Goal: Task Accomplishment & Management: Manage account settings

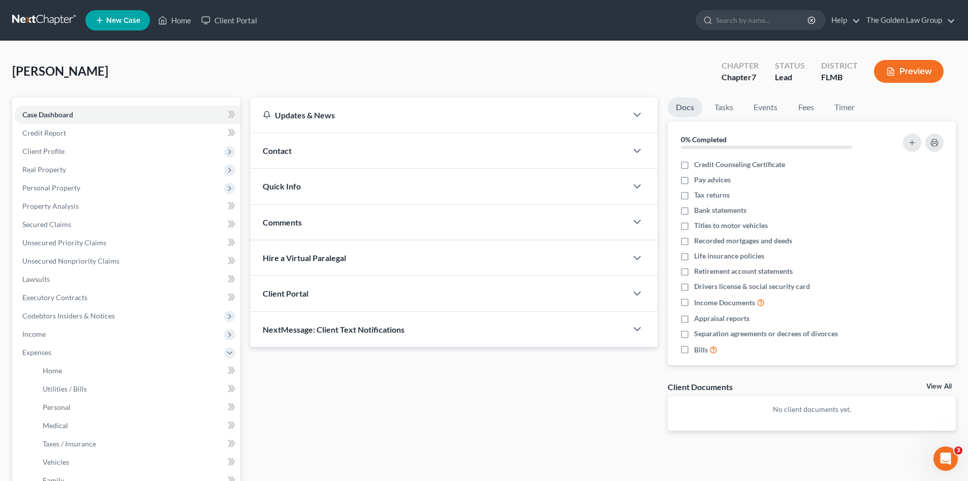
click at [48, 12] on link at bounding box center [44, 20] width 65 height 18
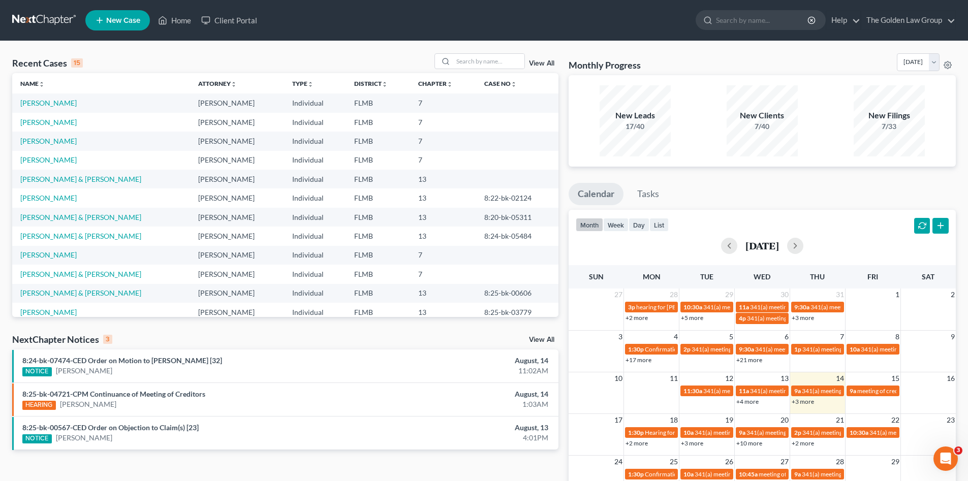
click at [463, 49] on div "Recent Cases 15 View All Name unfold_more expand_more expand_less Attorney unfo…" at bounding box center [484, 304] width 968 height 527
click at [467, 56] on input "search" at bounding box center [488, 61] width 71 height 15
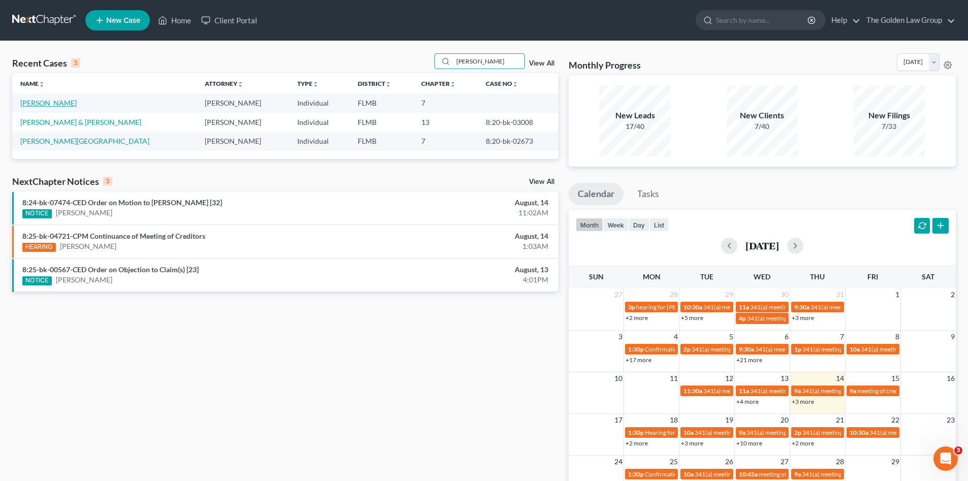
type input "beard"
click at [47, 102] on link "[PERSON_NAME]" at bounding box center [48, 103] width 56 height 9
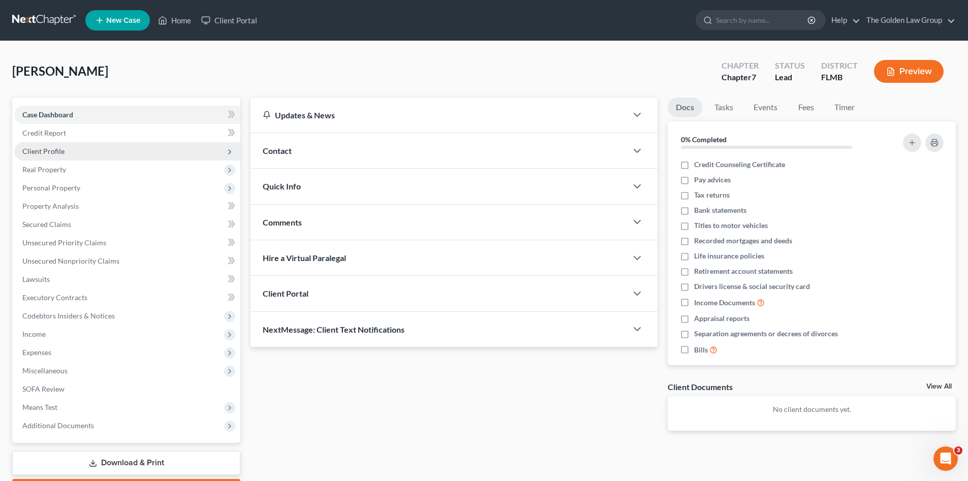
click at [54, 150] on span "Client Profile" at bounding box center [43, 151] width 42 height 9
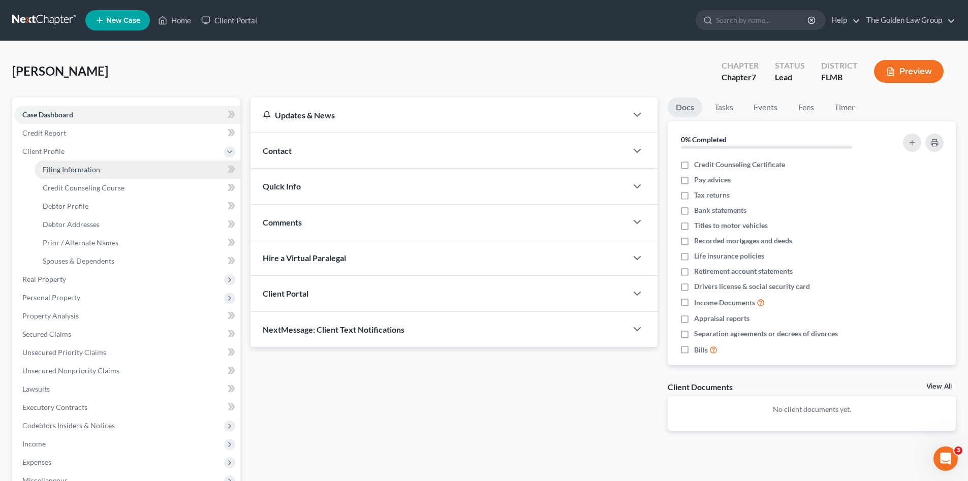
click at [64, 168] on span "Filing Information" at bounding box center [71, 169] width 57 height 9
select select "1"
select select "0"
select select "9"
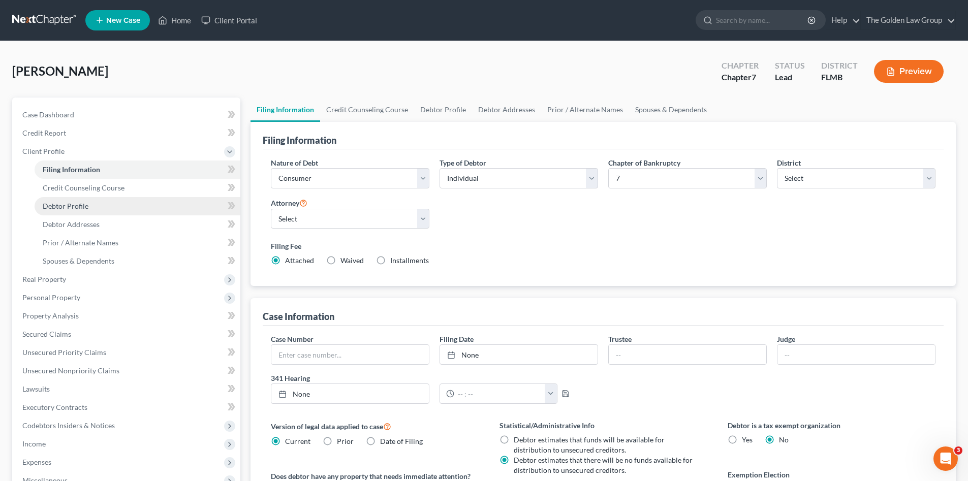
click at [74, 204] on span "Debtor Profile" at bounding box center [66, 206] width 46 height 9
select select "0"
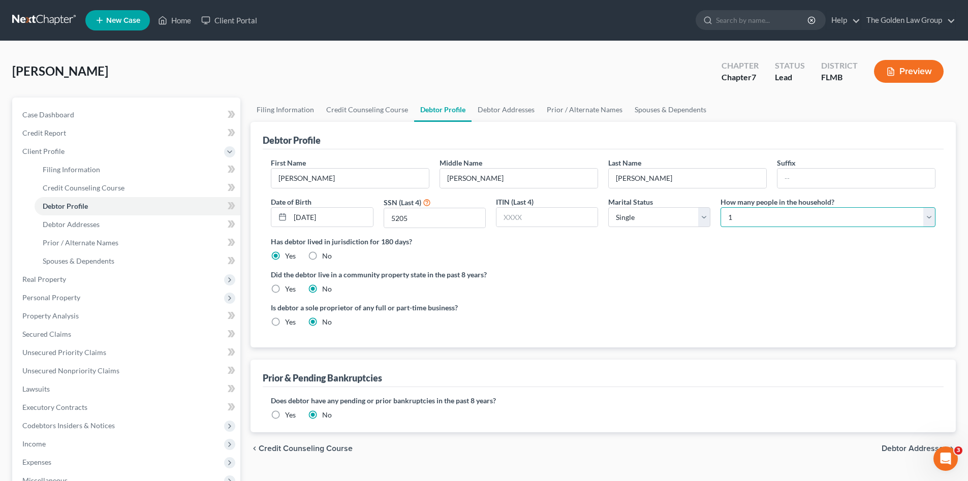
click at [752, 217] on select "Select 1 2 3 4 5 6 7 8 9 10 11 12 13 14 15 16 17 18 19 20" at bounding box center [828, 217] width 215 height 20
select select "1"
click at [721, 207] on select "Select 1 2 3 4 5 6 7 8 9 10 11 12 13 14 15 16 17 18 19 20" at bounding box center [828, 217] width 215 height 20
click at [778, 299] on ng-include "First Name Kimberly Middle Name Allen Last Name Beard Suffix Date of Birth 07/0…" at bounding box center [603, 247] width 665 height 178
click at [66, 295] on span "Personal Property" at bounding box center [51, 297] width 58 height 9
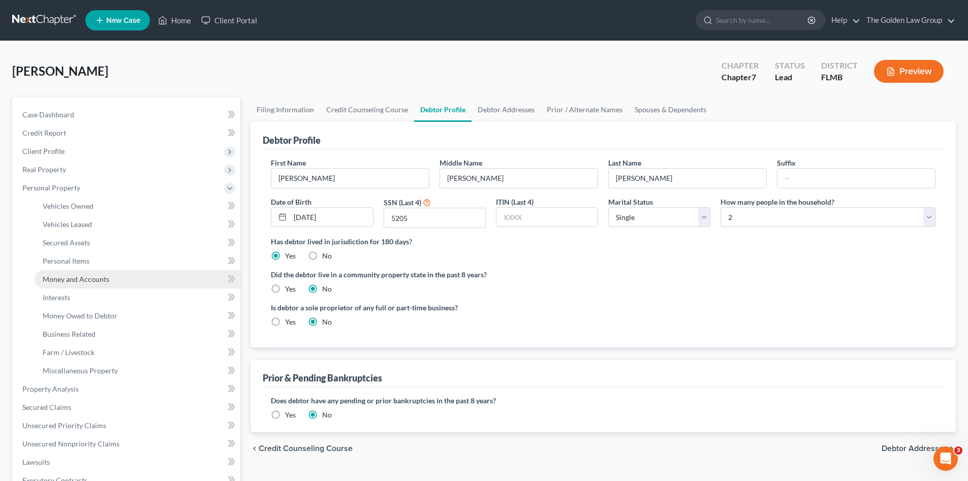
click at [89, 276] on span "Money and Accounts" at bounding box center [76, 279] width 67 height 9
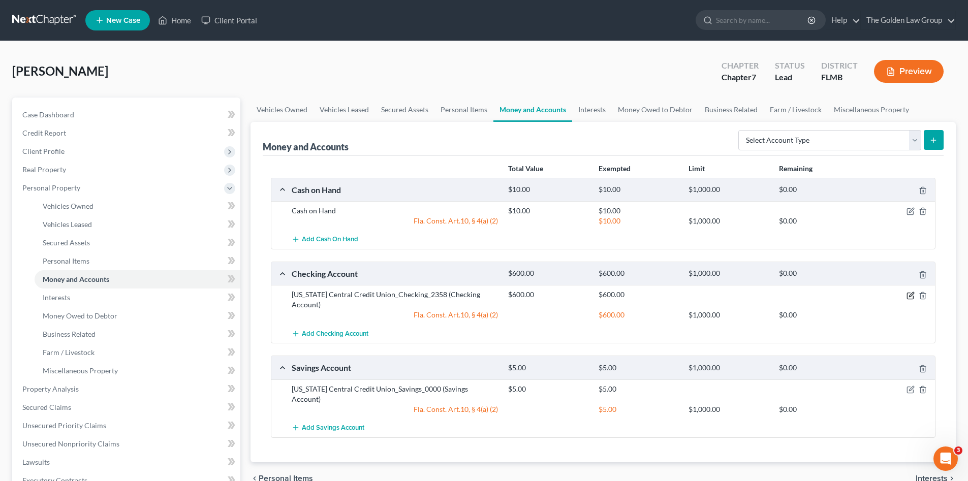
click at [911, 297] on icon "button" at bounding box center [911, 296] width 8 height 8
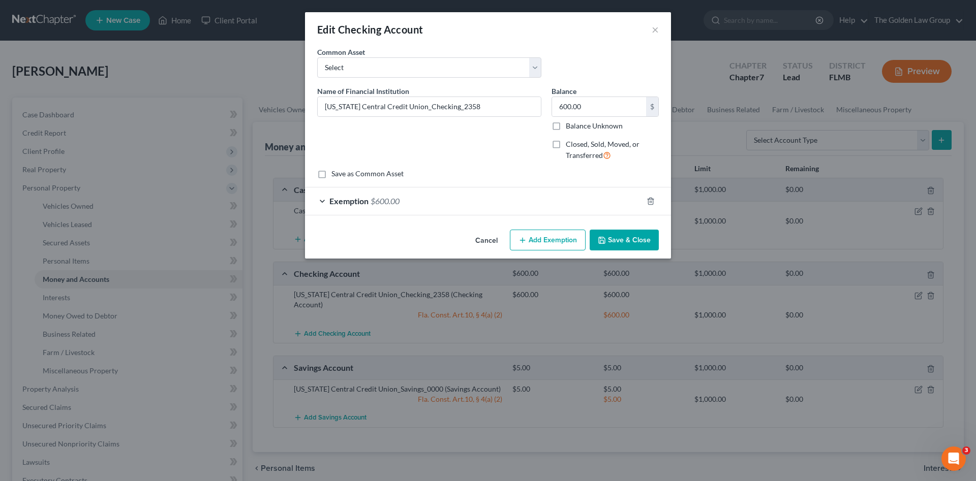
click at [538, 203] on div "Exemption $600.00" at bounding box center [473, 201] width 337 height 27
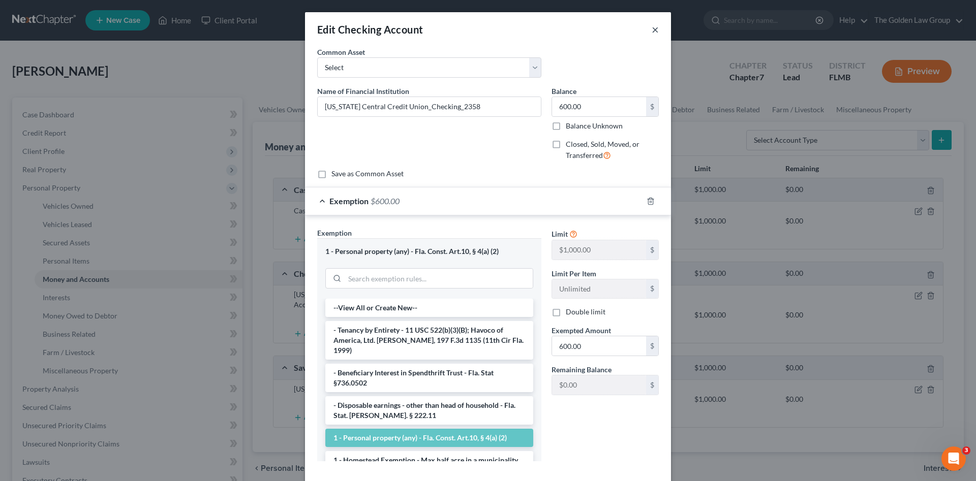
click at [655, 30] on button "×" at bounding box center [654, 29] width 7 height 12
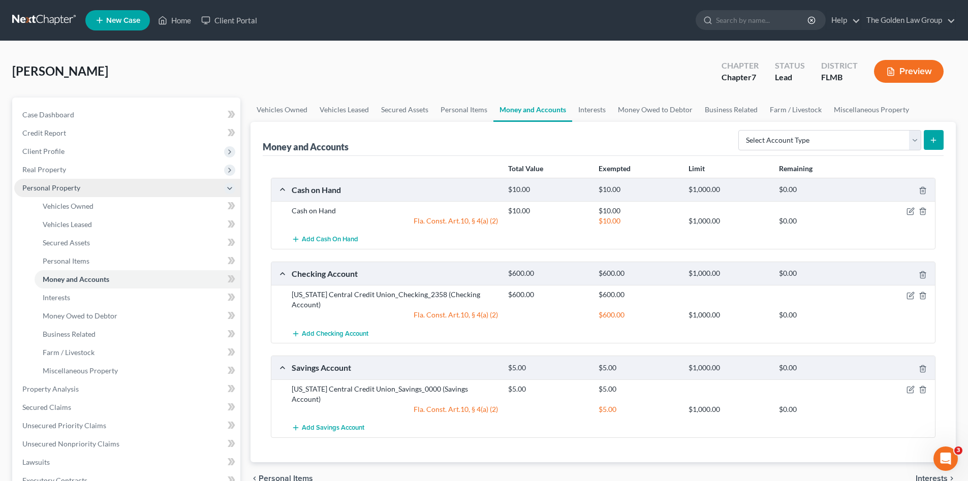
click at [60, 186] on span "Personal Property" at bounding box center [51, 187] width 58 height 9
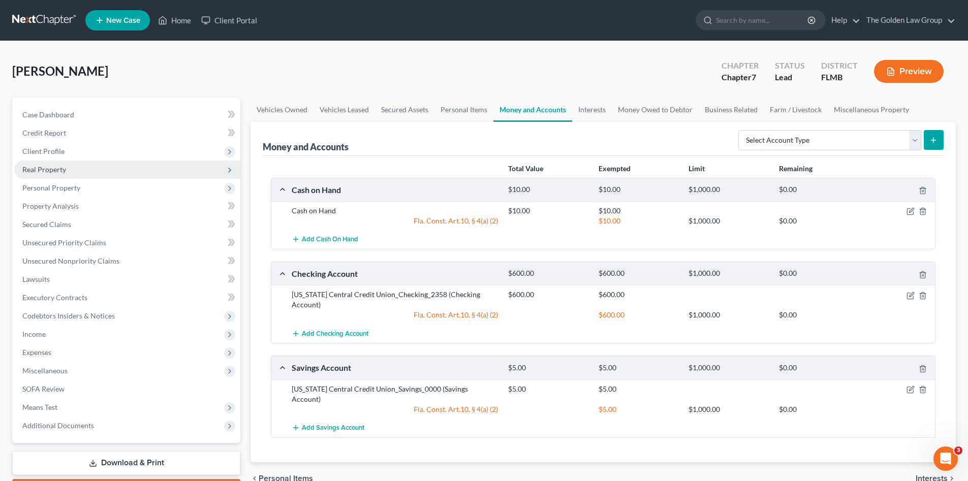
click at [63, 174] on span "Real Property" at bounding box center [127, 170] width 226 height 18
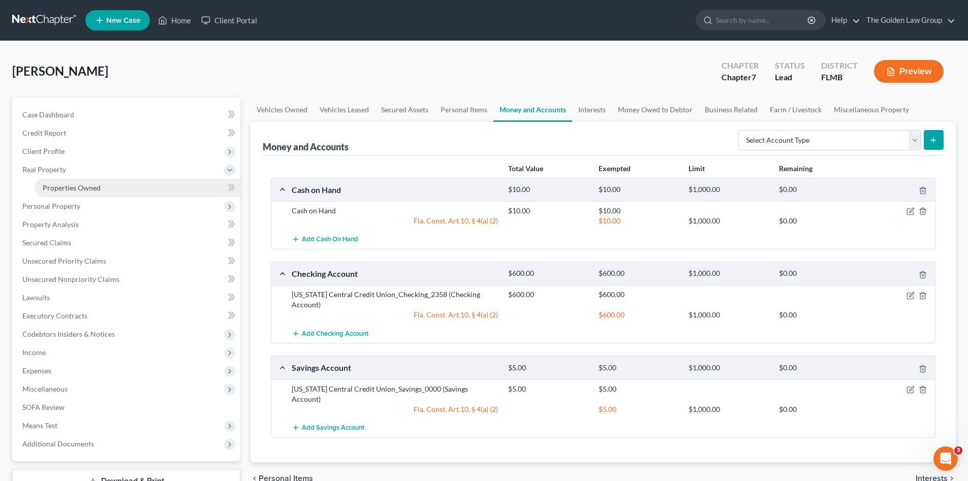
click at [68, 182] on link "Properties Owned" at bounding box center [138, 188] width 206 height 18
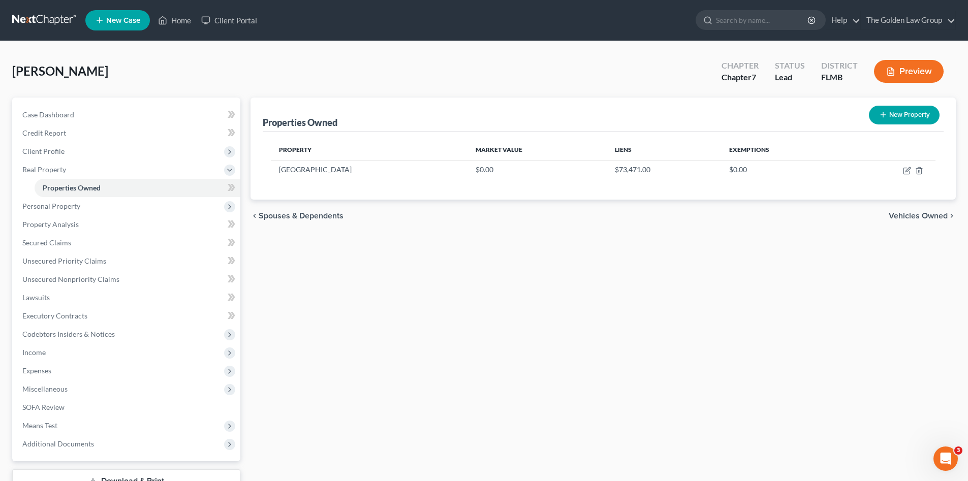
click at [516, 66] on div "Beard, Kimberly Upgraded Chapter Chapter 7 Status Lead District FLMB Preview" at bounding box center [484, 75] width 944 height 44
click at [903, 171] on icon "button" at bounding box center [907, 171] width 8 height 8
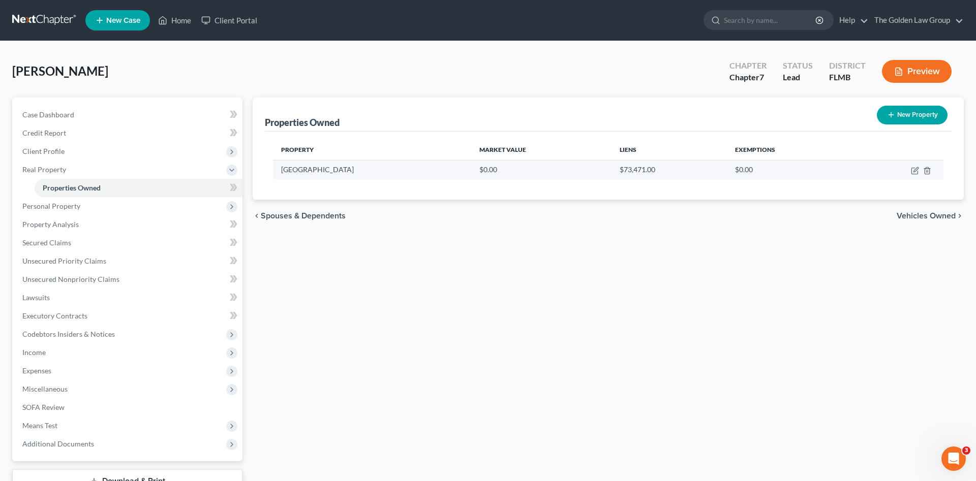
select select "9"
select select "27"
select select "0"
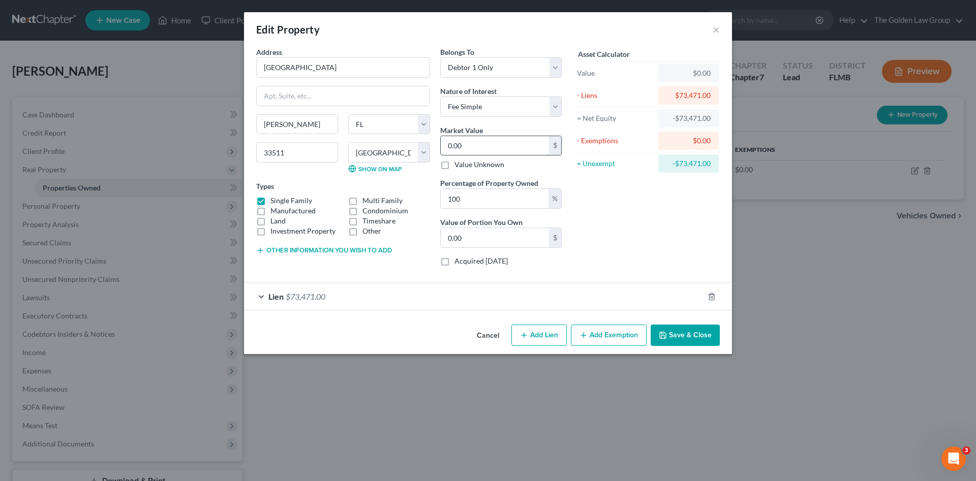
click at [483, 144] on input "0.00" at bounding box center [495, 145] width 108 height 19
paste input "231,508"
type input "231,508"
type input "231,508.00"
type input "231,508"
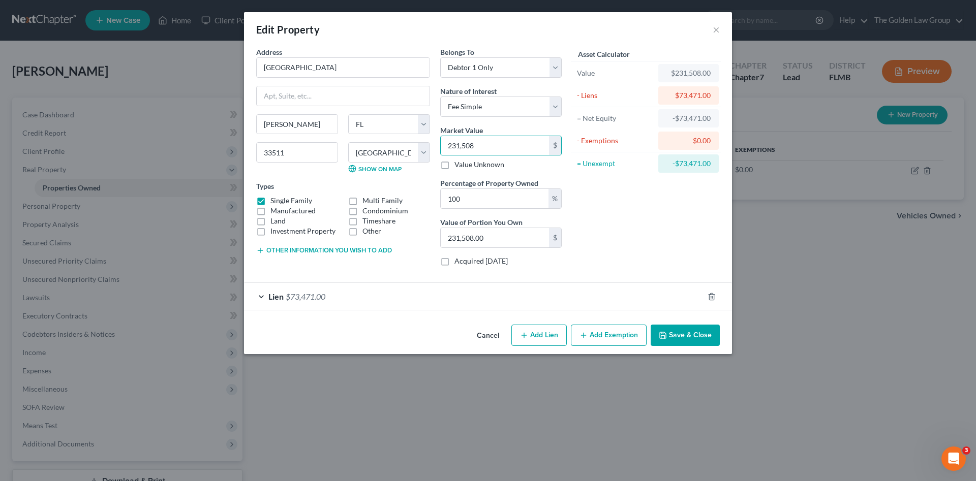
click at [585, 334] on icon "button" at bounding box center [583, 335] width 8 height 8
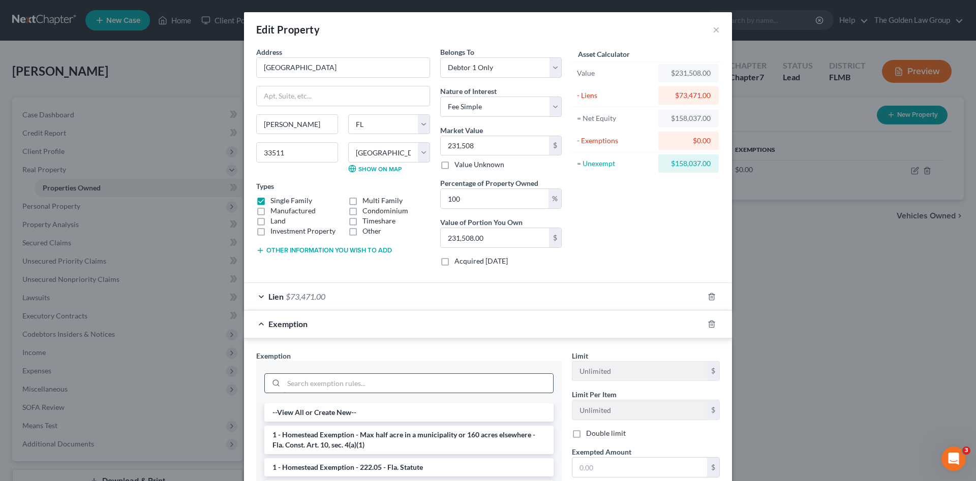
click at [366, 381] on input "search" at bounding box center [418, 383] width 269 height 19
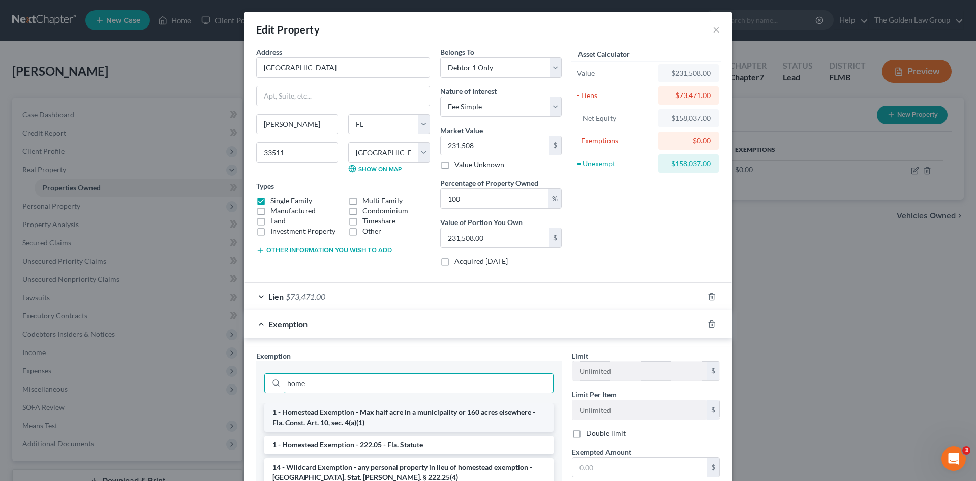
type input "home"
click at [380, 408] on li "1 - Homestead Exemption - Max half acre in a municipality or 160 acres elsewher…" at bounding box center [408, 417] width 289 height 28
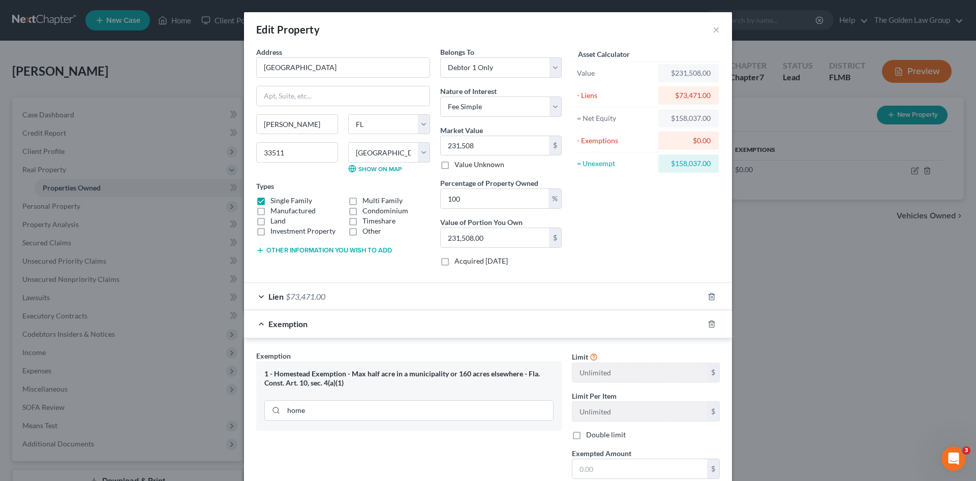
scroll to position [85, 0]
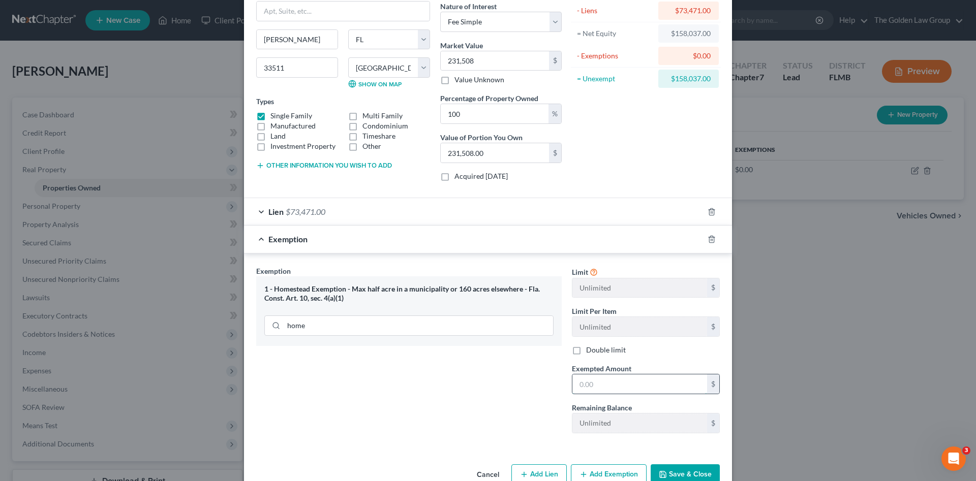
click at [615, 389] on input "text" at bounding box center [639, 384] width 135 height 19
paste input "231,508"
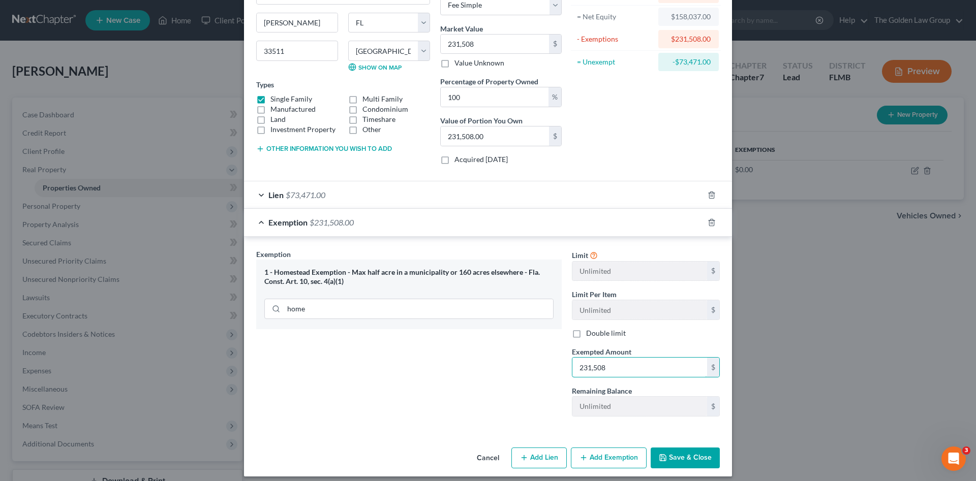
type input "231,508"
click at [693, 456] on button "Save & Close" at bounding box center [684, 458] width 69 height 21
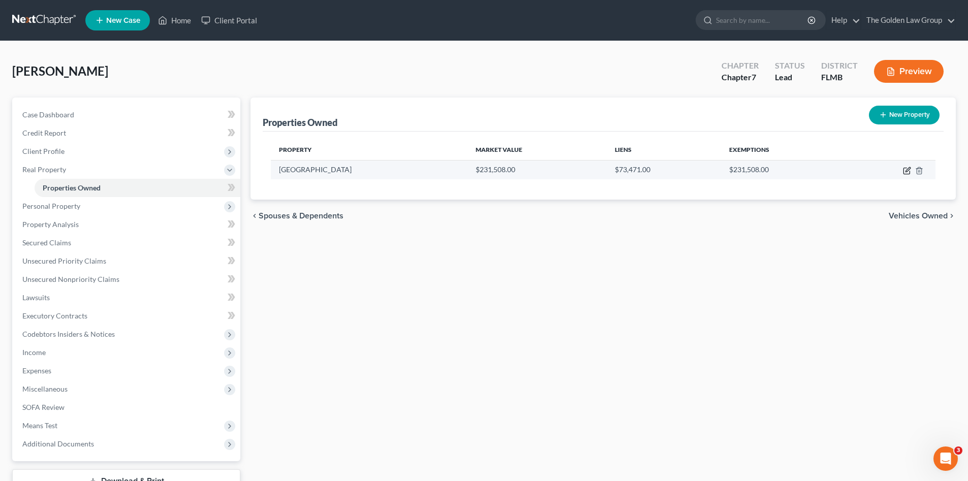
click at [905, 168] on icon "button" at bounding box center [907, 171] width 6 height 6
select select "9"
select select "27"
select select "0"
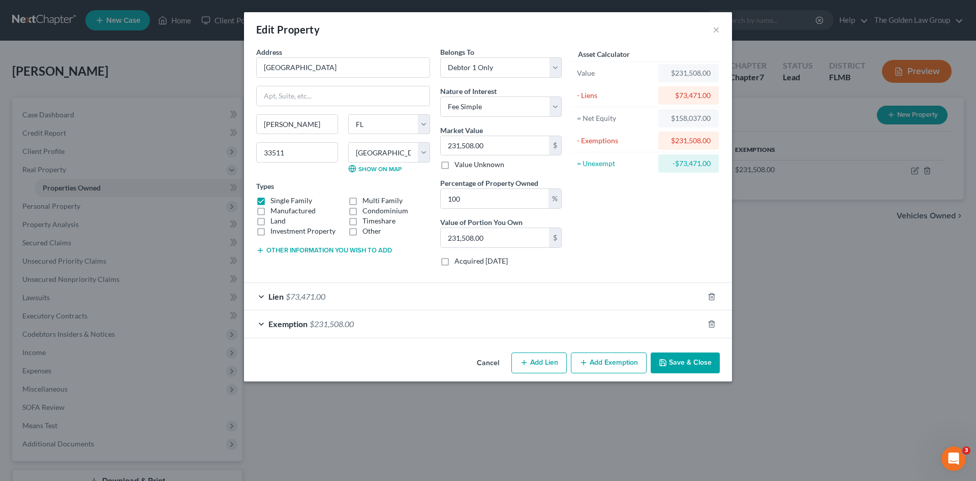
click at [333, 248] on button "Other information you wish to add" at bounding box center [324, 250] width 136 height 8
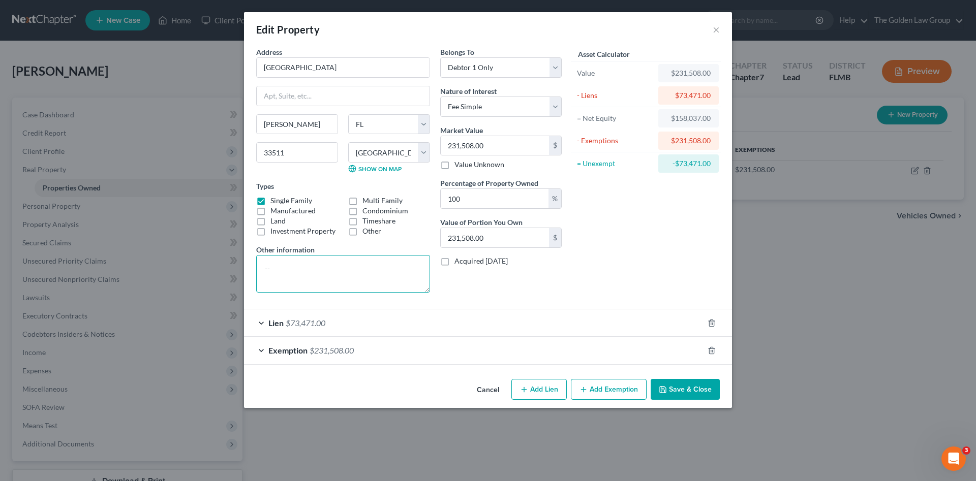
click at [329, 269] on textarea at bounding box center [343, 274] width 174 height 38
paste textarea "Lots 15 & 16, Block 18, WESTPORT, according to plat thereof as recorded in Plat…"
click at [260, 278] on textarea "Lots 15 & 16, Block 18, WESTPORT, according to plat thereof as recorded in Plat…" at bounding box center [343, 274] width 174 height 38
click at [263, 268] on textarea "Lots 15 & 16, Block 18, WESTPORT, according to plat thereof as recorded in Plat…" at bounding box center [343, 274] width 174 height 38
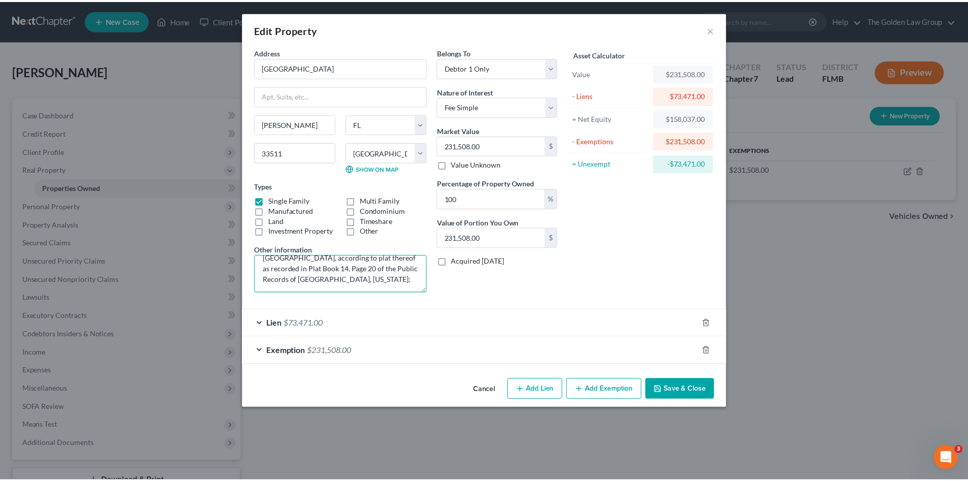
scroll to position [0, 0]
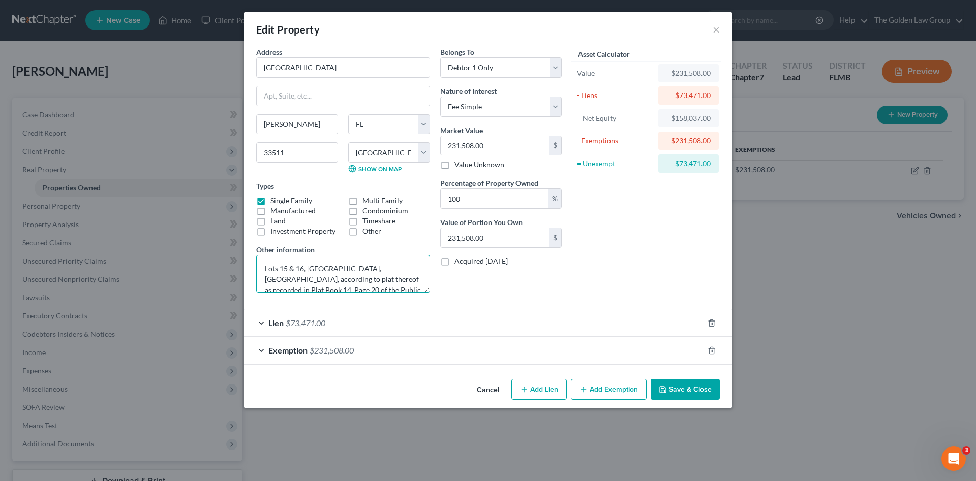
type textarea "Lots 15 & 16, Block 18, WESTPORT, according to plat thereof as recorded in Plat…"
drag, startPoint x: 473, startPoint y: 285, endPoint x: 594, endPoint y: 325, distance: 128.1
click at [473, 285] on div "Belongs To * Select Debtor 1 Only Debtor 2 Only Debtor 1 And Debtor 2 Only At L…" at bounding box center [501, 174] width 132 height 254
click at [681, 386] on button "Save & Close" at bounding box center [684, 389] width 69 height 21
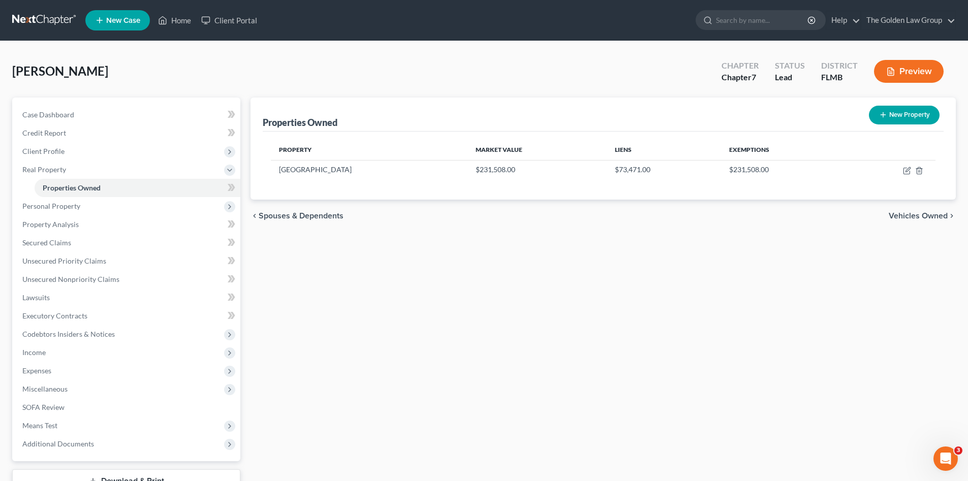
click at [410, 358] on div "Properties Owned New Property Property Market Value Liens Exemptions 1232 Franf…" at bounding box center [603, 309] width 716 height 422
click at [30, 24] on link at bounding box center [44, 20] width 65 height 18
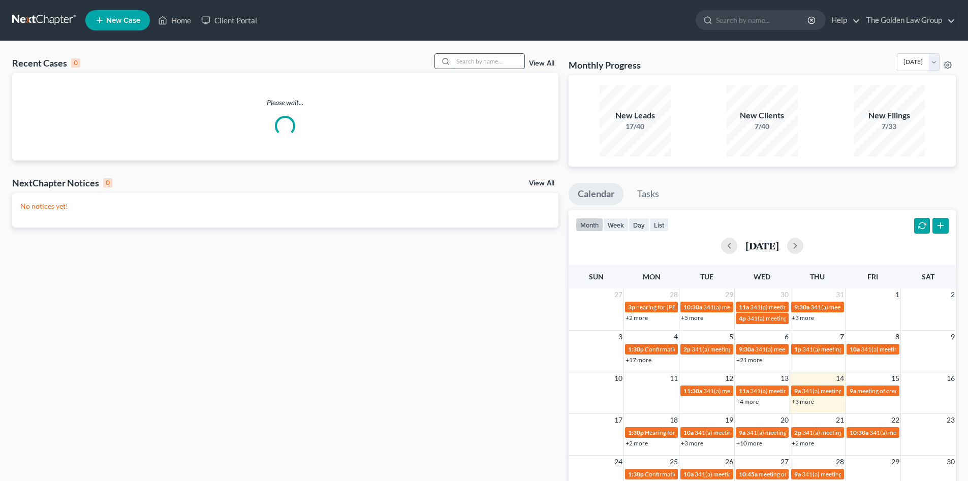
click at [480, 58] on input "search" at bounding box center [488, 61] width 71 height 15
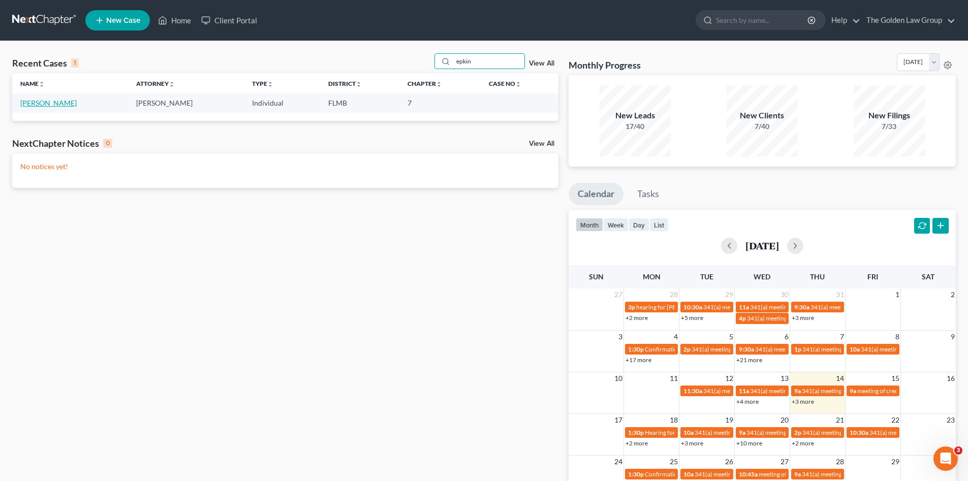
type input "epkin"
click at [59, 104] on link "Epkin, Brenda" at bounding box center [48, 103] width 56 height 9
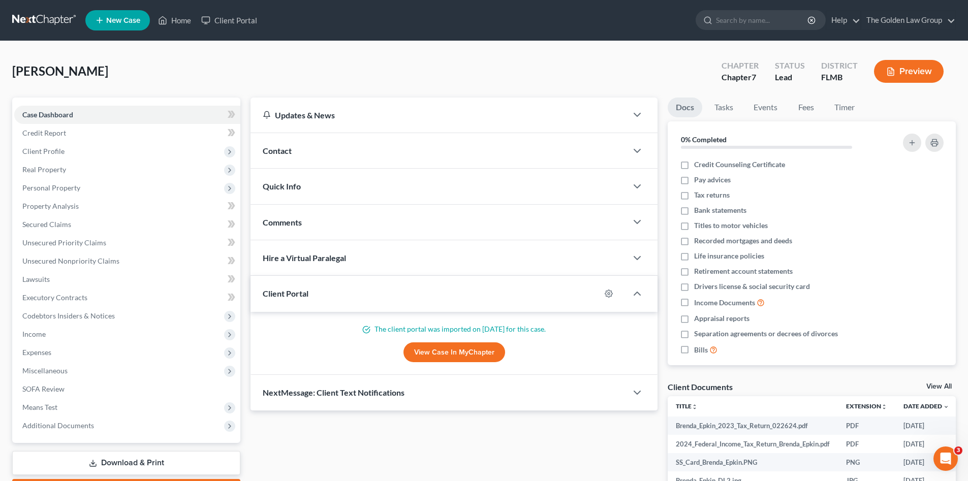
click at [36, 21] on link at bounding box center [44, 20] width 65 height 18
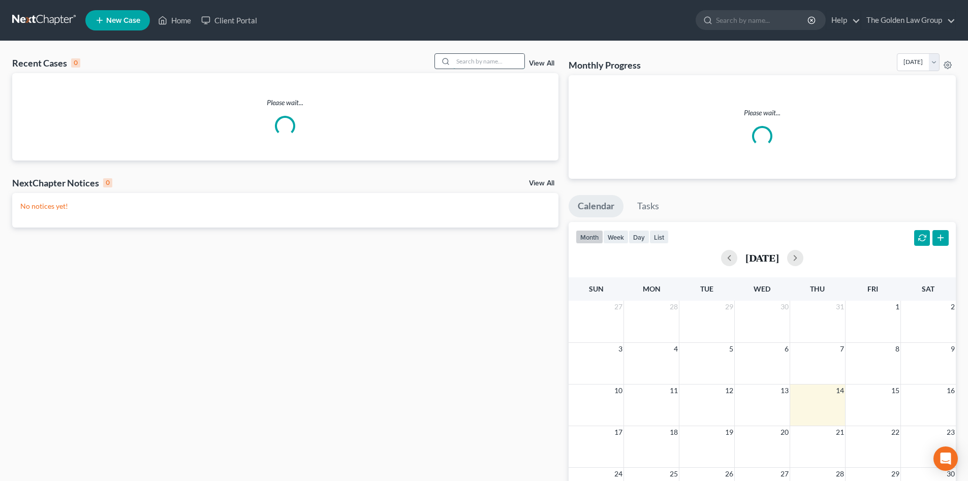
click at [499, 61] on input "search" at bounding box center [488, 61] width 71 height 15
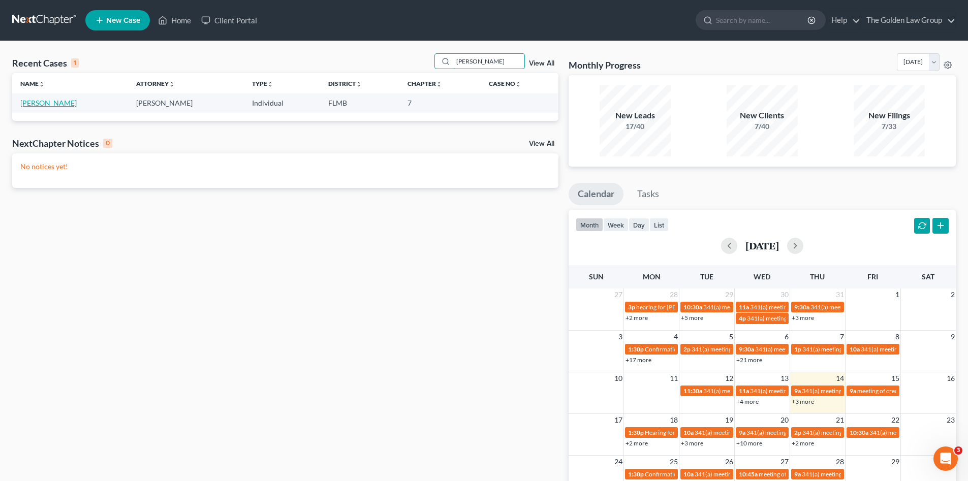
type input "lisa brown"
click at [47, 105] on link "Brown, Lisa" at bounding box center [48, 103] width 56 height 9
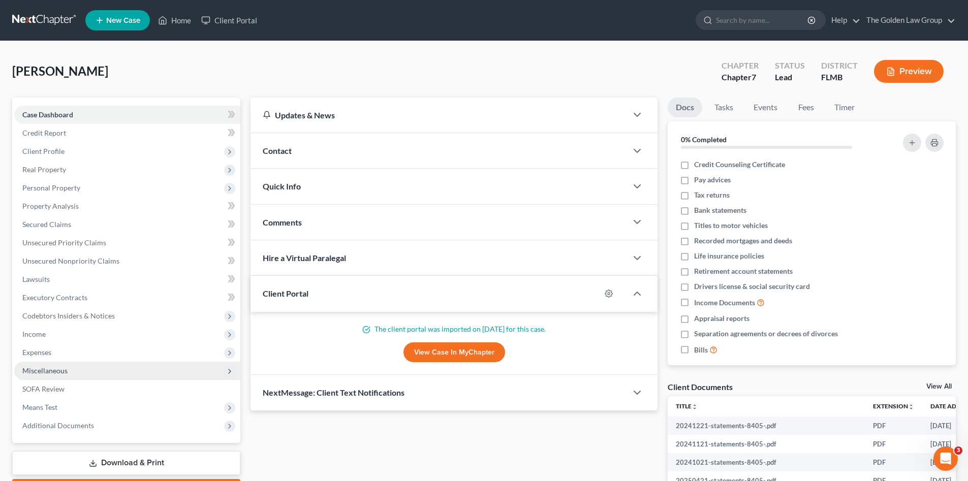
click at [50, 367] on span "Miscellaneous" at bounding box center [44, 370] width 45 height 9
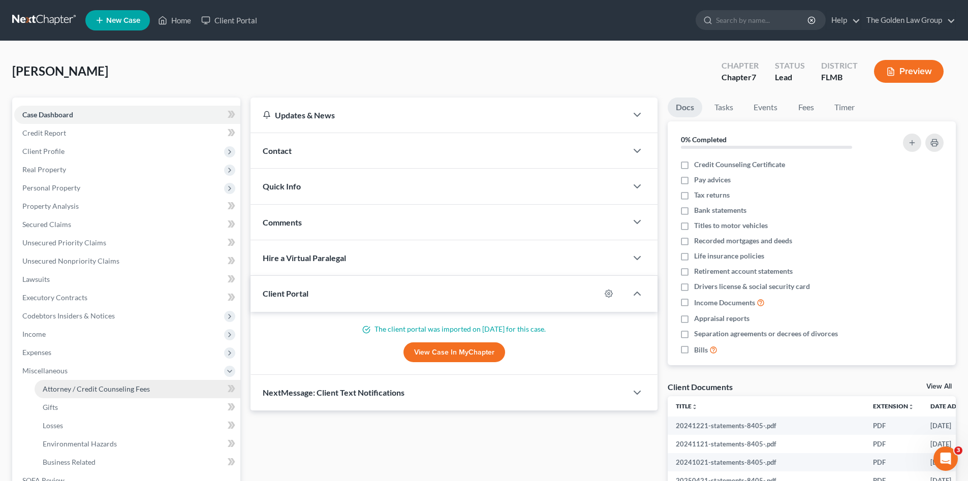
click at [68, 386] on span "Attorney / Credit Counseling Fees" at bounding box center [96, 389] width 107 height 9
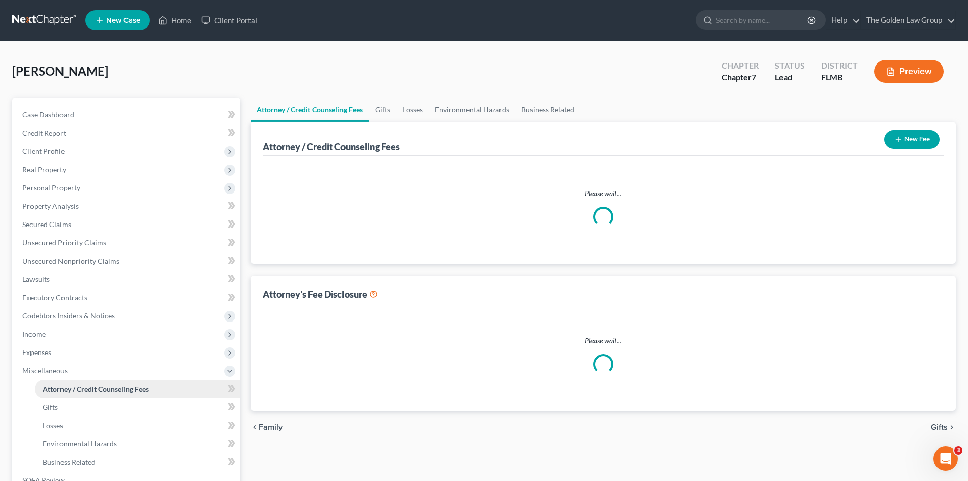
select select "2"
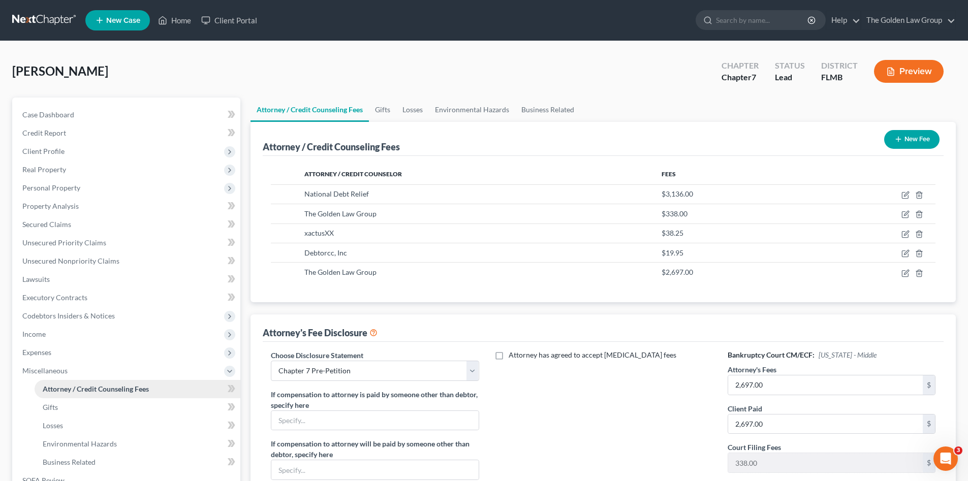
scroll to position [118, 0]
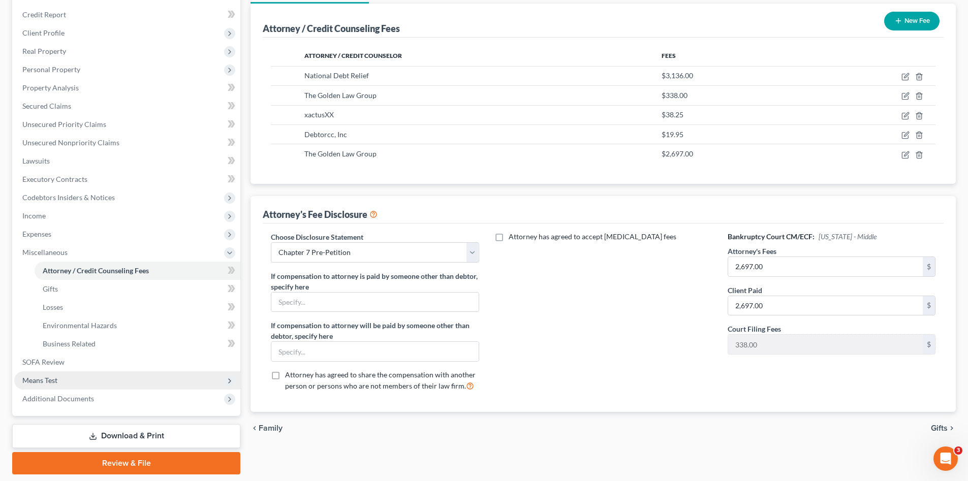
click at [79, 383] on span "Means Test" at bounding box center [127, 380] width 226 height 18
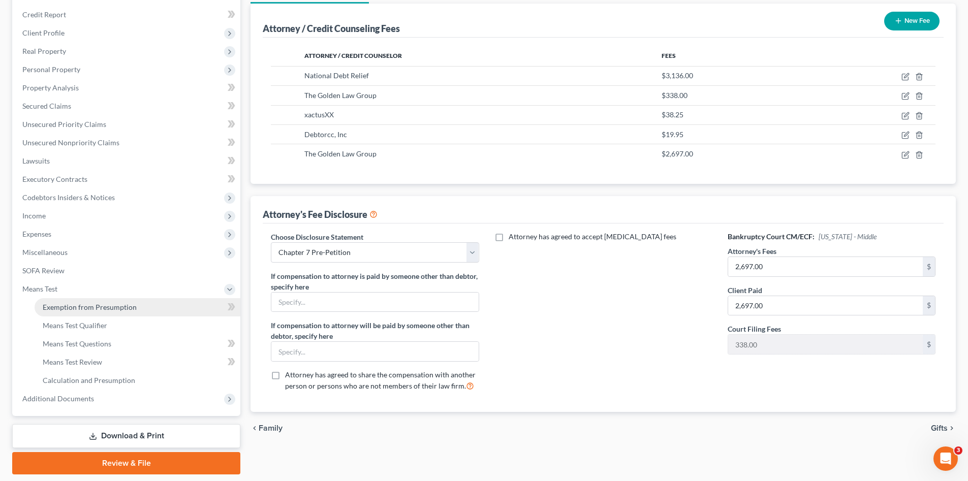
click at [103, 300] on link "Exemption from Presumption" at bounding box center [138, 307] width 206 height 18
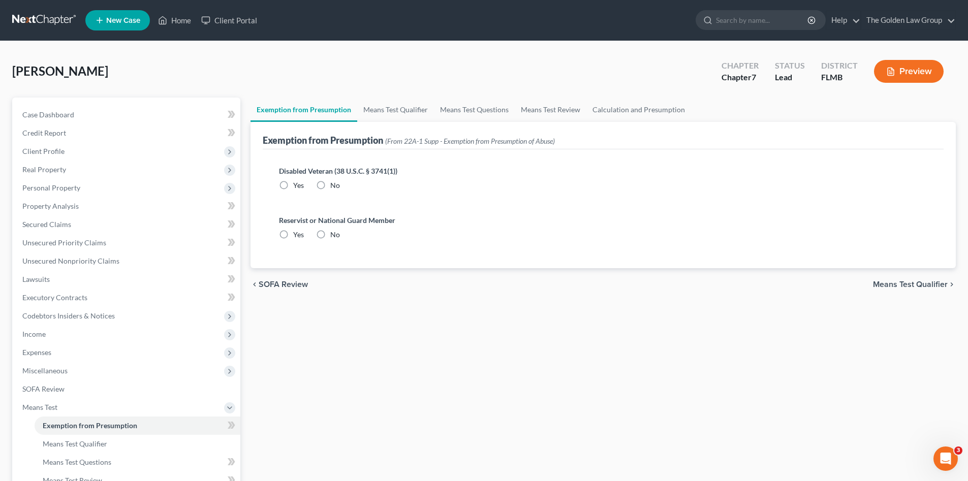
radio input "true"
click at [391, 112] on link "Means Test Qualifier" at bounding box center [395, 110] width 77 height 24
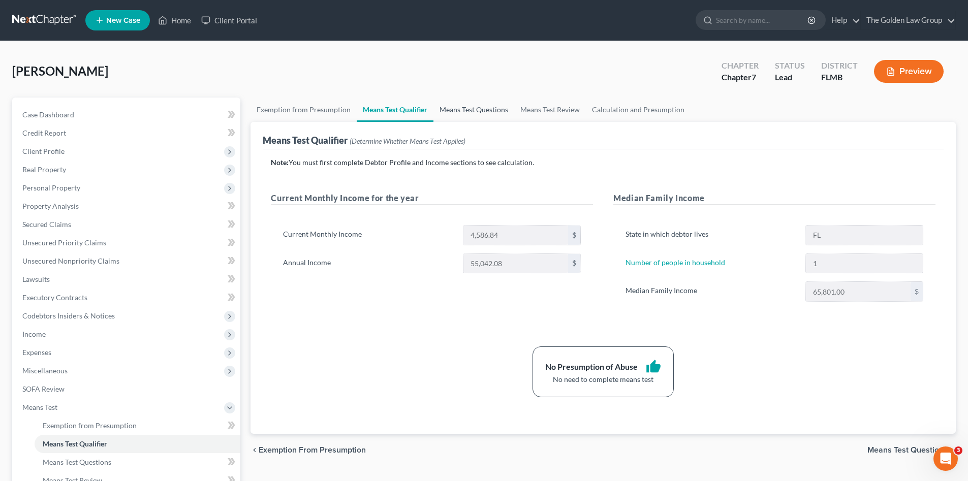
click at [459, 109] on link "Means Test Questions" at bounding box center [473, 110] width 81 height 24
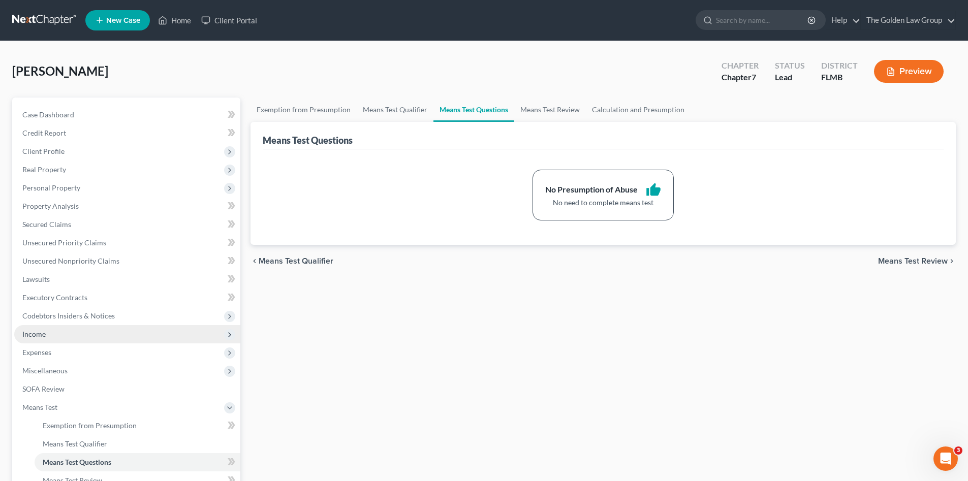
click at [48, 330] on span "Income" at bounding box center [127, 334] width 226 height 18
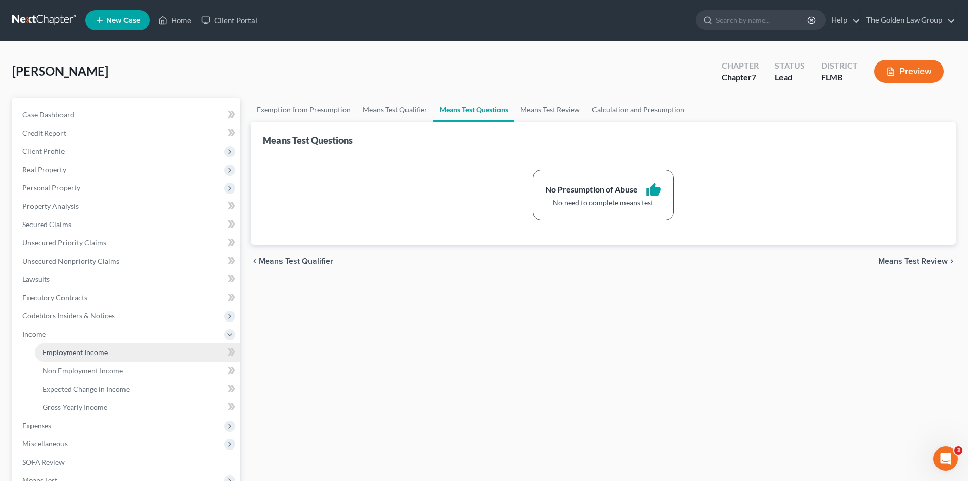
click at [66, 350] on span "Employment Income" at bounding box center [75, 352] width 65 height 9
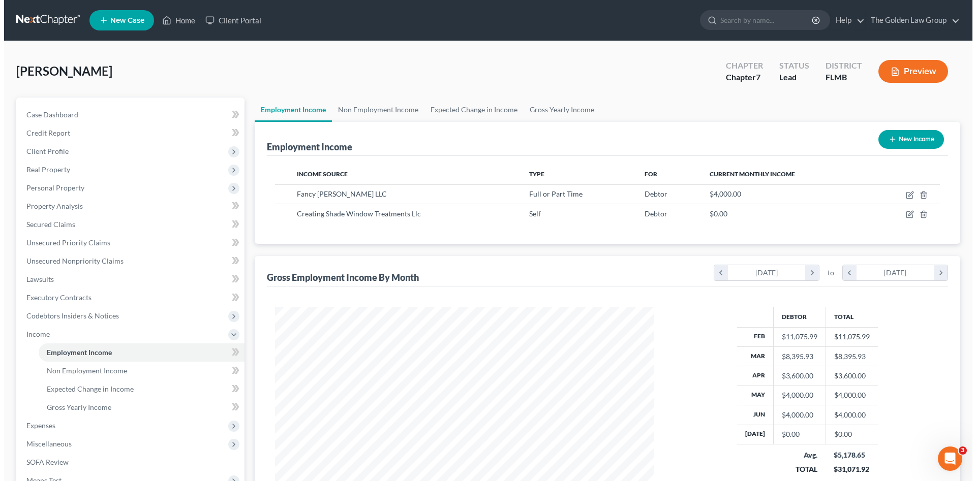
scroll to position [85, 0]
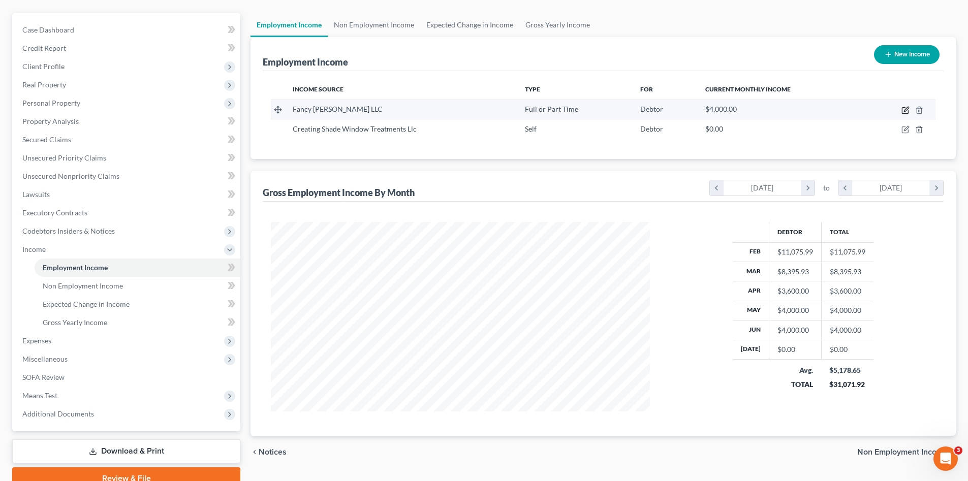
click at [905, 110] on icon "button" at bounding box center [906, 109] width 5 height 5
select select "0"
select select "9"
select select "1"
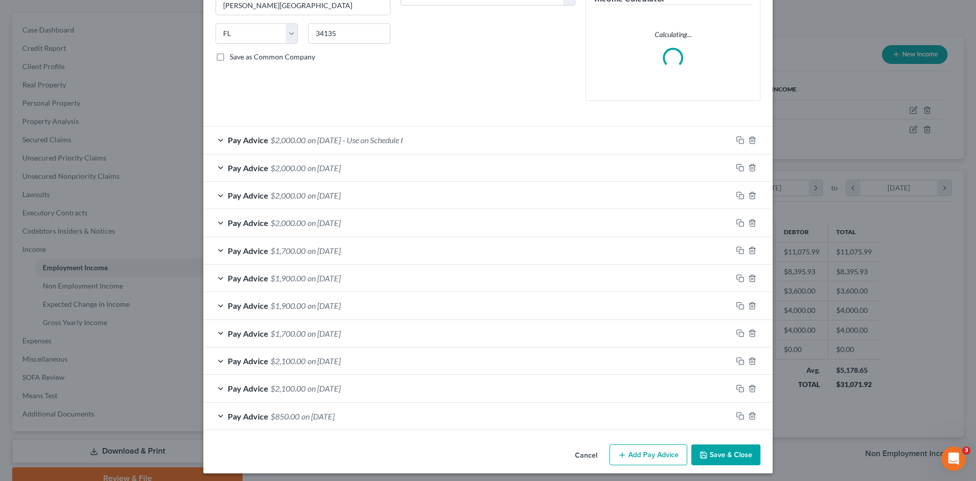
scroll to position [191, 0]
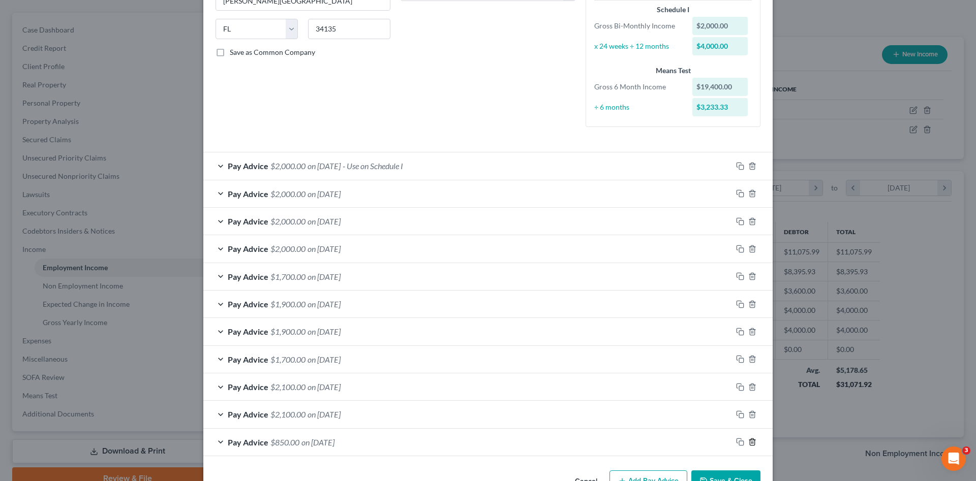
click at [749, 443] on icon "button" at bounding box center [752, 442] width 8 height 8
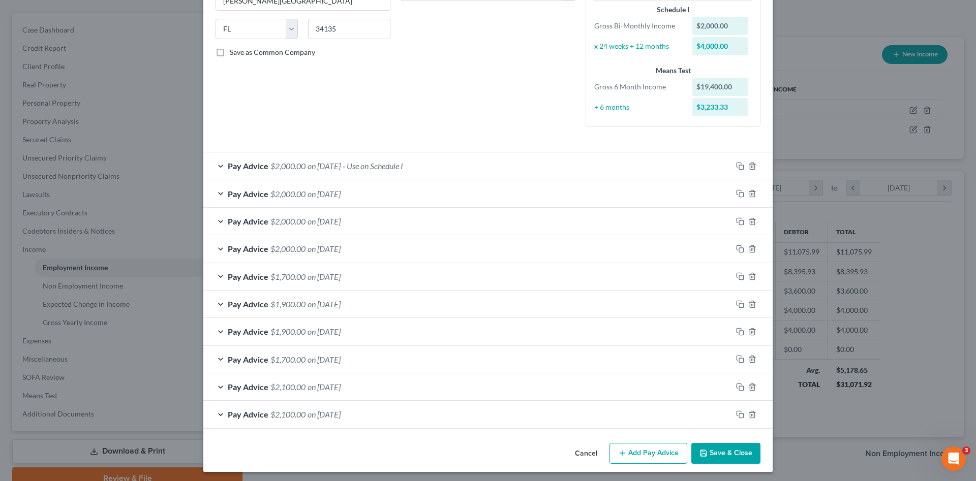
click at [451, 159] on div "Pay Advice $2,000.00 on 06/20/2025 - Use on Schedule I" at bounding box center [467, 165] width 529 height 27
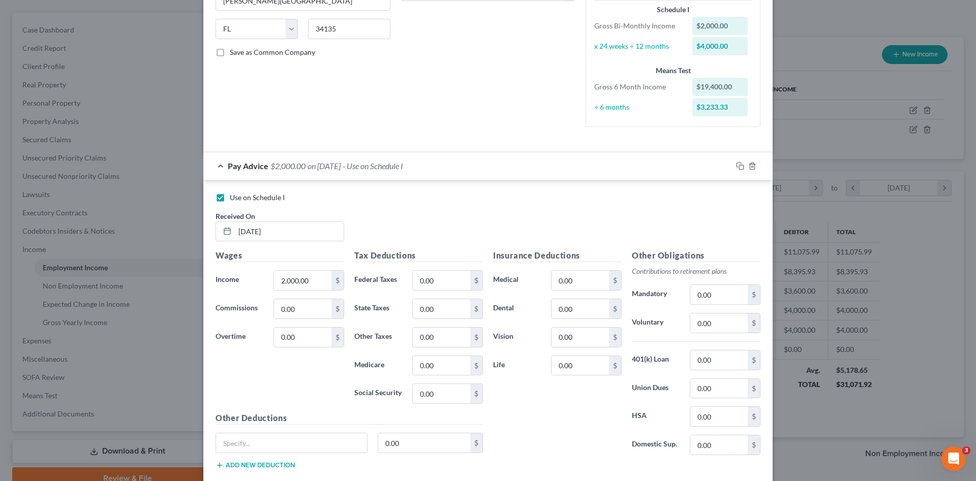
drag, startPoint x: 258, startPoint y: 199, endPoint x: 329, endPoint y: 211, distance: 72.2
click at [258, 199] on span "Use on Schedule I" at bounding box center [257, 197] width 55 height 9
click at [240, 199] on input "Use on Schedule I" at bounding box center [237, 196] width 7 height 7
checkbox input "false"
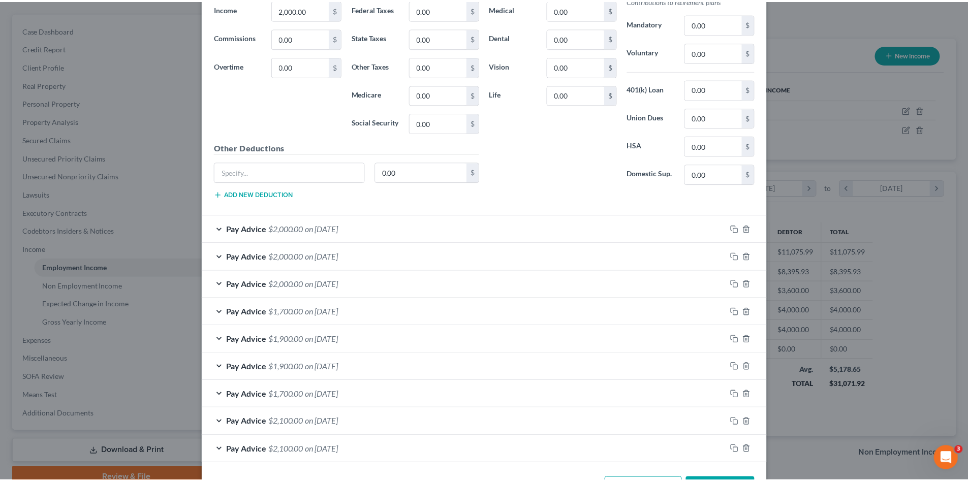
scroll to position [501, 0]
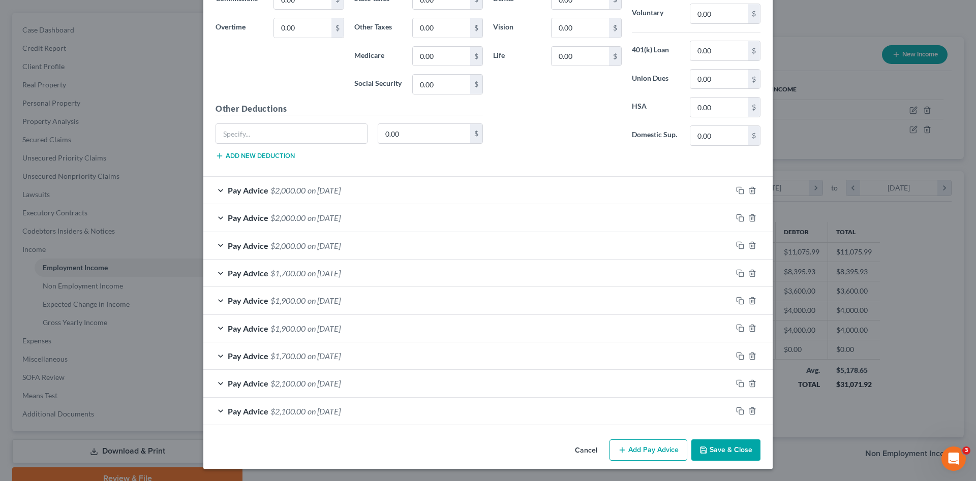
click at [738, 448] on button "Save & Close" at bounding box center [725, 450] width 69 height 21
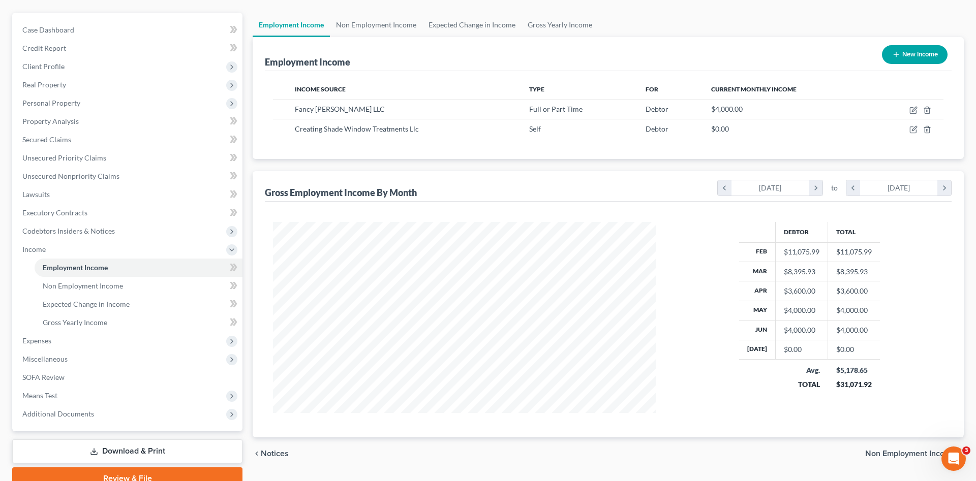
scroll to position [507988, 507778]
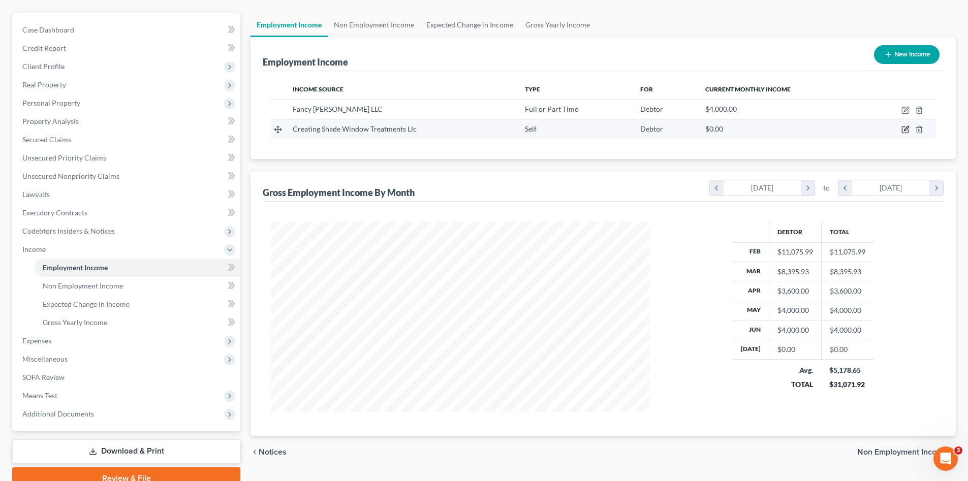
click at [903, 130] on icon "button" at bounding box center [906, 130] width 8 height 8
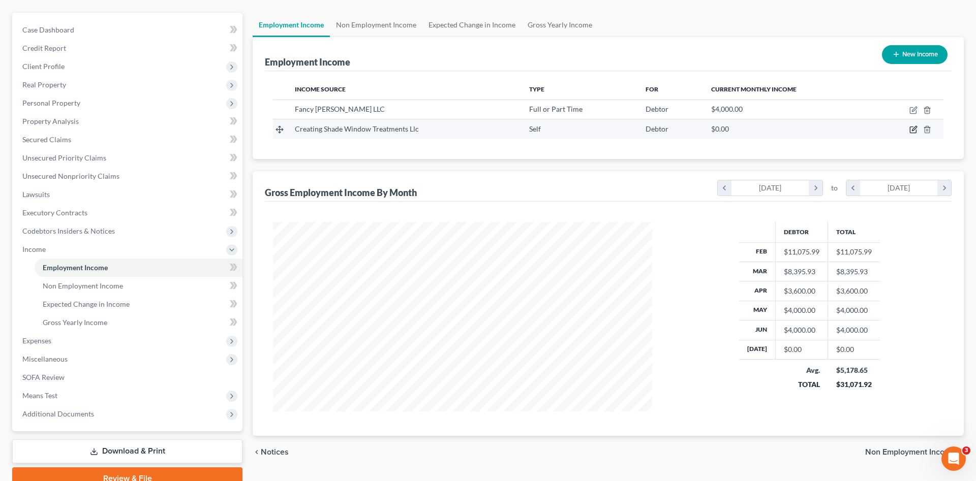
select select "1"
select select "9"
select select "0"
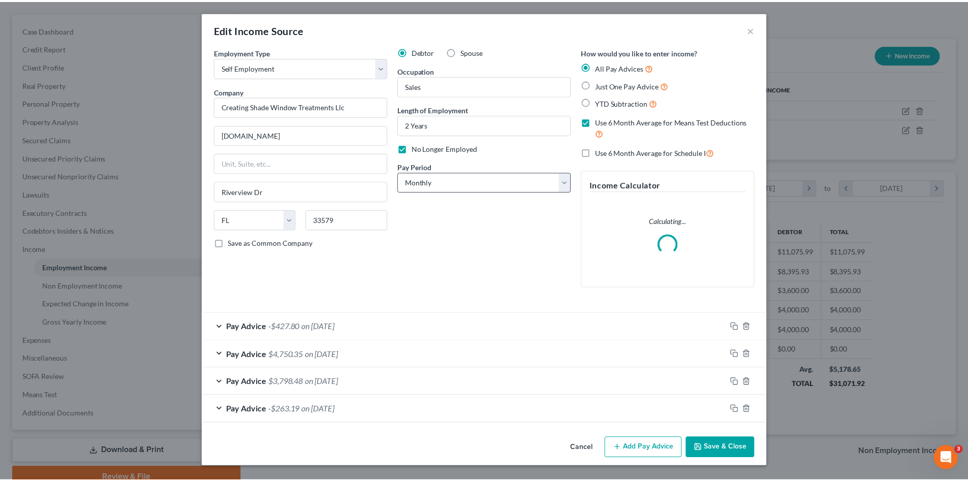
scroll to position [191, 403]
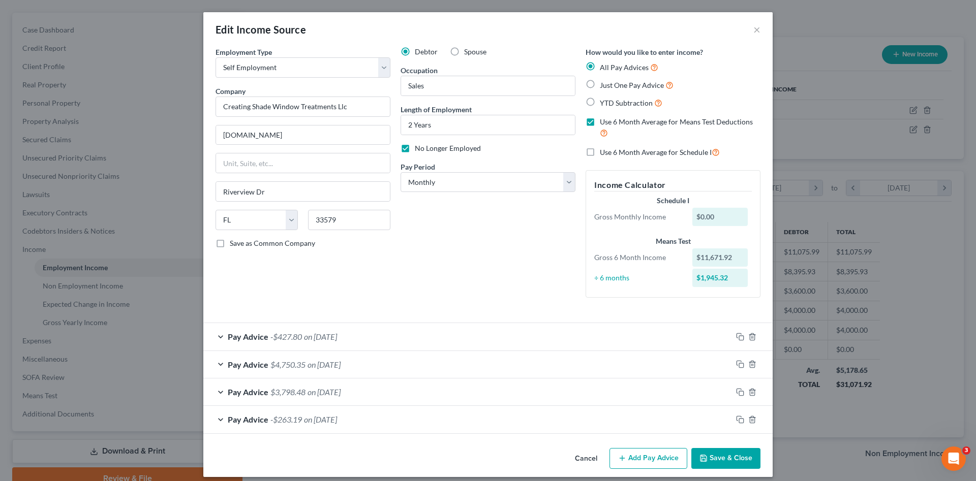
click at [754, 409] on div "Pay Advice -$263.19 on 01/30/2025" at bounding box center [487, 419] width 569 height 27
click at [749, 418] on polyline "button" at bounding box center [752, 418] width 6 height 0
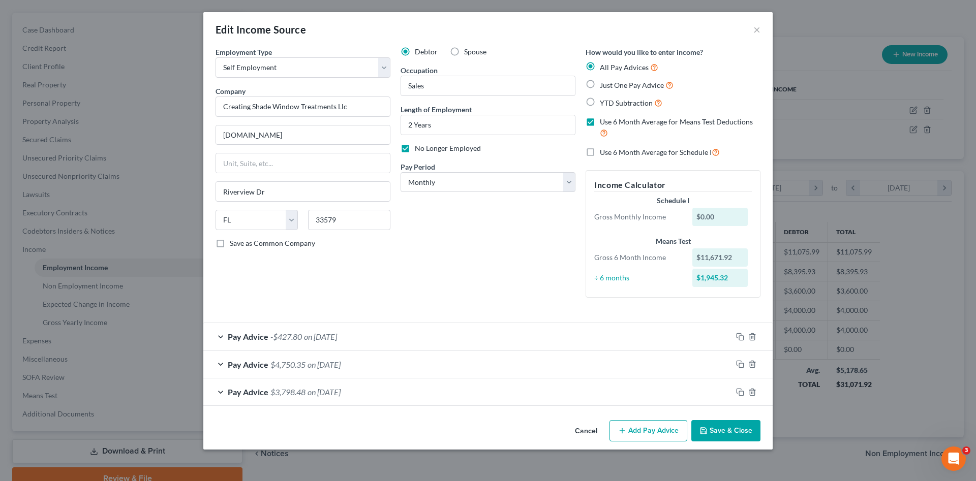
click at [731, 427] on button "Save & Close" at bounding box center [725, 430] width 69 height 21
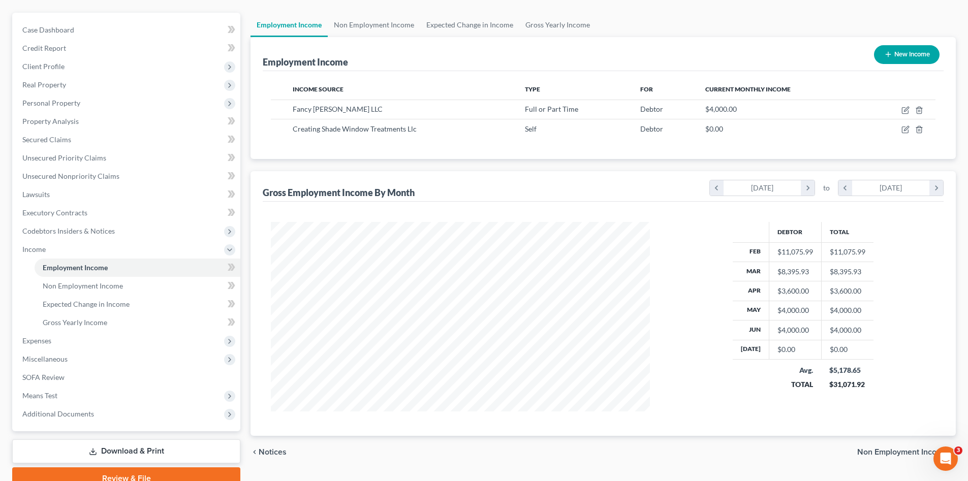
scroll to position [507988, 507778]
click at [59, 343] on span "Expenses" at bounding box center [127, 341] width 226 height 18
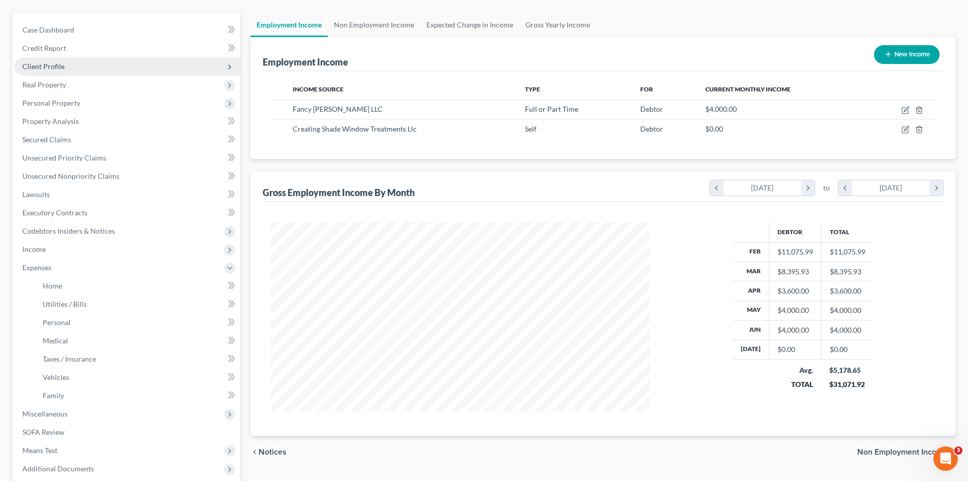
scroll to position [0, 0]
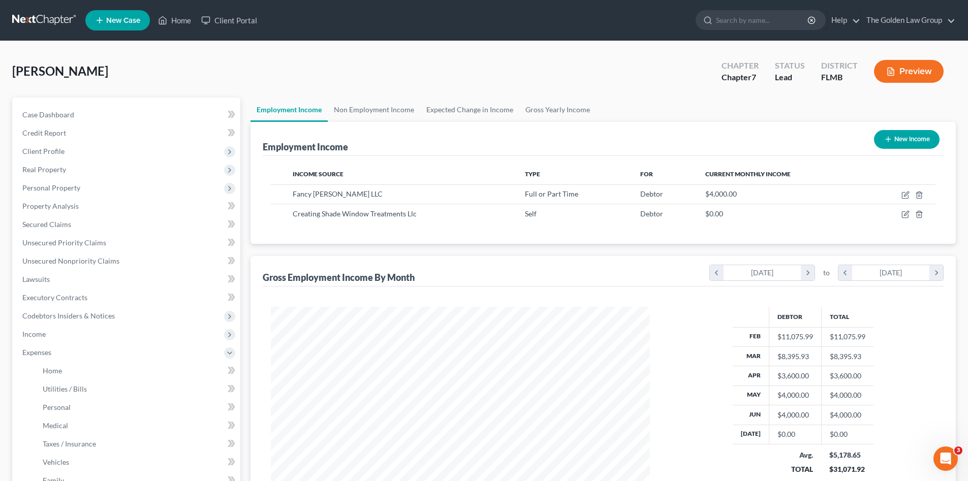
click at [40, 16] on link at bounding box center [44, 20] width 65 height 18
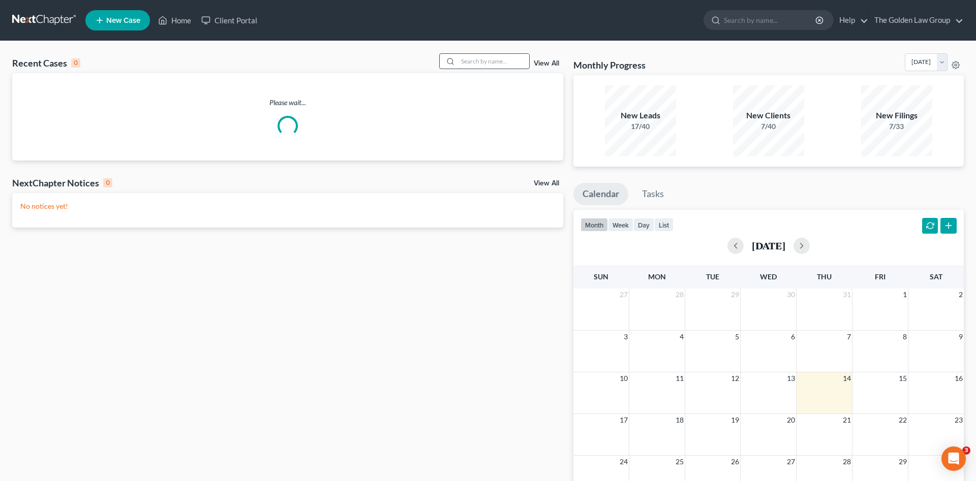
click at [490, 62] on input "search" at bounding box center [493, 61] width 71 height 15
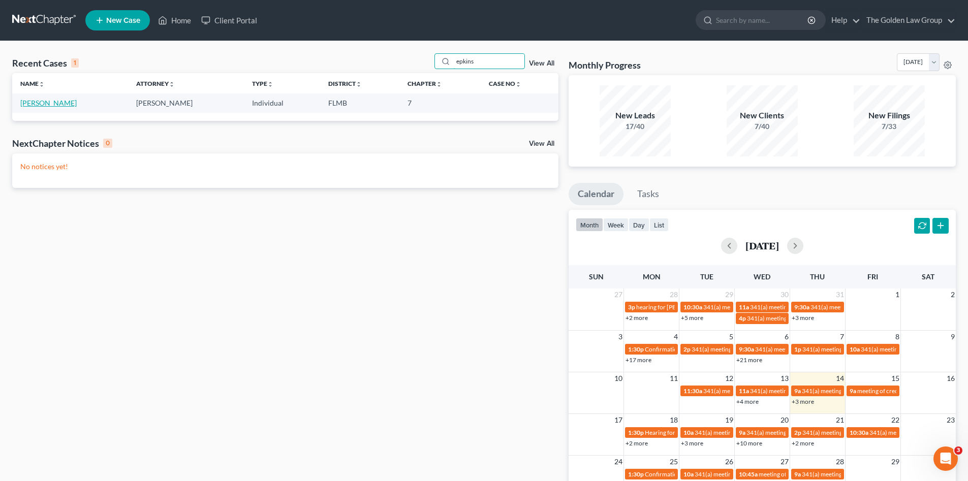
type input "epkins"
click at [45, 107] on link "[PERSON_NAME]" at bounding box center [48, 103] width 56 height 9
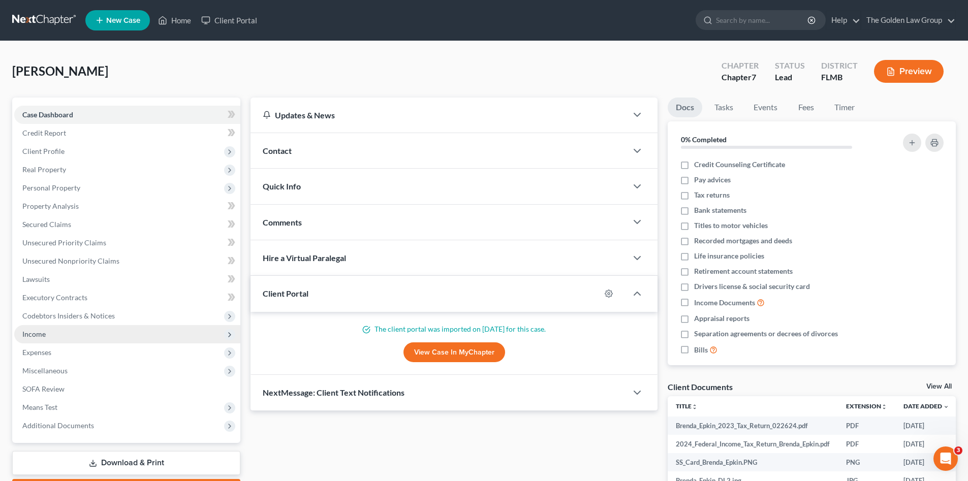
click at [57, 336] on span "Income" at bounding box center [127, 334] width 226 height 18
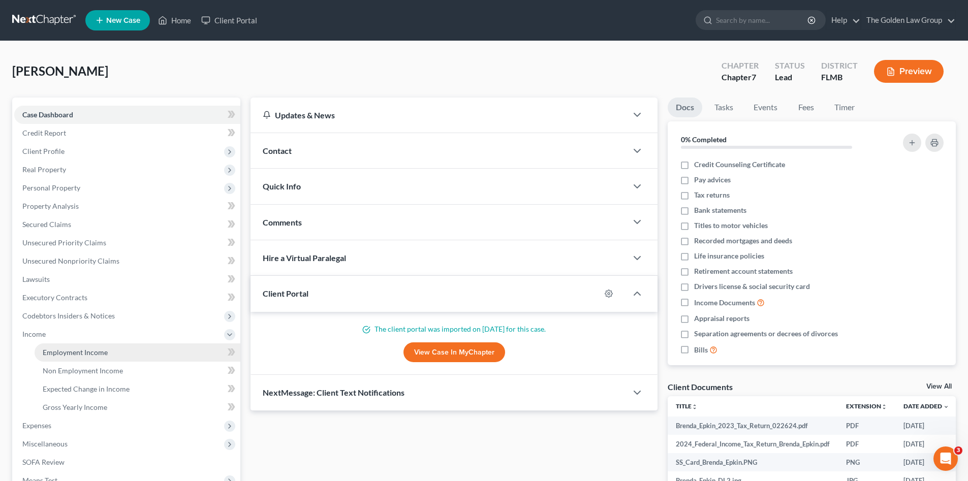
drag, startPoint x: 67, startPoint y: 349, endPoint x: 60, endPoint y: 357, distance: 10.8
click at [67, 349] on span "Employment Income" at bounding box center [75, 352] width 65 height 9
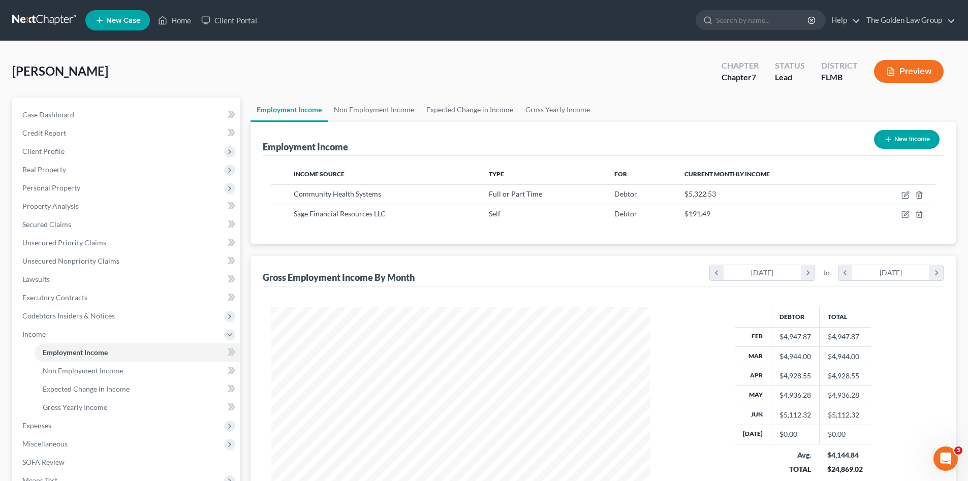
click at [18, 19] on link at bounding box center [44, 20] width 65 height 18
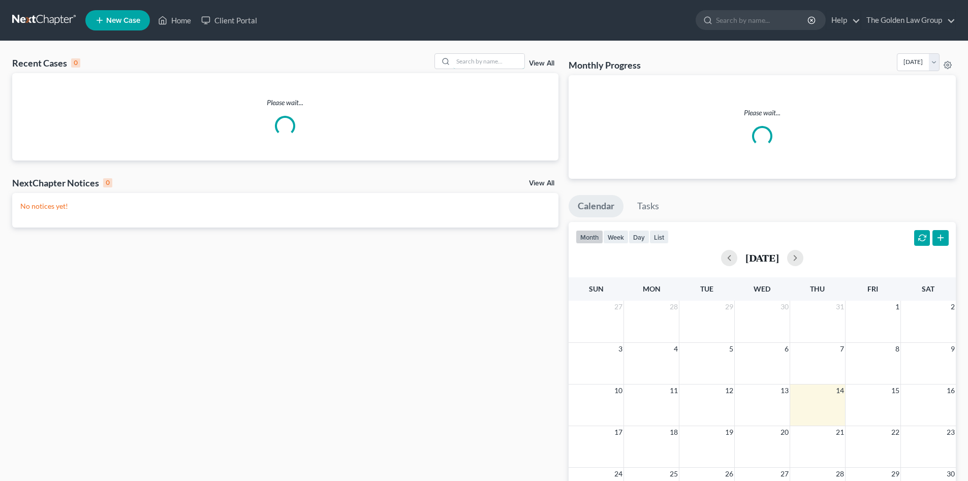
click at [469, 61] on input "search" at bounding box center [488, 61] width 71 height 15
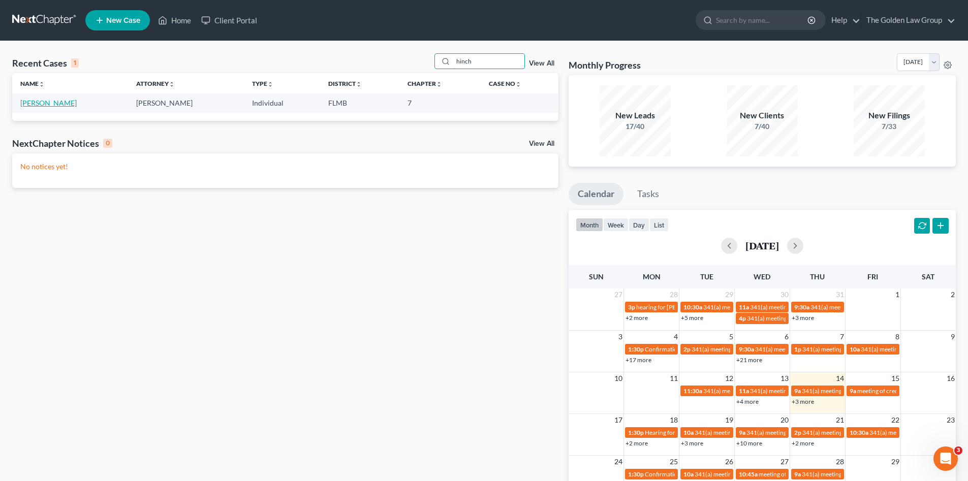
type input "hinch"
click at [32, 105] on link "[PERSON_NAME]" at bounding box center [48, 103] width 56 height 9
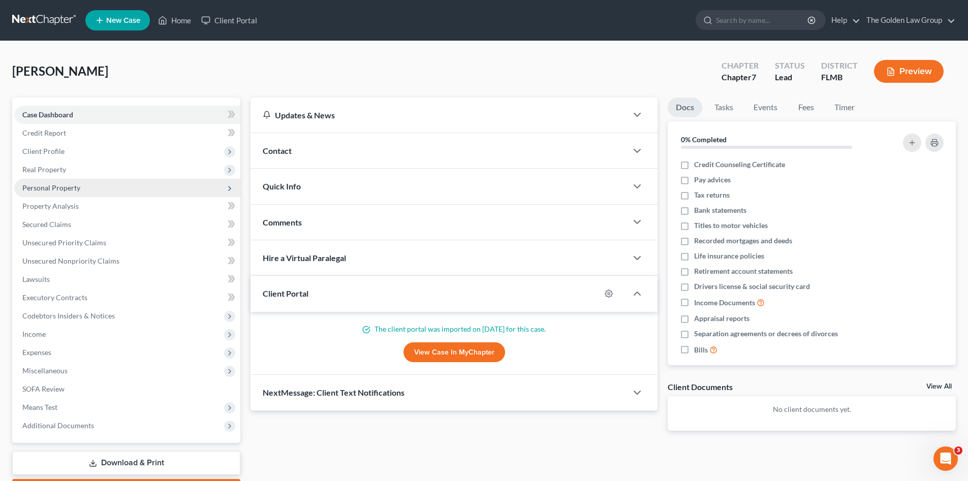
click at [63, 193] on span "Personal Property" at bounding box center [127, 188] width 226 height 18
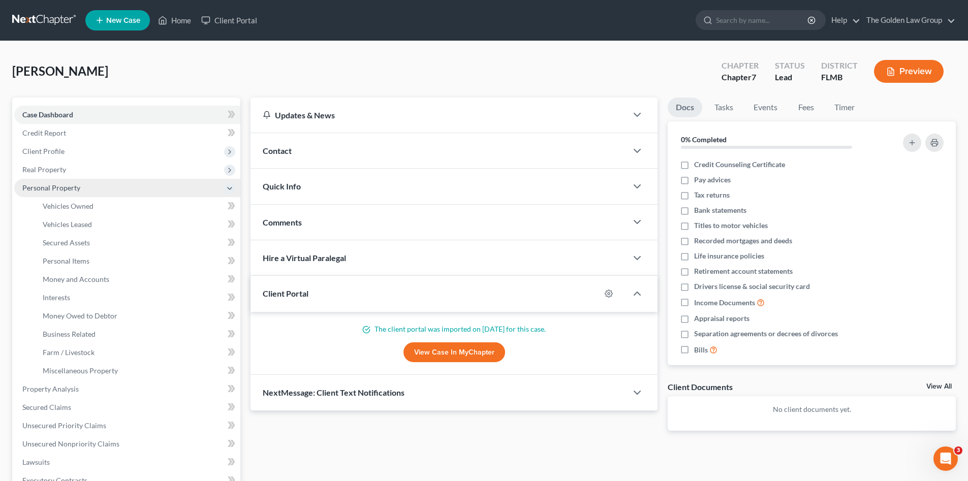
click at [61, 179] on span "Personal Property" at bounding box center [127, 188] width 226 height 18
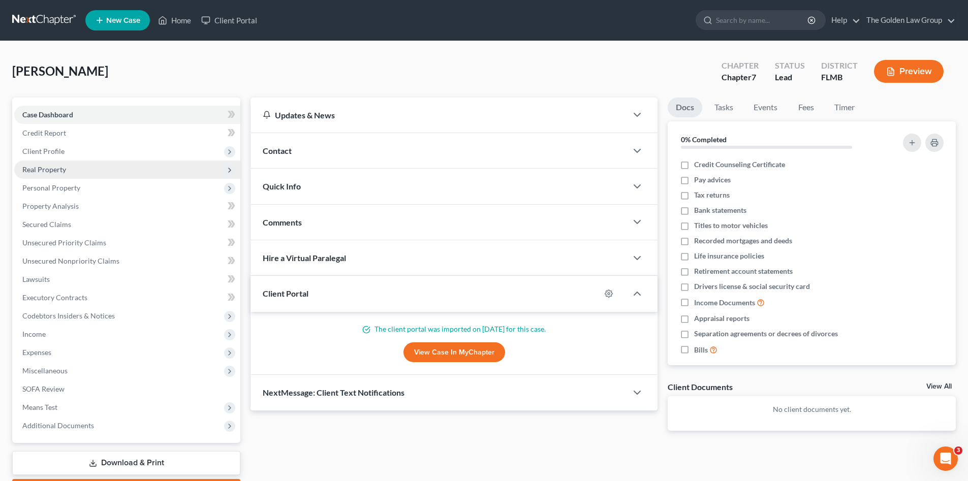
click at [56, 169] on span "Real Property" at bounding box center [44, 169] width 44 height 9
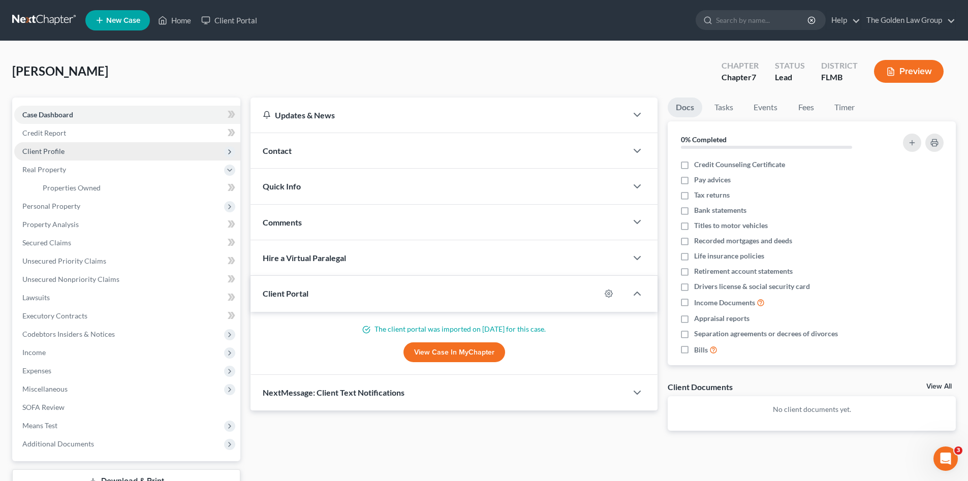
click at [51, 153] on span "Client Profile" at bounding box center [43, 151] width 42 height 9
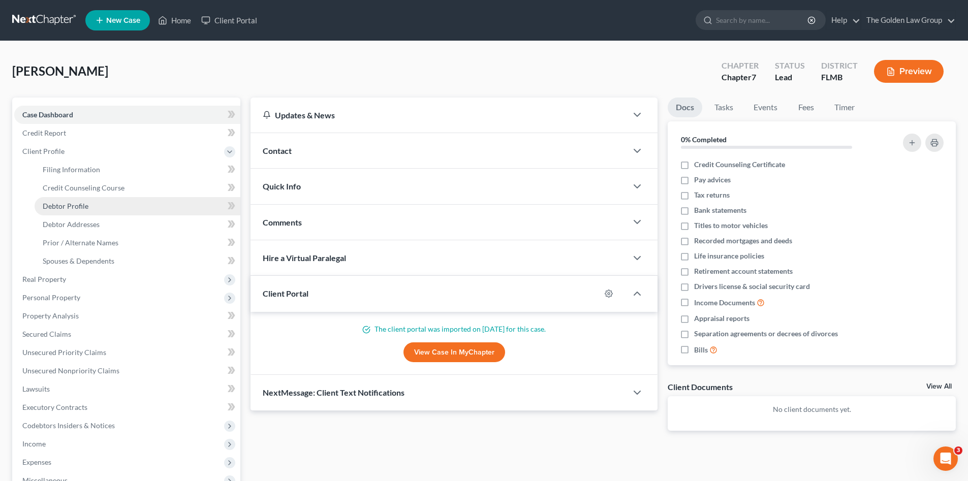
click at [78, 206] on span "Debtor Profile" at bounding box center [66, 206] width 46 height 9
select select "0"
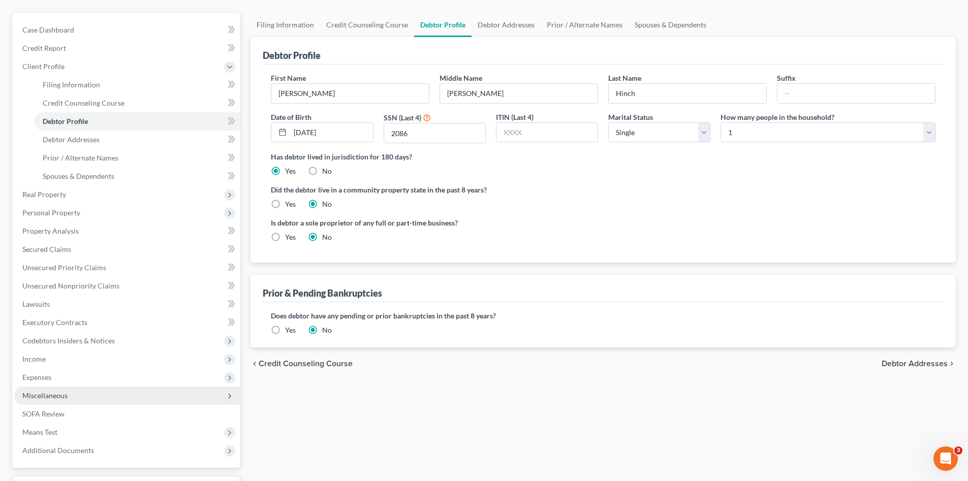
scroll to position [169, 0]
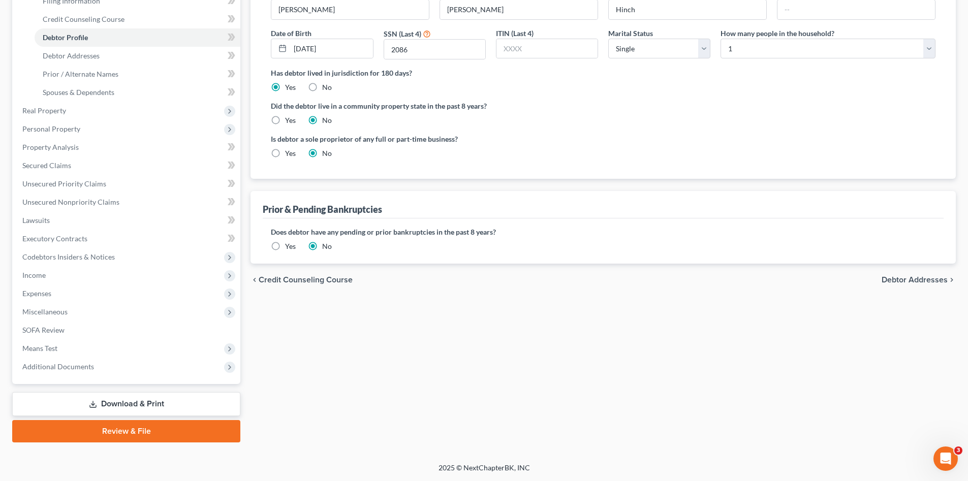
click at [99, 402] on link "Download & Print" at bounding box center [126, 404] width 228 height 24
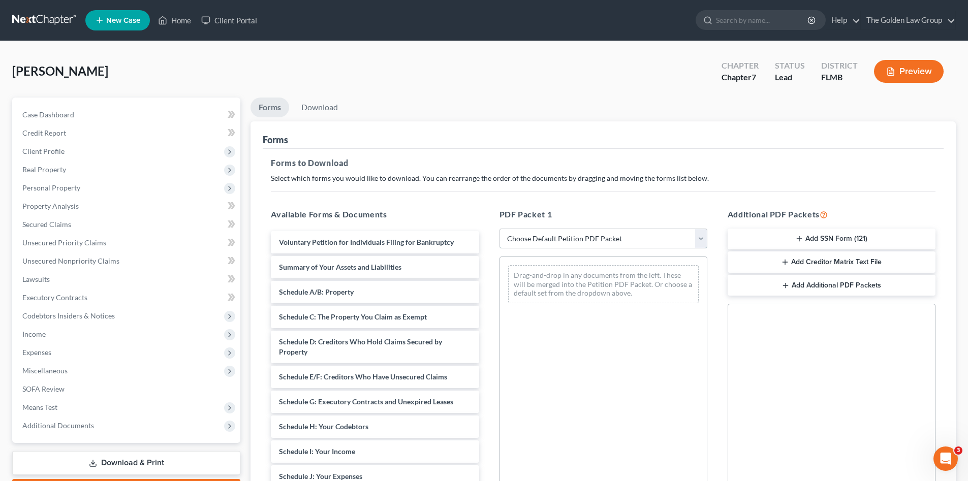
click at [565, 239] on select "Choose Default Petition PDF Packet Complete Bankruptcy Petition (all forms and …" at bounding box center [604, 239] width 208 height 20
select select "0"
click at [500, 229] on select "Choose Default Petition PDF Packet Complete Bankruptcy Petition (all forms and …" at bounding box center [604, 239] width 208 height 20
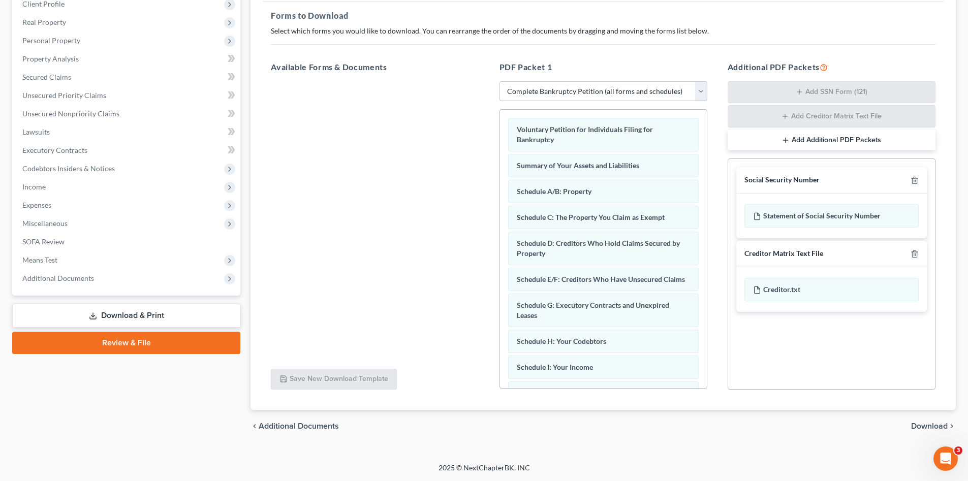
click at [921, 423] on span "Download" at bounding box center [929, 426] width 37 height 8
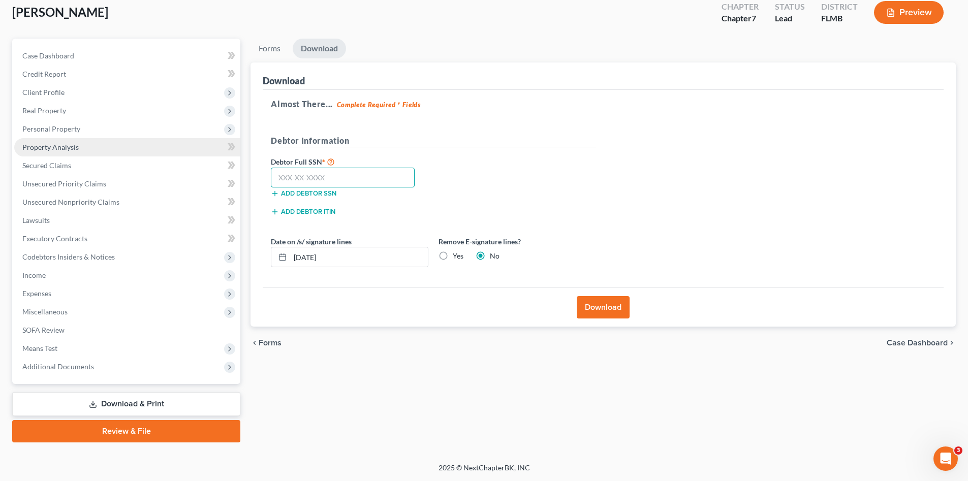
drag, startPoint x: 360, startPoint y: 176, endPoint x: 132, endPoint y: 143, distance: 230.6
click at [359, 176] on input "text" at bounding box center [343, 178] width 144 height 20
click at [345, 177] on input "text" at bounding box center [343, 178] width 144 height 20
type input "277-52-2086"
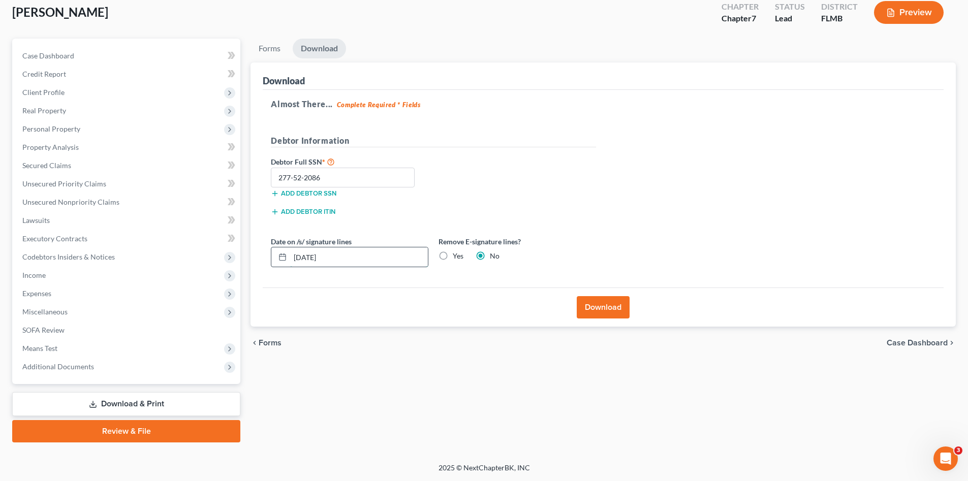
drag, startPoint x: 354, startPoint y: 255, endPoint x: 293, endPoint y: 266, distance: 61.5
click at [293, 266] on input "[DATE]" at bounding box center [359, 256] width 138 height 19
click at [459, 256] on label "Yes" at bounding box center [458, 256] width 11 height 10
click at [459, 256] on input "Yes" at bounding box center [460, 254] width 7 height 7
radio input "true"
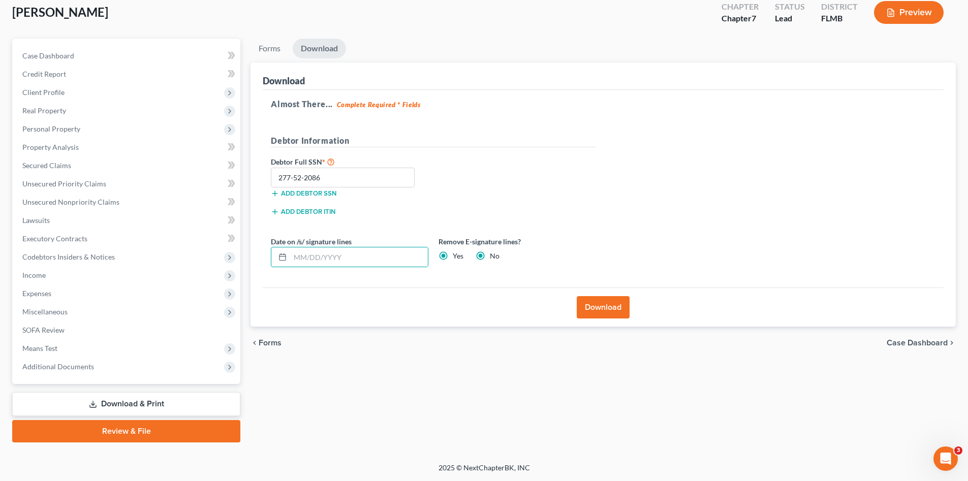
radio input "false"
click at [593, 310] on button "Download" at bounding box center [603, 307] width 53 height 22
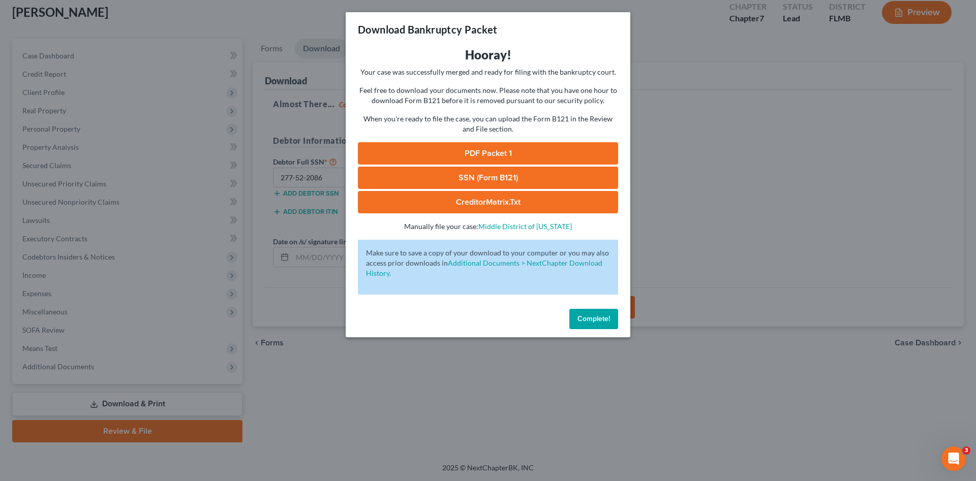
click at [482, 157] on link "PDF Packet 1" at bounding box center [488, 153] width 260 height 22
click at [494, 183] on link "SSN (Form B121)" at bounding box center [488, 178] width 260 height 22
click at [595, 318] on span "Complete!" at bounding box center [593, 319] width 33 height 9
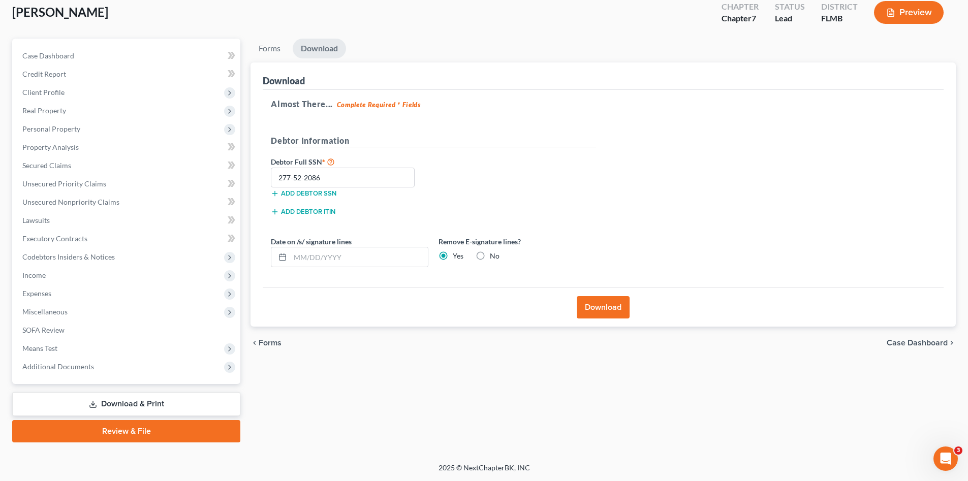
click at [480, 380] on div "Forms Download Forms Forms to Download Select which forms you would like to dow…" at bounding box center [603, 241] width 716 height 404
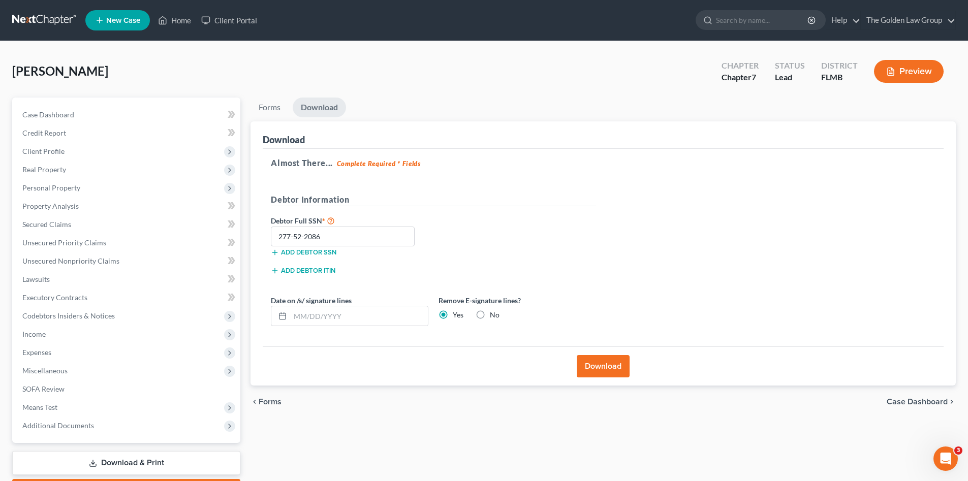
click at [23, 17] on link at bounding box center [44, 20] width 65 height 18
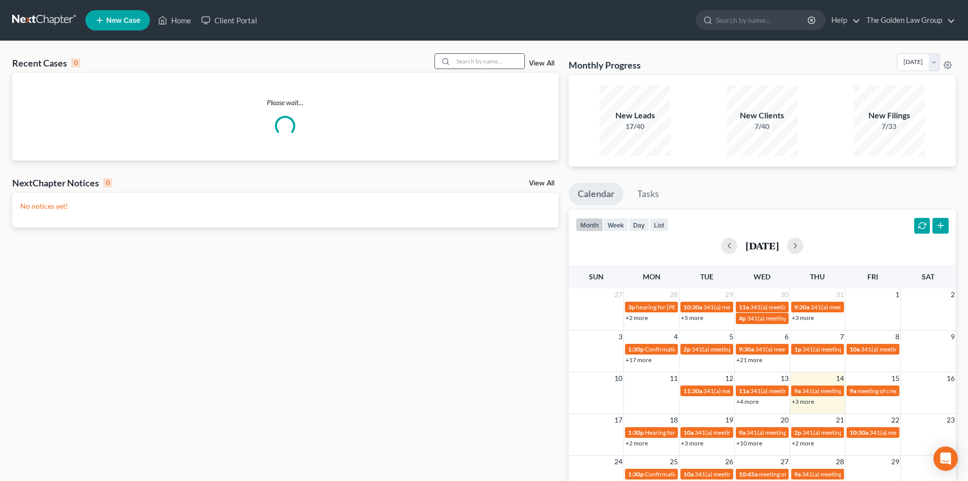
click at [498, 64] on input "search" at bounding box center [488, 61] width 71 height 15
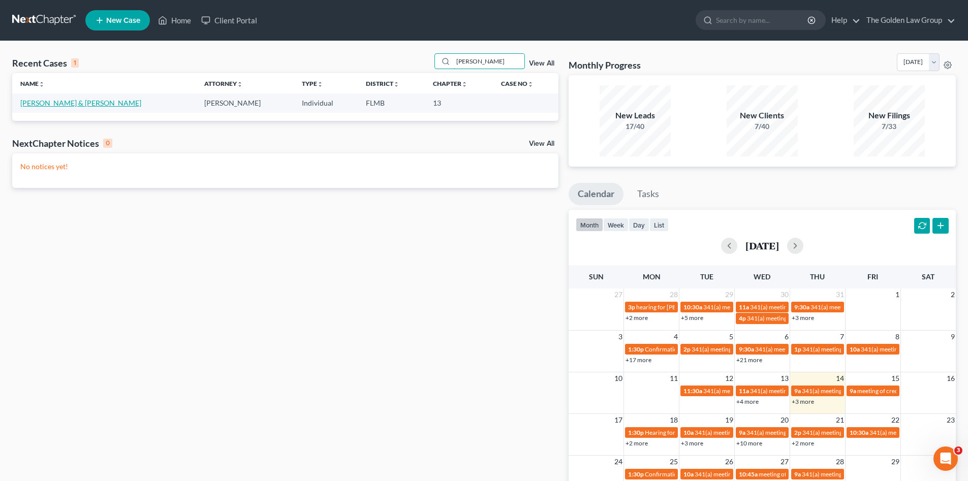
type input "[PERSON_NAME]"
click at [52, 104] on link "[PERSON_NAME] & [PERSON_NAME]" at bounding box center [80, 103] width 121 height 9
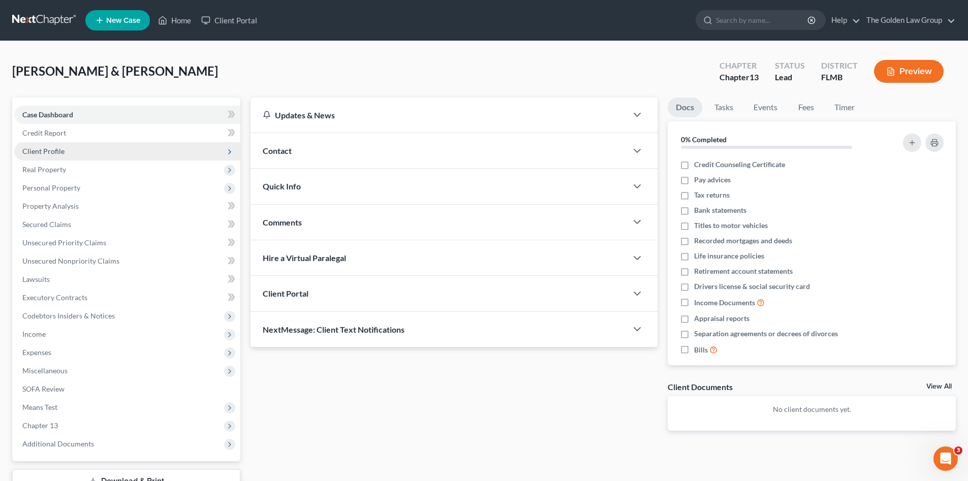
click at [55, 151] on span "Client Profile" at bounding box center [43, 151] width 42 height 9
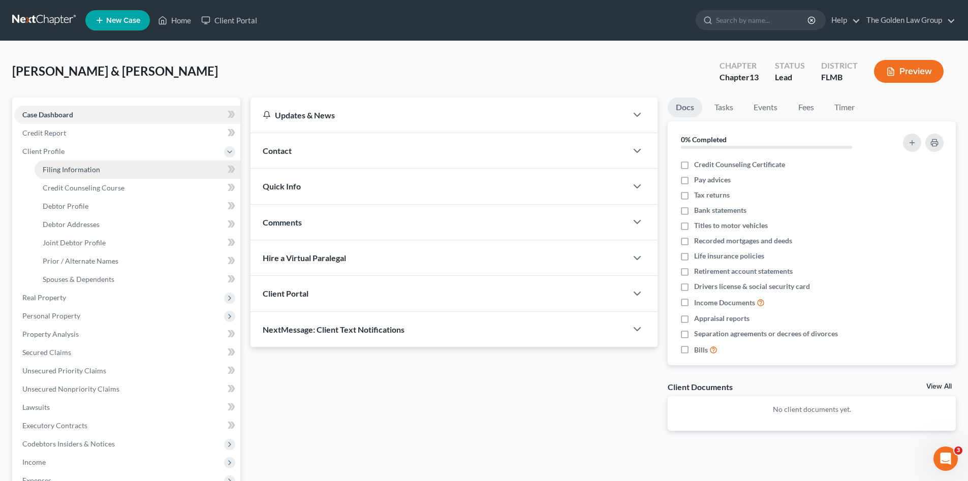
click at [65, 171] on span "Filing Information" at bounding box center [71, 169] width 57 height 9
select select "1"
select select "3"
select select "9"
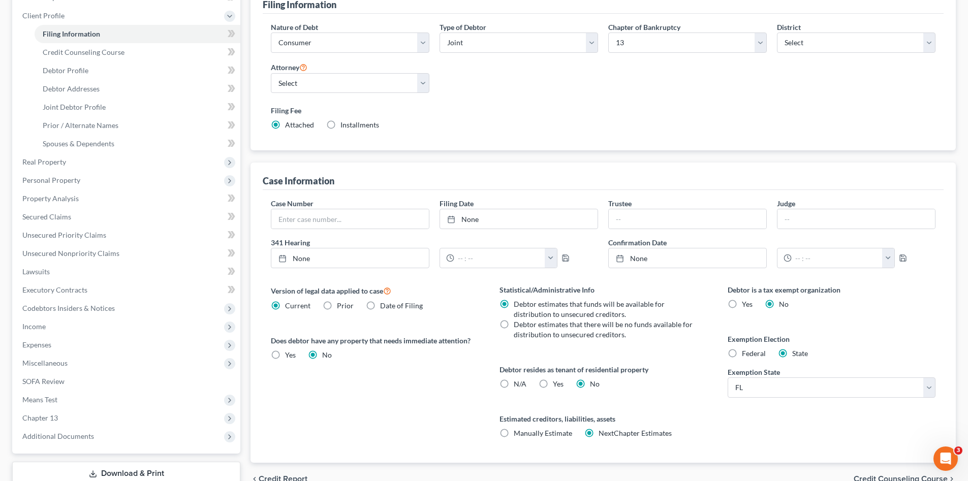
scroll to position [205, 0]
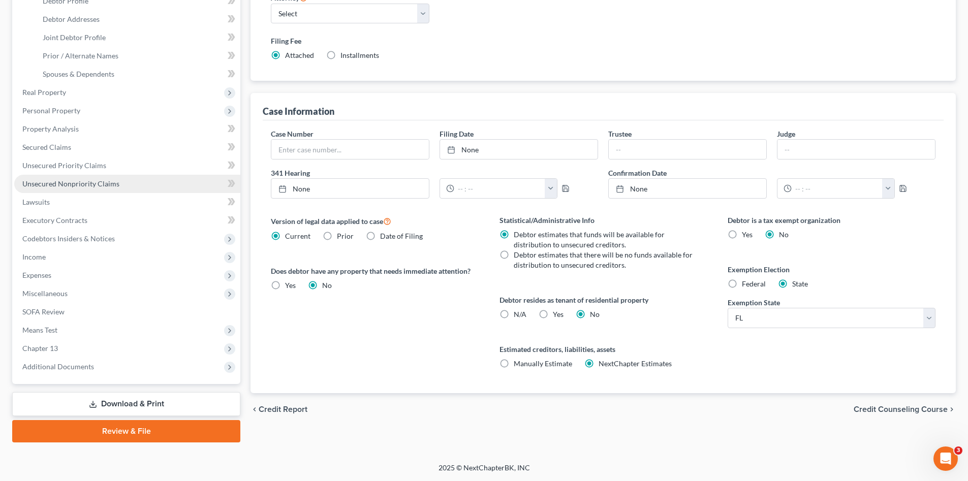
drag, startPoint x: 110, startPoint y: 404, endPoint x: 127, endPoint y: 397, distance: 18.2
click at [110, 403] on link "Download & Print" at bounding box center [126, 404] width 228 height 24
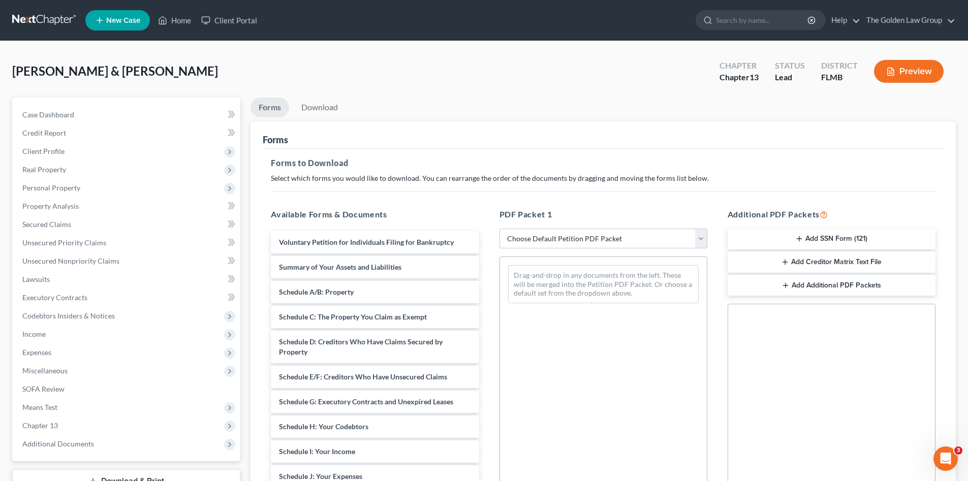
click at [509, 232] on select "Choose Default Petition PDF Packet Complete Bankruptcy Petition (all forms and …" at bounding box center [604, 239] width 208 height 20
select select "0"
click at [500, 229] on select "Choose Default Petition PDF Packet Complete Bankruptcy Petition (all forms and …" at bounding box center [604, 239] width 208 height 20
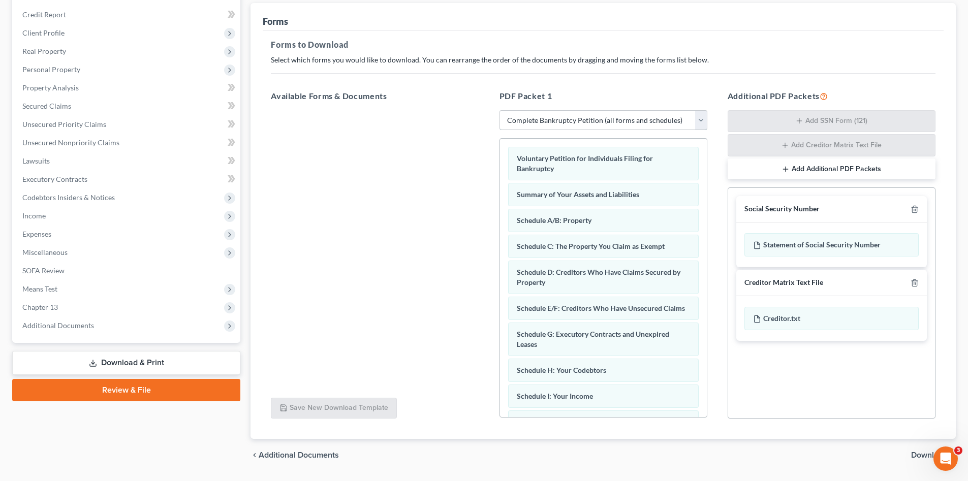
scroll to position [147, 0]
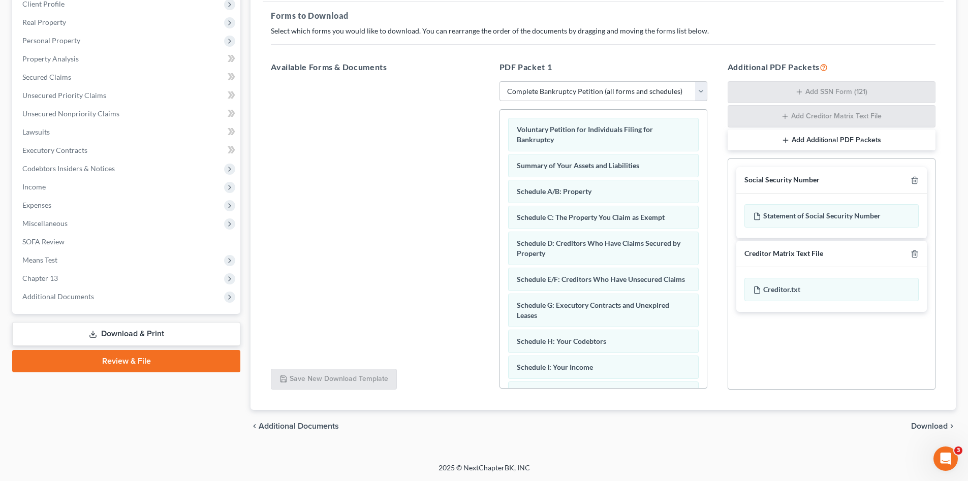
click at [935, 424] on span "Download" at bounding box center [929, 426] width 37 height 8
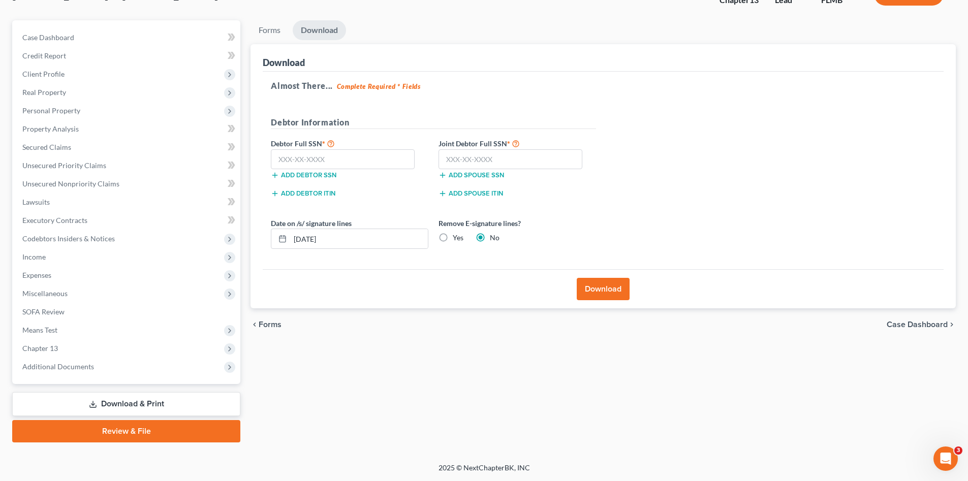
scroll to position [77, 0]
click at [346, 155] on input "text" at bounding box center [343, 159] width 144 height 20
click at [327, 159] on input "text" at bounding box center [343, 159] width 144 height 20
type input "148-38-0251"
click at [473, 157] on input "text" at bounding box center [511, 159] width 144 height 20
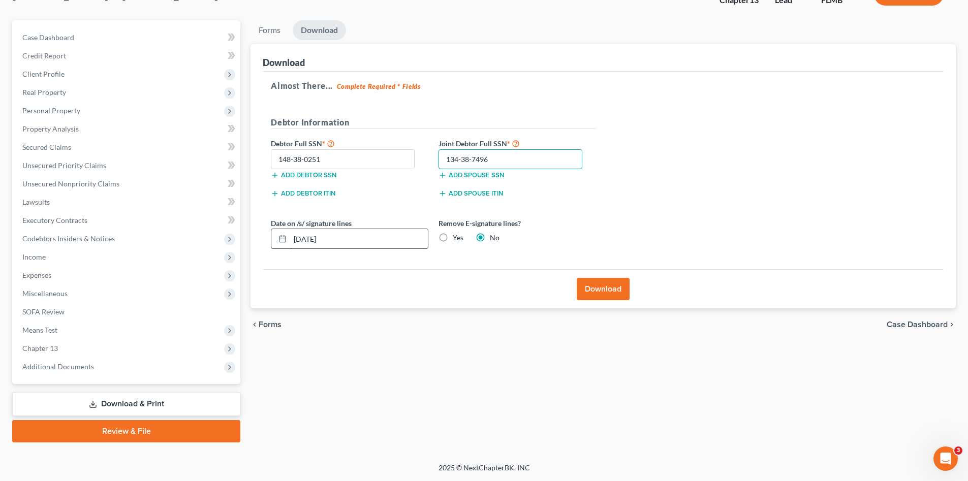
type input "134-38-7496"
drag, startPoint x: 383, startPoint y: 235, endPoint x: 291, endPoint y: 251, distance: 93.2
click at [291, 251] on div "Date on /s/ signature lines [DATE] Remove E-signature lines? Yes No" at bounding box center [433, 237] width 335 height 39
click at [453, 235] on label "Yes" at bounding box center [458, 238] width 11 height 10
click at [457, 235] on input "Yes" at bounding box center [460, 236] width 7 height 7
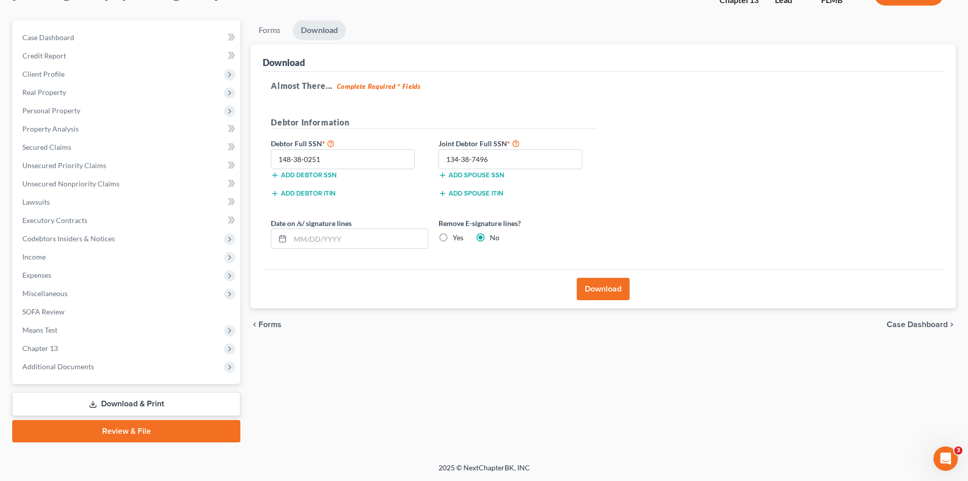
radio input "true"
radio input "false"
click at [600, 282] on button "Download" at bounding box center [603, 289] width 53 height 22
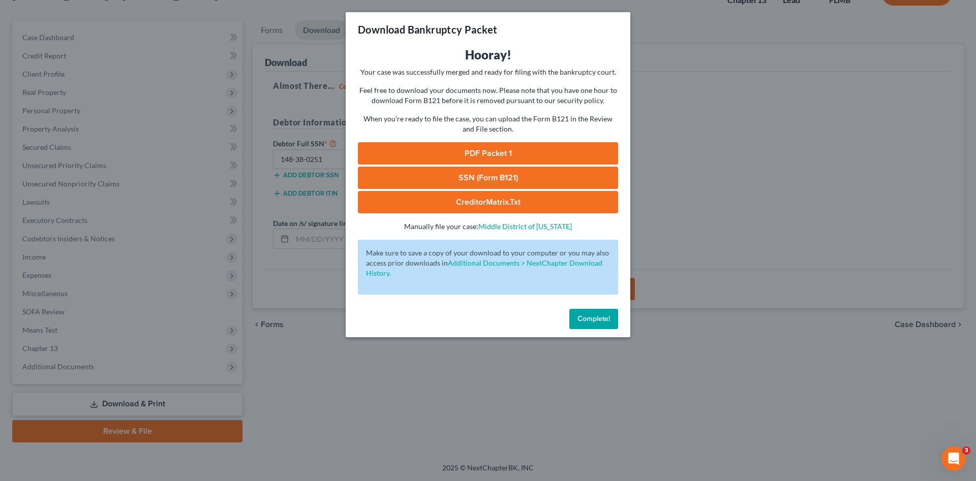
click at [498, 162] on link "PDF Packet 1" at bounding box center [488, 153] width 260 height 22
click at [558, 186] on link "SSN (Form B121)" at bounding box center [488, 178] width 260 height 22
click at [572, 314] on button "Complete!" at bounding box center [593, 319] width 49 height 20
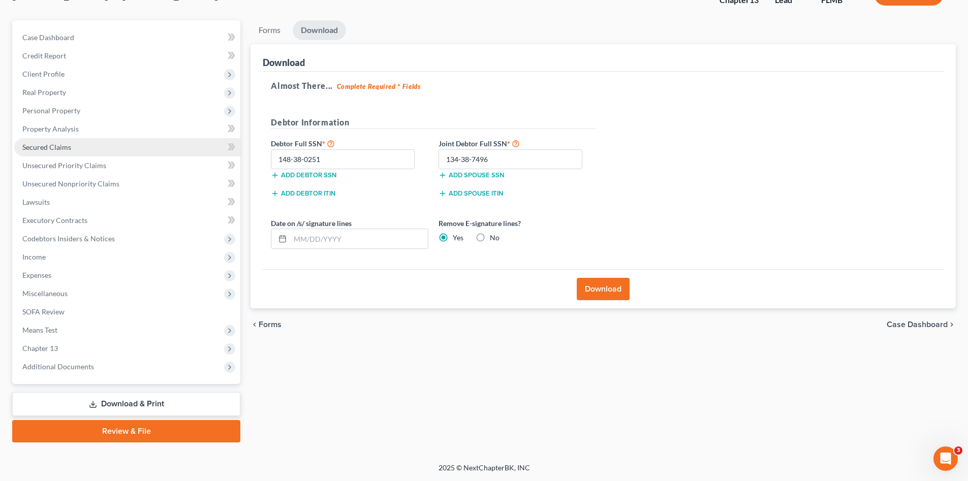
click at [55, 153] on link "Secured Claims" at bounding box center [127, 147] width 226 height 18
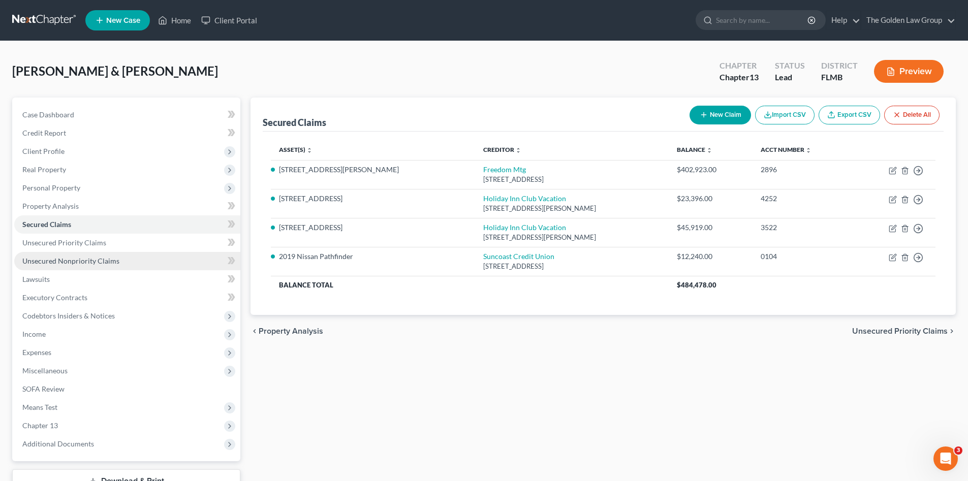
click at [77, 261] on span "Unsecured Nonpriority Claims" at bounding box center [70, 261] width 97 height 9
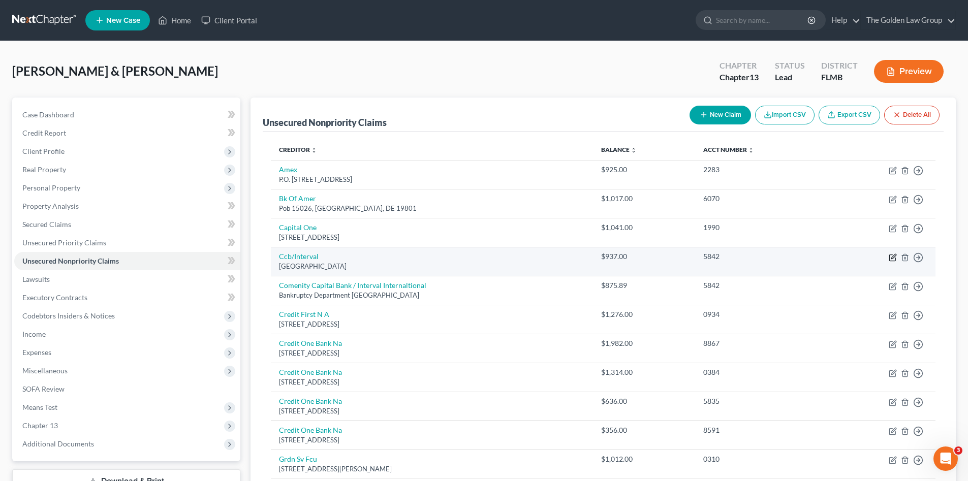
click at [892, 257] on icon "button" at bounding box center [893, 256] width 5 height 5
select select "36"
select select "2"
select select "0"
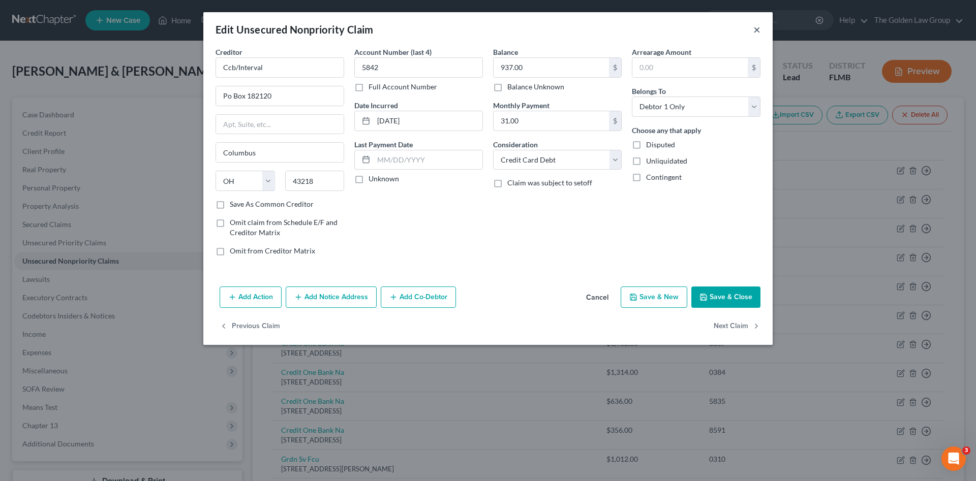
click at [753, 29] on button "×" at bounding box center [756, 29] width 7 height 12
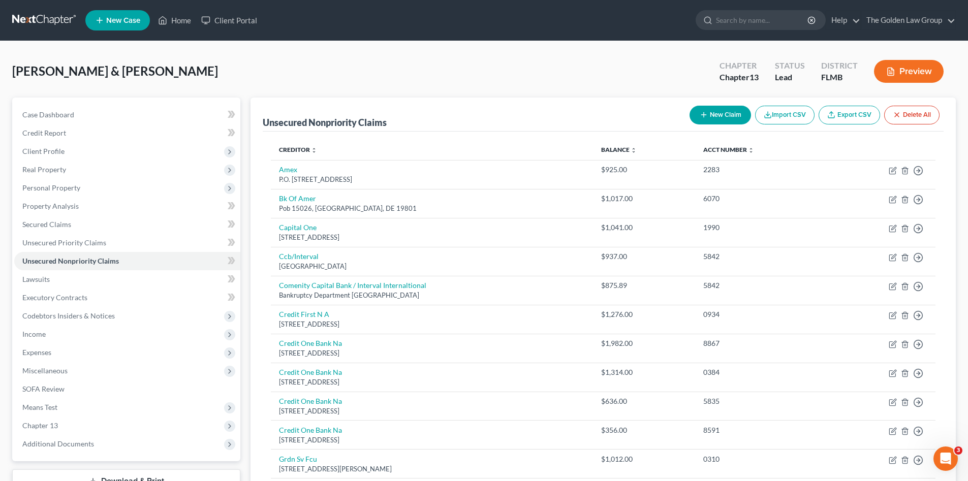
click at [328, 73] on div "Sietz, Joel & Deborah Upgraded Chapter Chapter 13 Status Lead District FLMB Pre…" at bounding box center [484, 75] width 944 height 44
click at [337, 60] on div "Sietz, Joel & Deborah Upgraded Chapter Chapter 13 Status Lead District FLMB Pre…" at bounding box center [484, 75] width 944 height 44
drag, startPoint x: 309, startPoint y: 59, endPoint x: 244, endPoint y: 29, distance: 71.0
click at [308, 58] on div "Sietz, Joel & Deborah Upgraded Chapter Chapter 13 Status Lead District FLMB Pre…" at bounding box center [484, 75] width 944 height 44
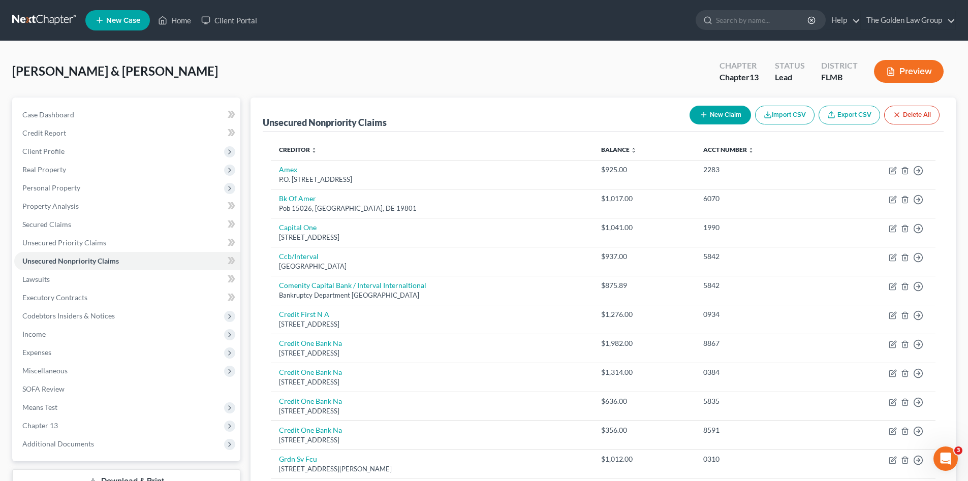
click at [64, 22] on link at bounding box center [44, 20] width 65 height 18
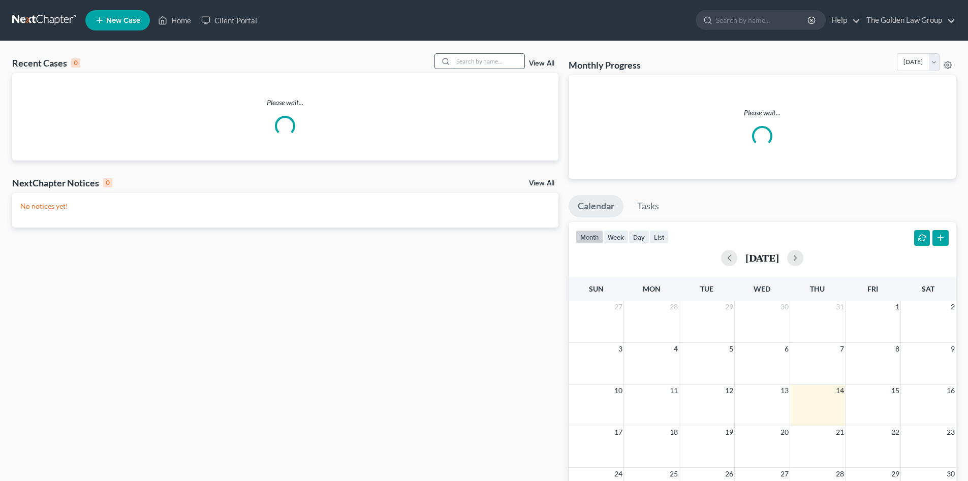
click at [492, 61] on input "search" at bounding box center [488, 61] width 71 height 15
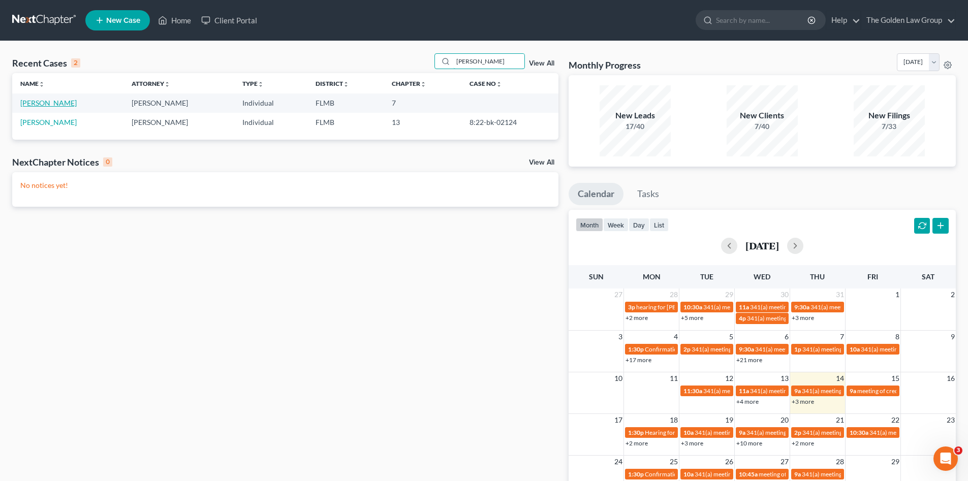
type input "[PERSON_NAME]"
click at [36, 102] on link "[PERSON_NAME]" at bounding box center [48, 103] width 56 height 9
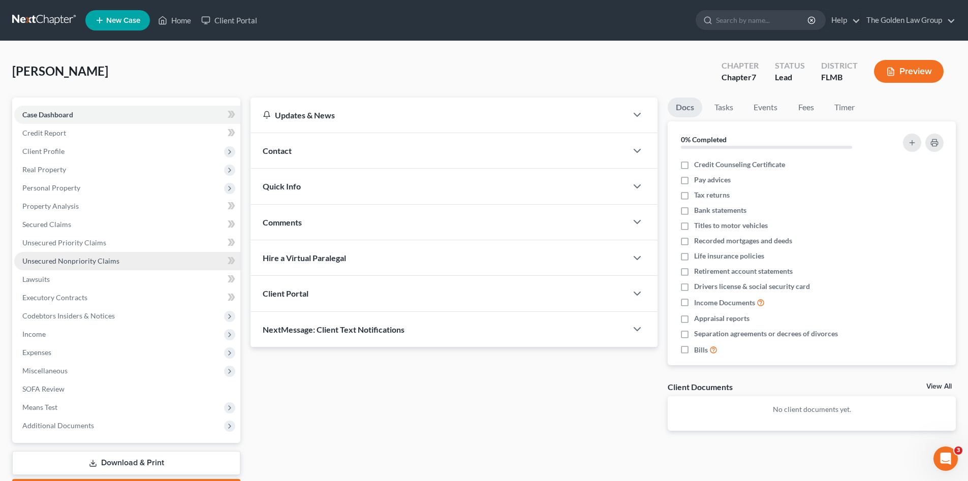
click at [88, 263] on span "Unsecured Nonpriority Claims" at bounding box center [70, 261] width 97 height 9
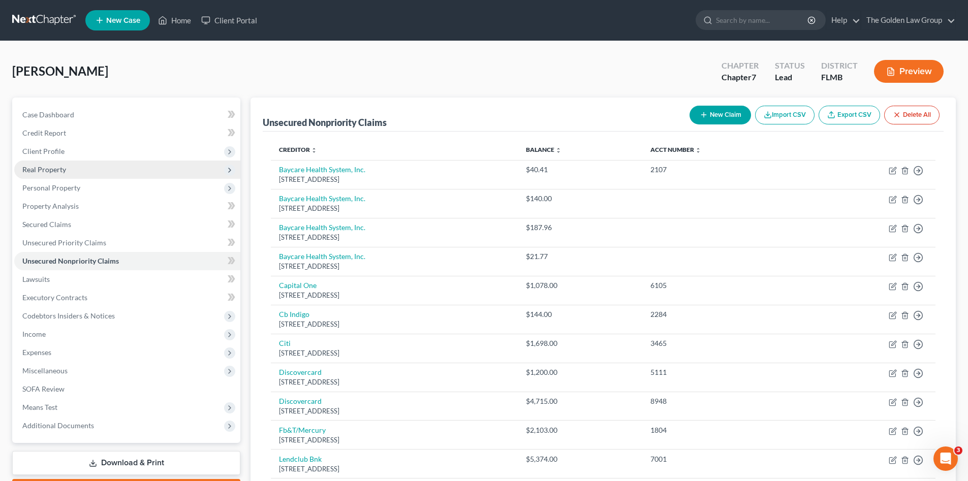
click at [45, 170] on span "Real Property" at bounding box center [44, 169] width 44 height 9
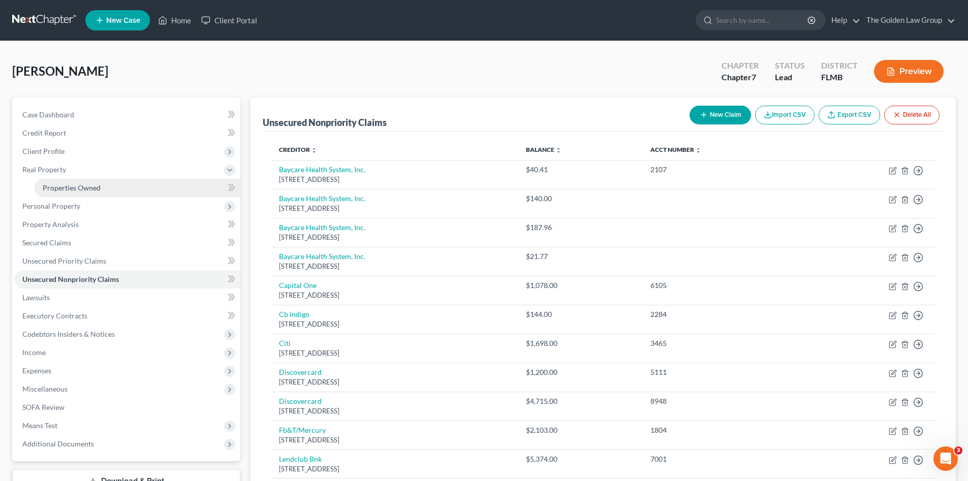
click at [58, 184] on span "Properties Owned" at bounding box center [72, 187] width 58 height 9
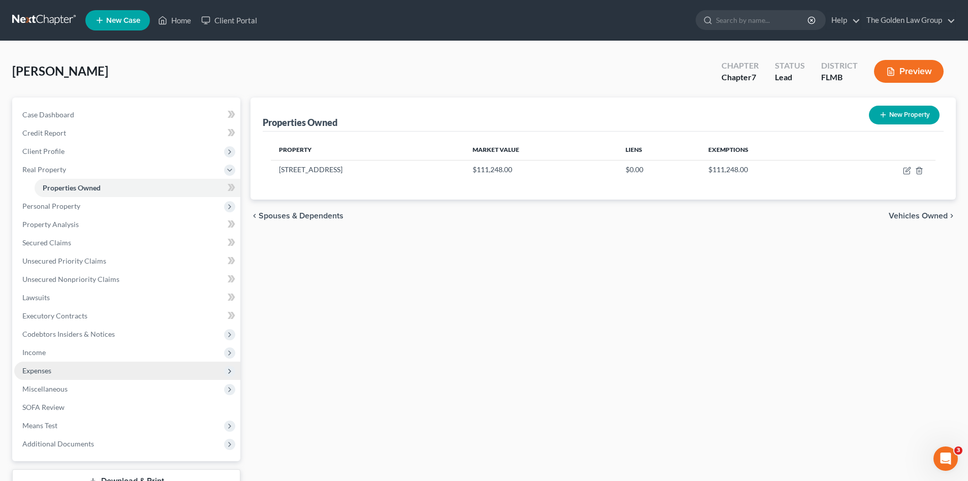
scroll to position [77, 0]
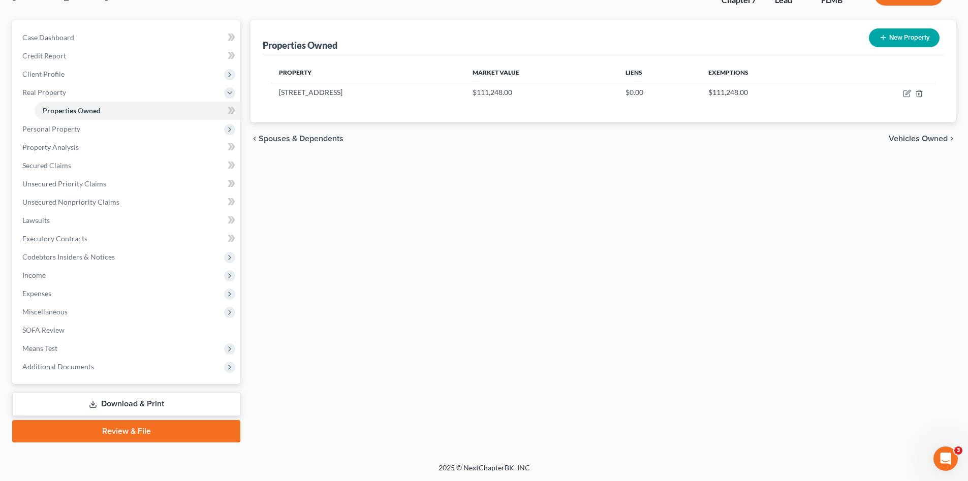
click at [129, 398] on link "Download & Print" at bounding box center [126, 404] width 228 height 24
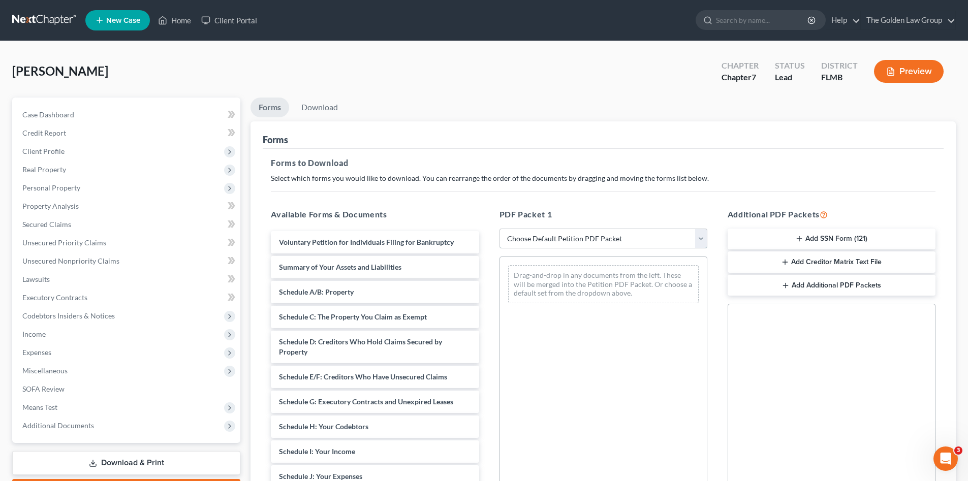
click at [556, 236] on select "Choose Default Petition PDF Packet Complete Bankruptcy Petition (all forms and …" at bounding box center [604, 239] width 208 height 20
select select "0"
click at [500, 229] on select "Choose Default Petition PDF Packet Complete Bankruptcy Petition (all forms and …" at bounding box center [604, 239] width 208 height 20
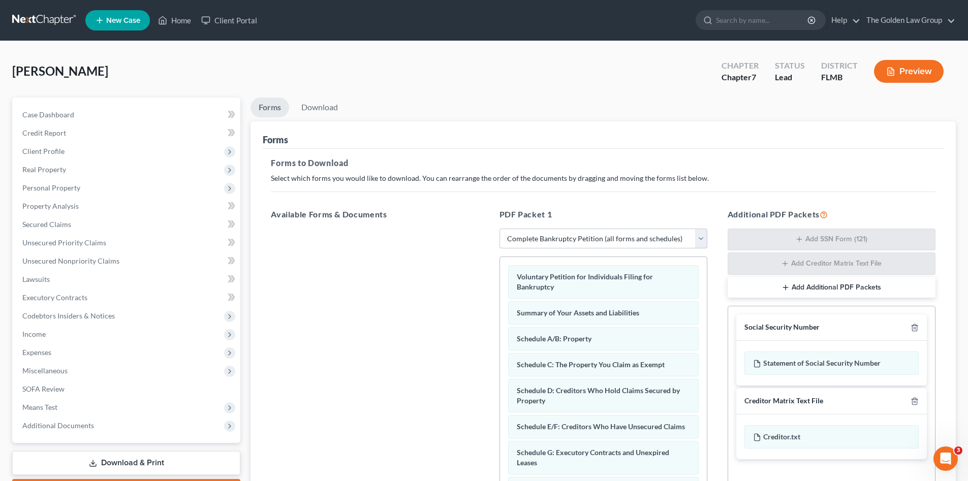
scroll to position [118, 0]
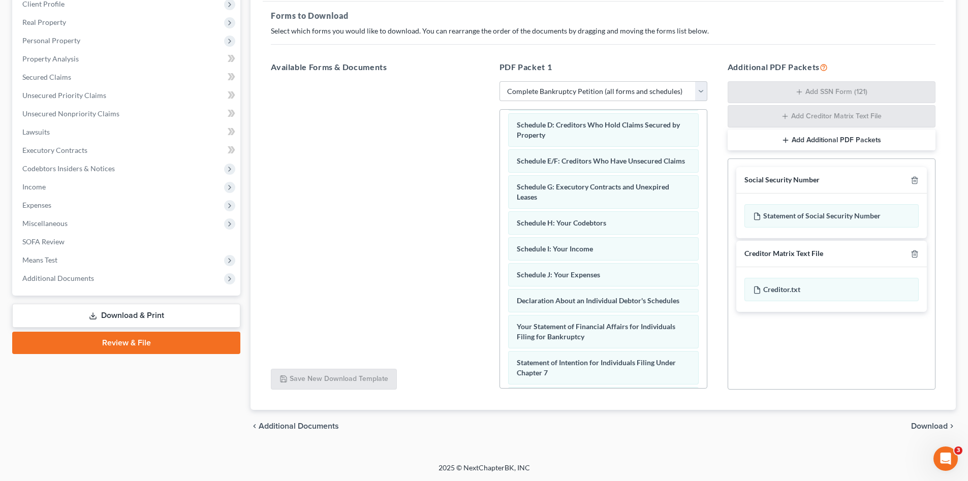
click at [925, 430] on span "Download" at bounding box center [929, 426] width 37 height 8
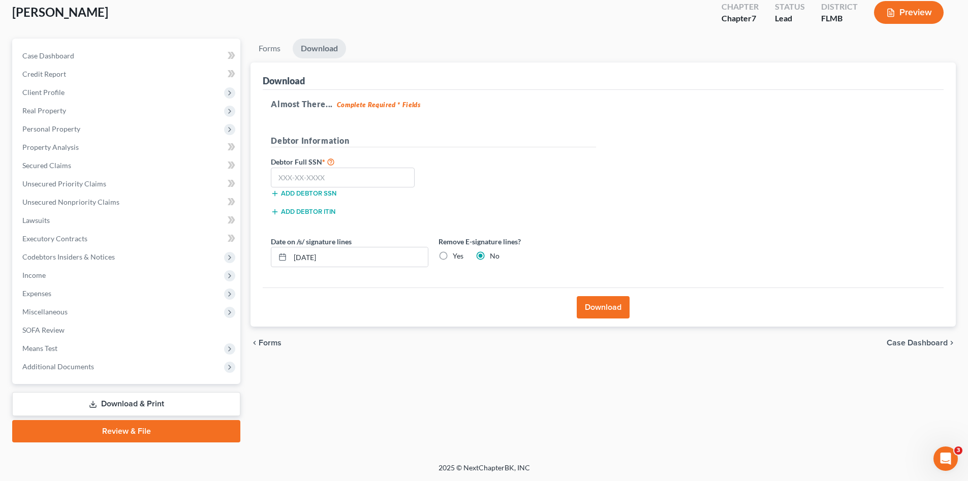
scroll to position [59, 0]
click at [332, 169] on input "text" at bounding box center [343, 178] width 144 height 20
click at [312, 182] on input "text" at bounding box center [343, 178] width 144 height 20
type input "237-04-7044"
drag, startPoint x: 344, startPoint y: 262, endPoint x: 288, endPoint y: 262, distance: 55.4
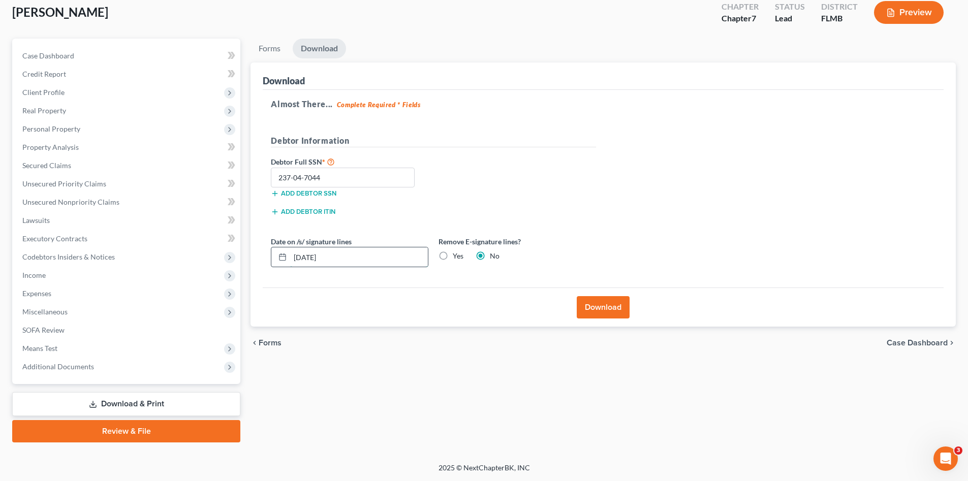
click at [288, 262] on div "08/14/2025" at bounding box center [350, 257] width 158 height 20
click at [453, 257] on label "Yes" at bounding box center [458, 256] width 11 height 10
click at [457, 257] on input "Yes" at bounding box center [460, 254] width 7 height 7
radio input "true"
radio input "false"
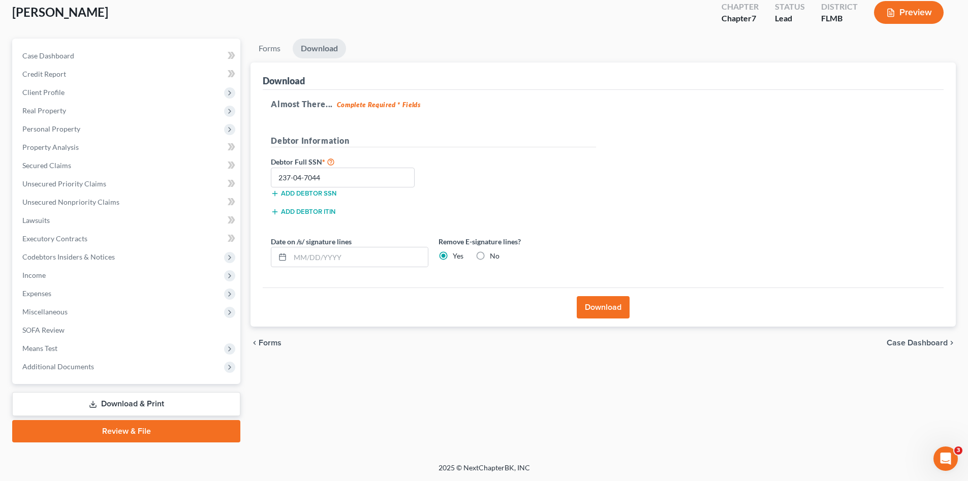
click at [606, 321] on div "Download" at bounding box center [603, 307] width 681 height 39
click at [604, 313] on button "Download" at bounding box center [603, 307] width 53 height 22
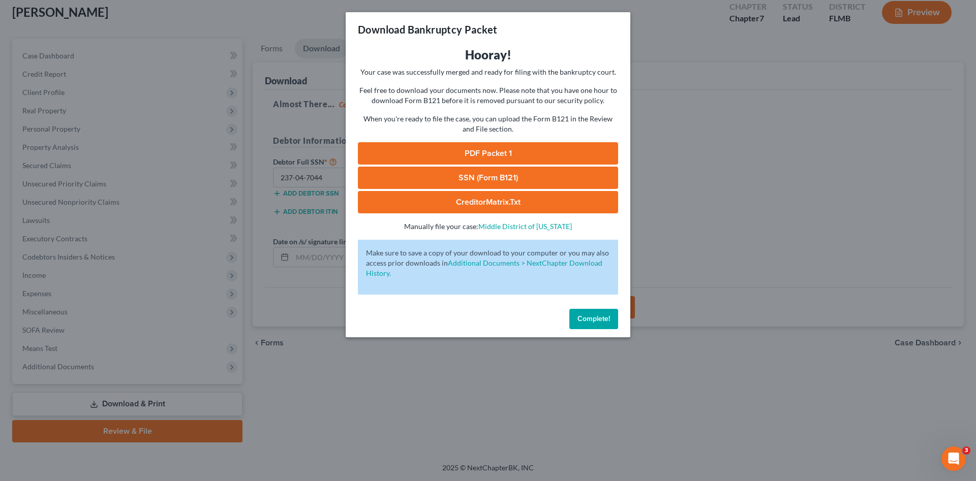
click at [486, 150] on link "PDF Packet 1" at bounding box center [488, 153] width 260 height 22
click at [494, 185] on link "SSN (Form B121)" at bounding box center [488, 178] width 260 height 22
click at [596, 314] on button "Complete!" at bounding box center [593, 319] width 49 height 20
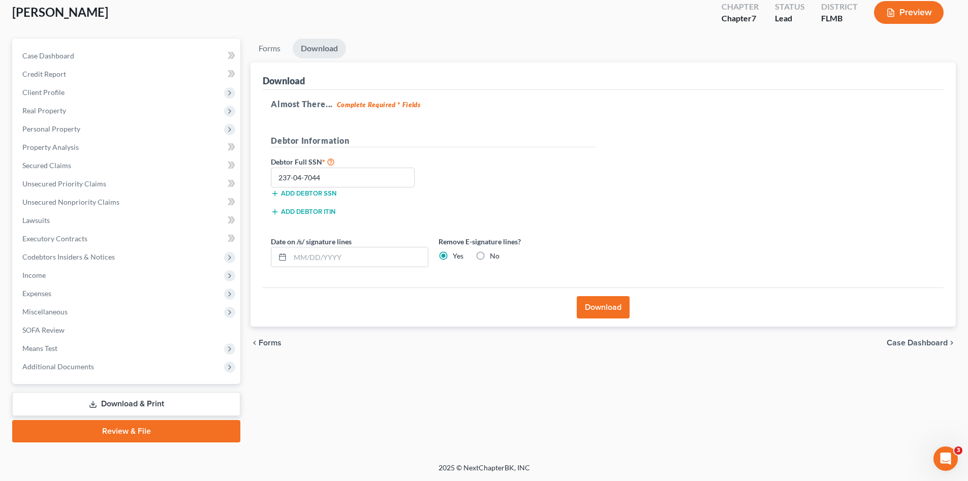
drag, startPoint x: 424, startPoint y: 357, endPoint x: 418, endPoint y: 360, distance: 7.1
click at [418, 360] on div "Forms Download Forms Forms to Download Select which forms you would like to dow…" at bounding box center [603, 241] width 716 height 404
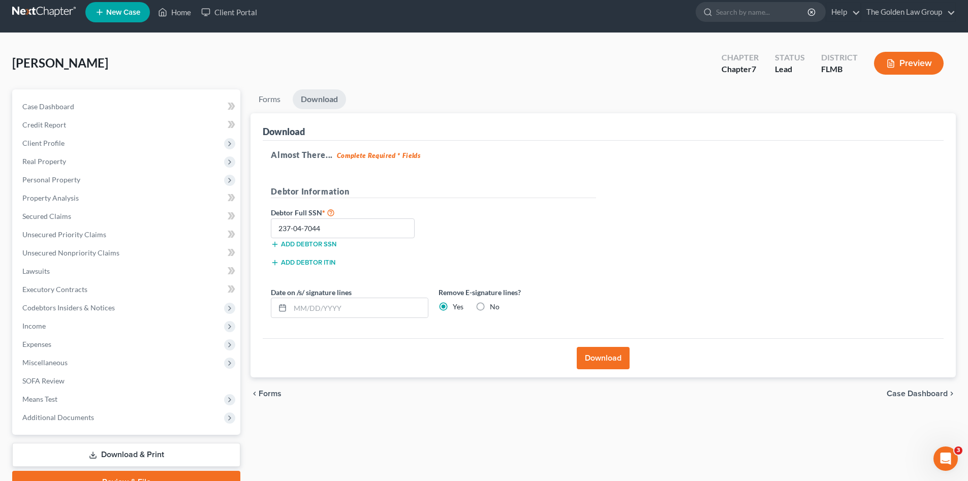
scroll to position [0, 0]
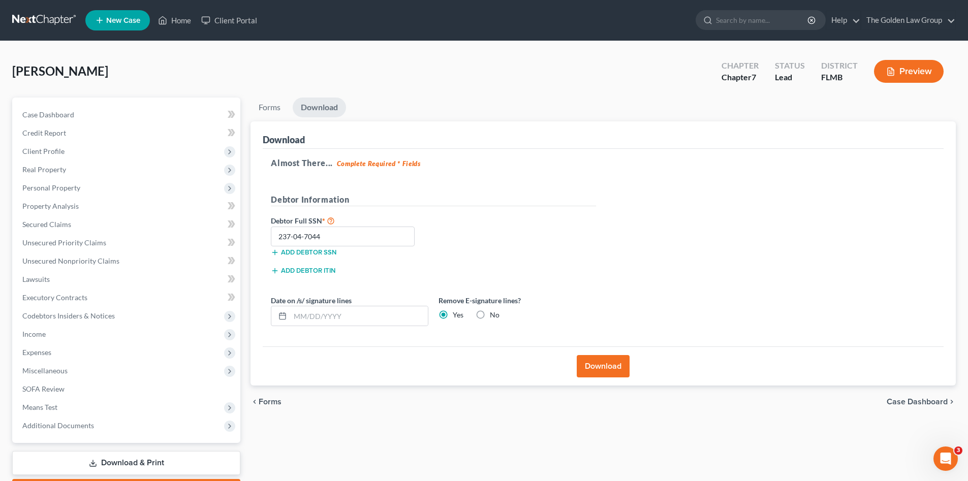
click at [55, 23] on link at bounding box center [44, 20] width 65 height 18
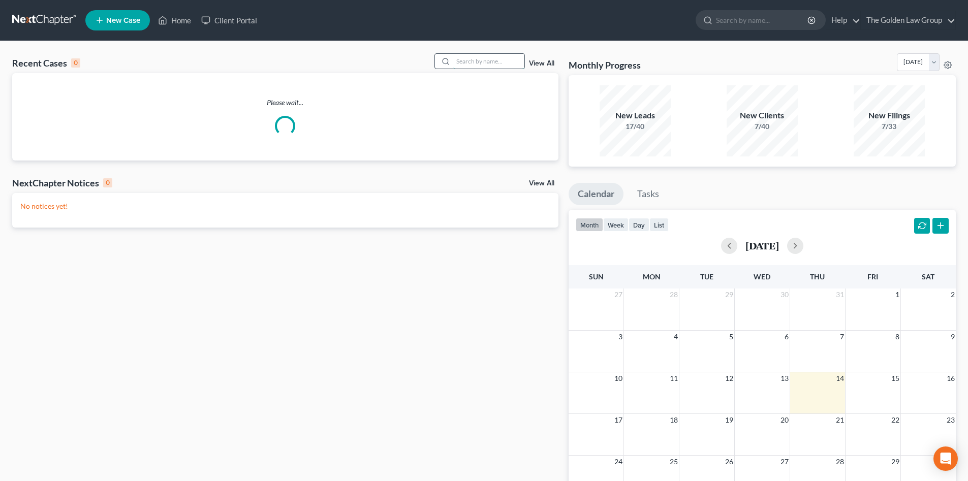
click at [486, 63] on input "search" at bounding box center [488, 61] width 71 height 15
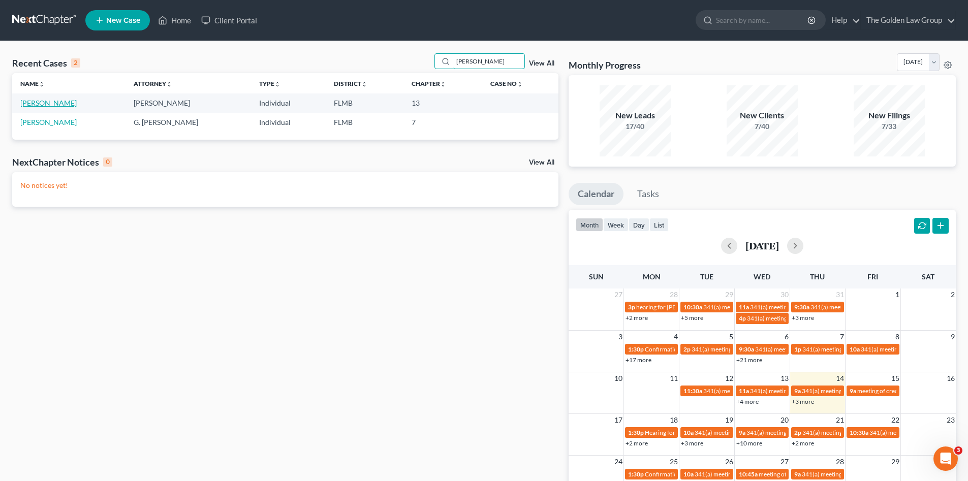
type input "[PERSON_NAME]"
click at [63, 102] on link "[PERSON_NAME]" at bounding box center [48, 103] width 56 height 9
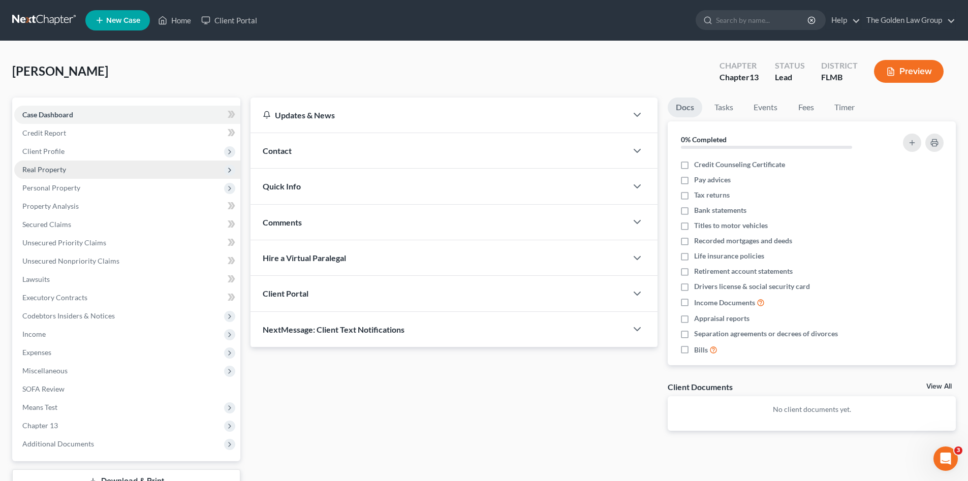
click at [48, 172] on span "Real Property" at bounding box center [44, 169] width 44 height 9
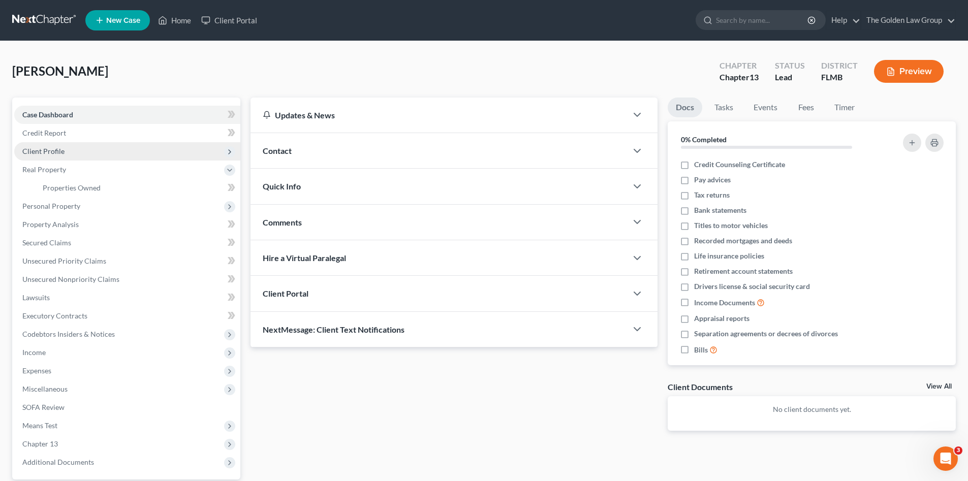
click at [48, 149] on span "Client Profile" at bounding box center [43, 151] width 42 height 9
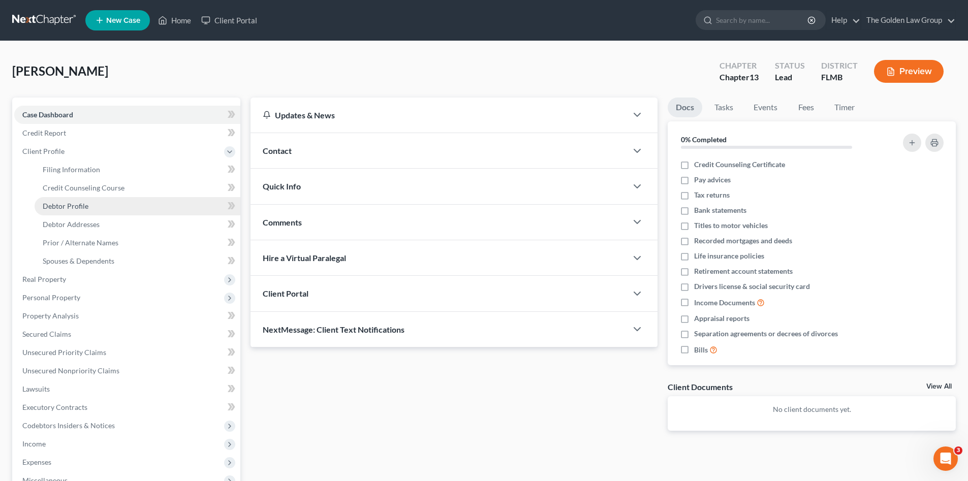
click at [76, 202] on span "Debtor Profile" at bounding box center [66, 206] width 46 height 9
select select "0"
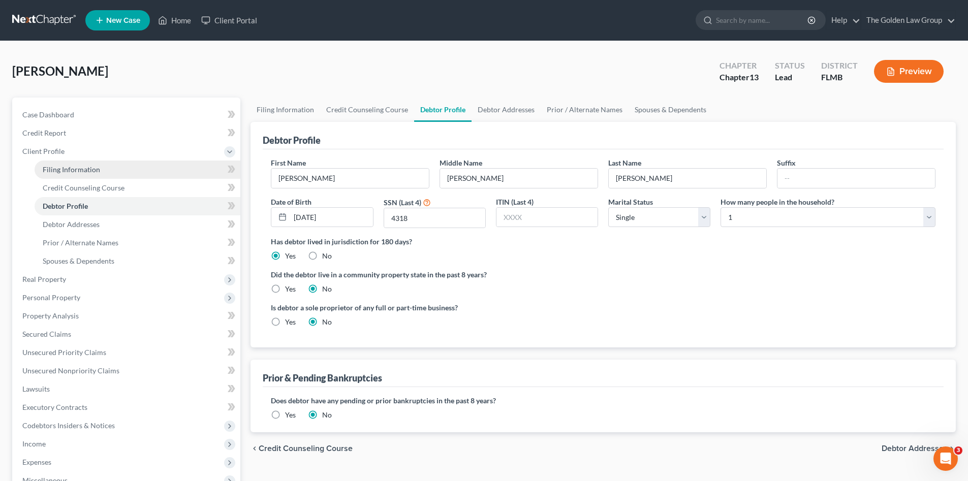
click at [89, 172] on span "Filing Information" at bounding box center [71, 169] width 57 height 9
select select "1"
select select "0"
select select "3"
select select "9"
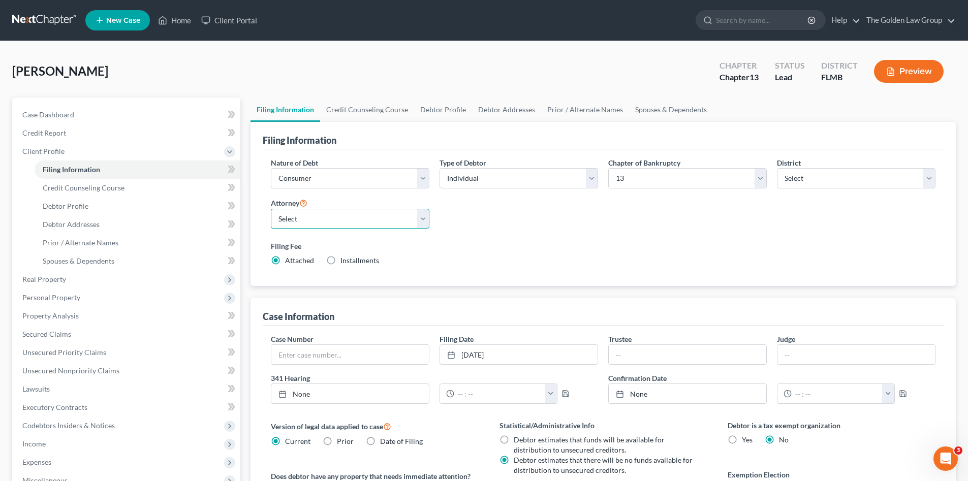
click at [340, 217] on select "Select G. Donald Golden - FLMB Eric Barksdale - FLMB Eric Barksdale - FLSB Susa…" at bounding box center [350, 219] width 159 height 20
select select "1"
click at [271, 209] on select "Select G. Donald Golden - FLMB Eric Barksdale - FLMB Eric Barksdale - FLSB Susa…" at bounding box center [350, 219] width 159 height 20
click at [501, 260] on div "Filing Fee Attached Installments Installments" at bounding box center [603, 253] width 665 height 25
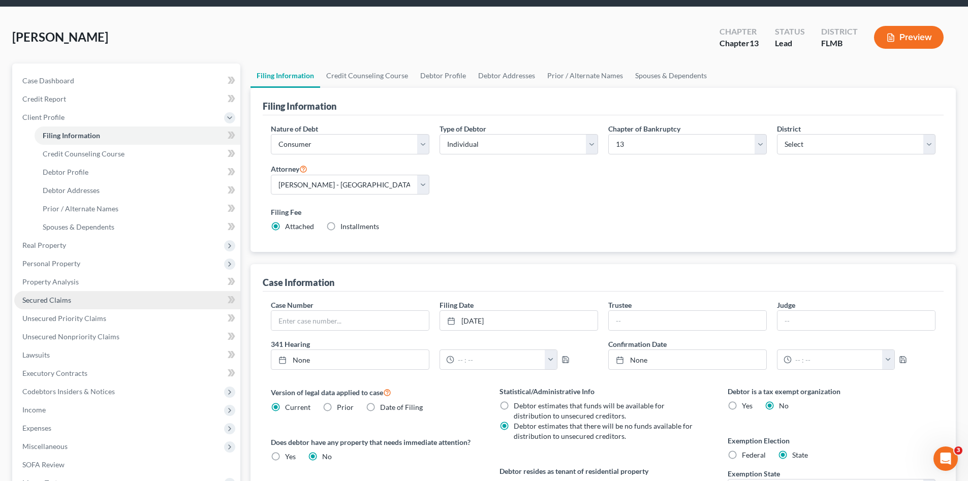
scroll to position [17, 0]
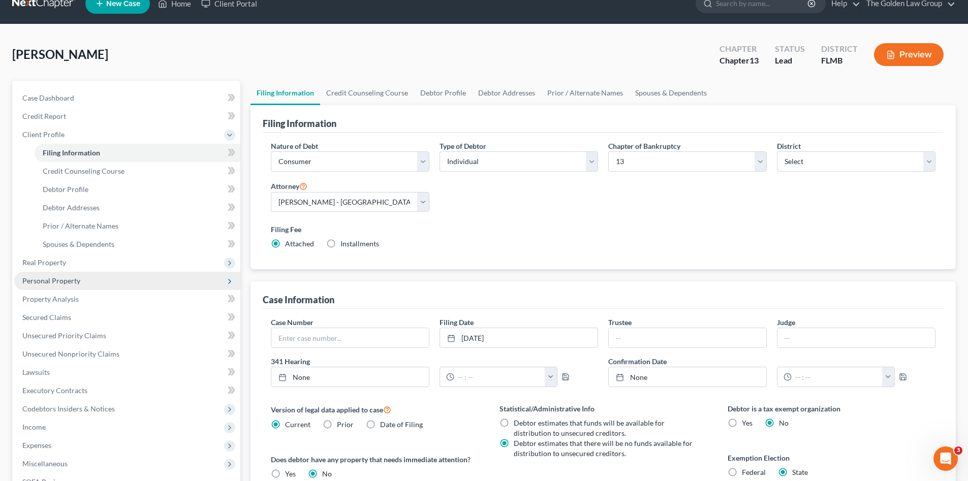
click at [85, 278] on span "Personal Property" at bounding box center [127, 281] width 226 height 18
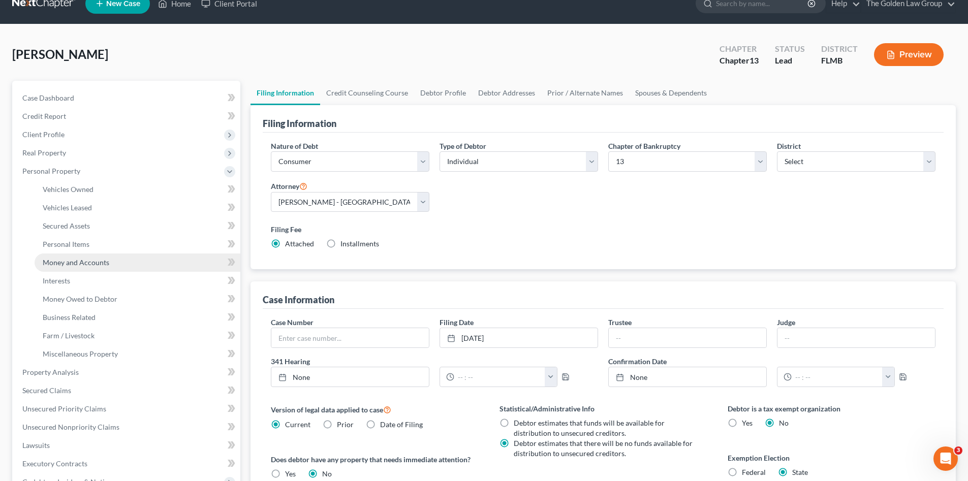
click at [105, 261] on span "Money and Accounts" at bounding box center [76, 262] width 67 height 9
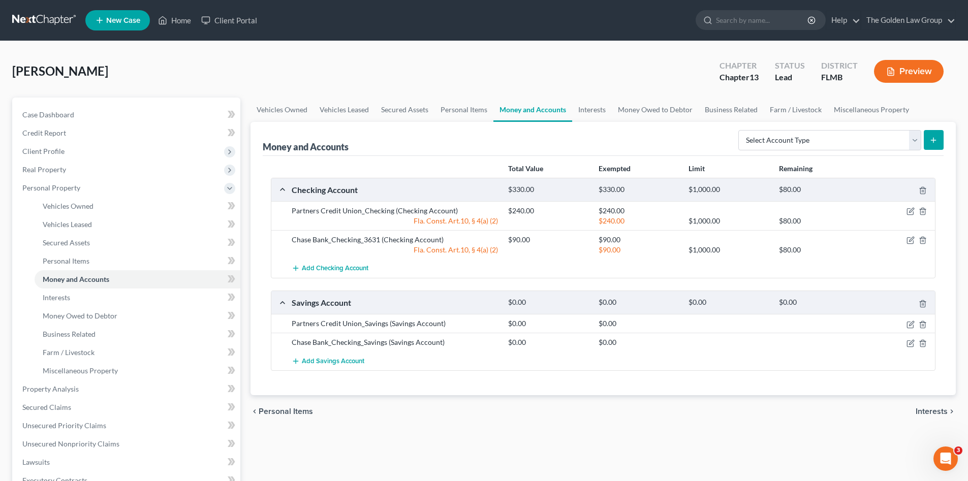
click at [550, 430] on div "Vehicles Owned Vehicles Leased Secured Assets Personal Items Money and Accounts…" at bounding box center [603, 400] width 716 height 605
click at [912, 208] on icon "button" at bounding box center [911, 211] width 8 height 8
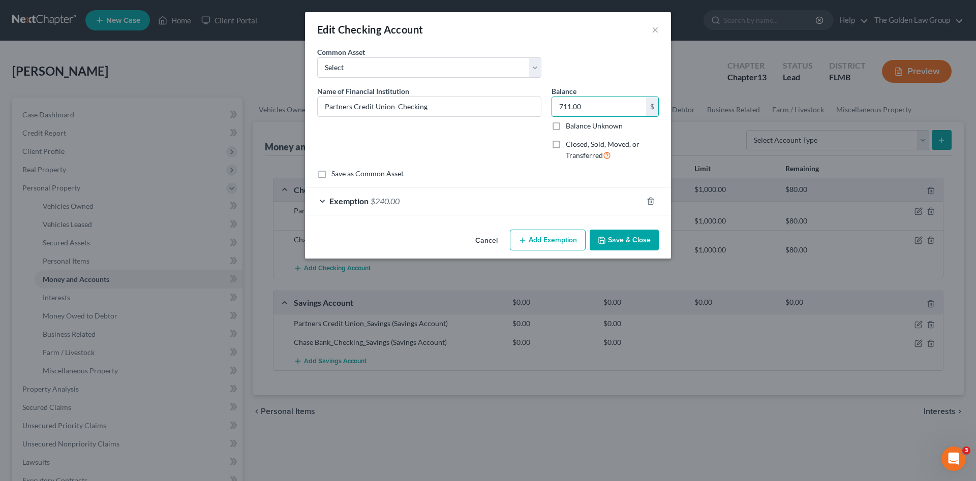
type input "711.00"
click at [546, 195] on div "Exemption $240.00" at bounding box center [473, 201] width 337 height 27
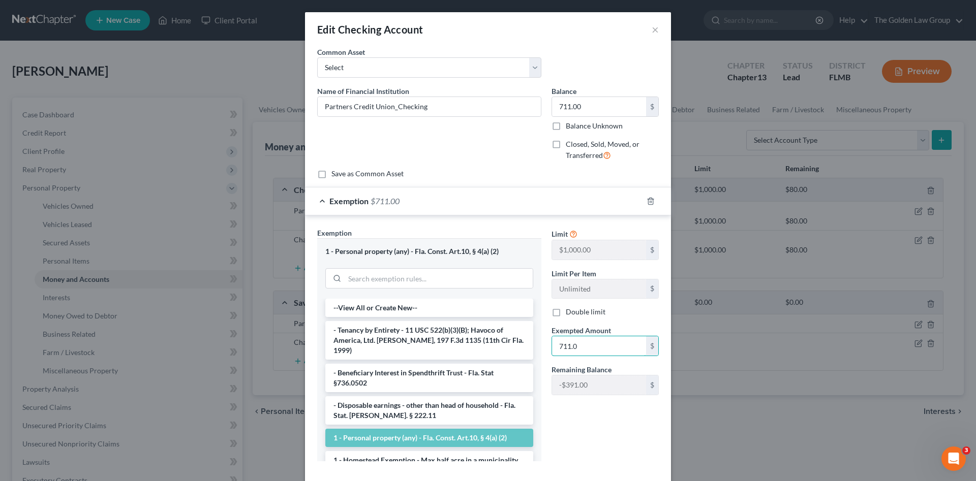
type input "711.00"
drag, startPoint x: 598, startPoint y: 349, endPoint x: 648, endPoint y: 358, distance: 51.1
click at [552, 356] on input "711.00" at bounding box center [599, 345] width 94 height 19
type input "320.00"
click at [611, 415] on div "Limit $1,000.00 $ Limit Per Item Unlimited $ Double limit Exempted Amount * 320…" at bounding box center [604, 349] width 117 height 242
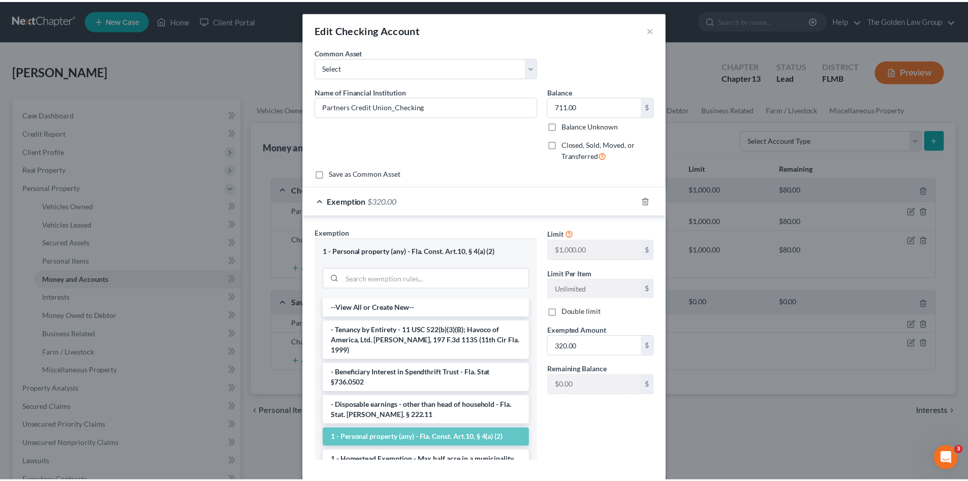
scroll to position [53, 0]
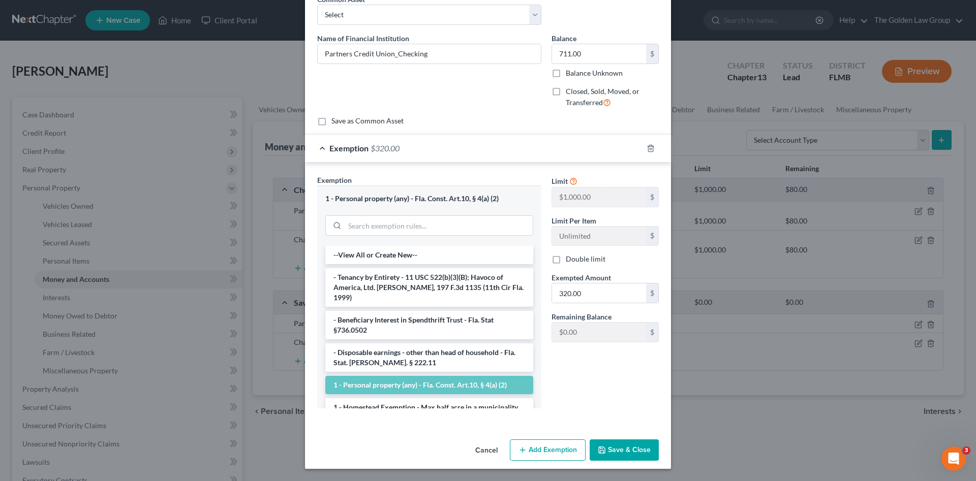
click at [641, 448] on button "Save & Close" at bounding box center [623, 450] width 69 height 21
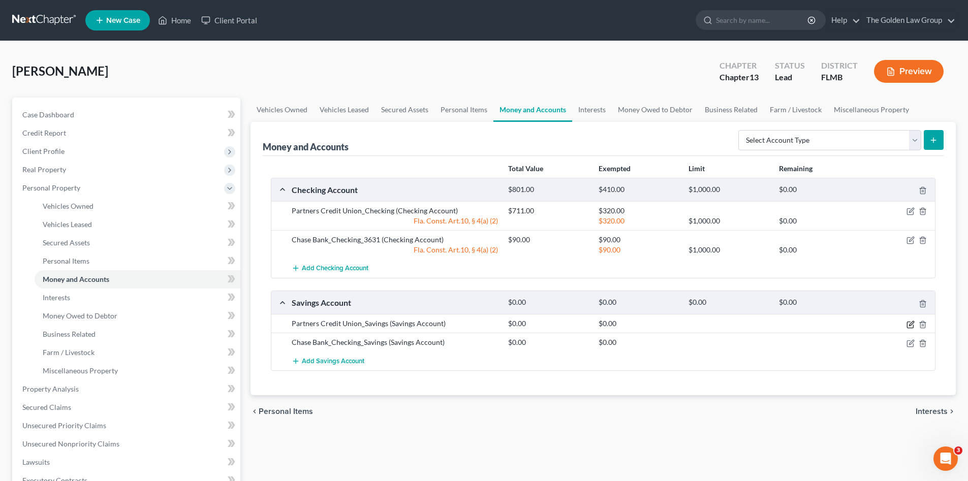
click at [910, 326] on icon "button" at bounding box center [911, 323] width 5 height 5
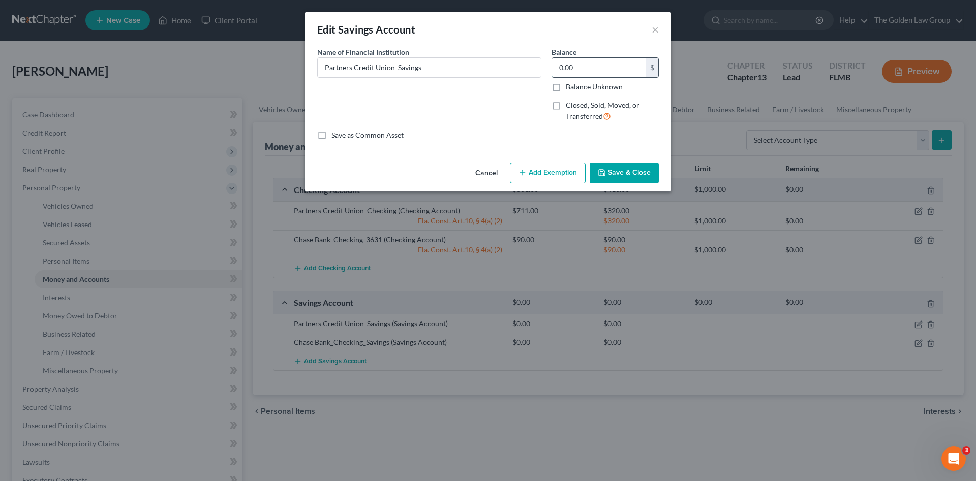
click at [570, 69] on input "0.00" at bounding box center [599, 67] width 94 height 19
type input "2.43"
click at [620, 163] on button "Save & Close" at bounding box center [623, 173] width 69 height 21
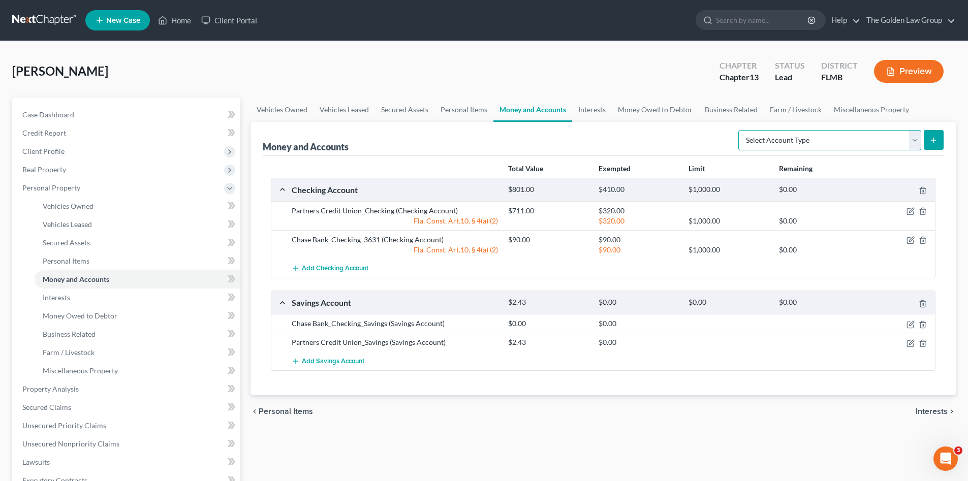
click at [781, 145] on select "Select Account Type Brokerage Cash on Hand Certificates of Deposit Checking Acc…" at bounding box center [829, 140] width 183 height 20
click at [51, 187] on span "Personal Property" at bounding box center [51, 187] width 58 height 9
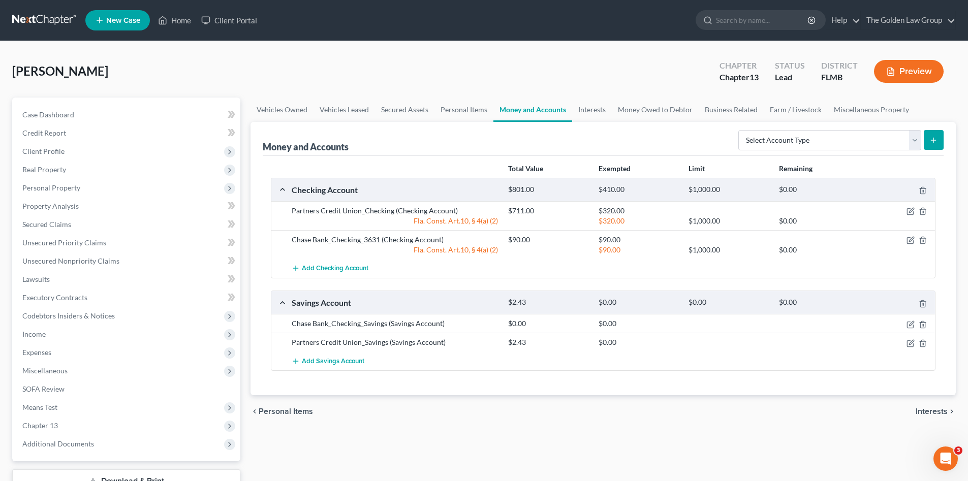
click at [582, 415] on div "chevron_left Personal Items Interests chevron_right" at bounding box center [603, 411] width 705 height 33
click at [450, 394] on div "Total Value Exempted Limit Remaining Checking Account $801.00 $410.00 $1,000.00…" at bounding box center [603, 276] width 681 height 240
click at [58, 186] on span "Personal Property" at bounding box center [51, 187] width 58 height 9
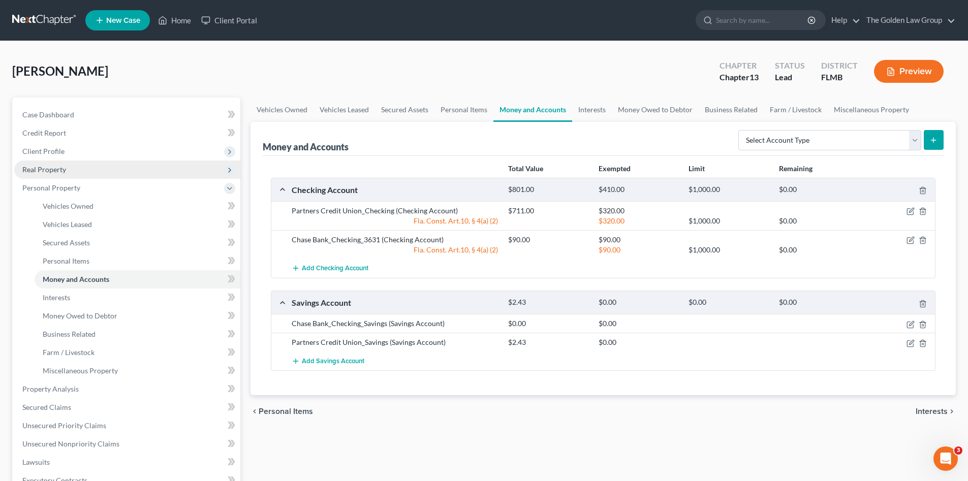
click at [55, 171] on span "Real Property" at bounding box center [44, 169] width 44 height 9
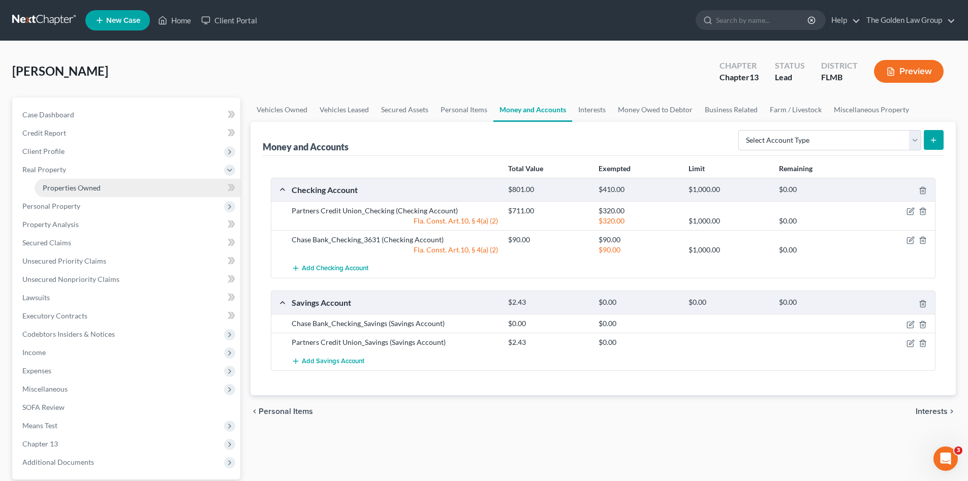
click at [65, 184] on span "Properties Owned" at bounding box center [72, 187] width 58 height 9
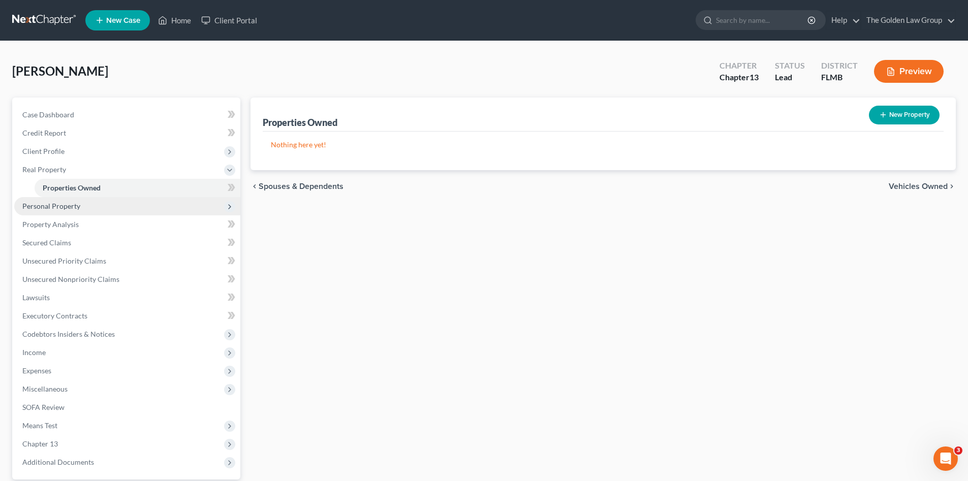
click at [68, 205] on span "Personal Property" at bounding box center [51, 206] width 58 height 9
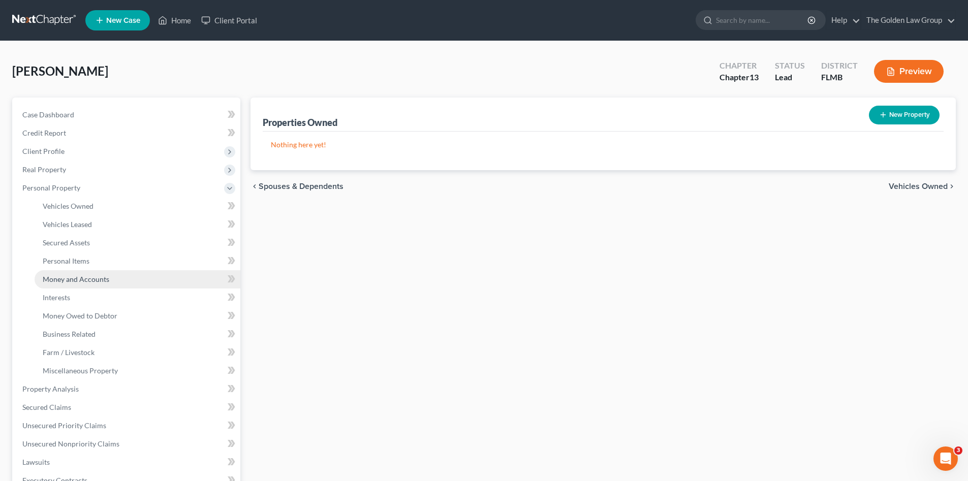
click at [115, 276] on link "Money and Accounts" at bounding box center [138, 279] width 206 height 18
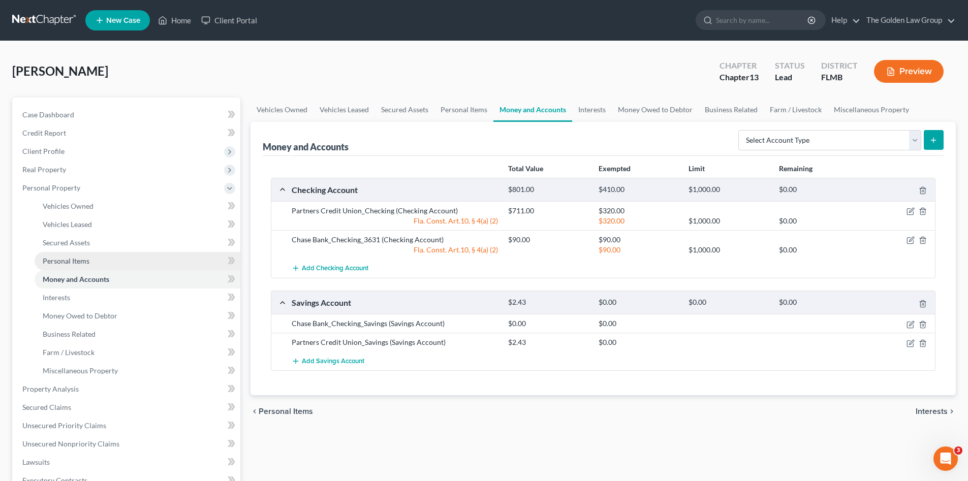
click at [75, 259] on span "Personal Items" at bounding box center [66, 261] width 47 height 9
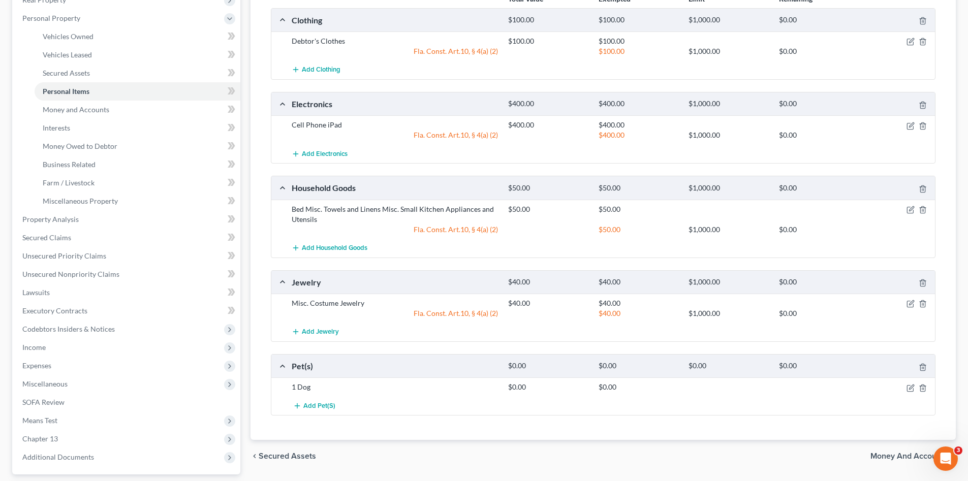
scroll to position [68, 0]
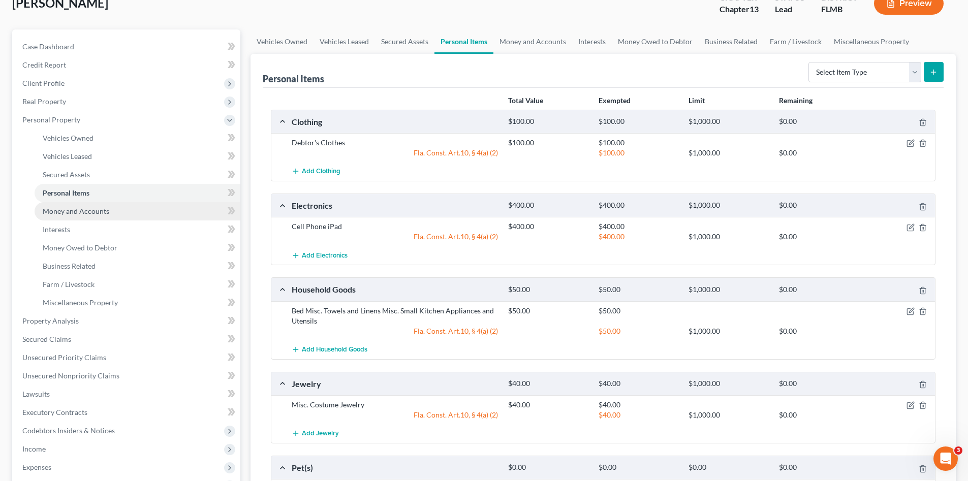
click at [63, 206] on link "Money and Accounts" at bounding box center [138, 211] width 206 height 18
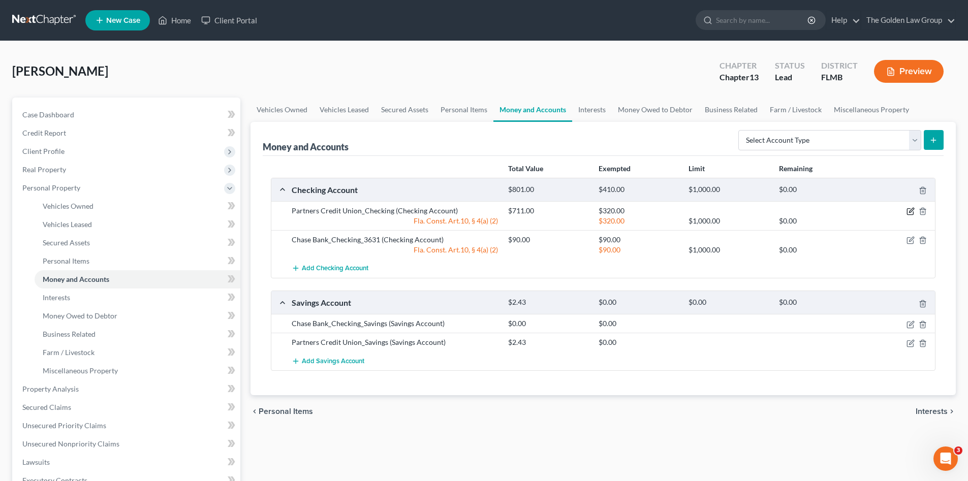
click at [910, 209] on icon "button" at bounding box center [910, 212] width 6 height 6
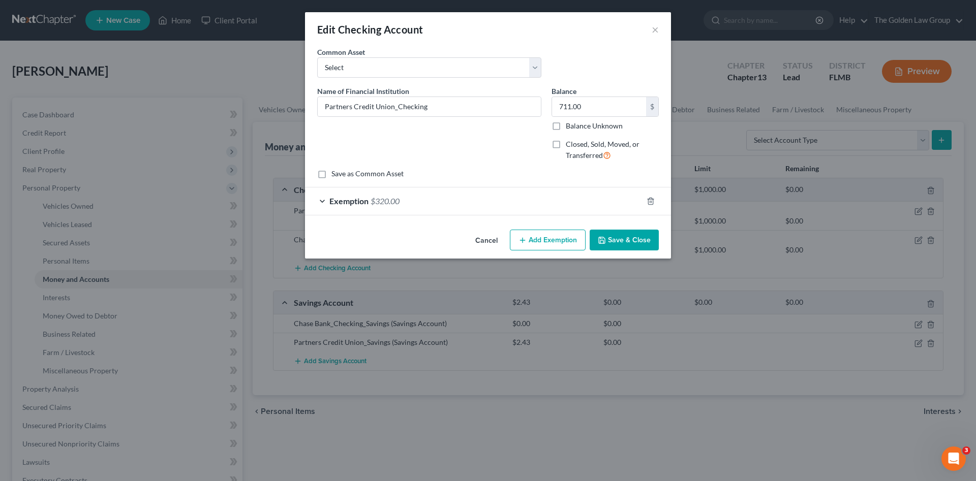
click at [531, 233] on button "Add Exemption" at bounding box center [548, 240] width 76 height 21
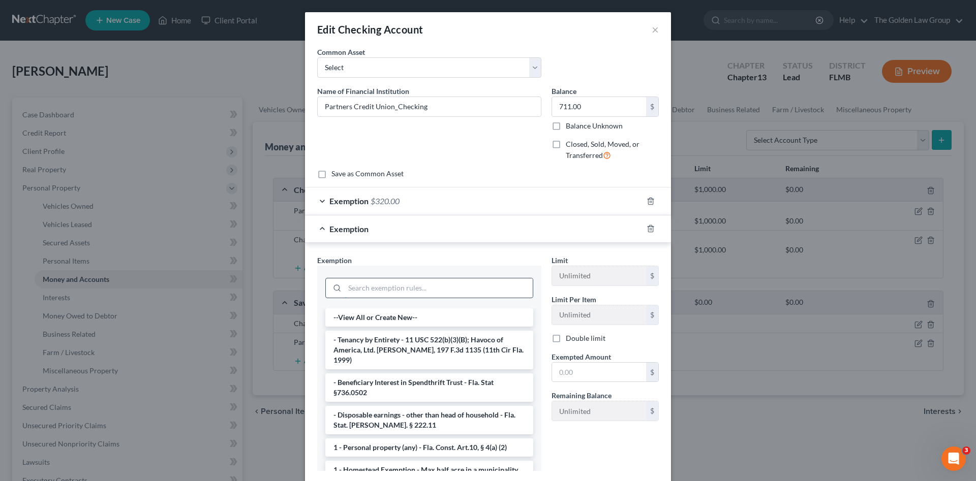
click at [419, 289] on input "search" at bounding box center [439, 287] width 188 height 19
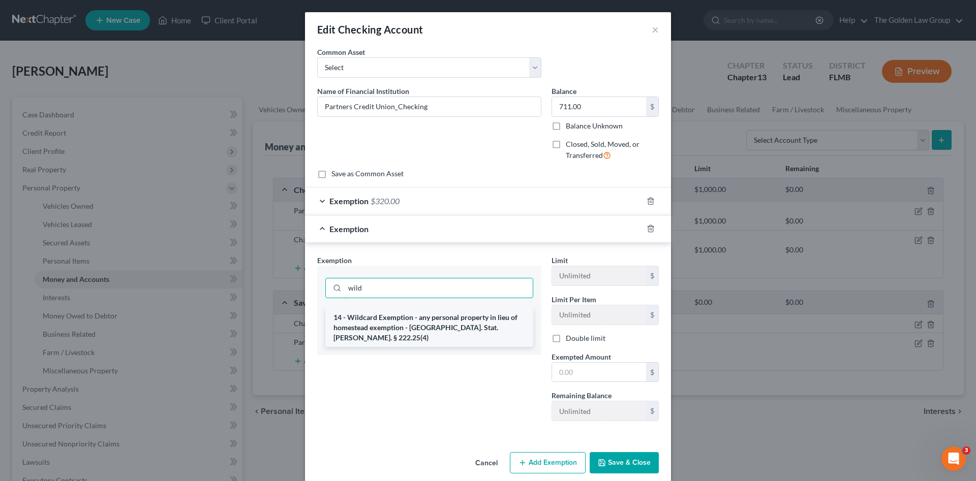
type input "wild"
click at [445, 321] on li "14 - Wildcard Exemption - any personal property in lieu of homestead exemption …" at bounding box center [429, 327] width 208 height 39
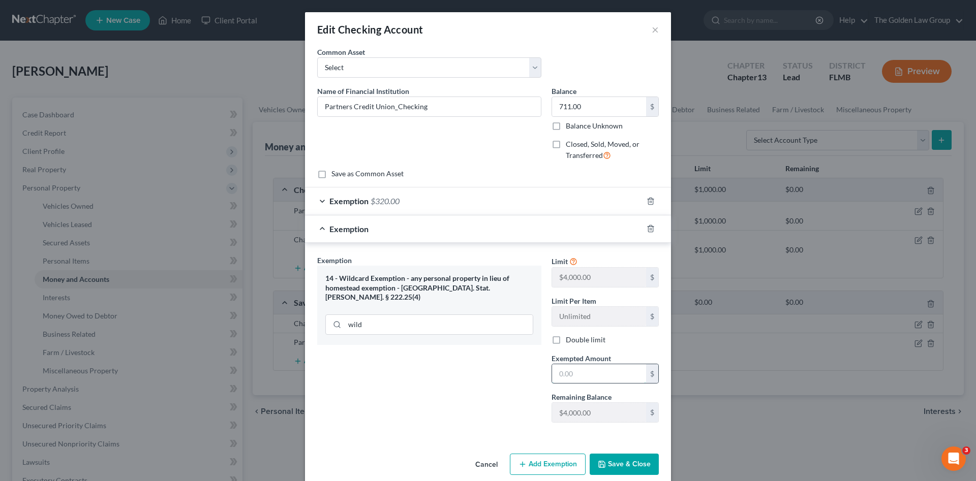
click at [600, 371] on input "text" at bounding box center [599, 373] width 94 height 19
type input "391.00"
click at [633, 464] on button "Save & Close" at bounding box center [623, 464] width 69 height 21
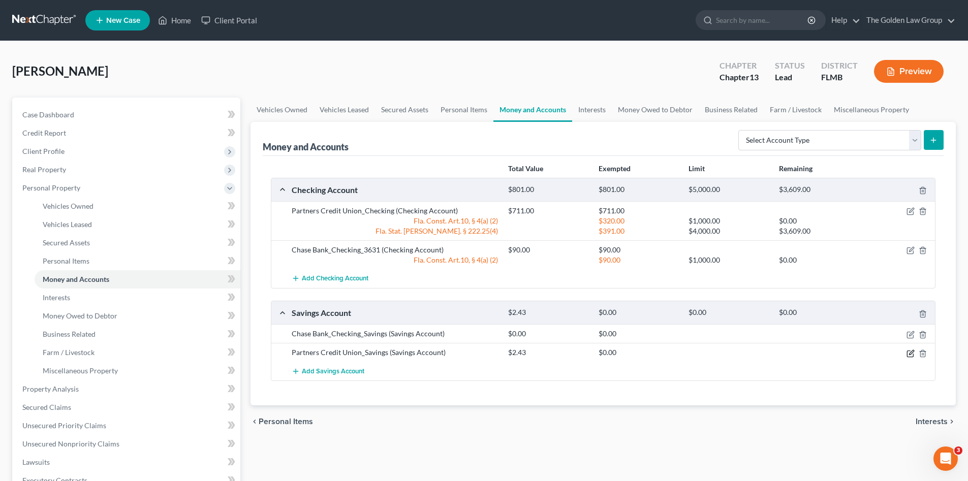
click at [909, 353] on icon "button" at bounding box center [911, 354] width 8 height 8
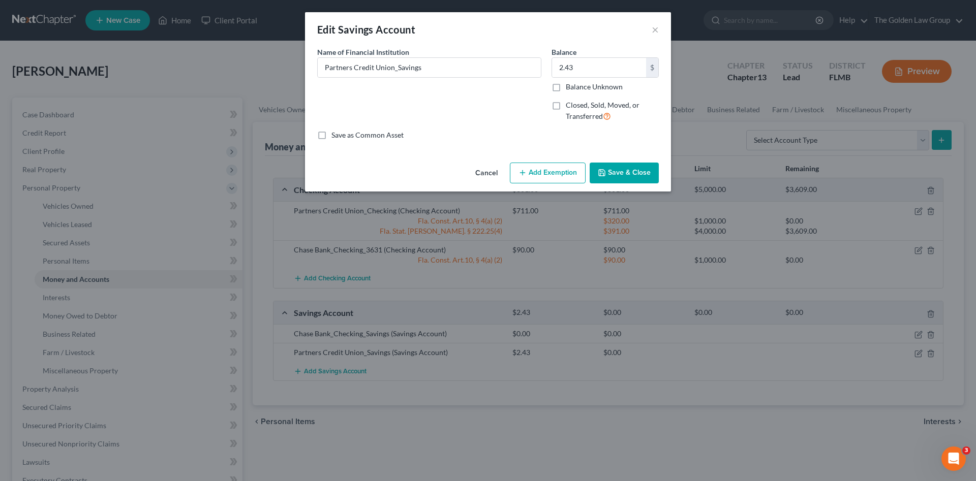
click at [544, 172] on button "Add Exemption" at bounding box center [548, 173] width 76 height 21
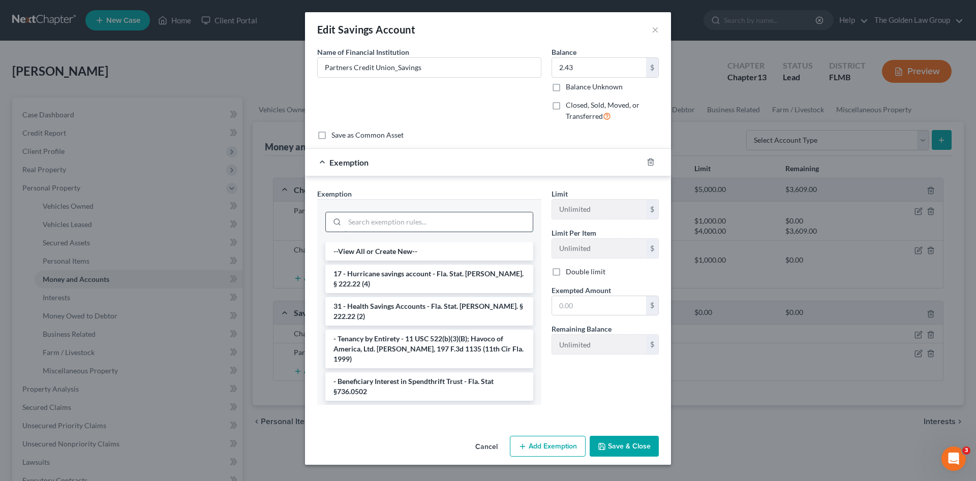
click at [464, 219] on input "search" at bounding box center [439, 221] width 188 height 19
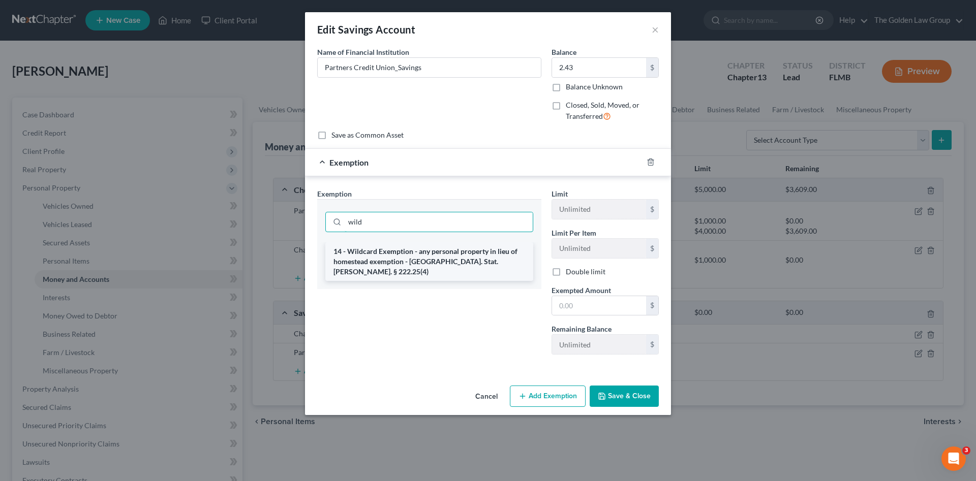
type input "wild"
click at [495, 251] on li "14 - Wildcard Exemption - any personal property in lieu of homestead exemption …" at bounding box center [429, 261] width 208 height 39
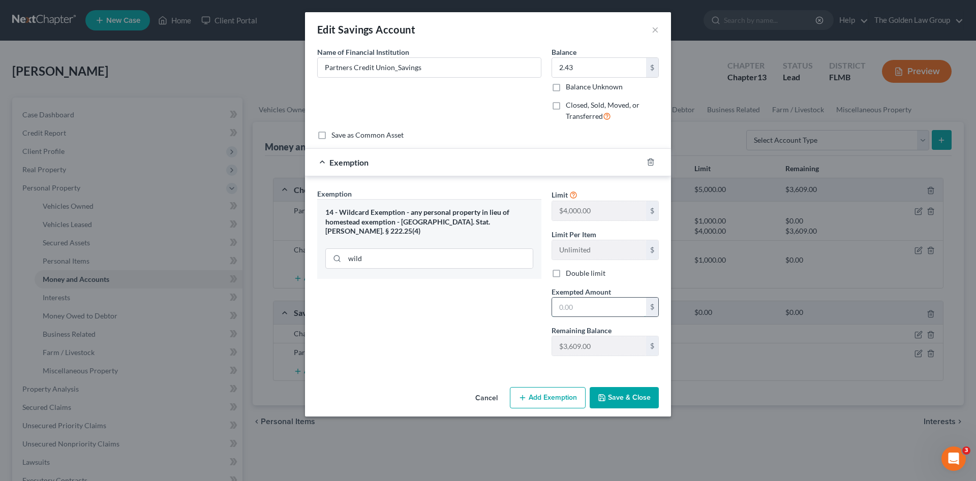
click at [602, 299] on input "text" at bounding box center [599, 307] width 94 height 19
type input "4"
type input "2.43"
click at [630, 402] on button "Save & Close" at bounding box center [623, 397] width 69 height 21
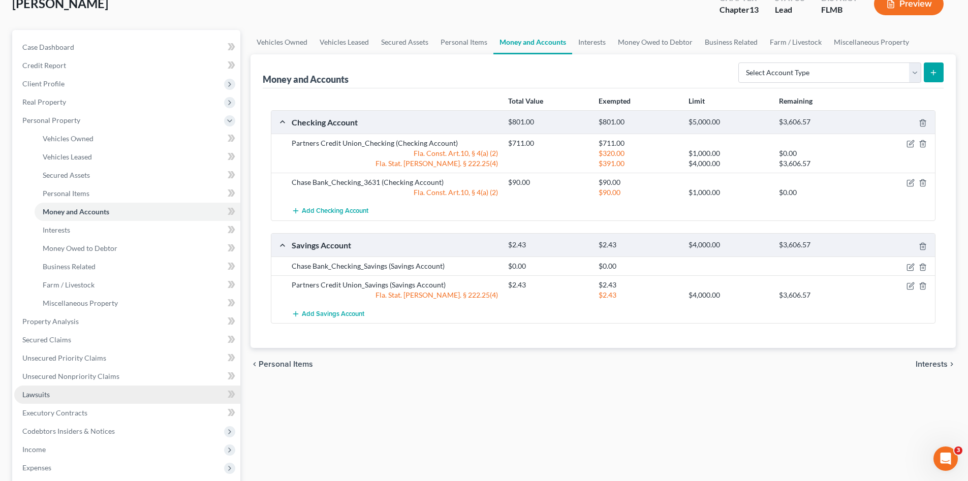
scroll to position [136, 0]
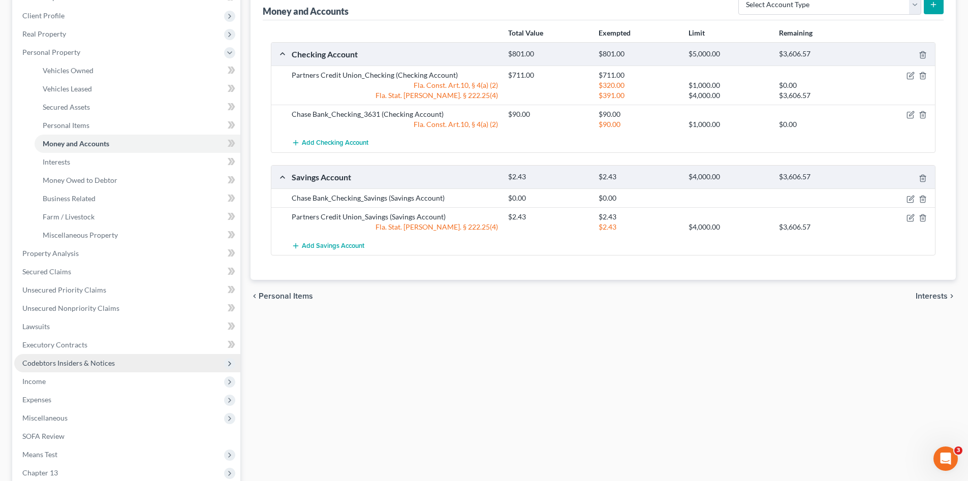
click at [79, 363] on span "Codebtors Insiders & Notices" at bounding box center [68, 363] width 92 height 9
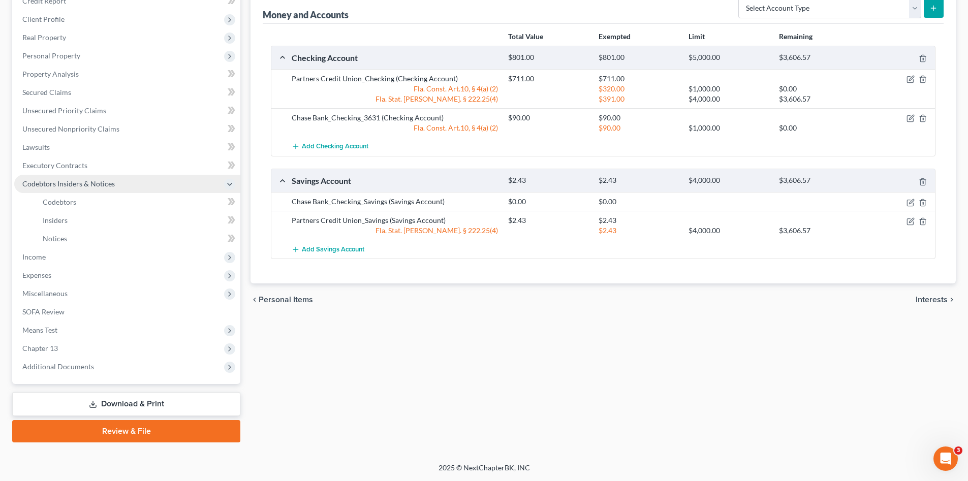
scroll to position [132, 0]
click at [65, 204] on span "Codebtors" at bounding box center [60, 202] width 34 height 9
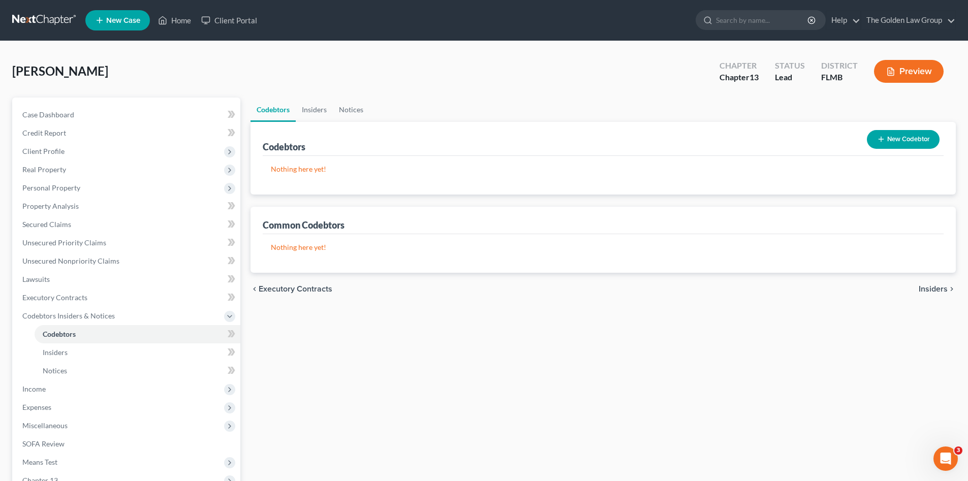
click at [905, 139] on button "New Codebtor" at bounding box center [903, 139] width 73 height 19
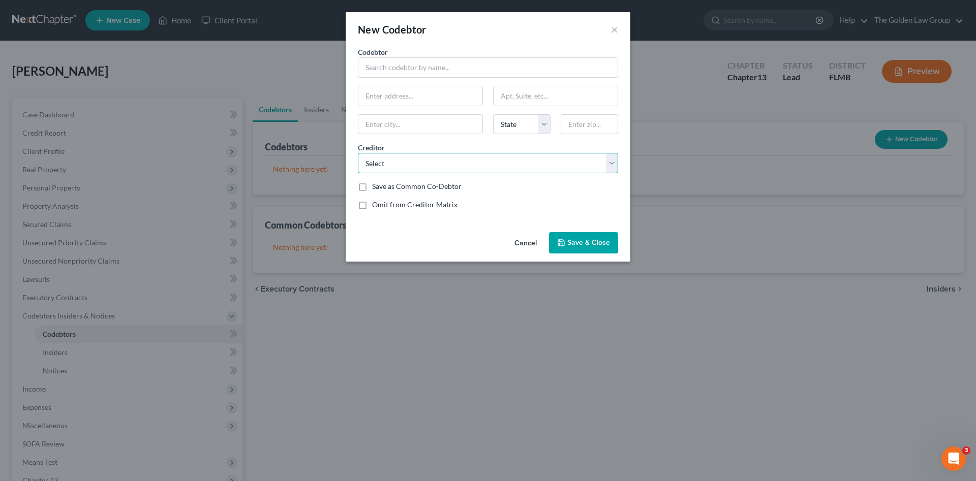
click at [530, 161] on select "Select Dept Of Education/Neln Bank Of America Jpmcb Card Best Buy/Cbna Syncb/Ca…" at bounding box center [488, 163] width 260 height 20
click at [302, 347] on div "New Codebtor × Codebtor * Codebtor * State AL AK AR AZ CA CO CT DE DC FL GA GU …" at bounding box center [488, 240] width 976 height 481
click at [518, 242] on button "Cancel" at bounding box center [525, 243] width 39 height 20
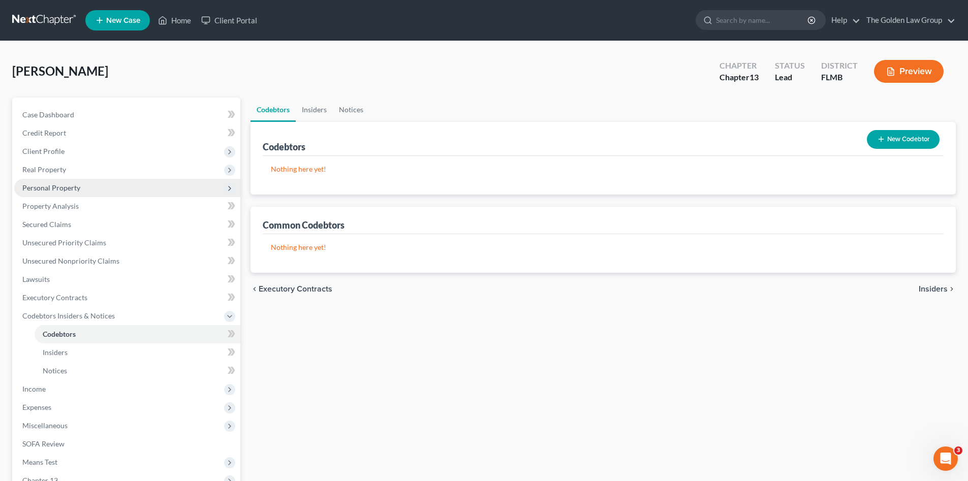
click at [46, 185] on span "Personal Property" at bounding box center [51, 187] width 58 height 9
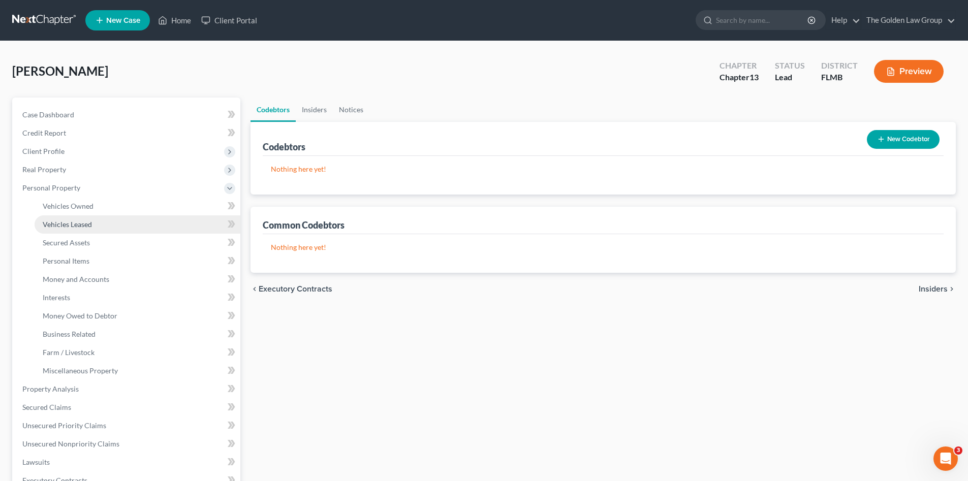
click at [68, 228] on span "Vehicles Leased" at bounding box center [67, 224] width 49 height 9
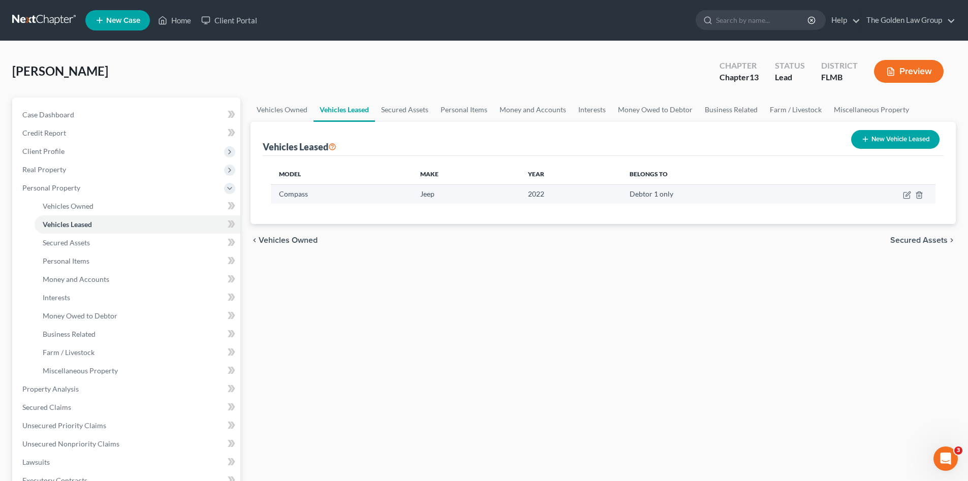
click at [902, 196] on td at bounding box center [872, 193] width 127 height 19
click at [908, 198] on icon "button" at bounding box center [907, 195] width 8 height 8
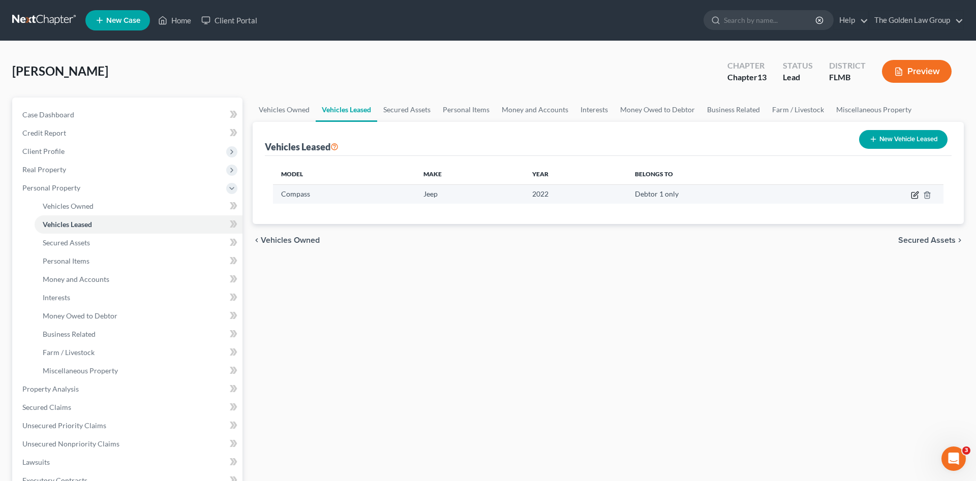
select select "0"
select select "4"
select select "0"
select select "3"
select select "1"
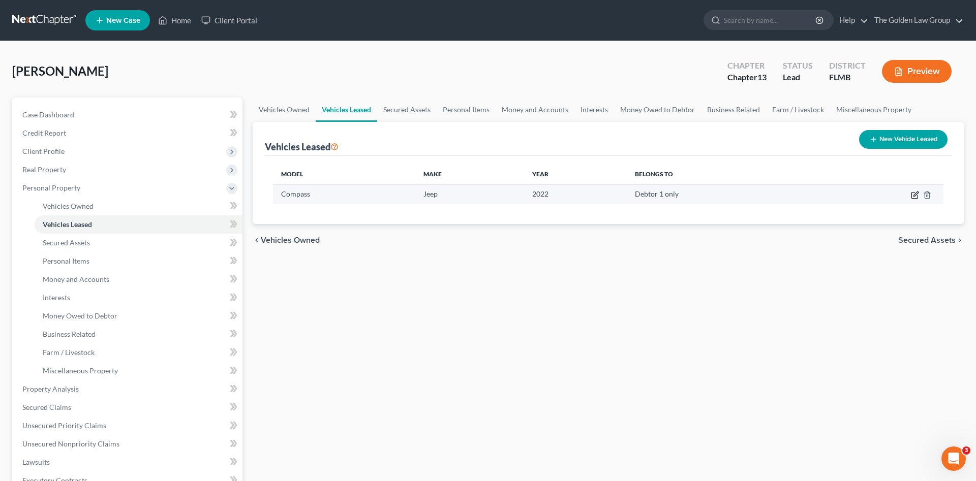
select select "45"
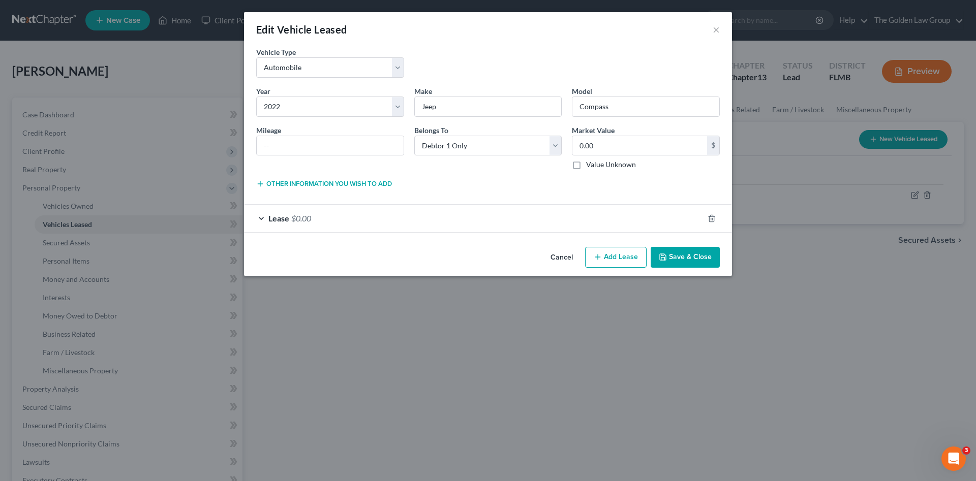
click at [462, 225] on div "Lease $0.00" at bounding box center [473, 218] width 459 height 27
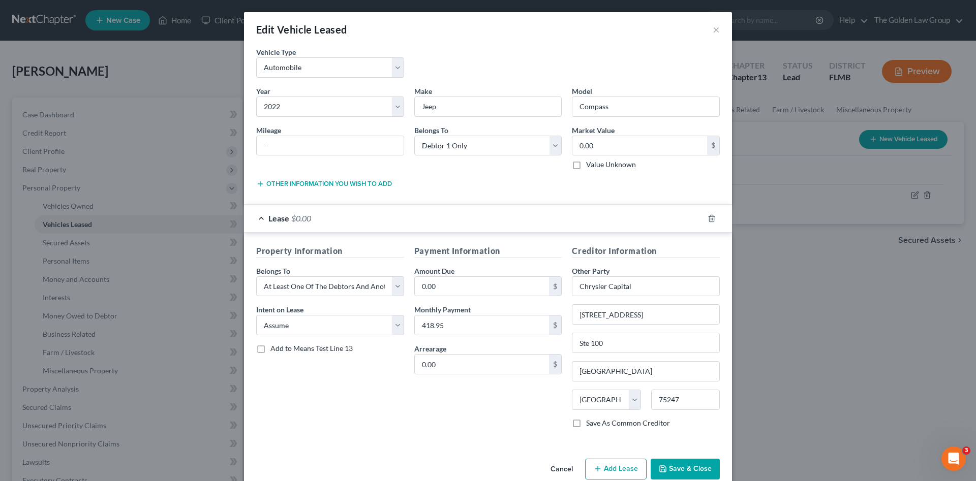
click at [397, 408] on div "Property Information Belongs To * Select Debtor 1 Only Debtor 2 Only Debtor 1 A…" at bounding box center [330, 341] width 158 height 192
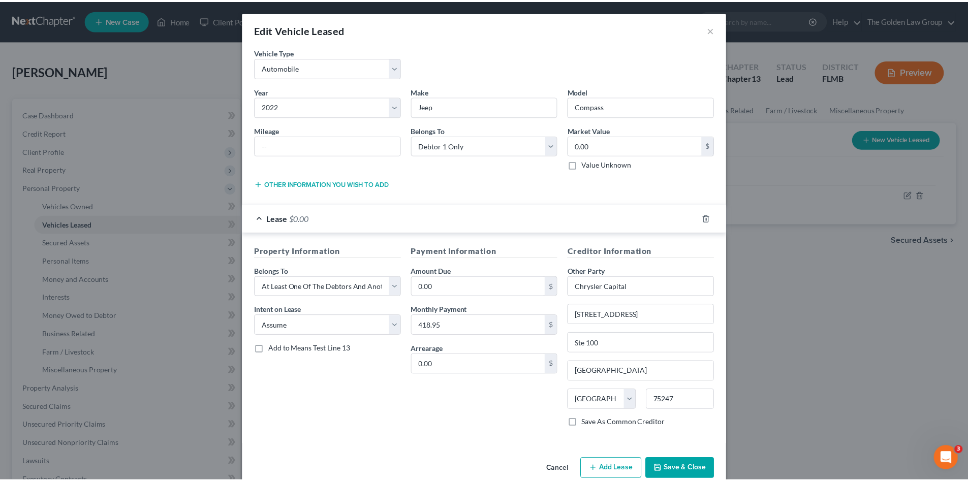
scroll to position [19, 0]
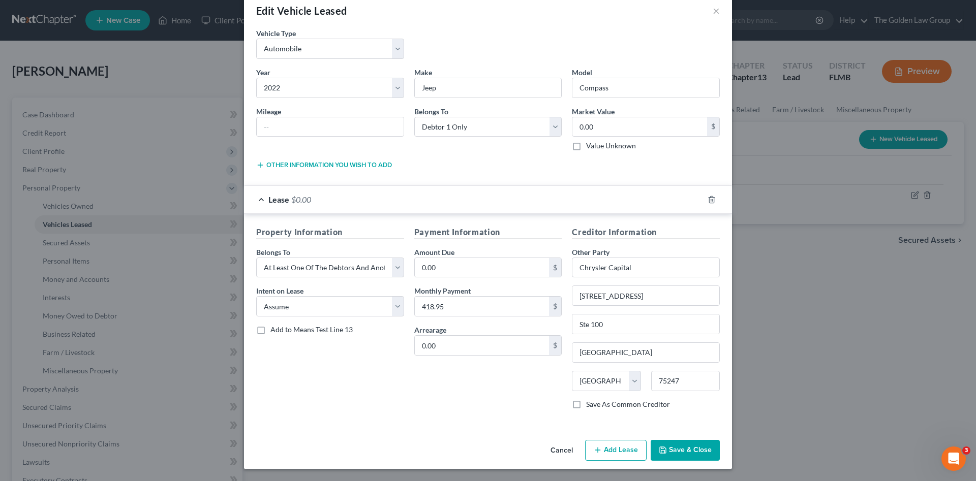
click at [558, 447] on button "Cancel" at bounding box center [561, 451] width 39 height 20
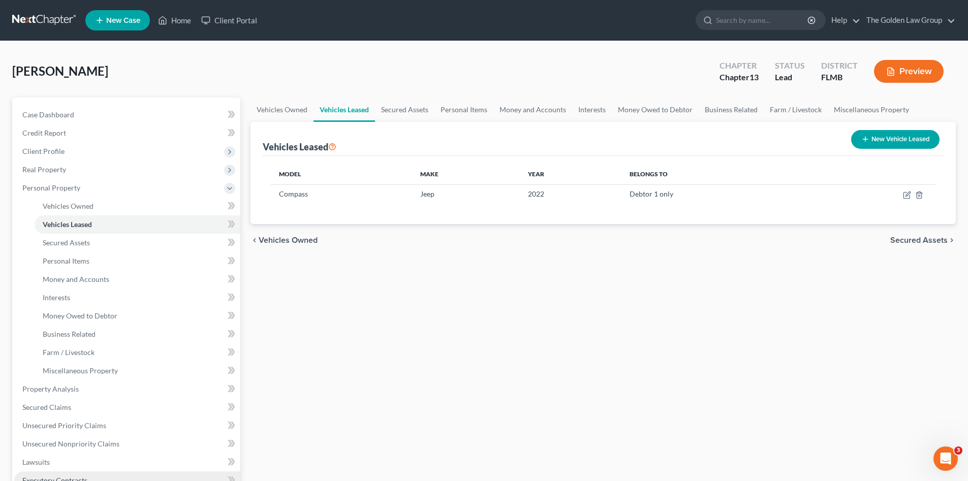
scroll to position [85, 0]
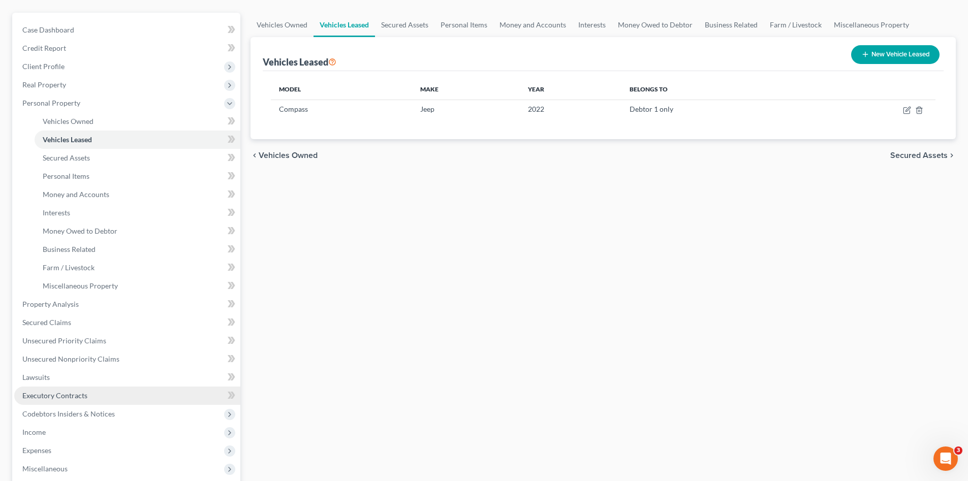
click at [82, 398] on span "Executory Contracts" at bounding box center [54, 395] width 65 height 9
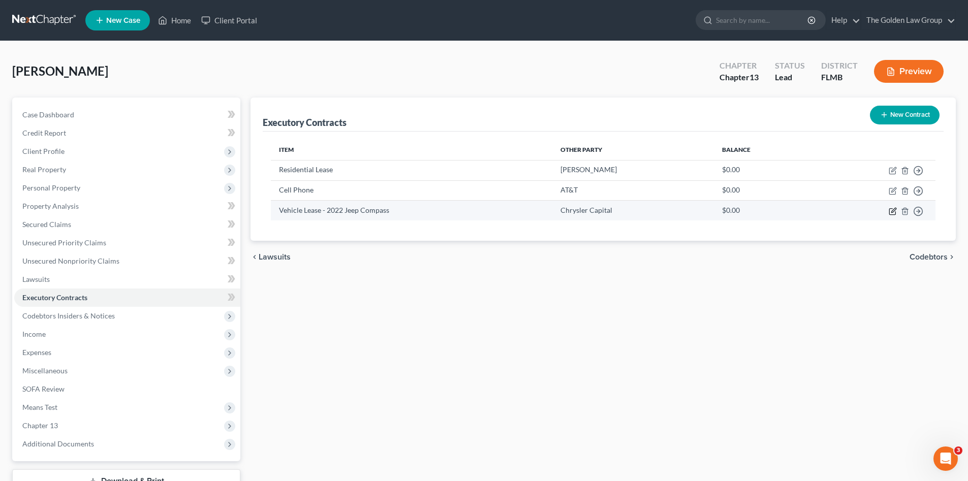
click at [894, 211] on icon "button" at bounding box center [893, 210] width 5 height 5
select select "3"
select select "45"
select select "3"
select select "1"
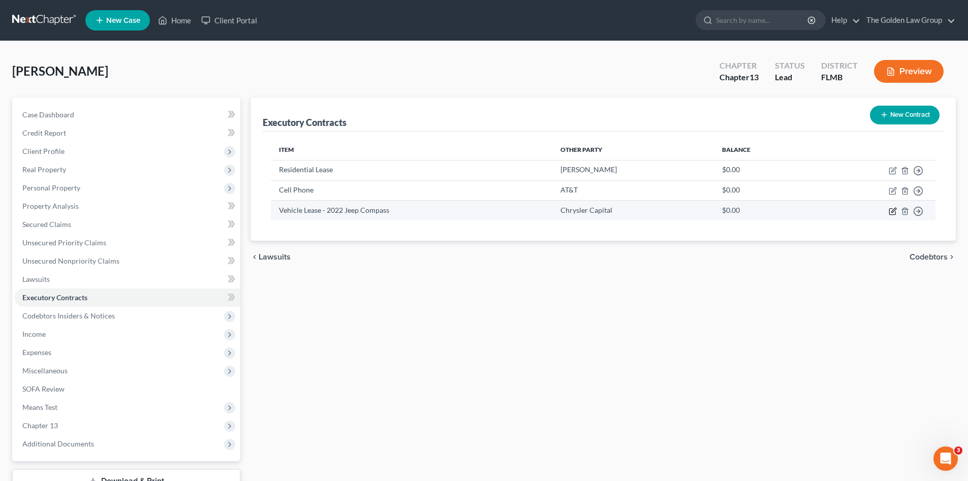
select select "0"
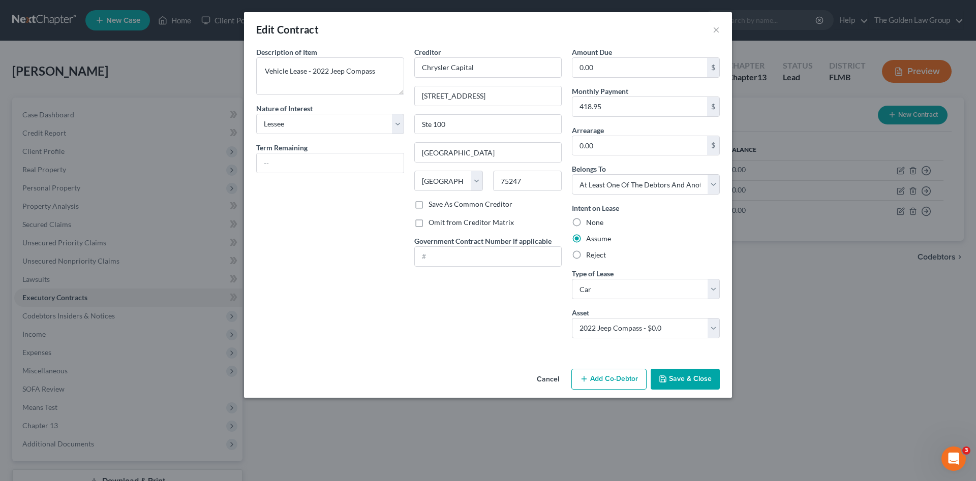
click at [619, 377] on button "Add Co-Debtor" at bounding box center [608, 379] width 75 height 21
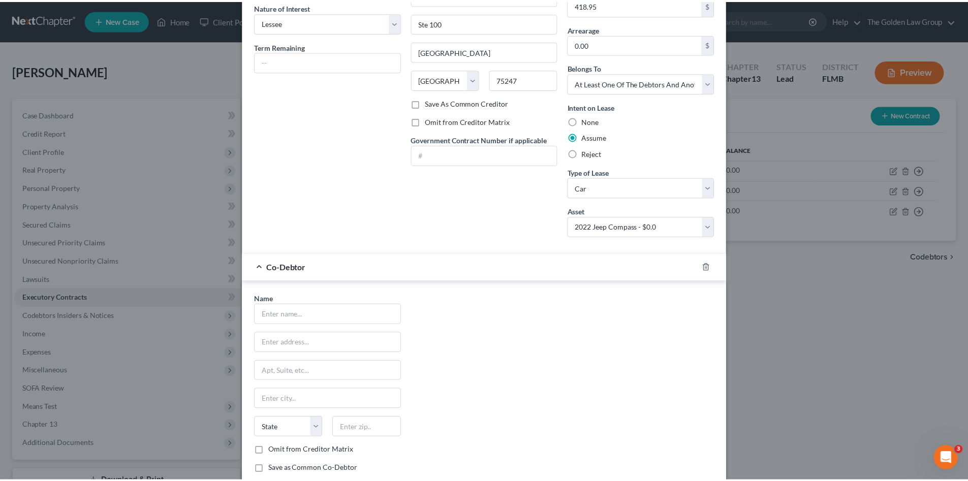
scroll to position [167, 0]
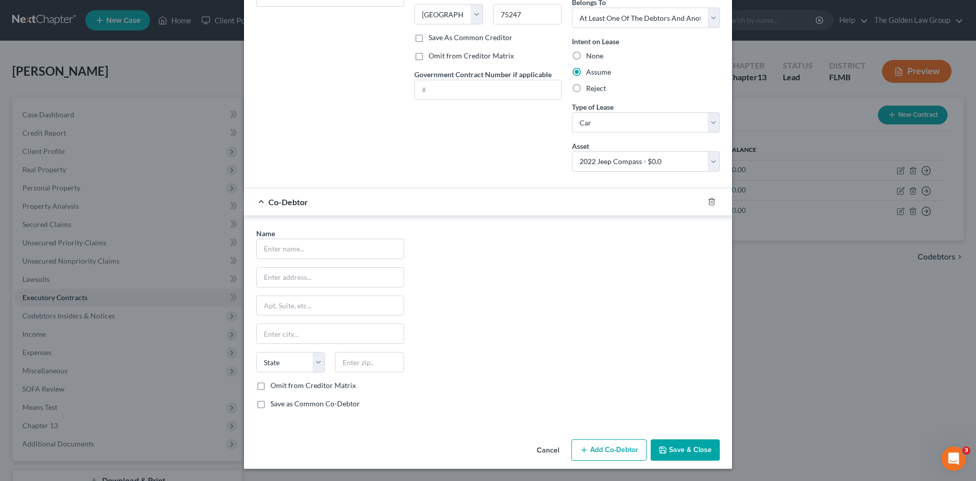
click at [297, 388] on label "Omit from Creditor Matrix" at bounding box center [312, 386] width 85 height 10
click at [281, 387] on input "Omit from Creditor Matrix" at bounding box center [277, 384] width 7 height 7
checkbox input "true"
click at [316, 245] on input "text" at bounding box center [330, 248] width 147 height 19
click at [286, 247] on input "Anita louse Sabart" at bounding box center [330, 248] width 147 height 19
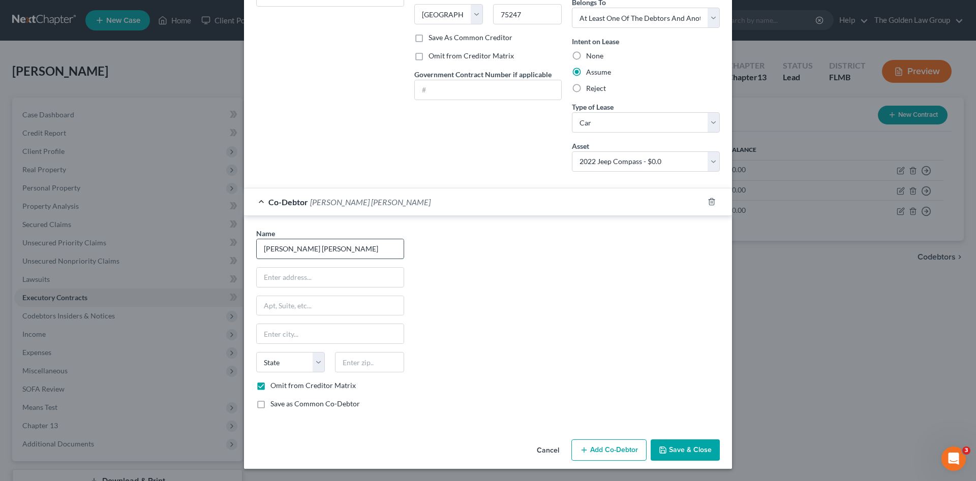
click at [286, 247] on input "Anita louse Sabart" at bounding box center [330, 248] width 147 height 19
type input "Anita Louise Sabard"
click at [321, 280] on input "text" at bounding box center [330, 277] width 147 height 19
type input "28488 US Hwy 19N"
type input "Lot 123"
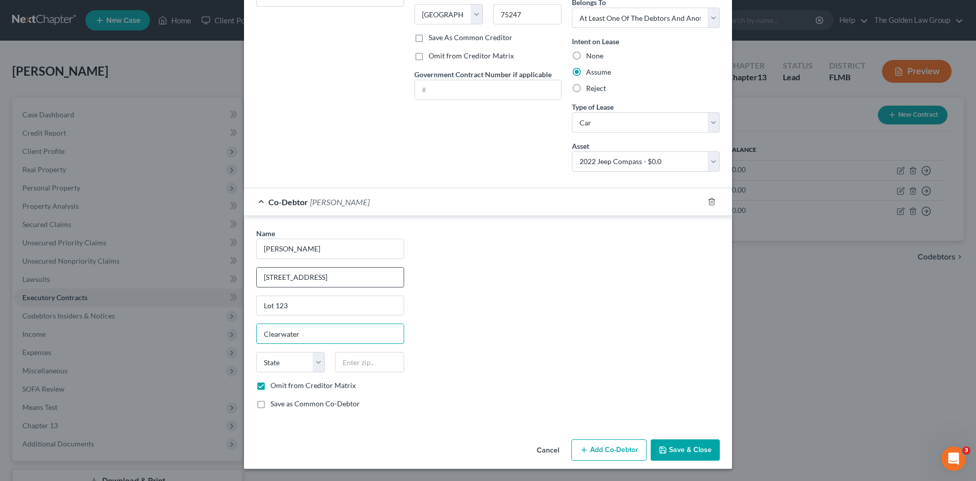
type input "Clearwater"
select select "9"
type input "33761"
click at [501, 320] on div "Name * Anita Louise Sabard 28488 US Hwy 19N Lot 123 Clearwater State AL AK AR A…" at bounding box center [488, 322] width 474 height 189
click at [677, 445] on button "Save & Close" at bounding box center [684, 450] width 69 height 21
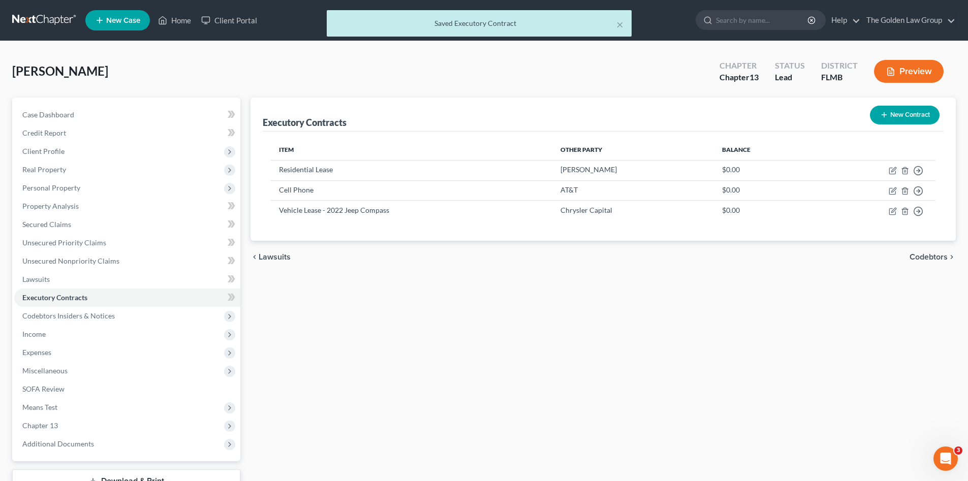
click at [621, 359] on div "Executory Contracts New Contract Item Other Party Balance Residential Lease Pau…" at bounding box center [603, 309] width 716 height 422
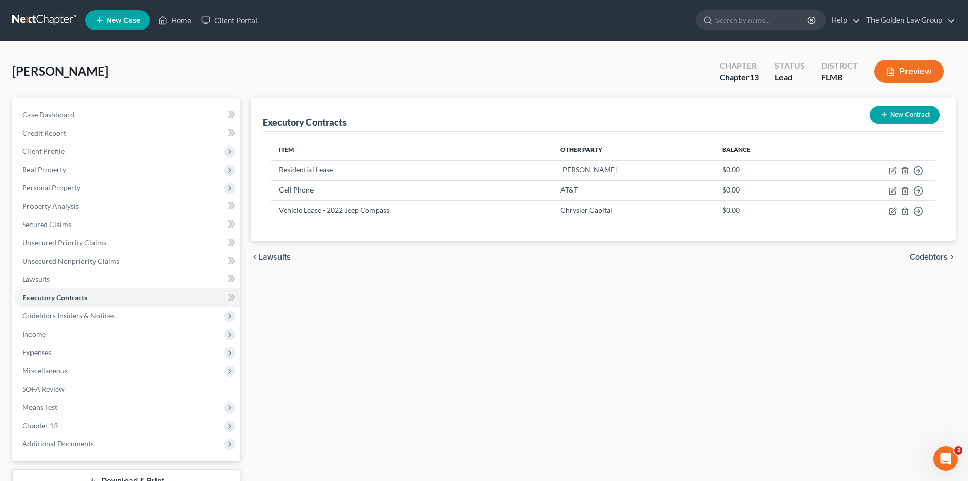
click at [423, 302] on div "Executory Contracts New Contract Item Other Party Balance Residential Lease Pau…" at bounding box center [603, 309] width 716 height 422
click at [94, 262] on span "Unsecured Nonpriority Claims" at bounding box center [70, 261] width 97 height 9
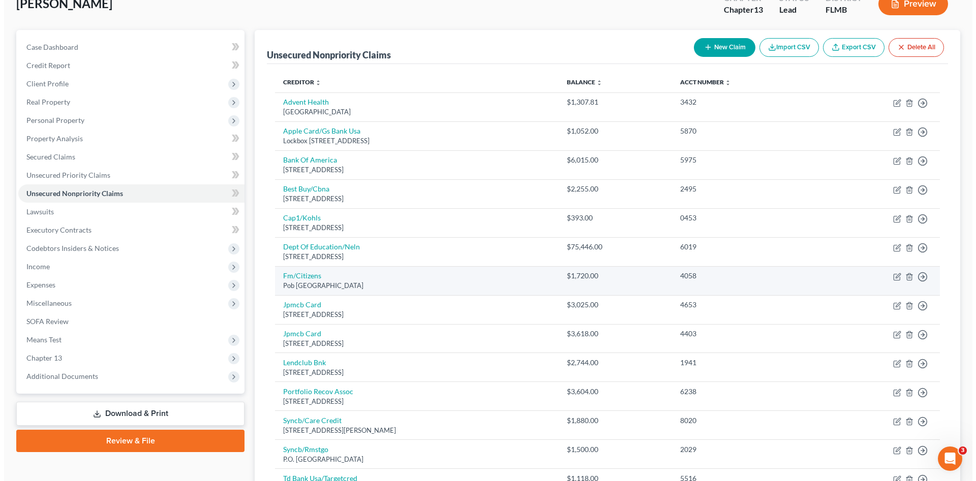
scroll to position [136, 0]
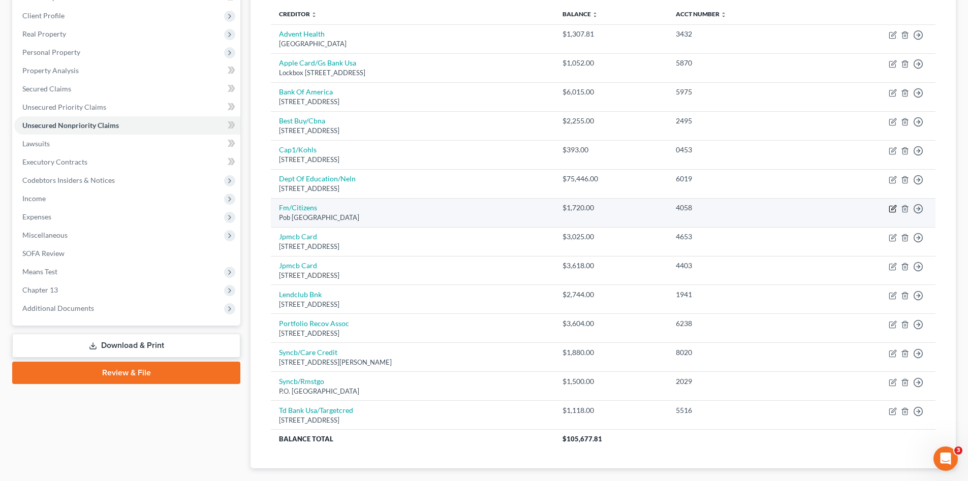
click at [893, 209] on icon "button" at bounding box center [893, 207] width 5 height 5
select select "24"
select select "17"
select select "0"
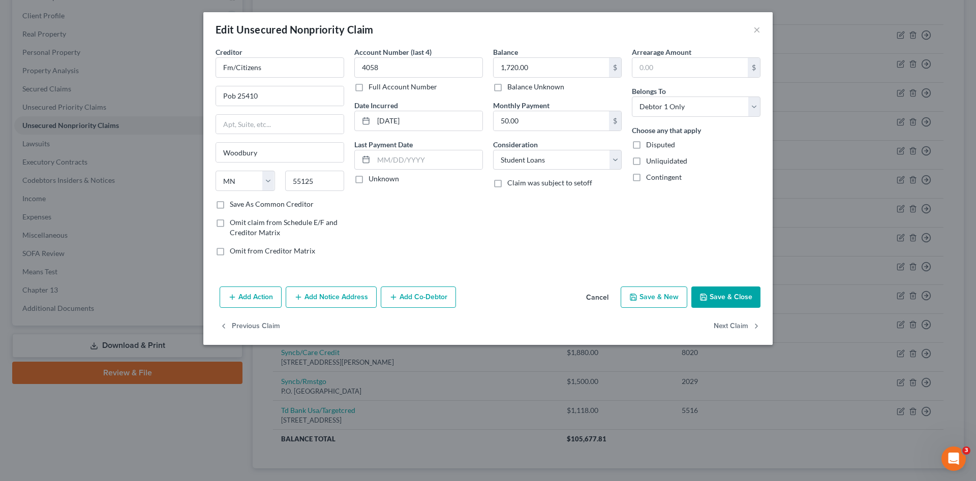
click at [439, 299] on button "Add Co-Debtor" at bounding box center [418, 297] width 75 height 21
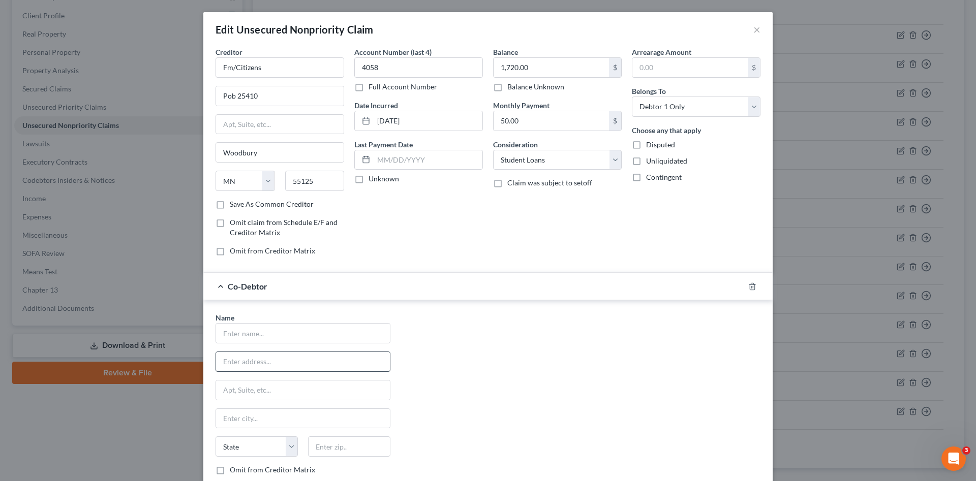
scroll to position [34, 0]
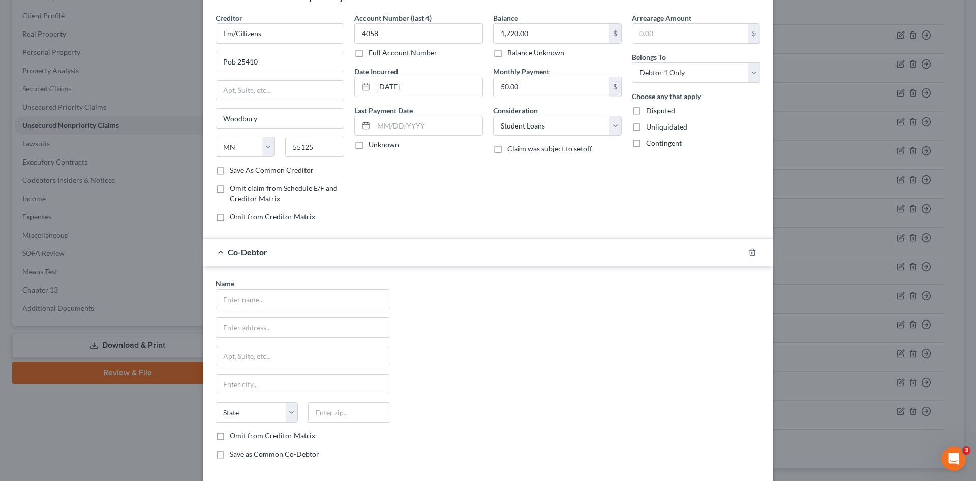
drag, startPoint x: 239, startPoint y: 433, endPoint x: 260, endPoint y: 321, distance: 114.2
click at [239, 432] on label "Omit from Creditor Matrix" at bounding box center [272, 436] width 85 height 10
click at [239, 432] on input "Omit from Creditor Matrix" at bounding box center [237, 434] width 7 height 7
checkbox input "true"
click at [261, 301] on input "text" at bounding box center [303, 299] width 174 height 19
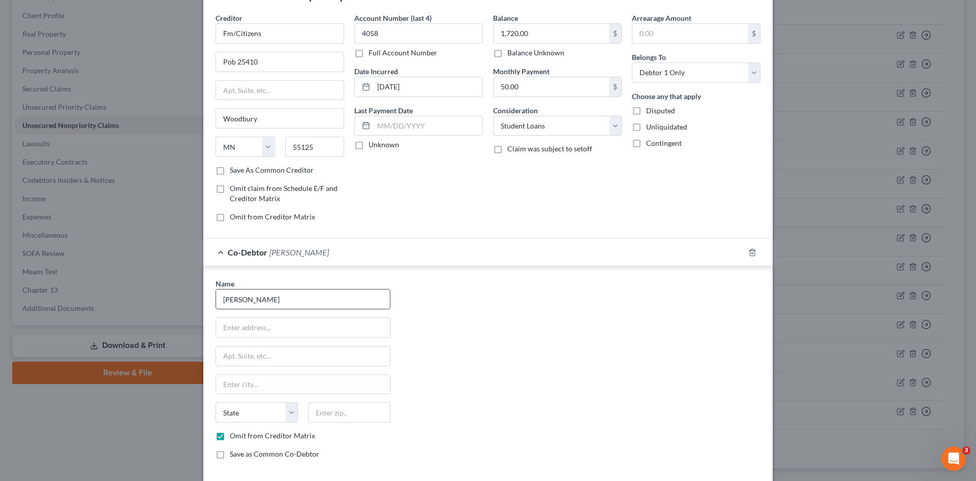
type input "Cynthia Boucher"
type input "36 Front Street"
type input "Cumberland"
select select "41"
type input "02864"
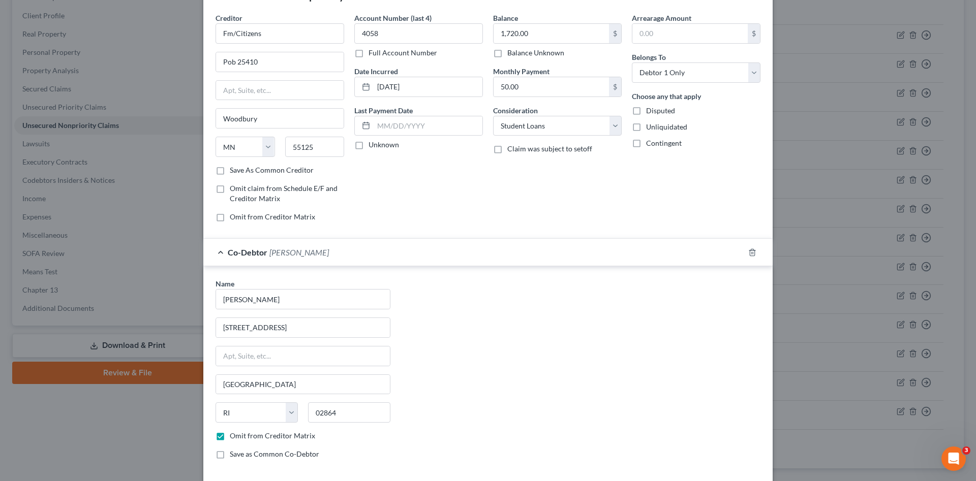
click at [475, 360] on div "Name * Cynthia Boucher 36 Front Street Cumberland State AL AK AR AZ CA CO CT DE…" at bounding box center [487, 372] width 555 height 189
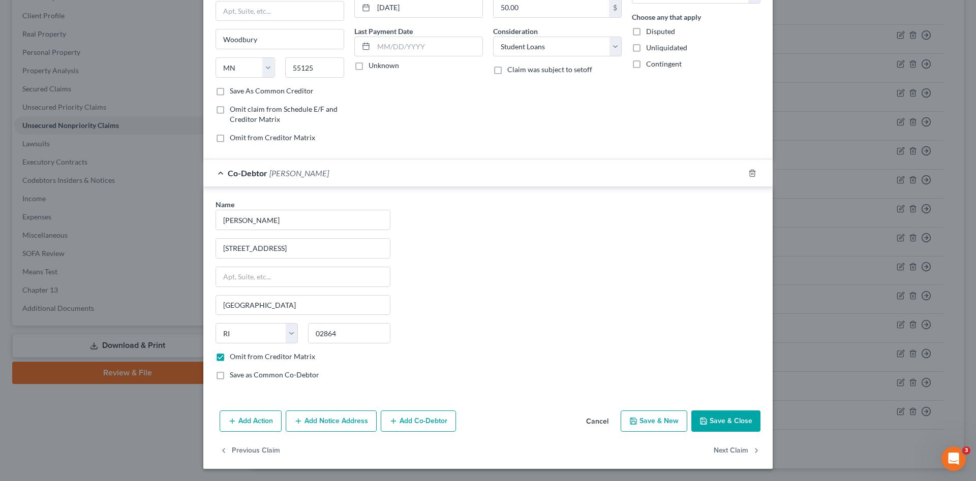
click at [417, 347] on div "Name * Cynthia Boucher 36 Front Street Cumberland State AL AK AR AZ CA CO CT DE…" at bounding box center [487, 293] width 555 height 189
click at [738, 417] on button "Save & Close" at bounding box center [725, 421] width 69 height 21
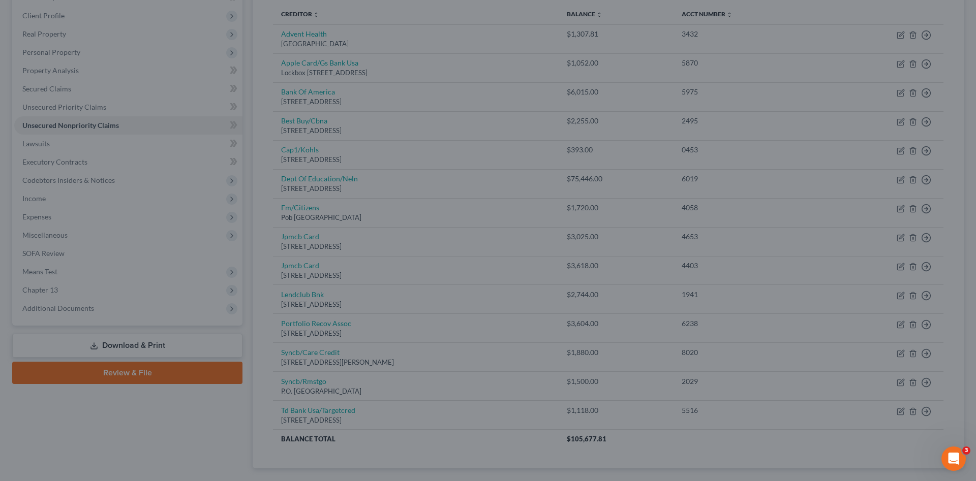
type input "0"
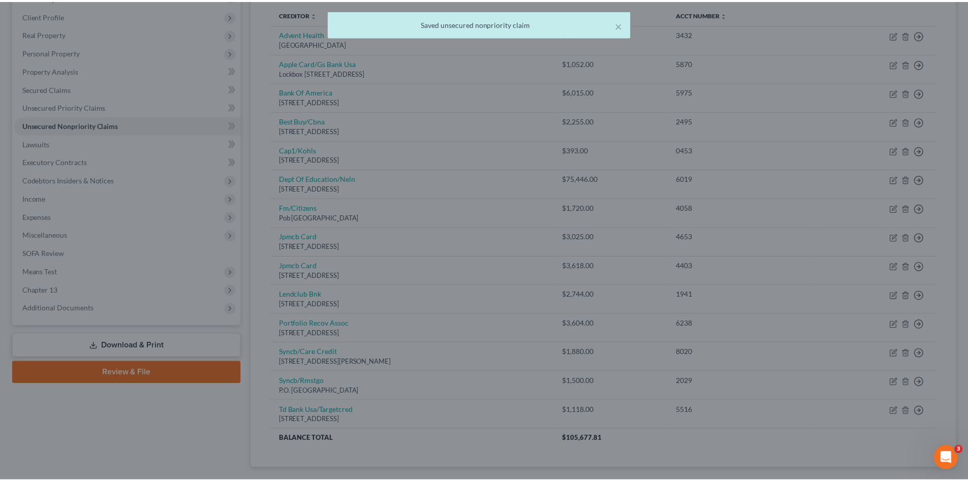
scroll to position [0, 0]
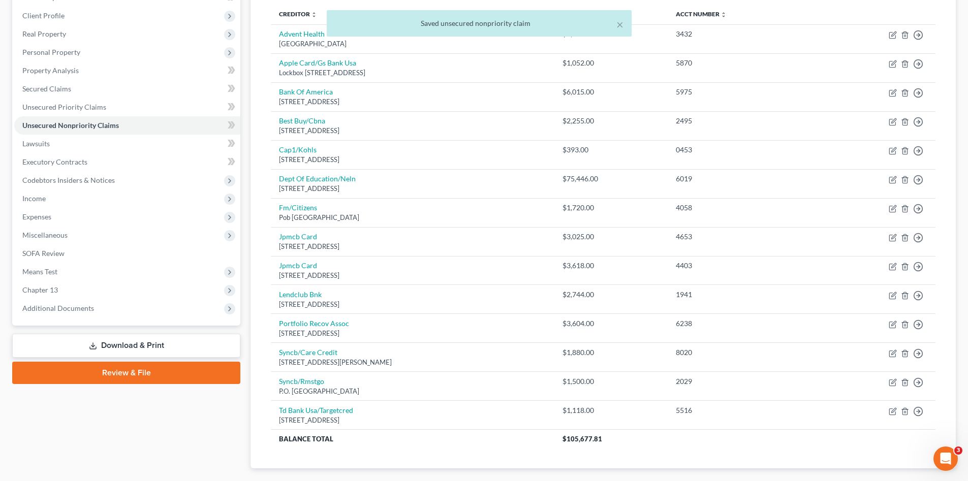
click at [142, 410] on div "Case Dashboard Payments Invoices Payments Payments Credit Report Client Profile" at bounding box center [126, 232] width 238 height 540
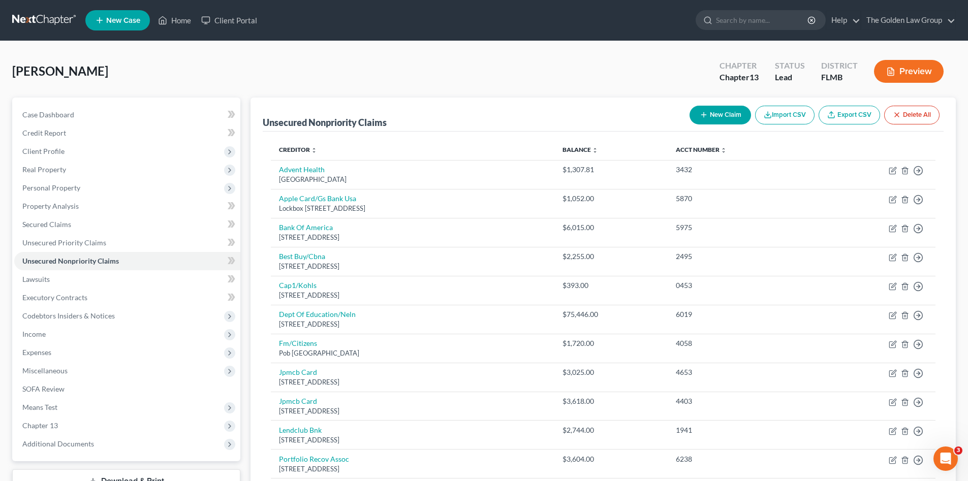
click at [287, 72] on div "Boucher, Justin Upgraded Chapter Chapter 13 Status Lead District FLMB Preview" at bounding box center [484, 75] width 944 height 44
click at [83, 152] on span "Client Profile" at bounding box center [127, 151] width 226 height 18
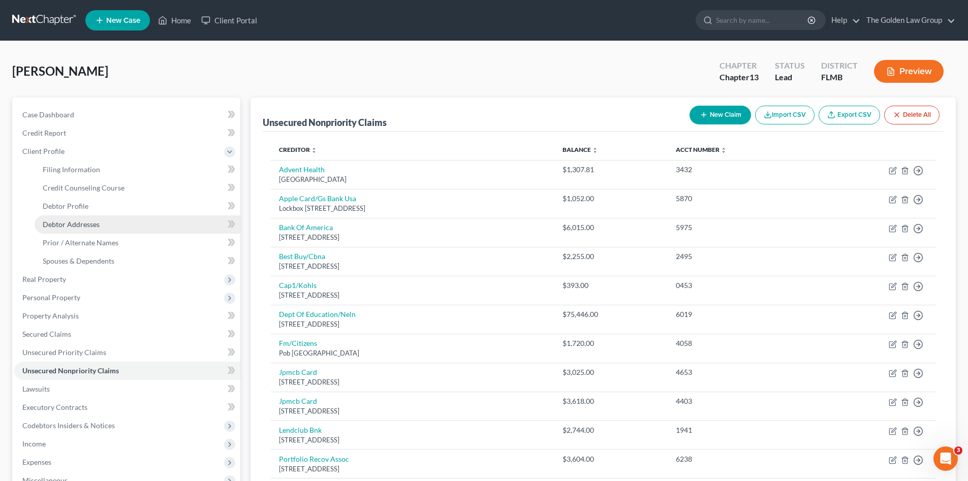
click at [115, 224] on link "Debtor Addresses" at bounding box center [138, 224] width 206 height 18
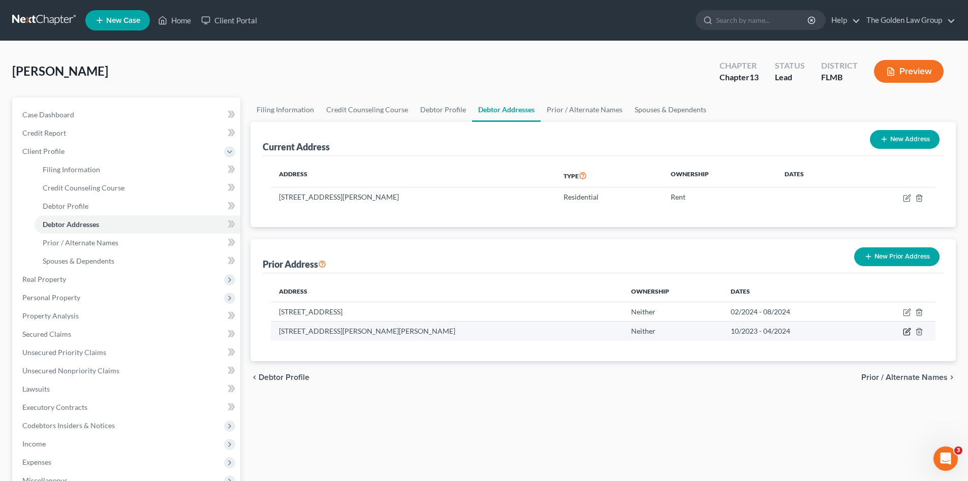
click at [907, 331] on icon "button" at bounding box center [908, 331] width 5 height 5
select select "9"
select select "52"
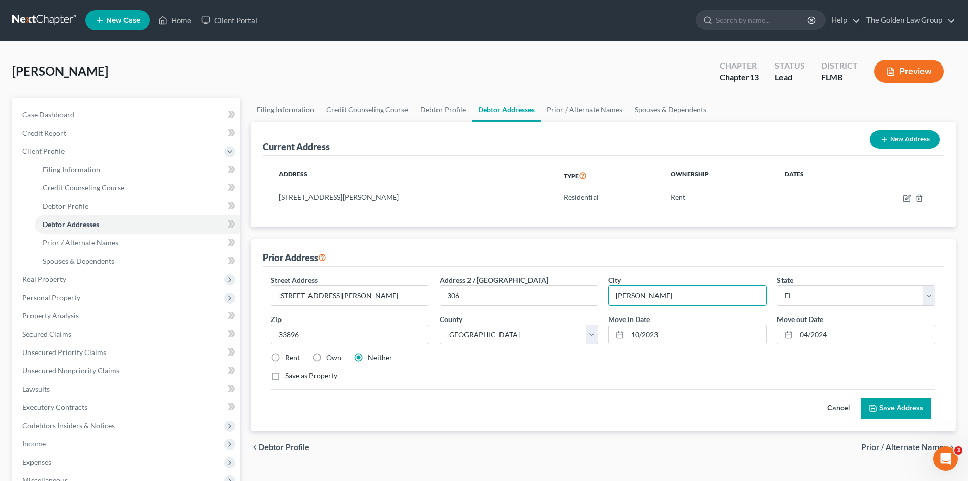
drag, startPoint x: 612, startPoint y: 294, endPoint x: 606, endPoint y: 294, distance: 6.1
click at [606, 294] on div "City * Loughman" at bounding box center [687, 290] width 169 height 31
type input "Davenport"
drag, startPoint x: 311, startPoint y: 289, endPoint x: 271, endPoint y: 286, distance: 39.8
click at [271, 286] on div "2131 Prado Drive" at bounding box center [350, 296] width 159 height 20
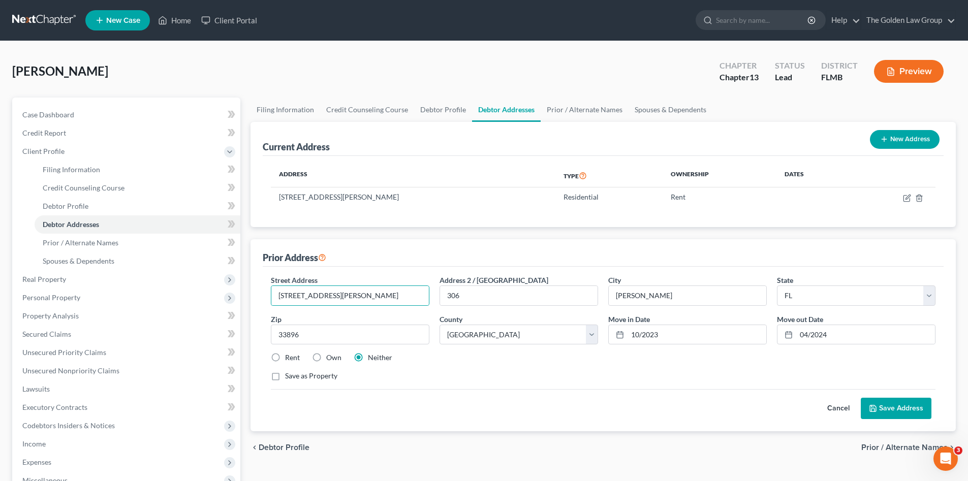
click at [564, 382] on div "Street Address * 2131 Prado Drive Address 2 / PO Box 306 City * Davenport State…" at bounding box center [603, 332] width 675 height 115
click at [874, 403] on button "Save Address" at bounding box center [896, 408] width 71 height 21
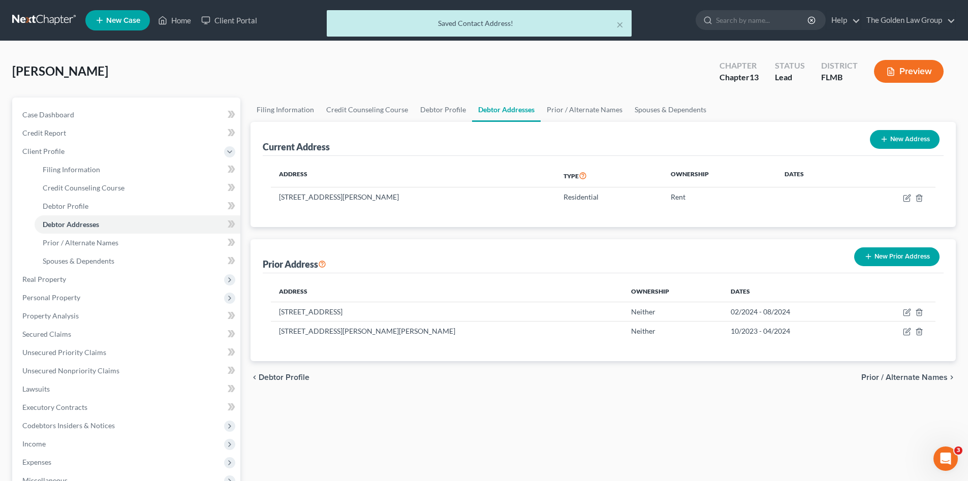
click at [632, 370] on div "chevron_left Debtor Profile Prior / Alternate Names chevron_right" at bounding box center [603, 377] width 705 height 33
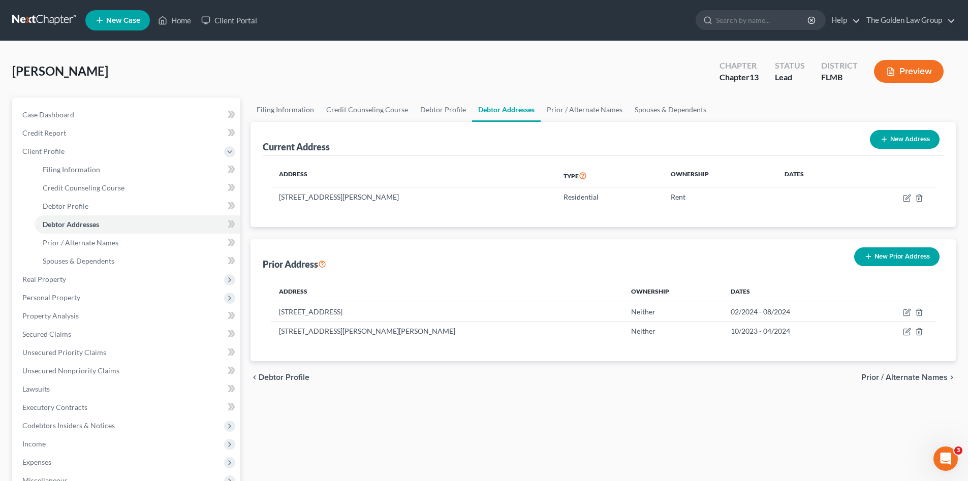
click at [510, 48] on div "Boucher, Justin Upgraded Chapter Chapter 13 Status Lead District FLMB Preview P…" at bounding box center [484, 345] width 968 height 609
click at [90, 169] on span "Filing Information" at bounding box center [71, 169] width 57 height 9
select select "1"
select select "0"
select select "3"
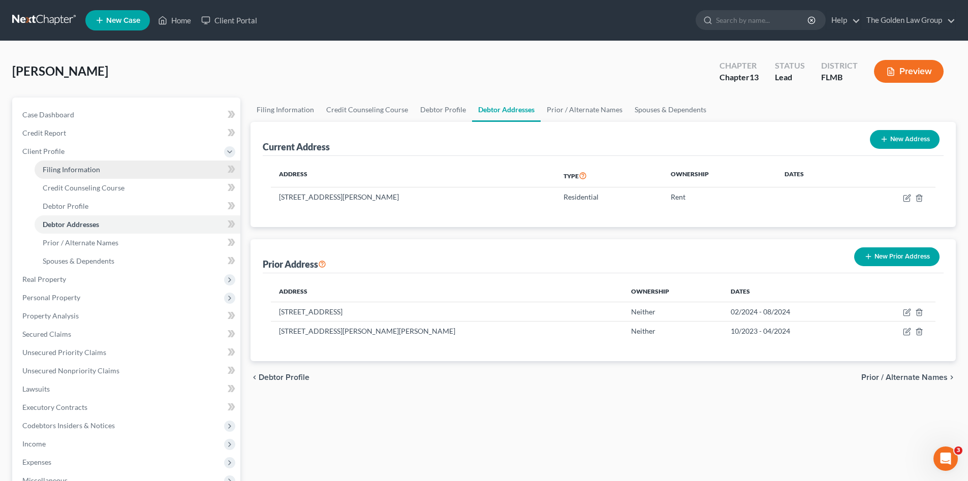
select select "15"
select select "1"
select select "9"
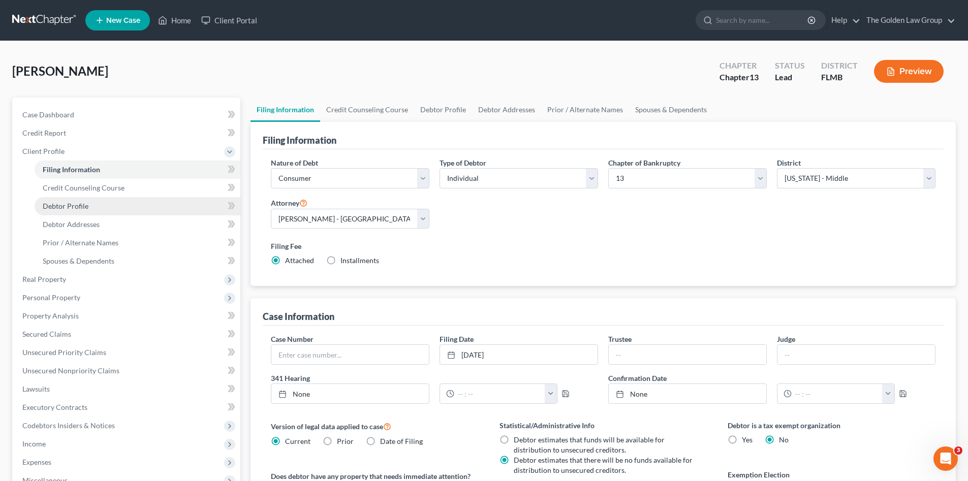
click at [101, 204] on link "Debtor Profile" at bounding box center [138, 206] width 206 height 18
select select "0"
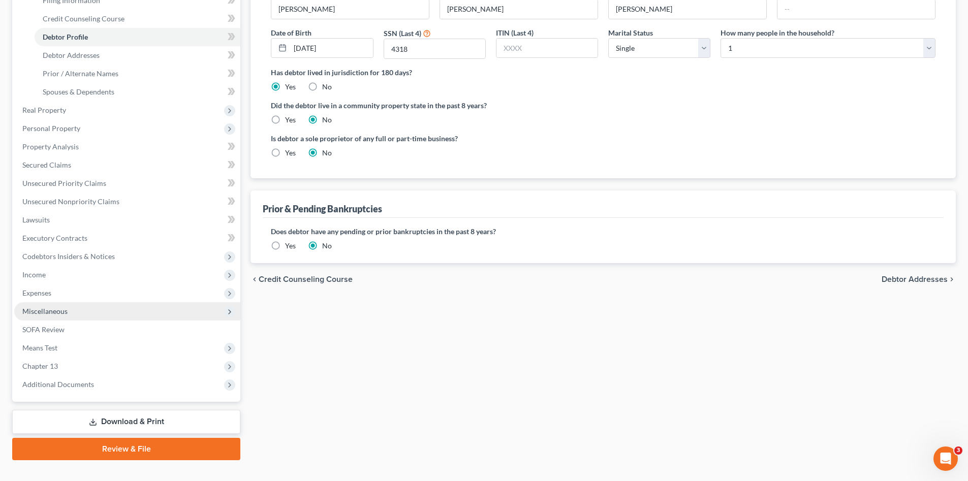
scroll to position [187, 0]
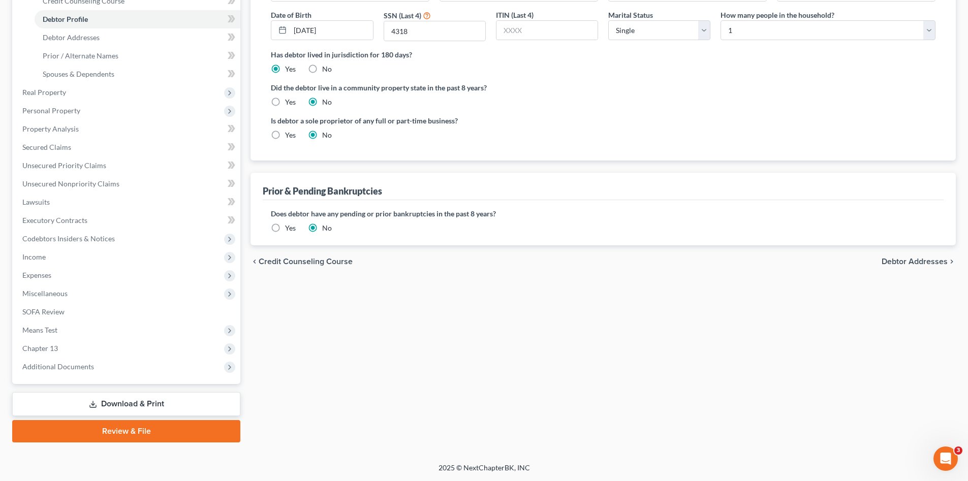
click at [170, 400] on link "Download & Print" at bounding box center [126, 404] width 228 height 24
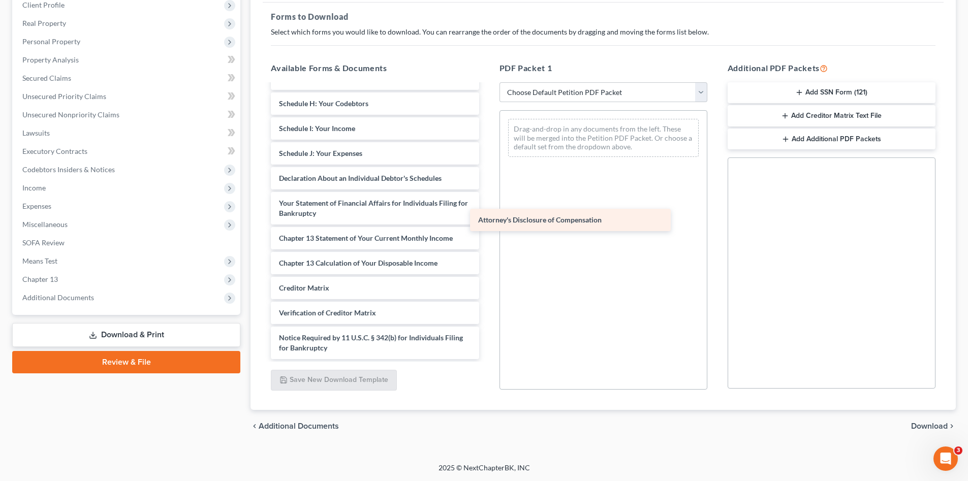
scroll to position [177, 0]
drag, startPoint x: 344, startPoint y: 345, endPoint x: 578, endPoint y: 206, distance: 272.5
click at [487, 206] on div "Attorney's Disclosure of Compensation Voluntary Petition for Individuals Filing…" at bounding box center [375, 133] width 224 height 451
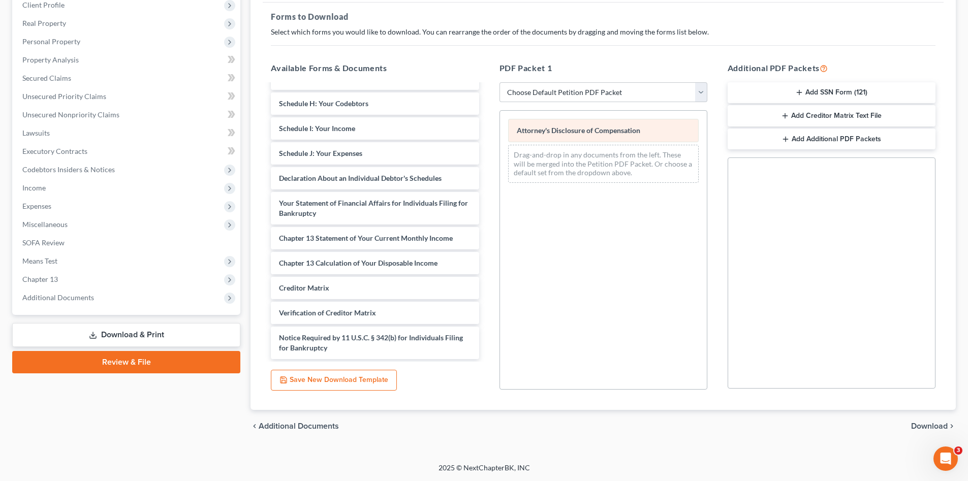
drag, startPoint x: 739, startPoint y: 93, endPoint x: 696, endPoint y: 129, distance: 56.4
click at [739, 93] on button "Add SSN Form (121)" at bounding box center [832, 92] width 208 height 21
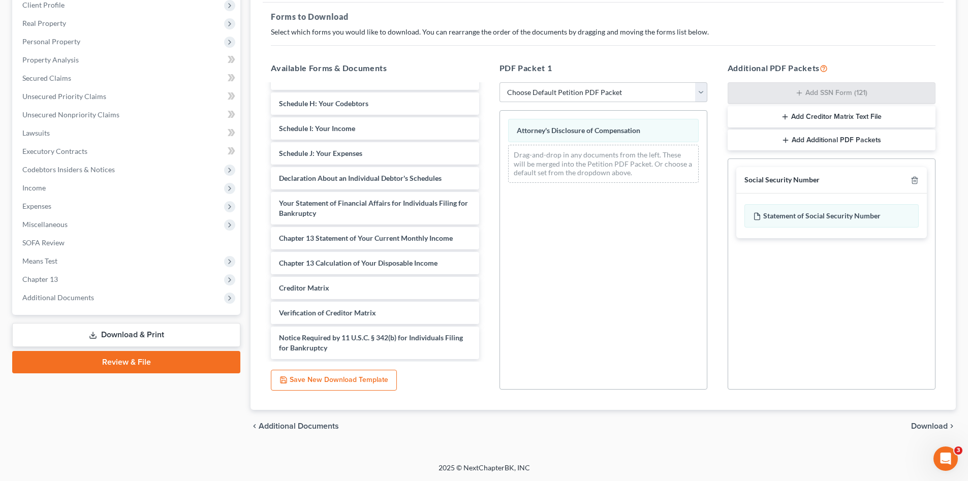
click at [917, 427] on span "Download" at bounding box center [929, 426] width 37 height 8
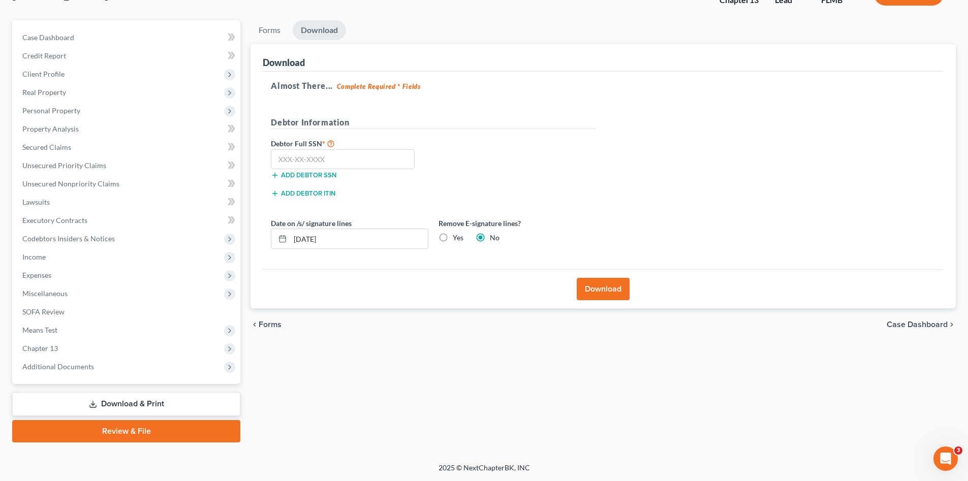
scroll to position [77, 0]
click at [325, 154] on input "text" at bounding box center [343, 159] width 144 height 20
click at [347, 162] on input "text" at bounding box center [343, 159] width 144 height 20
type input "038-62-4318"
drag, startPoint x: 335, startPoint y: 239, endPoint x: 295, endPoint y: 248, distance: 41.3
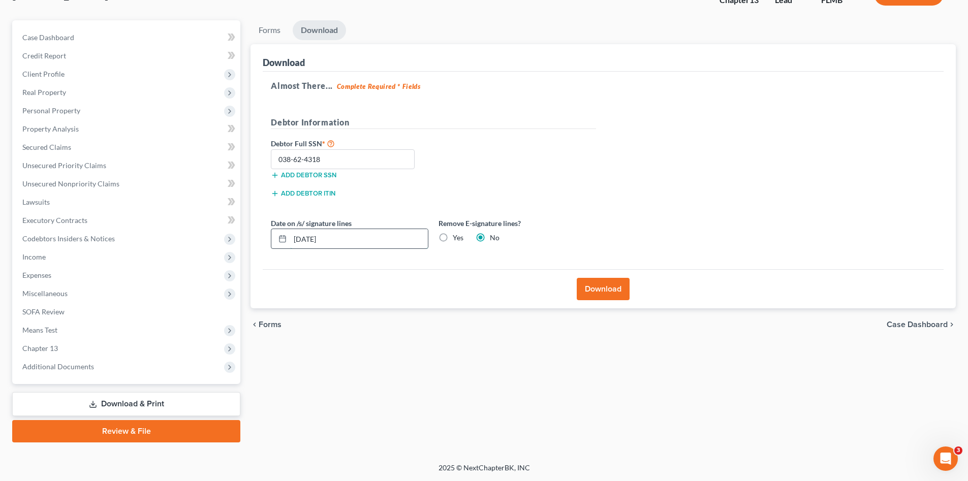
click at [291, 245] on input "[DATE]" at bounding box center [359, 238] width 138 height 19
click at [341, 254] on div "Date on /s/ signature lines 08/14/2025 Remove E-signature lines? Yes No" at bounding box center [433, 237] width 335 height 39
click at [600, 289] on button "Download" at bounding box center [603, 289] width 53 height 22
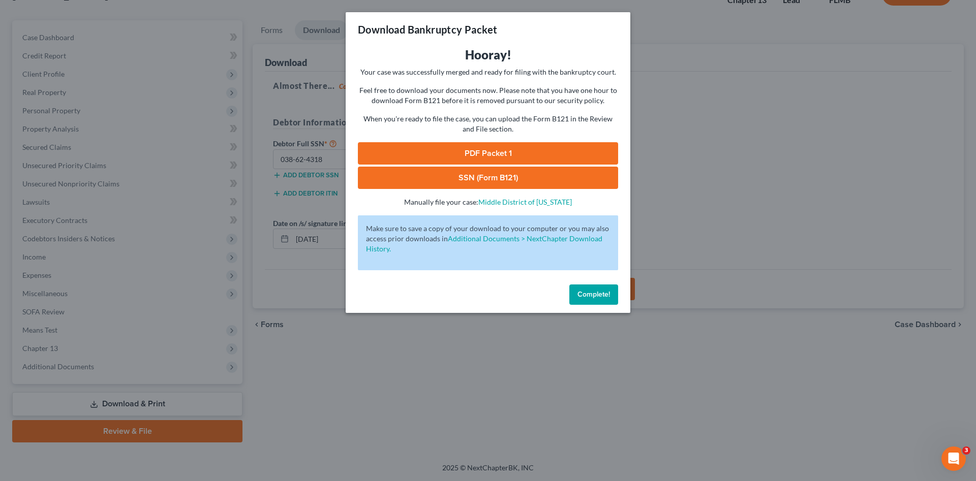
click at [469, 157] on link "PDF Packet 1" at bounding box center [488, 153] width 260 height 22
click at [500, 178] on link "SSN (Form B121)" at bounding box center [488, 178] width 260 height 22
click at [592, 293] on span "Complete!" at bounding box center [593, 294] width 33 height 9
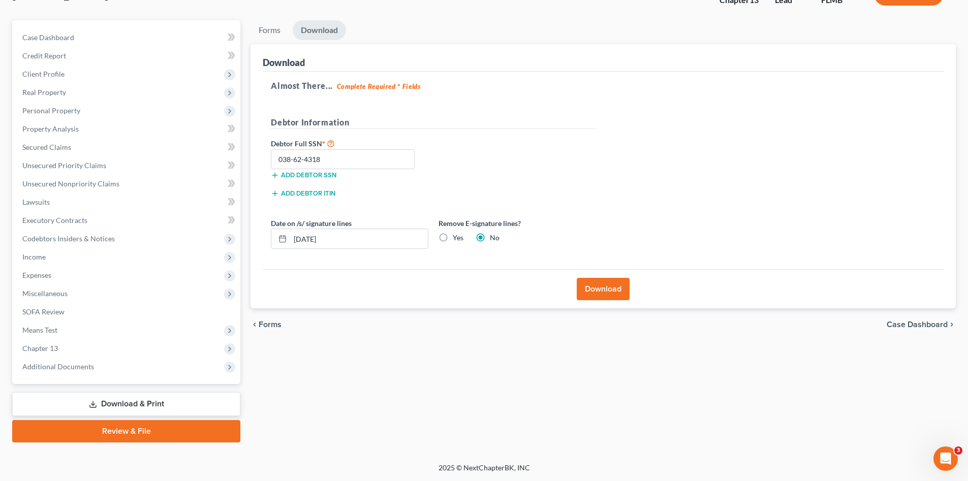
click at [512, 389] on div "Forms Download Forms Forms to Download Select which forms you would like to dow…" at bounding box center [603, 231] width 716 height 422
click at [89, 369] on span "Additional Documents" at bounding box center [58, 366] width 72 height 9
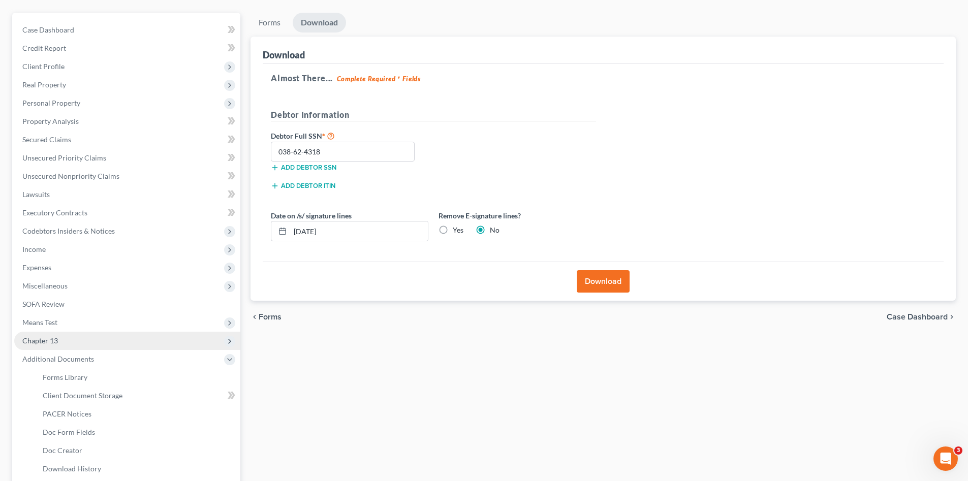
scroll to position [152, 0]
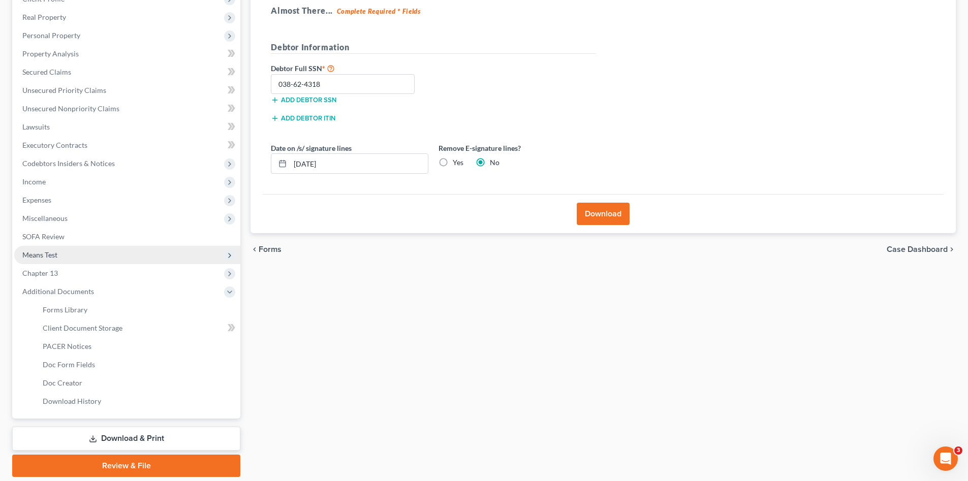
click at [60, 258] on span "Means Test" at bounding box center [127, 255] width 226 height 18
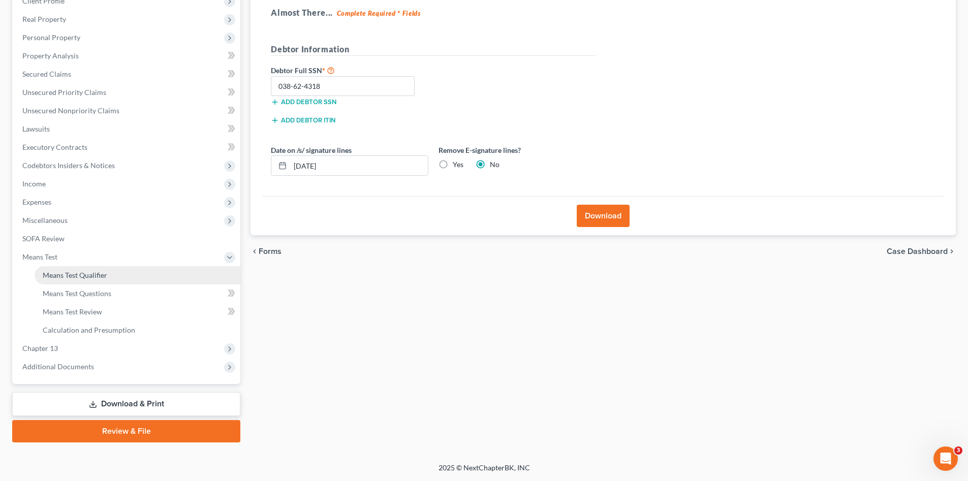
scroll to position [150, 0]
click at [97, 312] on span "Means Test Review" at bounding box center [72, 311] width 59 height 9
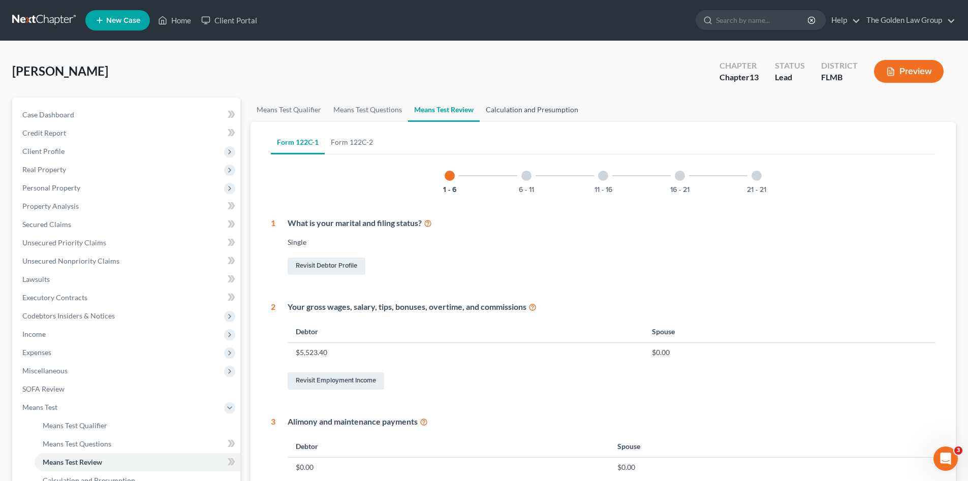
click at [527, 110] on link "Calculation and Presumption" at bounding box center [532, 110] width 105 height 24
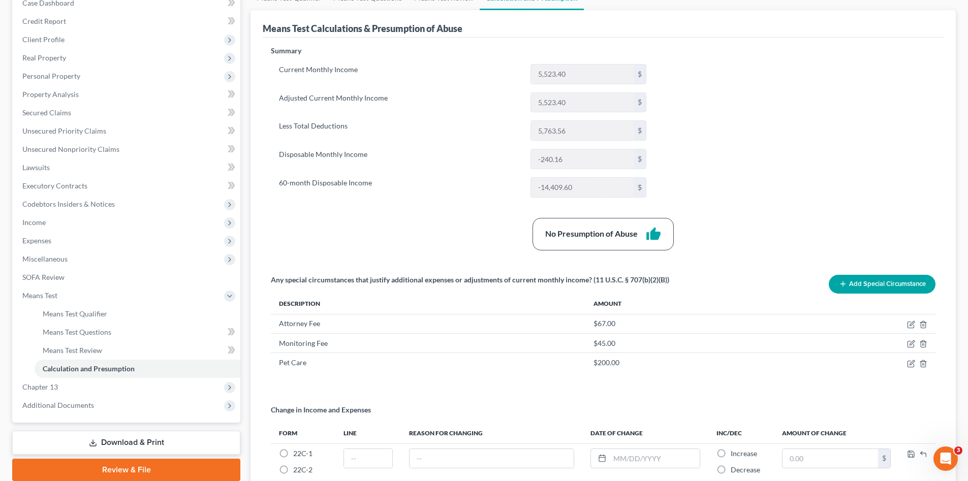
scroll to position [27, 0]
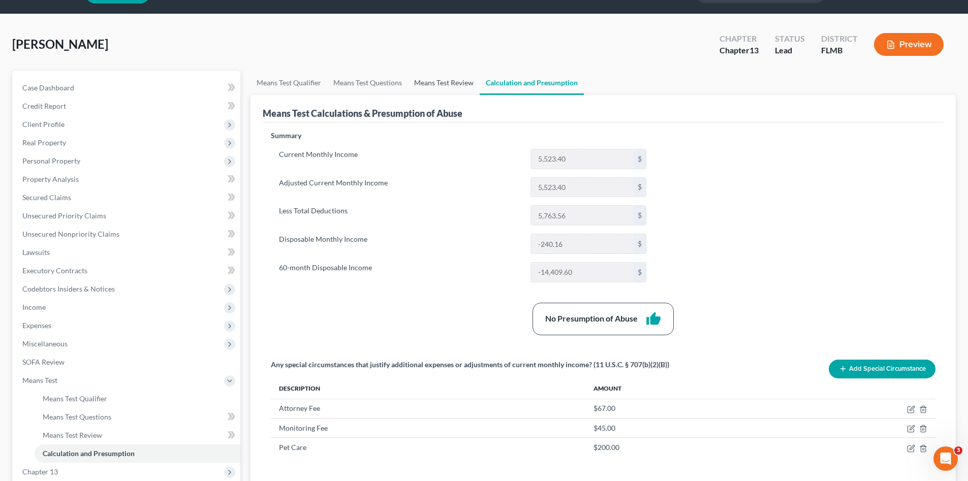
click at [428, 82] on link "Means Test Review" at bounding box center [444, 83] width 72 height 24
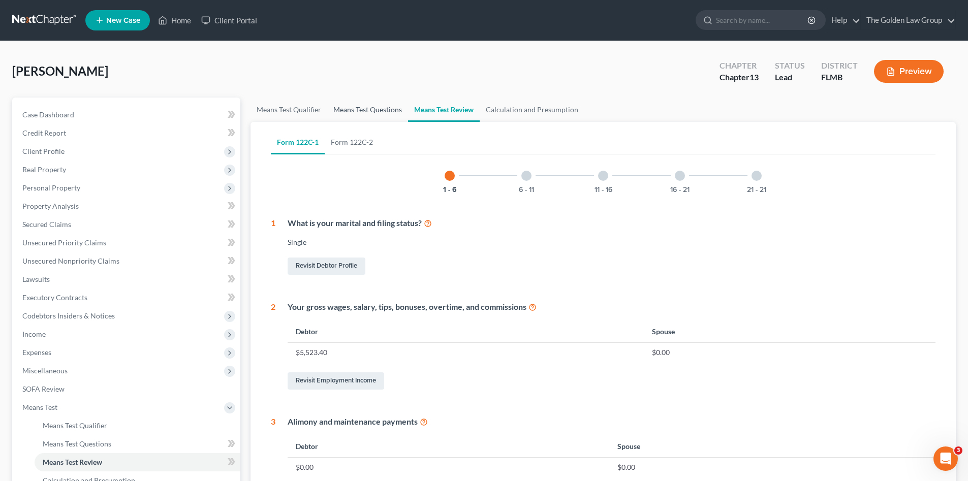
click at [372, 114] on link "Means Test Questions" at bounding box center [367, 110] width 81 height 24
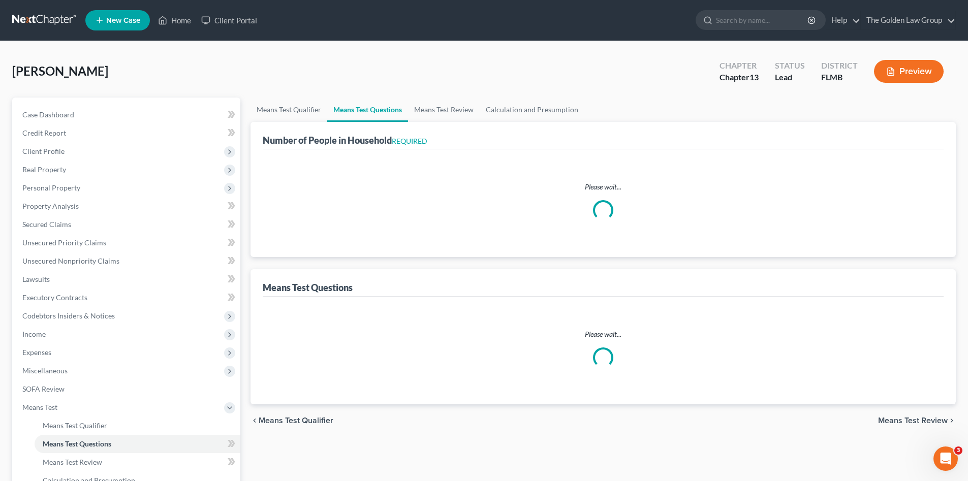
select select "1"
select select "60"
select select "1"
select select "0"
select select "1"
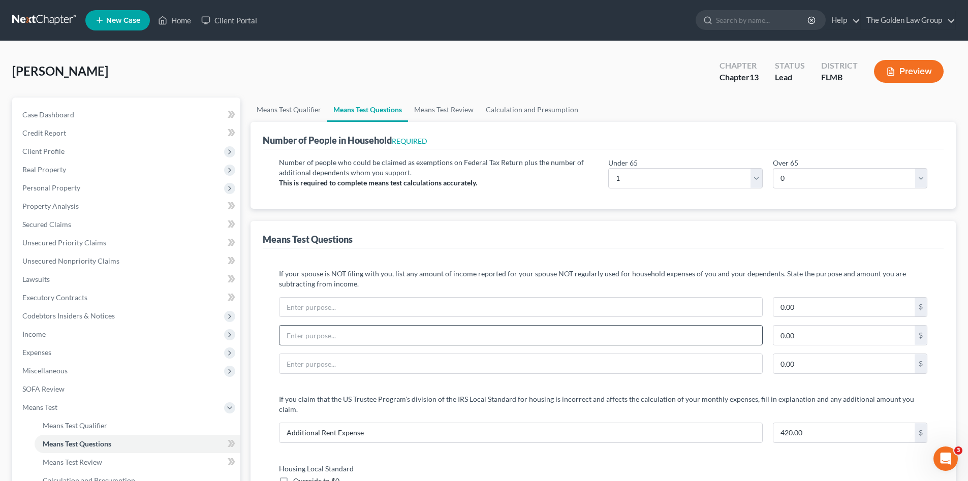
scroll to position [119, 0]
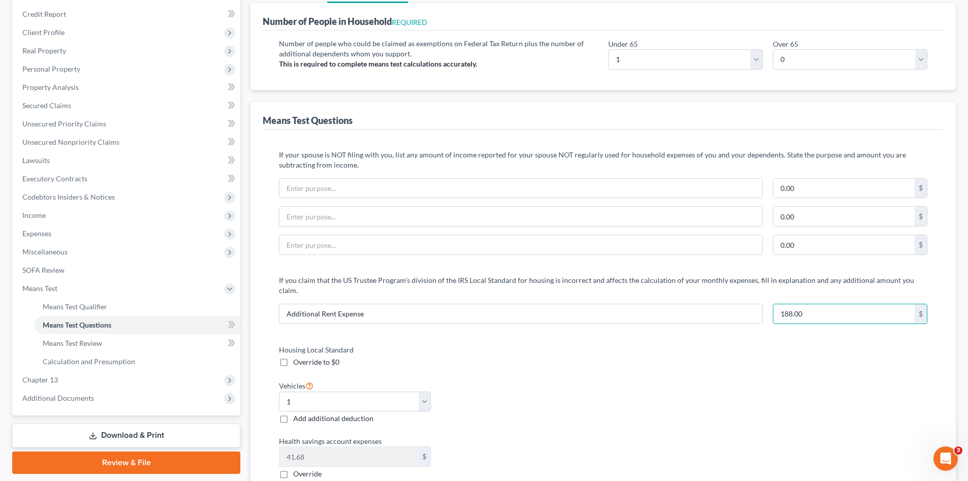
type input "188.00"
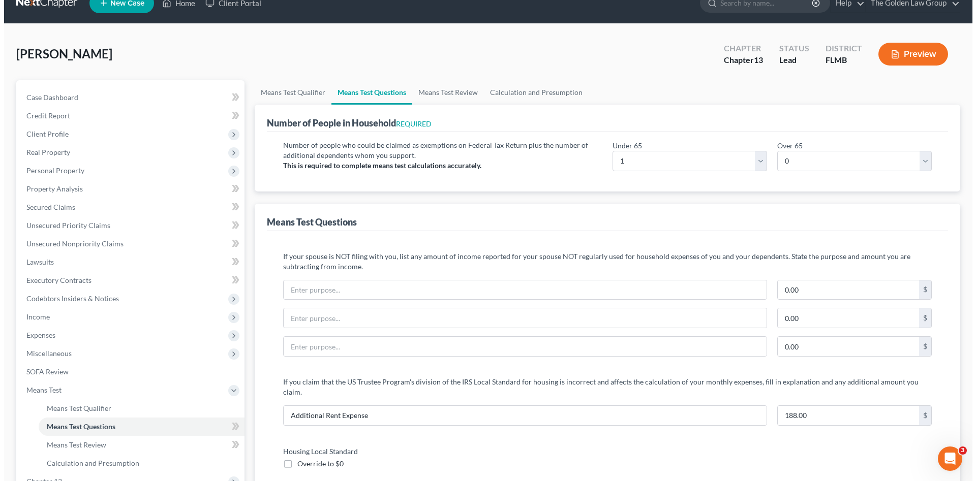
scroll to position [0, 0]
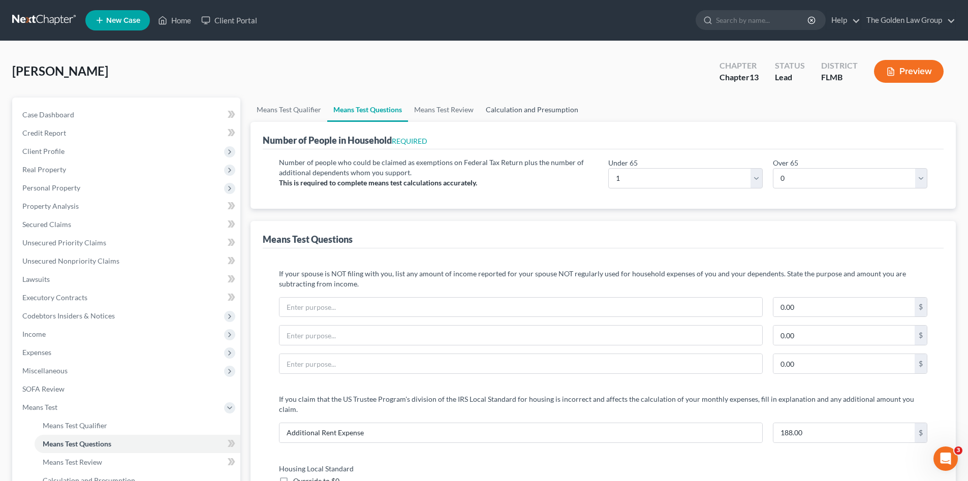
click at [513, 106] on link "Calculation and Presumption" at bounding box center [532, 110] width 105 height 24
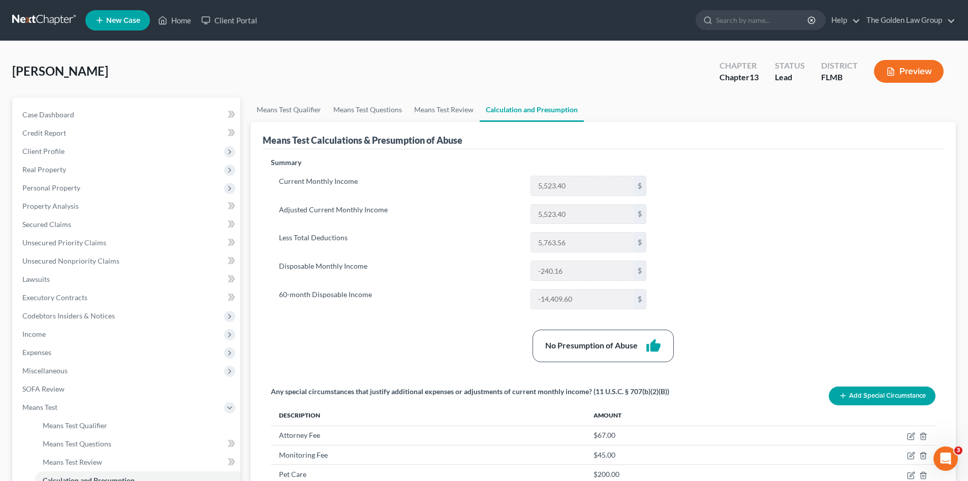
click at [899, 74] on button "Preview" at bounding box center [909, 71] width 70 height 23
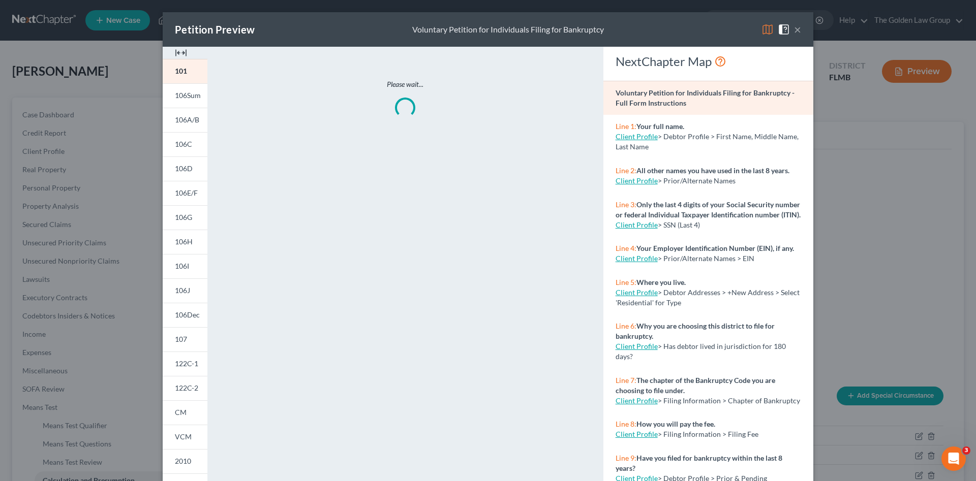
click at [794, 29] on button "×" at bounding box center [797, 29] width 7 height 12
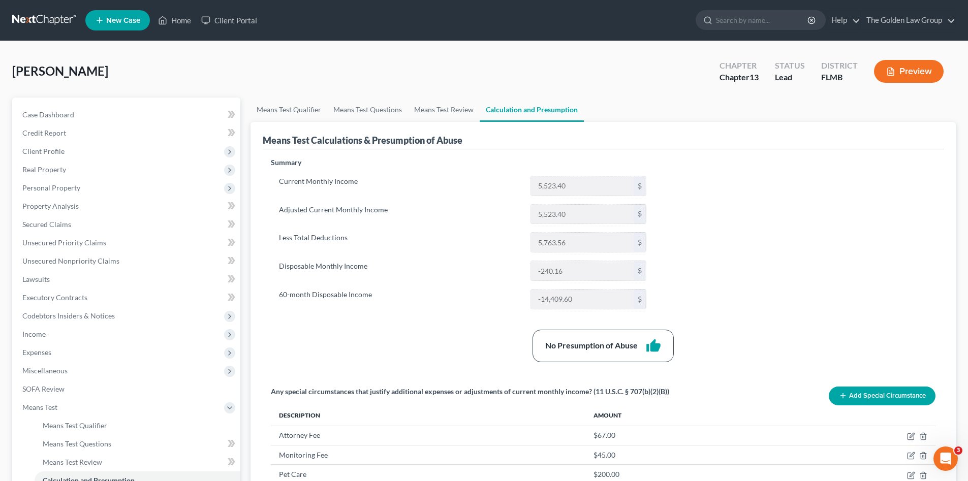
click at [912, 71] on button "Preview" at bounding box center [909, 71] width 70 height 23
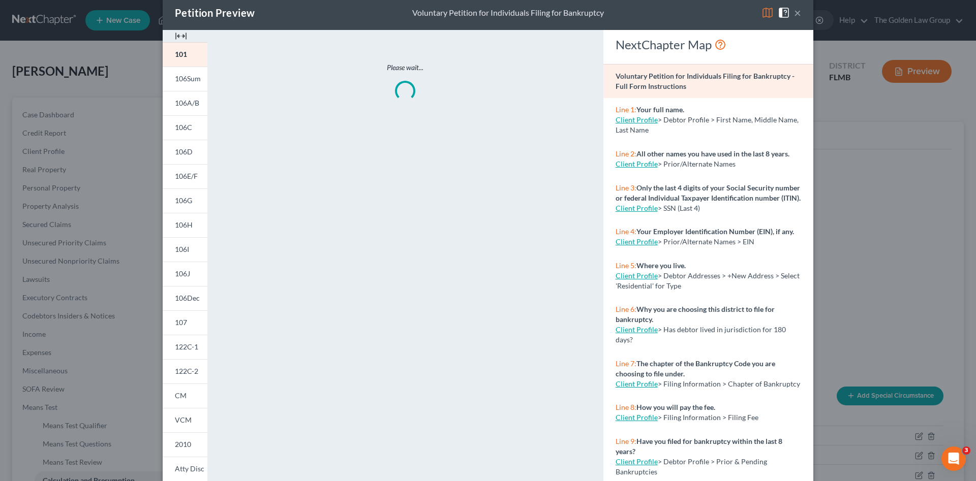
scroll to position [82, 0]
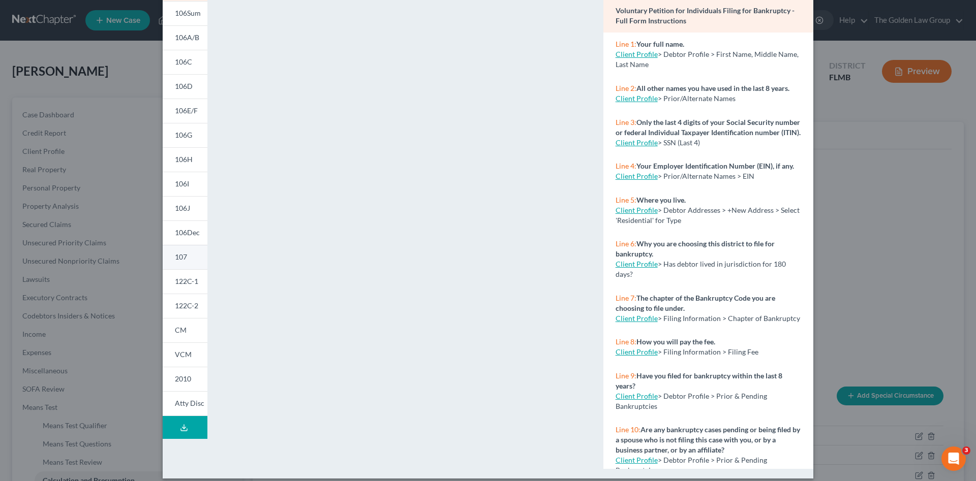
click at [184, 259] on link "107" at bounding box center [185, 257] width 45 height 24
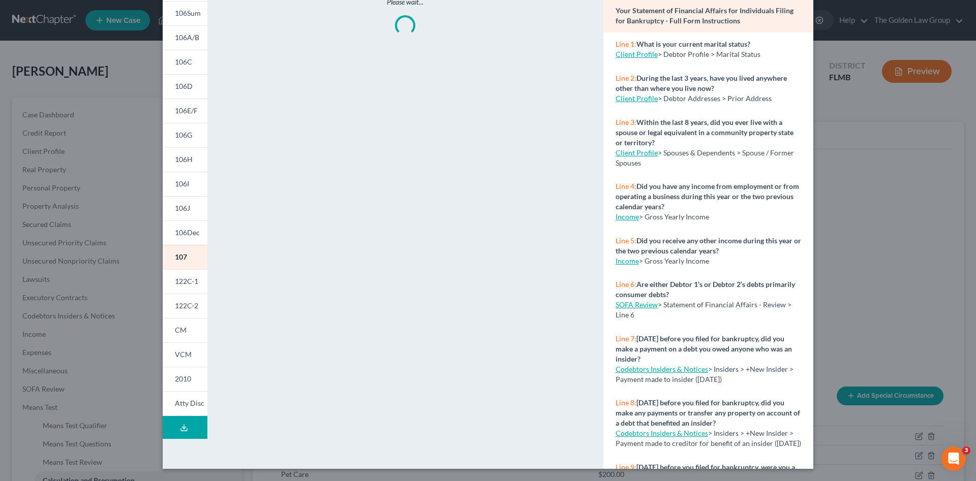
scroll to position [0, 0]
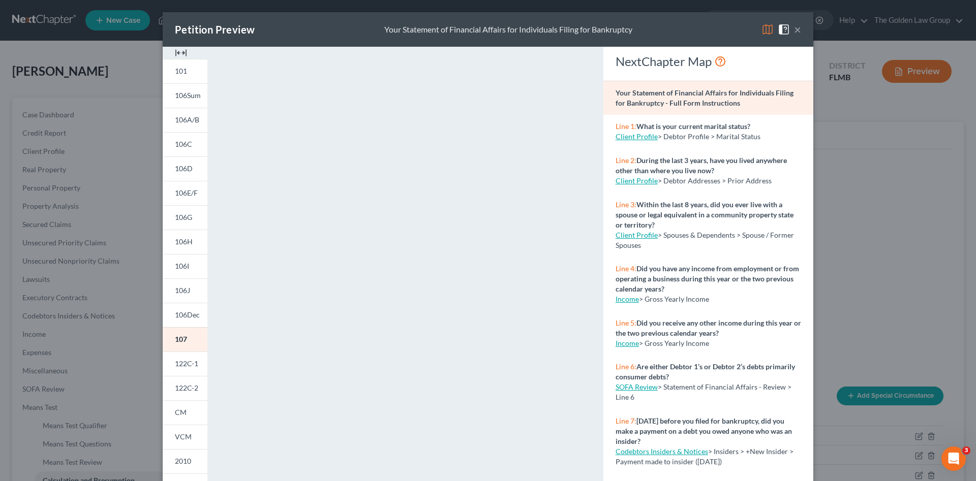
click at [182, 51] on img at bounding box center [181, 53] width 12 height 12
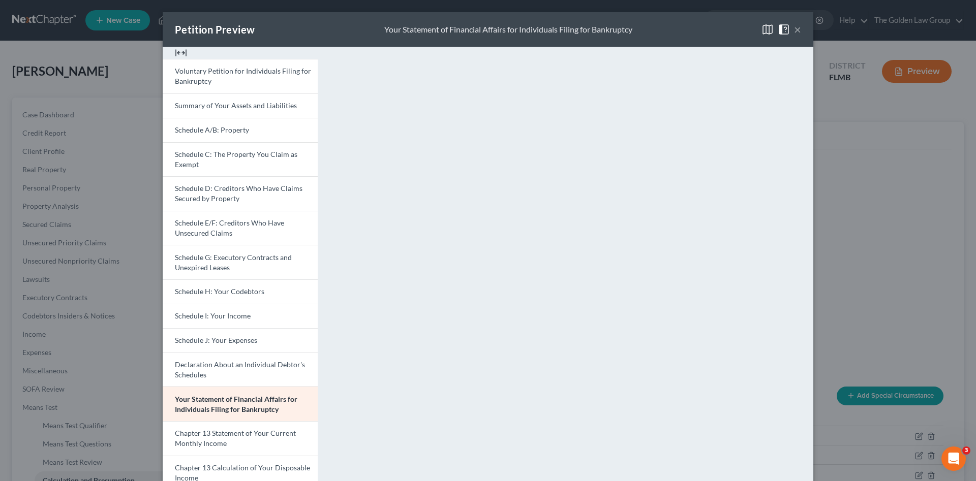
scroll to position [102, 0]
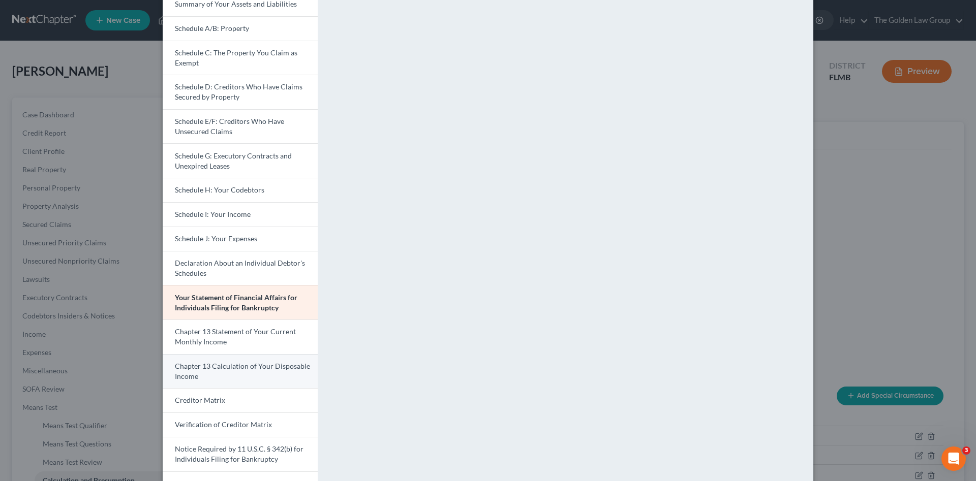
click at [278, 365] on span "Chapter 13 Calculation of Your Disposable Income" at bounding box center [242, 371] width 135 height 19
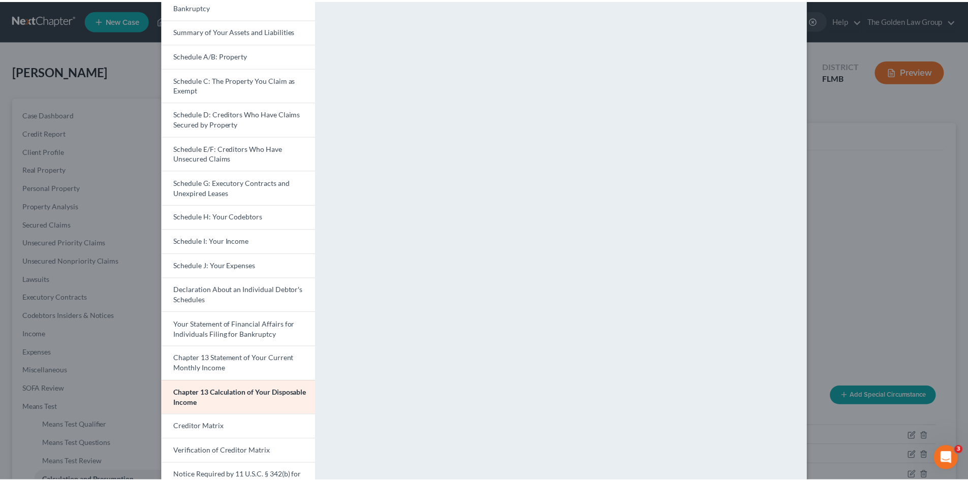
scroll to position [0, 0]
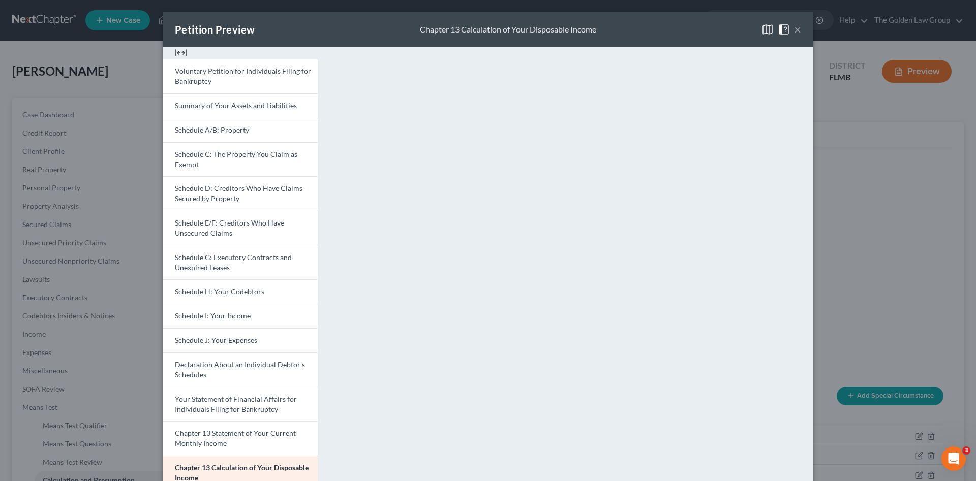
click at [796, 29] on button "×" at bounding box center [797, 29] width 7 height 12
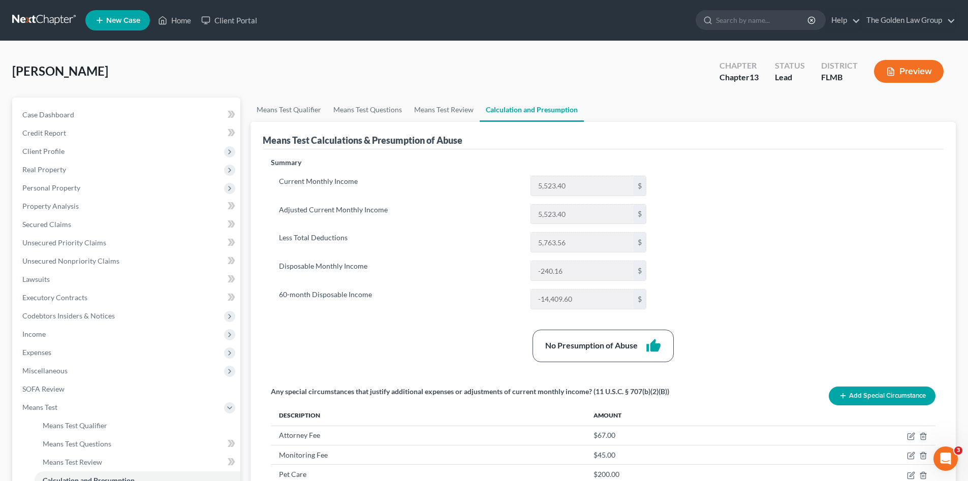
click at [770, 215] on div "Summary Current Monthly Income 5,523.40 $ Adjusted Current Monthly Income 5,523…" at bounding box center [603, 385] width 675 height 454
click at [768, 296] on div "Summary Current Monthly Income 5,523.40 $ Adjusted Current Monthly Income 5,523…" at bounding box center [603, 385] width 675 height 454
click at [243, 60] on div "[PERSON_NAME] Upgraded Chapter Chapter 13 Status Lead District [GEOGRAPHIC_DATA…" at bounding box center [484, 75] width 944 height 44
click at [225, 24] on link "Client Portal" at bounding box center [229, 20] width 66 height 18
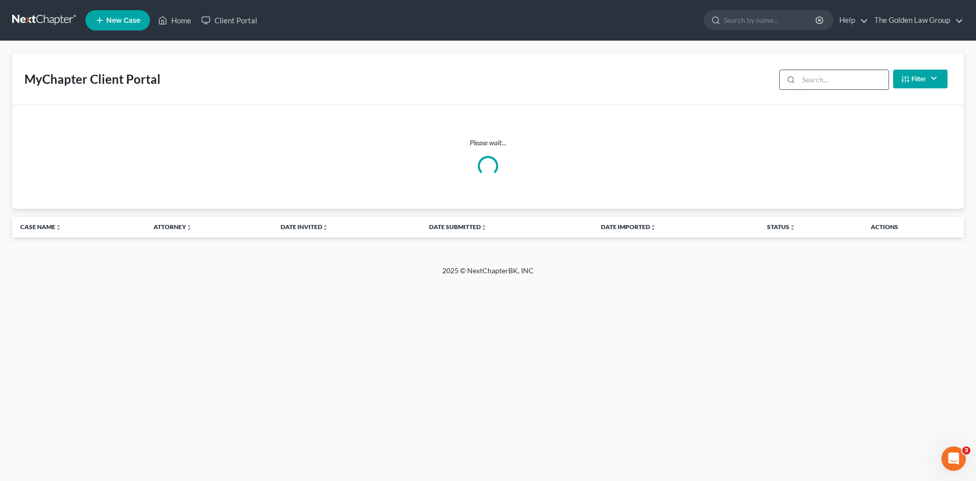
click at [832, 76] on input "search" at bounding box center [843, 79] width 90 height 19
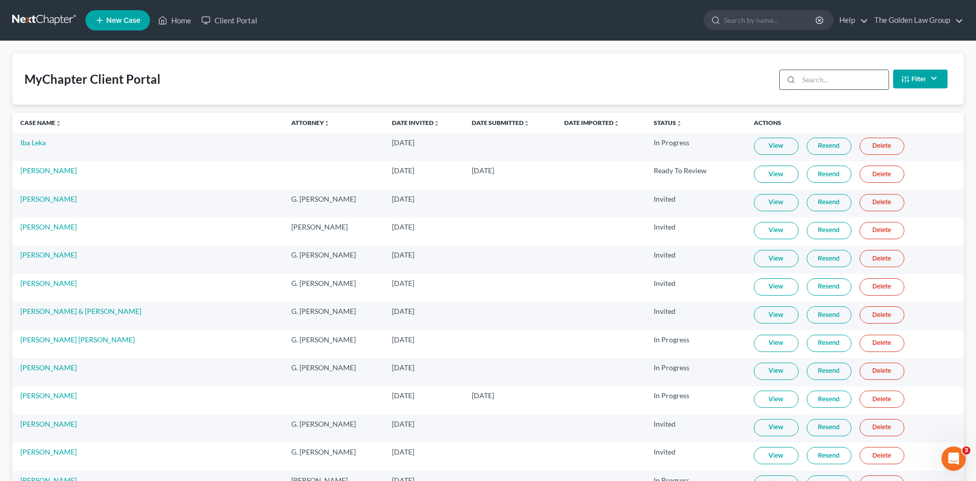
click at [814, 79] on input "search" at bounding box center [843, 79] width 90 height 19
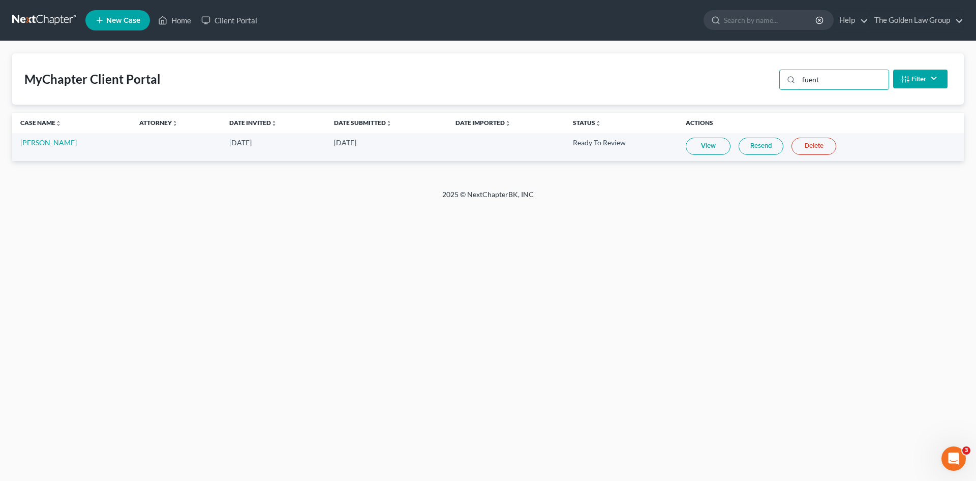
type input "fuent"
click at [719, 147] on link "View" at bounding box center [708, 146] width 45 height 17
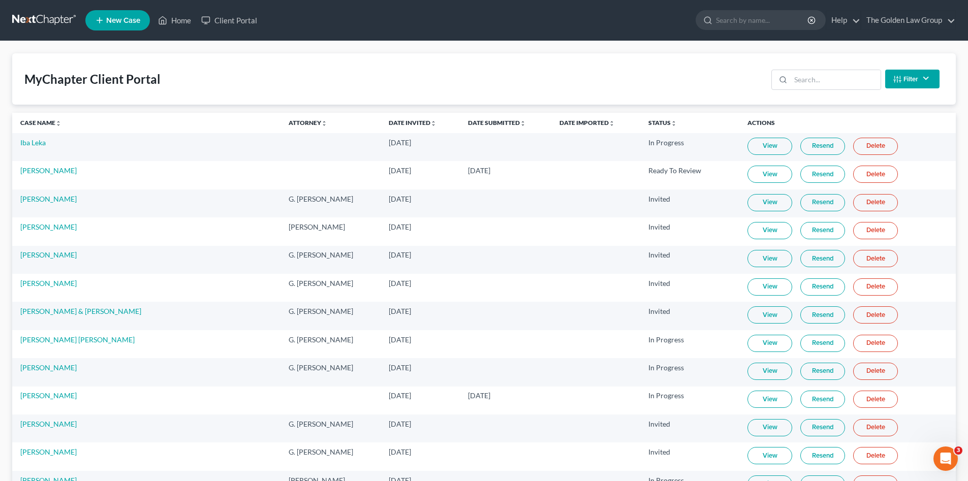
click at [54, 15] on link at bounding box center [44, 20] width 65 height 18
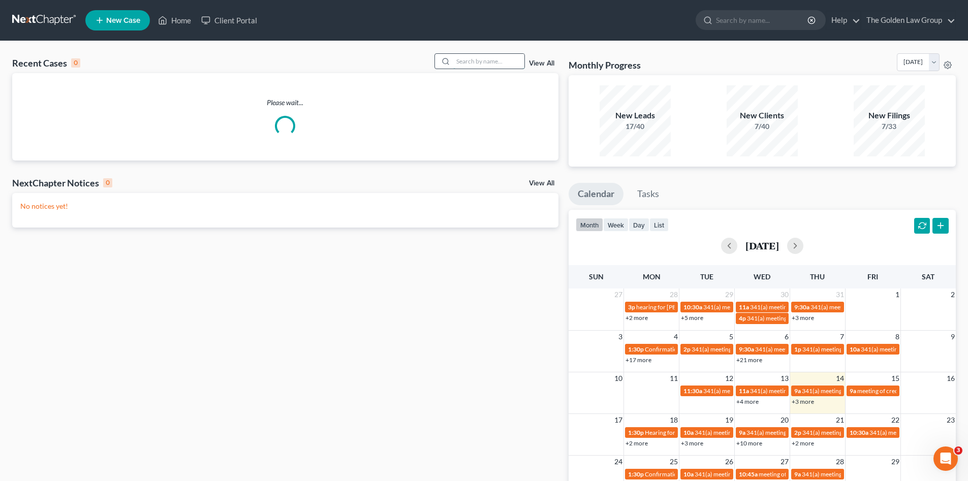
click at [490, 60] on input "search" at bounding box center [488, 61] width 71 height 15
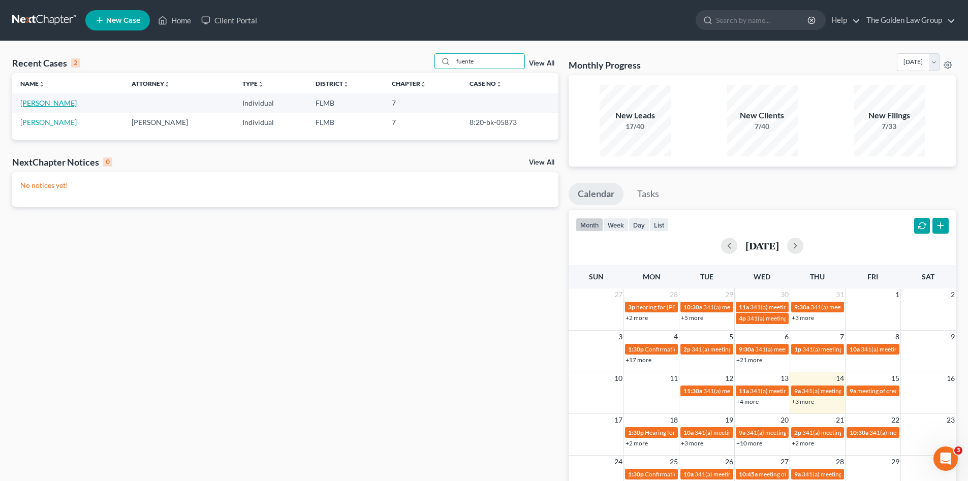
type input "fuente"
click at [70, 104] on link "[PERSON_NAME]" at bounding box center [48, 103] width 56 height 9
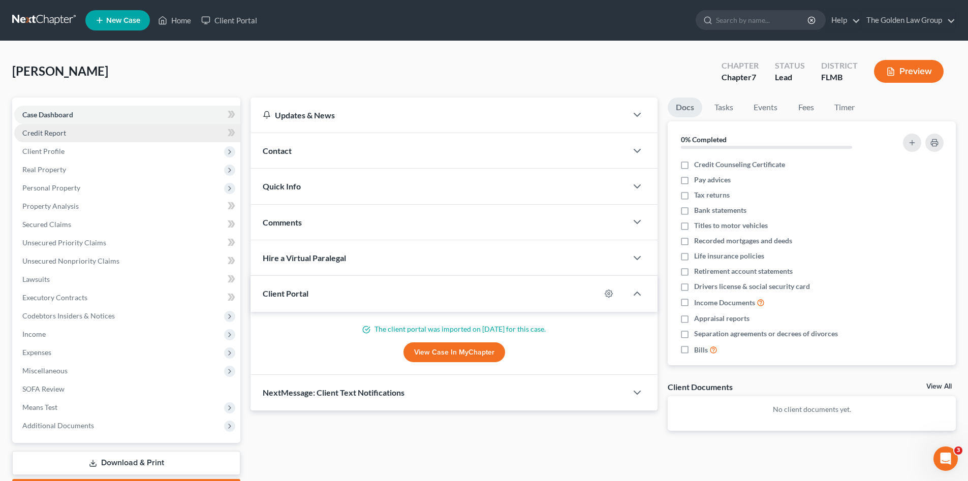
click at [87, 133] on link "Credit Report" at bounding box center [127, 133] width 226 height 18
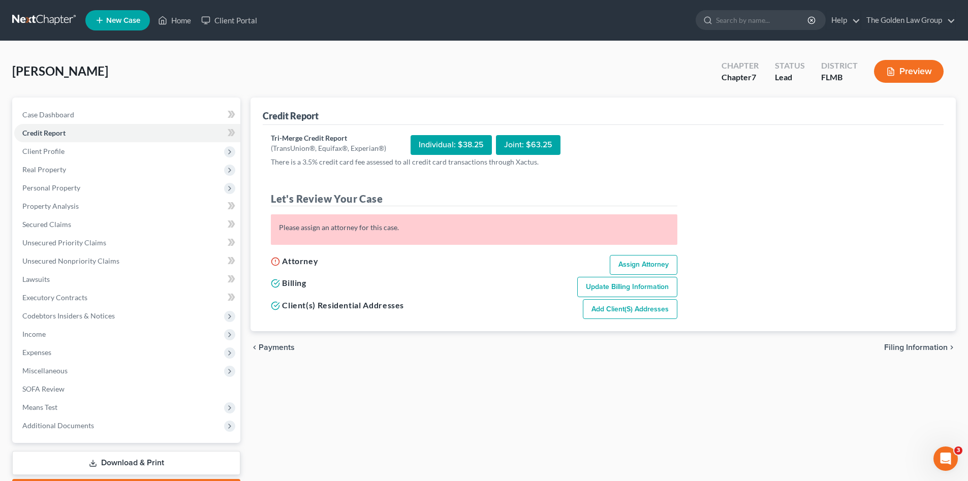
click at [642, 264] on link "Assign Attorney" at bounding box center [644, 265] width 68 height 20
select select "1"
select select "0"
select select "15"
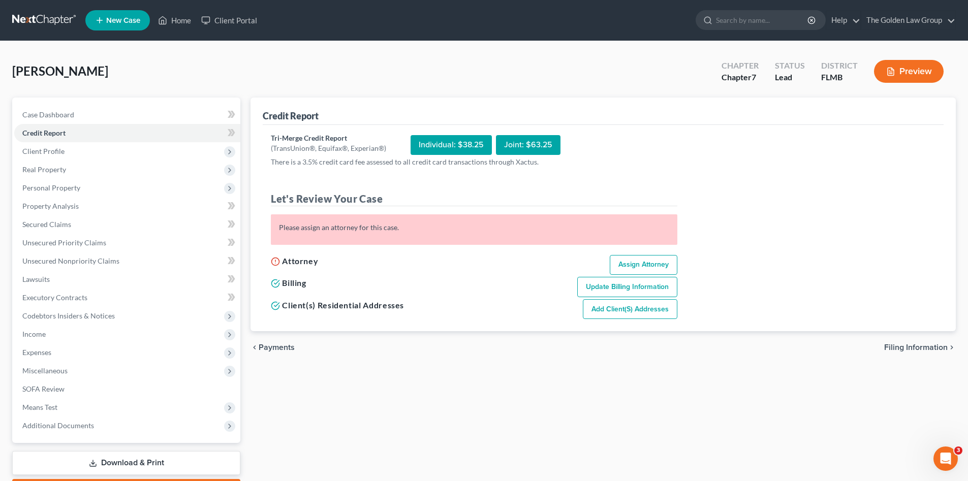
select select "9"
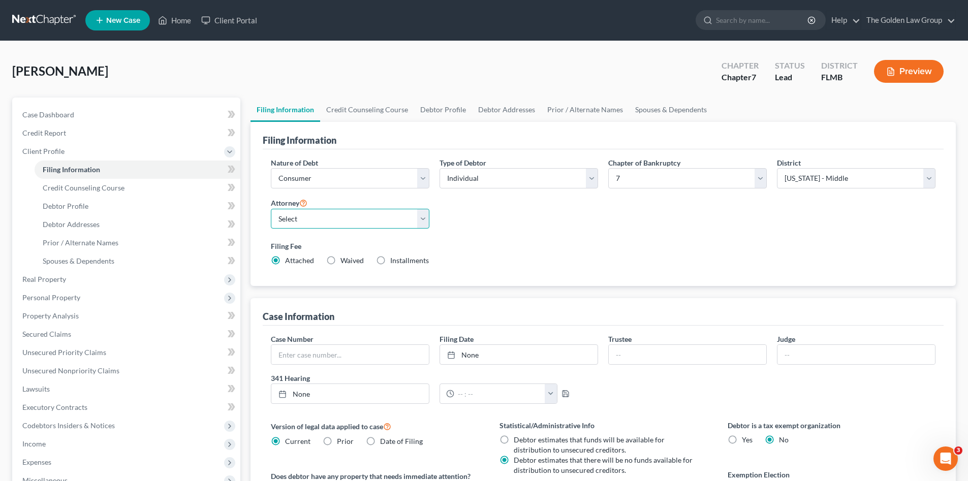
drag, startPoint x: 401, startPoint y: 227, endPoint x: 391, endPoint y: 219, distance: 12.7
click at [399, 225] on select "Select G. Donald Golden - FLMB Eric Barksdale - FLMB Eric Barksdale - FLSB Susa…" at bounding box center [350, 219] width 159 height 20
select select "3"
click at [271, 209] on select "Select G. Donald Golden - FLMB Eric Barksdale - FLMB Eric Barksdale - FLSB Susa…" at bounding box center [350, 219] width 159 height 20
click at [509, 264] on div "Filing Fee Attached Waived Waived Installments Installments" at bounding box center [603, 253] width 665 height 25
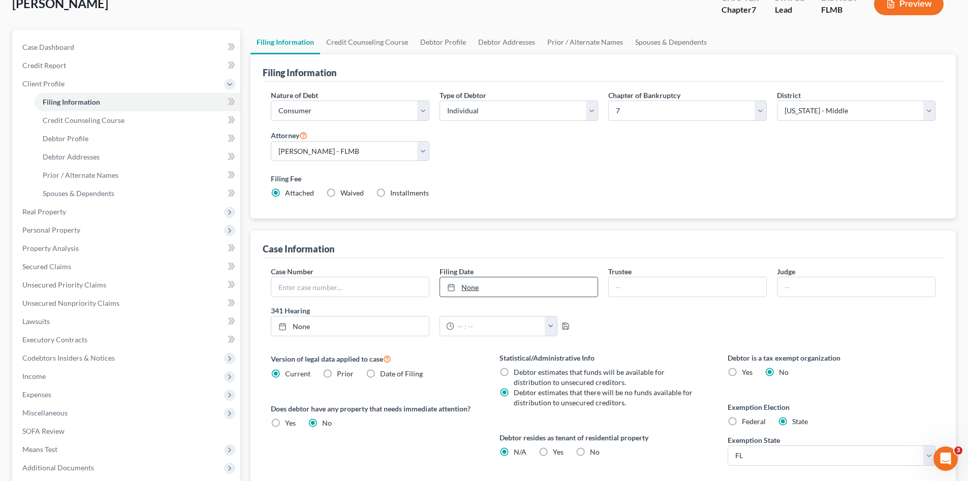
scroll to position [102, 0]
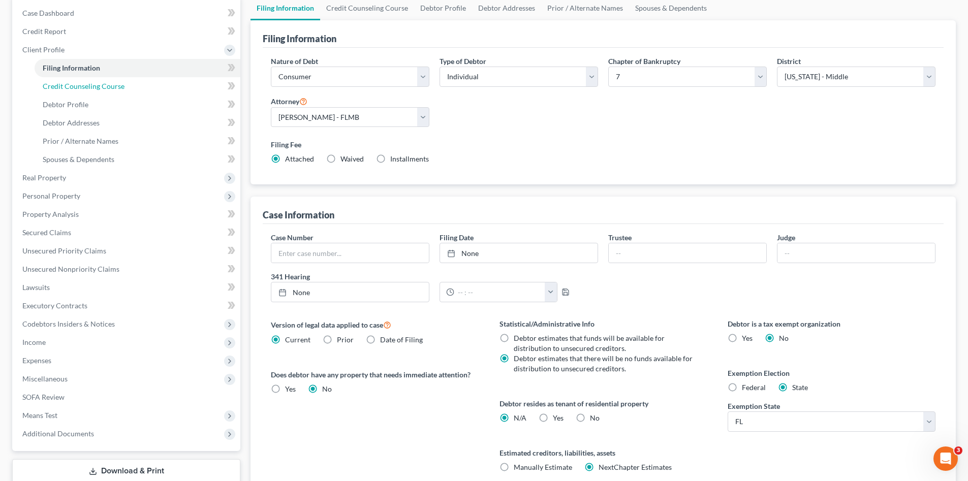
drag, startPoint x: 116, startPoint y: 88, endPoint x: 100, endPoint y: 96, distance: 18.0
click at [116, 88] on span "Credit Counseling Course" at bounding box center [84, 86] width 82 height 9
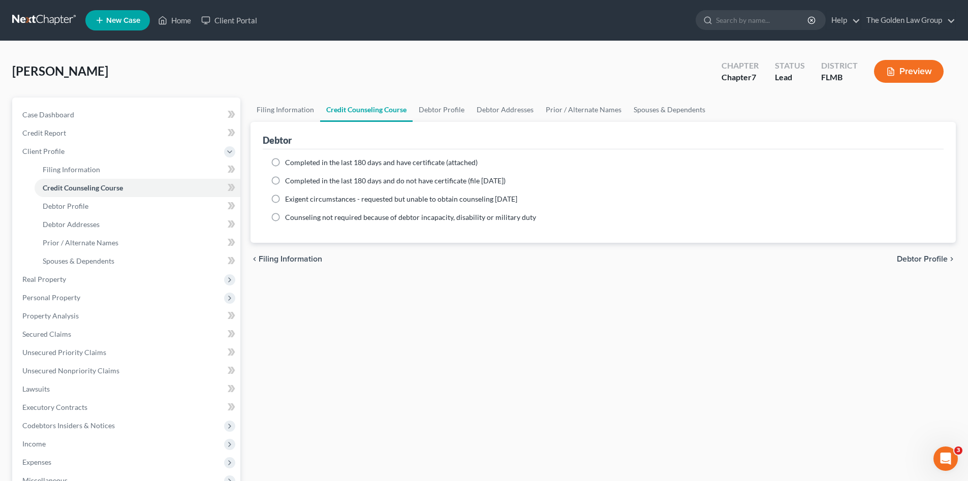
click at [330, 159] on span "Completed in the last 180 days and have certificate (attached)" at bounding box center [381, 162] width 193 height 9
click at [296, 159] on input "Completed in the last 180 days and have certificate (attached)" at bounding box center [292, 161] width 7 height 7
radio input "true"
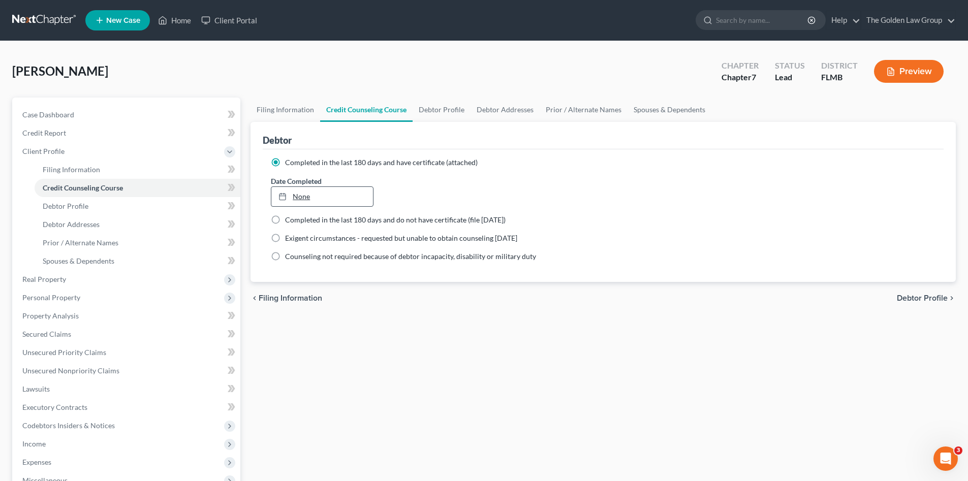
type input "8/14/2025"
click at [301, 203] on link "None" at bounding box center [321, 196] width 101 height 19
click at [68, 205] on span "Debtor Profile" at bounding box center [66, 206] width 46 height 9
select select "2"
select select "1"
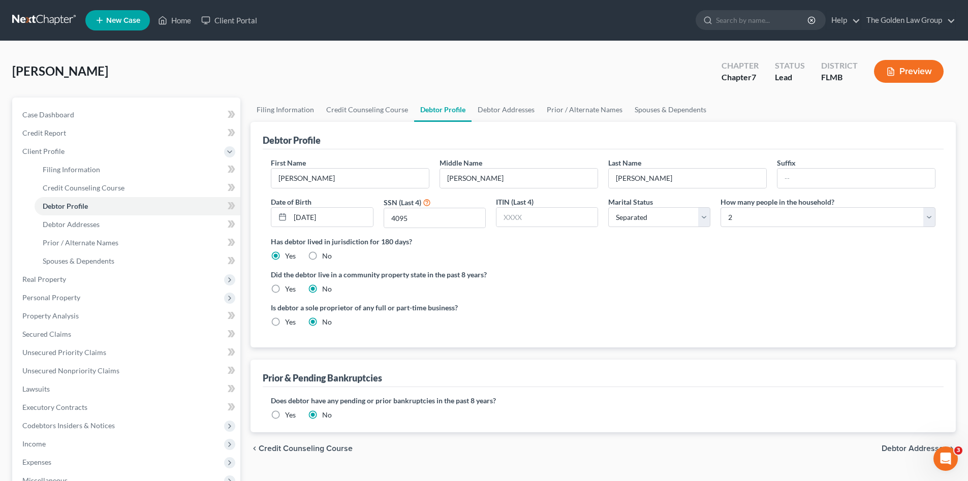
click at [565, 272] on label "Did the debtor live in a community property state in the past 8 years?" at bounding box center [603, 274] width 665 height 11
click at [101, 221] on link "Debtor Addresses" at bounding box center [138, 224] width 206 height 18
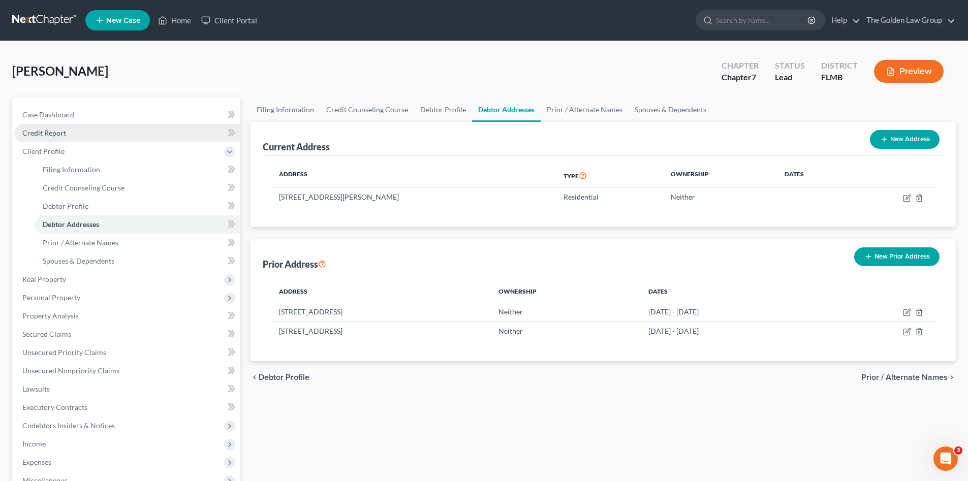
click at [59, 133] on span "Credit Report" at bounding box center [44, 133] width 44 height 9
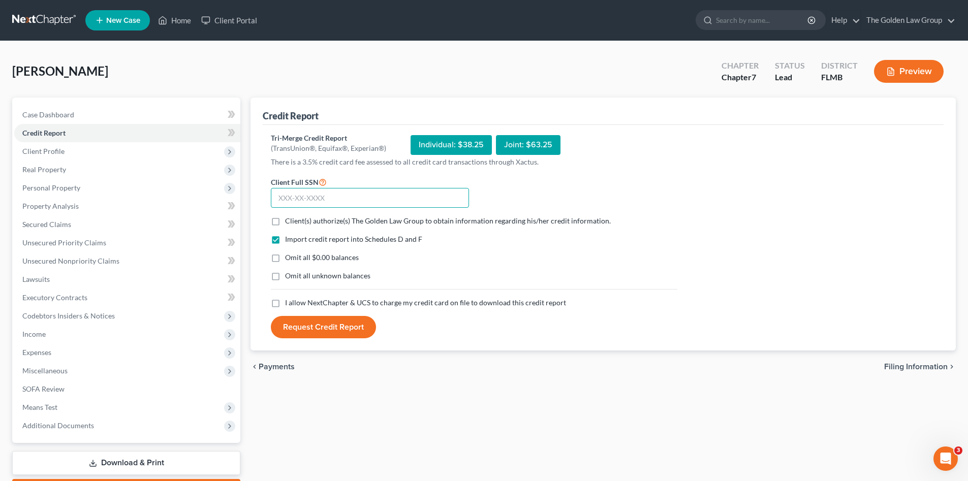
click at [300, 201] on input "text" at bounding box center [370, 198] width 198 height 20
click at [320, 198] on input "text" at bounding box center [370, 198] width 198 height 20
type input "595-04-4095"
click at [285, 222] on label "Client(s) authorize(s) The Golden Law Group to obtain information regarding his…" at bounding box center [448, 221] width 326 height 10
click at [289, 222] on input "Client(s) authorize(s) The Golden Law Group to obtain information regarding his…" at bounding box center [292, 219] width 7 height 7
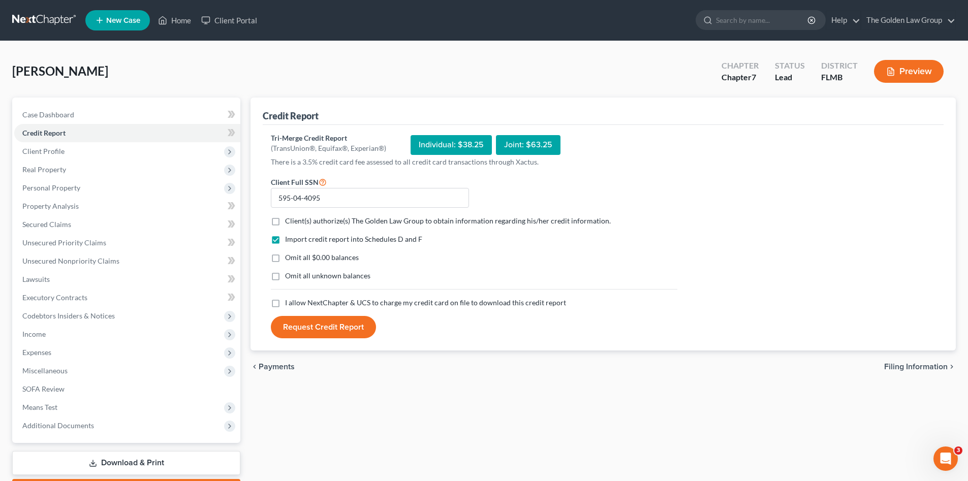
checkbox input "true"
click at [285, 259] on label "Omit all $0.00 balances" at bounding box center [322, 258] width 74 height 10
click at [289, 259] on input "Omit all $0.00 balances" at bounding box center [292, 256] width 7 height 7
checkbox input "true"
drag, startPoint x: 277, startPoint y: 278, endPoint x: 278, endPoint y: 288, distance: 10.2
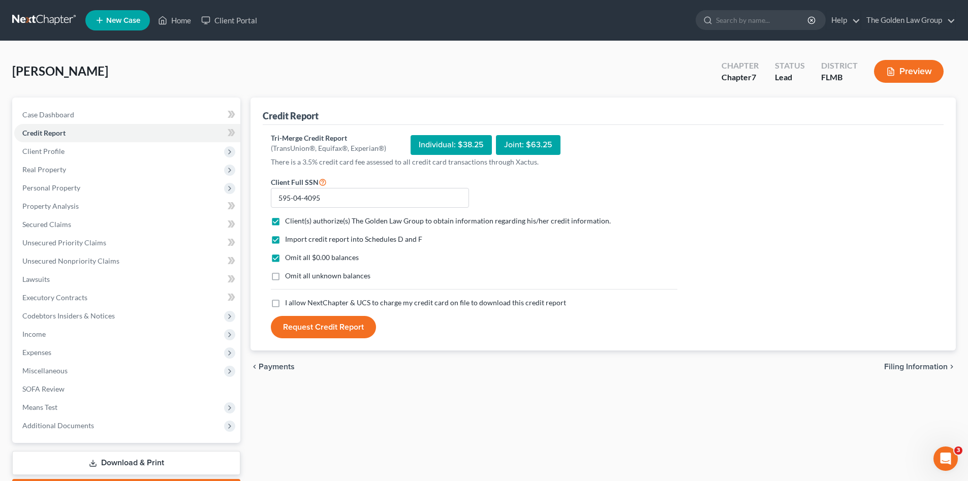
click at [285, 278] on label "Omit all unknown balances" at bounding box center [327, 276] width 85 height 10
click at [289, 277] on input "Omit all unknown balances" at bounding box center [292, 274] width 7 height 7
checkbox input "true"
click at [285, 305] on label "I allow NextChapter & UCS to charge my credit card on file to download this cre…" at bounding box center [425, 303] width 281 height 10
click at [289, 304] on input "I allow NextChapter & UCS to charge my credit card on file to download this cre…" at bounding box center [292, 301] width 7 height 7
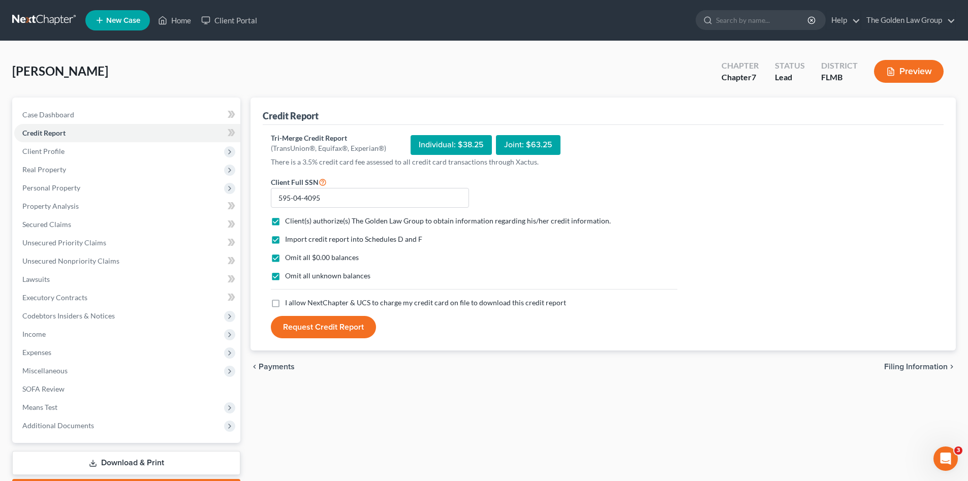
checkbox input "true"
click at [297, 321] on button "Request Credit Report" at bounding box center [323, 327] width 105 height 22
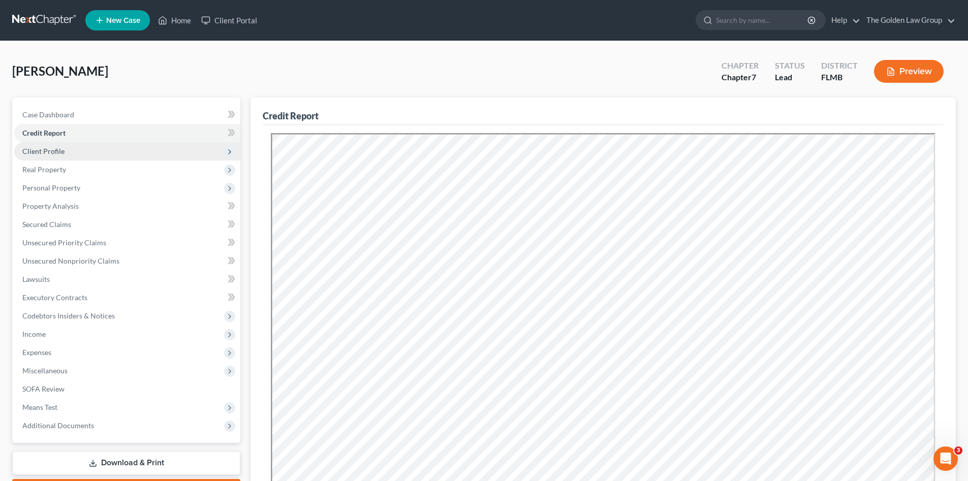
click at [55, 148] on span "Client Profile" at bounding box center [43, 151] width 42 height 9
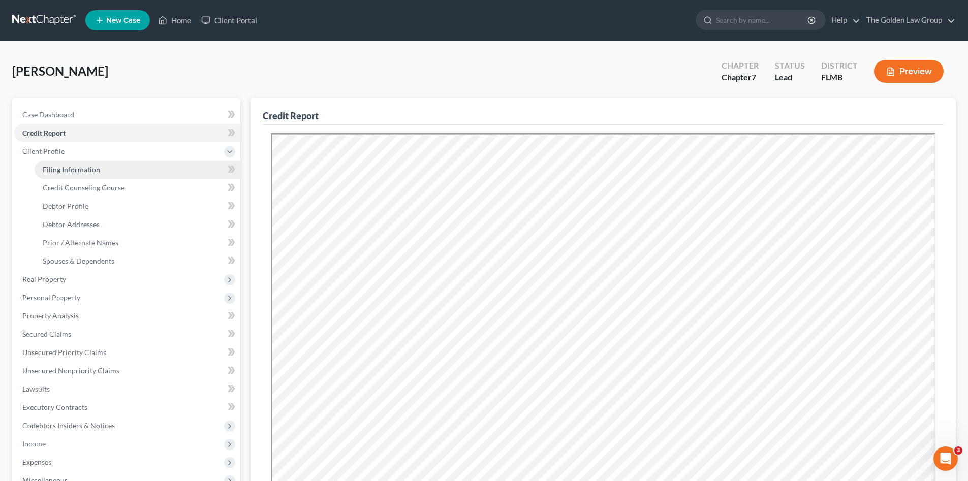
click at [70, 165] on span "Filing Information" at bounding box center [71, 169] width 57 height 9
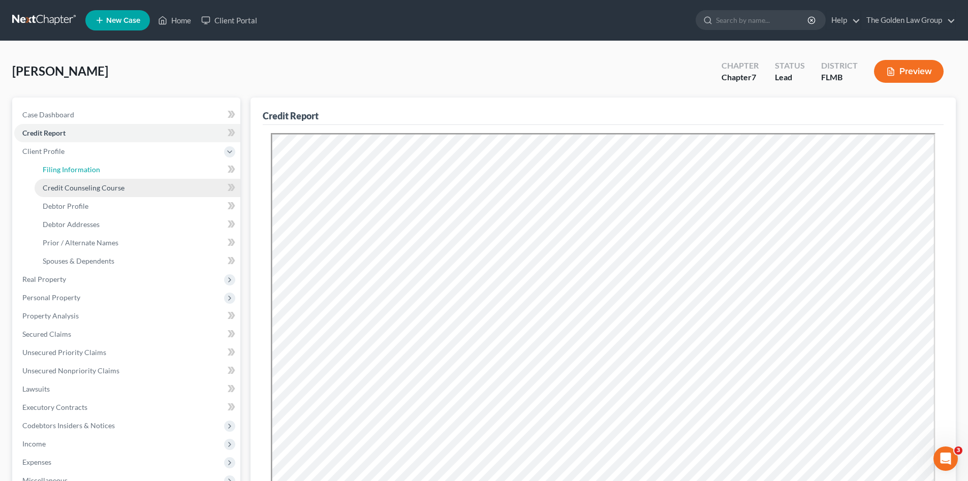
select select "1"
select select "0"
select select "15"
select select "3"
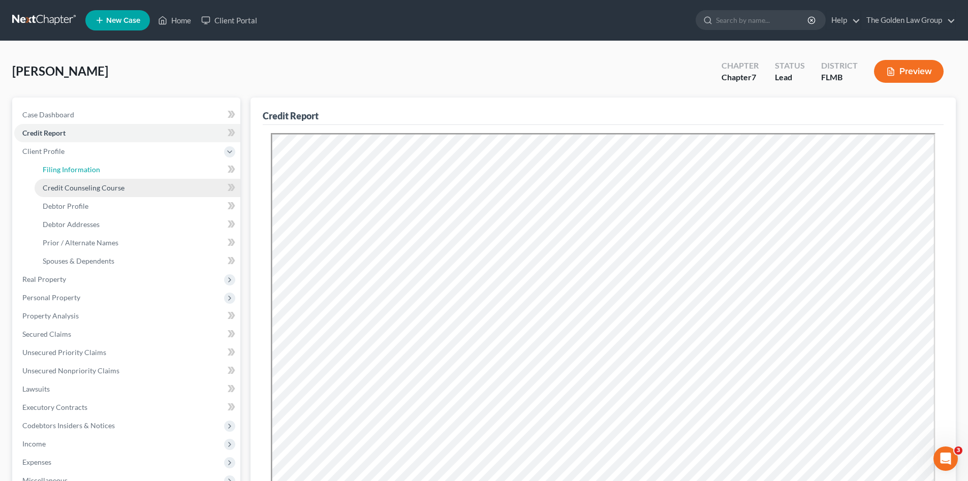
select select "9"
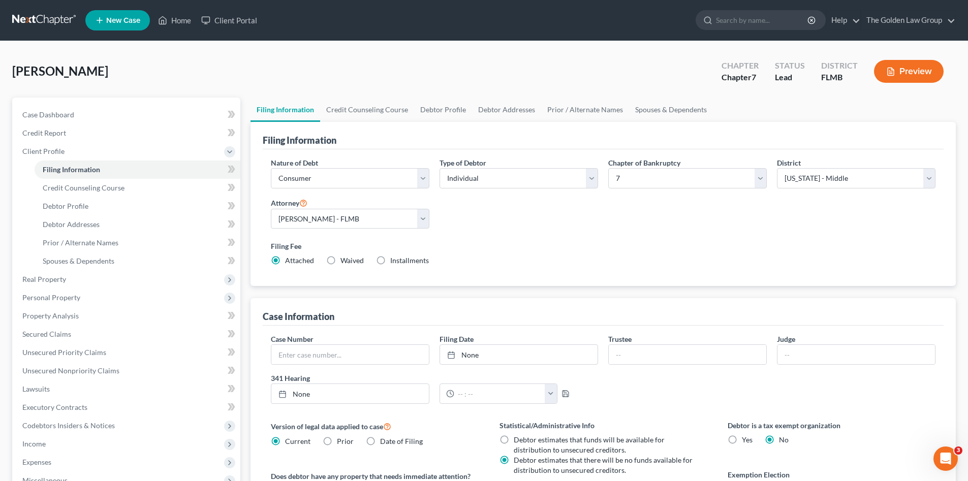
scroll to position [68, 0]
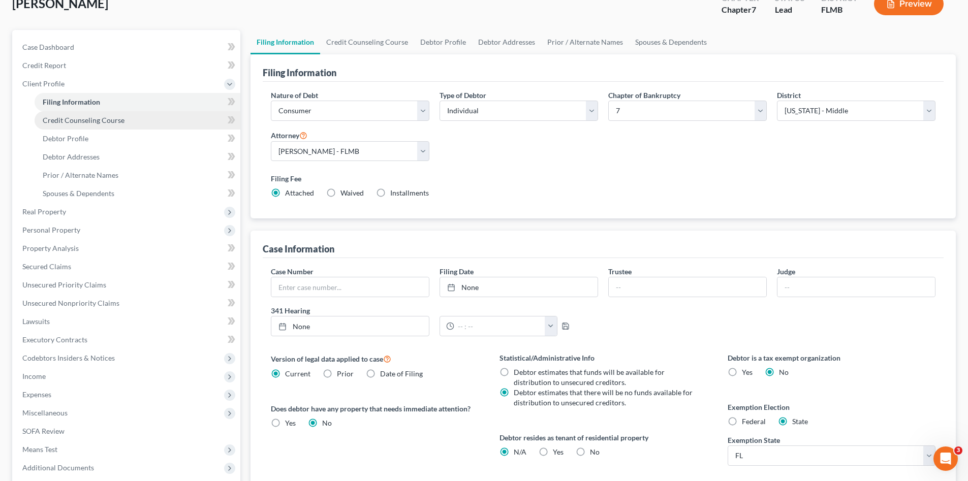
click at [92, 120] on span "Credit Counseling Course" at bounding box center [84, 120] width 82 height 9
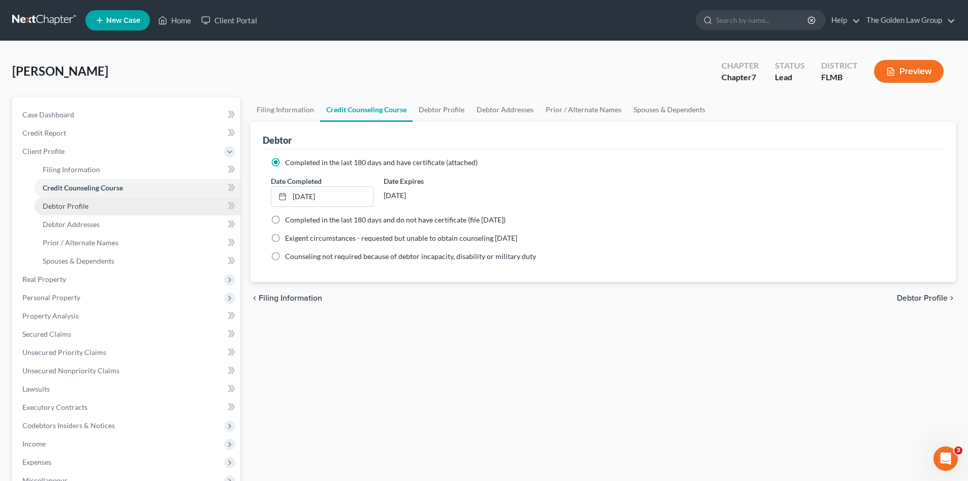
click at [78, 203] on span "Debtor Profile" at bounding box center [66, 206] width 46 height 9
select select "2"
select select "1"
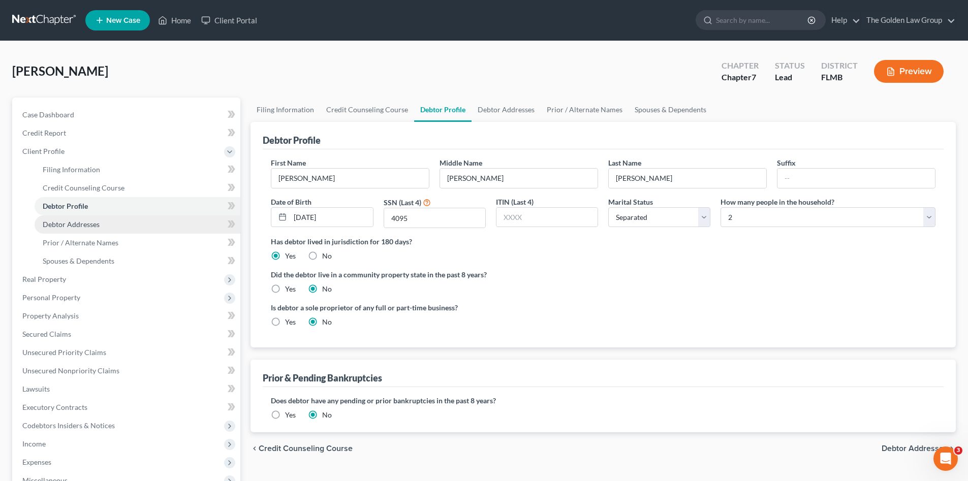
click at [89, 226] on span "Debtor Addresses" at bounding box center [71, 224] width 57 height 9
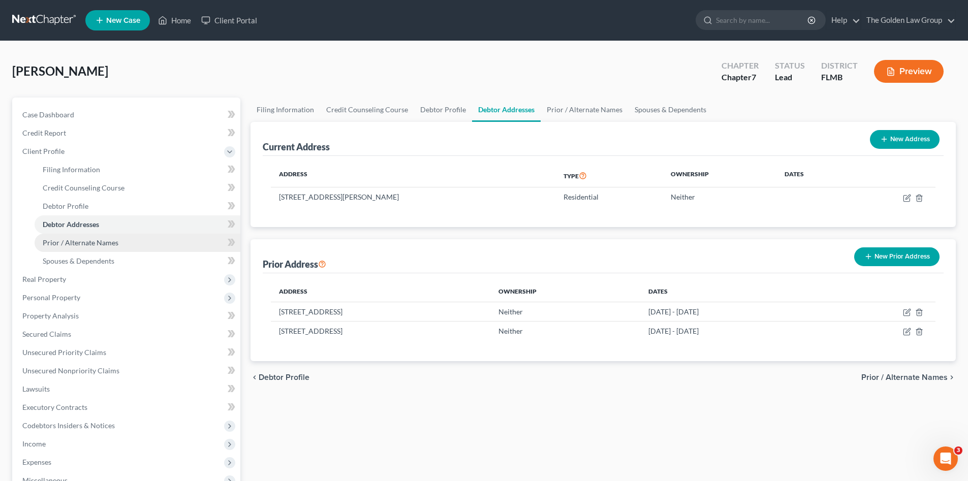
click at [98, 243] on span "Prior / Alternate Names" at bounding box center [81, 242] width 76 height 9
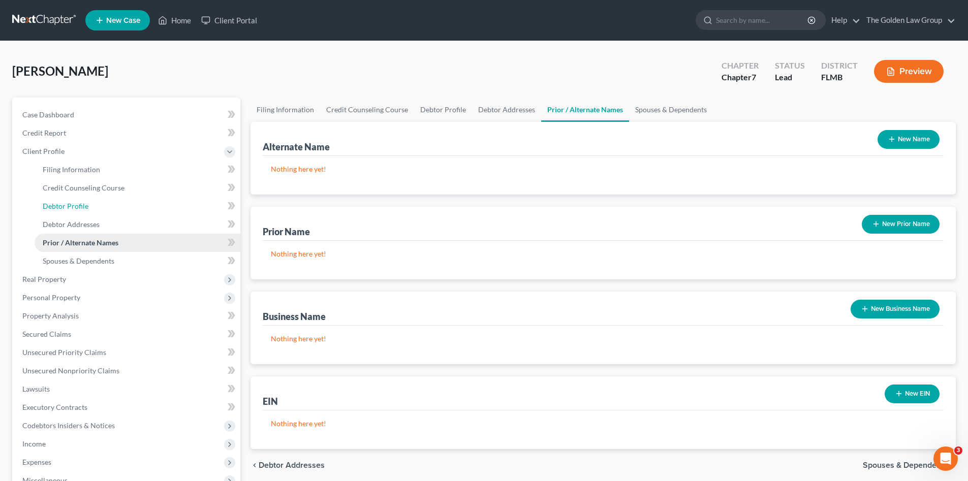
drag, startPoint x: 76, startPoint y: 205, endPoint x: 101, endPoint y: 235, distance: 39.0
click at [76, 204] on span "Debtor Profile" at bounding box center [66, 206] width 46 height 9
select select "2"
select select "1"
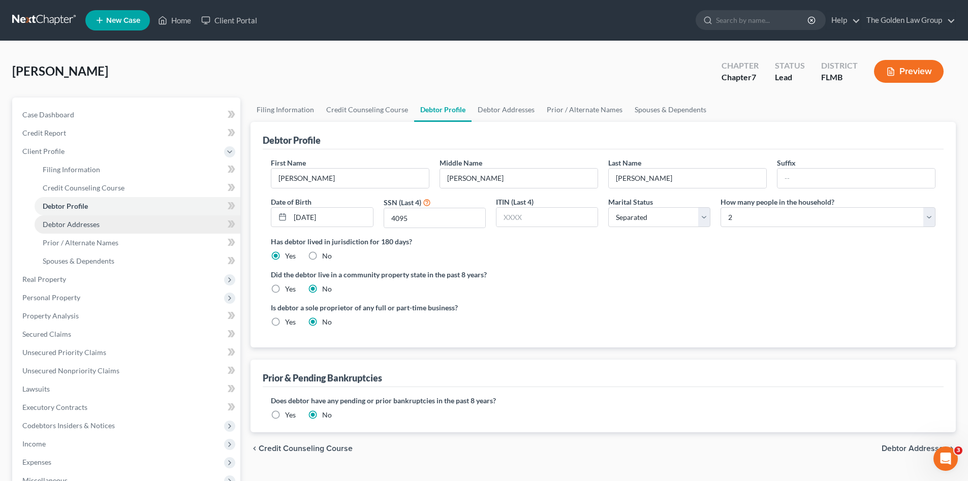
click at [75, 222] on span "Debtor Addresses" at bounding box center [71, 224] width 57 height 9
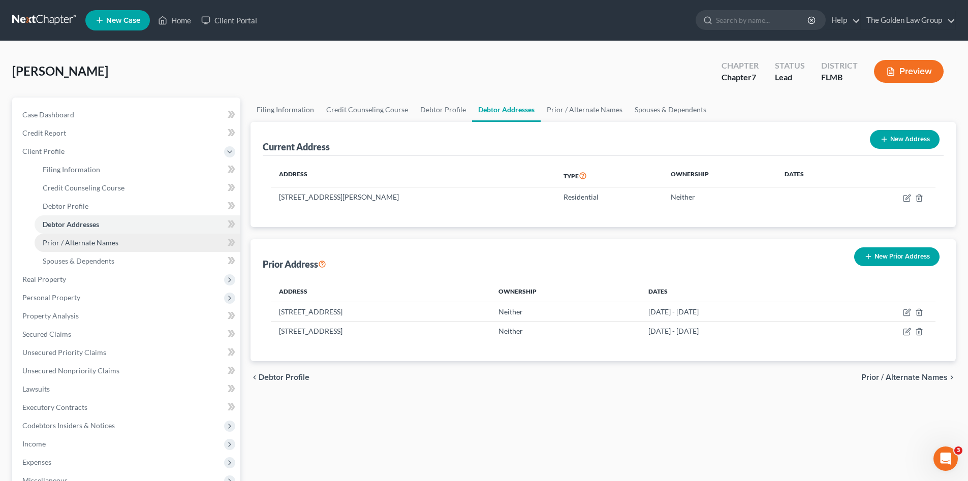
click at [86, 242] on span "Prior / Alternate Names" at bounding box center [81, 242] width 76 height 9
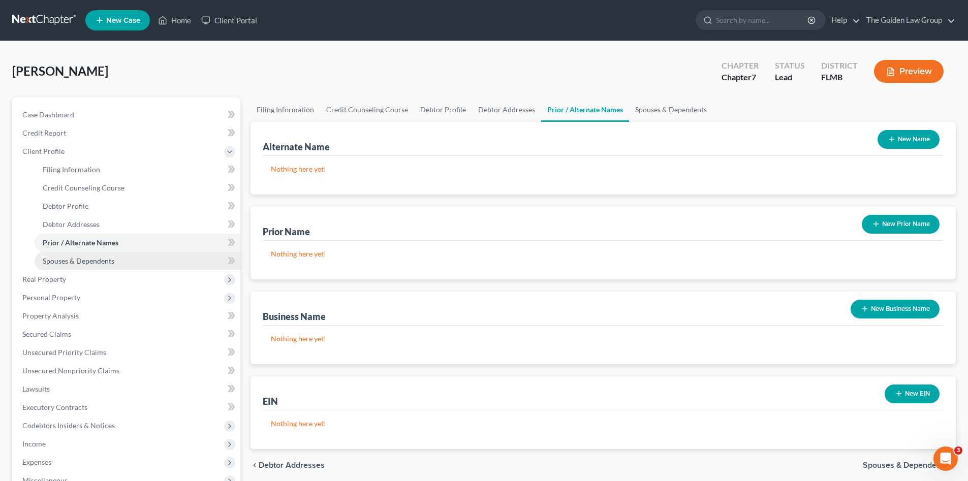
click at [96, 259] on span "Spouses & Dependents" at bounding box center [79, 261] width 72 height 9
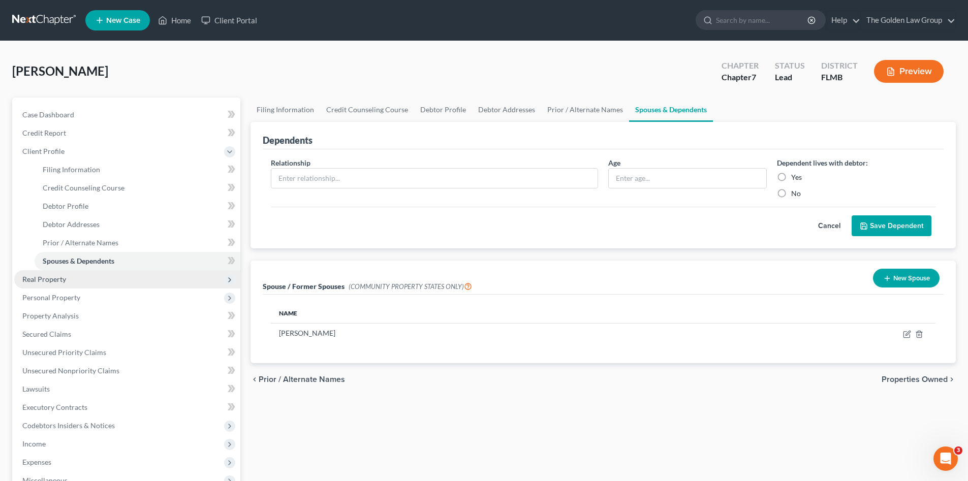
click at [82, 273] on span "Real Property" at bounding box center [127, 279] width 226 height 18
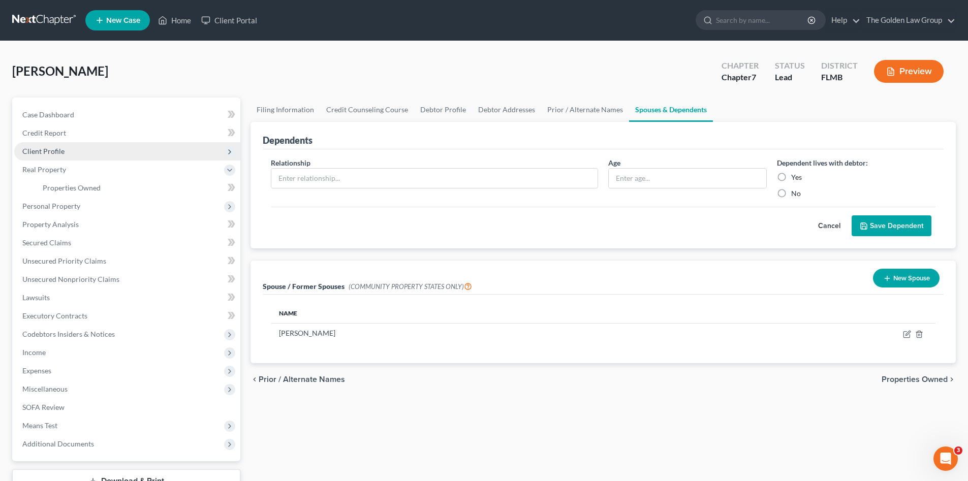
click at [62, 153] on span "Client Profile" at bounding box center [43, 151] width 42 height 9
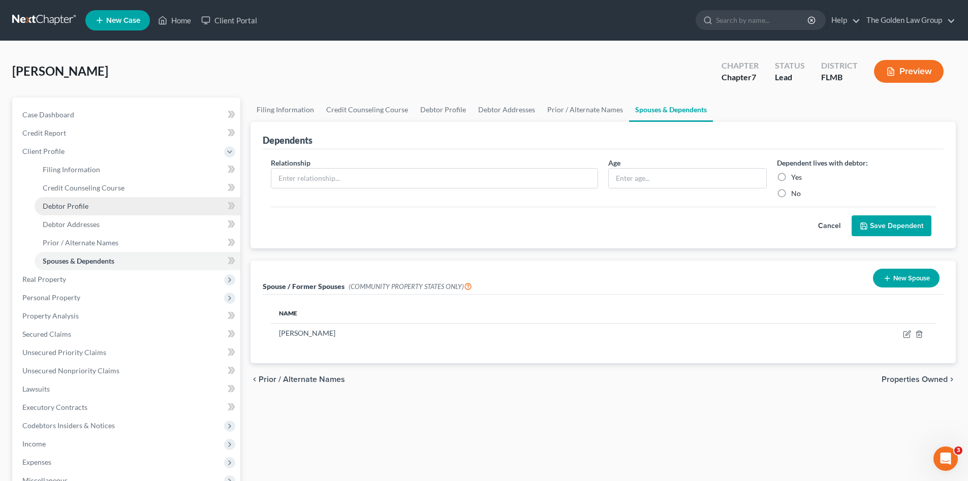
click at [88, 204] on link "Debtor Profile" at bounding box center [138, 206] width 206 height 18
select select "2"
select select "1"
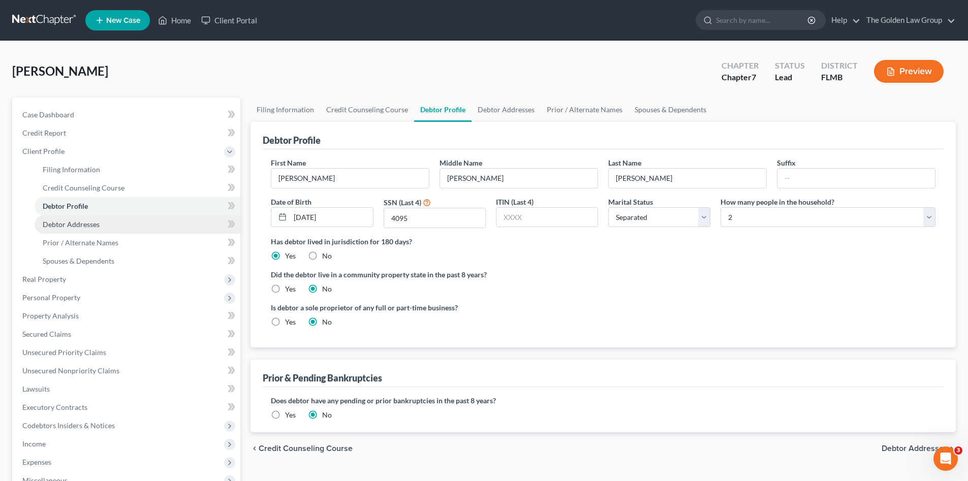
click at [92, 226] on span "Debtor Addresses" at bounding box center [71, 224] width 57 height 9
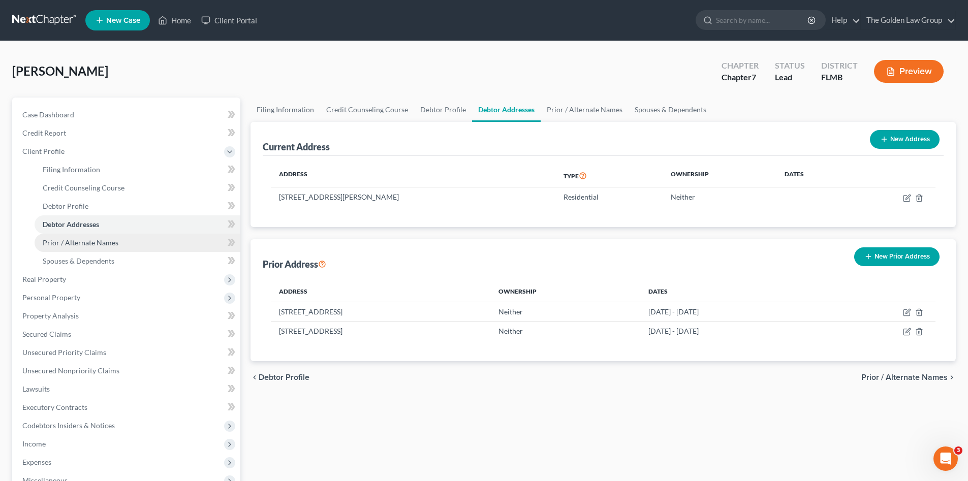
click at [92, 238] on span "Prior / Alternate Names" at bounding box center [81, 242] width 76 height 9
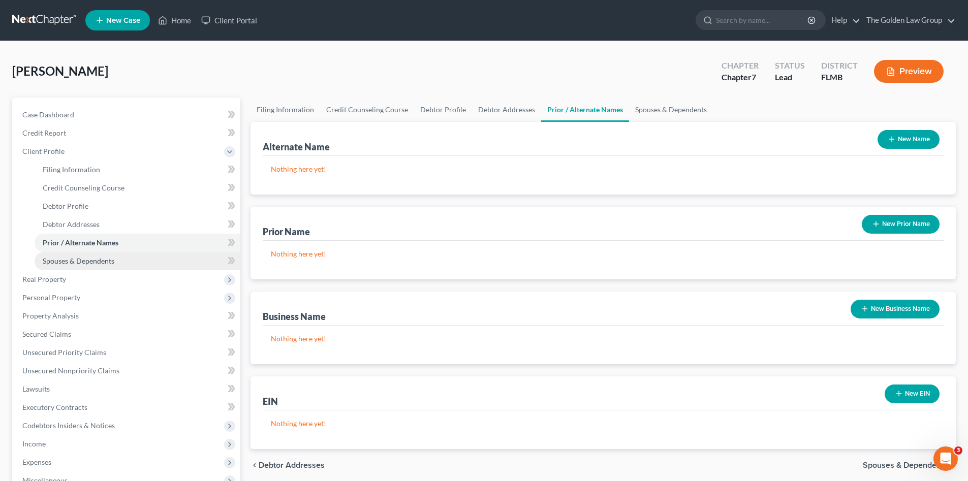
click at [105, 258] on span "Spouses & Dependents" at bounding box center [79, 261] width 72 height 9
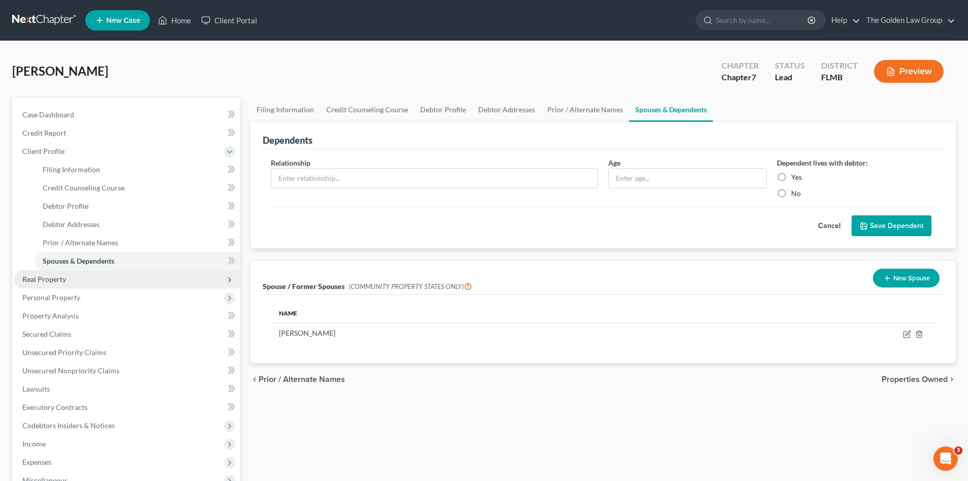
click at [94, 276] on span "Real Property" at bounding box center [127, 279] width 226 height 18
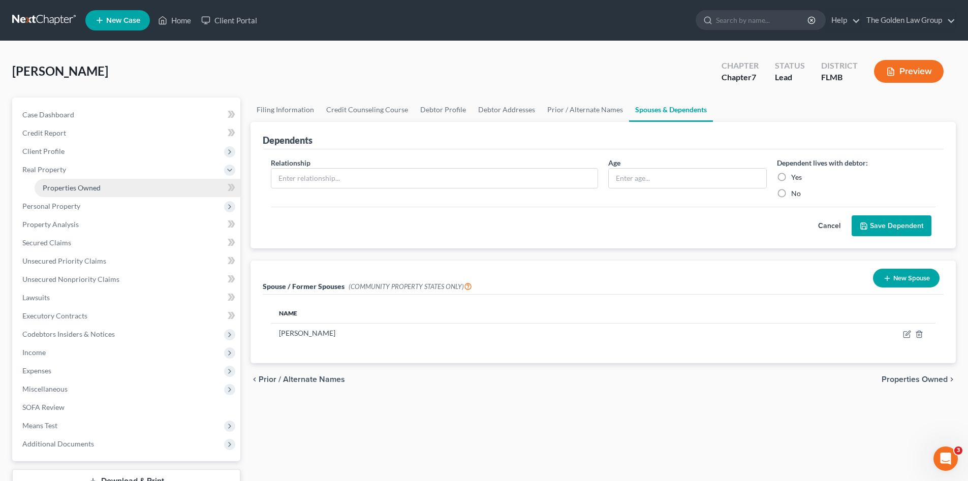
click at [90, 185] on span "Properties Owned" at bounding box center [72, 187] width 58 height 9
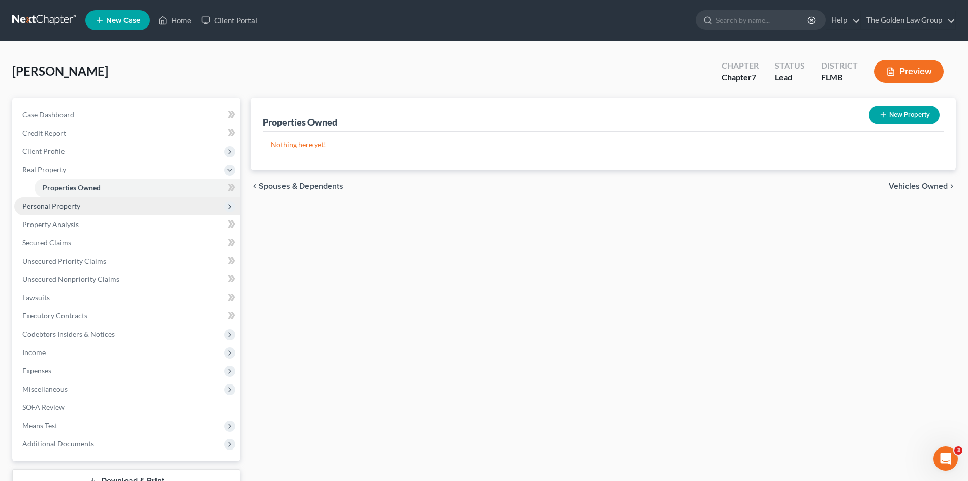
click at [93, 203] on span "Personal Property" at bounding box center [127, 206] width 226 height 18
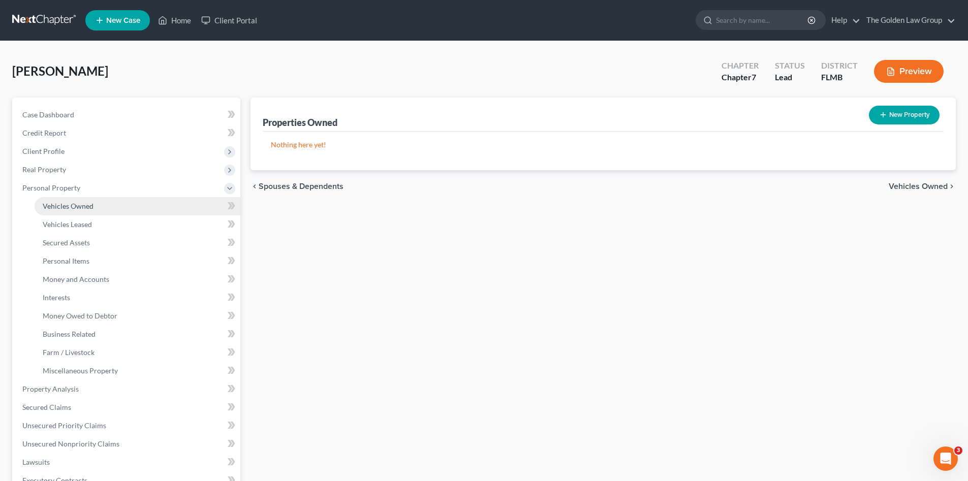
click at [97, 206] on link "Vehicles Owned" at bounding box center [138, 206] width 206 height 18
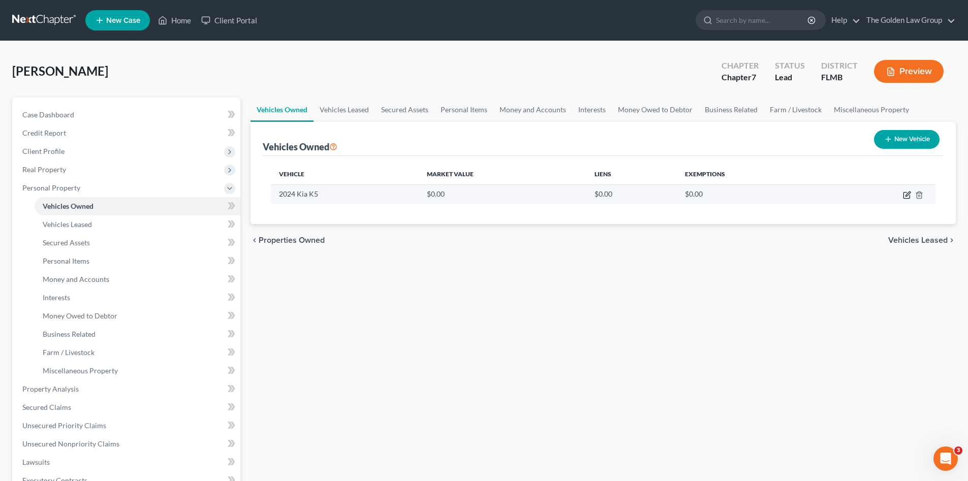
click at [908, 195] on icon "button" at bounding box center [908, 194] width 5 height 5
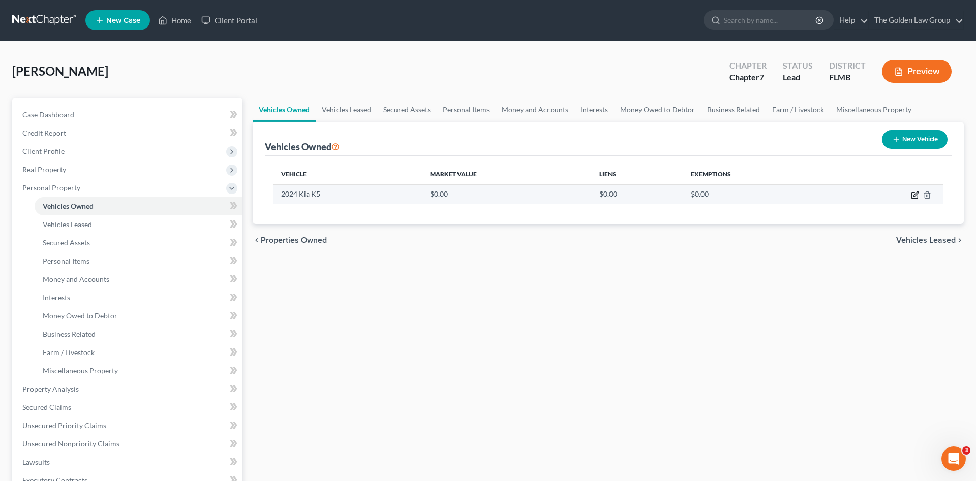
select select "0"
select select "2"
select select "0"
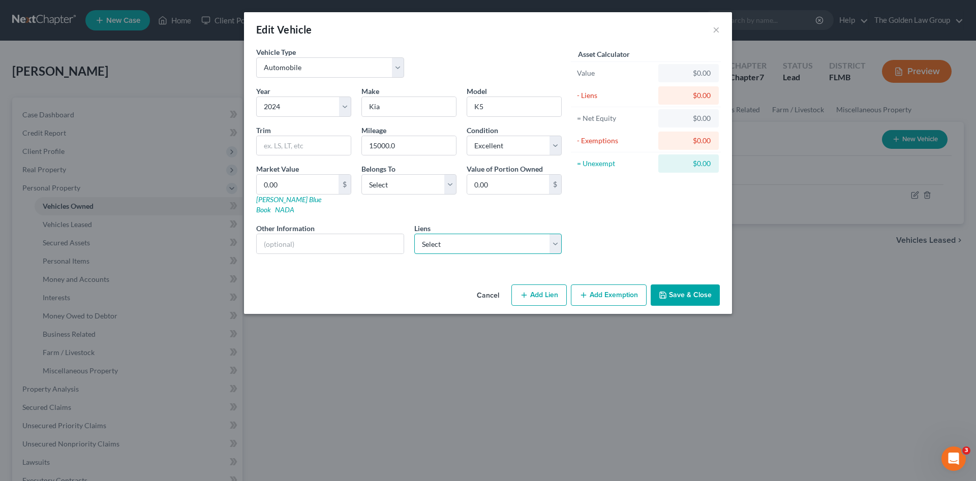
click at [458, 234] on select "Select Hyundai Finc - $14,364.00 Ally Financial - $9,870.00" at bounding box center [488, 244] width 148 height 20
click at [385, 269] on div "Vehicle Type Select Automobile Truck Trailer Watercraft Aircraft Motor Home Atv…" at bounding box center [488, 164] width 488 height 234
drag, startPoint x: 490, startPoint y: 286, endPoint x: 457, endPoint y: 278, distance: 33.4
click at [490, 286] on button "Cancel" at bounding box center [488, 296] width 39 height 20
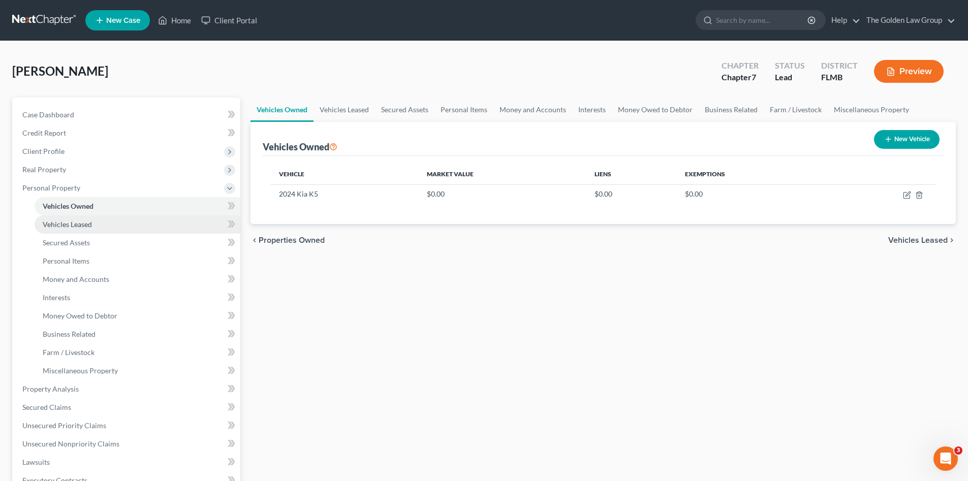
click at [61, 220] on span "Vehicles Leased" at bounding box center [67, 224] width 49 height 9
click at [78, 209] on span "Vehicles Owned" at bounding box center [68, 206] width 51 height 9
click at [90, 227] on span "Vehicles Leased" at bounding box center [67, 224] width 49 height 9
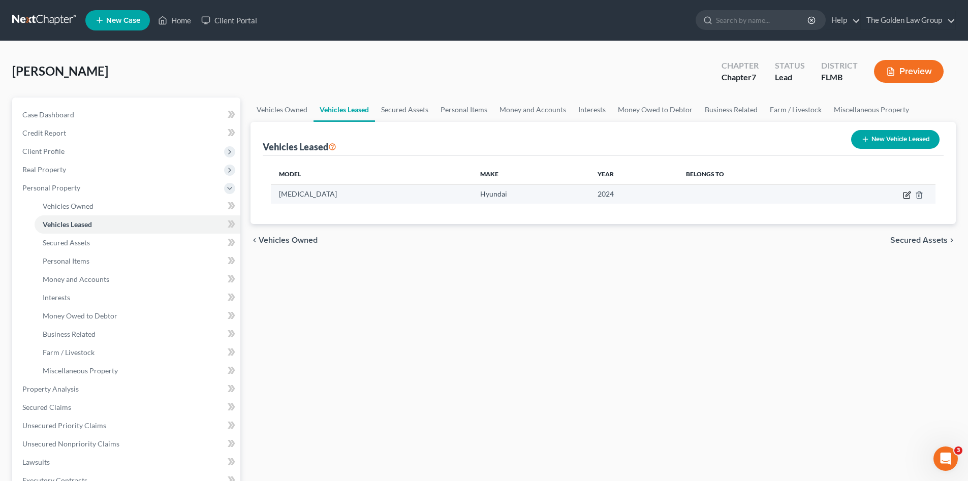
click at [905, 195] on icon "button" at bounding box center [907, 195] width 8 height 8
select select "2"
select select "9"
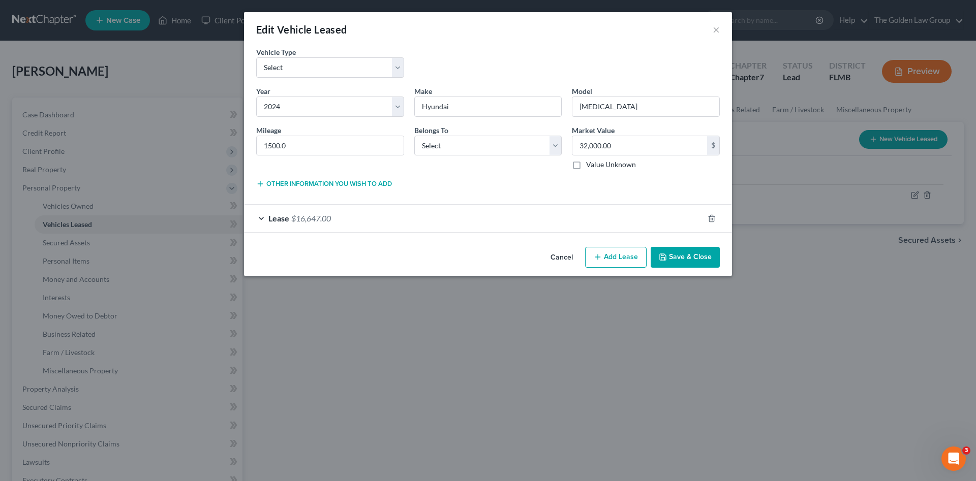
click at [386, 219] on div "Lease $16,647.00" at bounding box center [473, 218] width 459 height 27
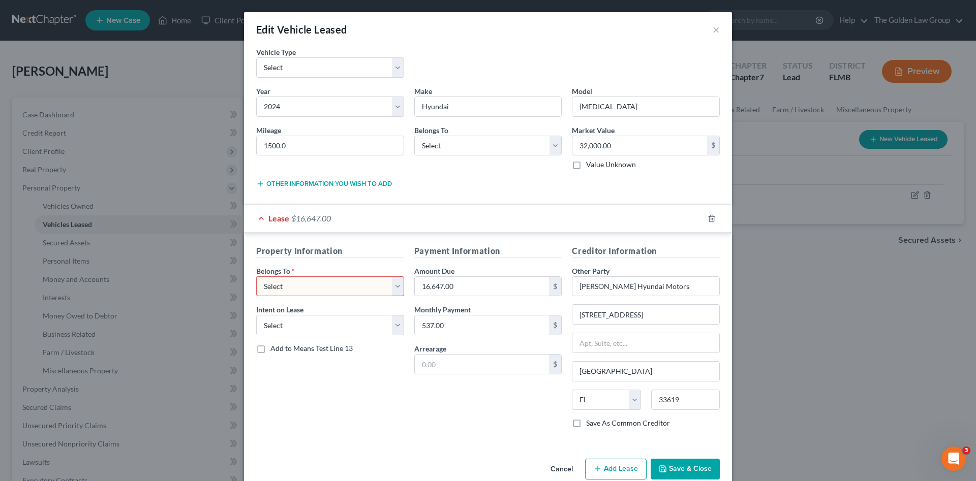
click at [419, 411] on div "Payment Information Amount Due 16,647.00 $ Monthly Payment 537.00 $ Arrearage $" at bounding box center [488, 341] width 158 height 192
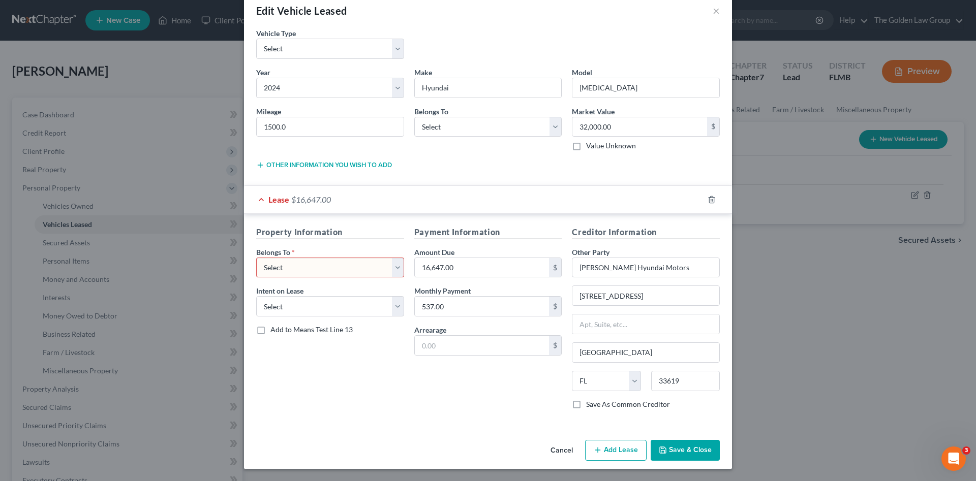
click at [560, 452] on button "Cancel" at bounding box center [561, 451] width 39 height 20
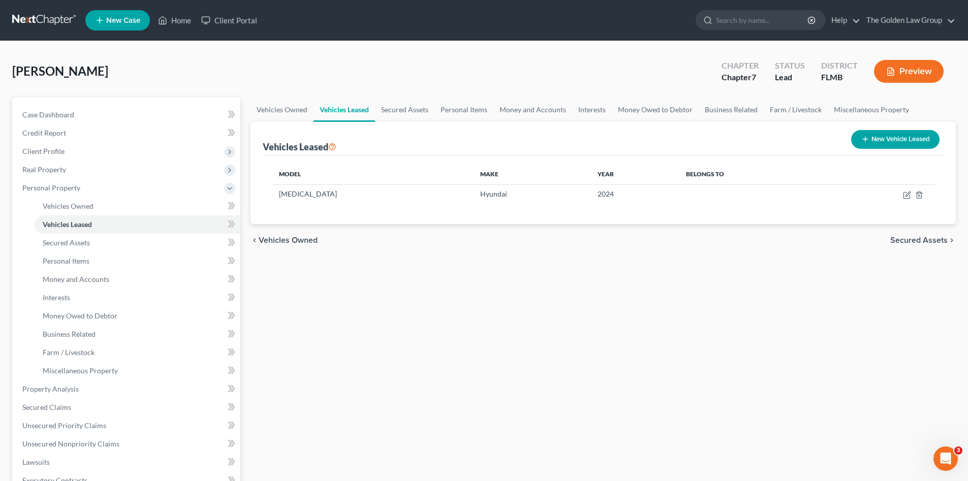
click at [483, 323] on div "Vehicles Owned Vehicles Leased Secured Assets Personal Items Money and Accounts…" at bounding box center [603, 391] width 716 height 587
click at [71, 200] on link "Vehicles Owned" at bounding box center [138, 206] width 206 height 18
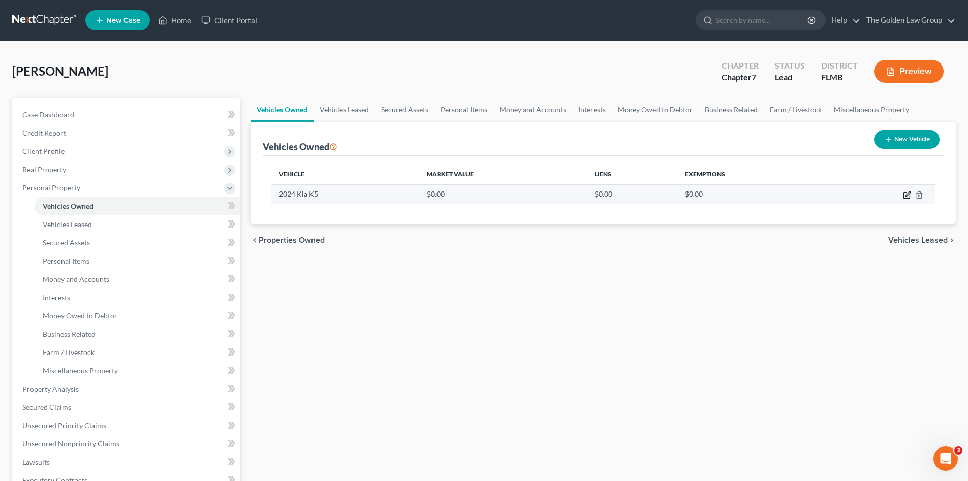
click at [907, 193] on icon "button" at bounding box center [907, 195] width 8 height 8
select select "0"
select select "2"
select select "0"
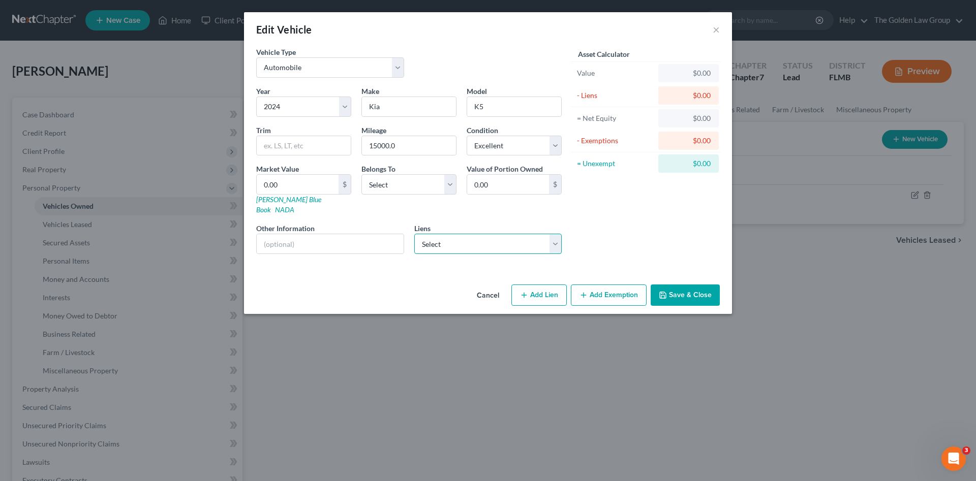
click at [445, 234] on select "Select Hyundai Finc - $14,364.00 Ally Financial - $9,870.00" at bounding box center [488, 244] width 148 height 20
select select "1"
click at [414, 234] on select "Select Hyundai Finc - $14,364.00 Ally Financial - $9,870.00" at bounding box center [488, 244] width 148 height 20
select select
select select "23"
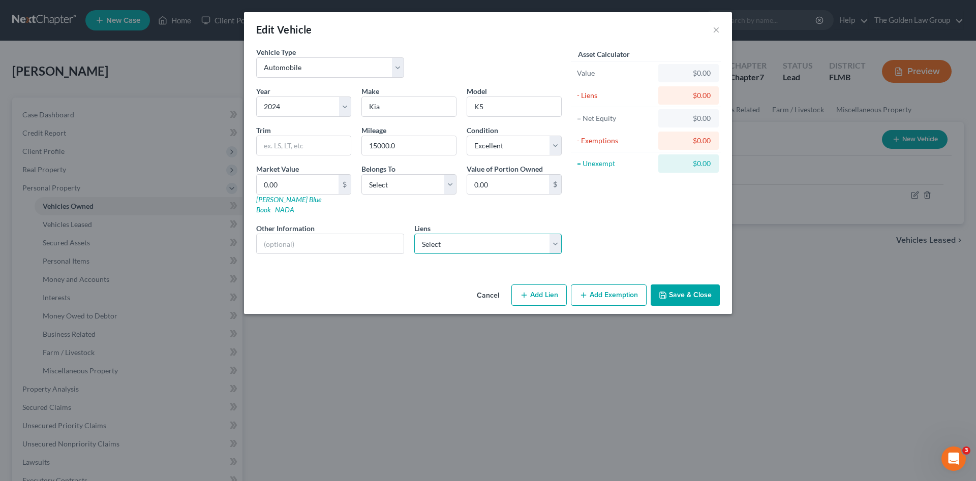
select select "0"
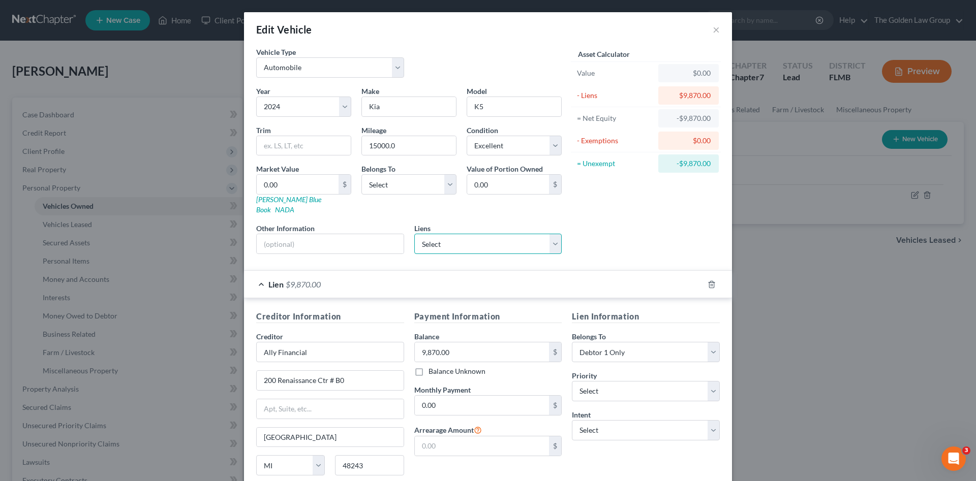
scroll to position [75, 0]
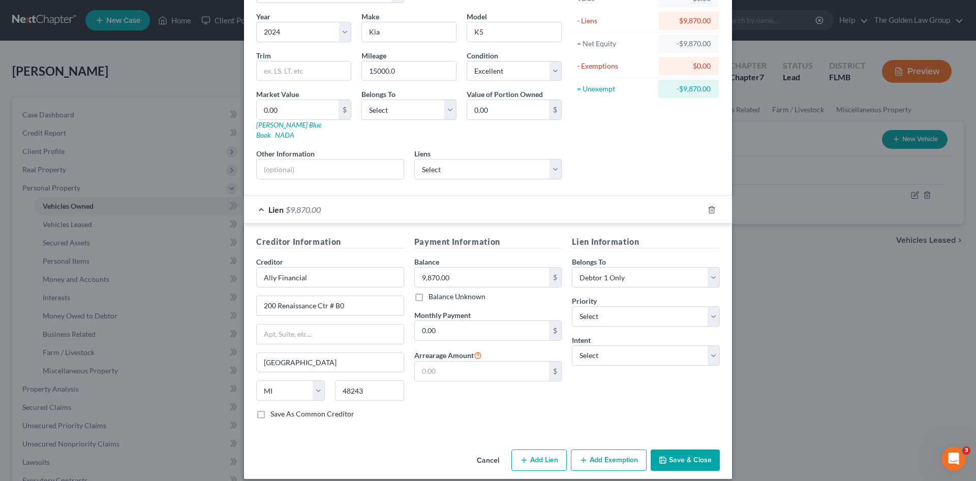
click at [680, 451] on button "Save & Close" at bounding box center [684, 460] width 69 height 21
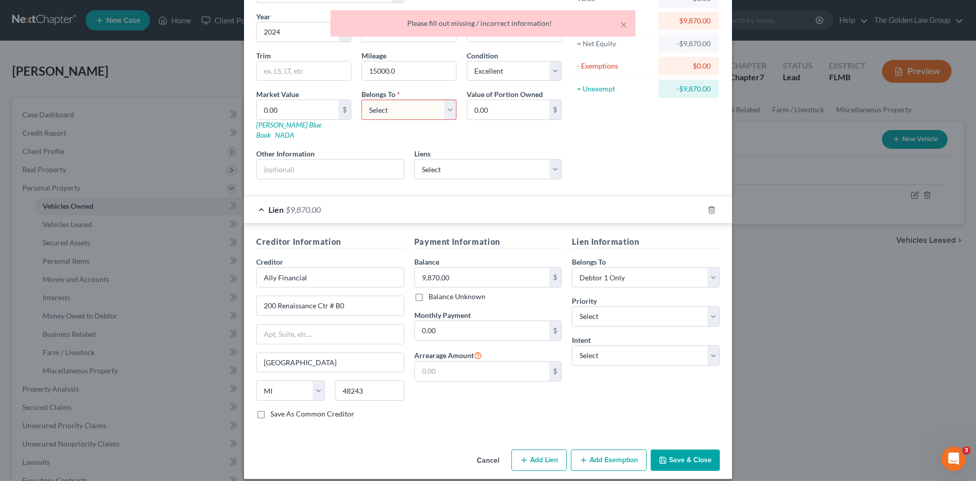
click at [379, 117] on select "Select Debtor 1 Only Debtor 2 Only Debtor 1 And Debtor 2 Only At Least One Of T…" at bounding box center [408, 110] width 95 height 20
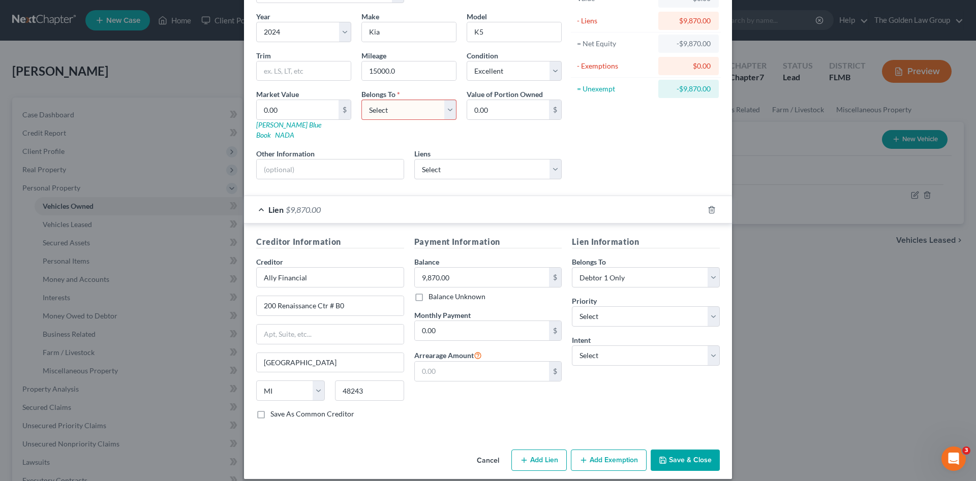
drag, startPoint x: 374, startPoint y: 105, endPoint x: 378, endPoint y: 112, distance: 8.5
click at [374, 105] on select "Select Debtor 1 Only Debtor 2 Only Debtor 1 And Debtor 2 Only At Least One Of T…" at bounding box center [408, 110] width 95 height 20
select select "0"
click at [361, 100] on select "Select Debtor 1 Only Debtor 2 Only Debtor 1 And Debtor 2 Only At Least One Of T…" at bounding box center [408, 110] width 95 height 20
click at [678, 450] on button "Save & Close" at bounding box center [684, 460] width 69 height 21
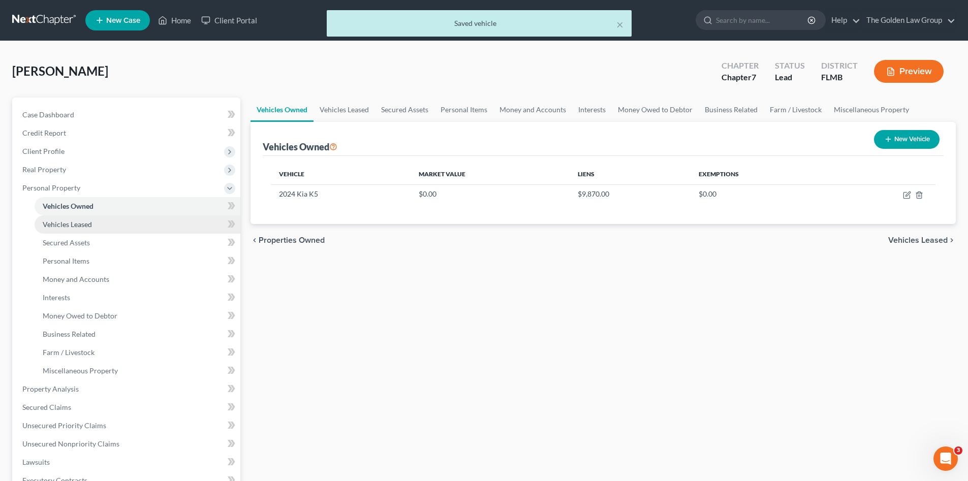
click at [68, 225] on span "Vehicles Leased" at bounding box center [67, 224] width 49 height 9
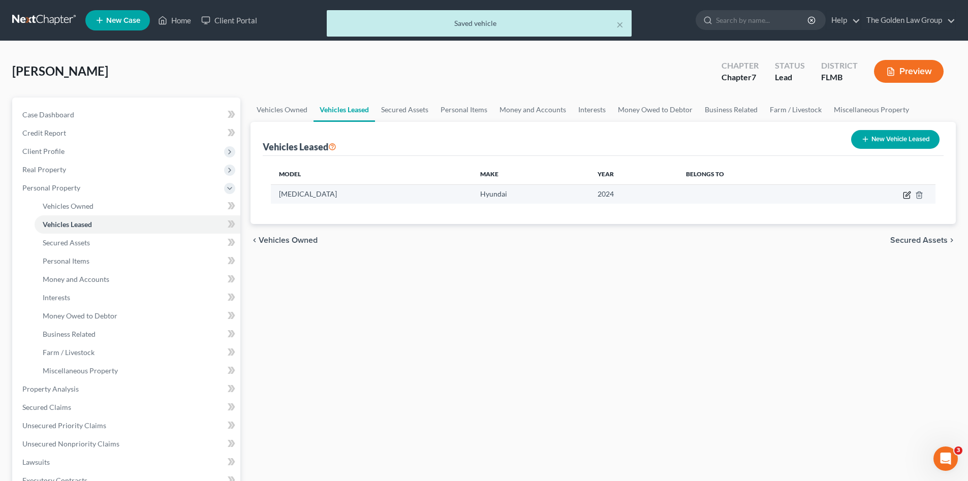
click at [907, 195] on icon "button" at bounding box center [907, 195] width 8 height 8
select select "2"
select select "9"
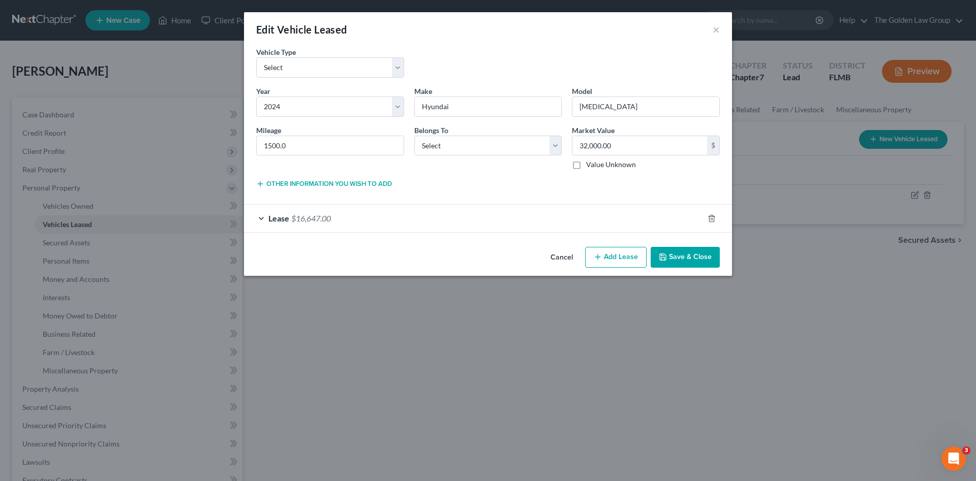
click at [627, 215] on div "Lease $16,647.00" at bounding box center [473, 218] width 459 height 27
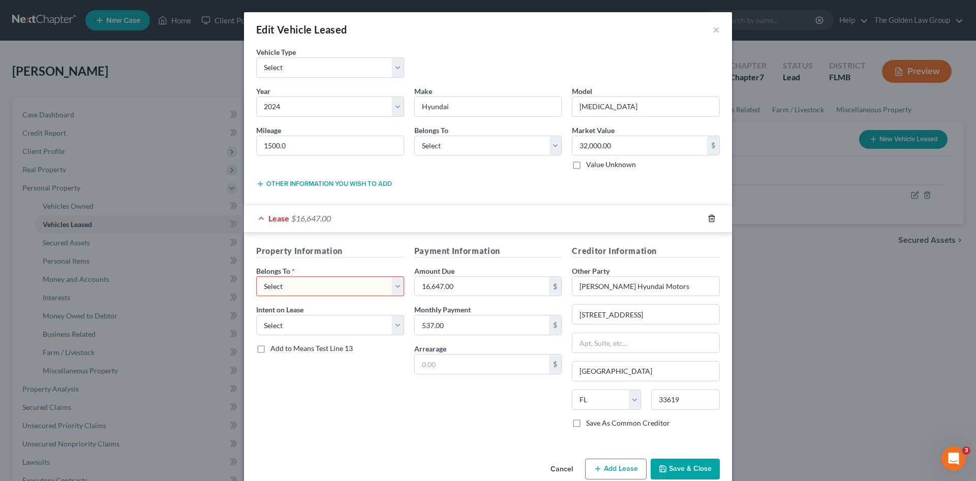
click at [707, 217] on icon "button" at bounding box center [711, 218] width 8 height 8
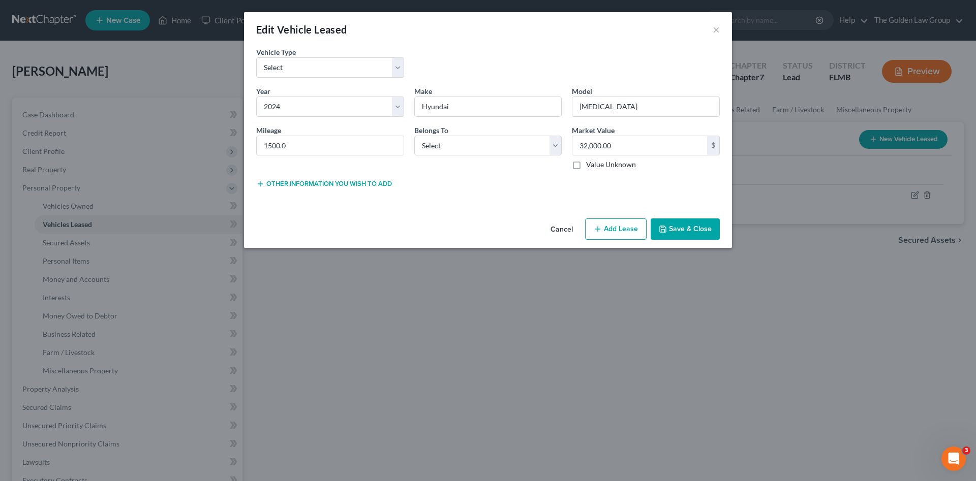
click at [626, 229] on button "Add Lease" at bounding box center [615, 229] width 61 height 21
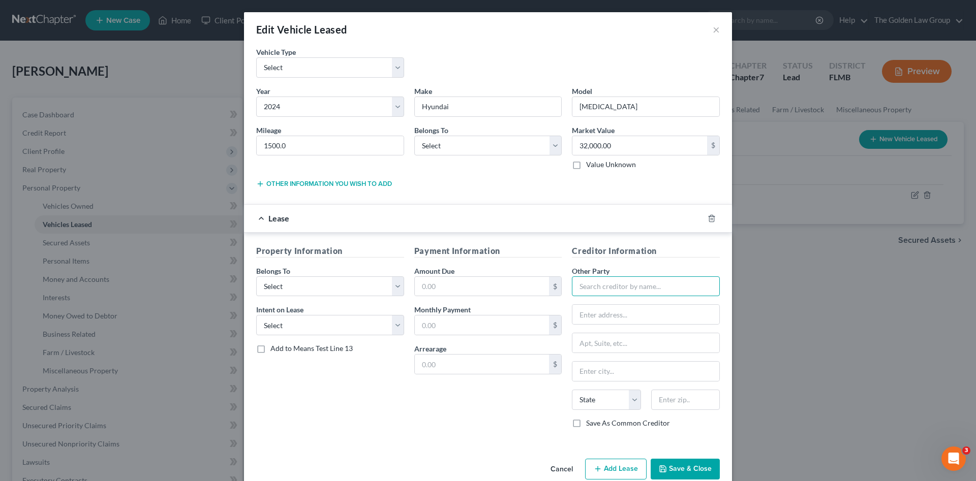
click at [604, 289] on input "text" at bounding box center [646, 286] width 148 height 20
click at [602, 288] on input "text" at bounding box center [646, 286] width 148 height 20
click at [615, 305] on div "Hyundai Financial of Brandon" at bounding box center [641, 304] width 123 height 10
type input "Hyundai Financial of Brandon"
type input "9915 E. Adamo"
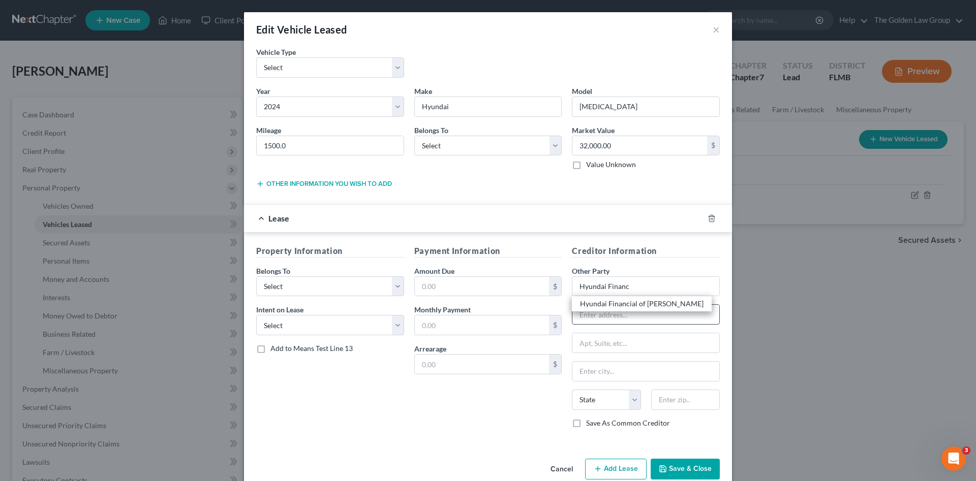
type input "[GEOGRAPHIC_DATA]"
select select "9"
type input "33619"
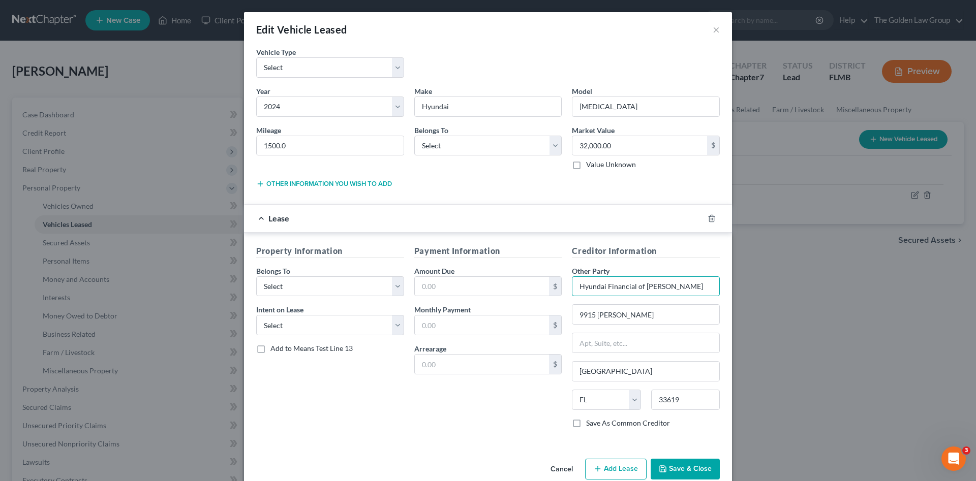
drag, startPoint x: 633, startPoint y: 285, endPoint x: 691, endPoint y: 284, distance: 58.5
click at [691, 284] on input "Hyundai Financial of Brandon" at bounding box center [646, 286] width 148 height 20
click at [688, 277] on input "Hyundai Financial of Brandon" at bounding box center [646, 286] width 148 height 20
drag, startPoint x: 690, startPoint y: 283, endPoint x: 543, endPoint y: 287, distance: 146.4
click at [543, 287] on div "Property Information Belongs To * Select Debtor 1 Only Debtor 2 Only Debtor 1 A…" at bounding box center [488, 341] width 474 height 192
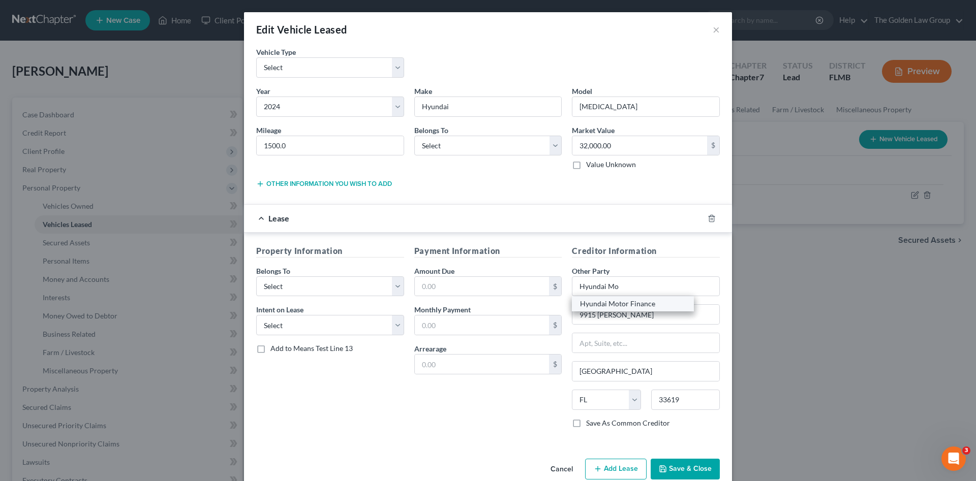
click at [614, 304] on div "Hyundai Motor Finance" at bounding box center [633, 304] width 106 height 10
type input "Hyundai Motor Finance"
type input "P.O. Box 20809"
type input "Fountain Valley"
select select "4"
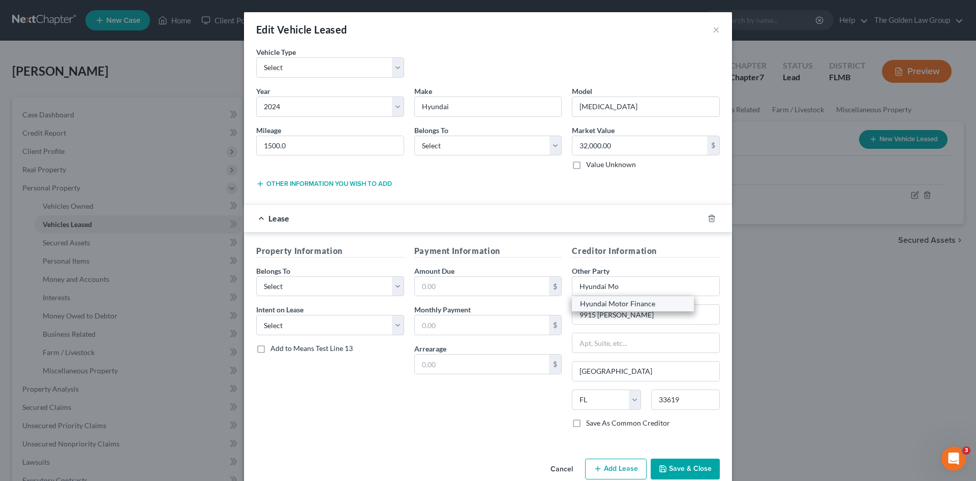
type input "92728"
click at [466, 428] on div "Payment Information Amount Due $ Monthly Payment $ Arrearage $" at bounding box center [488, 341] width 158 height 192
click at [443, 287] on input "text" at bounding box center [482, 286] width 135 height 19
click at [421, 323] on input "text" at bounding box center [482, 325] width 135 height 19
type input "476.79"
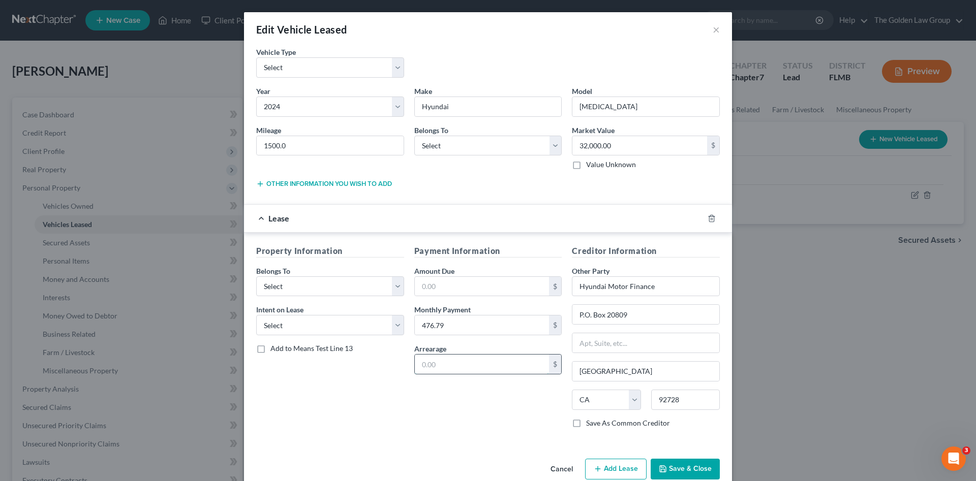
click at [457, 361] on input "text" at bounding box center [482, 364] width 135 height 19
click at [322, 380] on div "Property Information Belongs To * Select Debtor 1 Only Debtor 2 Only Debtor 1 A…" at bounding box center [330, 341] width 158 height 192
click at [312, 287] on select "Select Debtor 1 Only Debtor 2 Only Debtor 1 And Debtor 2 Only At Least One Of T…" at bounding box center [330, 286] width 148 height 20
click at [322, 406] on div "Property Information Belongs To * Select Debtor 1 Only Debtor 2 Only Debtor 1 A…" at bounding box center [330, 341] width 158 height 192
click at [449, 145] on select "Select Debtor 1 Only Debtor 2 Only Debtor 1 And Debtor 2 Only At Least One Of T…" at bounding box center [488, 146] width 148 height 20
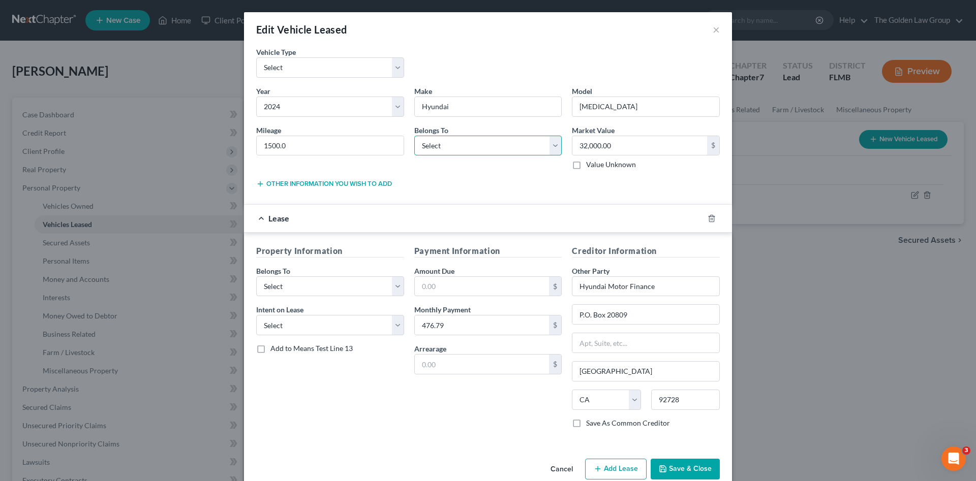
select select "3"
click at [414, 136] on select "Select Debtor 1 Only Debtor 2 Only Debtor 1 And Debtor 2 Only At Least One Of T…" at bounding box center [488, 146] width 148 height 20
click at [367, 387] on div "Property Information Belongs To * Select Debtor 1 Only Debtor 2 Only Debtor 1 A…" at bounding box center [330, 341] width 158 height 192
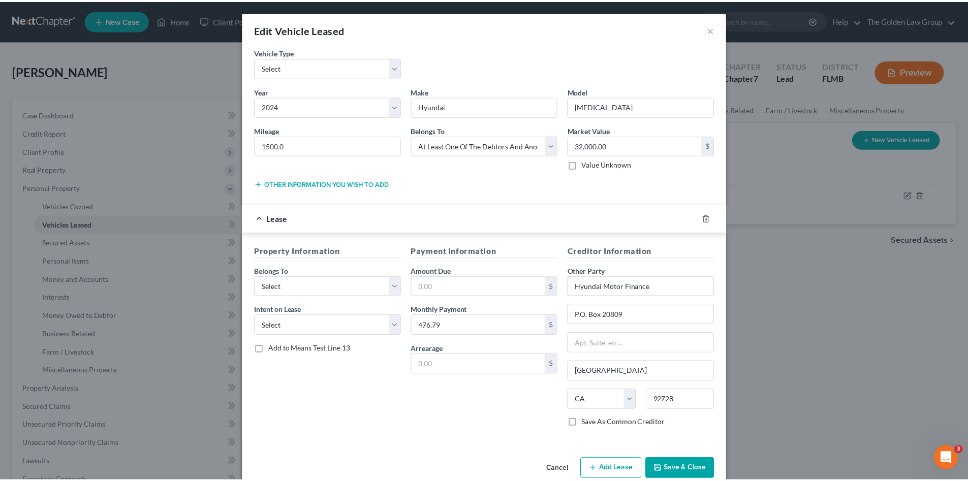
scroll to position [19, 0]
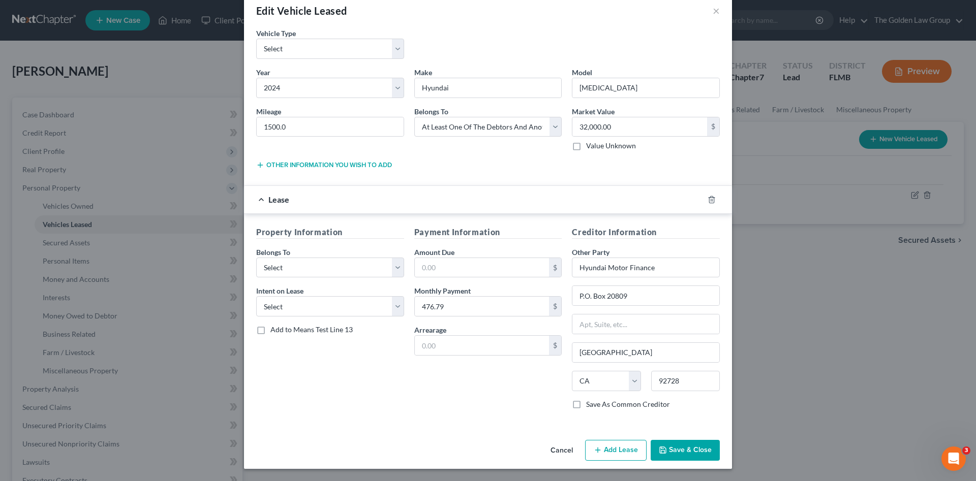
click at [685, 445] on button "Save & Close" at bounding box center [684, 450] width 69 height 21
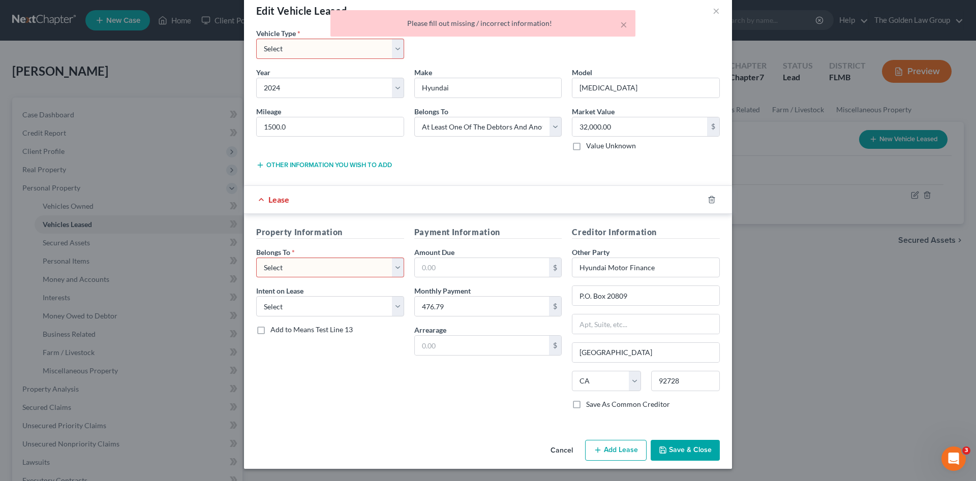
click at [305, 265] on select "Select Debtor 1 Only Debtor 2 Only Debtor 1 And Debtor 2 Only At Least One Of T…" at bounding box center [330, 268] width 148 height 20
select select "3"
click at [256, 258] on select "Select Debtor 1 Only Debtor 2 Only Debtor 1 And Debtor 2 Only At Least One Of T…" at bounding box center [330, 268] width 148 height 20
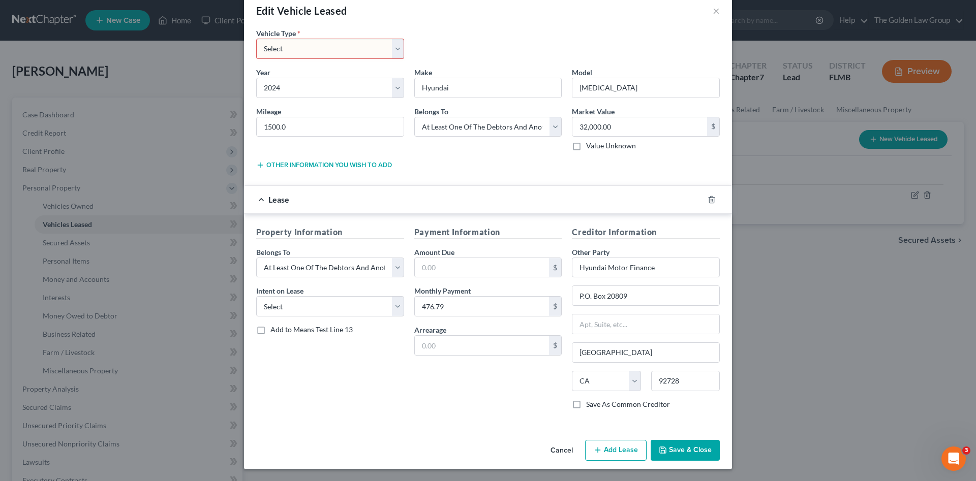
drag, startPoint x: 656, startPoint y: 446, endPoint x: 531, endPoint y: 469, distance: 126.6
click at [659, 446] on icon "button" at bounding box center [663, 450] width 8 height 8
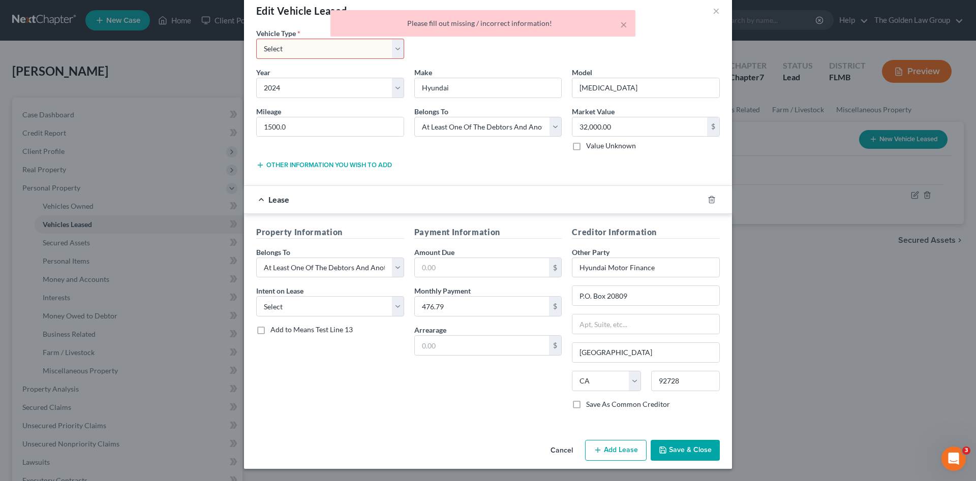
click at [291, 53] on select "Select Automobile Truck Trailer Watercraft Aircraft Motor Home Atv Other Vehicle" at bounding box center [330, 49] width 148 height 20
select select "0"
click at [256, 39] on select "Select Automobile Truck Trailer Watercraft Aircraft Motor Home Atv Other Vehicle" at bounding box center [330, 49] width 148 height 20
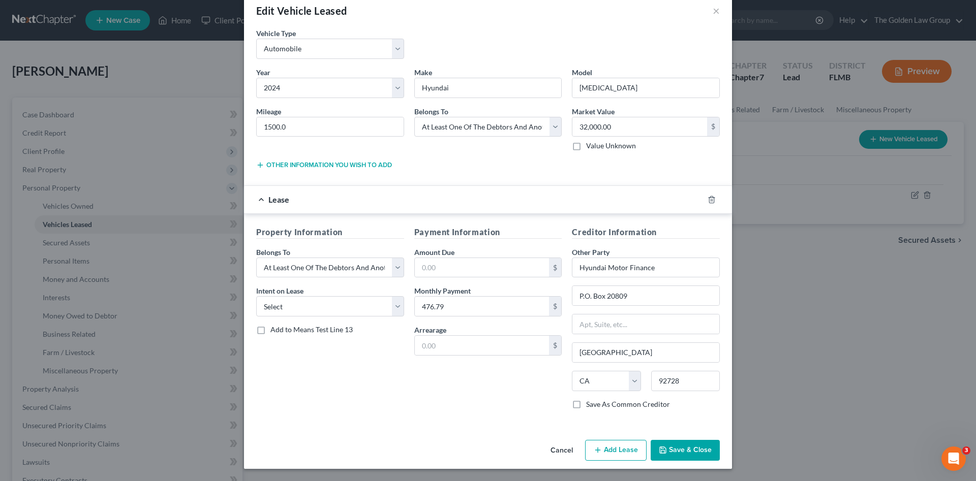
click at [671, 449] on button "Save & Close" at bounding box center [684, 450] width 69 height 21
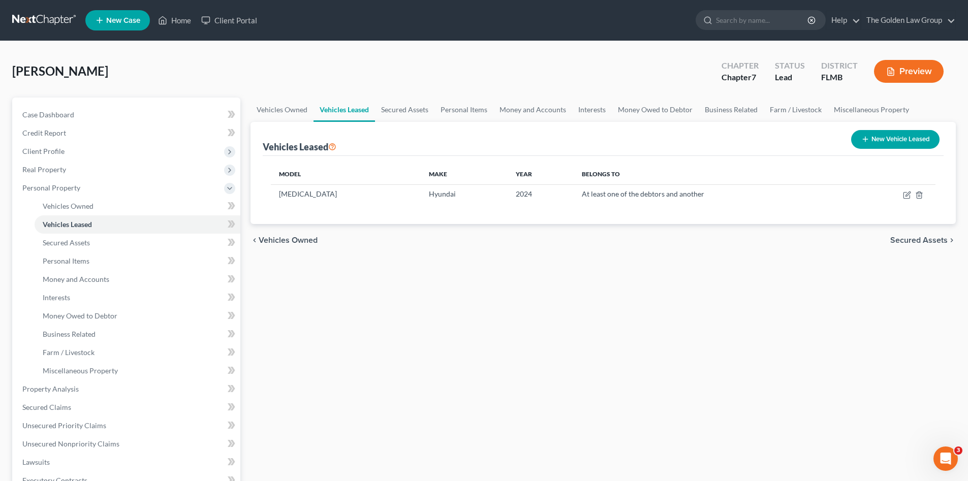
click at [490, 303] on div "Vehicles Owned Vehicles Leased Secured Assets Personal Items Money and Accounts…" at bounding box center [603, 391] width 716 height 587
click at [72, 239] on span "Secured Assets" at bounding box center [66, 242] width 47 height 9
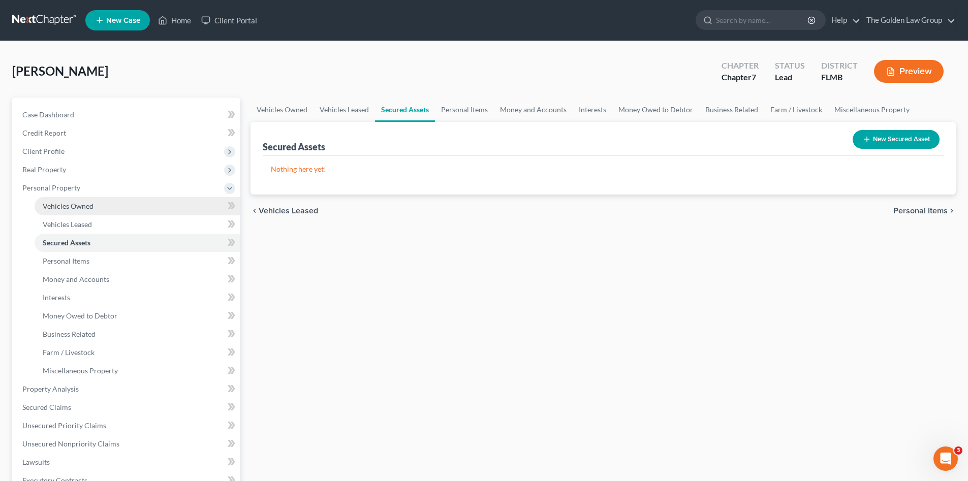
click at [74, 209] on span "Vehicles Owned" at bounding box center [68, 206] width 51 height 9
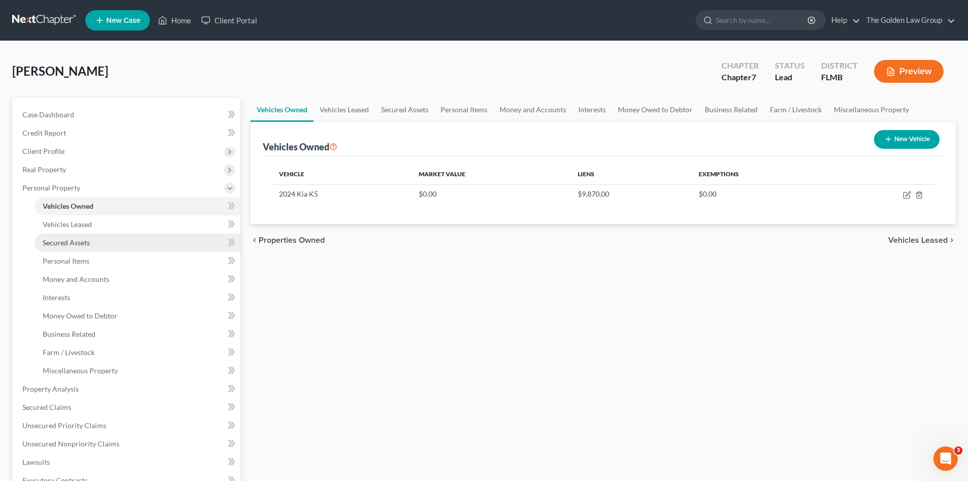
click at [65, 240] on span "Secured Assets" at bounding box center [66, 242] width 47 height 9
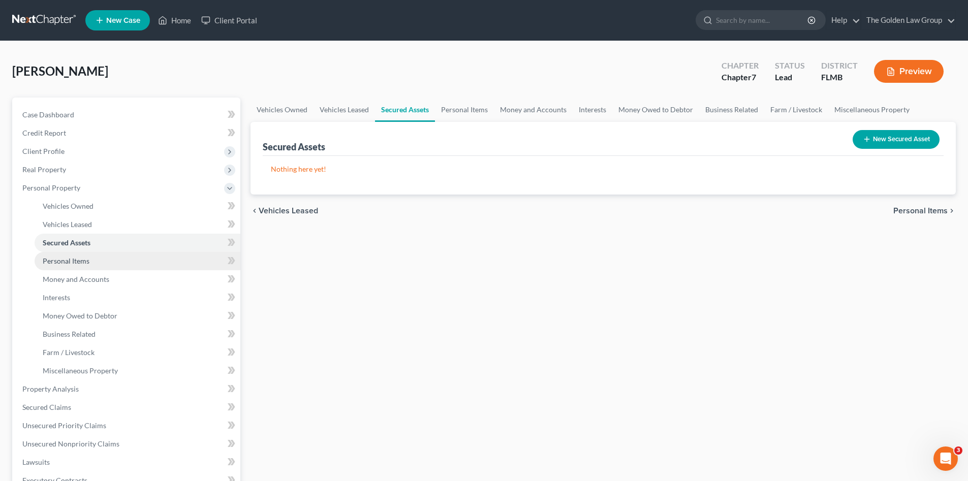
click at [80, 260] on span "Personal Items" at bounding box center [66, 261] width 47 height 9
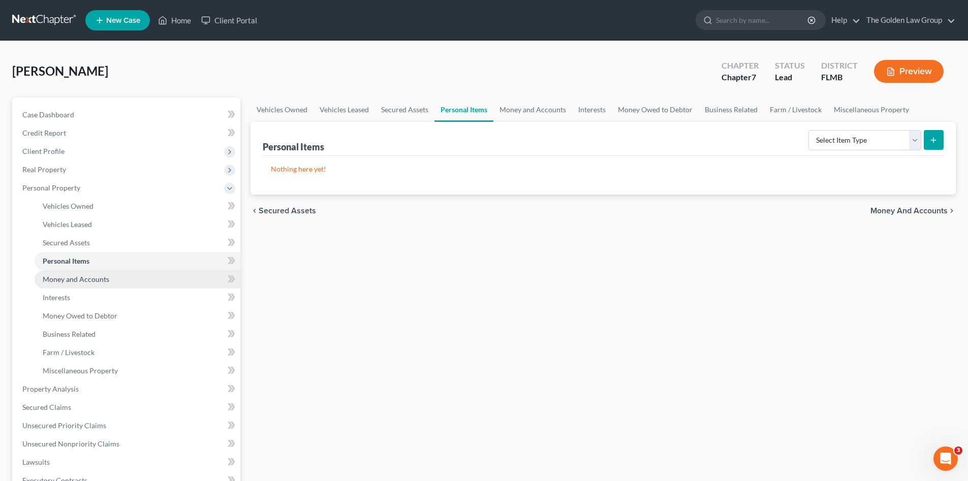
click at [89, 273] on link "Money and Accounts" at bounding box center [138, 279] width 206 height 18
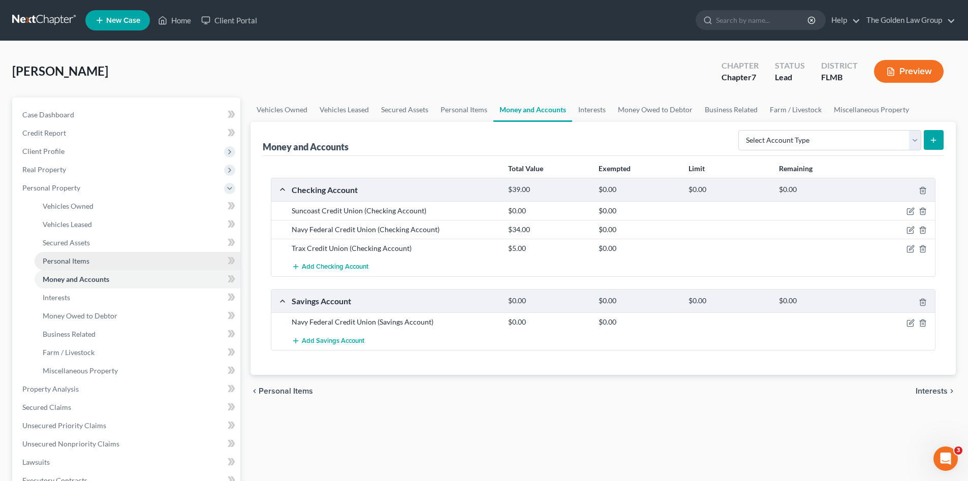
drag, startPoint x: 78, startPoint y: 253, endPoint x: 60, endPoint y: 259, distance: 19.1
click at [78, 253] on link "Personal Items" at bounding box center [138, 261] width 206 height 18
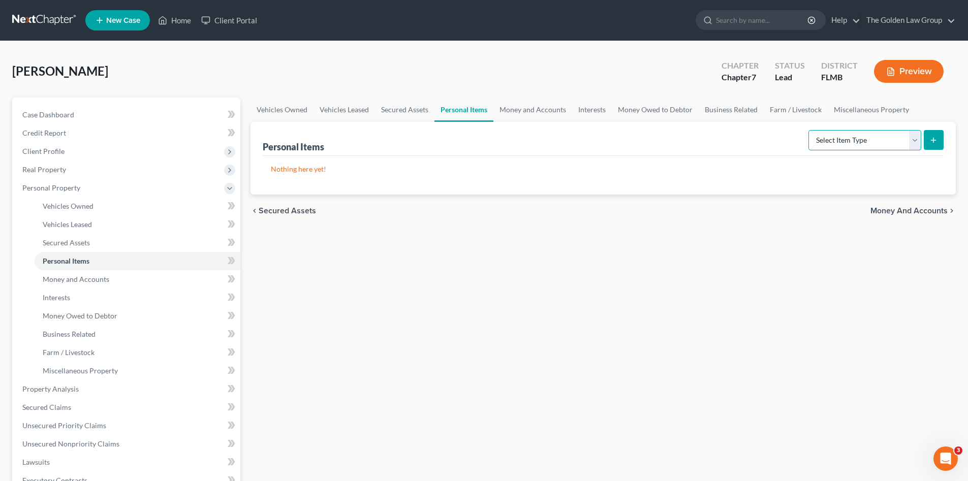
drag, startPoint x: 824, startPoint y: 135, endPoint x: 827, endPoint y: 147, distance: 13.2
click at [824, 135] on select "Select Item Type Clothing Collectibles Of Value Electronics Firearms Household …" at bounding box center [865, 140] width 113 height 20
select select "clothing"
click at [810, 130] on select "Select Item Type Clothing Collectibles Of Value Electronics Firearms Household …" at bounding box center [865, 140] width 113 height 20
click at [931, 139] on icon "submit" at bounding box center [933, 140] width 8 height 8
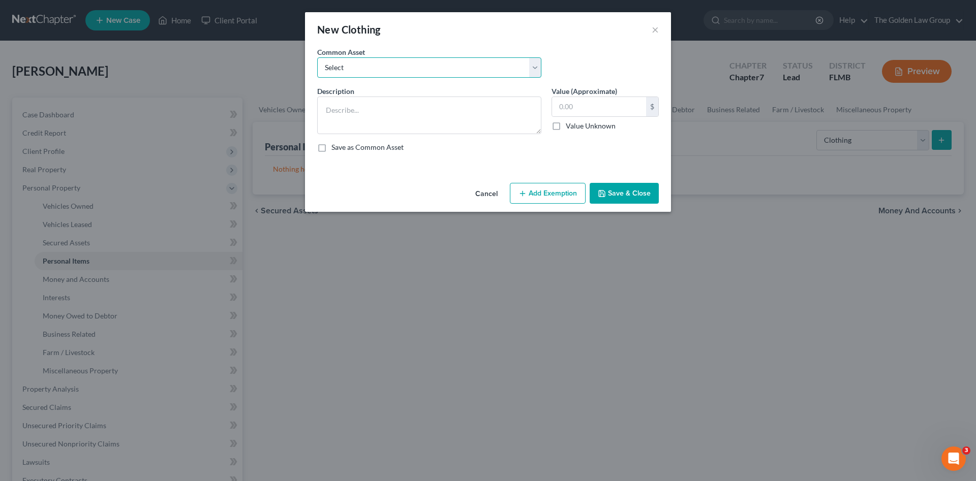
click at [434, 65] on select "Select Debtor's Clothes Joint-Debtor's clothing Debtor's Clothes" at bounding box center [429, 67] width 224 height 20
select select "0"
click at [317, 57] on select "Select Debtor's Clothes Joint-Debtor's clothing Debtor's Clothes" at bounding box center [429, 67] width 224 height 20
type textarea "Debtor's Clothes"
type input "100.00"
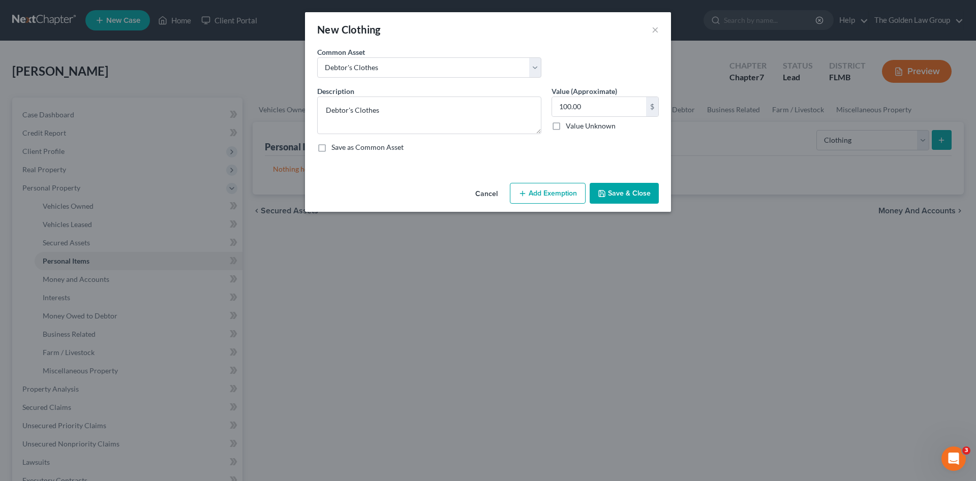
click at [616, 198] on button "Save & Close" at bounding box center [623, 193] width 69 height 21
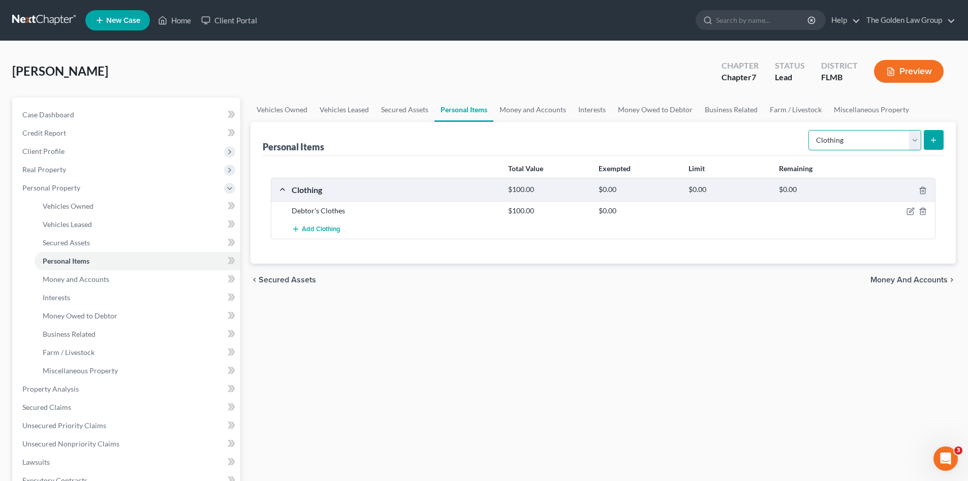
click at [885, 138] on select "Select Item Type Clothing Collectibles Of Value Electronics Firearms Household …" at bounding box center [865, 140] width 113 height 20
select select "electronics"
click at [810, 130] on select "Select Item Type Clothing Collectibles Of Value Electronics Firearms Household …" at bounding box center [865, 140] width 113 height 20
click at [944, 141] on div "Personal Items Select Item Type Clothing Collectibles Of Value Electronics Fire…" at bounding box center [603, 193] width 705 height 142
click at [918, 139] on select "Select Item Type Clothing Collectibles Of Value Electronics Firearms Household …" at bounding box center [865, 140] width 113 height 20
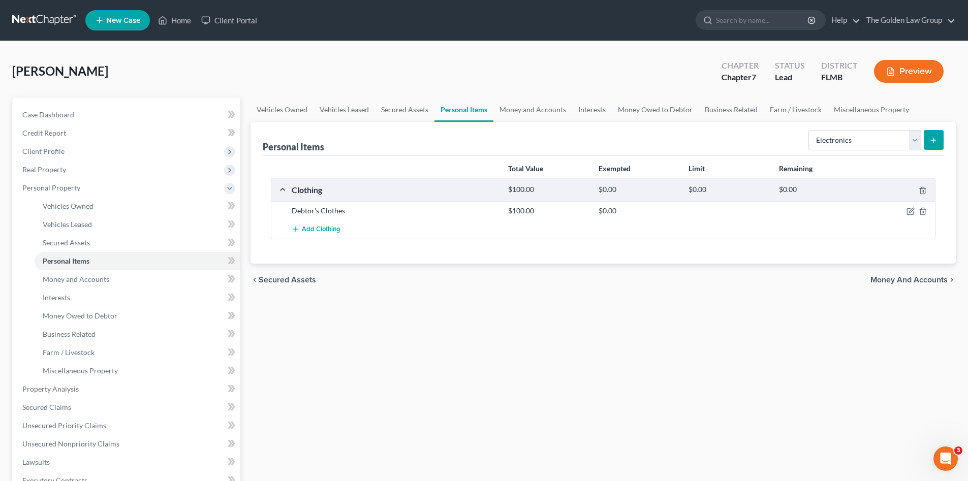
click at [931, 140] on icon "submit" at bounding box center [933, 140] width 8 height 8
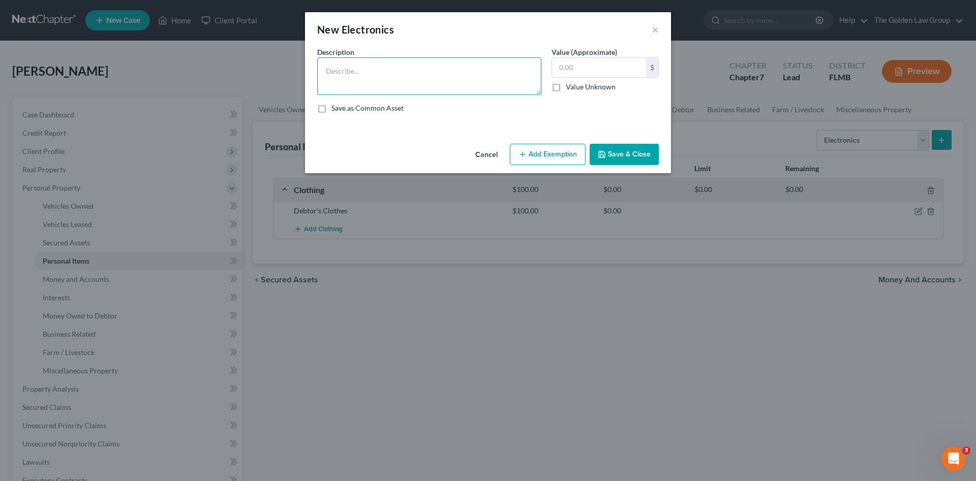
click at [346, 85] on textarea at bounding box center [429, 76] width 224 height 38
type textarea "Cell Phone"
click at [599, 151] on icon "button" at bounding box center [602, 154] width 8 height 8
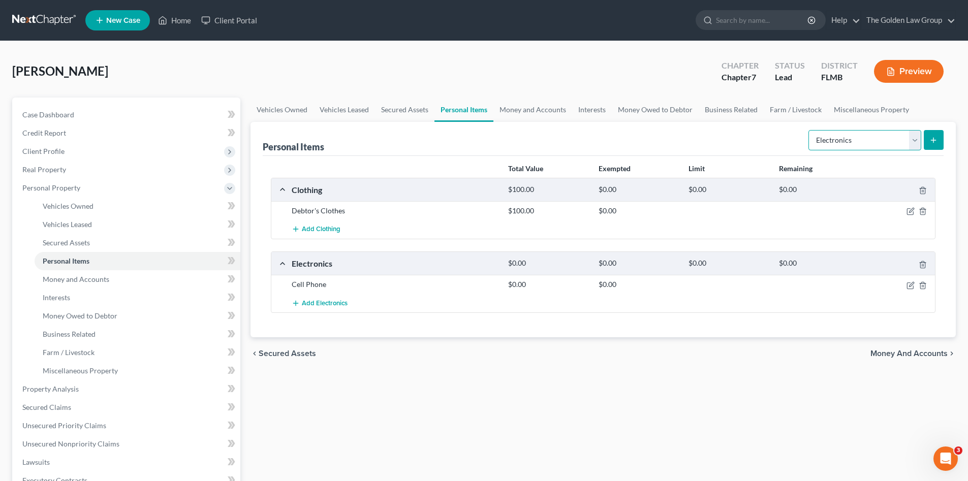
click at [834, 139] on select "Select Item Type Clothing Collectibles Of Value Electronics Firearms Household …" at bounding box center [865, 140] width 113 height 20
select select "household_goods"
click at [810, 130] on select "Select Item Type Clothing Collectibles Of Value Electronics Firearms Household …" at bounding box center [865, 140] width 113 height 20
click at [933, 142] on icon "submit" at bounding box center [933, 140] width 8 height 8
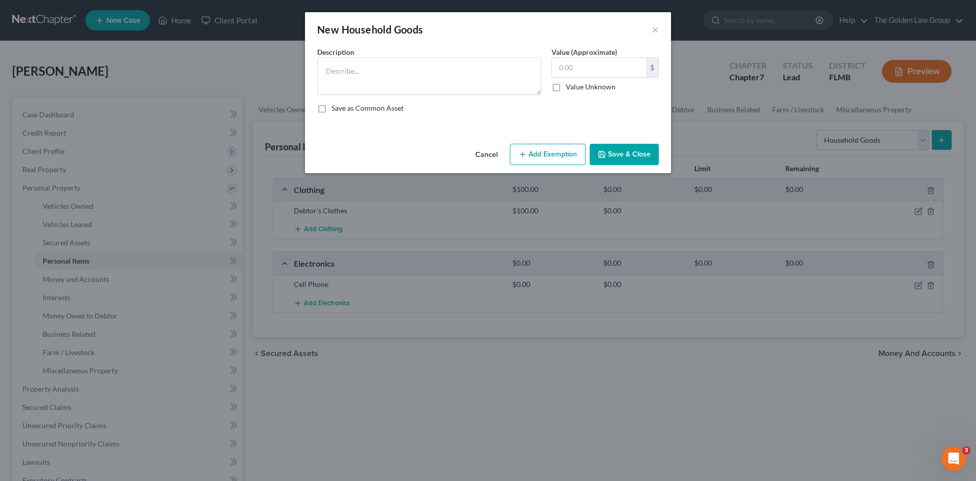
click at [488, 158] on button "Cancel" at bounding box center [486, 155] width 39 height 20
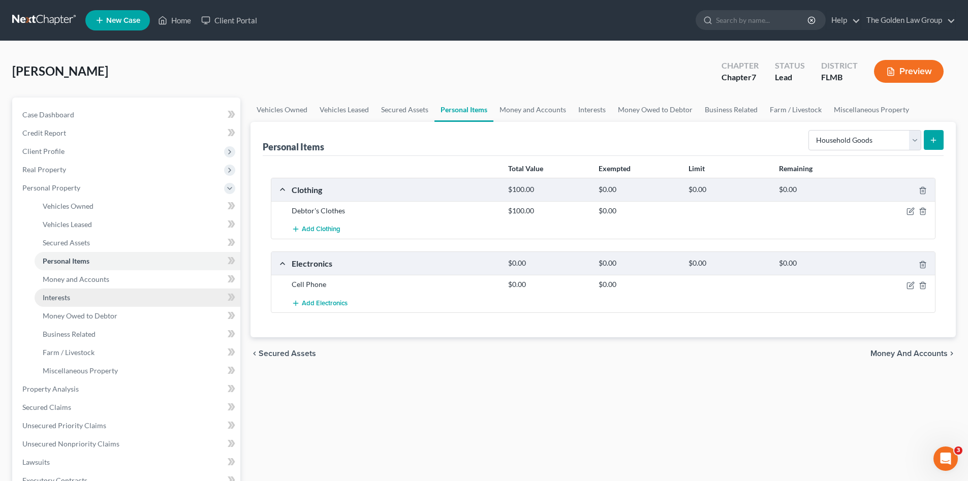
click at [64, 299] on span "Interests" at bounding box center [56, 297] width 27 height 9
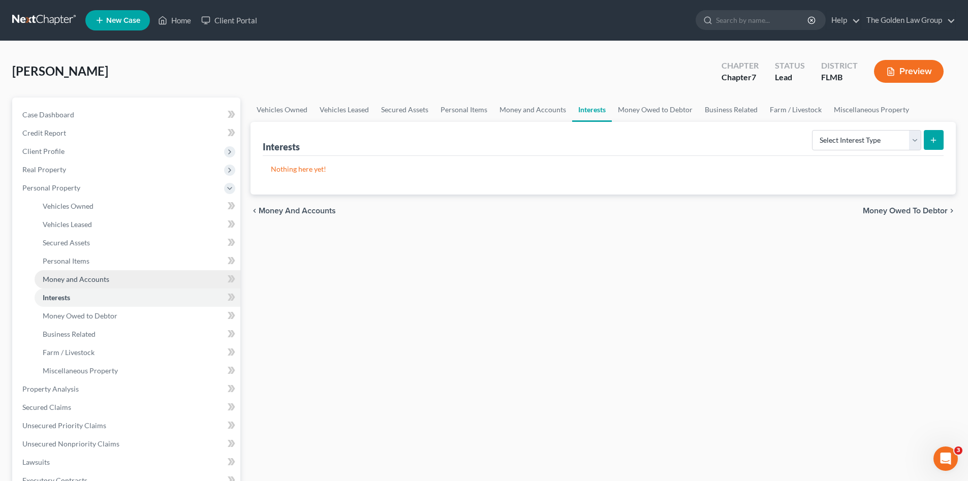
click at [74, 279] on span "Money and Accounts" at bounding box center [76, 279] width 67 height 9
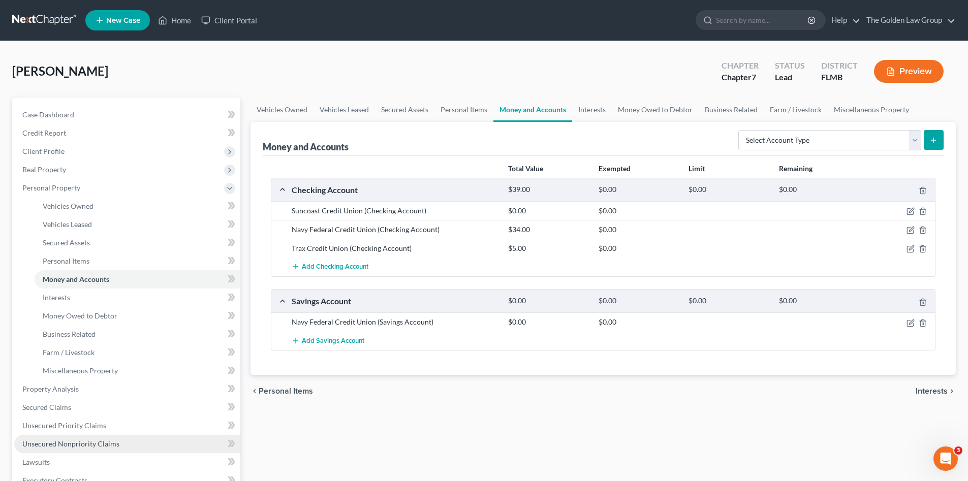
click at [68, 445] on span "Unsecured Nonpriority Claims" at bounding box center [70, 444] width 97 height 9
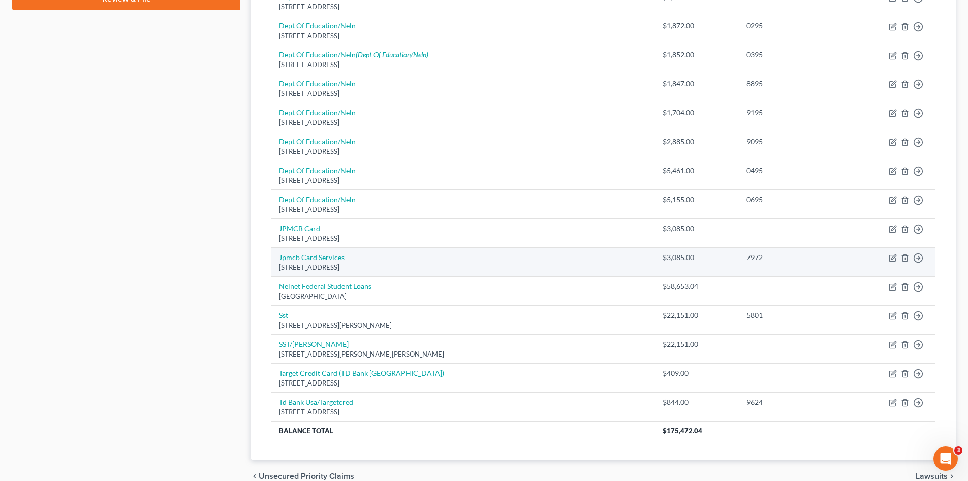
scroll to position [407, 0]
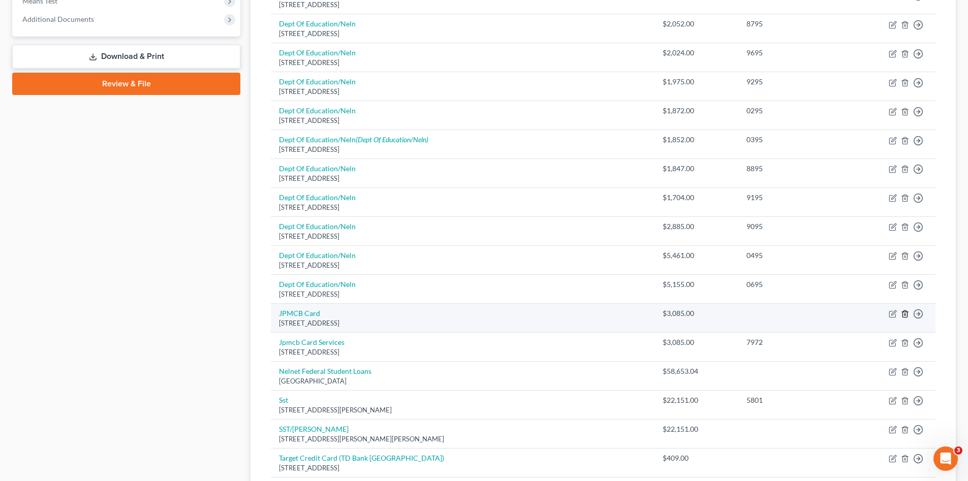
click at [904, 313] on icon "button" at bounding box center [905, 314] width 8 height 8
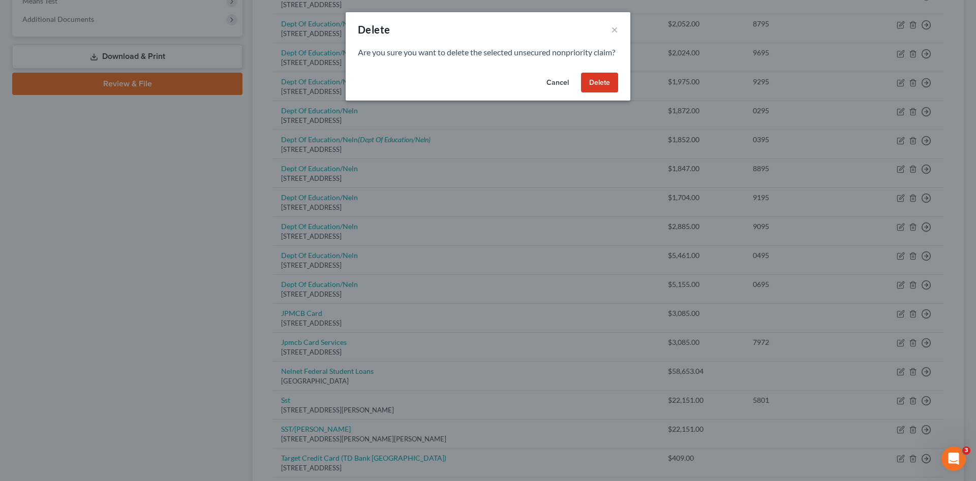
click at [592, 87] on button "Delete" at bounding box center [599, 83] width 37 height 20
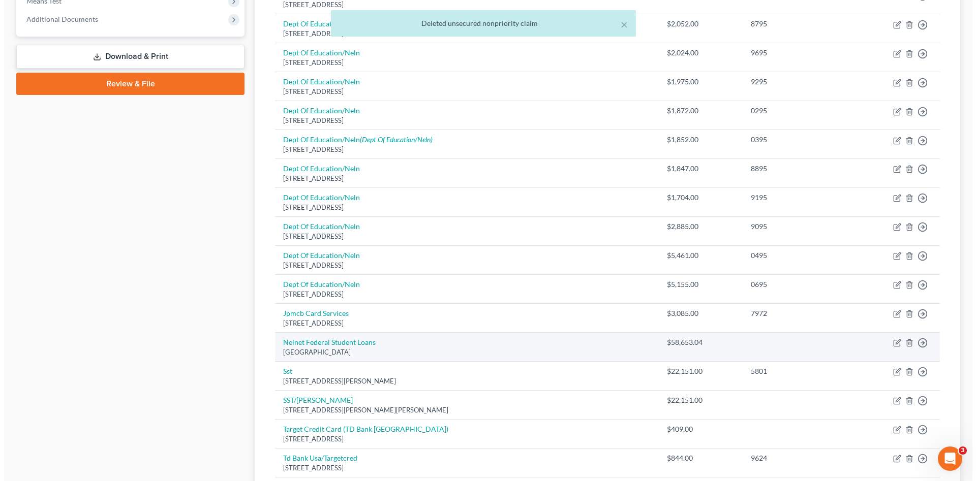
scroll to position [457, 0]
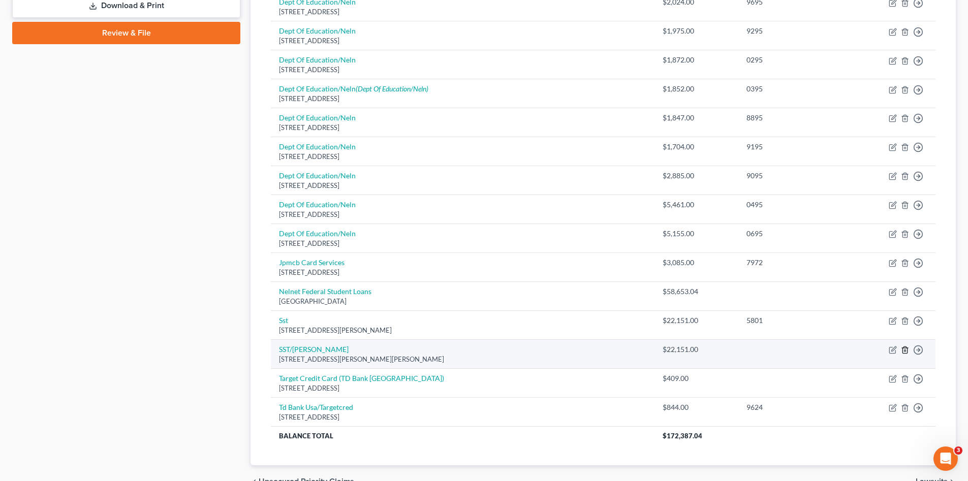
click at [904, 351] on icon "button" at bounding box center [905, 350] width 8 height 8
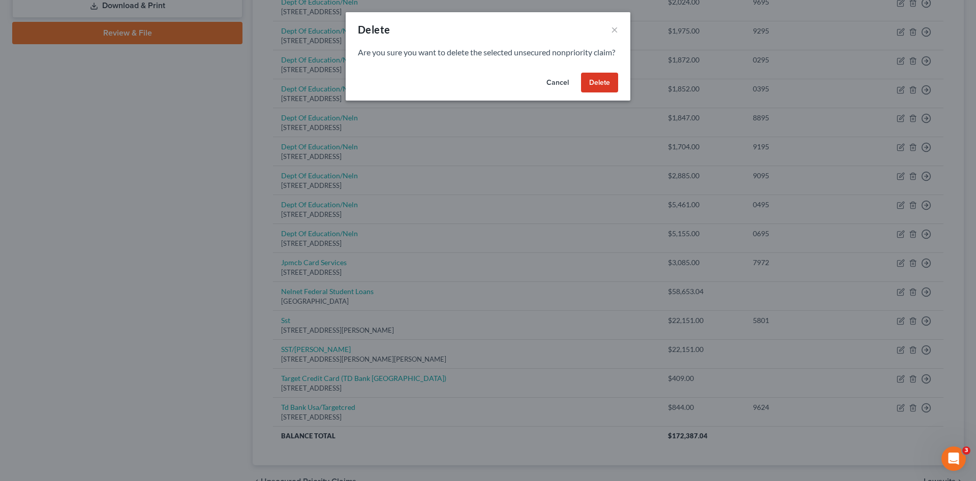
click at [599, 93] on button "Delete" at bounding box center [599, 83] width 37 height 20
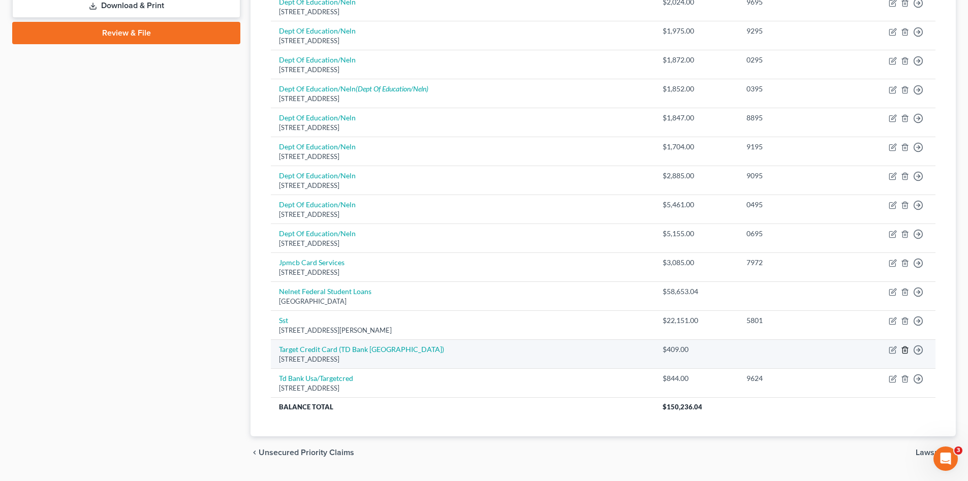
click at [902, 351] on icon "button" at bounding box center [905, 350] width 8 height 8
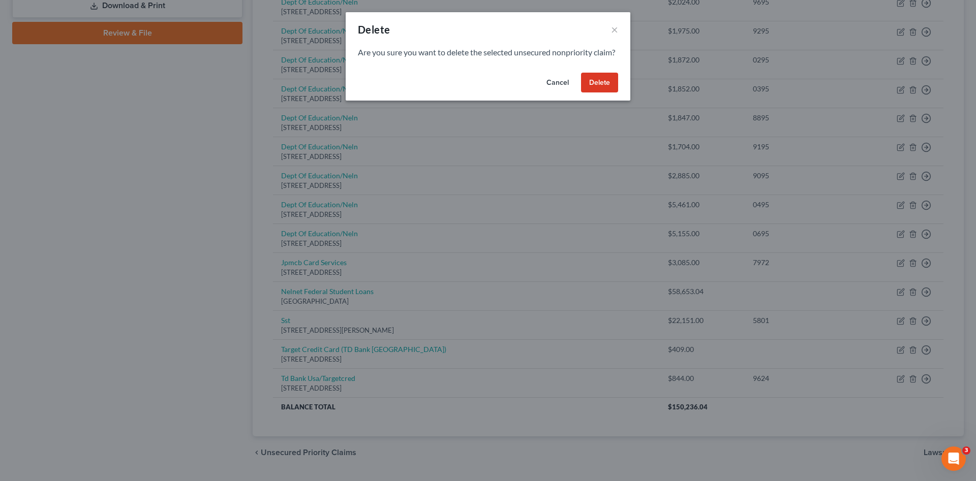
click at [605, 93] on button "Delete" at bounding box center [599, 83] width 37 height 20
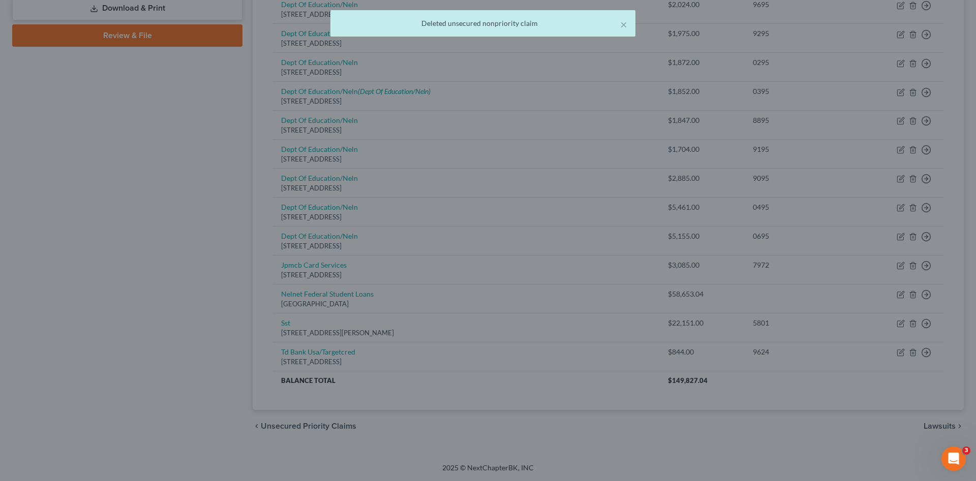
scroll to position [455, 0]
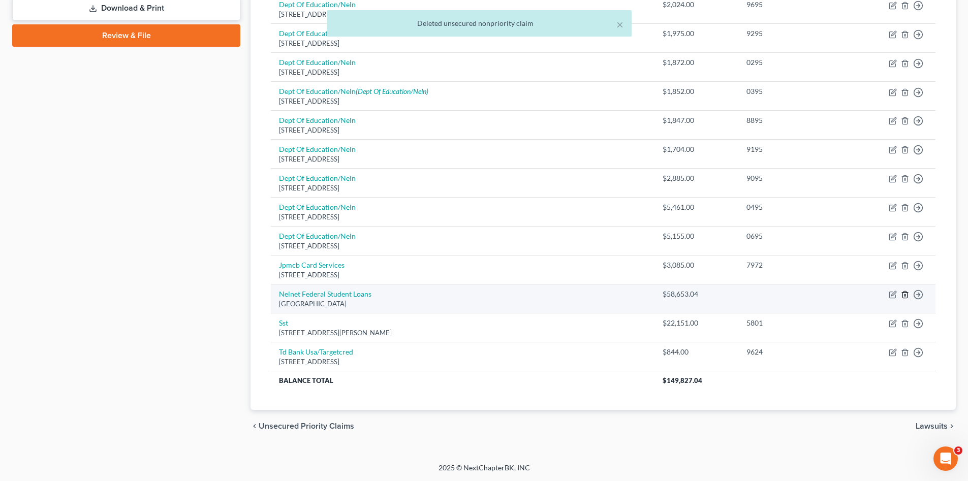
click at [905, 295] on line "button" at bounding box center [905, 296] width 0 height 2
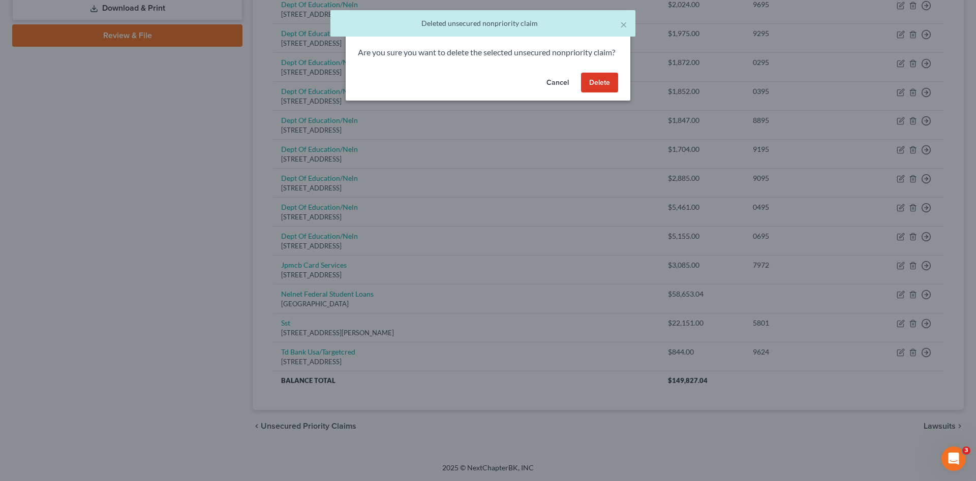
drag, startPoint x: 600, startPoint y: 91, endPoint x: 522, endPoint y: 228, distance: 156.8
click at [599, 89] on button "Delete" at bounding box center [599, 83] width 37 height 20
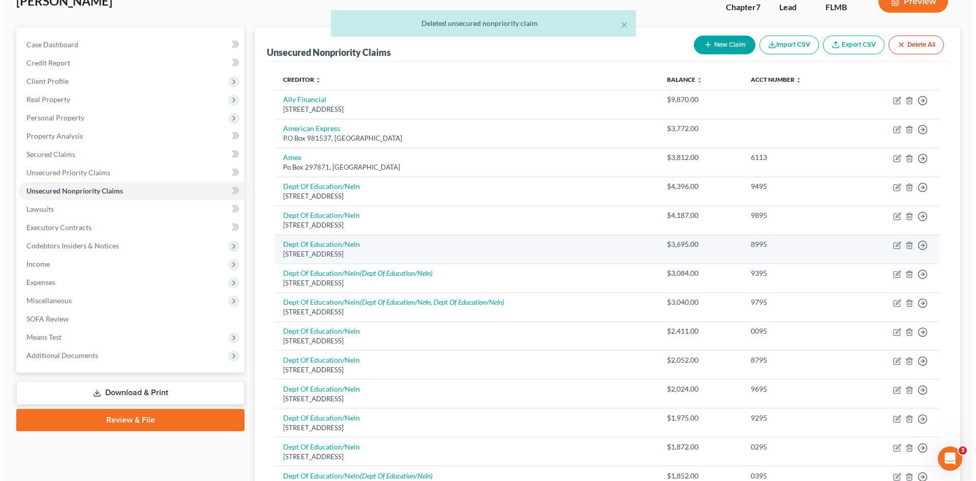
scroll to position [0, 0]
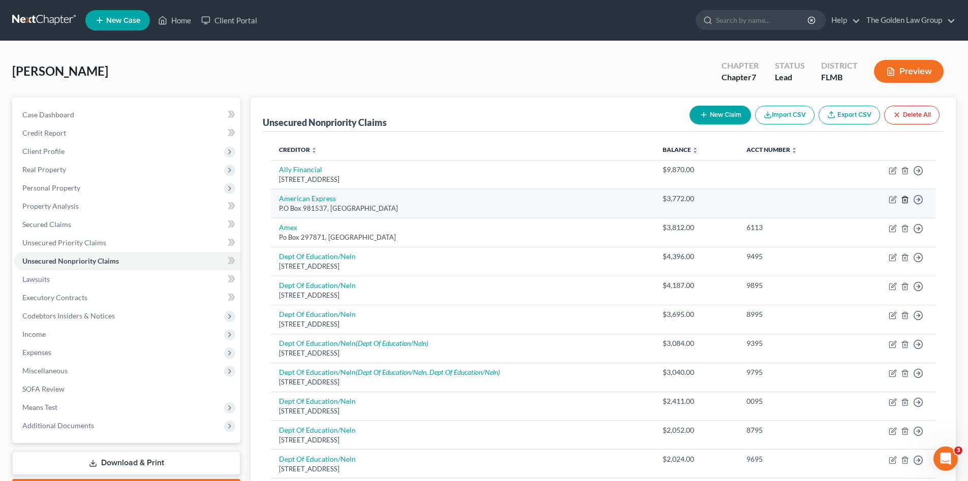
click at [904, 199] on icon "button" at bounding box center [905, 200] width 8 height 8
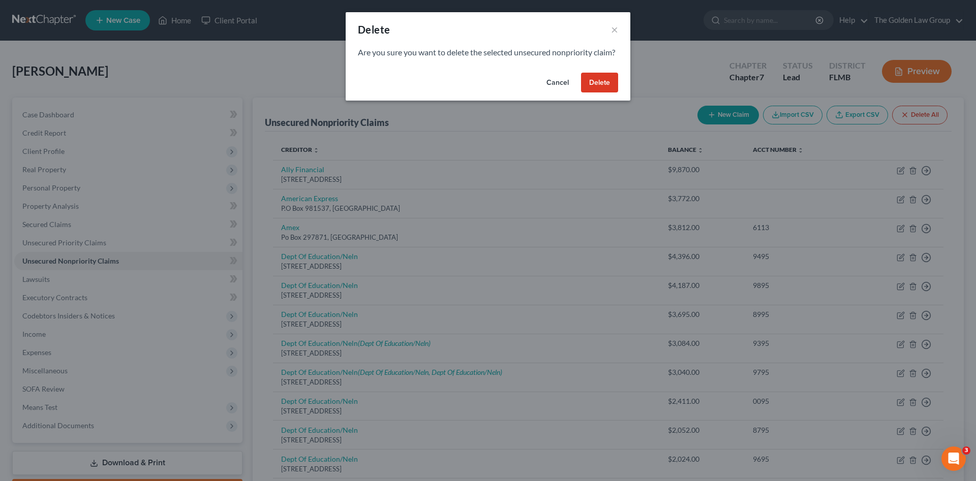
click at [596, 93] on button "Delete" at bounding box center [599, 83] width 37 height 20
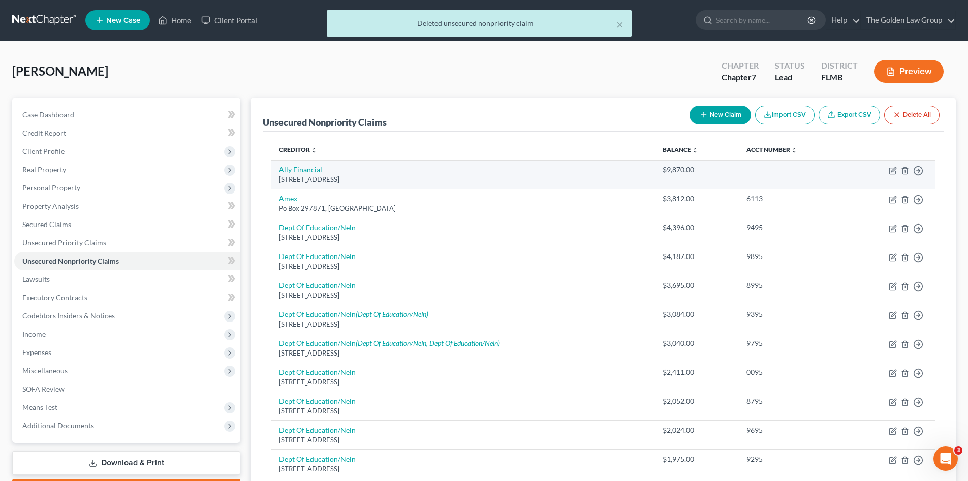
click at [460, 172] on td "Ally Financial PO Box 380901, Bloomington, MN 55438" at bounding box center [463, 174] width 384 height 29
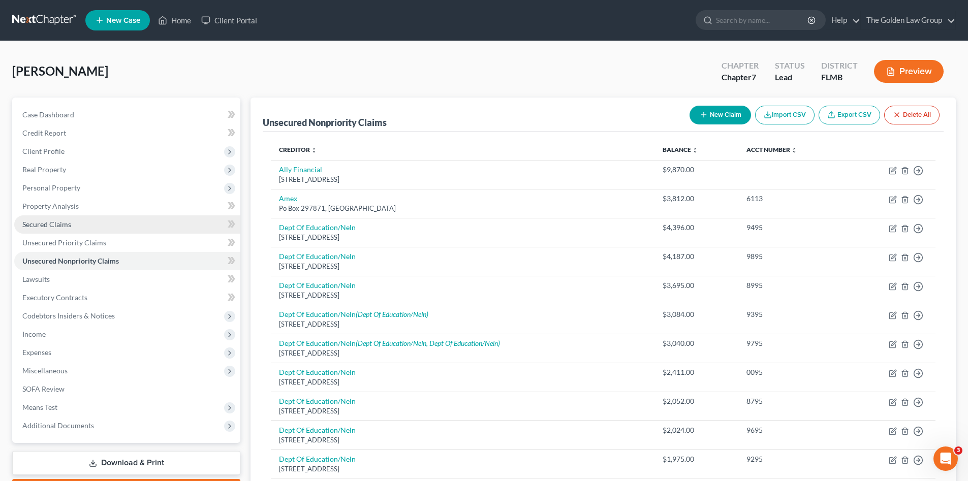
click at [58, 227] on span "Secured Claims" at bounding box center [46, 224] width 49 height 9
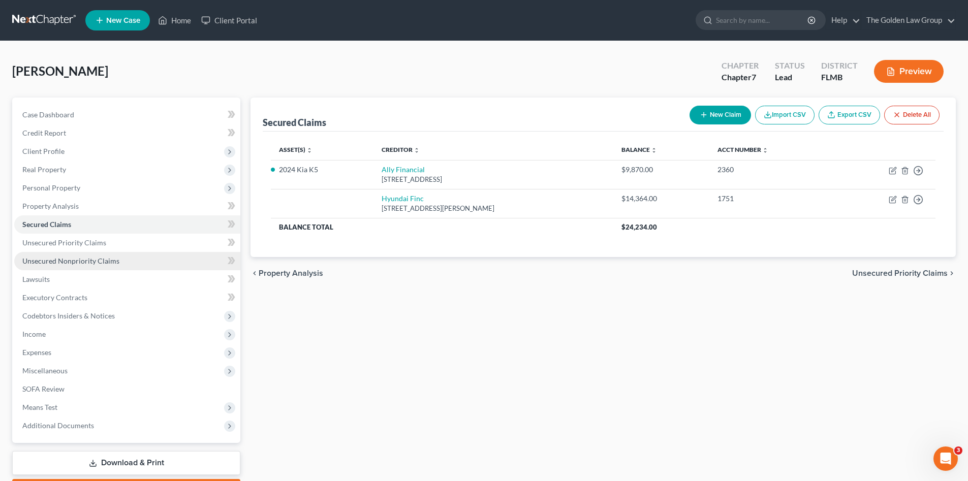
click at [64, 257] on span "Unsecured Nonpriority Claims" at bounding box center [70, 261] width 97 height 9
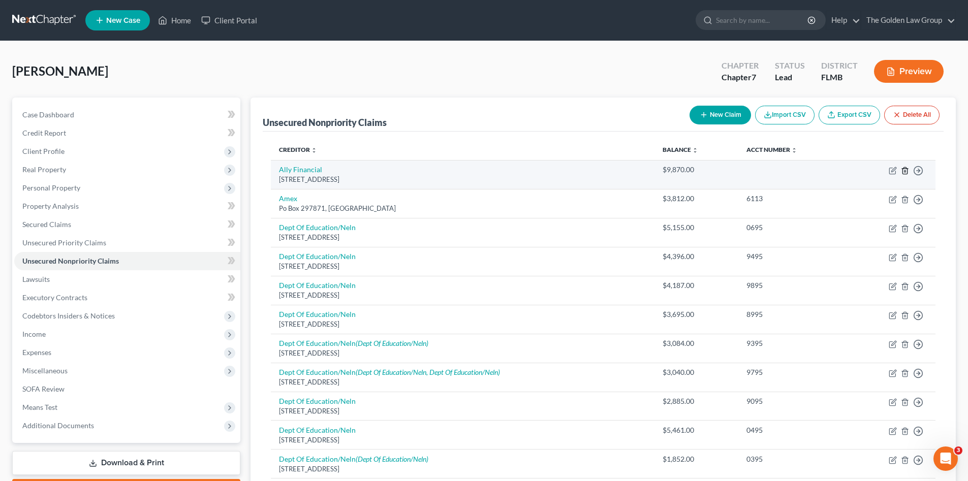
click at [905, 172] on icon "button" at bounding box center [905, 171] width 8 height 8
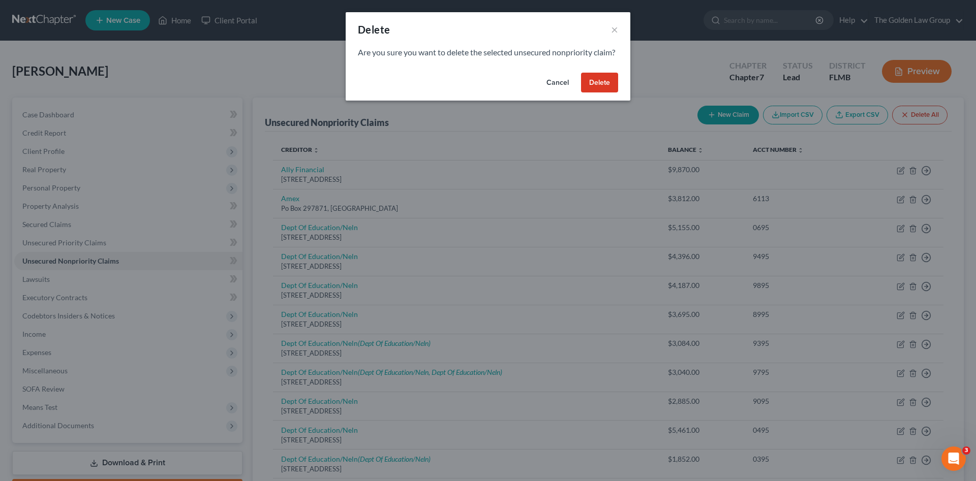
click at [595, 93] on button "Delete" at bounding box center [599, 83] width 37 height 20
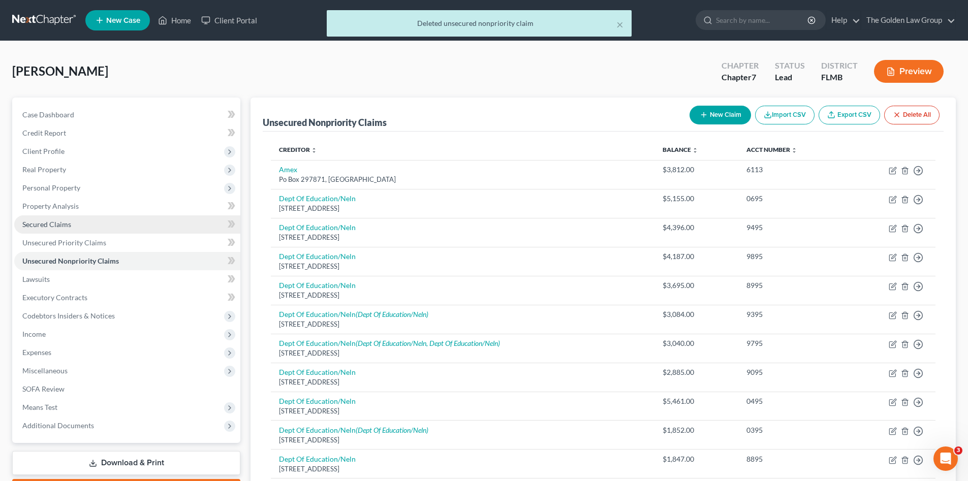
click at [56, 224] on span "Secured Claims" at bounding box center [46, 224] width 49 height 9
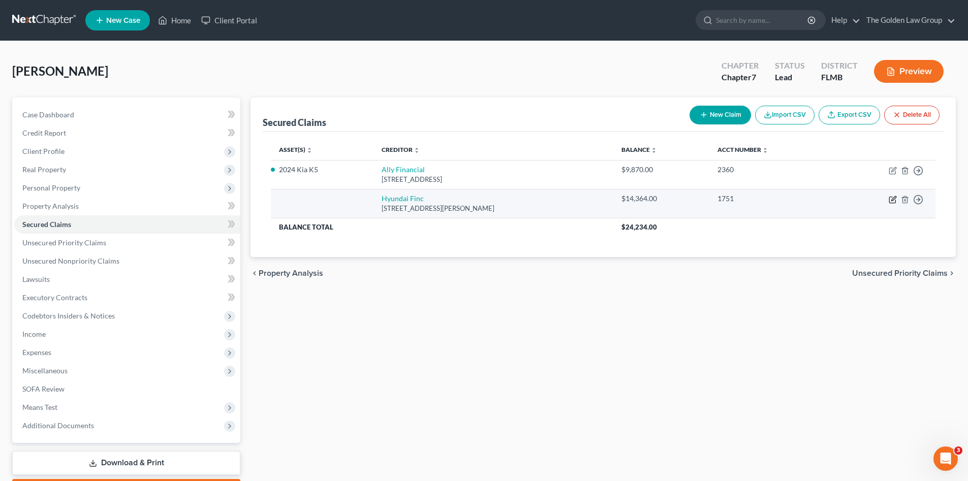
click at [894, 198] on icon "button" at bounding box center [893, 198] width 5 height 5
select select "4"
select select "0"
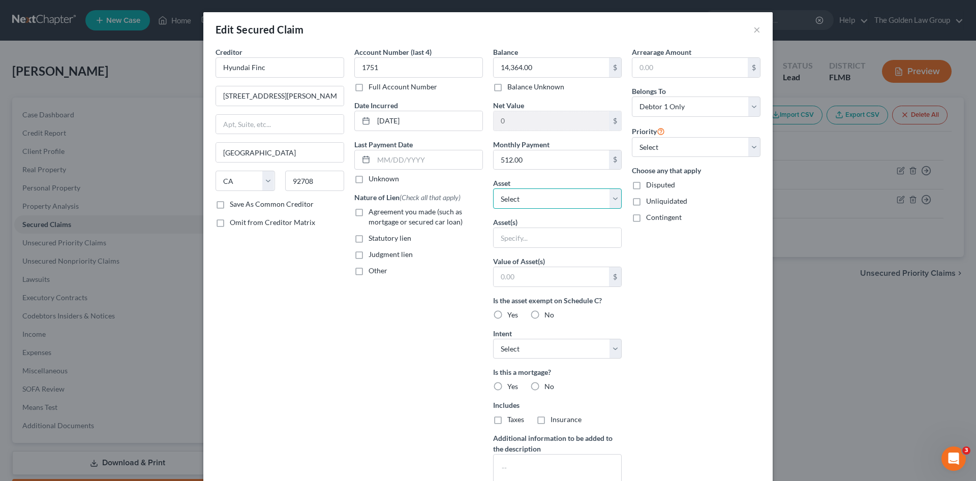
click at [547, 196] on select "Select Other Multiple Assets Clothing - Debtor's Clothes - $100.0 2024 Kia K5 -…" at bounding box center [557, 199] width 129 height 20
click at [530, 199] on select "Select Other Multiple Assets Clothing - Debtor's Clothes - $100.0 2024 Kia K5 -…" at bounding box center [557, 199] width 129 height 20
select select "4"
click at [493, 189] on select "Select Other Multiple Assets Clothing - Debtor's Clothes - $100.0 2024 Kia K5 -…" at bounding box center [557, 199] width 129 height 20
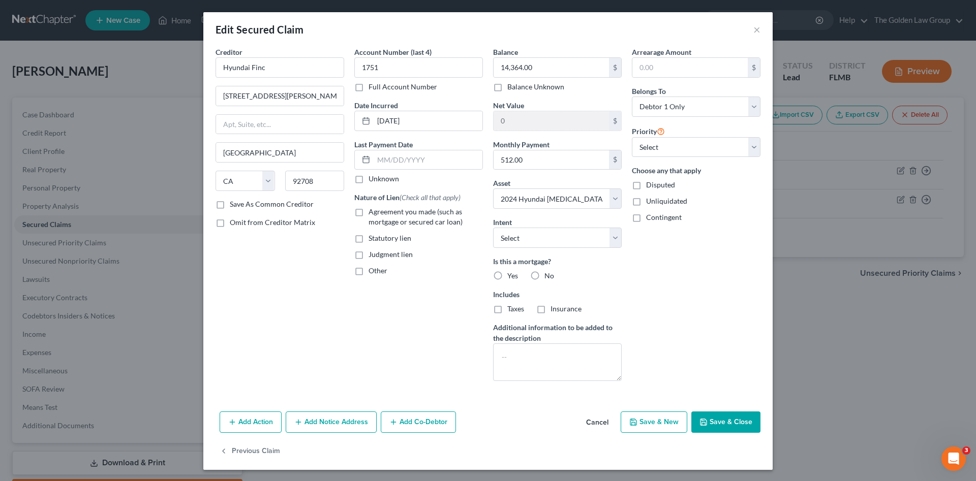
click at [718, 418] on button "Save & Close" at bounding box center [725, 422] width 69 height 21
select select
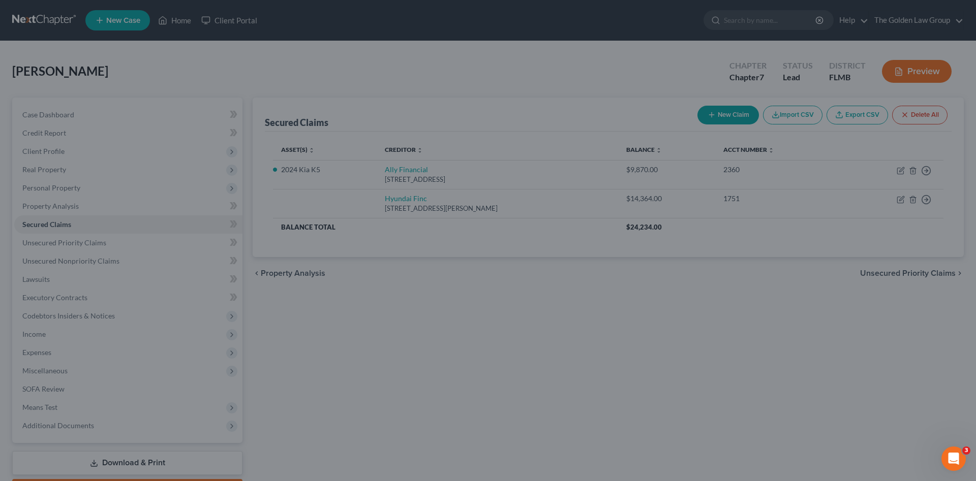
type input "17,636.00"
select select "4"
type input "0"
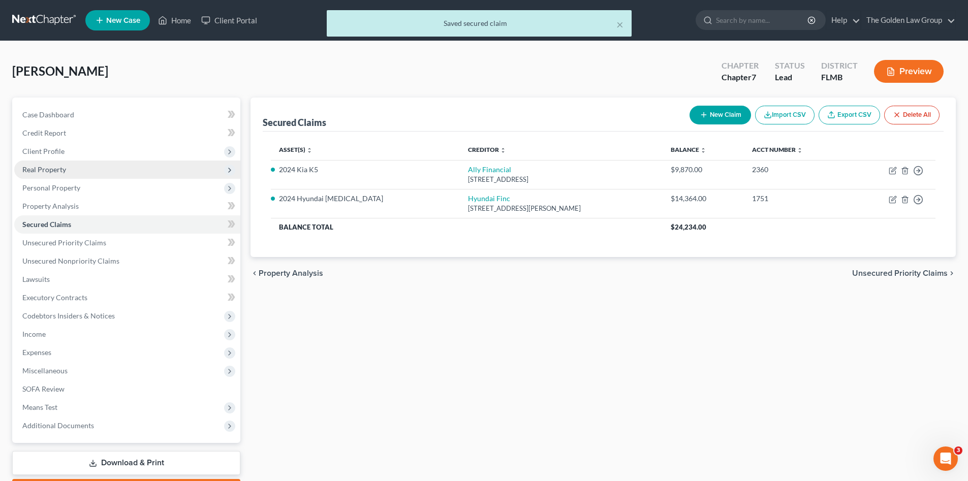
click at [46, 171] on span "Real Property" at bounding box center [44, 169] width 44 height 9
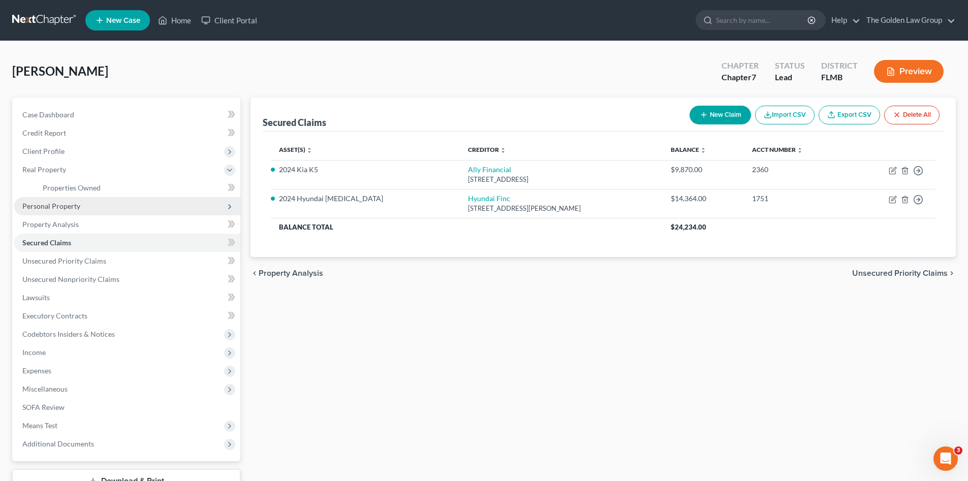
click at [59, 210] on span "Personal Property" at bounding box center [127, 206] width 226 height 18
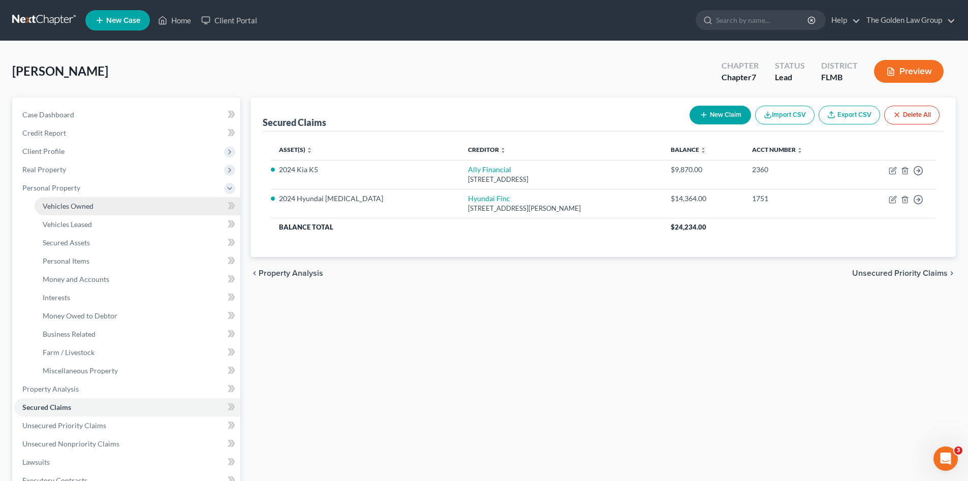
click at [66, 212] on link "Vehicles Owned" at bounding box center [138, 206] width 206 height 18
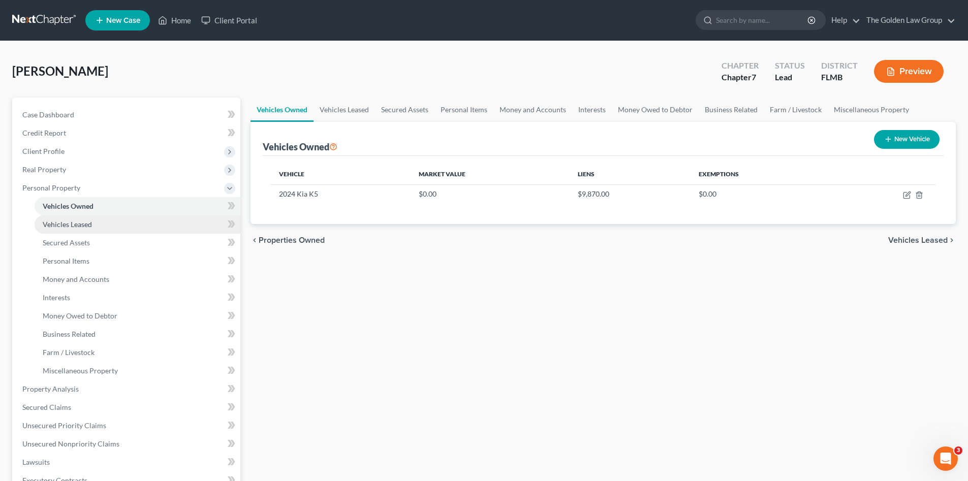
click at [73, 227] on span "Vehicles Leased" at bounding box center [67, 224] width 49 height 9
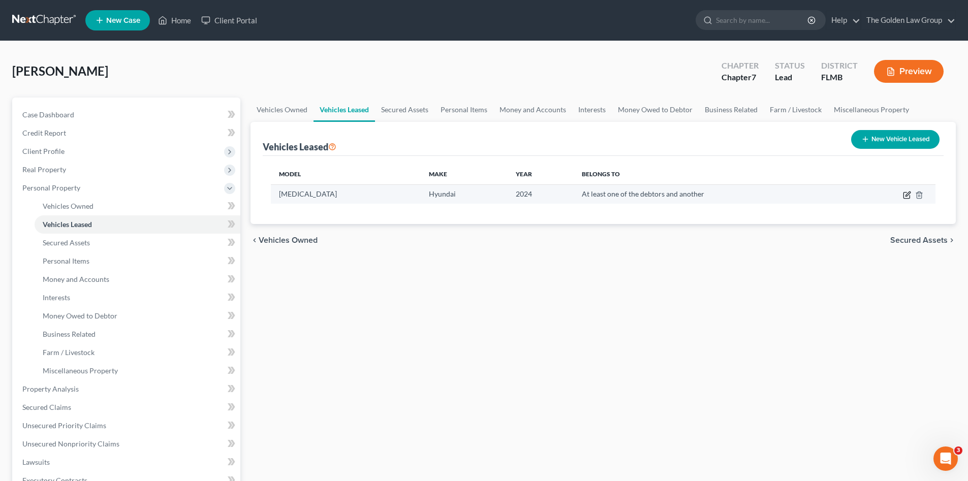
click at [909, 198] on icon "button" at bounding box center [907, 195] width 8 height 8
select select "0"
select select "2"
select select "3"
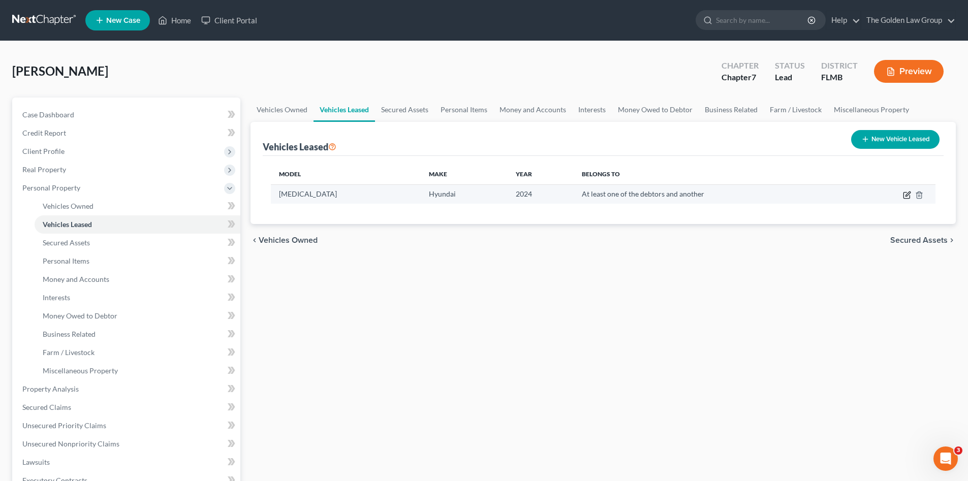
select select "4"
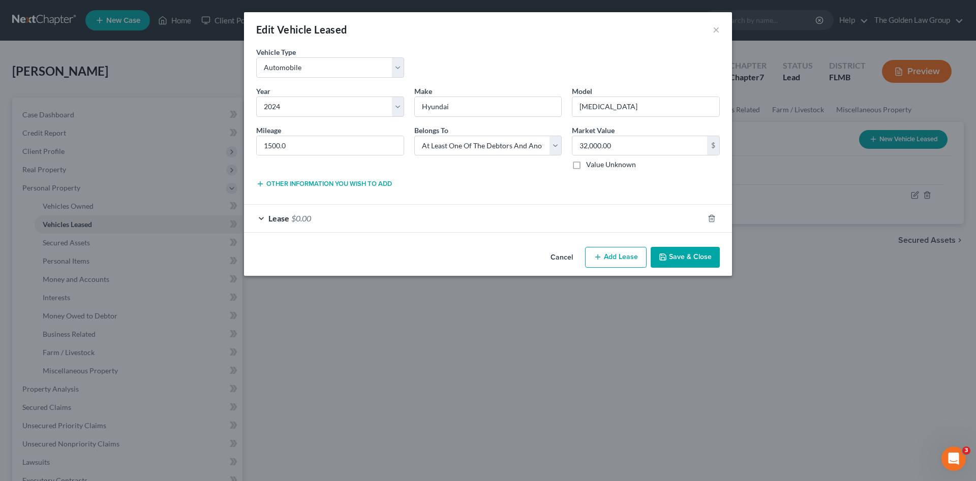
click at [415, 226] on div "Lease $0.00" at bounding box center [473, 218] width 459 height 27
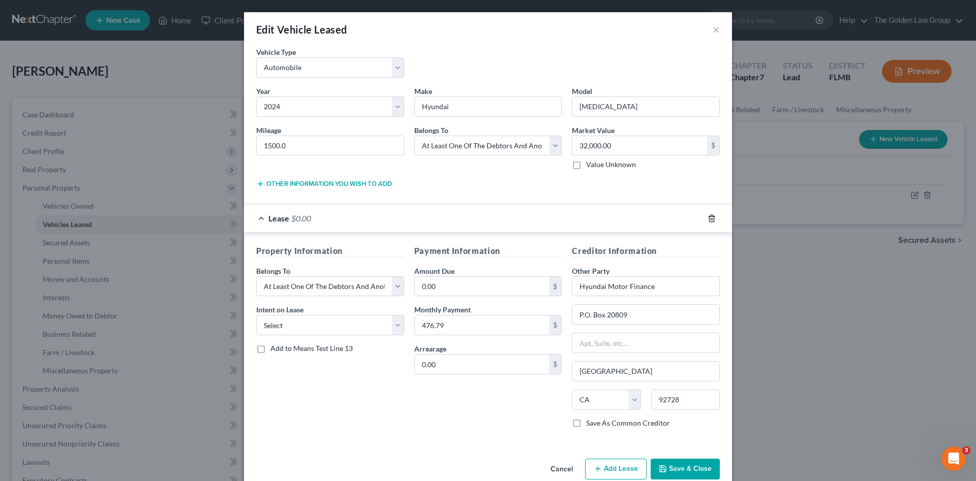
click at [709, 217] on icon "button" at bounding box center [711, 218] width 8 height 8
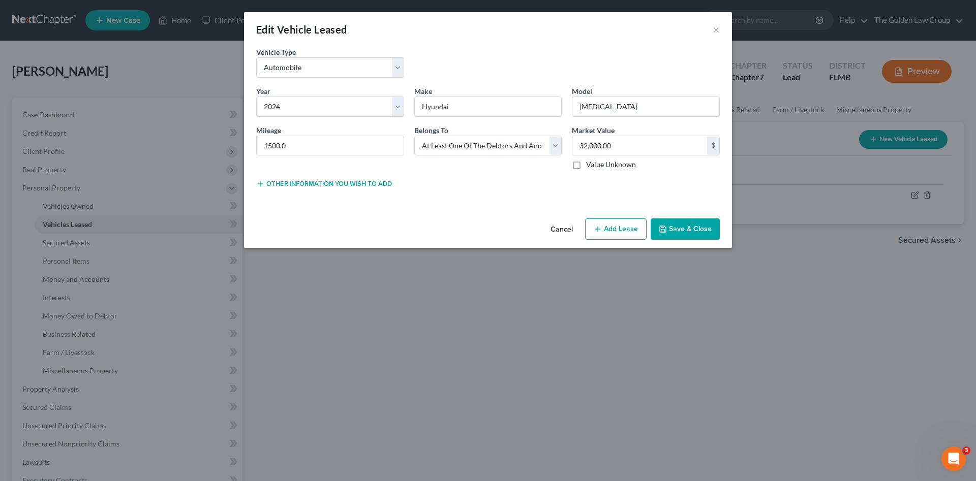
click at [684, 227] on button "Save & Close" at bounding box center [684, 229] width 69 height 21
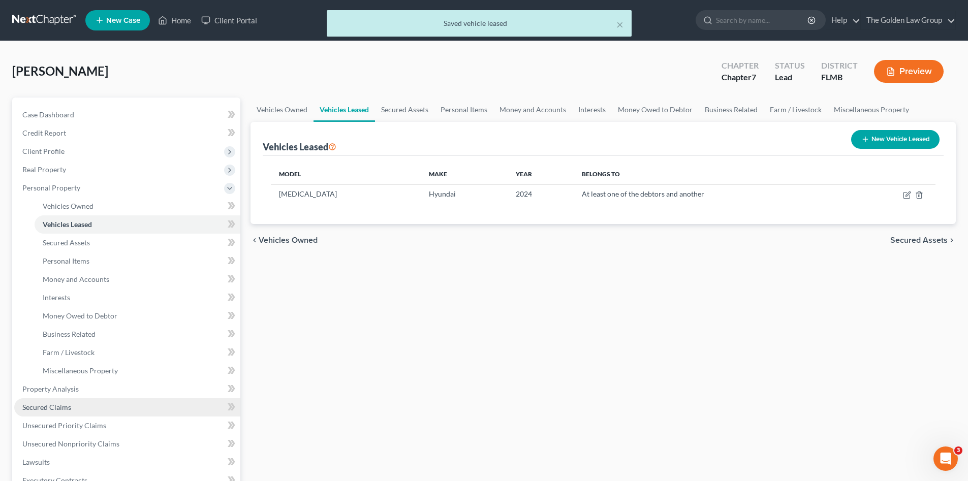
click at [63, 406] on span "Secured Claims" at bounding box center [46, 407] width 49 height 9
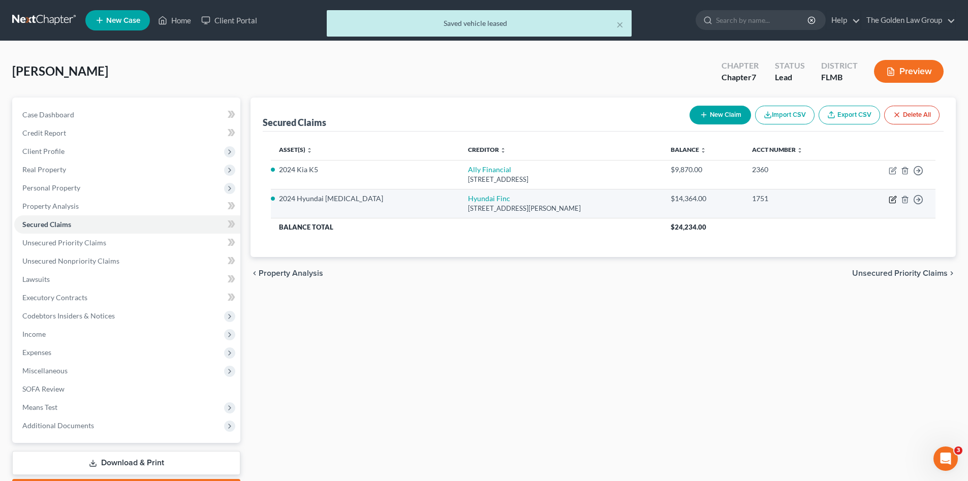
click at [891, 200] on icon "button" at bounding box center [893, 200] width 8 height 8
select select "4"
select select "0"
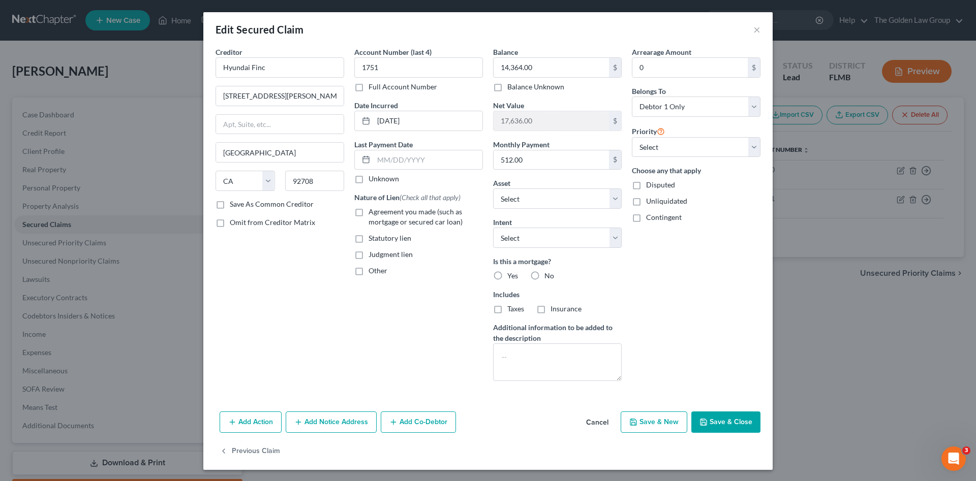
click at [669, 318] on div "Arrearage Amount 0 $ Belongs To * Select Debtor 1 Only Debtor 2 Only Debtor 1 A…" at bounding box center [696, 218] width 139 height 343
click at [720, 421] on button "Save & Close" at bounding box center [725, 422] width 69 height 21
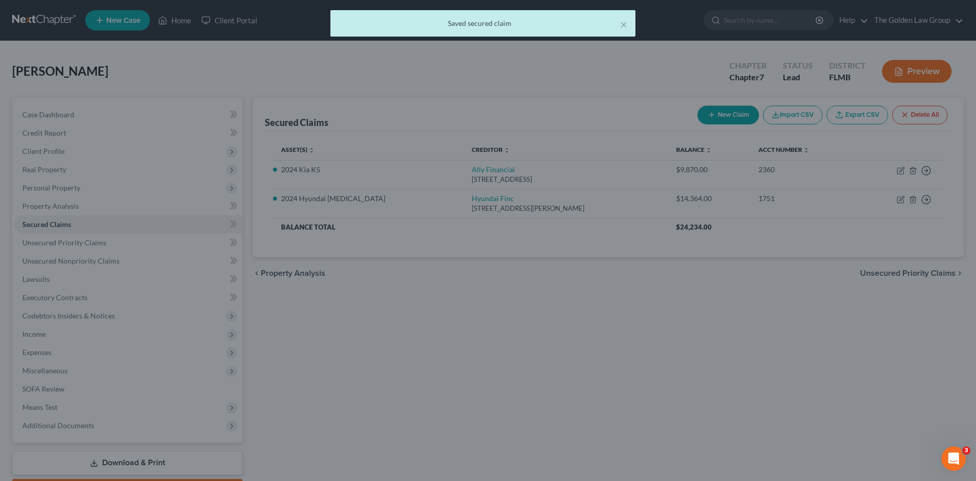
select select "4"
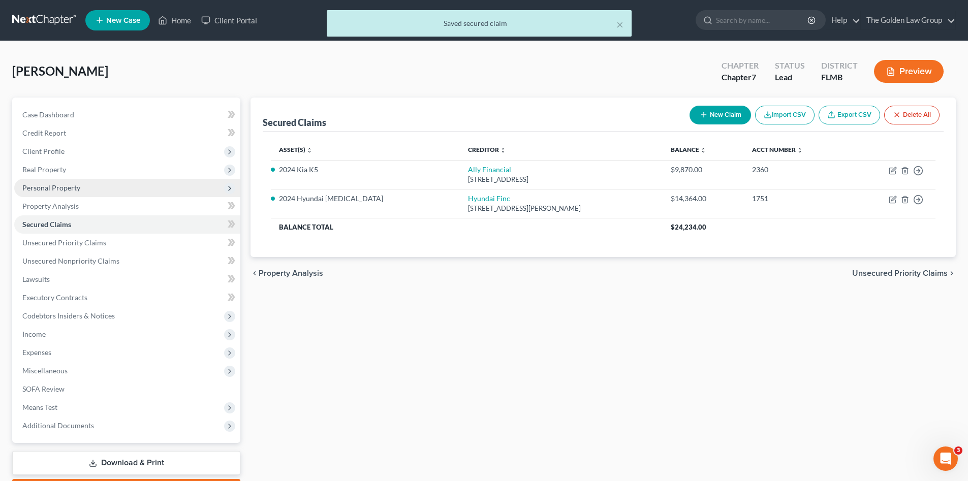
click at [59, 192] on span "Personal Property" at bounding box center [127, 188] width 226 height 18
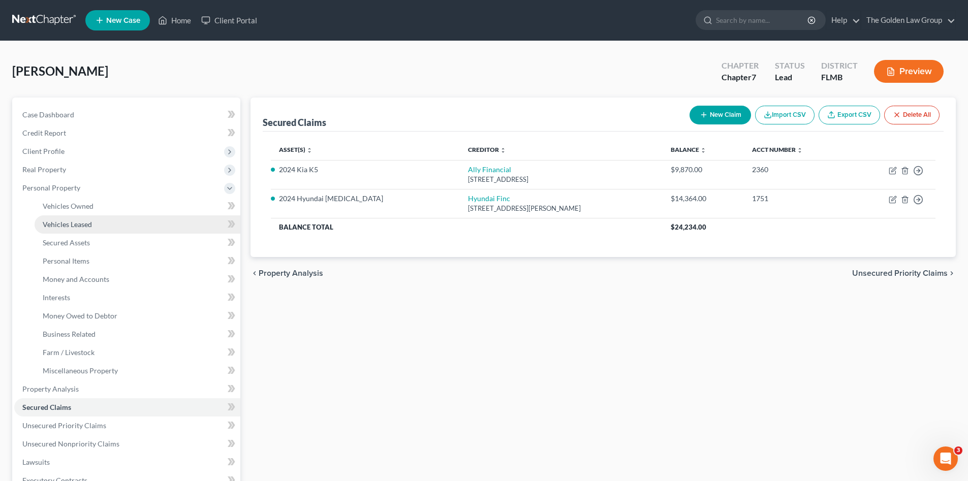
click at [77, 225] on span "Vehicles Leased" at bounding box center [67, 224] width 49 height 9
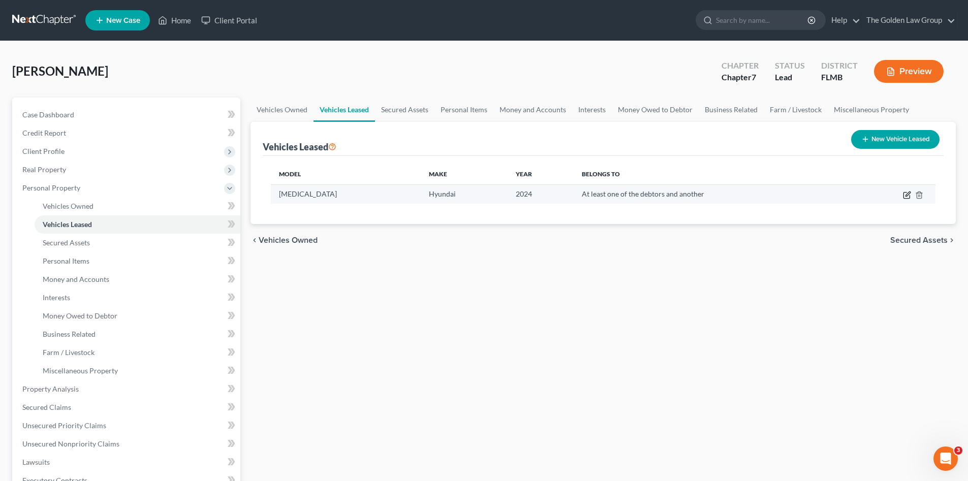
click at [907, 195] on icon "button" at bounding box center [908, 194] width 5 height 5
select select "0"
select select "2"
select select "3"
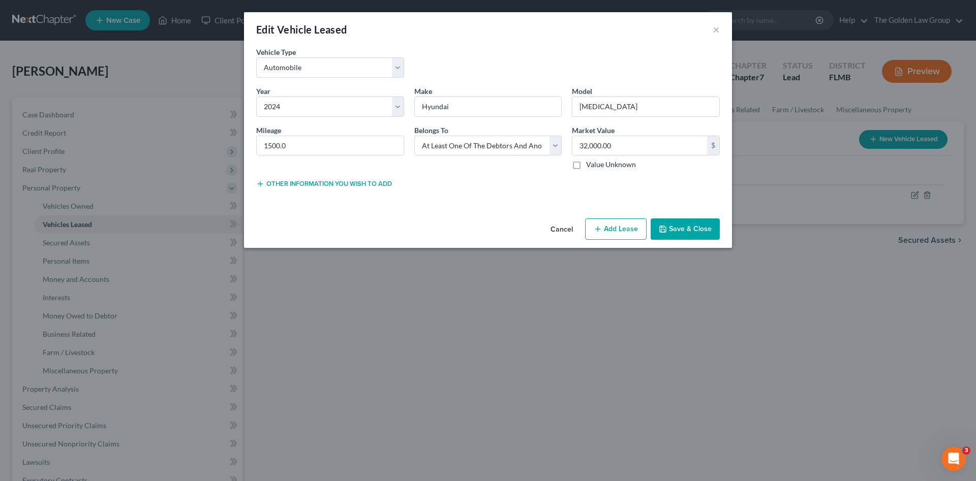
click at [617, 229] on button "Add Lease" at bounding box center [615, 229] width 61 height 21
select select "3"
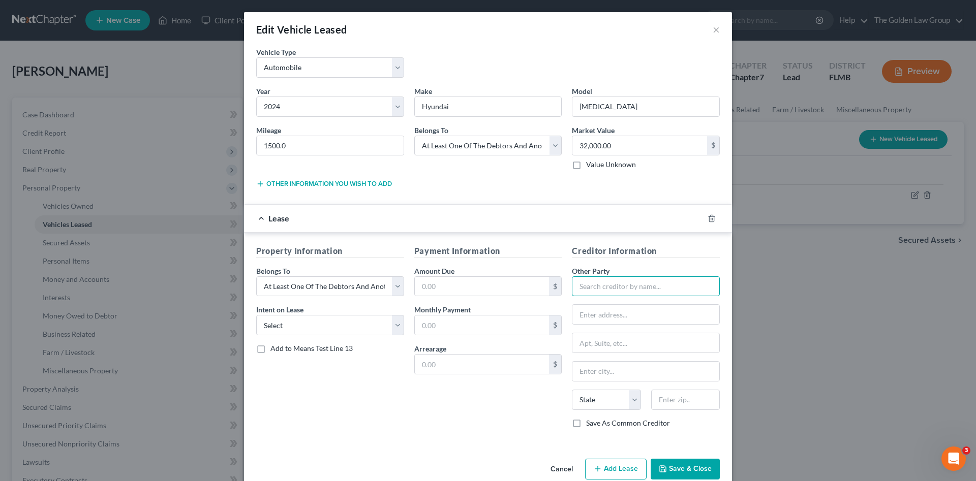
click at [604, 285] on input "text" at bounding box center [646, 286] width 148 height 20
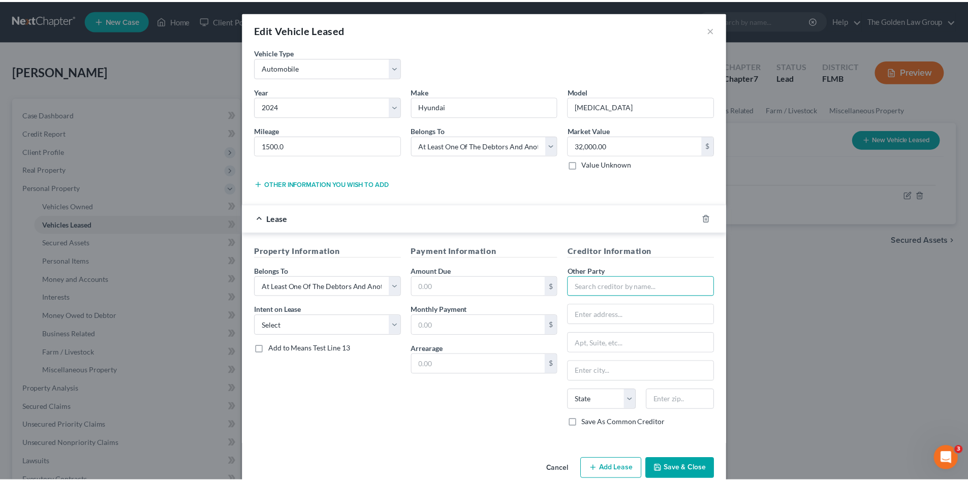
scroll to position [19, 0]
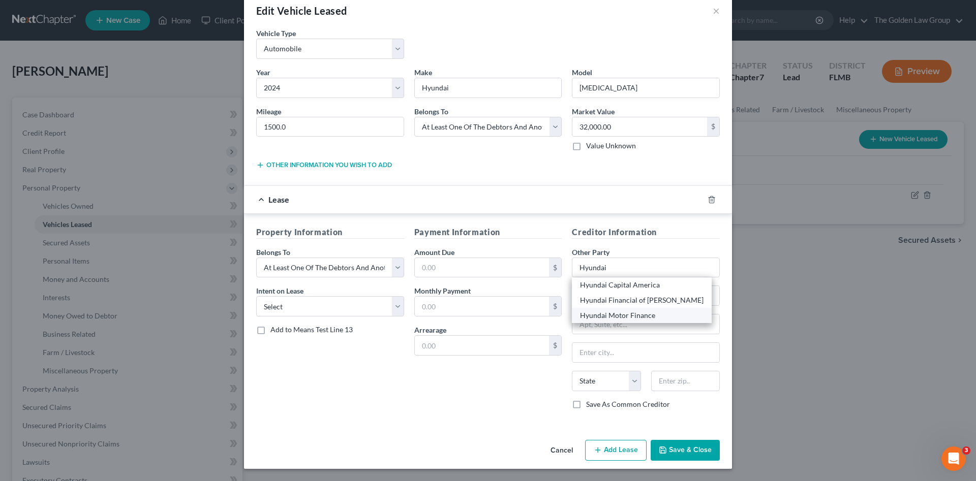
click at [605, 316] on div "Hyundai Motor Finance" at bounding box center [641, 315] width 123 height 10
type input "Hyundai Motor Finance"
type input "P.O. Box 20809"
type input "Fountain Valley"
select select "4"
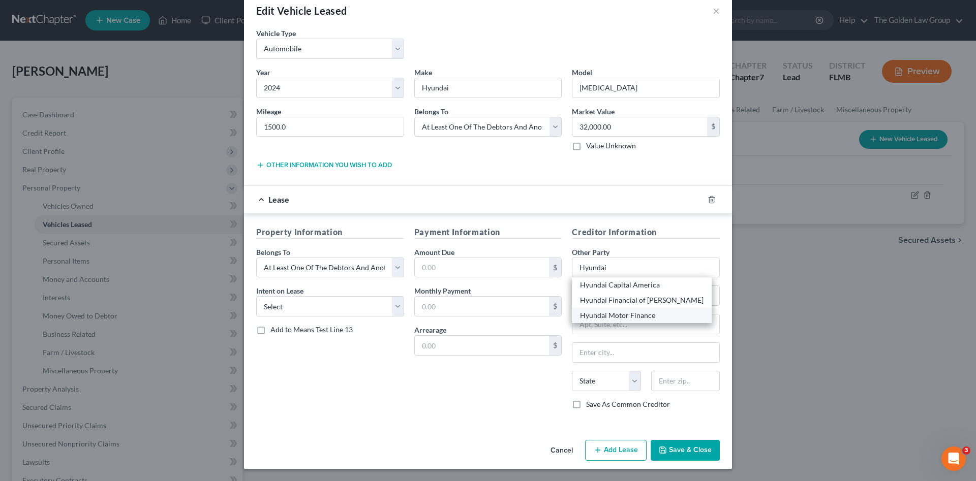
type input "92728"
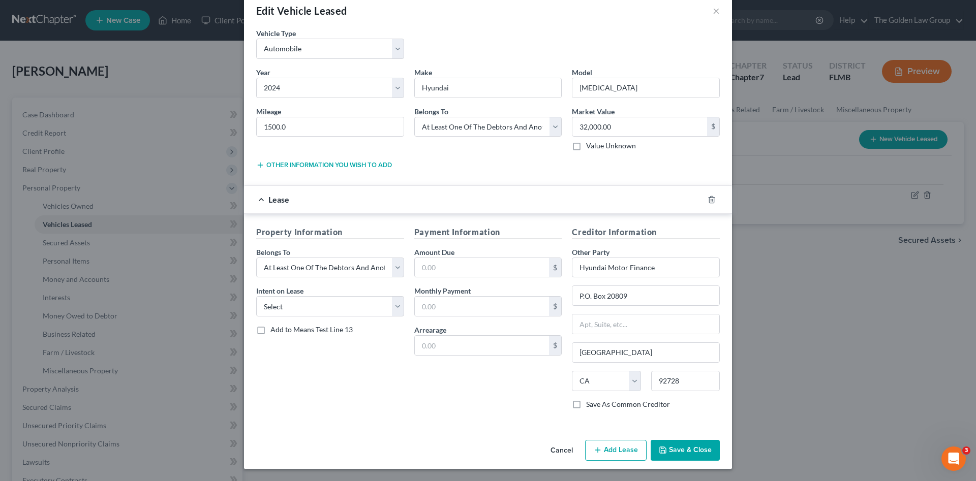
click at [531, 392] on div "Payment Information Amount Due $ Monthly Payment $ Arrearage $" at bounding box center [488, 322] width 158 height 192
click at [455, 271] on input "text" at bounding box center [482, 267] width 135 height 19
click at [462, 301] on input "text" at bounding box center [482, 306] width 135 height 19
type input "476.79"
click at [673, 450] on button "Save & Close" at bounding box center [684, 450] width 69 height 21
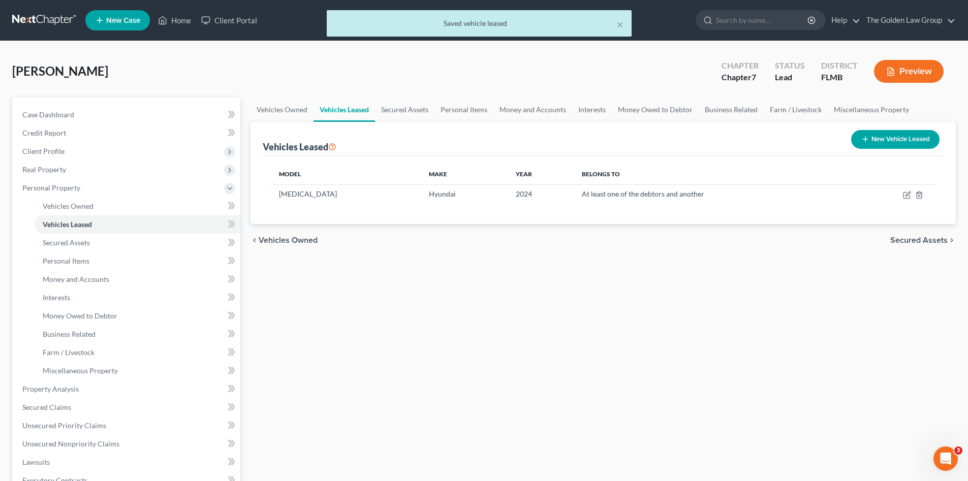
click at [481, 400] on div "Vehicles Owned Vehicles Leased Secured Assets Personal Items Money and Accounts…" at bounding box center [603, 391] width 716 height 587
click at [89, 402] on link "Secured Claims" at bounding box center [127, 407] width 226 height 18
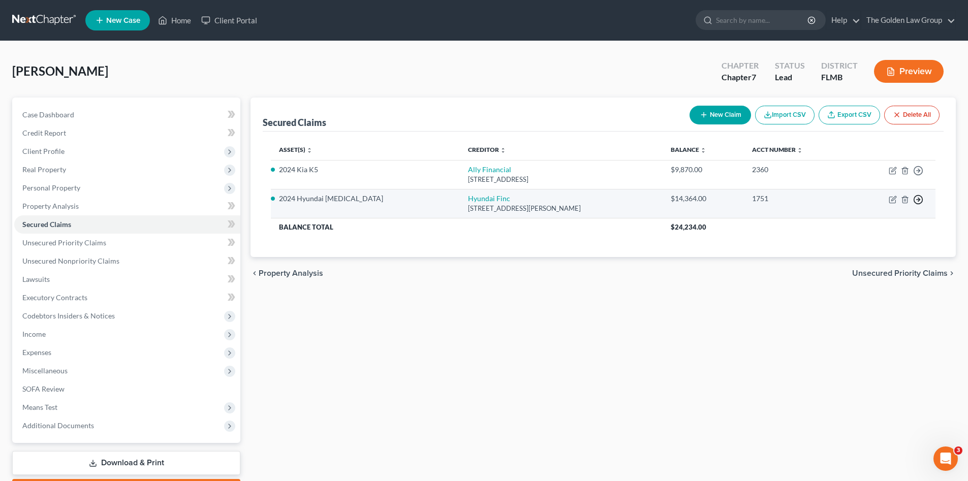
click at [917, 176] on icon "button" at bounding box center [918, 171] width 10 height 10
click at [878, 241] on link "Move to G" at bounding box center [871, 241] width 85 height 17
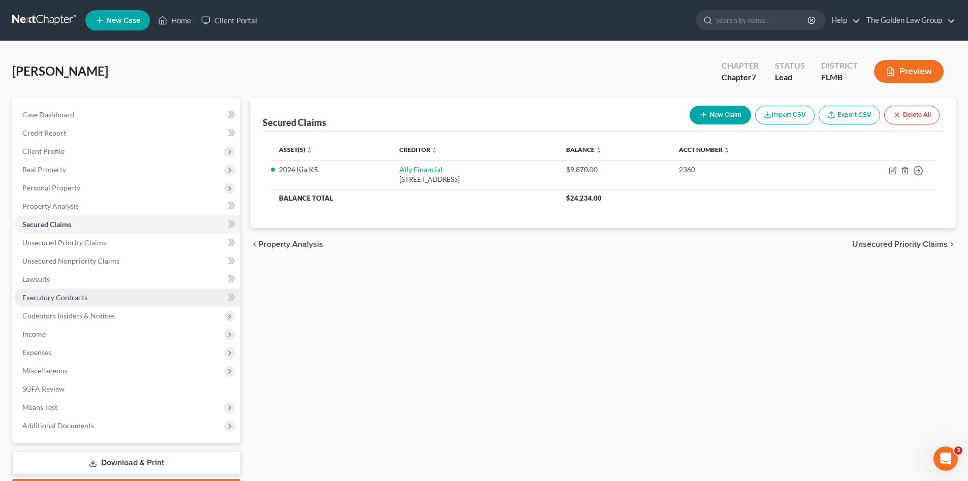
click at [79, 301] on span "Executory Contracts" at bounding box center [54, 297] width 65 height 9
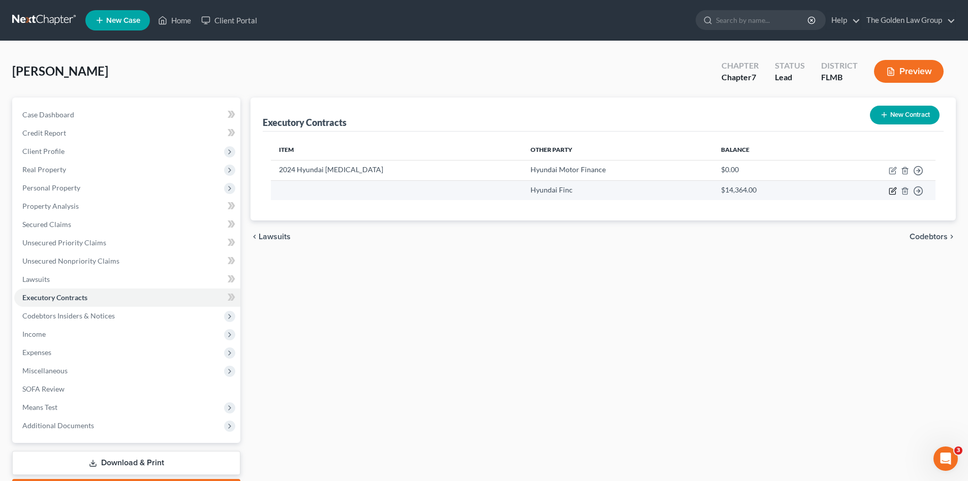
click at [892, 193] on icon "button" at bounding box center [893, 191] width 8 height 8
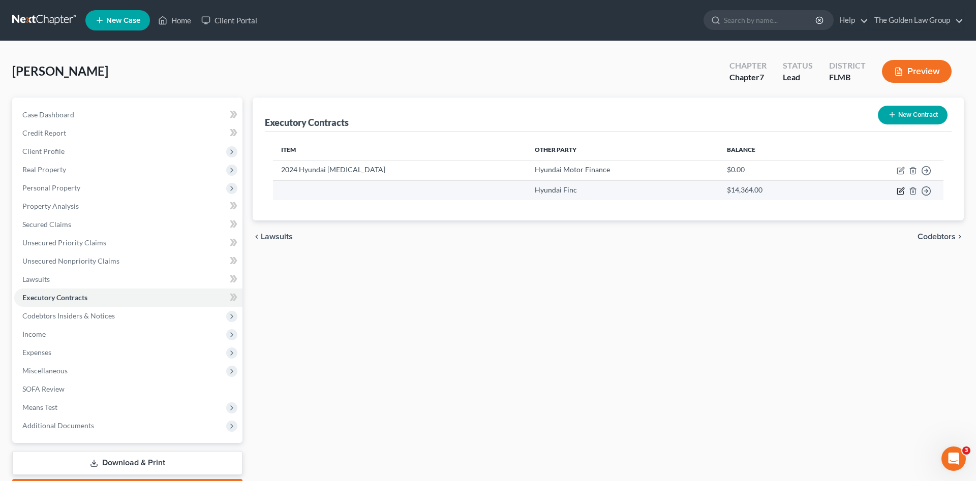
select select "4"
select select "0"
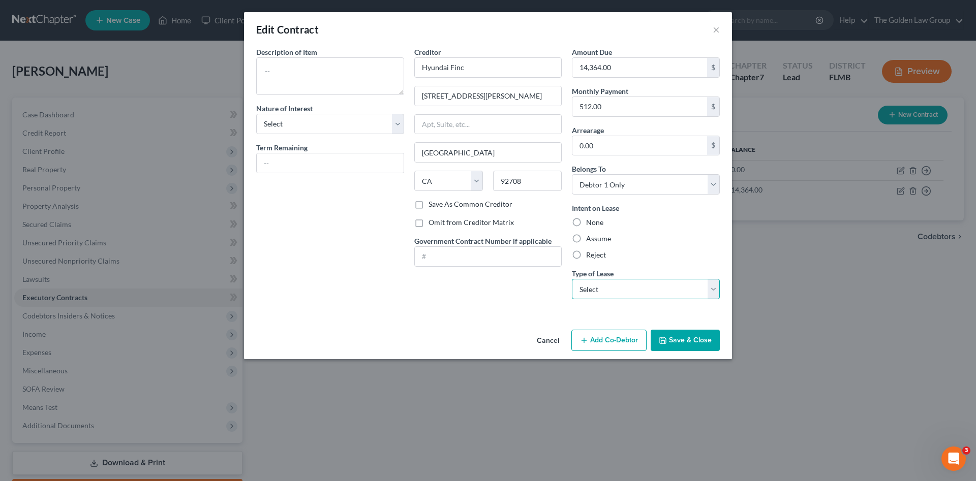
click at [710, 288] on select "Select Real Estate Car Other" at bounding box center [646, 289] width 148 height 20
select select "1"
click at [572, 279] on select "Select Real Estate Car Other" at bounding box center [646, 289] width 148 height 20
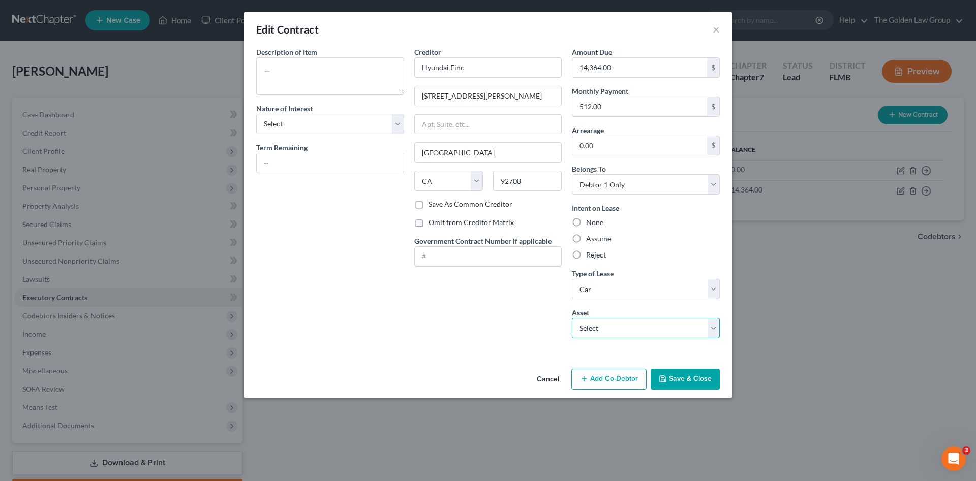
click at [653, 325] on select "Select 2024 Hyundai Sonata - $32000.0" at bounding box center [646, 328] width 148 height 20
select select "0"
click at [572, 318] on select "Select 2024 Hyundai Sonata - $32000.0" at bounding box center [646, 328] width 148 height 20
type textarea "2024 Hyundai Sonata"
click at [681, 380] on button "Save & Close" at bounding box center [684, 379] width 69 height 21
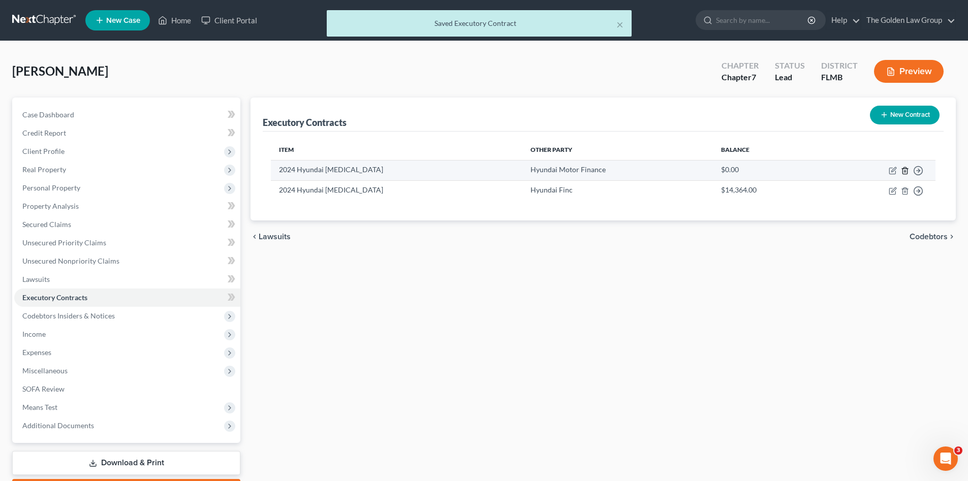
click at [906, 171] on line "button" at bounding box center [906, 171] width 0 height 2
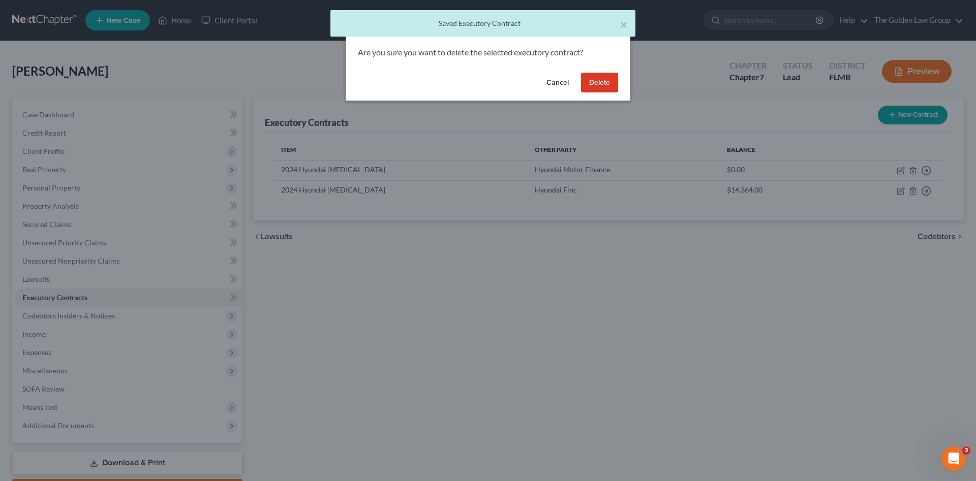
click at [604, 83] on button "Delete" at bounding box center [599, 83] width 37 height 20
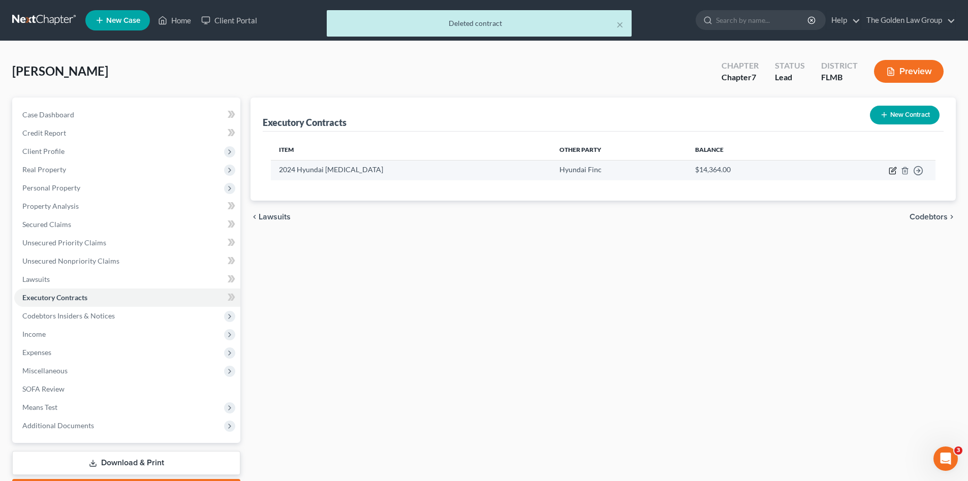
click at [891, 171] on icon "button" at bounding box center [893, 171] width 8 height 8
select select "4"
select select "0"
select select "1"
select select "0"
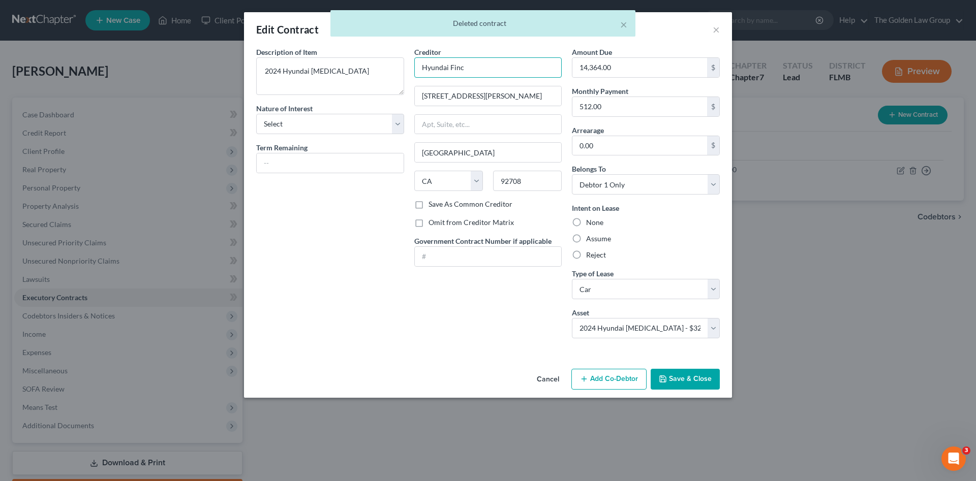
click at [468, 65] on input "Hyundai Finc" at bounding box center [488, 67] width 148 height 20
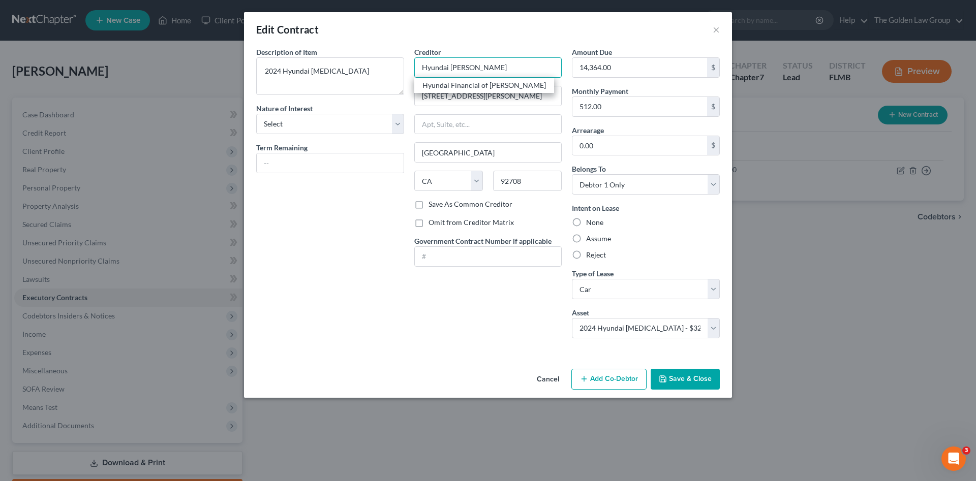
drag, startPoint x: 481, startPoint y: 66, endPoint x: 450, endPoint y: 64, distance: 31.1
click at [450, 64] on input "Hyundai Finan" at bounding box center [488, 67] width 148 height 20
click at [477, 85] on div "Hyundai Motor Finance" at bounding box center [475, 85] width 106 height 10
type input "Hyundai Motor Finance"
type input "P.O. Box 20809"
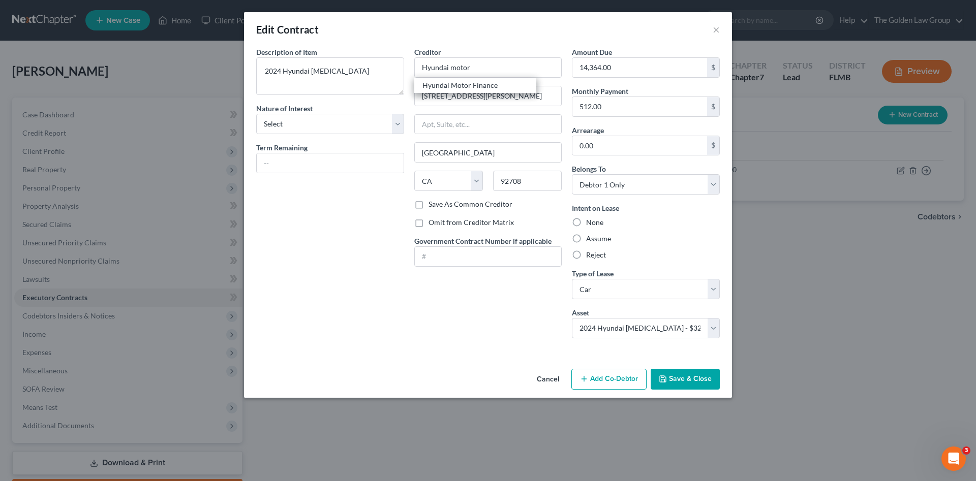
type input "92728"
drag, startPoint x: 671, startPoint y: 380, endPoint x: 554, endPoint y: 271, distance: 159.6
click at [407, 338] on div "Edit Contract × Description of non-residential real property * Description of I…" at bounding box center [488, 205] width 488 height 386
click at [682, 380] on button "Save & Close" at bounding box center [684, 379] width 69 height 21
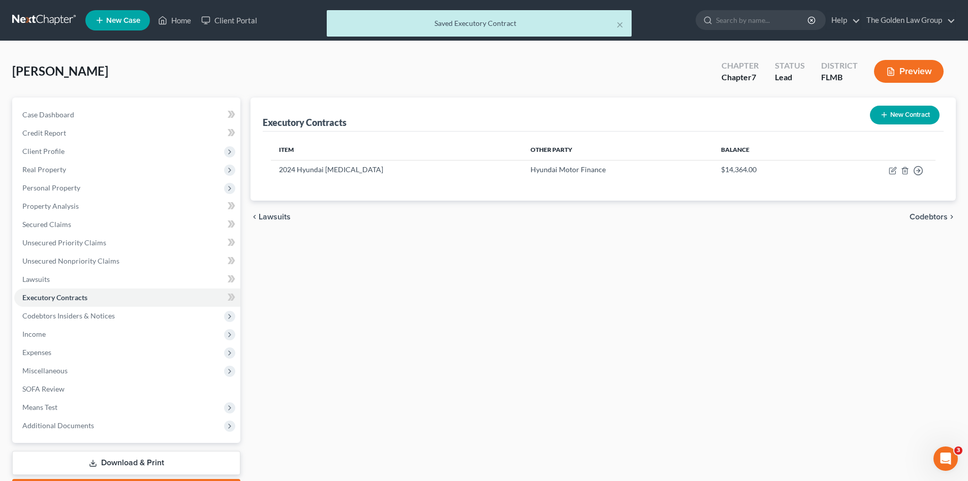
click at [682, 380] on div "Executory Contracts New Contract Item Other Party Balance 2024 Hyundai Sonata H…" at bounding box center [603, 300] width 716 height 404
click at [61, 184] on span "Personal Property" at bounding box center [51, 187] width 58 height 9
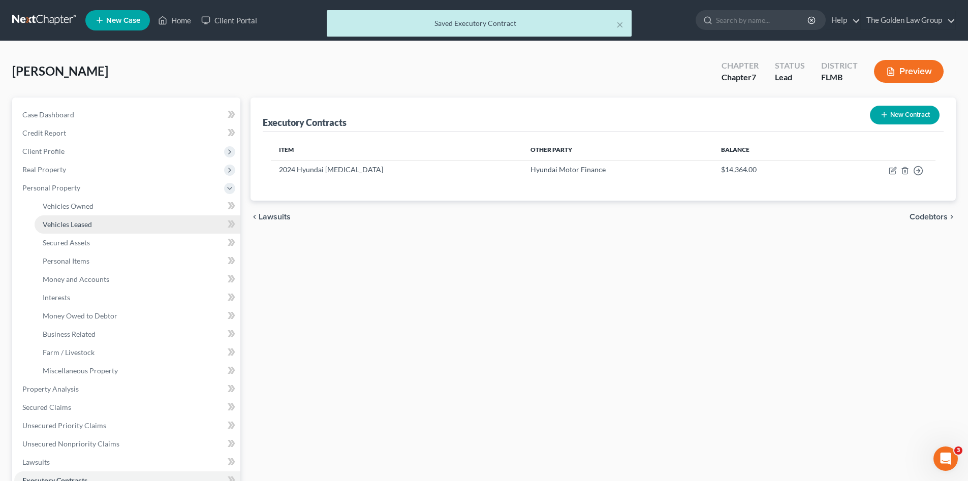
click at [79, 219] on link "Vehicles Leased" at bounding box center [138, 224] width 206 height 18
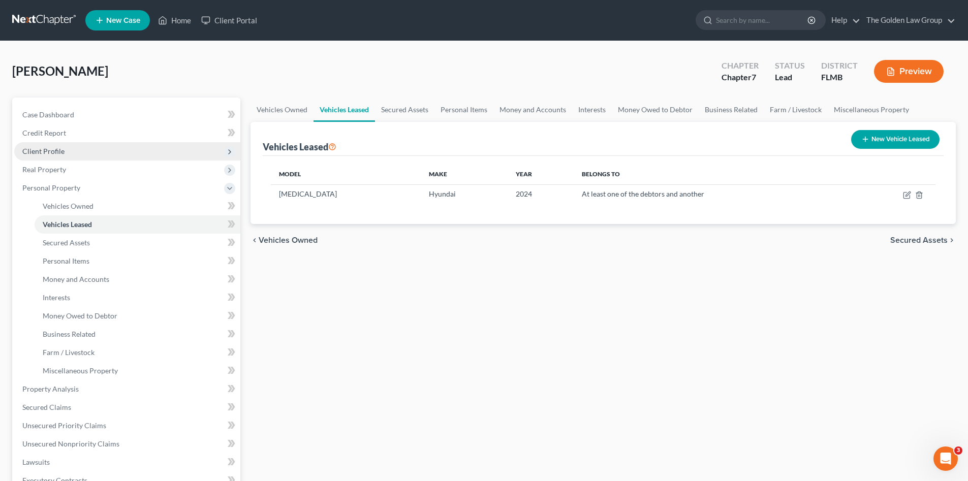
click at [36, 147] on span "Client Profile" at bounding box center [43, 151] width 42 height 9
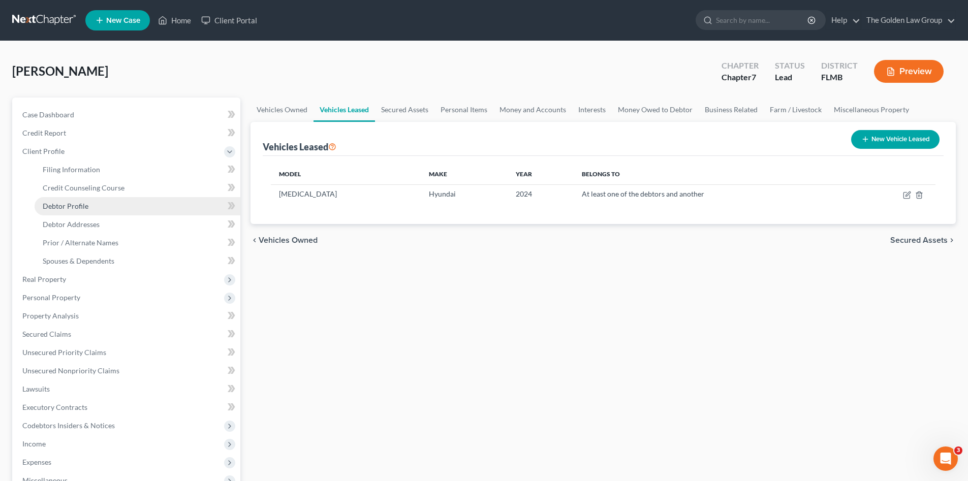
click at [73, 208] on span "Debtor Profile" at bounding box center [66, 206] width 46 height 9
select select "2"
select select "1"
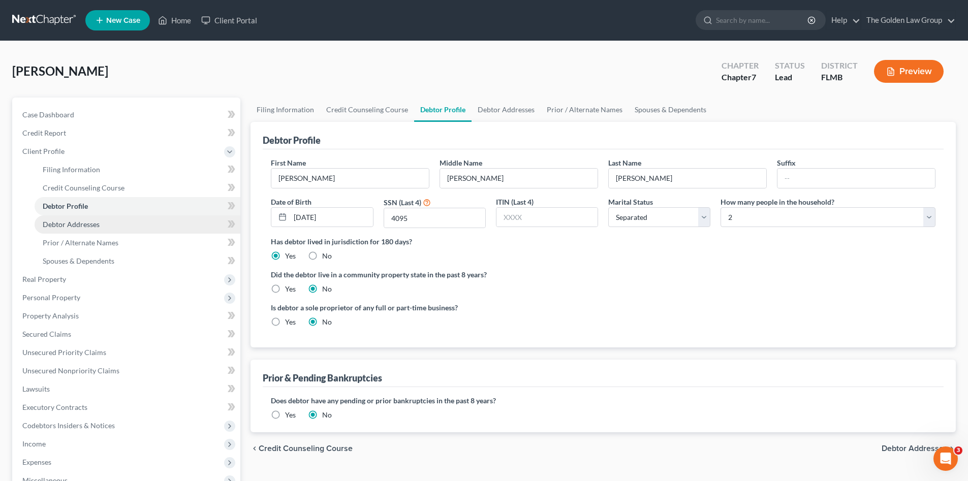
click at [75, 220] on span "Debtor Addresses" at bounding box center [71, 224] width 57 height 9
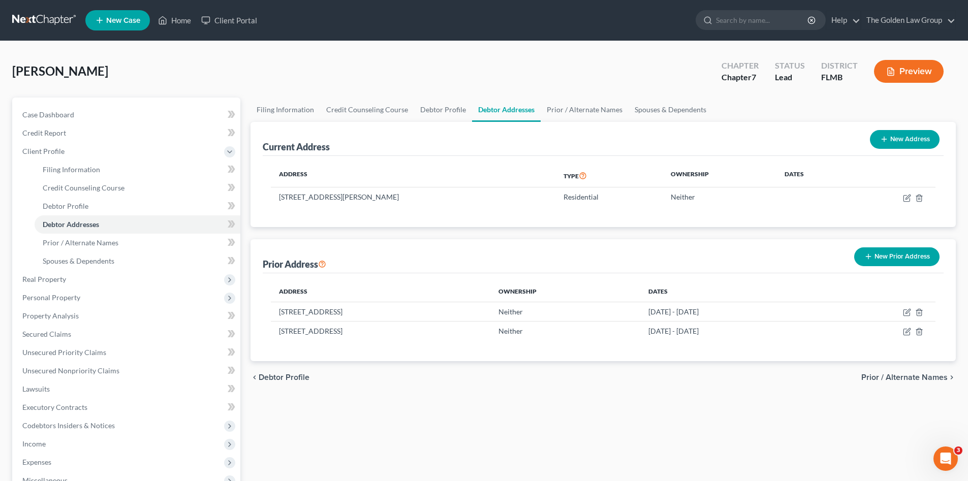
click at [417, 412] on div "Filing Information Credit Counseling Course Debtor Profile Debtor Addresses Pri…" at bounding box center [603, 355] width 716 height 514
click at [319, 371] on div "chevron_left Debtor Profile Prior / Alternate Names chevron_right" at bounding box center [603, 377] width 705 height 33
click at [413, 71] on div "Fuentes, Madelynn Upgraded Chapter Chapter 7 Status Lead District FLMB Preview" at bounding box center [484, 75] width 944 height 44
click at [378, 83] on div "Fuentes, Madelynn Upgraded Chapter Chapter 7 Status Lead District FLMB Preview" at bounding box center [484, 75] width 944 height 44
click at [89, 243] on span "Prior / Alternate Names" at bounding box center [81, 242] width 76 height 9
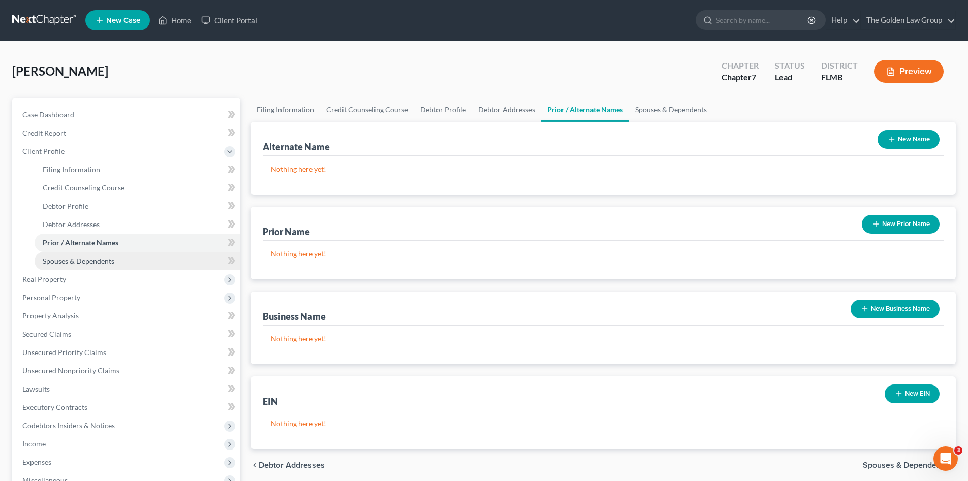
click at [94, 257] on span "Spouses & Dependents" at bounding box center [79, 261] width 72 height 9
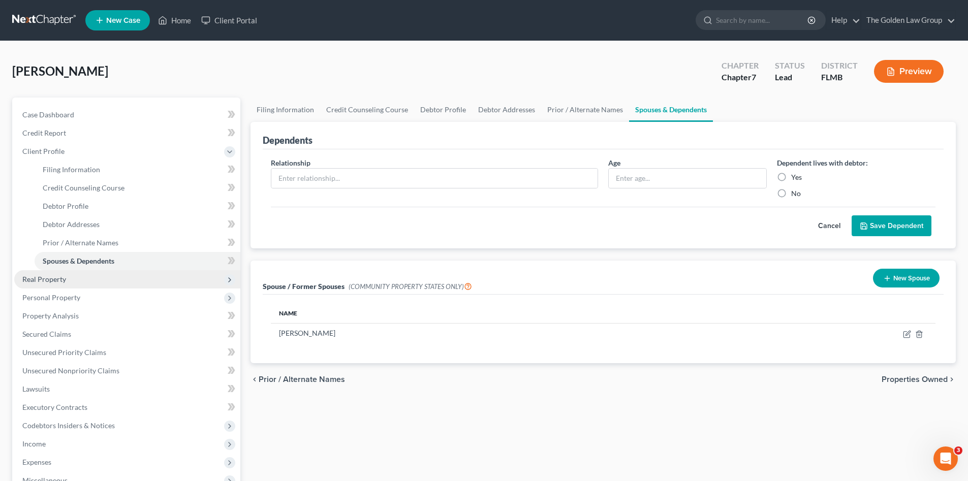
click at [63, 276] on span "Real Property" at bounding box center [44, 279] width 44 height 9
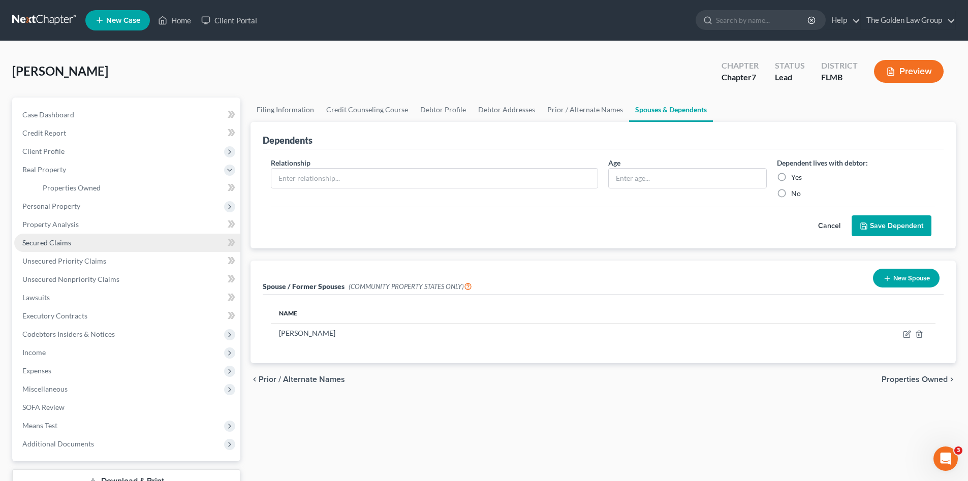
click at [73, 242] on link "Secured Claims" at bounding box center [127, 243] width 226 height 18
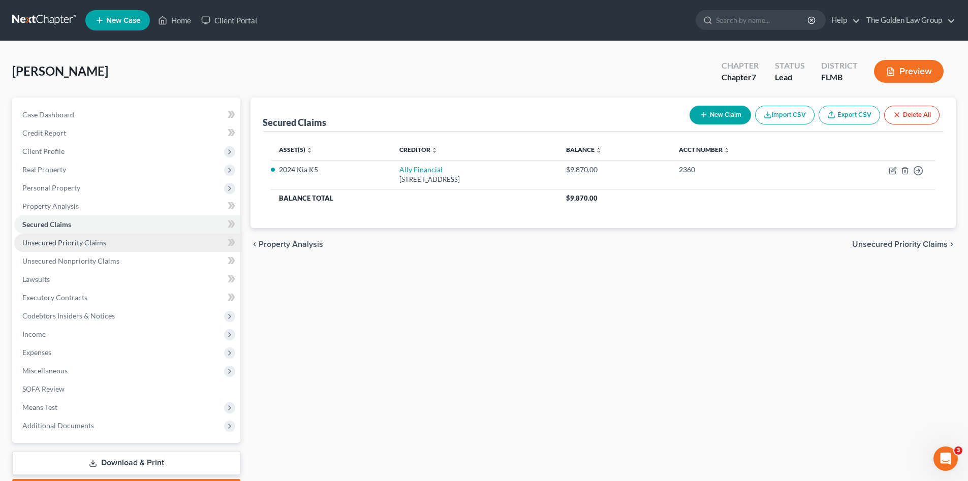
click at [95, 244] on span "Unsecured Priority Claims" at bounding box center [64, 242] width 84 height 9
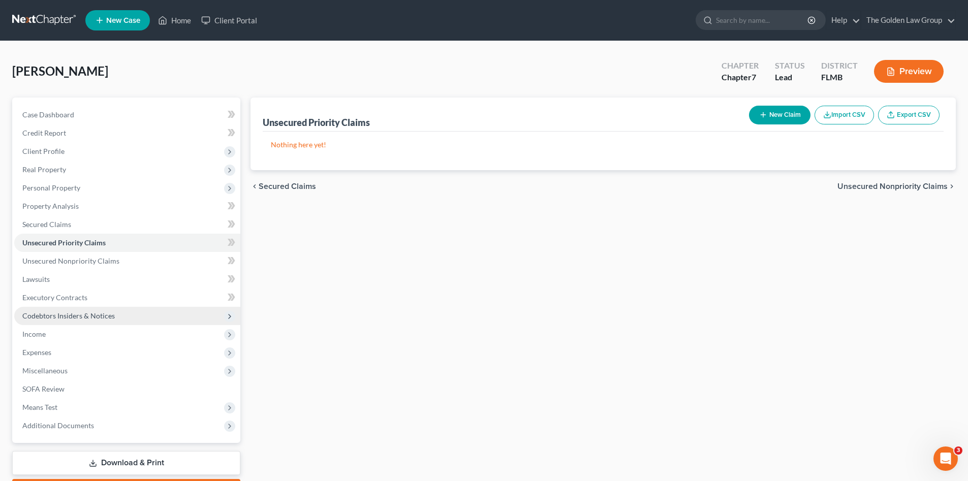
drag, startPoint x: 56, startPoint y: 327, endPoint x: 44, endPoint y: 324, distance: 12.2
click at [56, 327] on span "Income" at bounding box center [127, 334] width 226 height 18
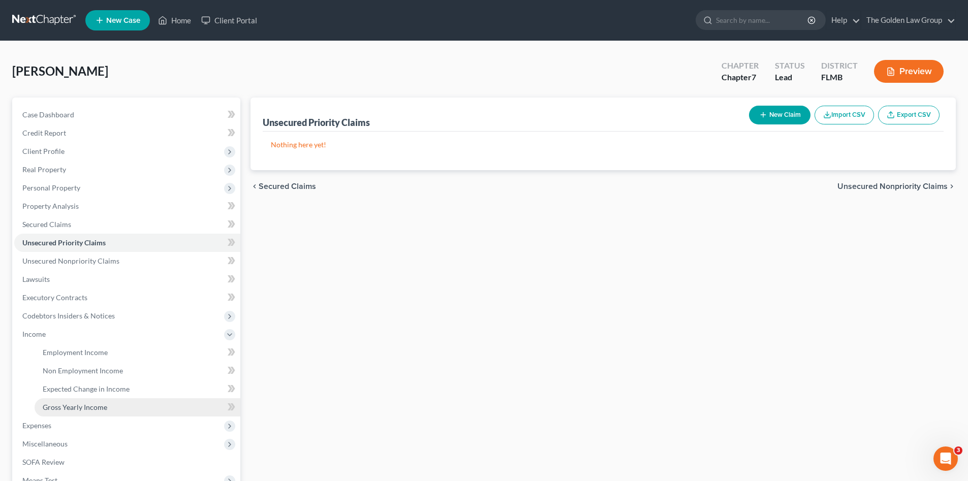
click at [93, 406] on span "Gross Yearly Income" at bounding box center [75, 407] width 65 height 9
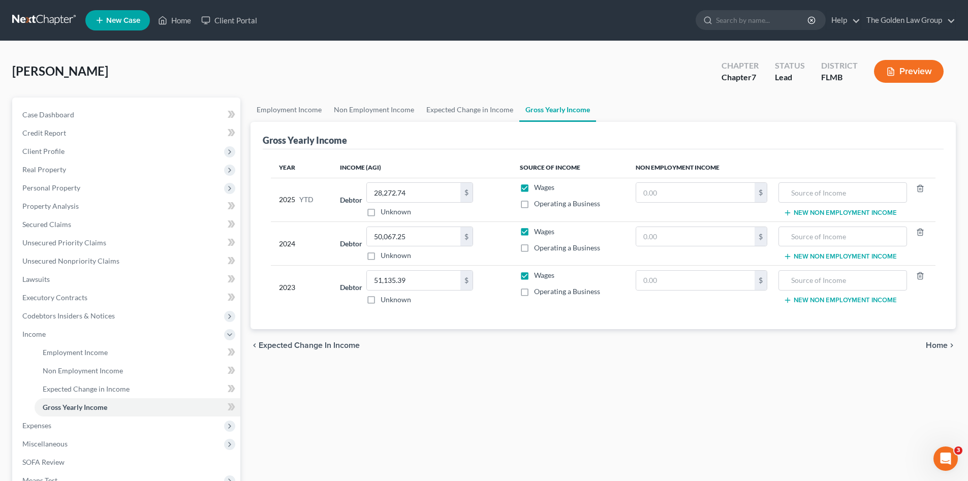
click at [564, 432] on div "Employment Income Non Employment Income Expected Change in Income Gross Yearly …" at bounding box center [603, 336] width 716 height 477
click at [71, 297] on span "Executory Contracts" at bounding box center [54, 297] width 65 height 9
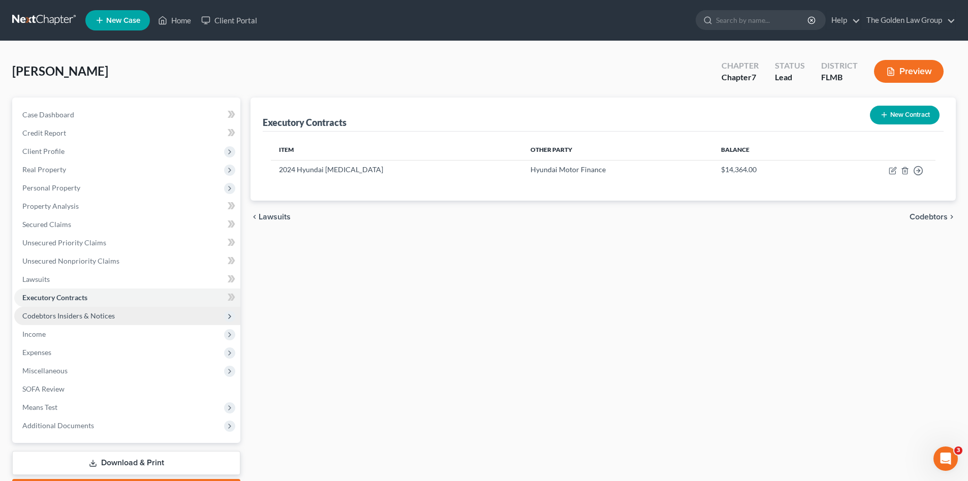
click at [77, 313] on span "Codebtors Insiders & Notices" at bounding box center [68, 316] width 92 height 9
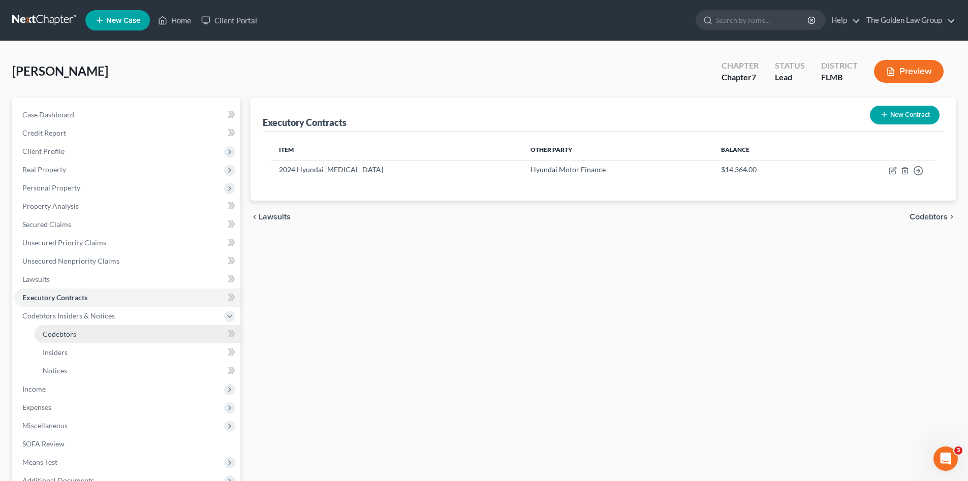
click at [68, 331] on span "Codebtors" at bounding box center [60, 334] width 34 height 9
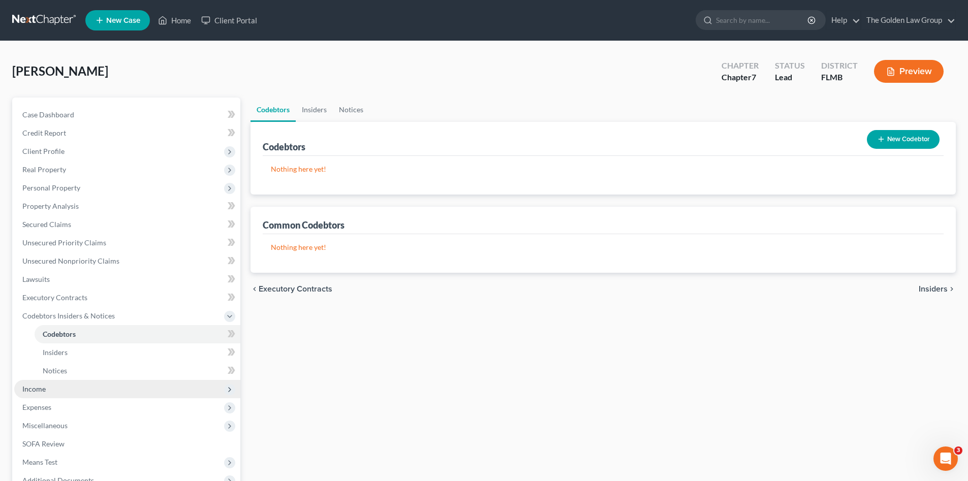
click at [34, 389] on span "Income" at bounding box center [33, 389] width 23 height 9
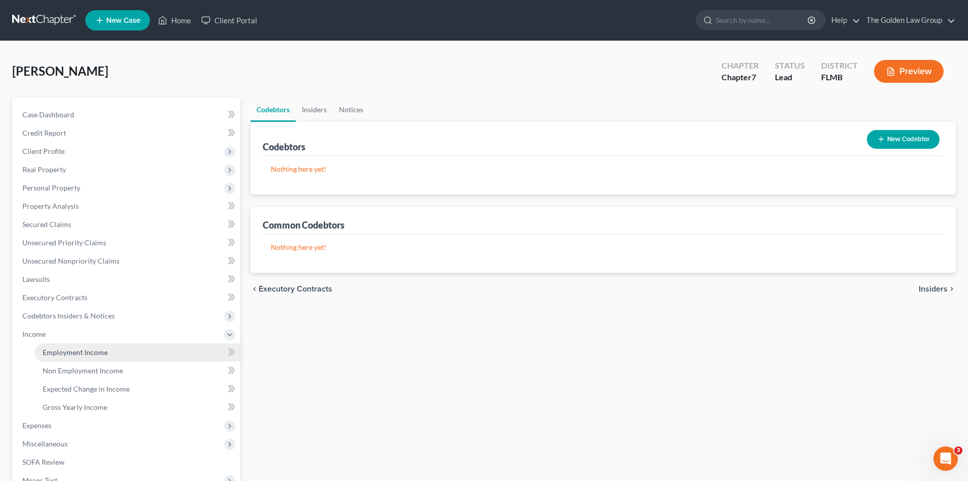
click at [78, 349] on span "Employment Income" at bounding box center [75, 352] width 65 height 9
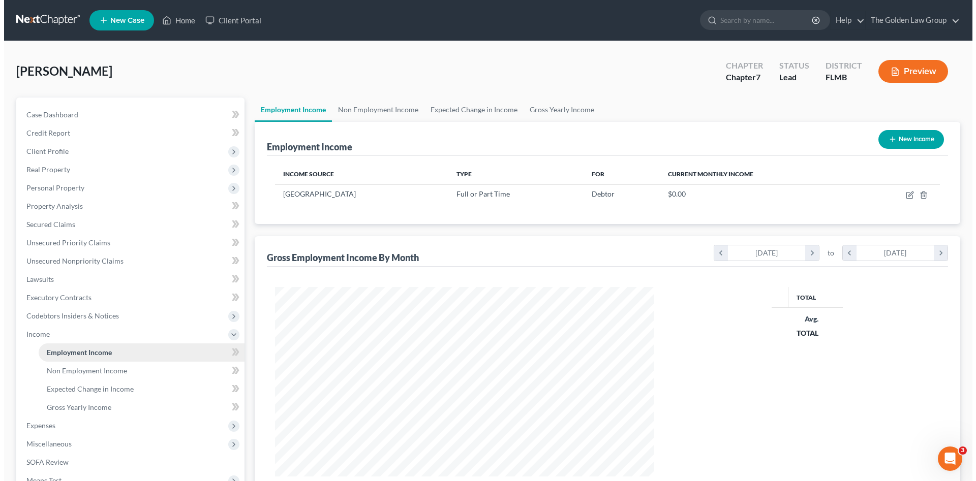
scroll to position [190, 399]
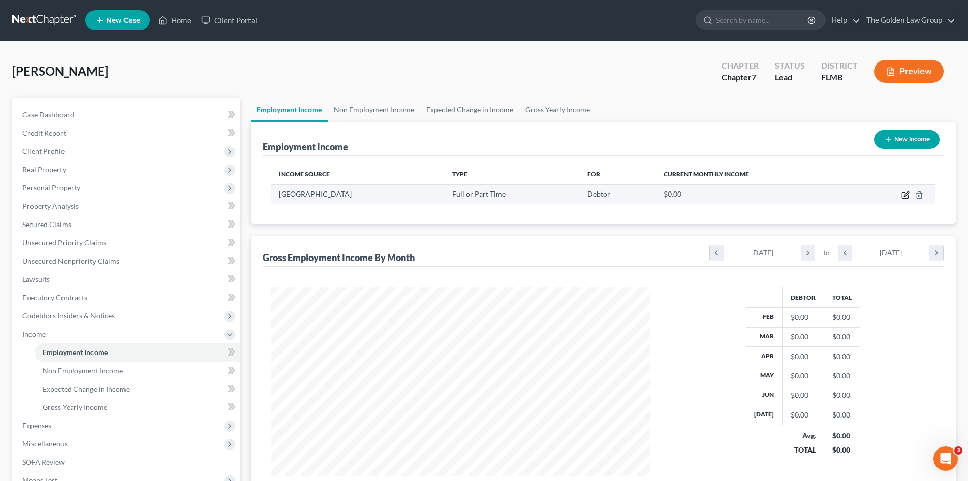
click at [902, 196] on icon "button" at bounding box center [905, 196] width 6 height 6
select select "0"
select select "9"
select select "2"
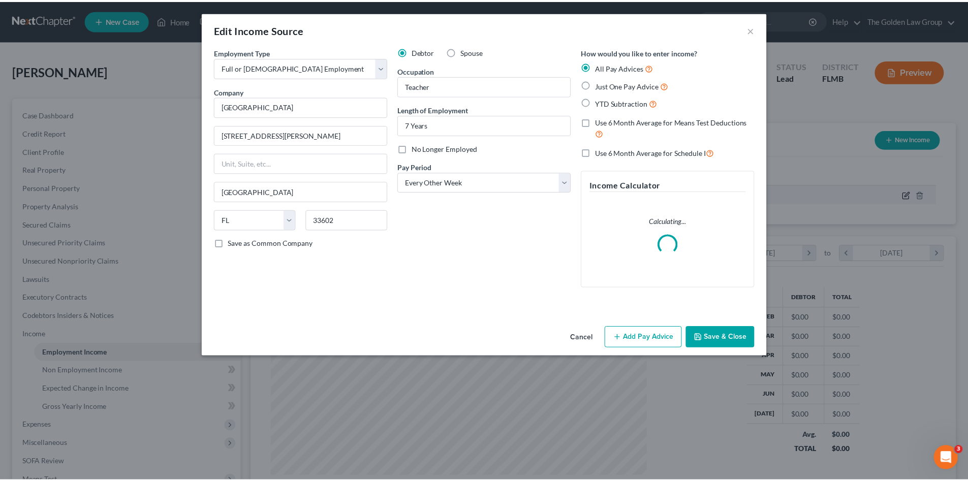
scroll to position [191, 403]
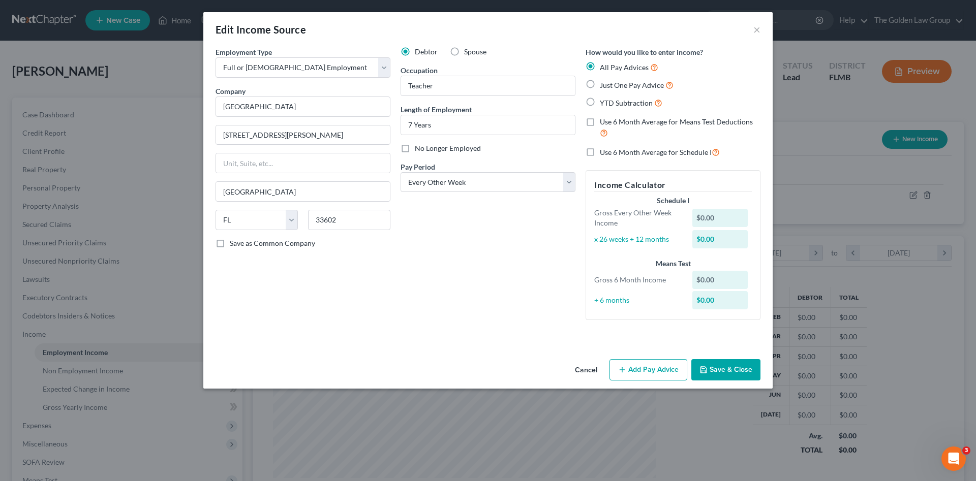
click at [723, 368] on button "Save & Close" at bounding box center [725, 369] width 69 height 21
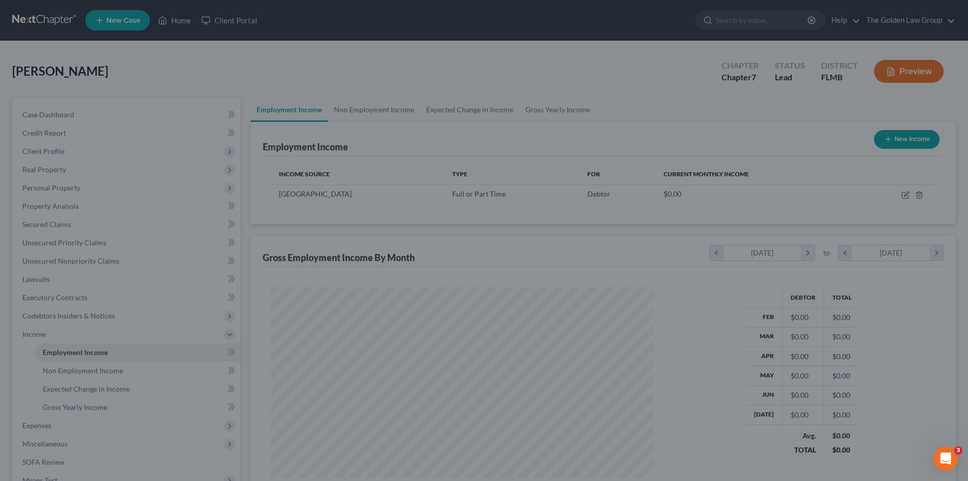
scroll to position [507988, 507778]
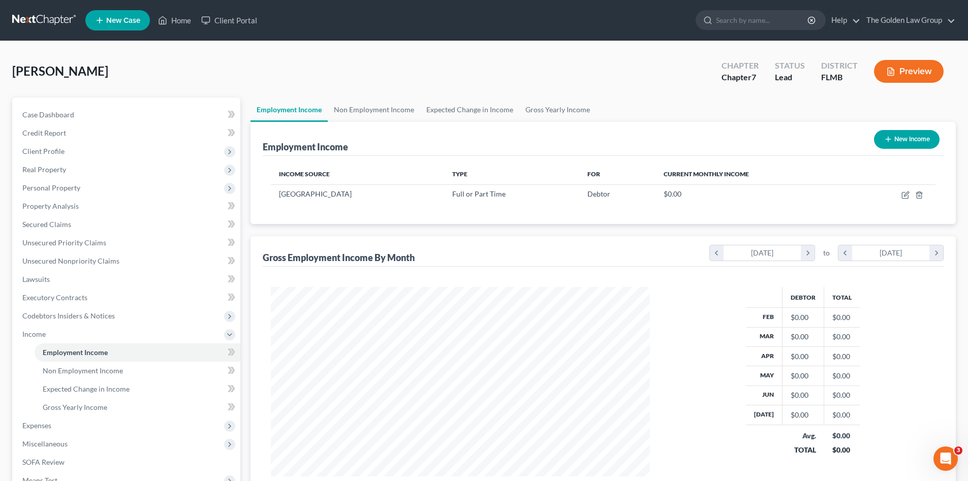
click at [35, 19] on link at bounding box center [44, 20] width 65 height 18
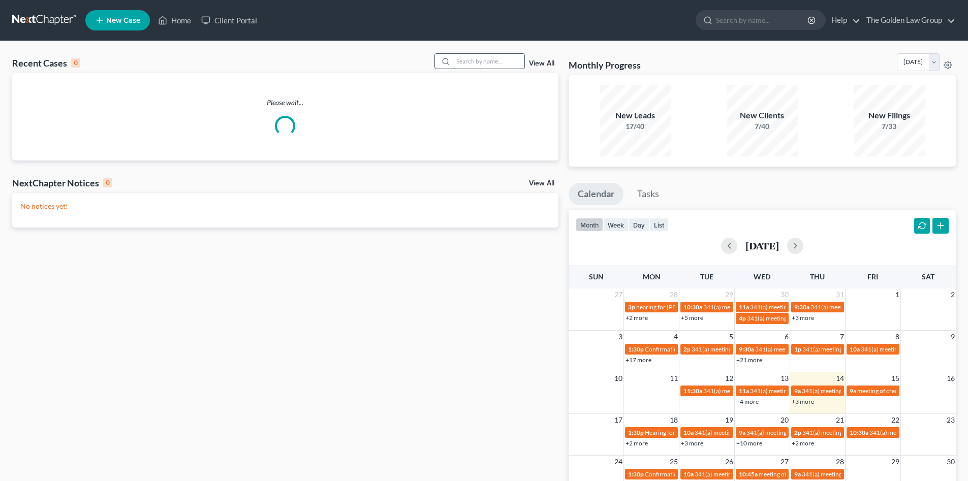
click at [467, 57] on input "search" at bounding box center [488, 61] width 71 height 15
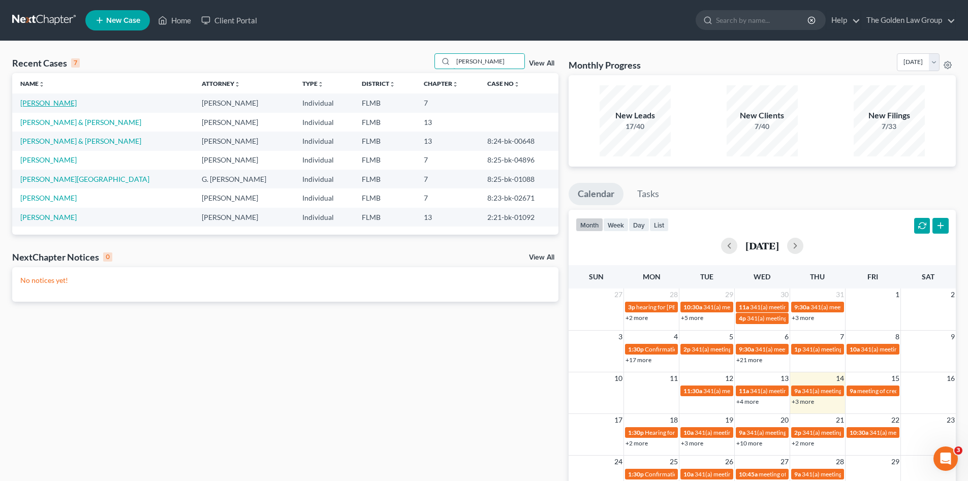
type input "[PERSON_NAME]"
click at [46, 103] on link "[PERSON_NAME]" at bounding box center [48, 103] width 56 height 9
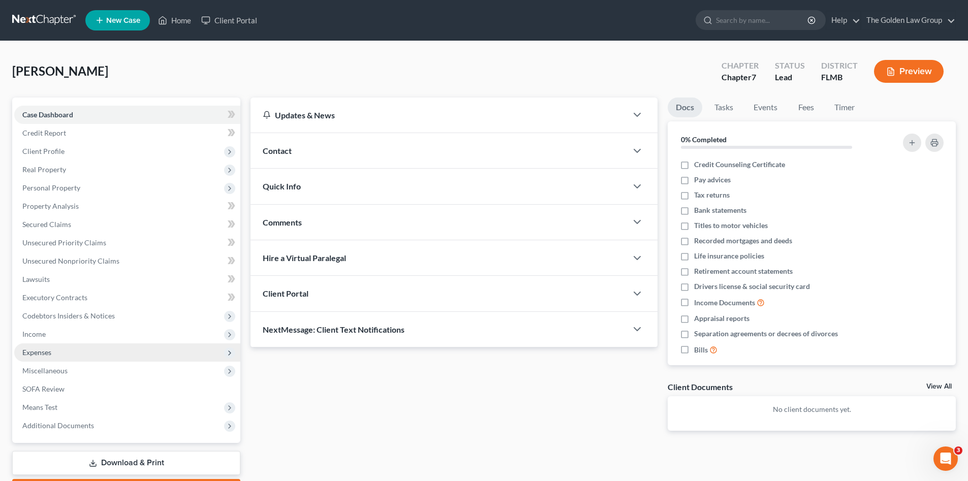
click at [59, 353] on span "Expenses" at bounding box center [127, 353] width 226 height 18
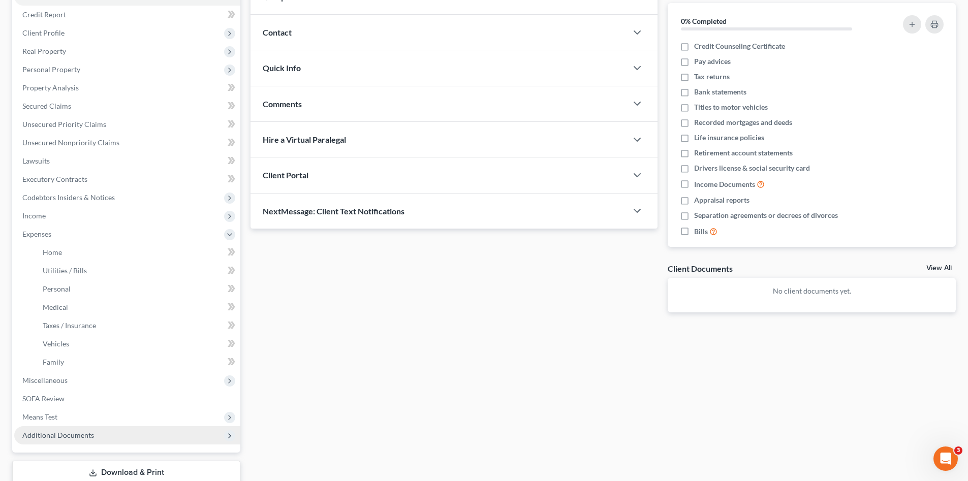
scroll to position [187, 0]
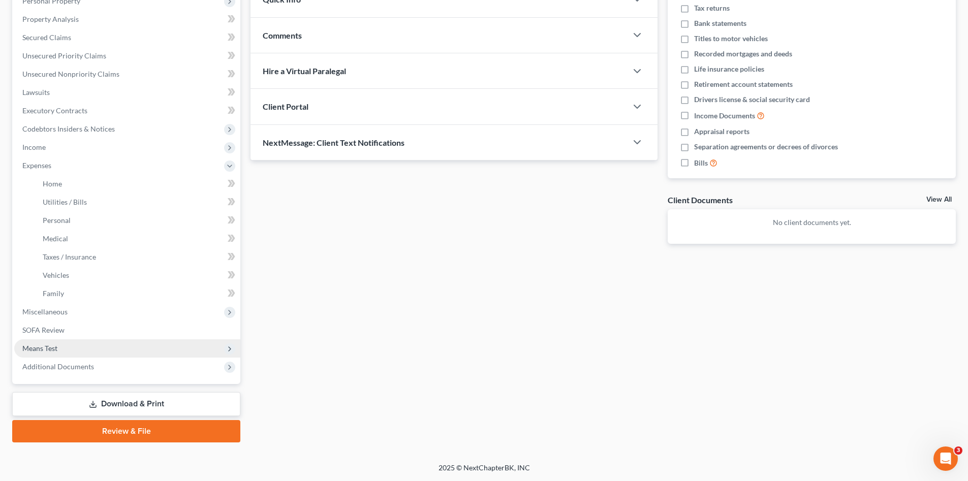
click at [91, 346] on span "Means Test" at bounding box center [127, 348] width 226 height 18
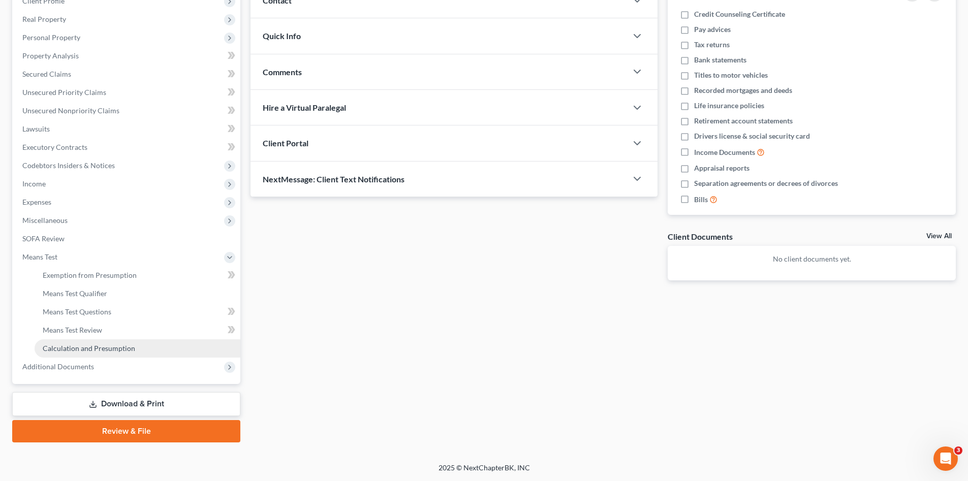
scroll to position [150, 0]
click at [98, 275] on span "Exemption from Presumption" at bounding box center [90, 275] width 94 height 9
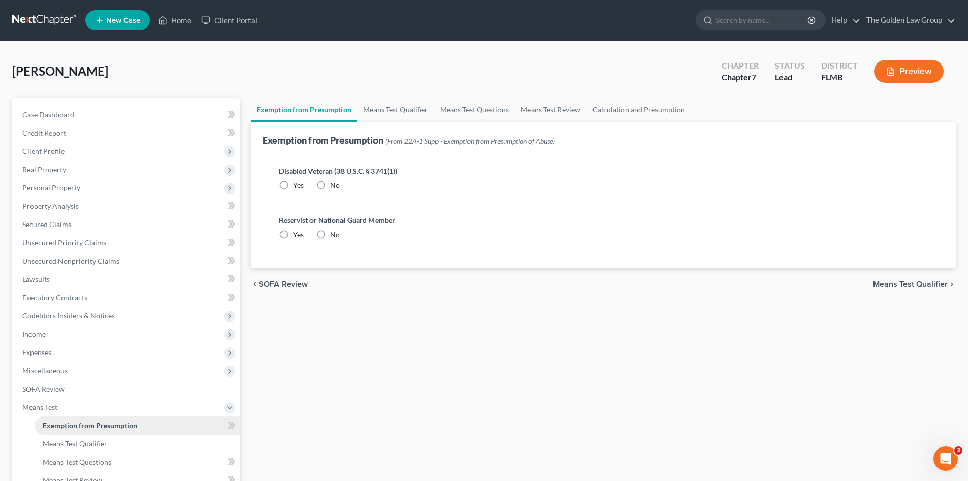
radio input "true"
click at [550, 108] on link "Means Test Review" at bounding box center [551, 110] width 72 height 24
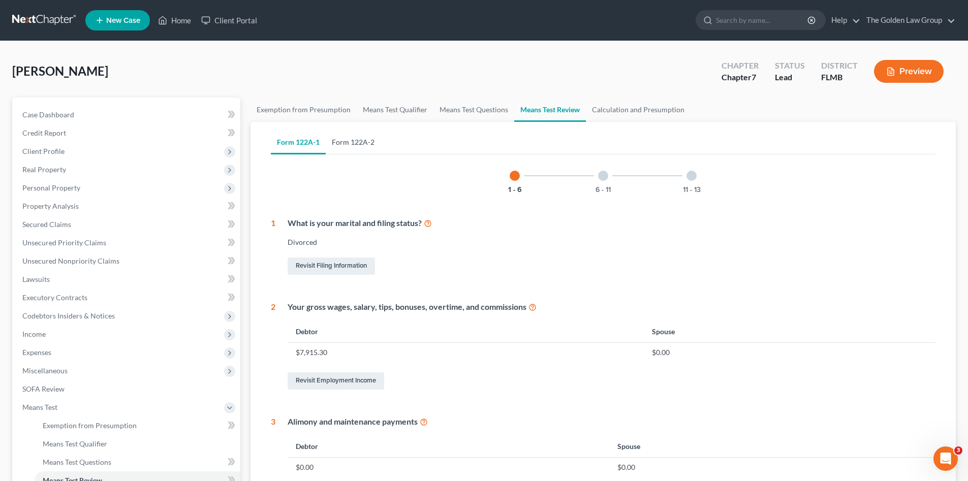
click at [340, 140] on link "Form 122A-2" at bounding box center [353, 142] width 55 height 24
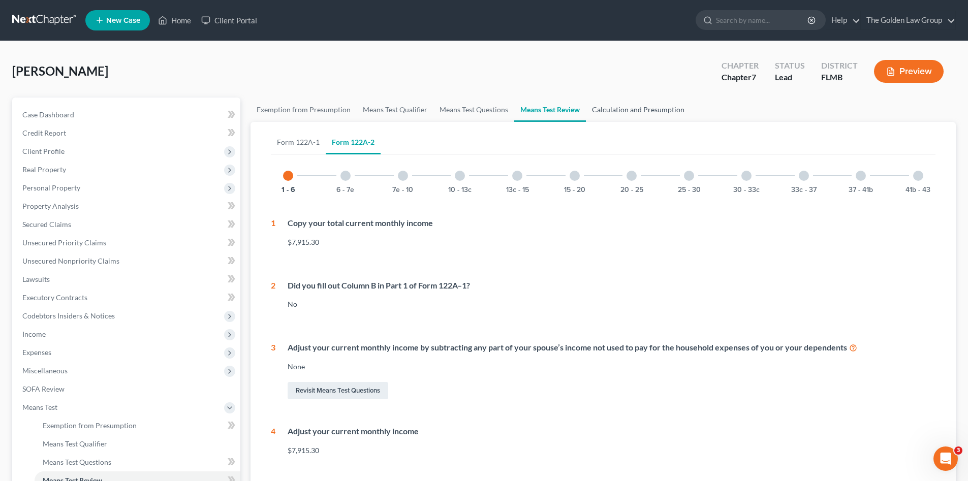
click at [609, 108] on link "Calculation and Presumption" at bounding box center [638, 110] width 105 height 24
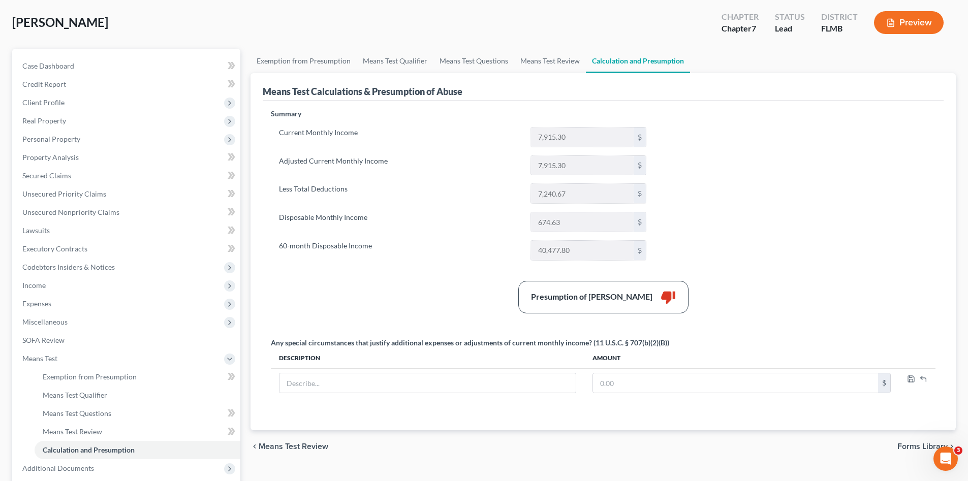
scroll to position [32, 0]
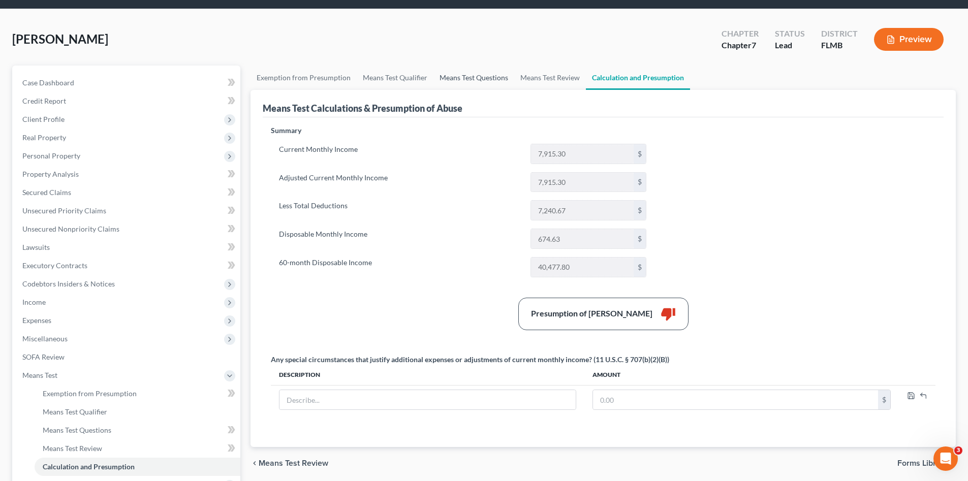
click at [447, 75] on link "Means Test Questions" at bounding box center [473, 78] width 81 height 24
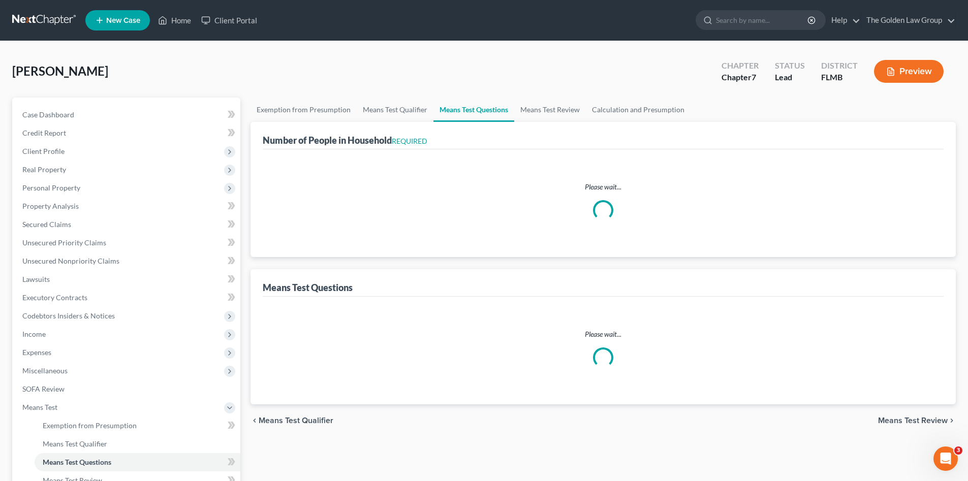
select select "0"
select select "60"
select select "1"
select select "60"
select select "0"
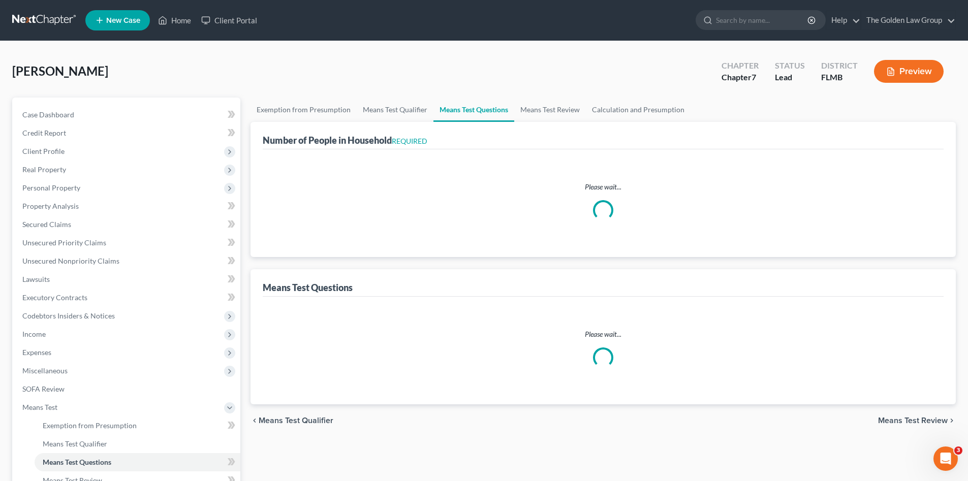
select select "60"
select select "3"
select select "1"
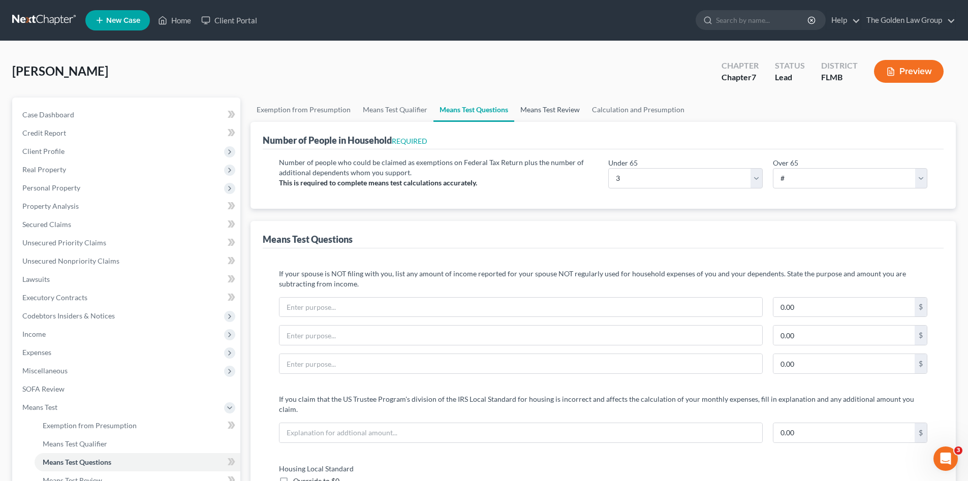
click at [556, 108] on link "Means Test Review" at bounding box center [550, 110] width 72 height 24
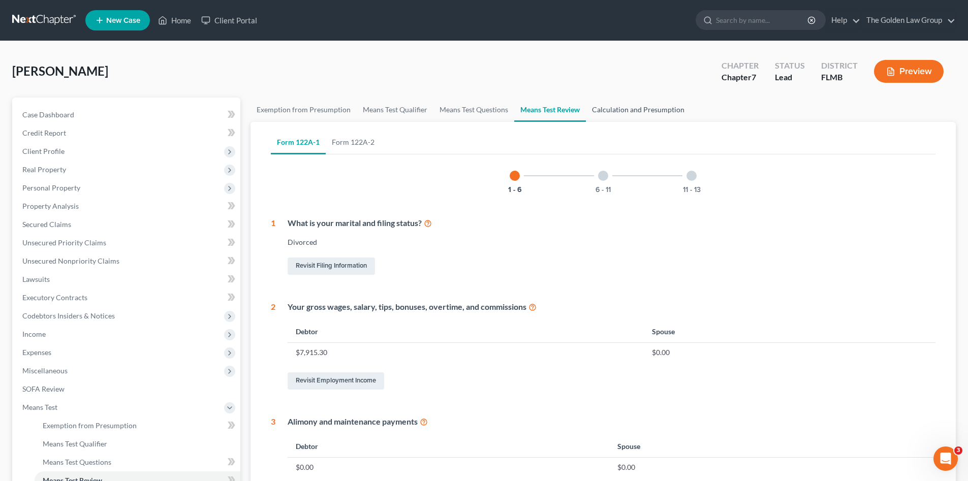
click at [652, 108] on link "Calculation and Presumption" at bounding box center [638, 110] width 105 height 24
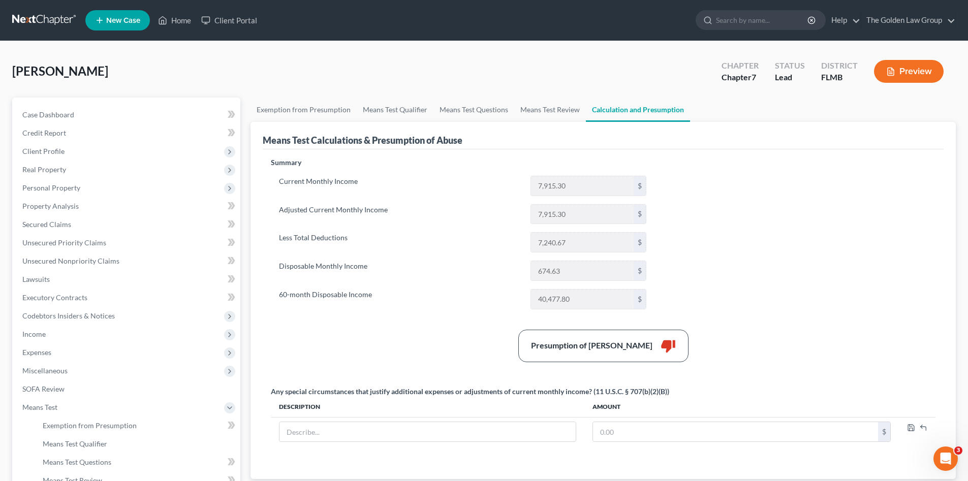
scroll to position [102, 0]
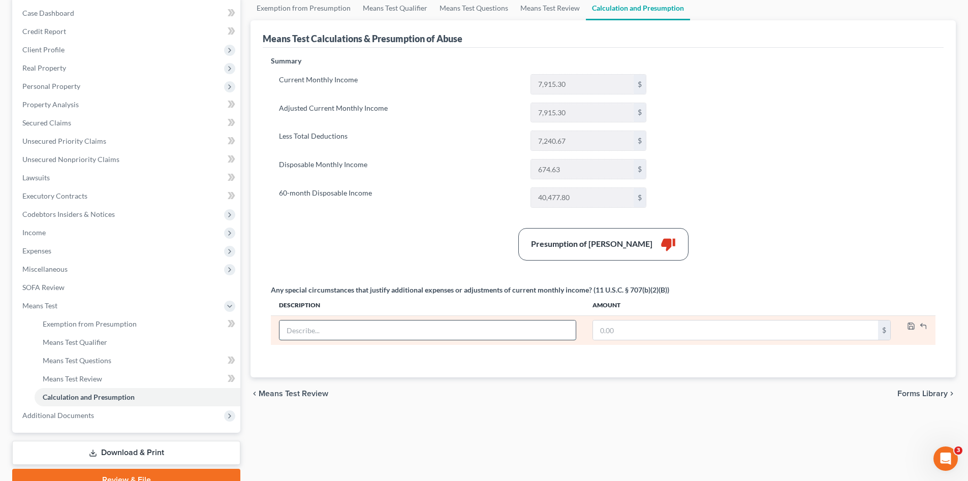
click at [446, 331] on input "text" at bounding box center [427, 330] width 296 height 19
type input "[DATE] - [DATE] [PERSON_NAME] Owed plus Late Fees"
click at [709, 333] on input "text" at bounding box center [735, 330] width 285 height 19
type input "8,155.00"
click at [909, 326] on icon "button" at bounding box center [911, 326] width 8 height 8
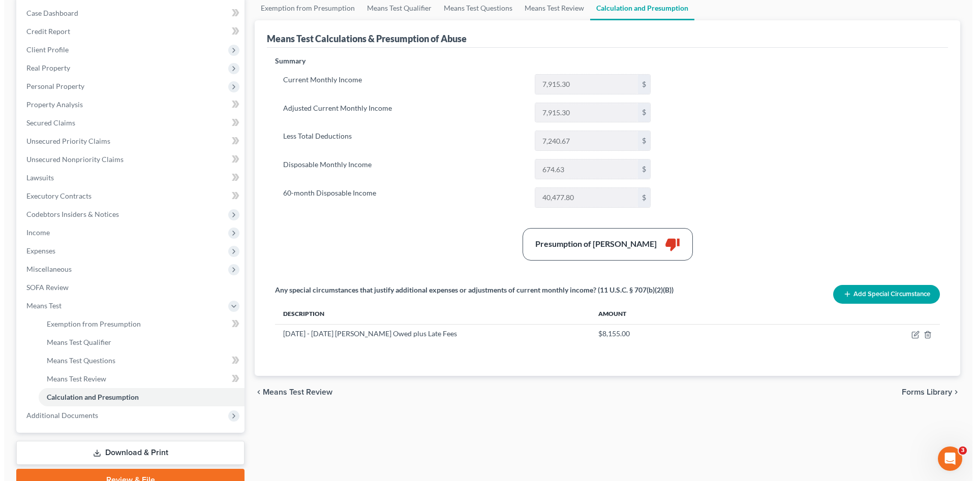
scroll to position [0, 0]
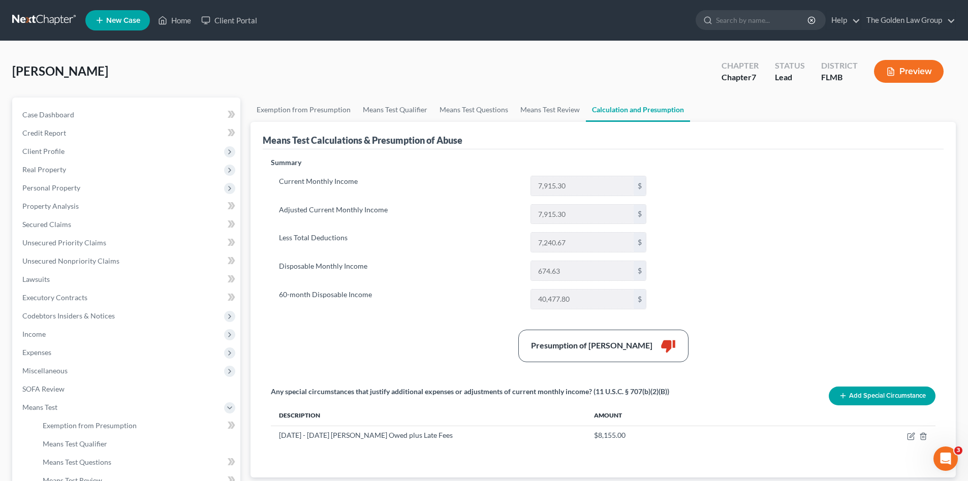
click at [917, 74] on button "Preview" at bounding box center [909, 71] width 70 height 23
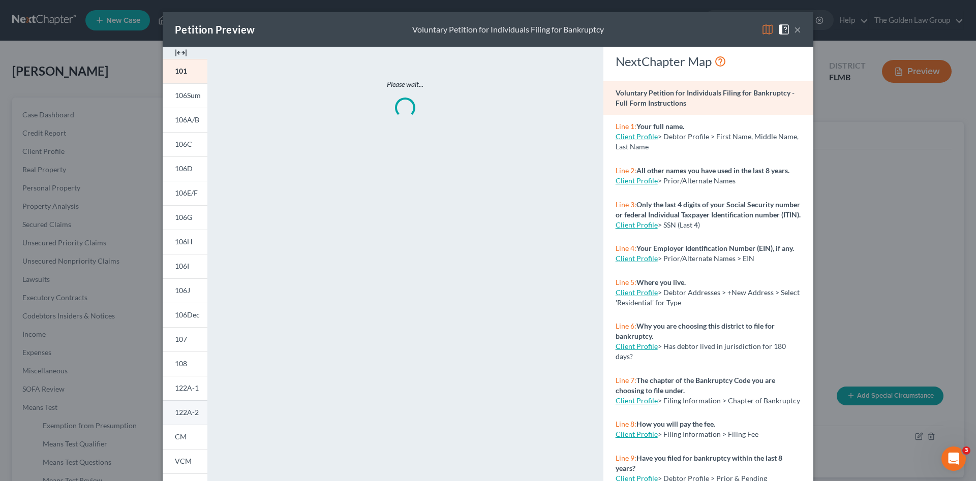
click at [179, 417] on span "122A-2" at bounding box center [187, 412] width 24 height 9
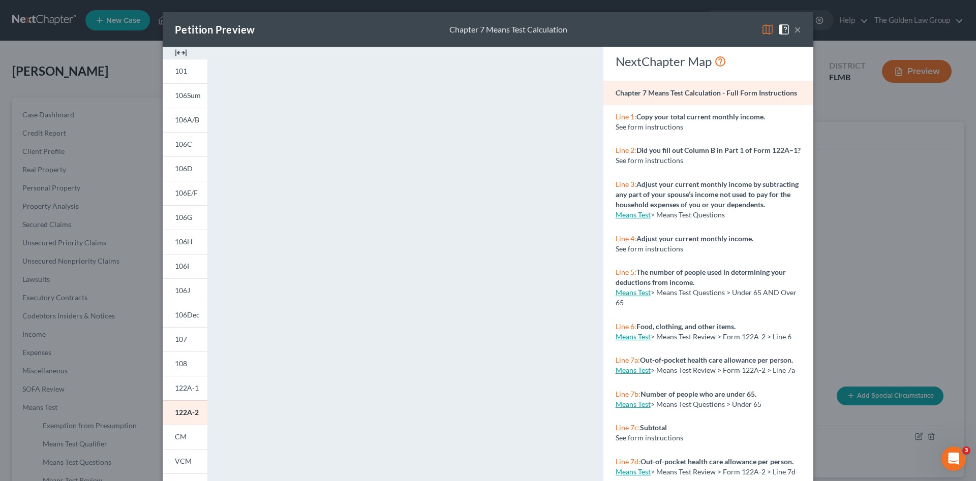
click at [180, 51] on img at bounding box center [181, 53] width 12 height 12
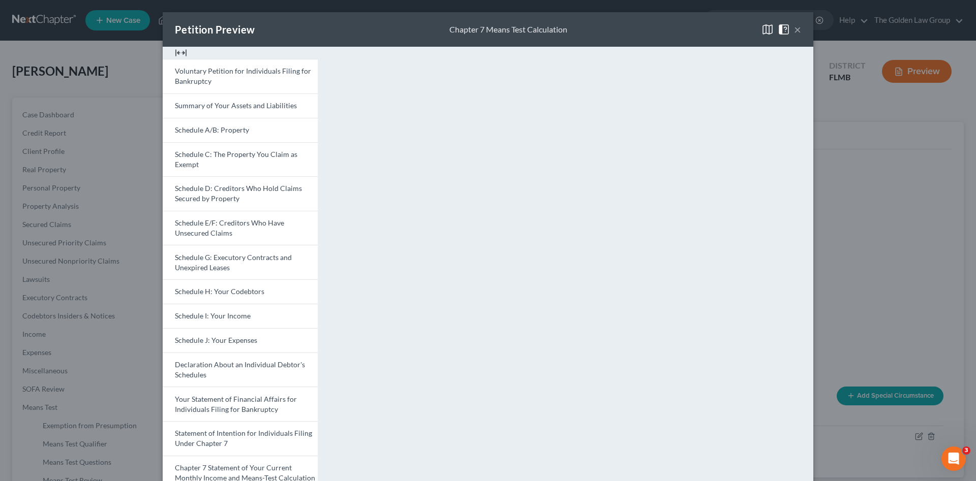
click at [794, 26] on button "×" at bounding box center [797, 29] width 7 height 12
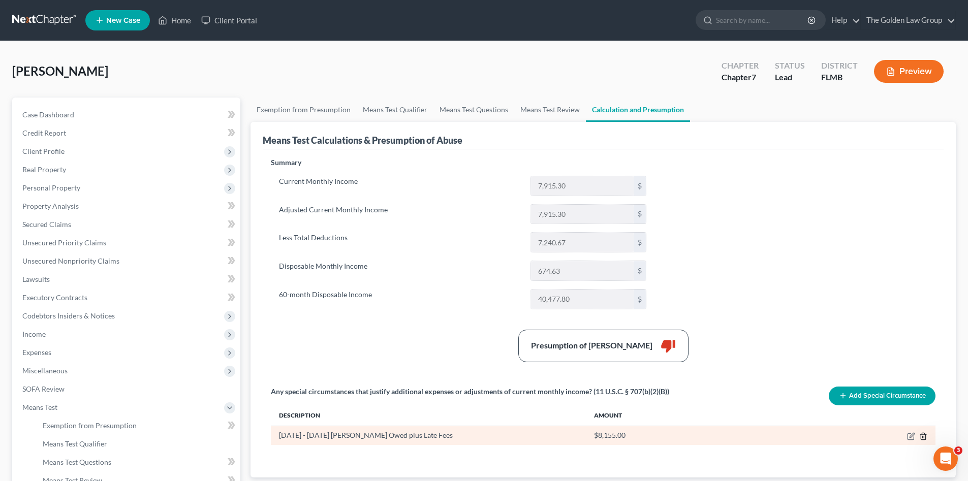
click at [925, 436] on icon "button" at bounding box center [923, 436] width 8 height 8
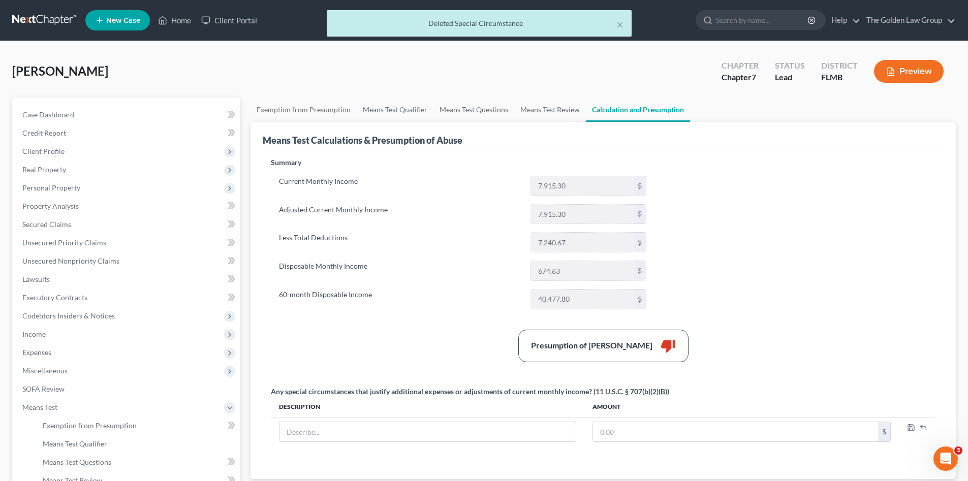
click at [734, 308] on div "Summary Current Monthly Income 7,915.30 $ Adjusted Current Monthly Income 7,915…" at bounding box center [603, 312] width 675 height 309
click at [524, 110] on link "Means Test Review" at bounding box center [550, 110] width 72 height 24
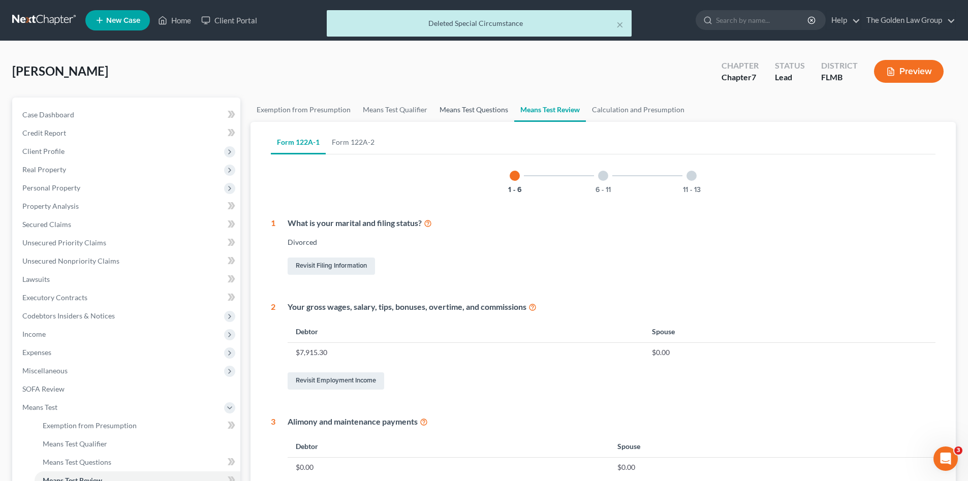
click at [458, 108] on link "Means Test Questions" at bounding box center [473, 110] width 81 height 24
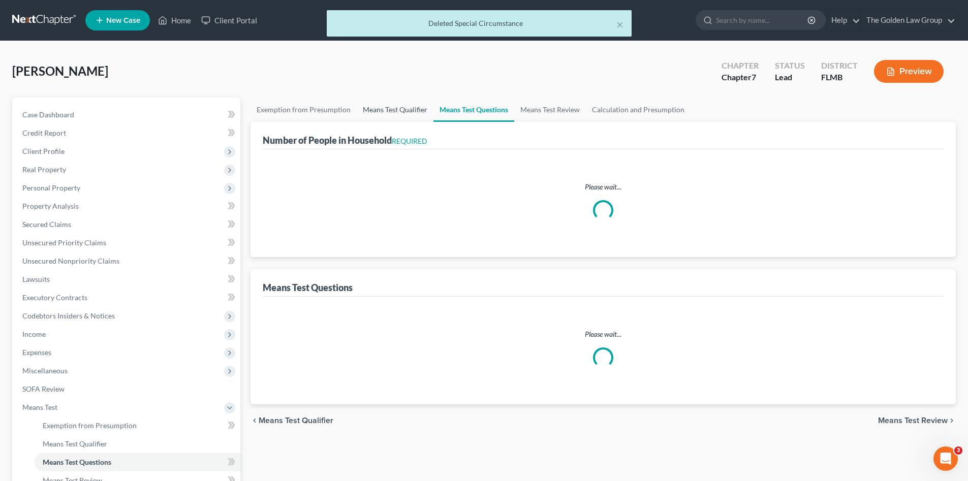
select select "0"
select select "60"
select select "1"
select select "60"
select select "0"
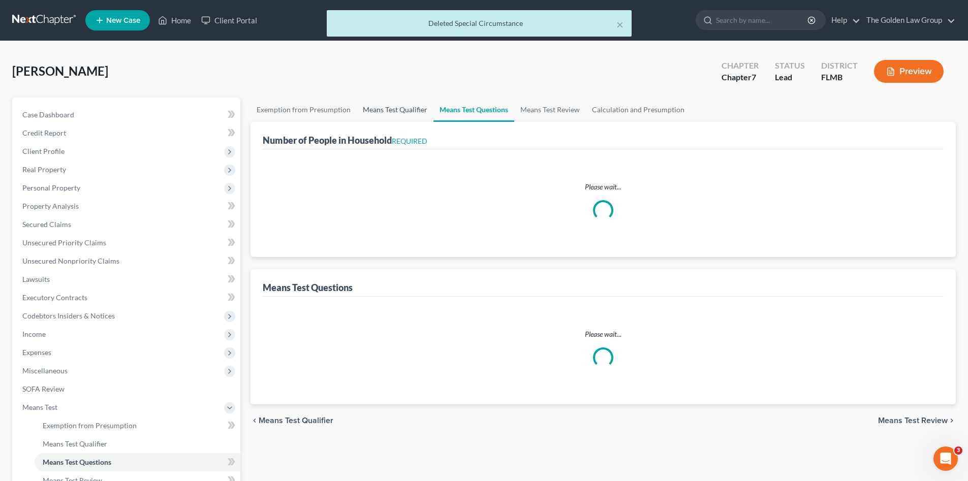
select select "60"
select select "3"
select select "1"
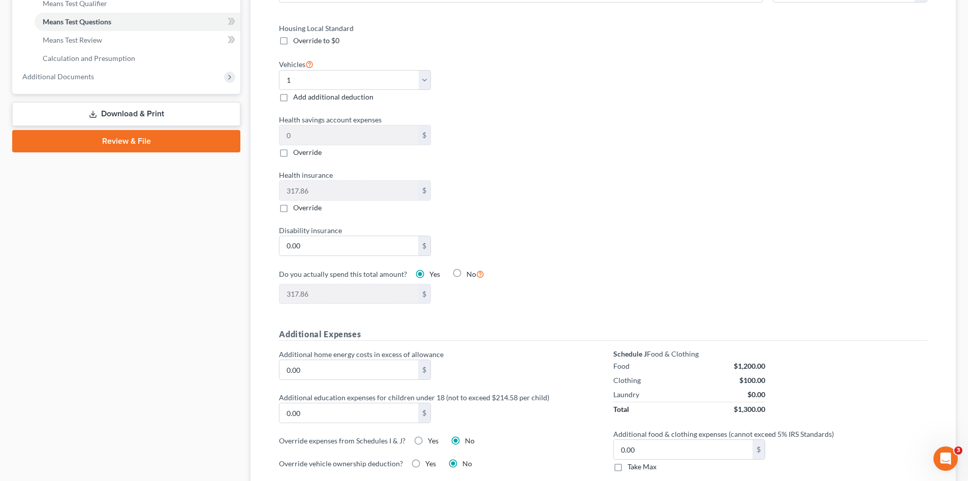
scroll to position [525, 0]
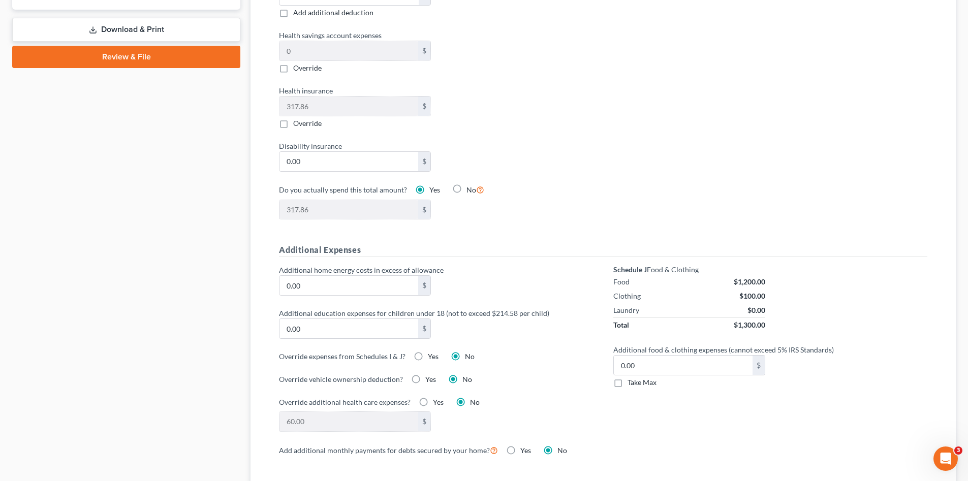
click at [428, 352] on label "Yes" at bounding box center [433, 357] width 11 height 10
click at [432, 352] on input "Yes" at bounding box center [435, 355] width 7 height 7
radio input "true"
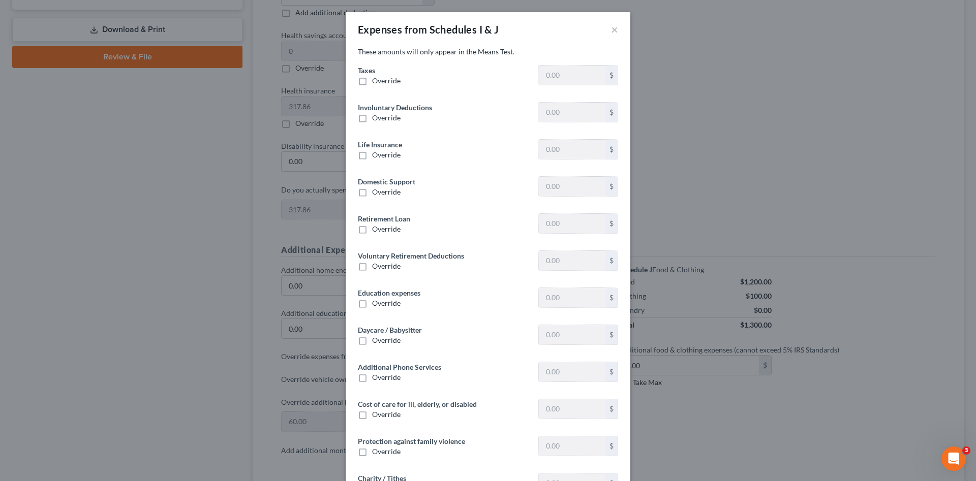
type input "1,104.68"
type input "0"
type input "83.13"
type input "0"
type input "120.04"
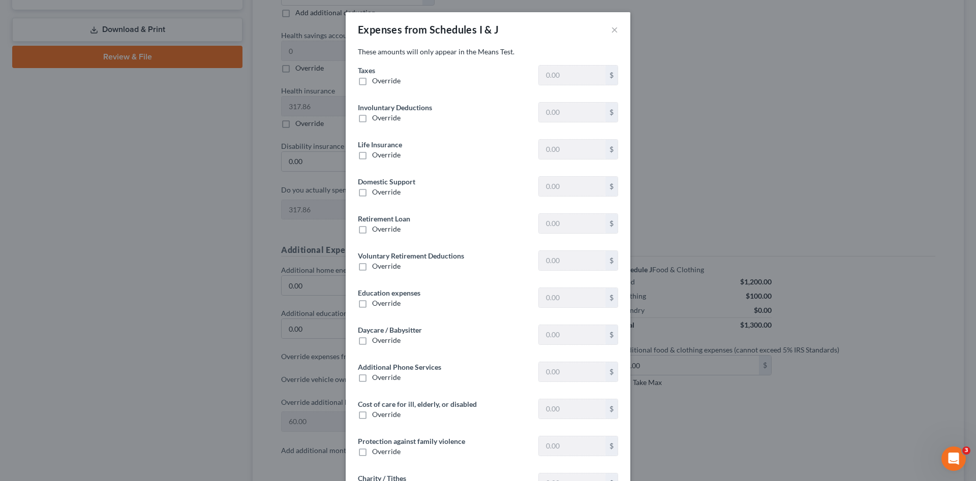
type input "0"
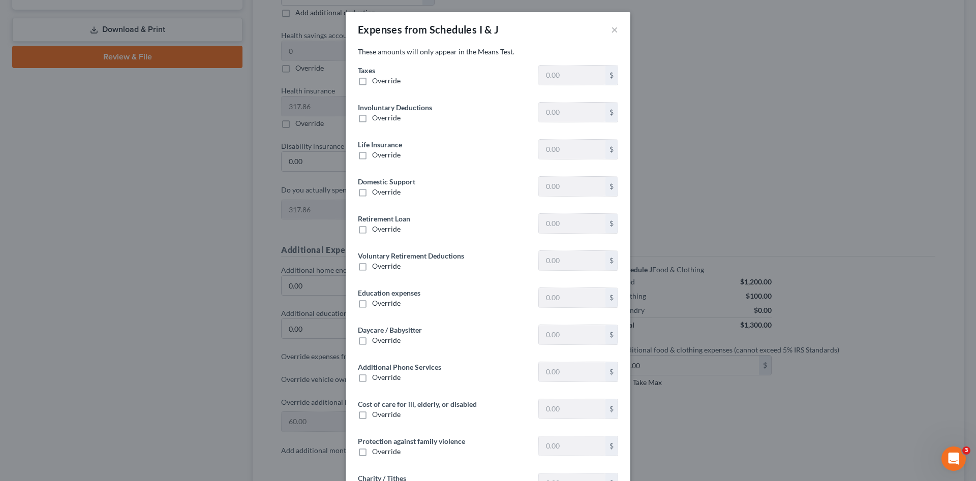
type input "0"
click at [611, 26] on button "×" at bounding box center [614, 29] width 7 height 12
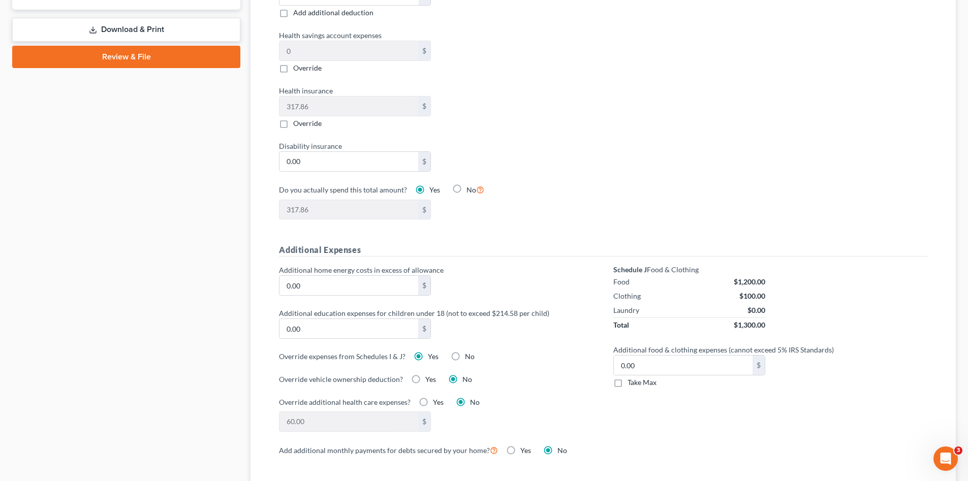
click at [192, 276] on div "Case Dashboard Payments Invoices Payments Payments Credit Report Client Profile" at bounding box center [126, 246] width 238 height 1346
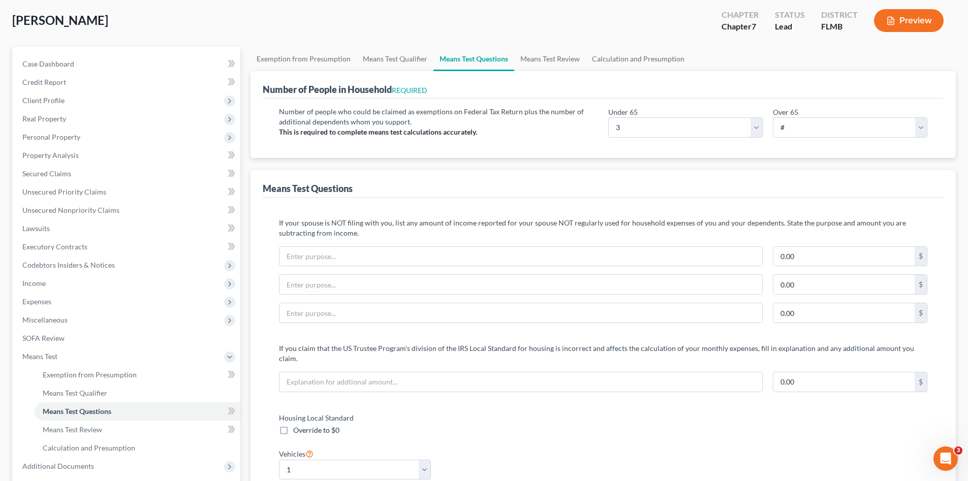
scroll to position [17, 0]
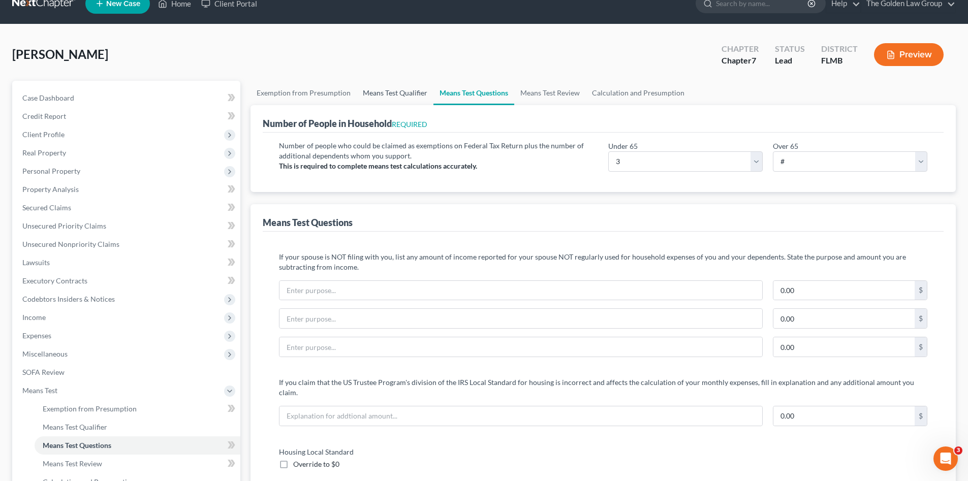
click at [416, 95] on link "Means Test Qualifier" at bounding box center [395, 93] width 77 height 24
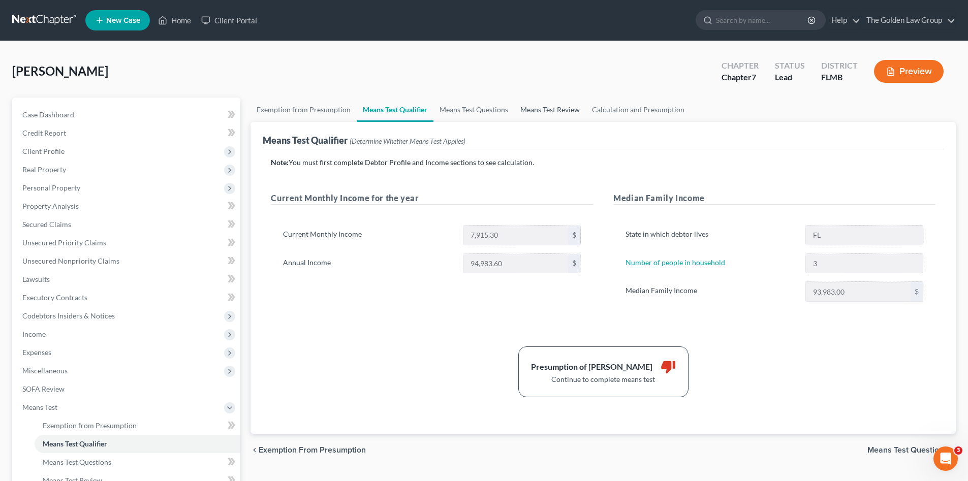
click at [553, 106] on link "Means Test Review" at bounding box center [550, 110] width 72 height 24
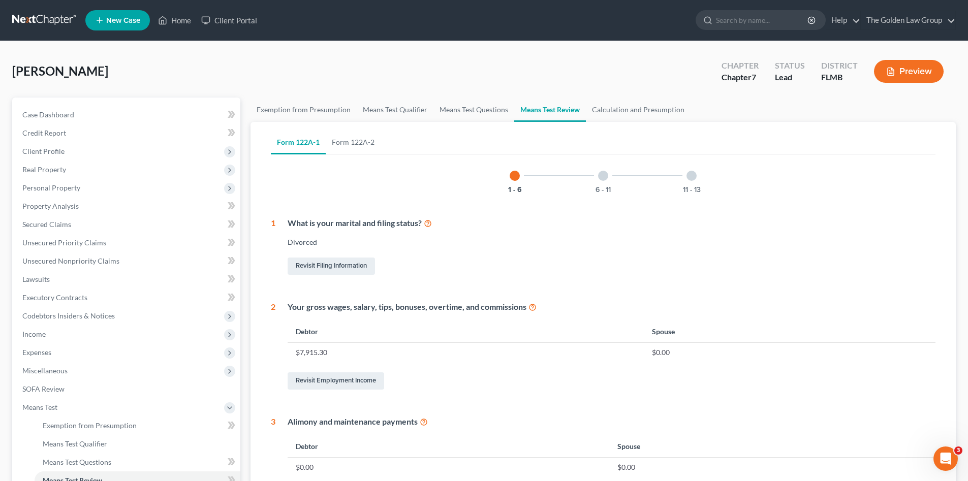
click at [605, 178] on div at bounding box center [603, 176] width 10 height 10
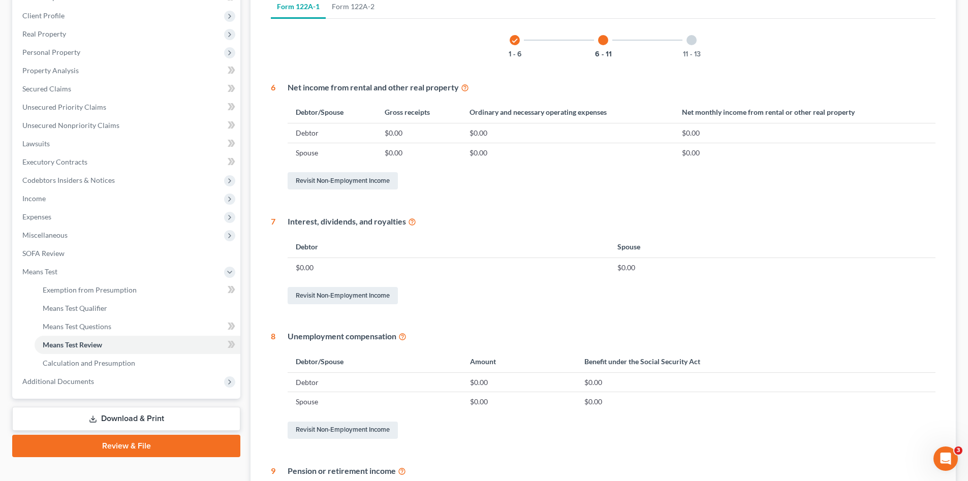
scroll to position [17, 0]
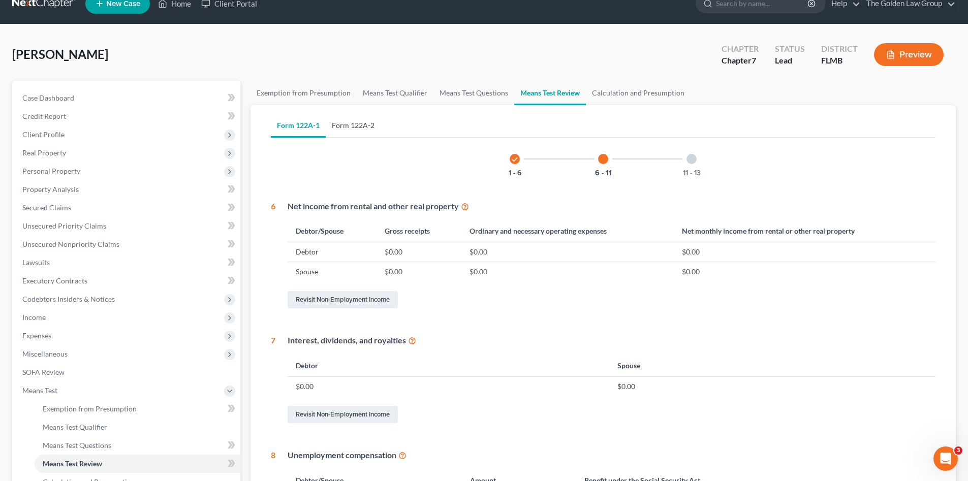
click at [353, 128] on link "Form 122A-2" at bounding box center [353, 125] width 55 height 24
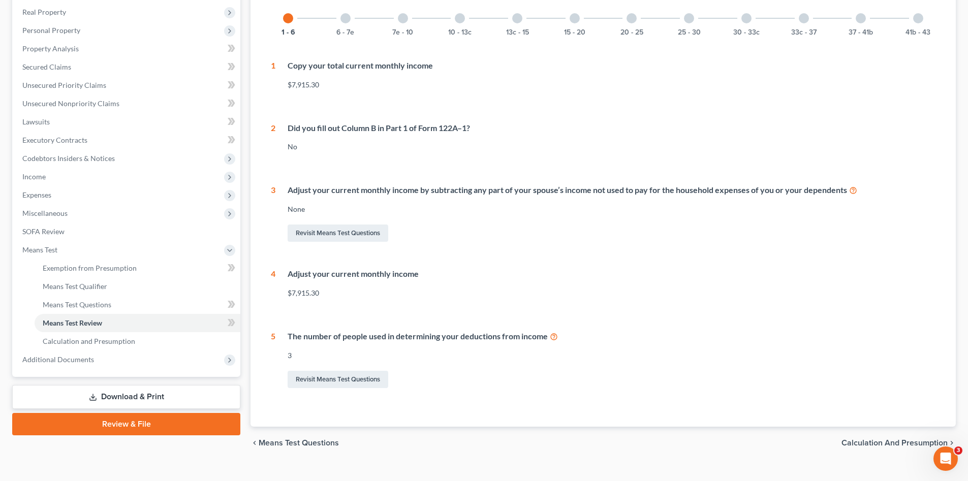
scroll to position [56, 0]
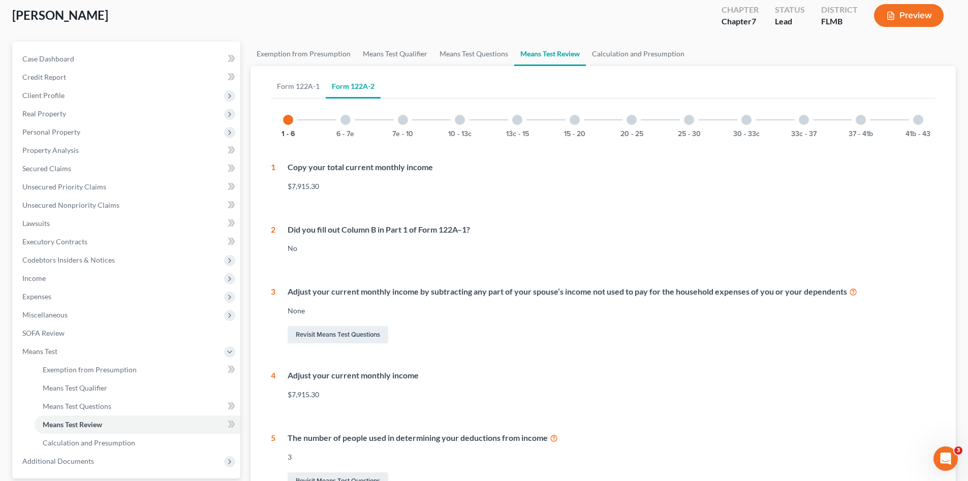
click at [347, 117] on div at bounding box center [345, 120] width 10 height 10
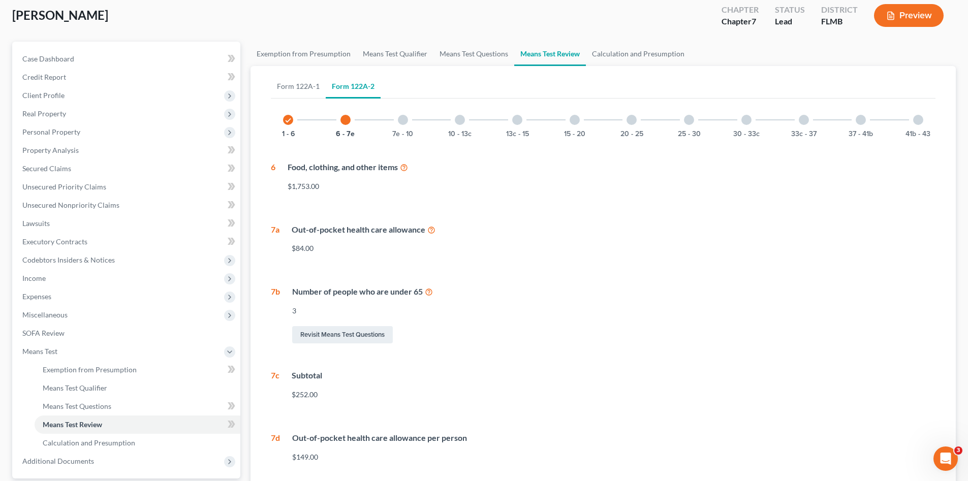
click at [404, 121] on div at bounding box center [403, 120] width 10 height 10
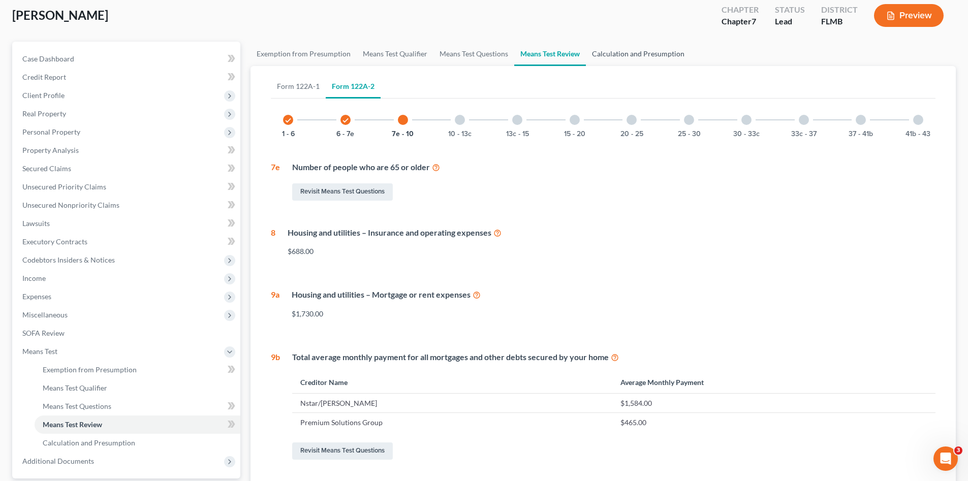
click at [626, 58] on link "Calculation and Presumption" at bounding box center [638, 54] width 105 height 24
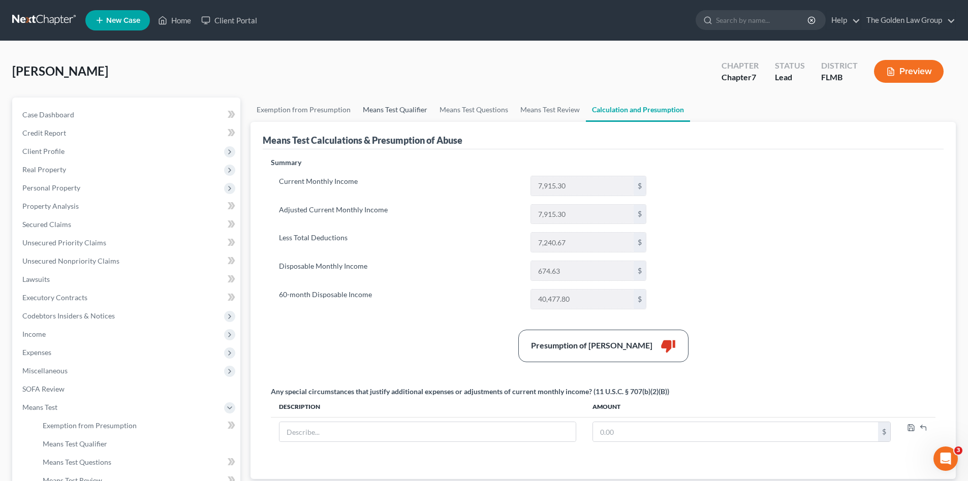
click at [403, 106] on link "Means Test Qualifier" at bounding box center [395, 110] width 77 height 24
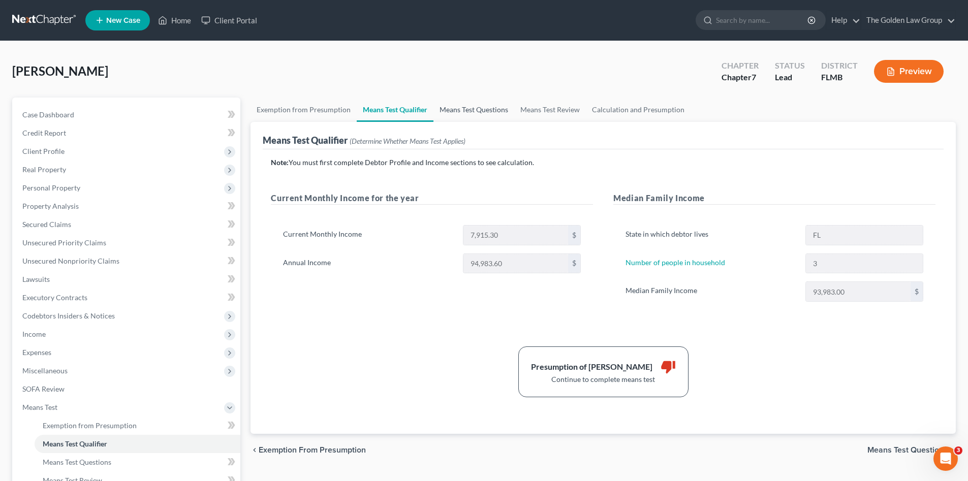
click at [494, 103] on link "Means Test Questions" at bounding box center [473, 110] width 81 height 24
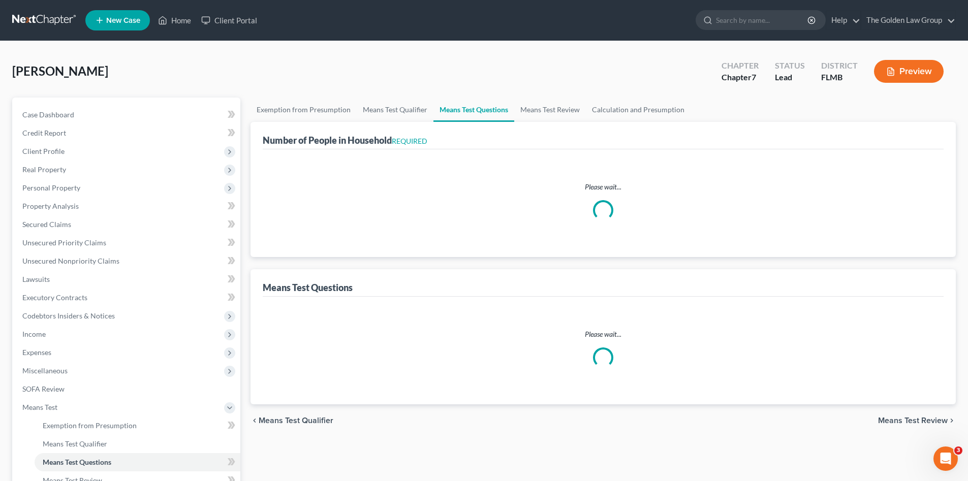
select select "0"
select select "60"
select select "1"
select select "60"
select select "0"
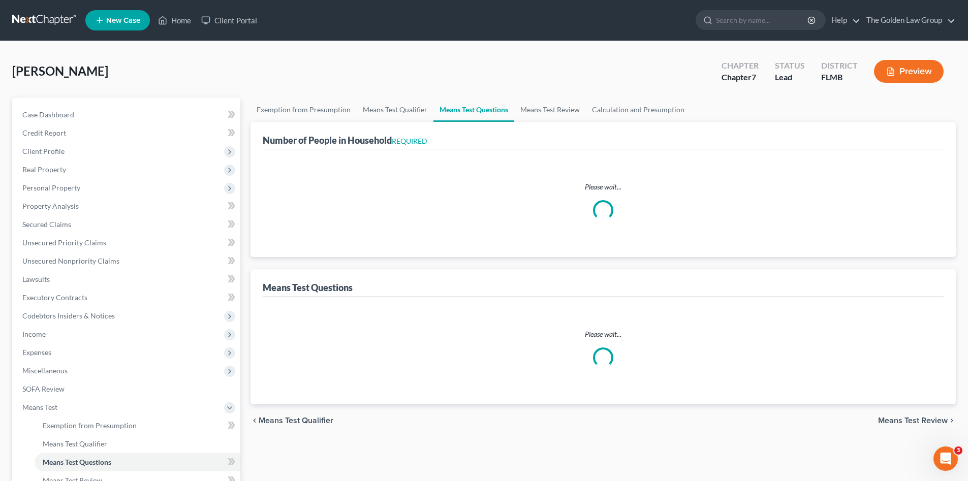
select select "60"
select select "3"
select select "1"
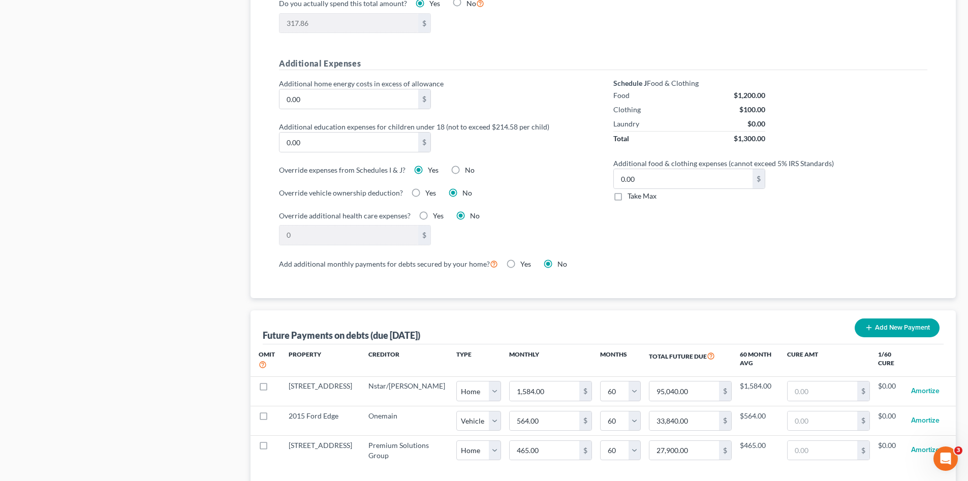
scroll to position [796, 0]
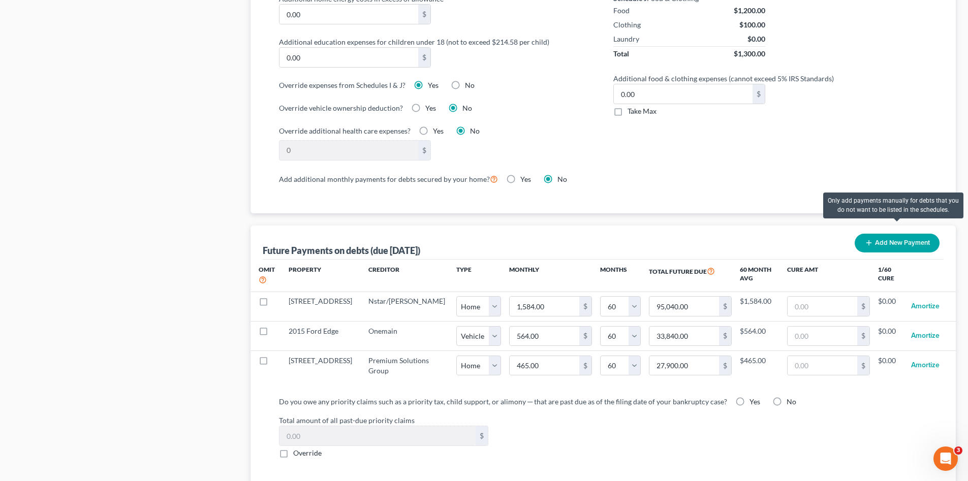
click at [879, 234] on button "Add New Payment" at bounding box center [897, 243] width 85 height 19
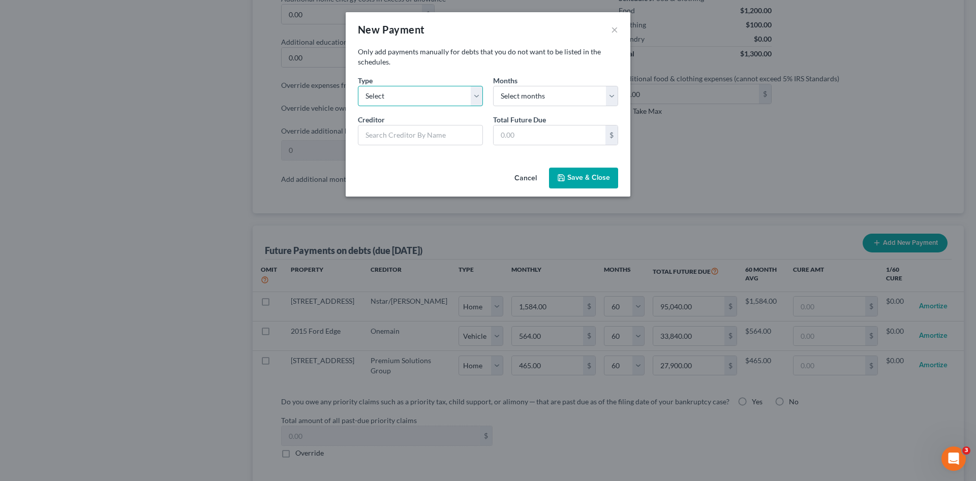
click at [417, 98] on select "Select Home Vehicle Other" at bounding box center [420, 96] width 125 height 20
select select "2"
click at [358, 86] on select "Select Home Vehicle Other" at bounding box center [420, 96] width 125 height 20
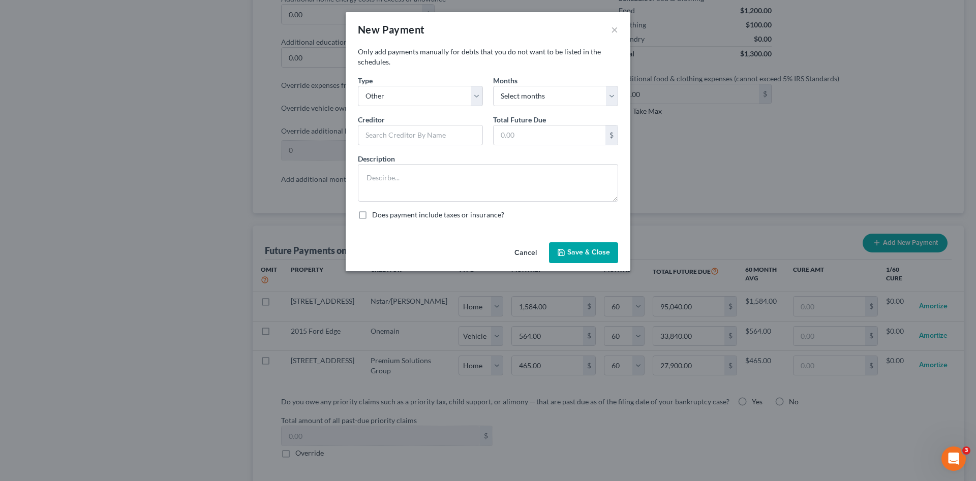
click at [530, 250] on button "Cancel" at bounding box center [525, 253] width 39 height 20
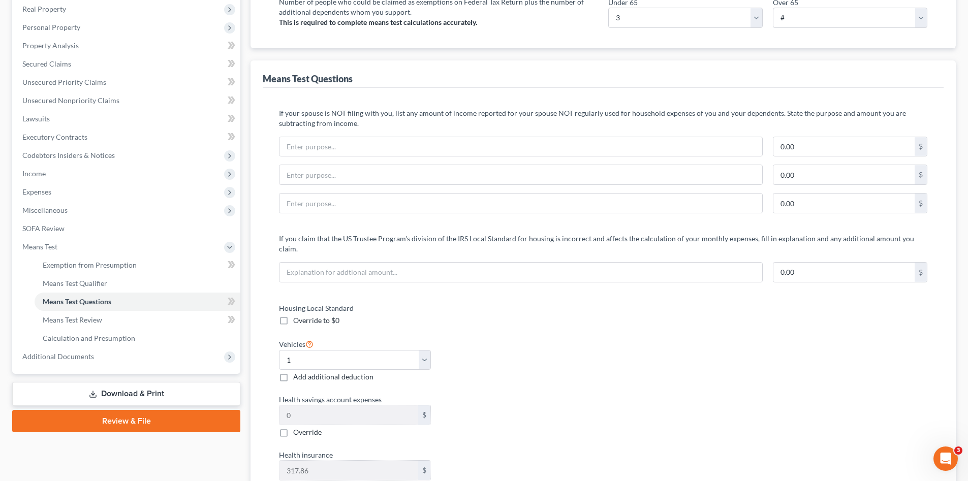
scroll to position [59, 0]
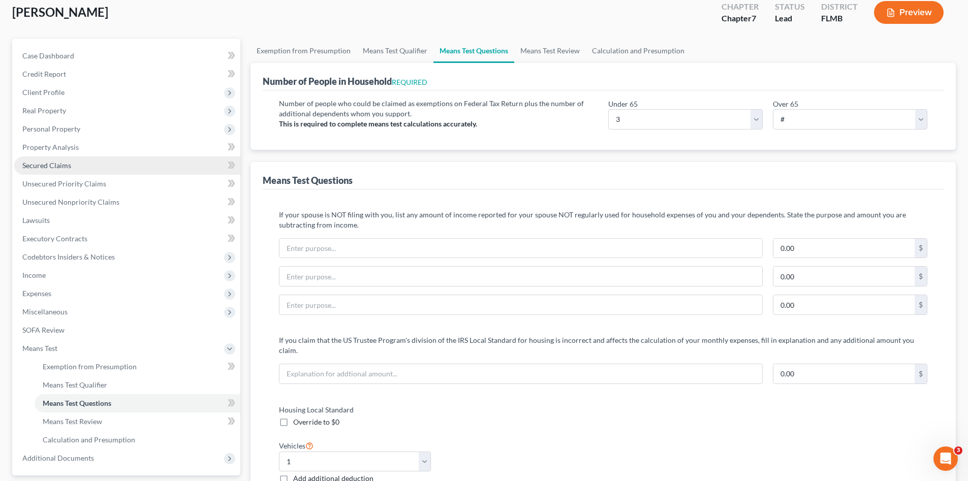
click at [51, 168] on span "Secured Claims" at bounding box center [46, 165] width 49 height 9
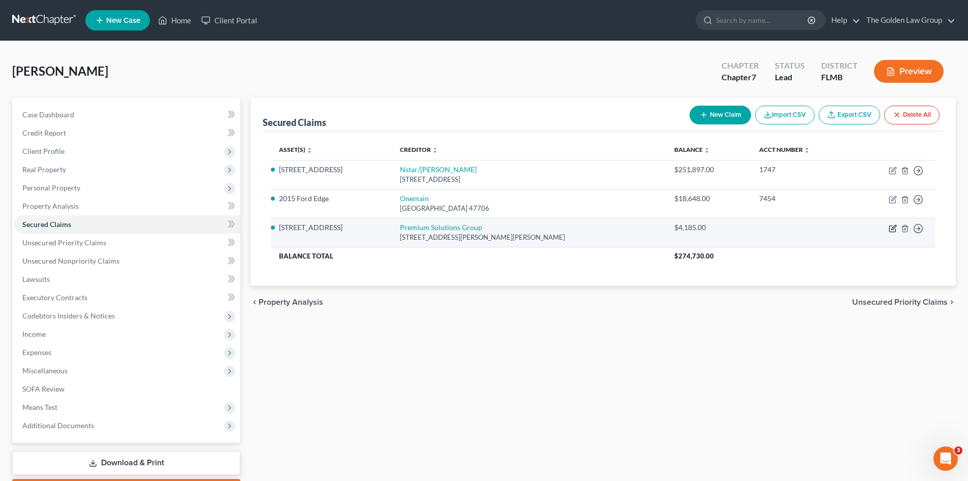
click at [890, 229] on icon "button" at bounding box center [892, 229] width 6 height 6
select select "9"
select select "4"
select select "0"
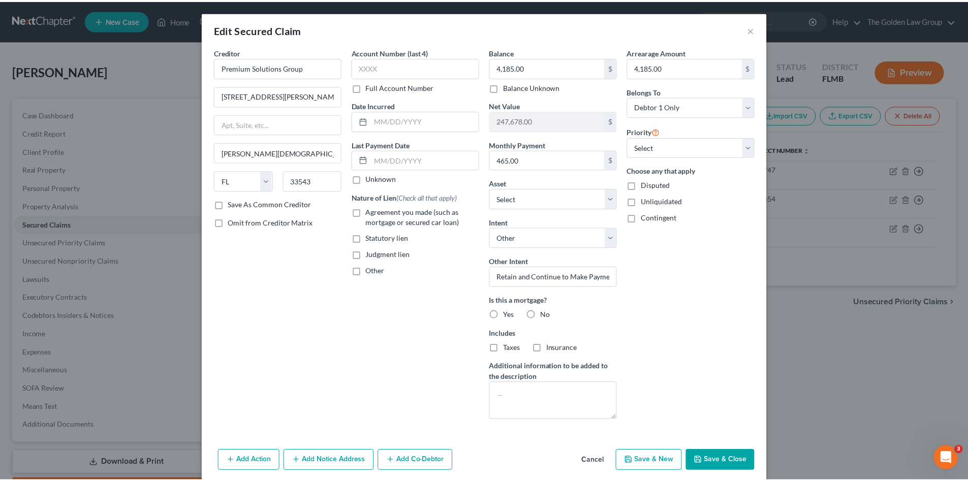
scroll to position [40, 0]
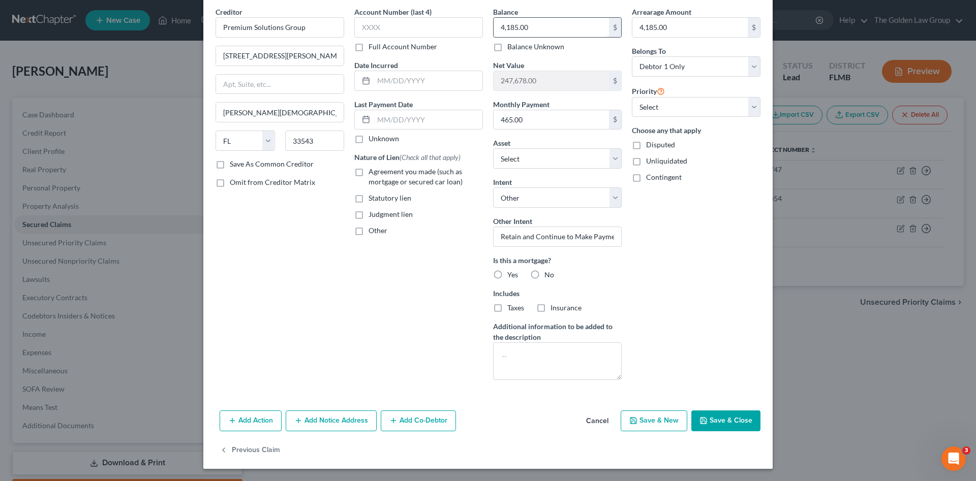
click at [576, 15] on div "Balance 4,185.00 $ Balance Unknown Balance Undetermined 4,185.00 $ Balance Unkn…" at bounding box center [557, 29] width 129 height 45
click at [571, 26] on input "4,185.00" at bounding box center [550, 27] width 115 height 19
type input "8,155.00"
click at [668, 269] on div "Arrearage Amount 4,185.00 $ Belongs To * Select Debtor 1 Only Debtor 2 Only Deb…" at bounding box center [696, 198] width 139 height 382
click at [738, 420] on button "Save & Close" at bounding box center [725, 421] width 69 height 21
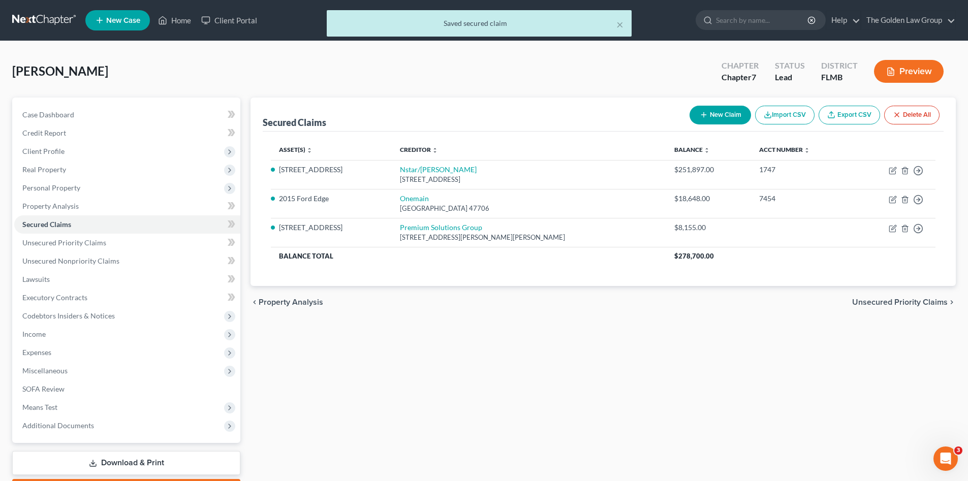
click at [679, 347] on div "Secured Claims New Claim Import CSV Export CSV Delete All Asset(s) expand_more …" at bounding box center [603, 300] width 716 height 404
click at [665, 362] on div "Secured Claims New Claim Import CSV Export CSV Delete All Asset(s) expand_more …" at bounding box center [603, 300] width 716 height 404
click at [895, 79] on button "Preview" at bounding box center [909, 71] width 70 height 23
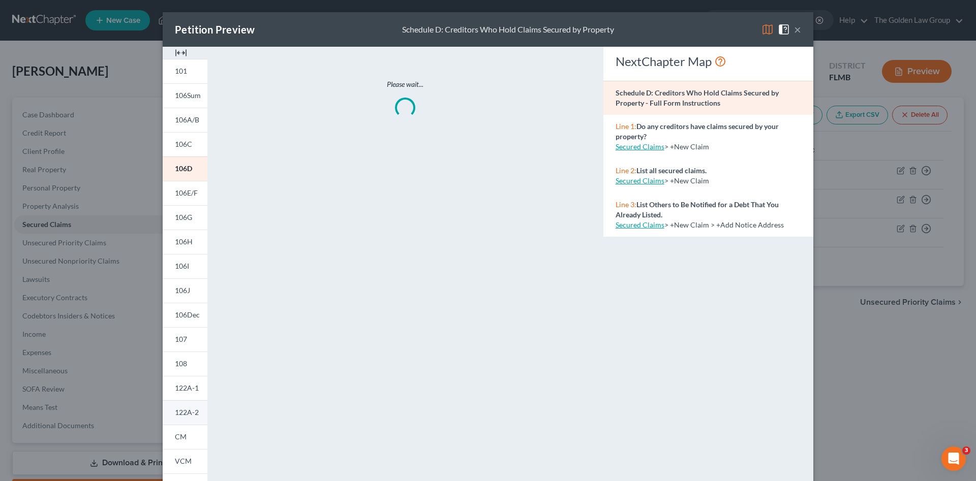
click at [191, 416] on span "122A-2" at bounding box center [187, 412] width 24 height 9
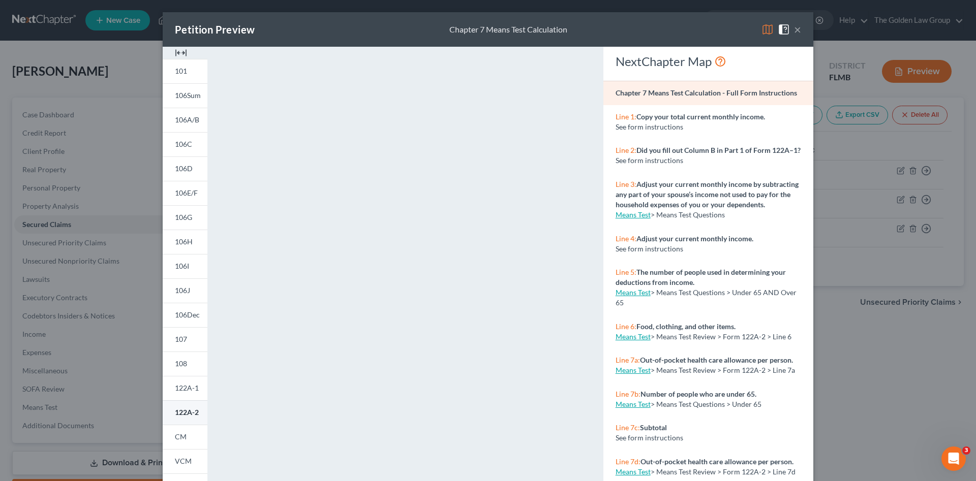
click at [175, 410] on span "122A-2" at bounding box center [187, 412] width 24 height 9
click at [795, 31] on button "×" at bounding box center [797, 29] width 7 height 12
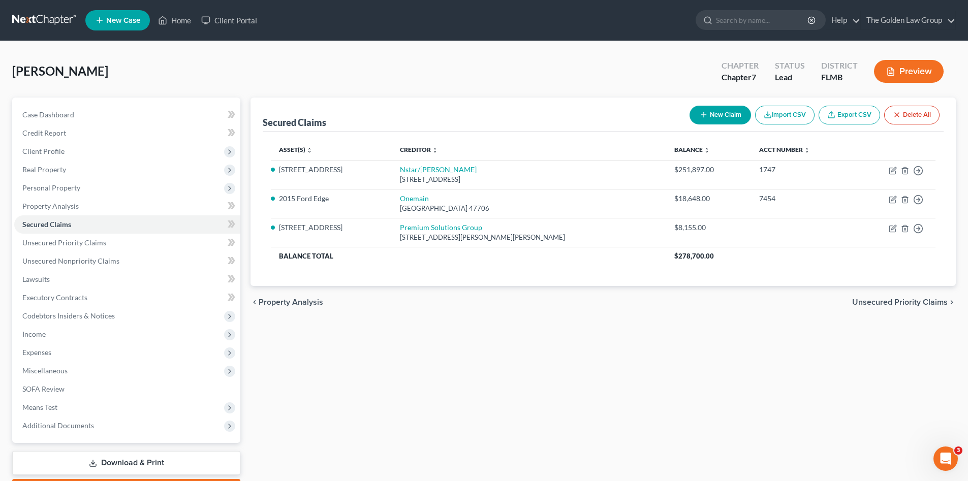
click at [580, 426] on div "Secured Claims New Claim Import CSV Export CSV Delete All Asset(s) expand_more …" at bounding box center [603, 300] width 716 height 404
click at [357, 37] on nav "Home New Case Client Portal The Golden Law Group jennifer@brandonlawyer.com My …" at bounding box center [484, 20] width 968 height 41
click at [57, 16] on link at bounding box center [44, 20] width 65 height 18
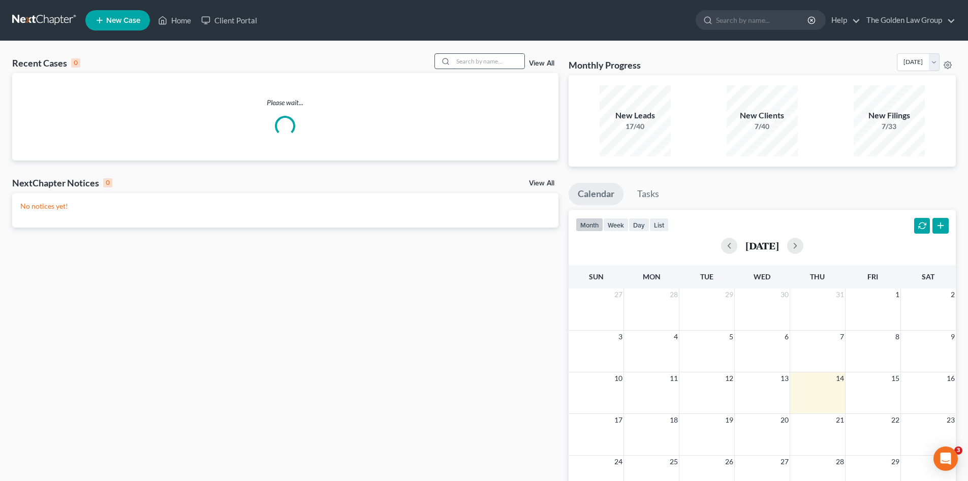
click at [476, 65] on input "search" at bounding box center [488, 61] width 71 height 15
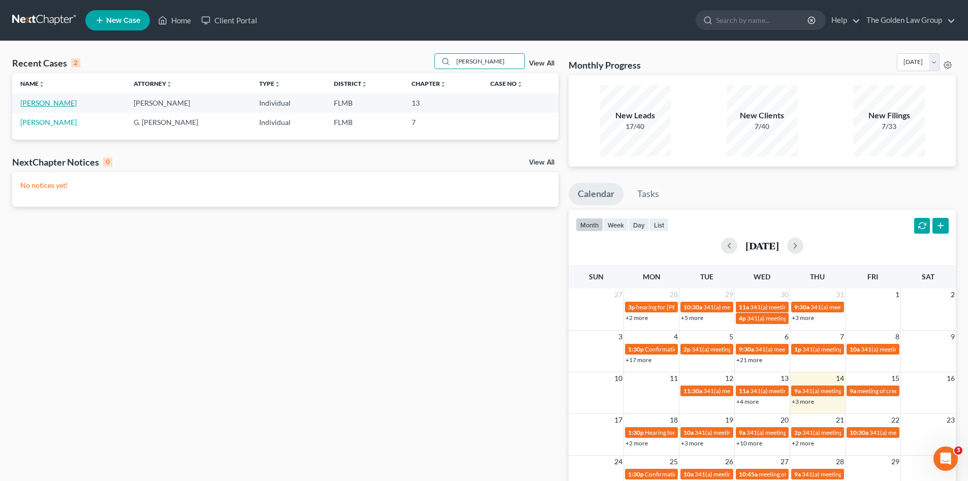
type input "[PERSON_NAME]"
click at [60, 103] on link "[PERSON_NAME]" at bounding box center [48, 103] width 56 height 9
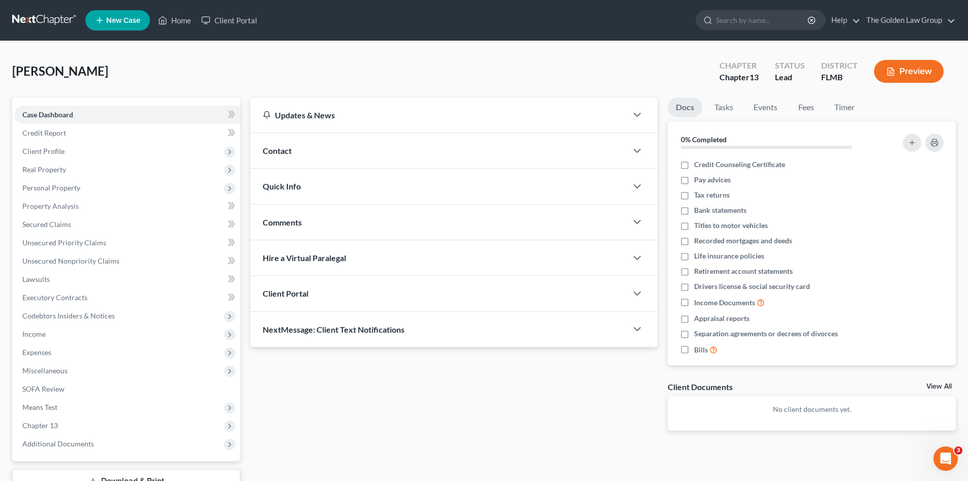
scroll to position [77, 0]
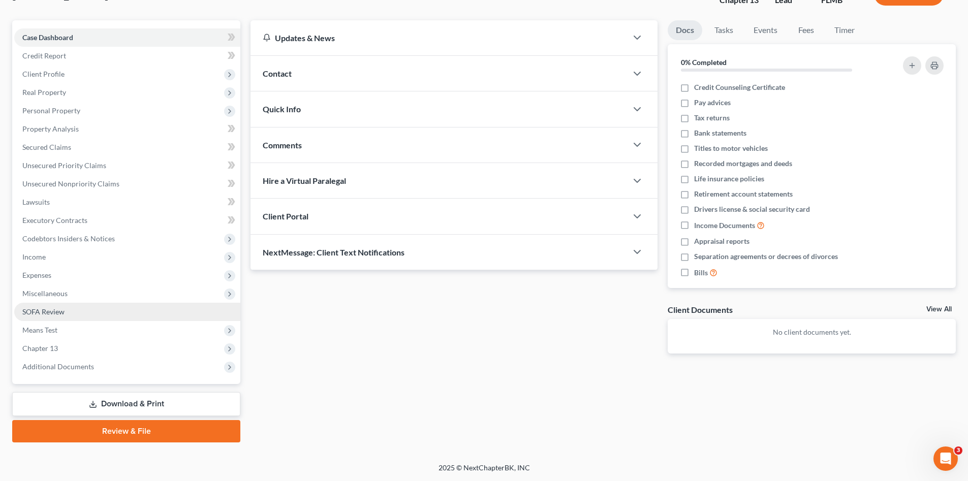
drag, startPoint x: 146, startPoint y: 430, endPoint x: 236, endPoint y: 391, distance: 98.1
click at [147, 429] on link "Review & File" at bounding box center [126, 431] width 228 height 22
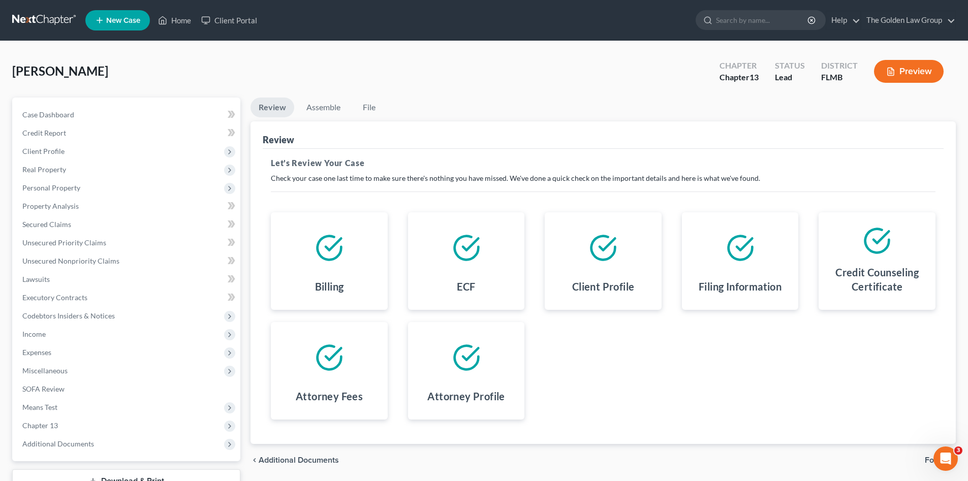
scroll to position [77, 0]
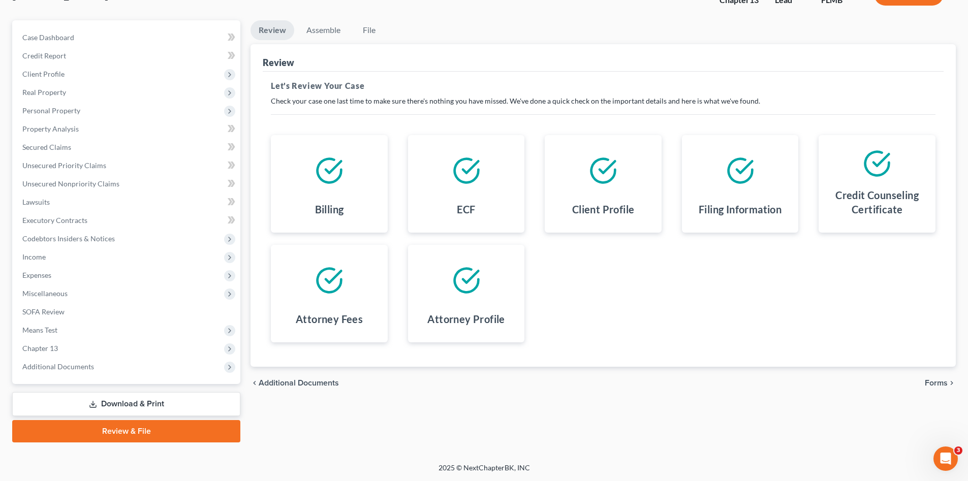
click at [932, 379] on span "Forms" at bounding box center [936, 383] width 23 height 8
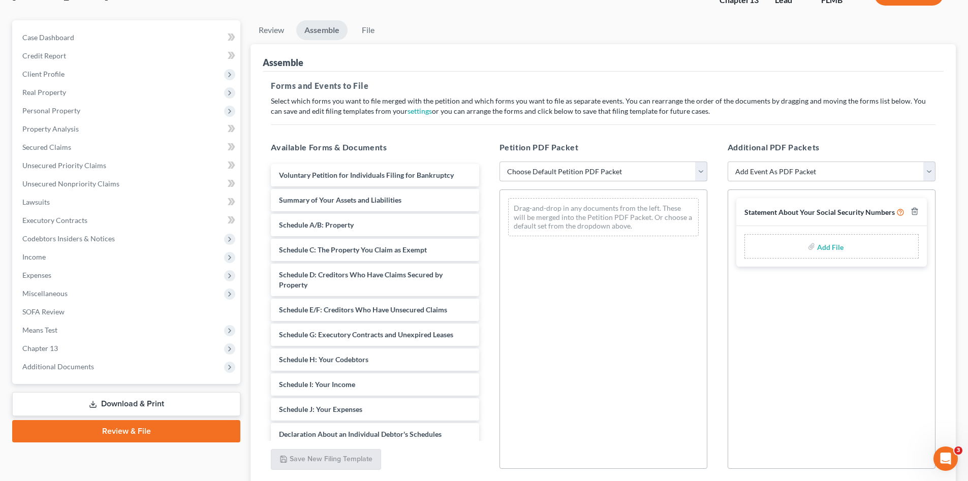
click at [606, 172] on select "Choose Default Petition PDF Packet Complete Bankruptcy Petition (all forms and …" at bounding box center [604, 172] width 208 height 20
select select "0"
click at [500, 162] on select "Choose Default Petition PDF Packet Complete Bankruptcy Petition (all forms and …" at bounding box center [604, 172] width 208 height 20
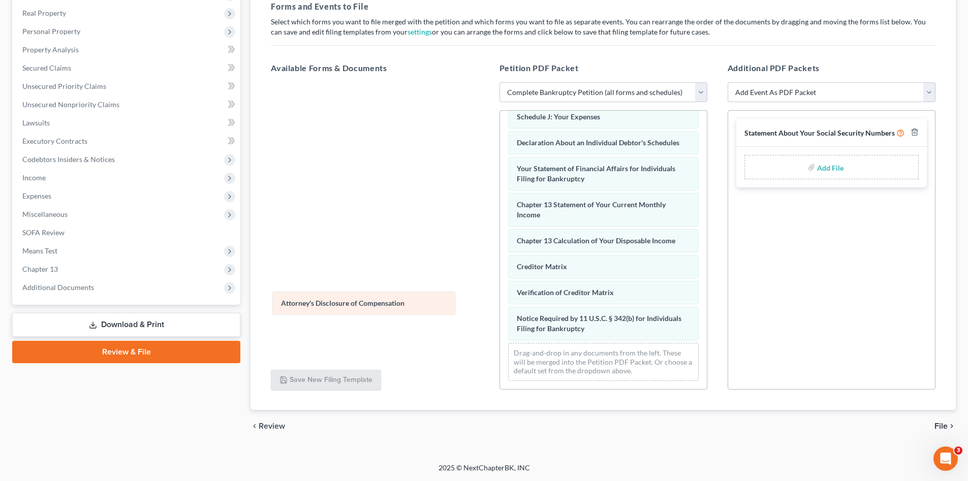
scroll to position [288, 0]
drag, startPoint x: 596, startPoint y: 324, endPoint x: 418, endPoint y: 315, distance: 178.1
click at [500, 299] on div "Attorney's Disclosure of Compensation Voluntary Petition for Individuals Filing…" at bounding box center [603, 111] width 207 height 556
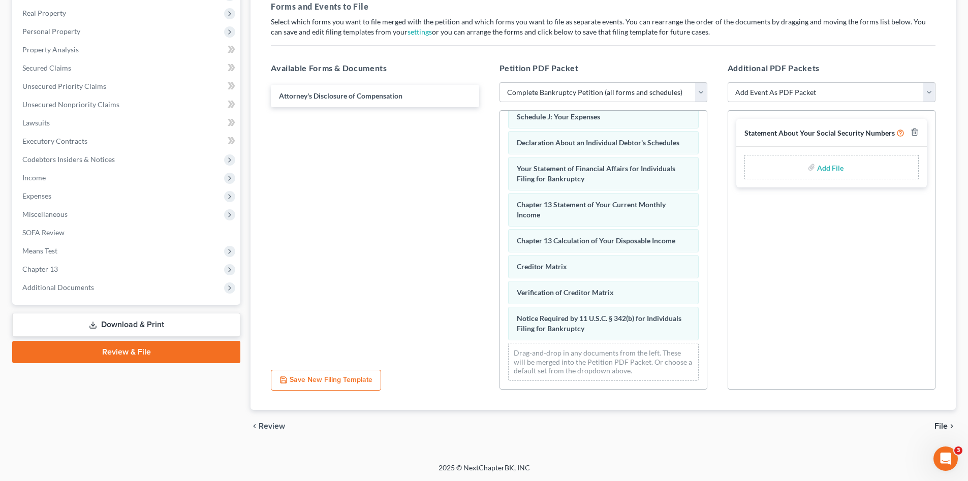
click at [943, 428] on span "File" at bounding box center [941, 426] width 13 height 8
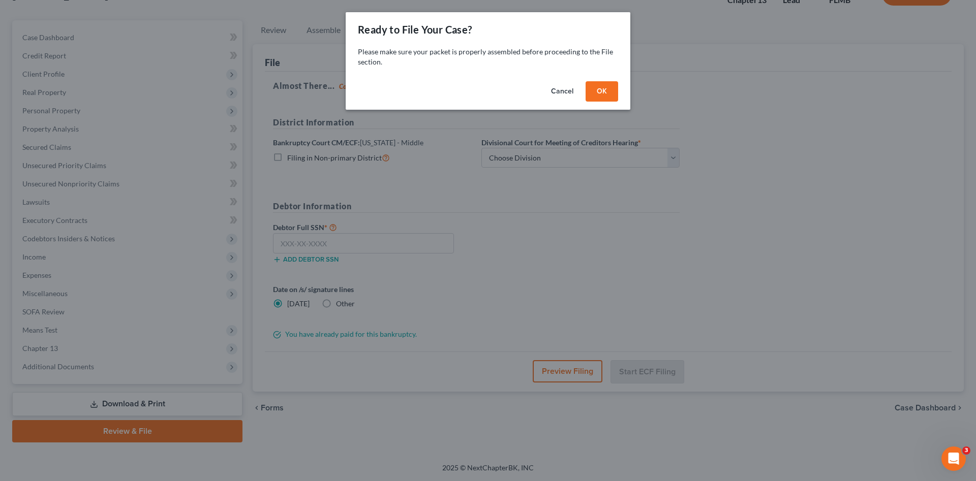
click at [598, 93] on button "OK" at bounding box center [601, 91] width 33 height 20
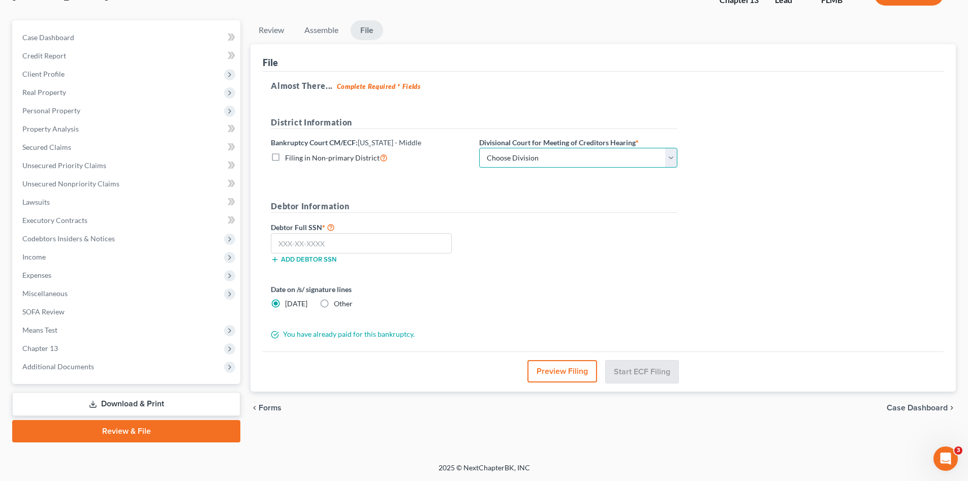
click at [543, 155] on select "Choose Division [GEOGRAPHIC_DATA][PERSON_NAME] [GEOGRAPHIC_DATA] [GEOGRAPHIC_DA…" at bounding box center [578, 158] width 198 height 20
select select "3"
click at [479, 148] on select "Choose Division [GEOGRAPHIC_DATA][PERSON_NAME] [GEOGRAPHIC_DATA] [GEOGRAPHIC_DA…" at bounding box center [578, 158] width 198 height 20
drag, startPoint x: 386, startPoint y: 241, endPoint x: 436, endPoint y: 257, distance: 51.6
click at [385, 241] on input "text" at bounding box center [361, 243] width 181 height 20
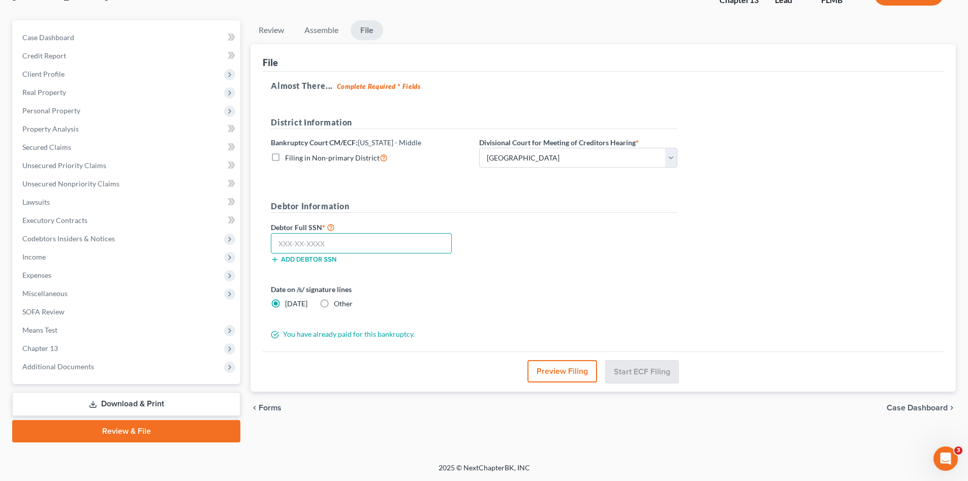
click at [321, 242] on input "text" at bounding box center [361, 243] width 181 height 20
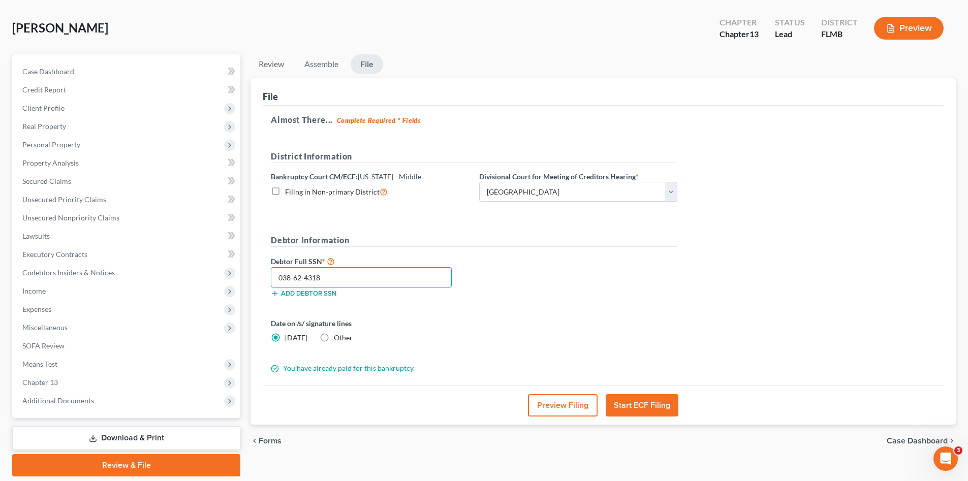
type input "038-62-4318"
click at [629, 401] on button "Start ECF Filing" at bounding box center [642, 405] width 73 height 22
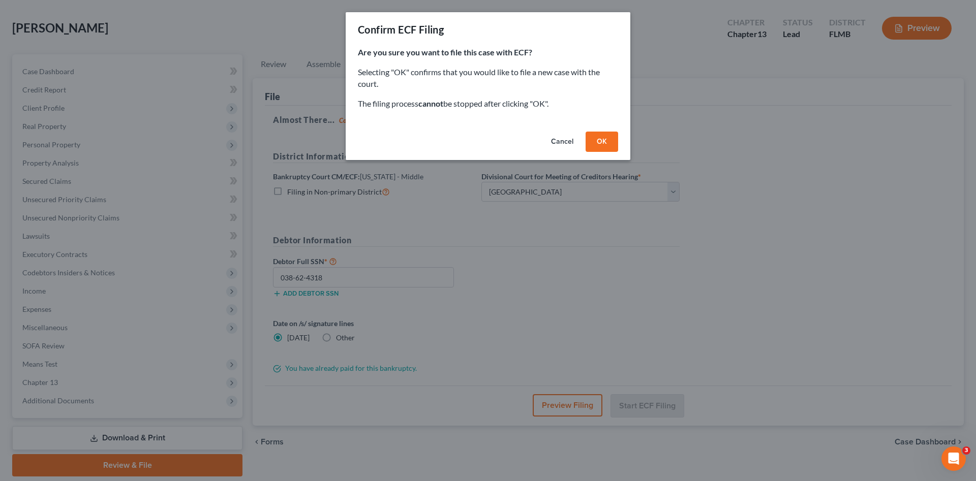
click at [591, 143] on button "OK" at bounding box center [601, 142] width 33 height 20
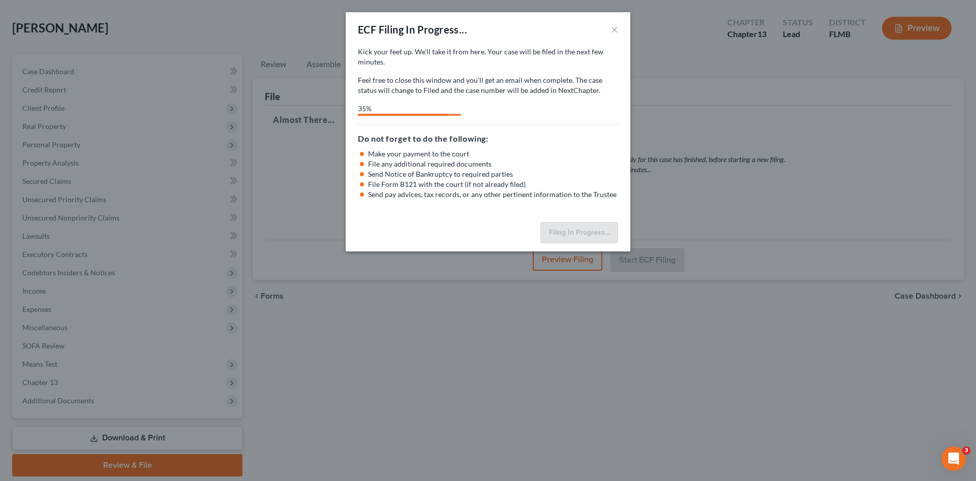
select select "3"
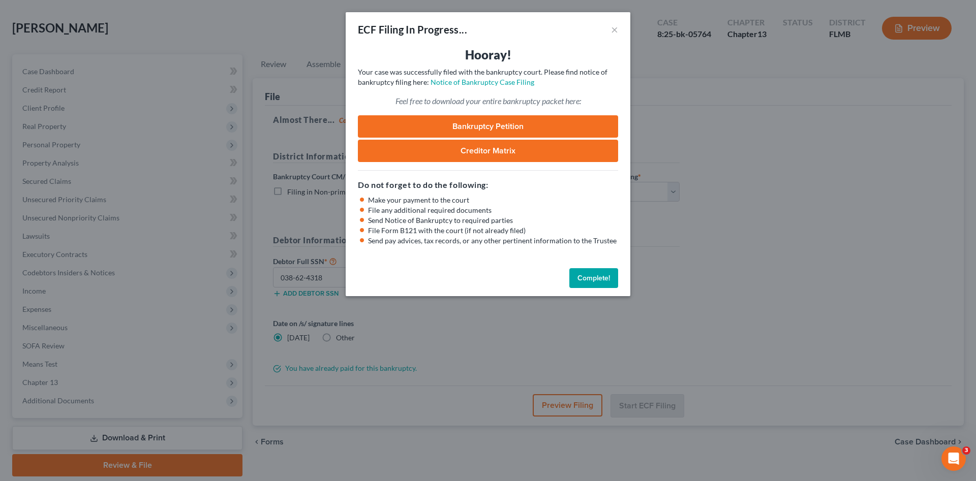
click at [485, 121] on link "Bankruptcy Petition" at bounding box center [488, 126] width 260 height 22
drag, startPoint x: 590, startPoint y: 276, endPoint x: 558, endPoint y: 276, distance: 32.0
click at [587, 273] on button "Complete!" at bounding box center [593, 278] width 49 height 20
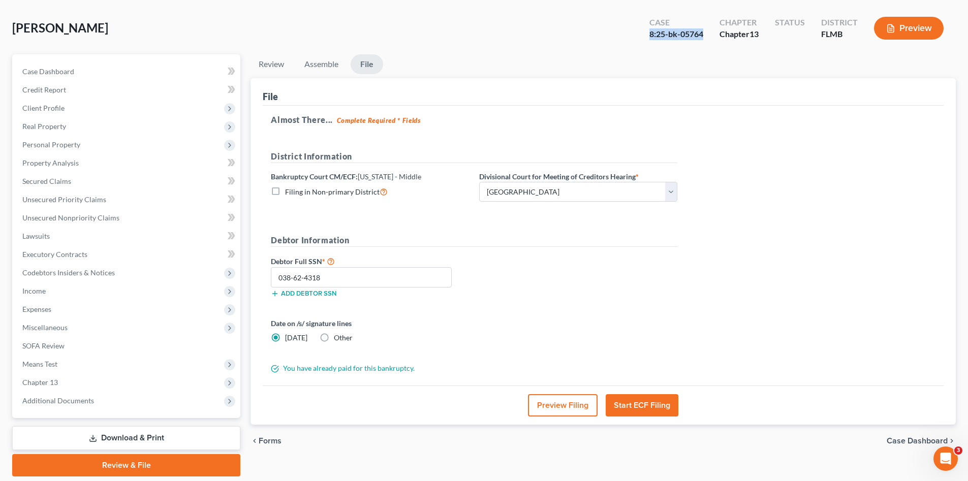
drag, startPoint x: 706, startPoint y: 34, endPoint x: 620, endPoint y: 35, distance: 85.4
click at [620, 35] on div "[PERSON_NAME] Upgraded Case 8:25-bk-05764 Chapter Chapter 13 Status District [G…" at bounding box center [484, 32] width 944 height 44
copy div "8:25-bk-05764"
click at [63, 237] on link "Lawsuits" at bounding box center [127, 236] width 226 height 18
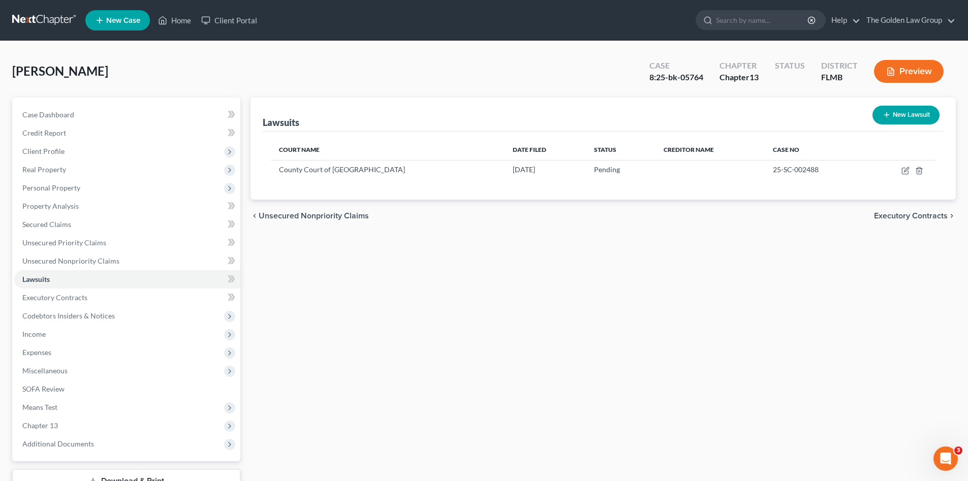
click at [428, 252] on div "Lawsuits New Lawsuit Court Name Date Filed Status Creditor Name Case No County …" at bounding box center [603, 309] width 716 height 422
click at [48, 21] on link at bounding box center [44, 20] width 65 height 18
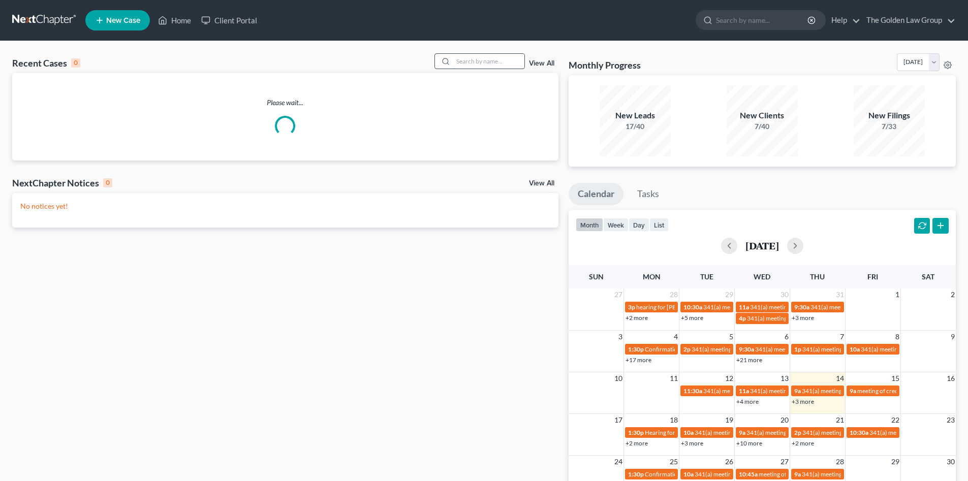
click at [497, 63] on input "search" at bounding box center [488, 61] width 71 height 15
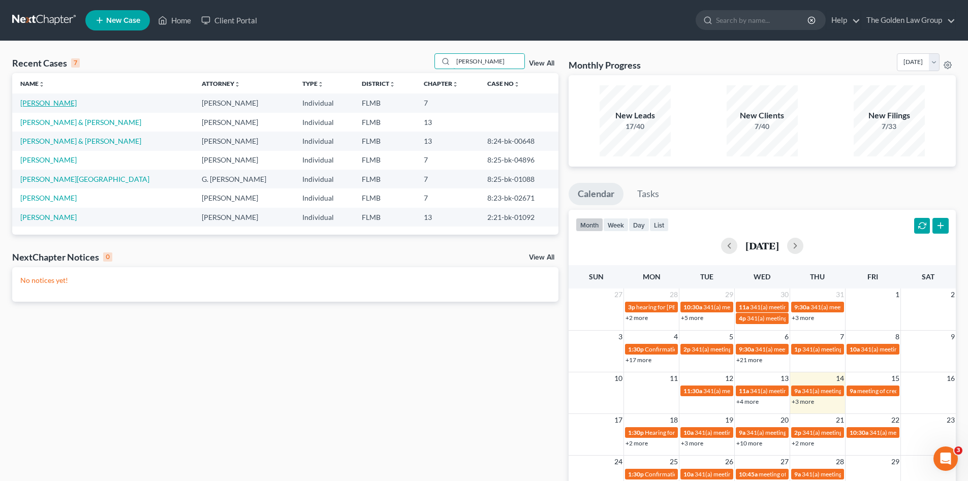
type input "[PERSON_NAME]"
click at [52, 105] on link "[PERSON_NAME]" at bounding box center [48, 103] width 56 height 9
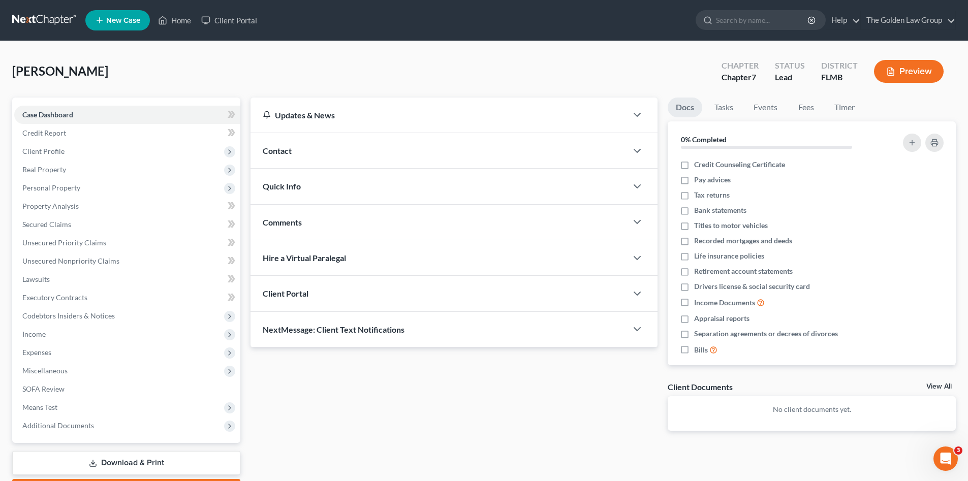
click at [34, 19] on link at bounding box center [44, 20] width 65 height 18
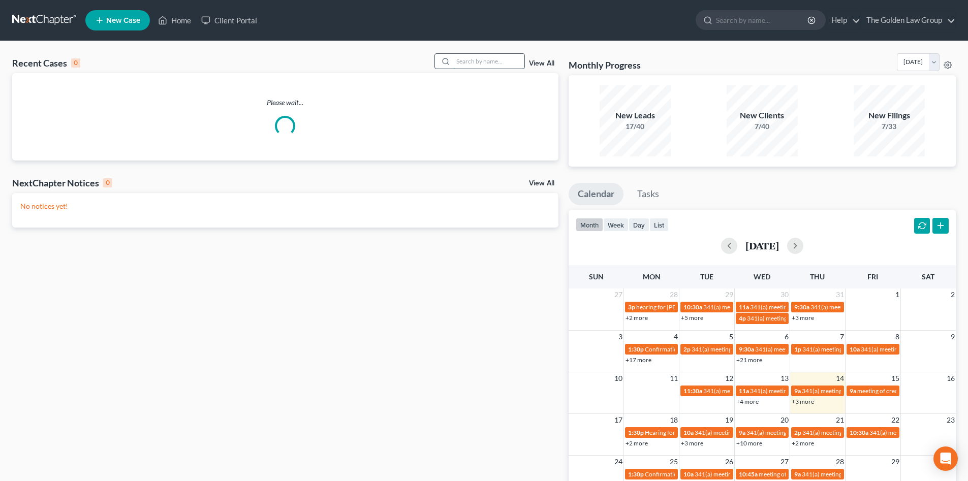
click at [476, 62] on input "search" at bounding box center [488, 61] width 71 height 15
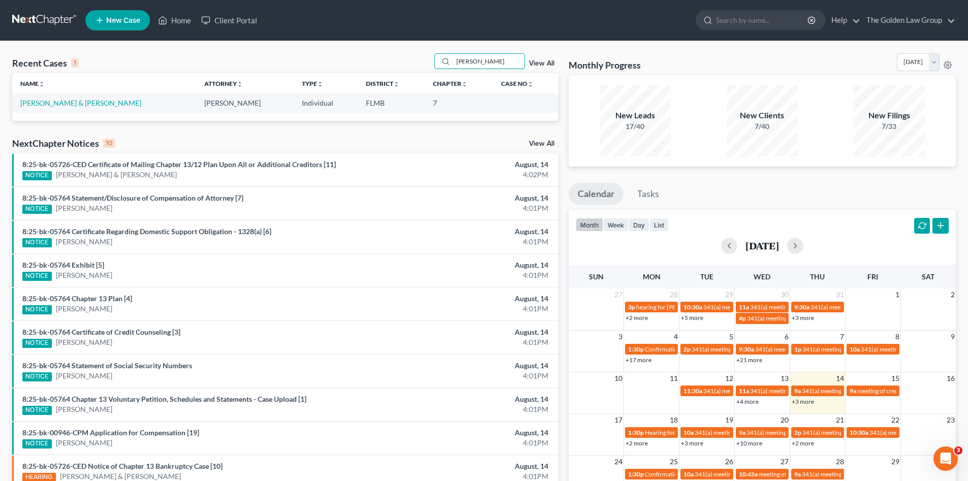
type input "[PERSON_NAME]"
click at [52, 98] on td "[PERSON_NAME] & [PERSON_NAME]" at bounding box center [104, 103] width 184 height 19
click at [55, 101] on link "[PERSON_NAME] & [PERSON_NAME]" at bounding box center [80, 103] width 121 height 9
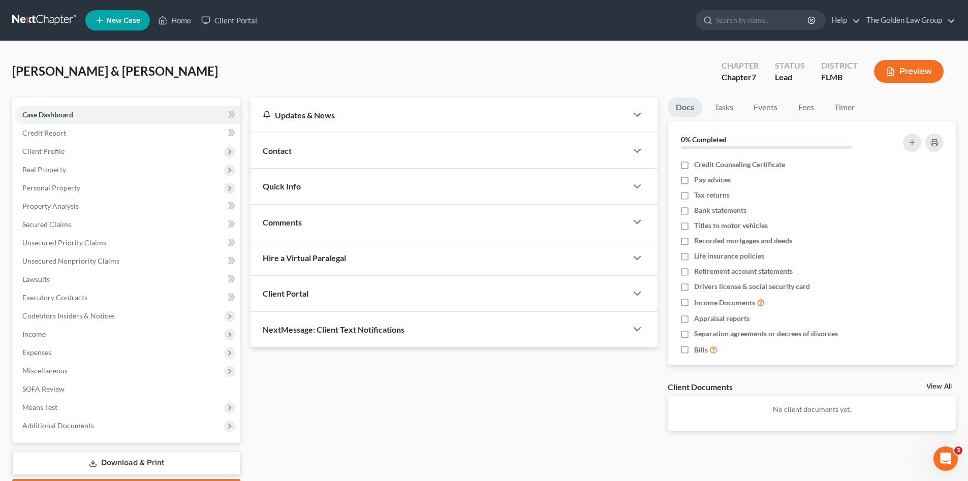
click at [157, 460] on link "Download & Print" at bounding box center [126, 463] width 228 height 24
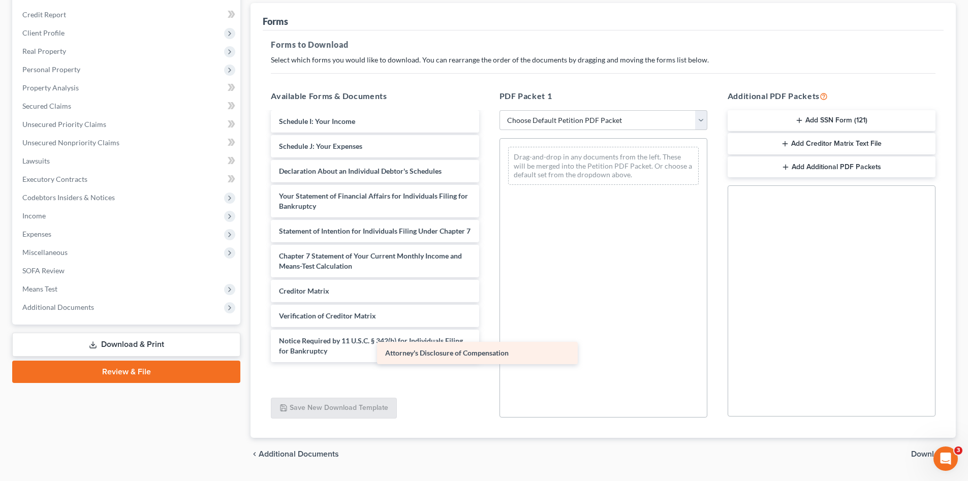
scroll to position [197, 0]
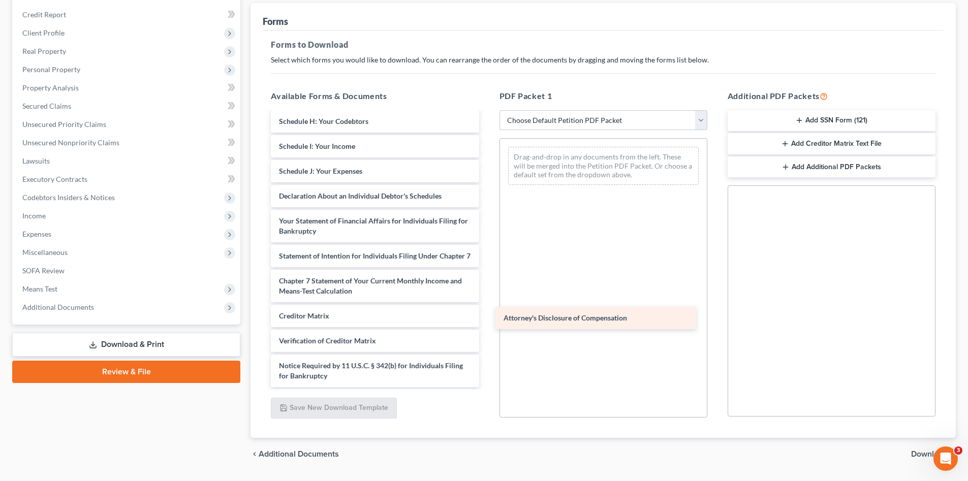
drag, startPoint x: 400, startPoint y: 375, endPoint x: 617, endPoint y: 319, distance: 224.1
click at [487, 319] on div "Attorney's Disclosure of Compensation Voluntary Petition for Individuals Filing…" at bounding box center [375, 156] width 224 height 461
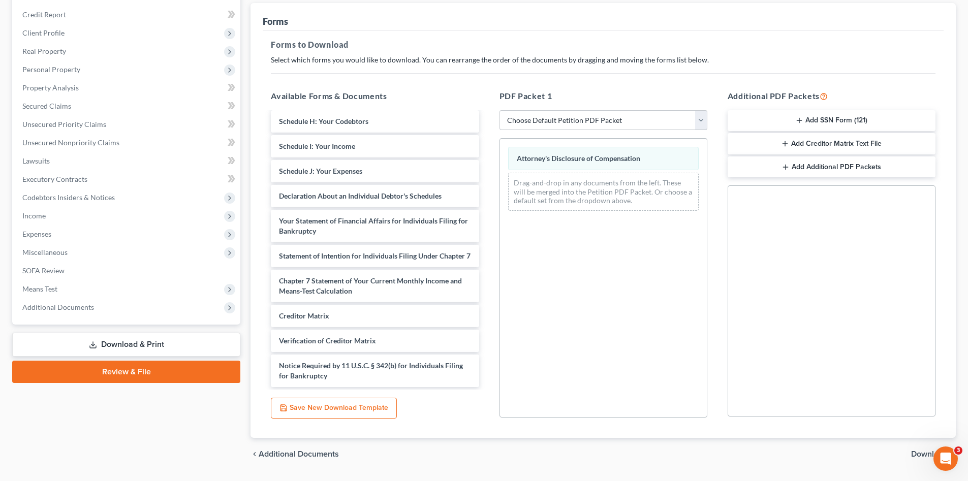
click at [812, 122] on button "Add SSN Form (121)" at bounding box center [832, 120] width 208 height 21
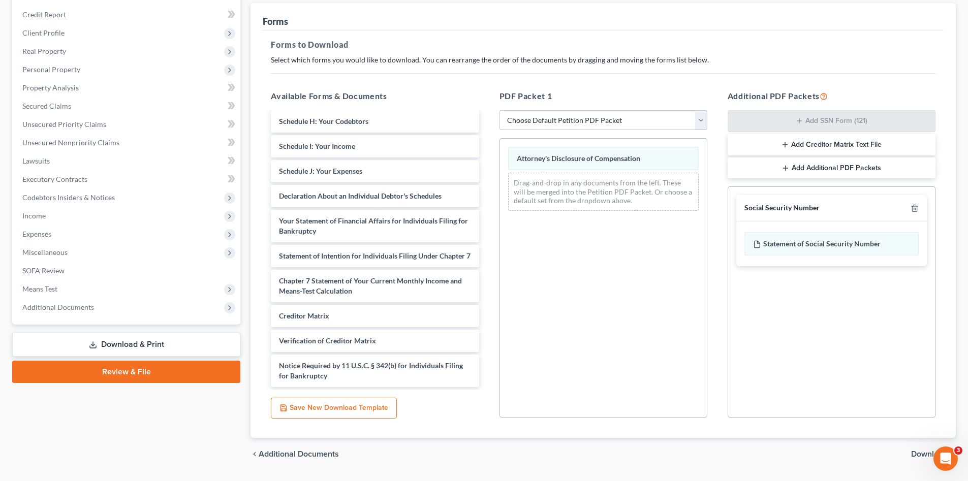
click at [912, 454] on span "Download" at bounding box center [929, 454] width 37 height 8
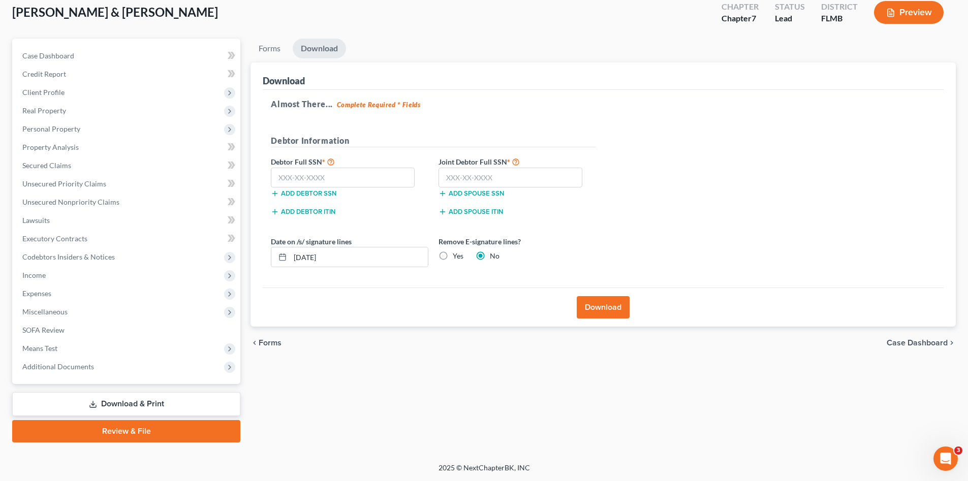
scroll to position [59, 0]
click at [314, 172] on input "text" at bounding box center [343, 178] width 144 height 20
click at [487, 179] on input "text" at bounding box center [511, 178] width 144 height 20
type input "592-58-4597"
click at [361, 174] on input "text" at bounding box center [343, 178] width 144 height 20
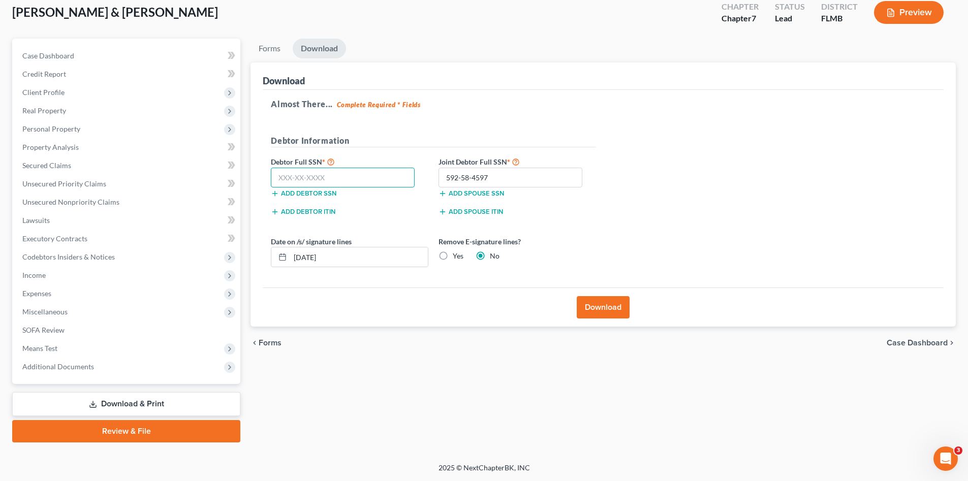
click at [311, 179] on input "text" at bounding box center [343, 178] width 144 height 20
type input "592-58-4597"
drag, startPoint x: 488, startPoint y: 177, endPoint x: 436, endPoint y: 181, distance: 52.0
click at [436, 181] on div "592-58-4597" at bounding box center [510, 178] width 154 height 20
type input "594-50-9078"
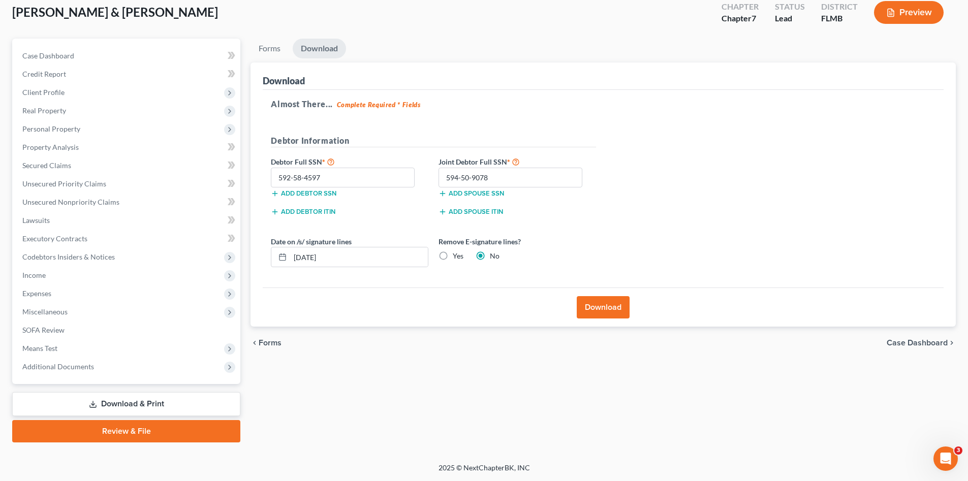
click at [585, 309] on button "Download" at bounding box center [603, 307] width 53 height 22
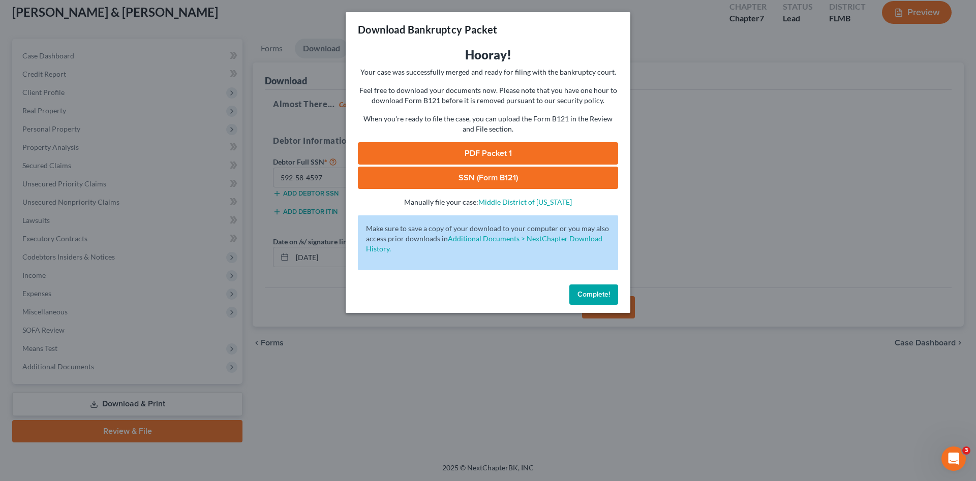
click at [503, 153] on link "PDF Packet 1" at bounding box center [488, 153] width 260 height 22
click at [544, 174] on link "SSN (Form B121)" at bounding box center [488, 178] width 260 height 22
click at [581, 293] on span "Complete!" at bounding box center [593, 294] width 33 height 9
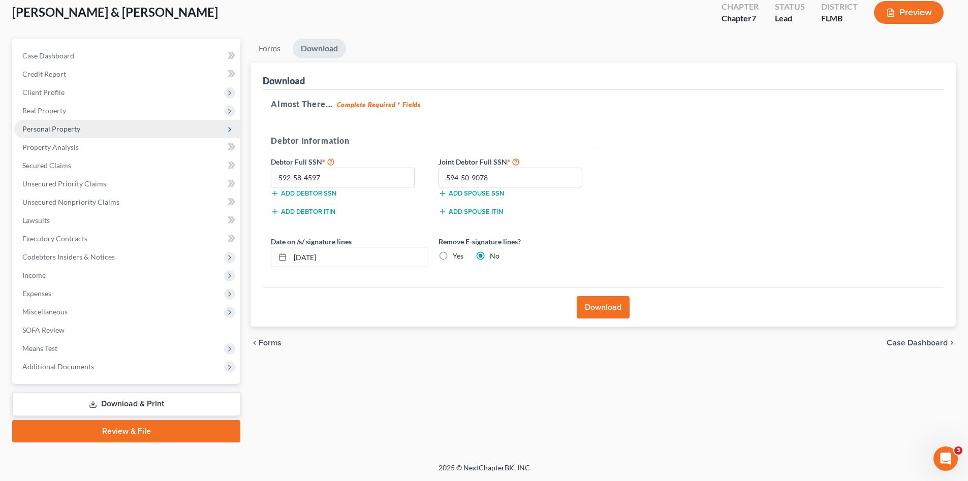
click at [59, 127] on span "Personal Property" at bounding box center [51, 129] width 58 height 9
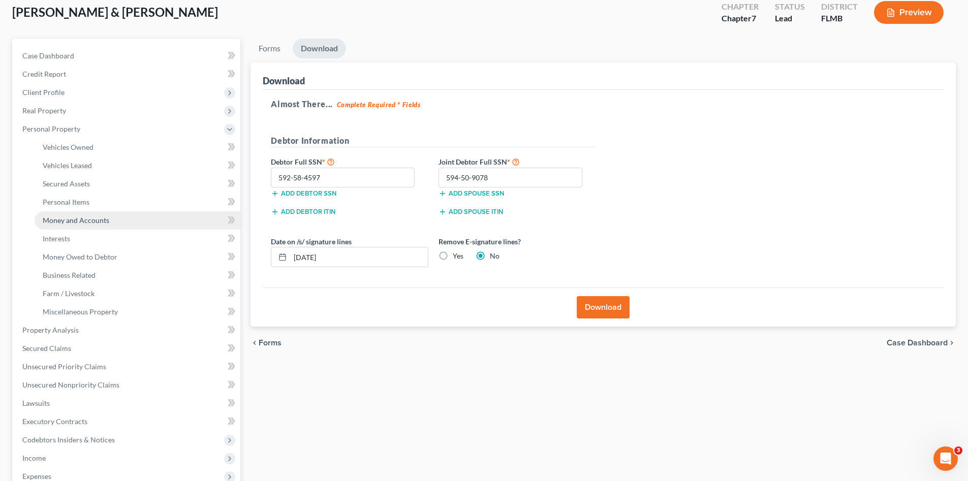
click at [87, 218] on span "Money and Accounts" at bounding box center [76, 220] width 67 height 9
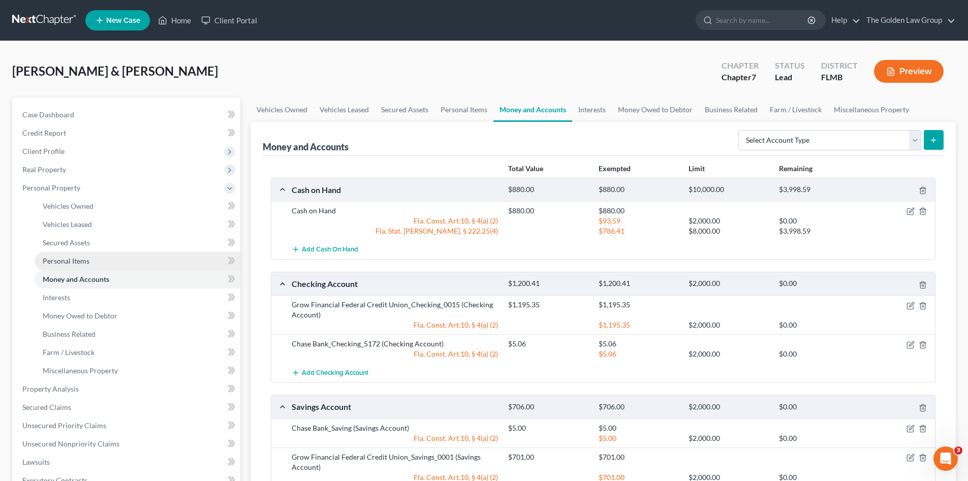
click at [85, 258] on span "Personal Items" at bounding box center [66, 261] width 47 height 9
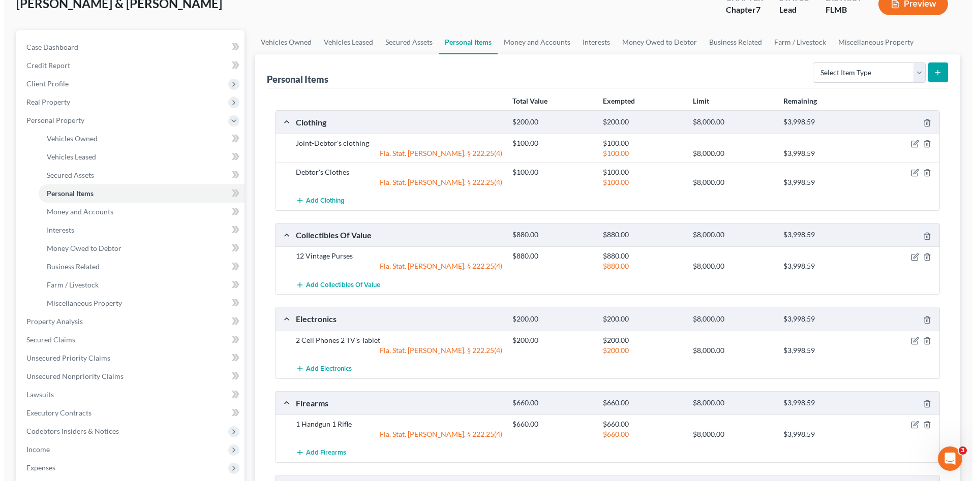
scroll to position [118, 0]
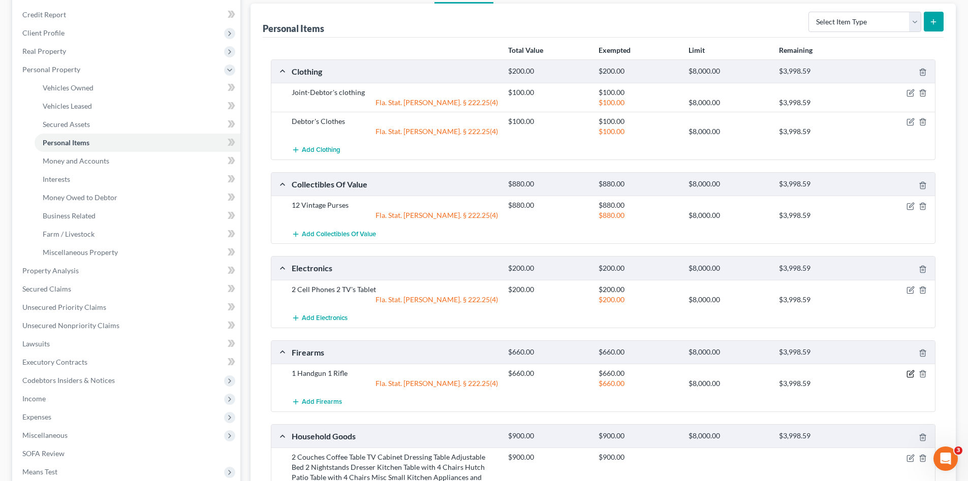
click at [911, 375] on icon "button" at bounding box center [911, 373] width 5 height 5
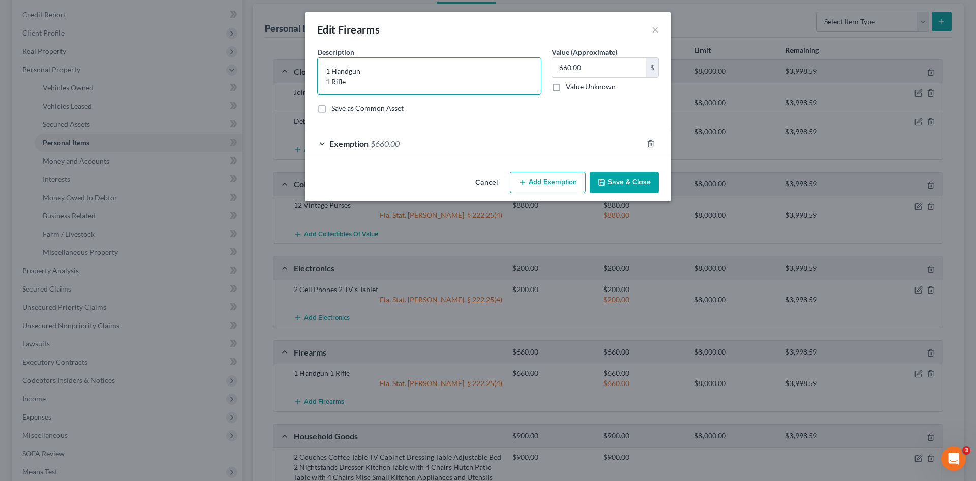
click at [395, 69] on textarea "1 Handgun 1 Rifle" at bounding box center [429, 76] width 224 height 38
click at [375, 81] on textarea "1 Handgun 1 Rifle" at bounding box center [429, 76] width 224 height 38
drag, startPoint x: 347, startPoint y: 82, endPoint x: 320, endPoint y: 78, distance: 26.7
click at [320, 78] on textarea "1 Handgun 1 Rifle" at bounding box center [429, 76] width 224 height 38
click at [326, 68] on textarea "1 Handgun" at bounding box center [429, 76] width 224 height 38
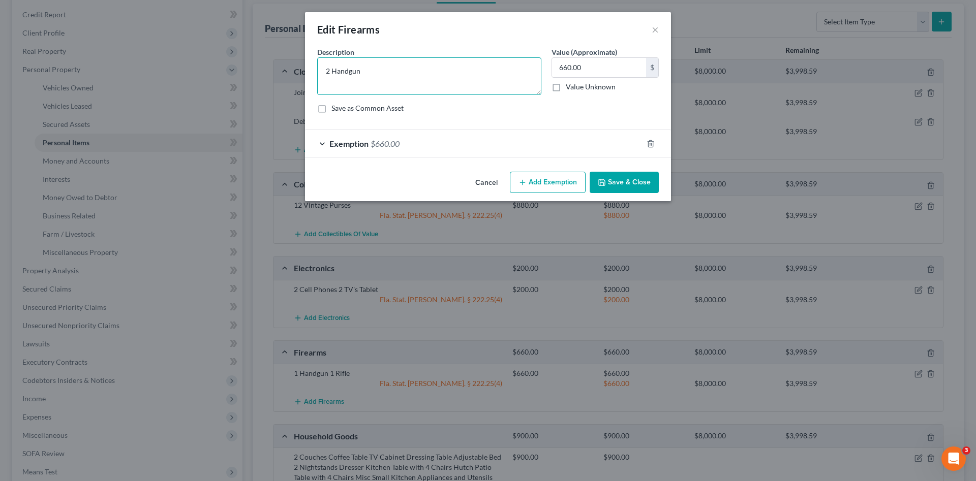
click at [377, 74] on textarea "2 Handgun" at bounding box center [429, 76] width 224 height 38
click at [405, 75] on textarea "2 Handguns" at bounding box center [429, 76] width 224 height 38
type textarea "2 Handguns"
click at [562, 69] on input "660.00" at bounding box center [599, 67] width 94 height 19
click at [473, 79] on textarea "2 Handguns" at bounding box center [429, 76] width 224 height 38
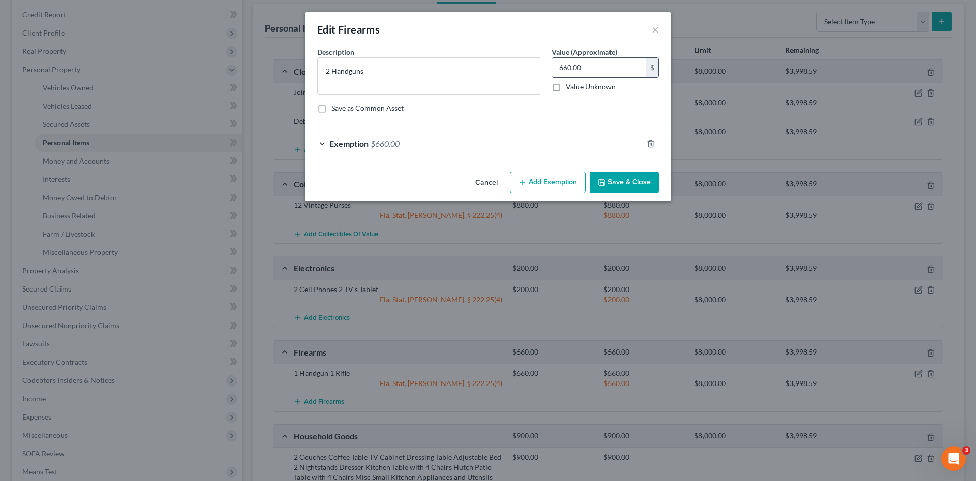
click at [594, 64] on input "660.00" at bounding box center [599, 67] width 94 height 19
click at [609, 180] on button "Save & Close" at bounding box center [623, 182] width 69 height 21
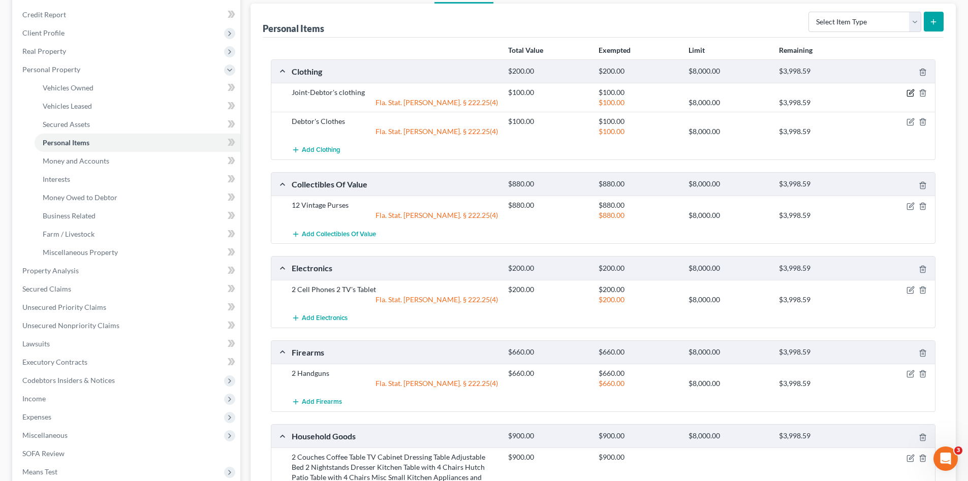
click at [910, 94] on icon "button" at bounding box center [911, 93] width 8 height 8
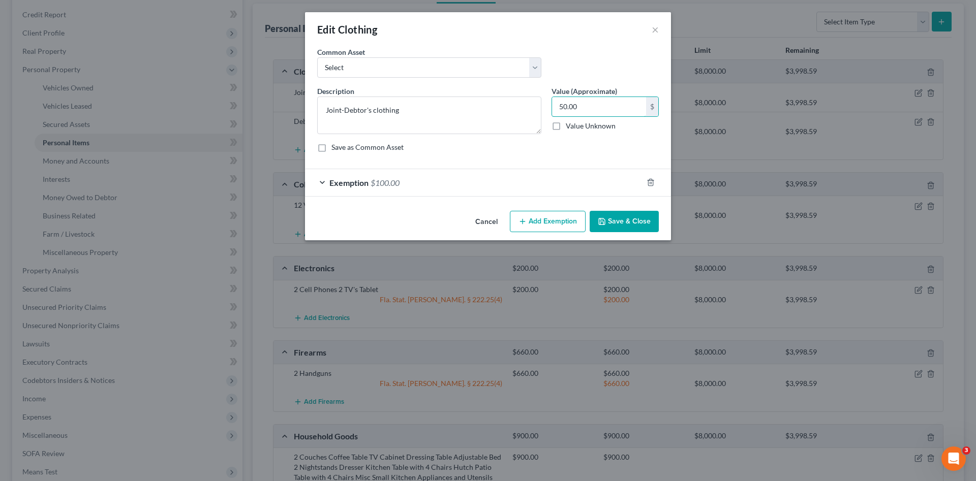
type input "50.00"
click at [574, 180] on div "Exemption $100.00" at bounding box center [473, 182] width 337 height 27
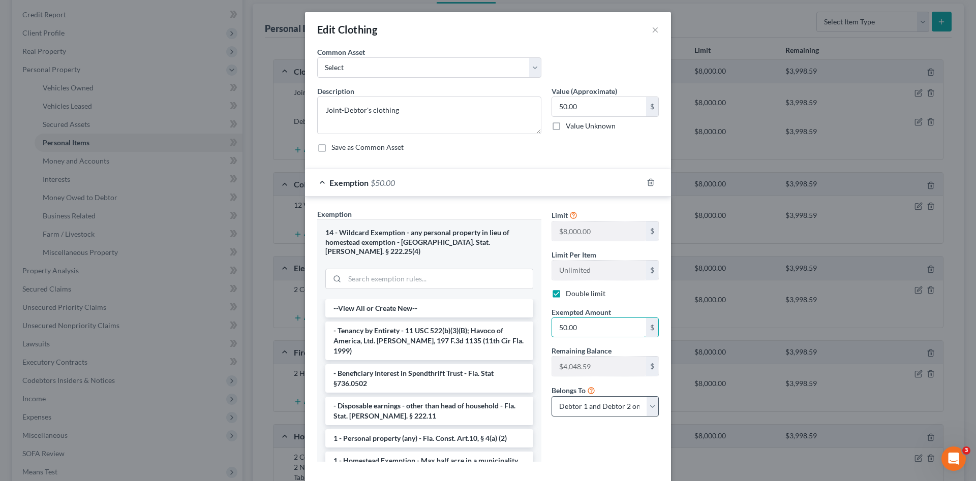
type input "50.00"
click at [583, 403] on select "Debtor 1 only Debtor 2 only Debtor 1 and Debtor 2 only" at bounding box center [604, 406] width 107 height 20
select select "1"
click at [551, 396] on select "Debtor 1 only Debtor 2 only Debtor 1 and Debtor 2 only" at bounding box center [604, 406] width 107 height 20
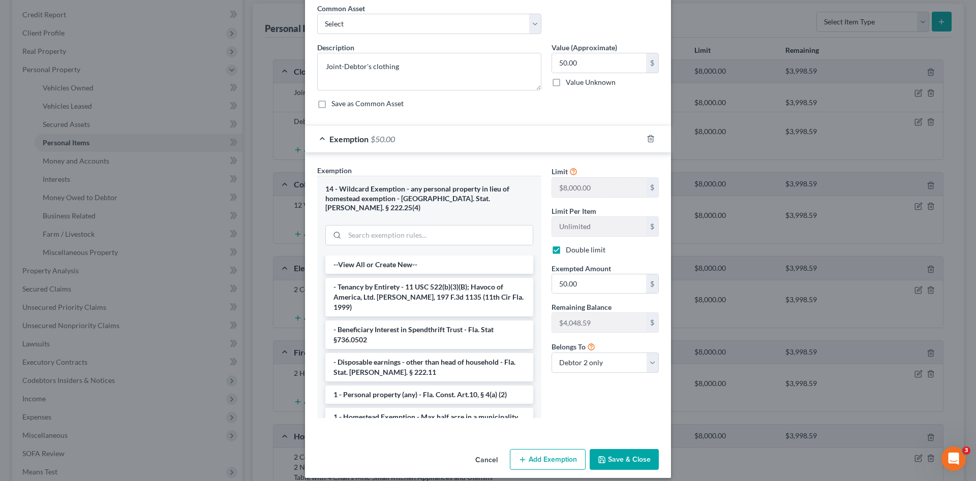
click at [622, 449] on button "Save & Close" at bounding box center [623, 459] width 69 height 21
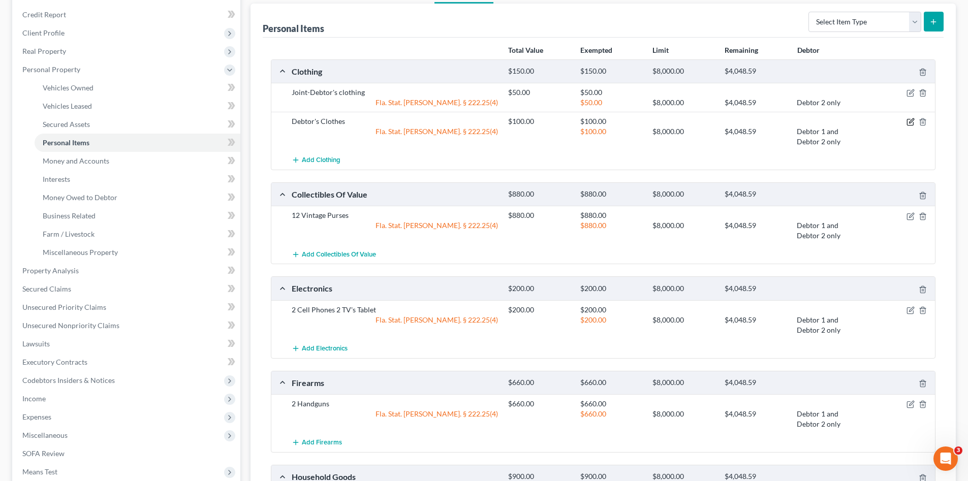
click at [910, 123] on icon "button" at bounding box center [911, 121] width 5 height 5
select select "2"
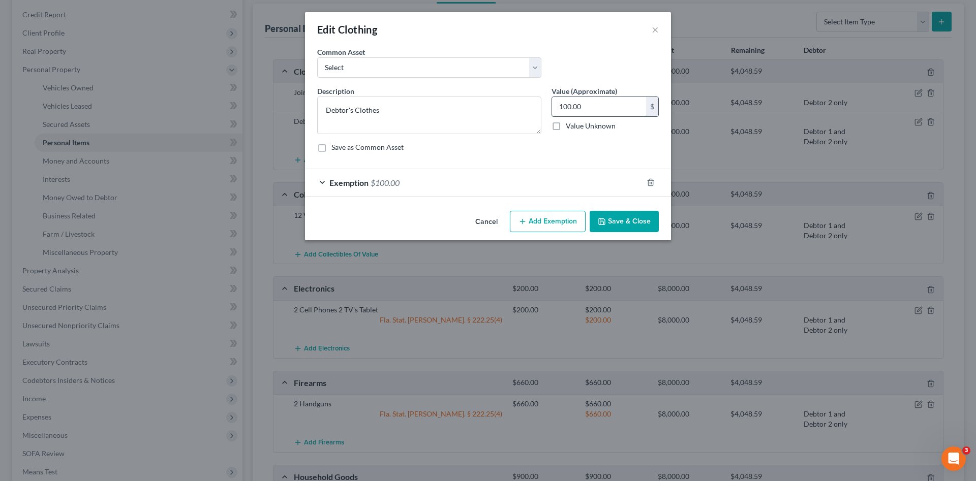
click at [575, 107] on input "100.00" at bounding box center [599, 106] width 94 height 19
type input "50.00"
click at [534, 180] on div "Exemption $100.00" at bounding box center [473, 182] width 337 height 27
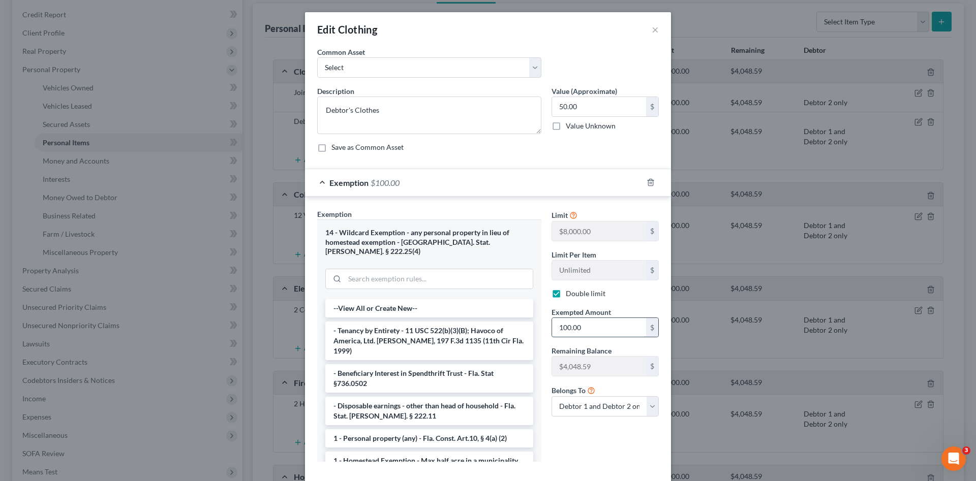
click at [571, 329] on input "100.00" at bounding box center [599, 327] width 94 height 19
type input "50.00"
click at [582, 410] on select "Debtor 1 only Debtor 2 only Debtor 1 and Debtor 2 only" at bounding box center [604, 406] width 107 height 20
select select "0"
click at [551, 396] on select "Debtor 1 only Debtor 2 only Debtor 1 and Debtor 2 only" at bounding box center [604, 406] width 107 height 20
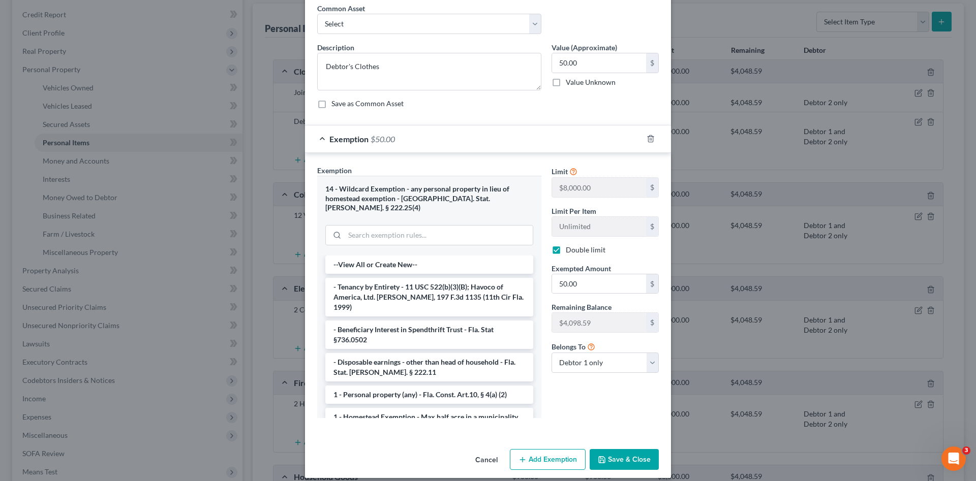
click at [619, 449] on button "Save & Close" at bounding box center [623, 459] width 69 height 21
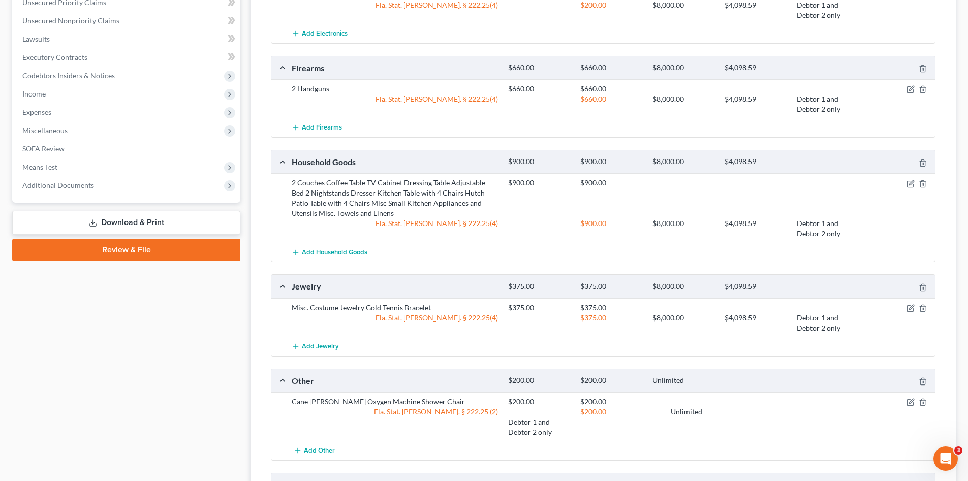
scroll to position [491, 0]
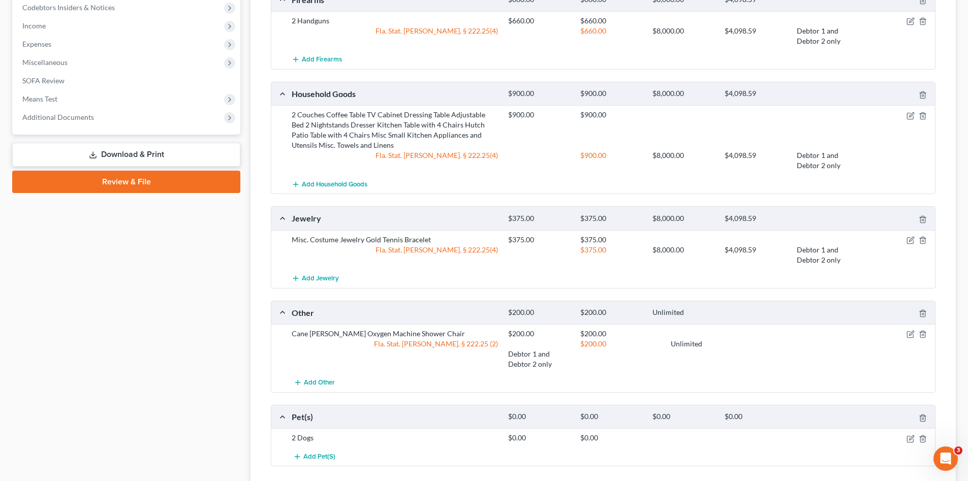
click at [191, 348] on div "Case Dashboard Payments Invoices Payments Payments Credit Report Client Profile" at bounding box center [126, 64] width 238 height 917
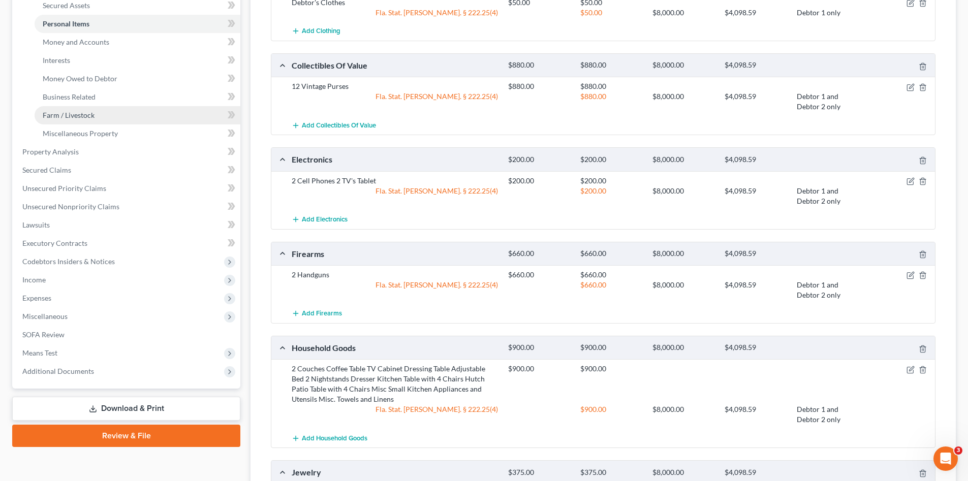
scroll to position [187, 0]
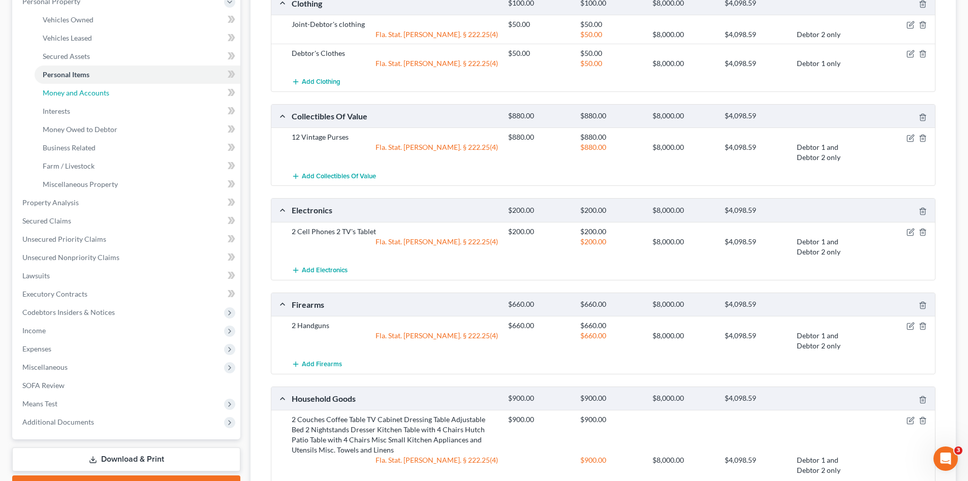
drag, startPoint x: 101, startPoint y: 95, endPoint x: 75, endPoint y: 115, distance: 32.9
click at [101, 95] on span "Money and Accounts" at bounding box center [76, 92] width 67 height 9
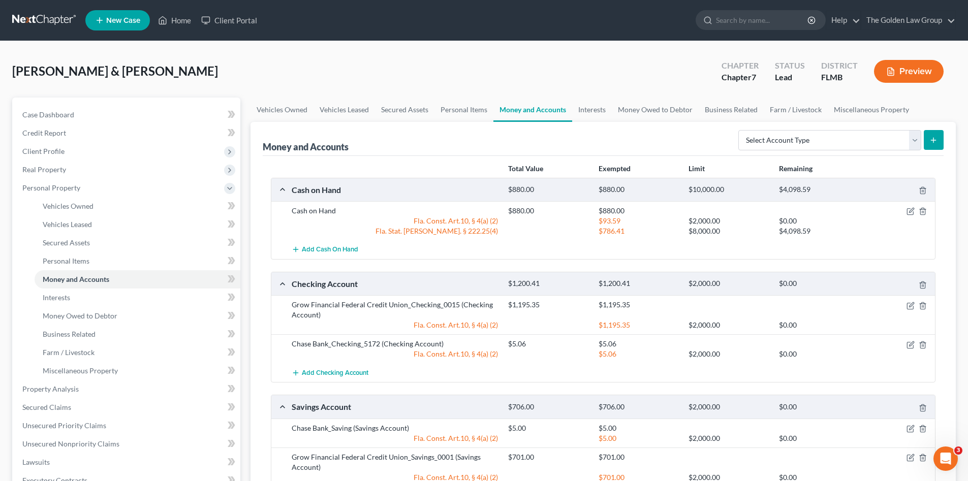
scroll to position [85, 0]
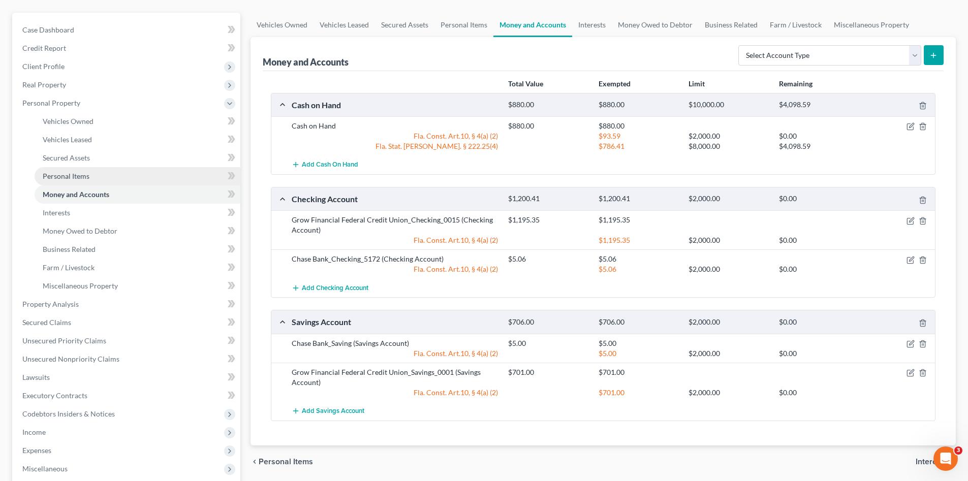
click at [85, 173] on span "Personal Items" at bounding box center [66, 176] width 47 height 9
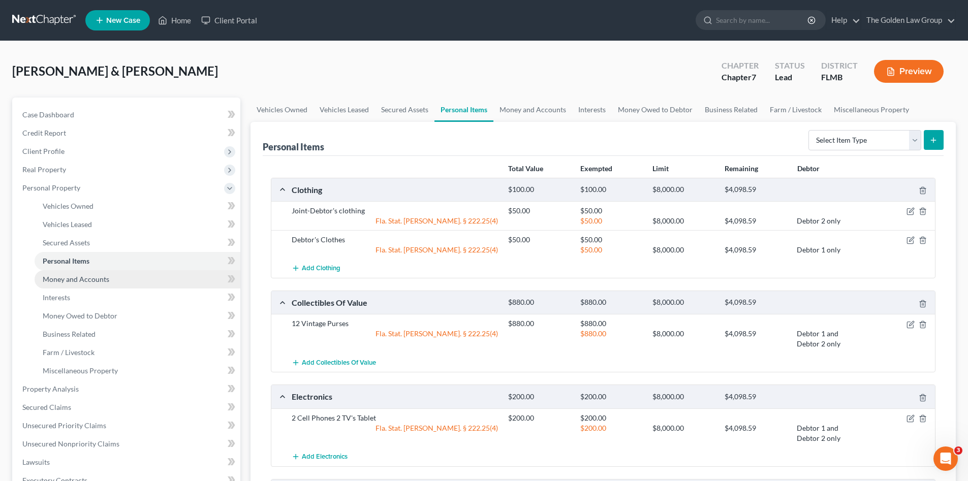
click at [122, 285] on link "Money and Accounts" at bounding box center [138, 279] width 206 height 18
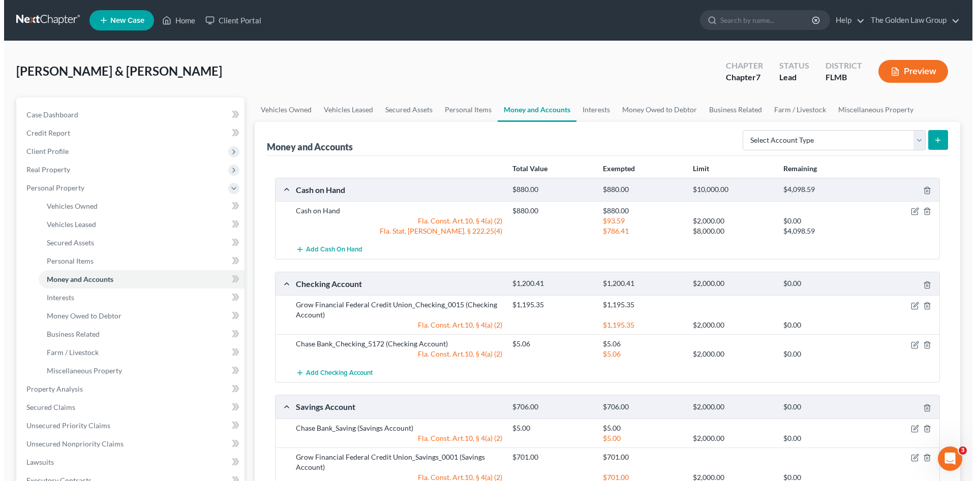
scroll to position [68, 0]
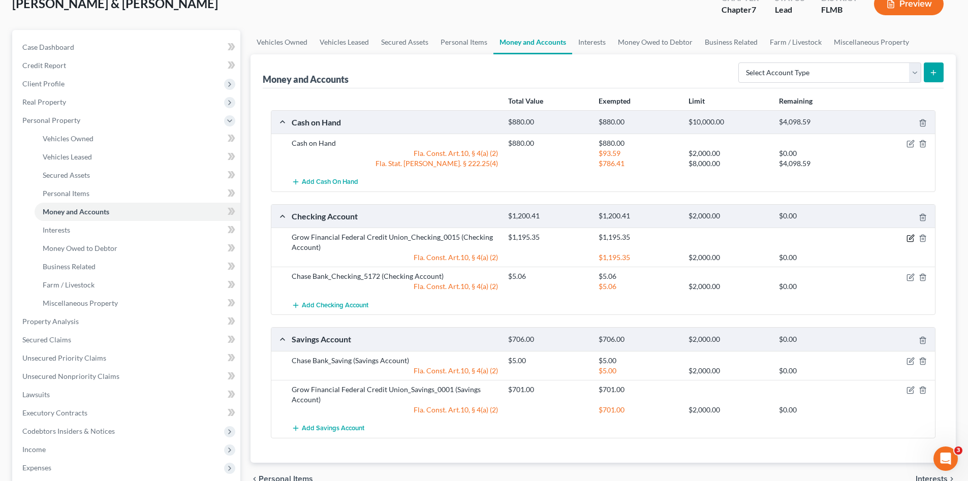
click at [910, 236] on icon "button" at bounding box center [910, 238] width 6 height 6
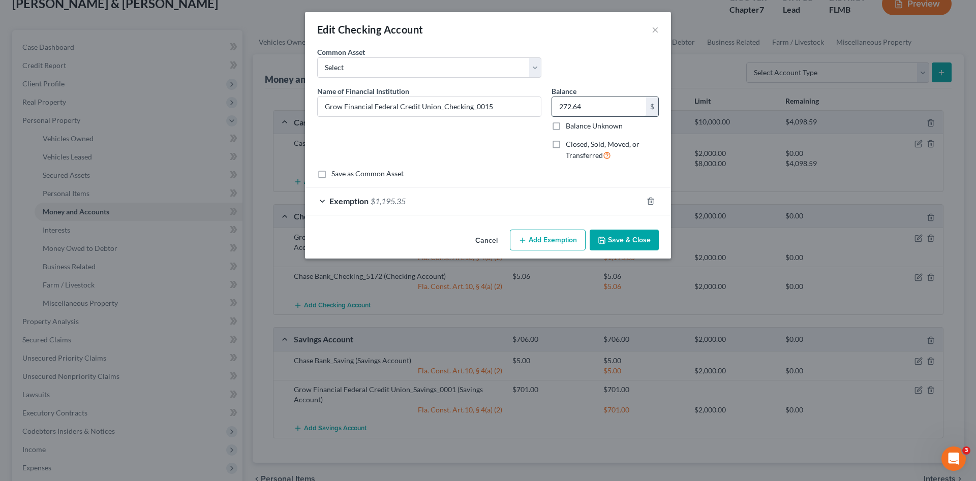
drag, startPoint x: 585, startPoint y: 103, endPoint x: 560, endPoint y: 100, distance: 25.1
click at [560, 100] on input "272.64" at bounding box center [599, 106] width 94 height 19
type input "272.64"
click at [496, 204] on div "Exemption $1,195.35" at bounding box center [473, 201] width 337 height 27
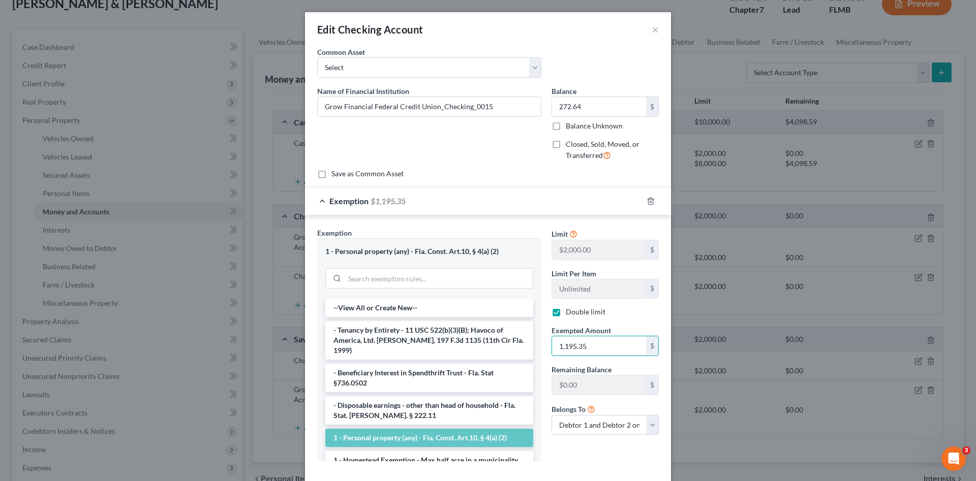
paste input "272.64"
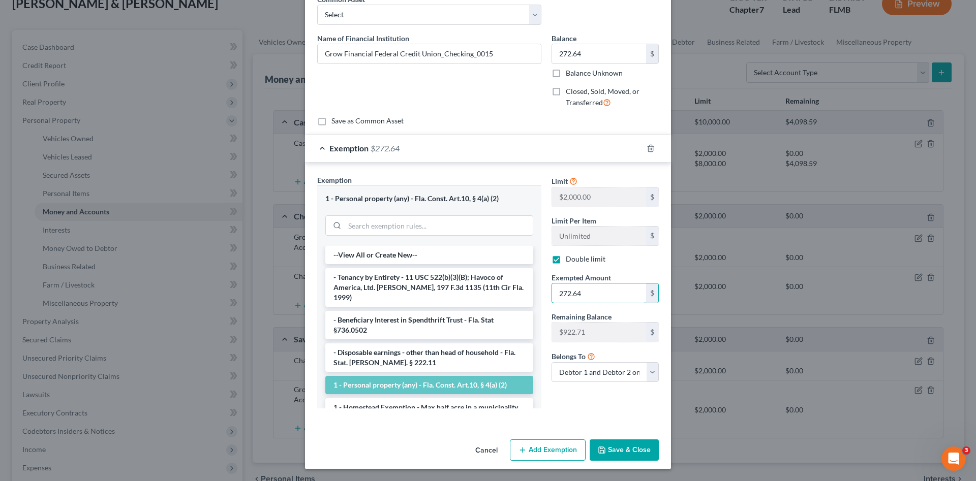
type input "272.64"
click at [630, 449] on button "Save & Close" at bounding box center [623, 450] width 69 height 21
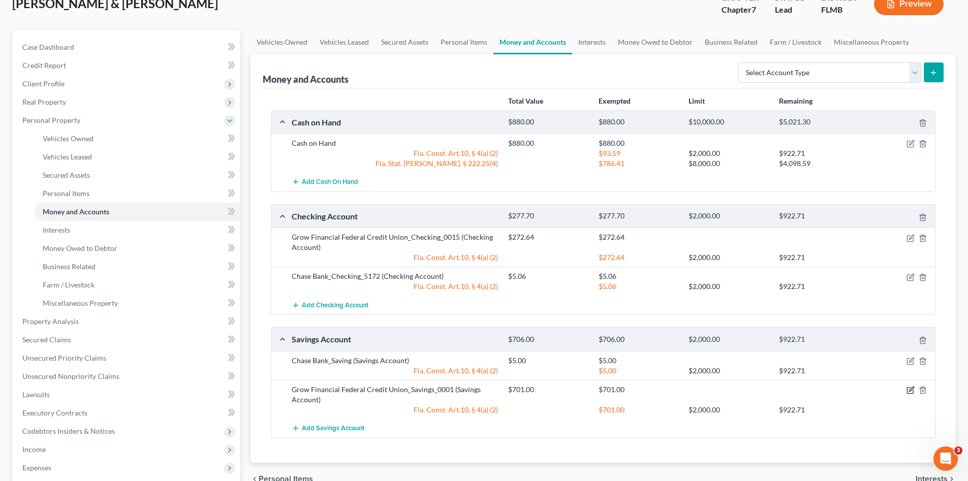
click at [909, 391] on icon "button" at bounding box center [911, 390] width 8 height 8
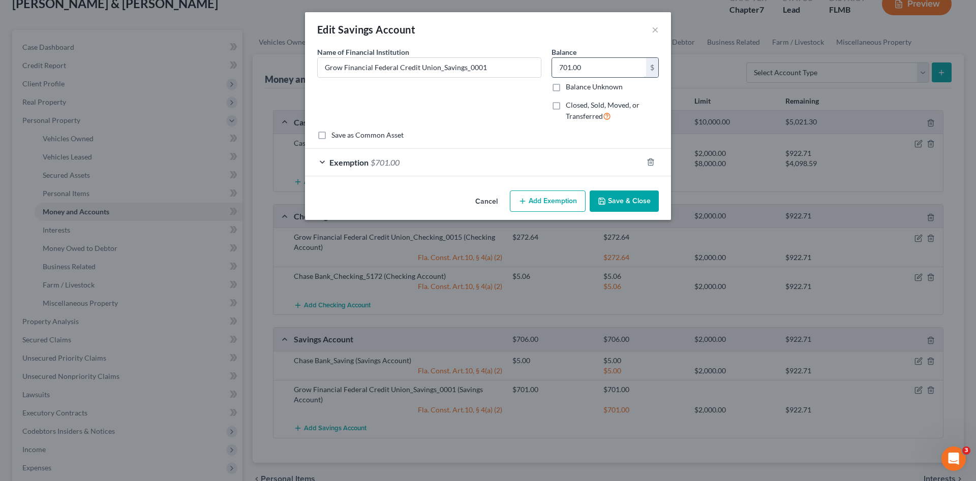
click at [565, 70] on input "701.00" at bounding box center [599, 67] width 94 height 19
type input "1.00"
click at [605, 167] on div "Exemption $701.00" at bounding box center [473, 162] width 337 height 27
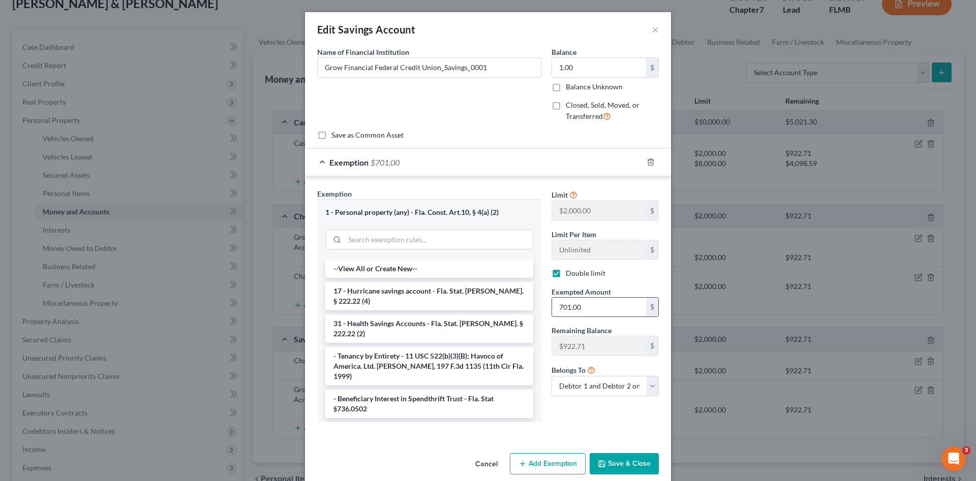
click at [591, 307] on input "701.00" at bounding box center [599, 307] width 94 height 19
type input "1.00"
click at [620, 458] on button "Save & Close" at bounding box center [623, 463] width 69 height 21
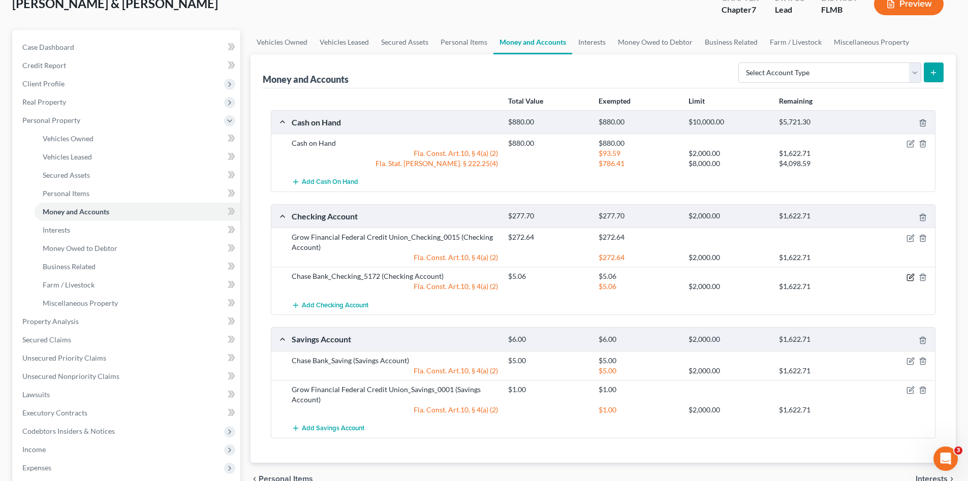
click at [908, 279] on icon "button" at bounding box center [911, 277] width 8 height 8
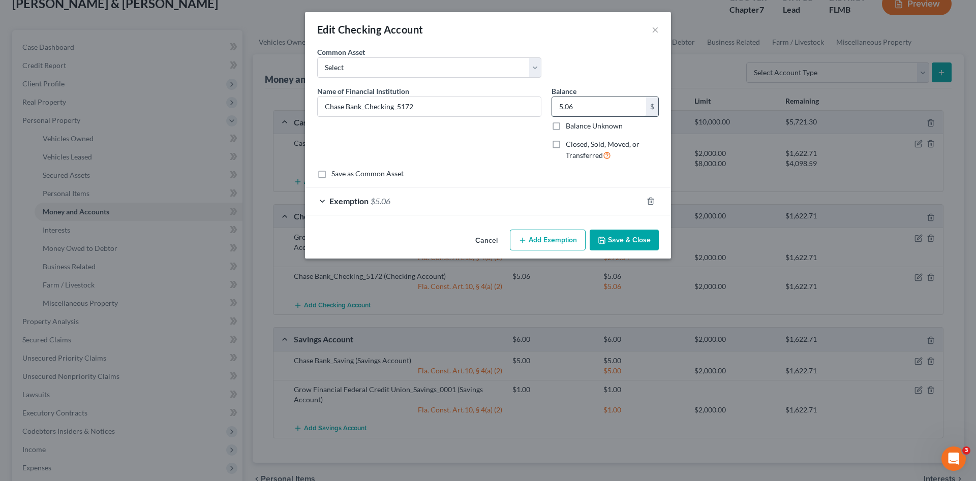
click at [568, 104] on input "5.06" at bounding box center [599, 106] width 94 height 19
type input "75.00"
click at [528, 199] on div "Exemption $5.06" at bounding box center [473, 201] width 337 height 27
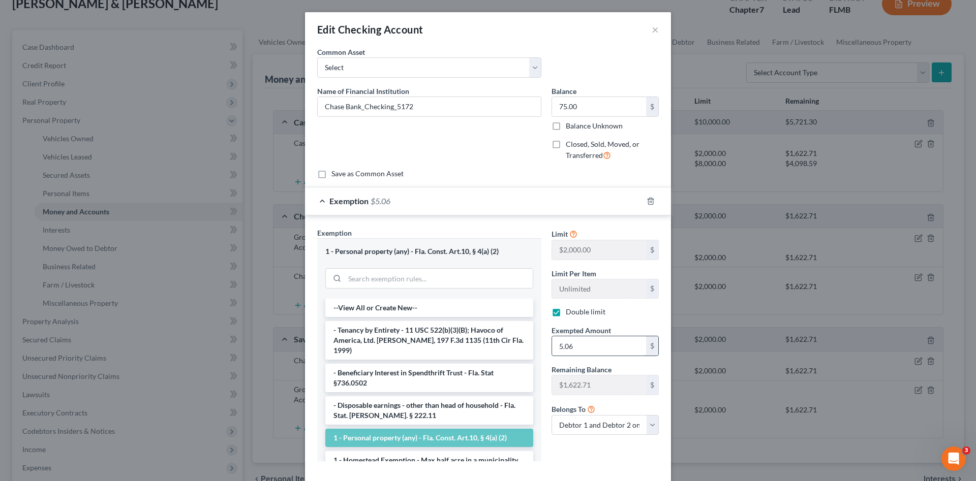
click at [558, 338] on input "5.06" at bounding box center [599, 345] width 94 height 19
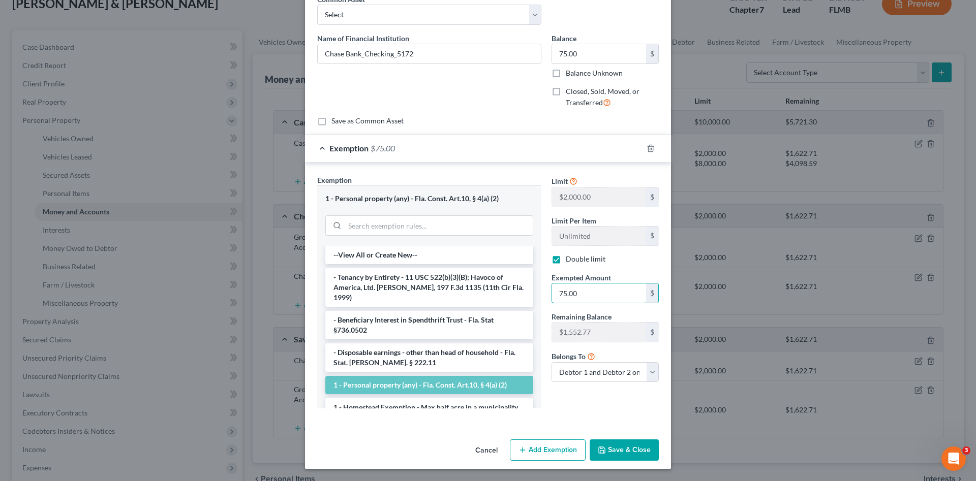
type input "75.00"
click at [621, 450] on button "Save & Close" at bounding box center [623, 450] width 69 height 21
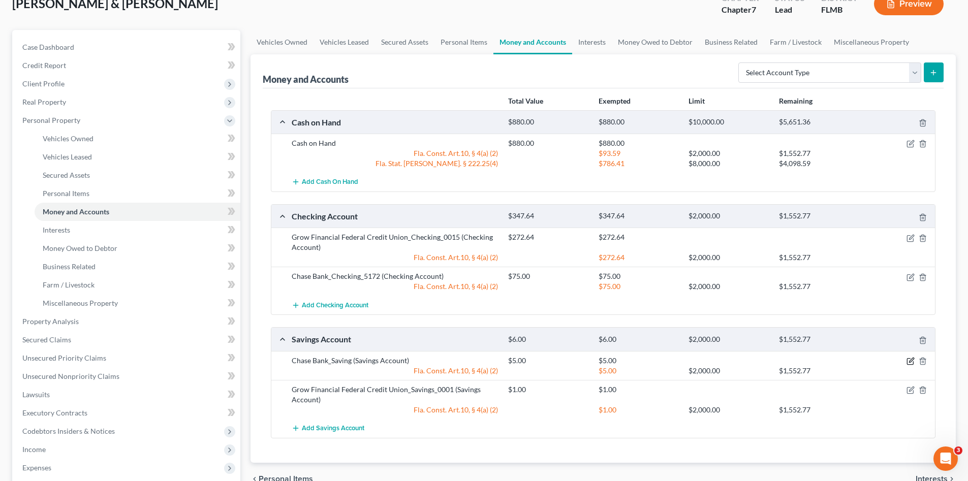
click at [912, 358] on icon "button" at bounding box center [911, 361] width 8 height 8
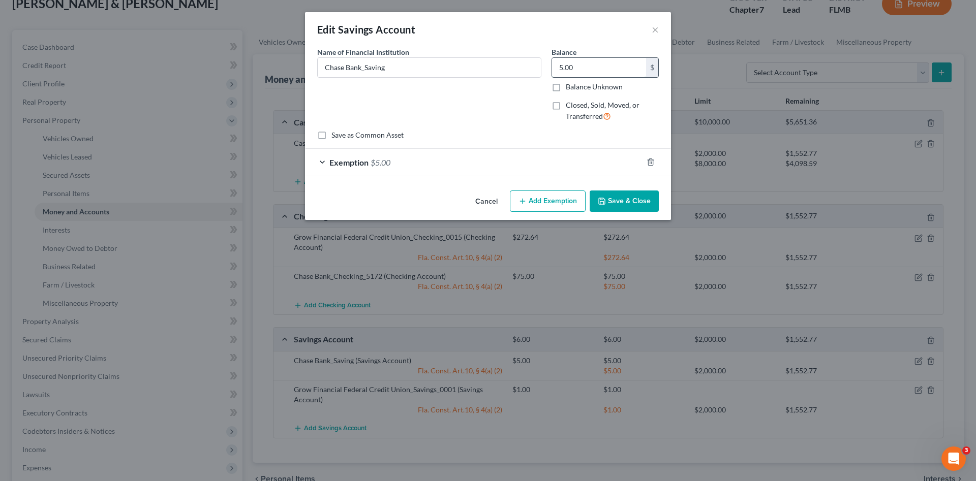
click at [578, 65] on input "5.00" at bounding box center [599, 67] width 94 height 19
type input "0.00"
click at [650, 163] on icon "button" at bounding box center [650, 162] width 8 height 8
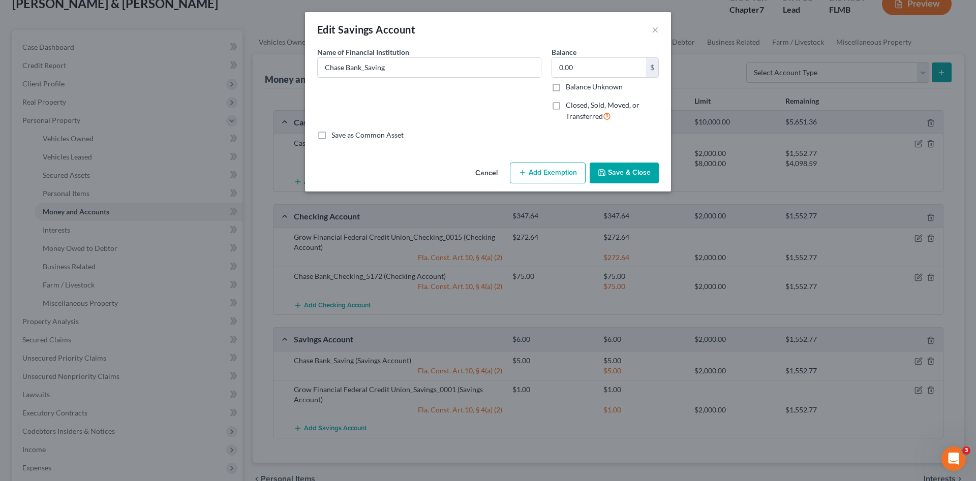
click at [634, 177] on button "Save & Close" at bounding box center [623, 173] width 69 height 21
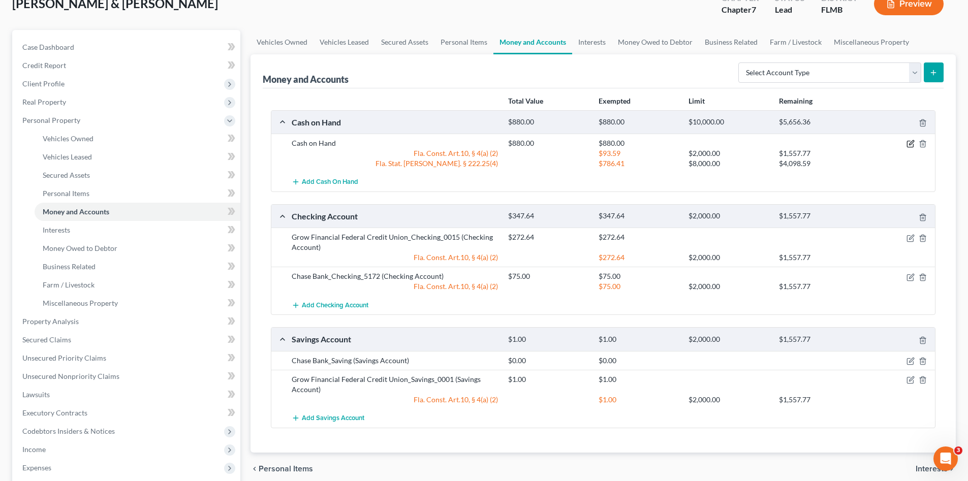
click at [909, 141] on icon "button" at bounding box center [910, 144] width 6 height 6
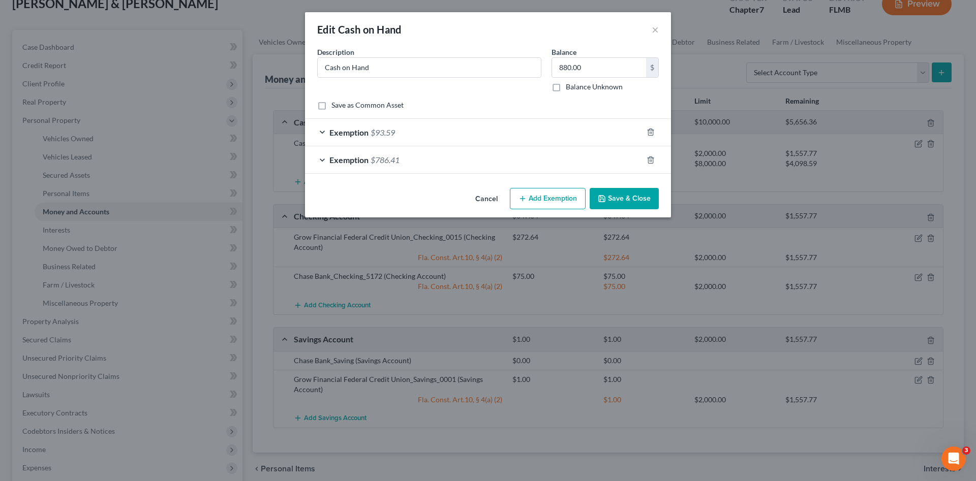
click at [478, 198] on button "Cancel" at bounding box center [486, 199] width 39 height 20
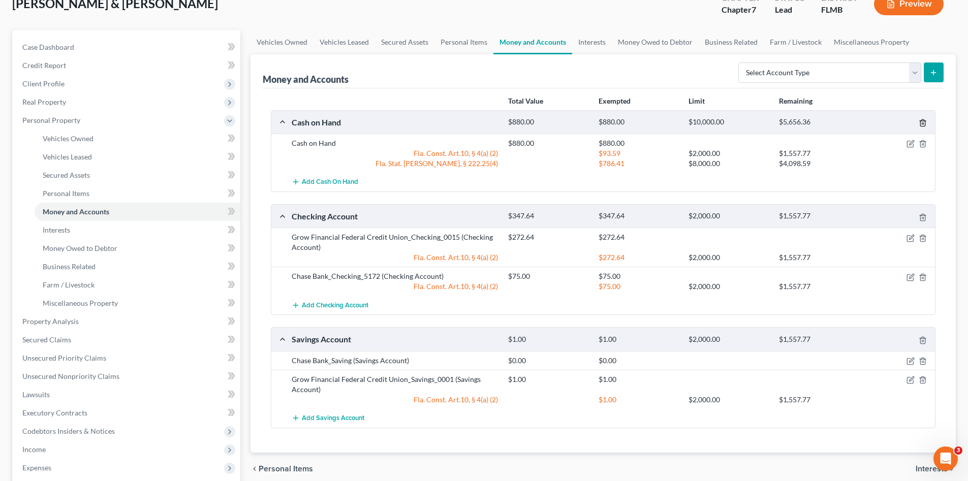
click at [923, 123] on line "button" at bounding box center [923, 124] width 0 height 2
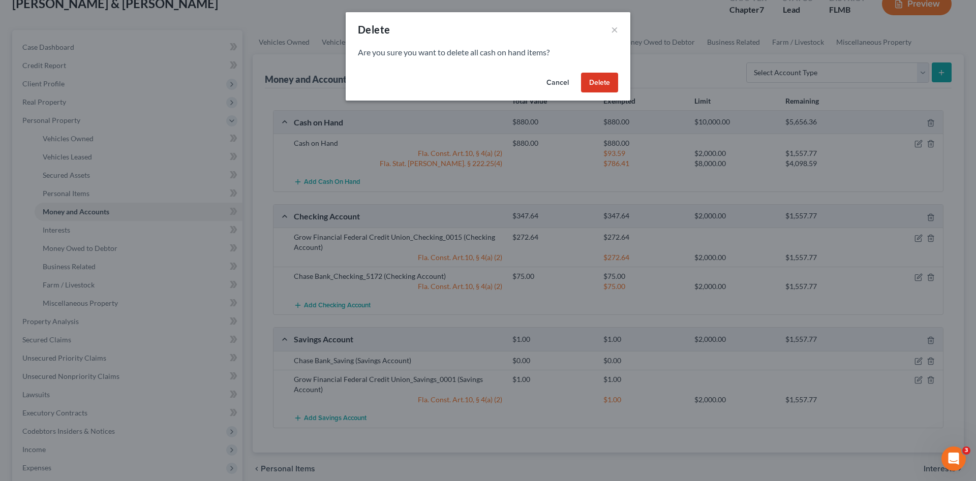
click at [589, 84] on button "Delete" at bounding box center [599, 83] width 37 height 20
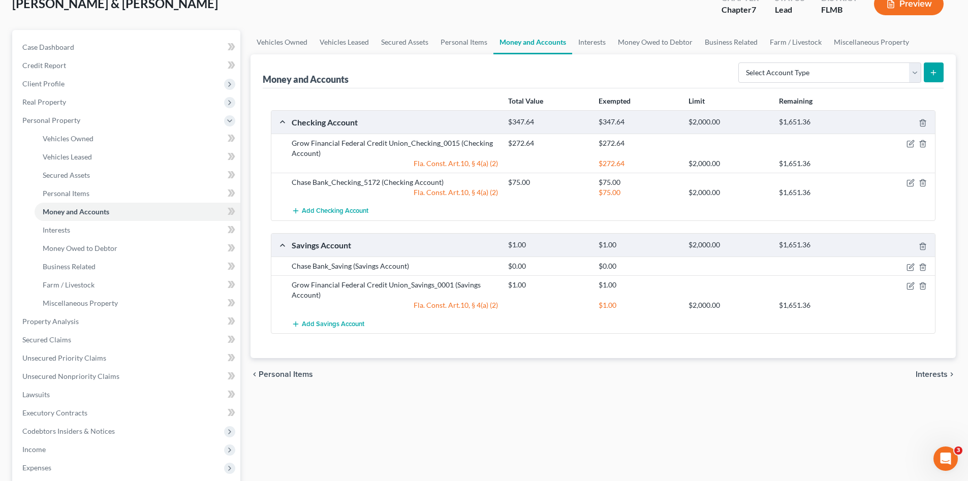
click at [484, 396] on div "Vehicles Owned Vehicles Leased Secured Assets Personal Items Money and Accounts…" at bounding box center [603, 323] width 716 height 587
click at [84, 231] on link "Interests" at bounding box center [138, 230] width 206 height 18
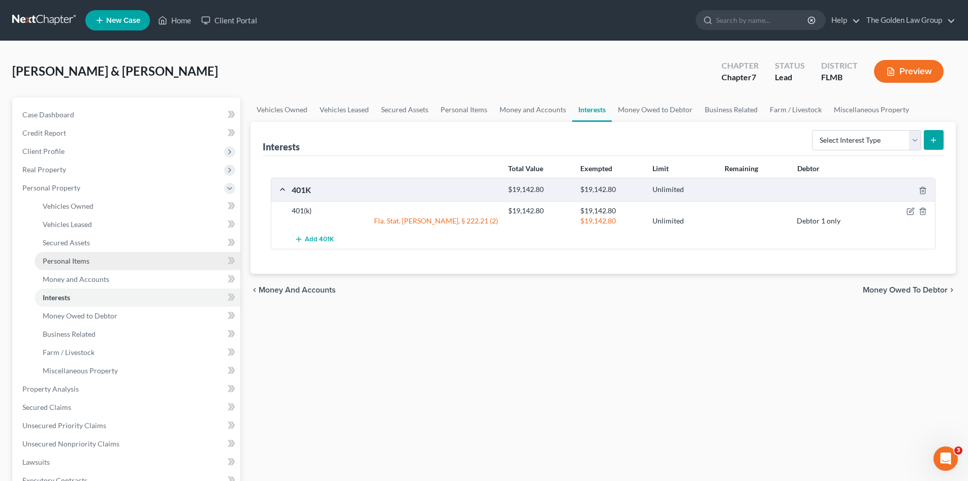
click at [92, 266] on link "Personal Items" at bounding box center [138, 261] width 206 height 18
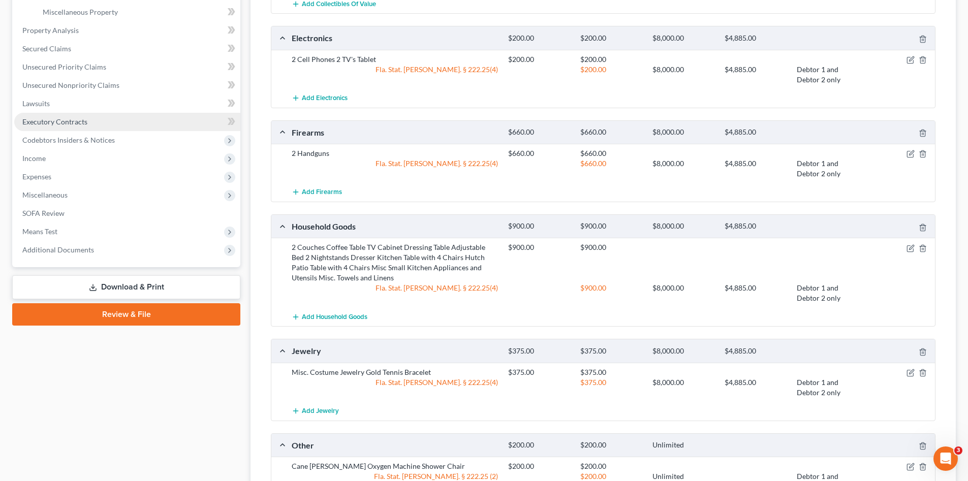
scroll to position [274, 0]
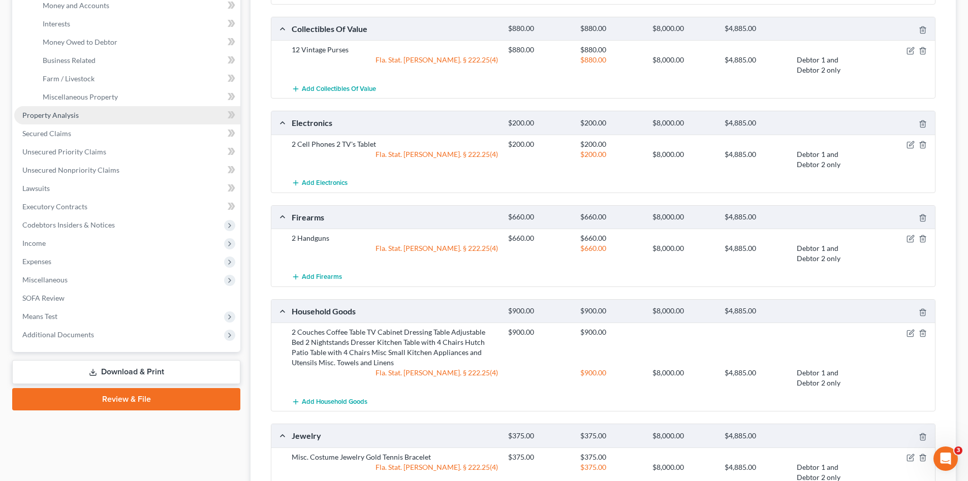
click at [54, 115] on span "Property Analysis" at bounding box center [50, 115] width 56 height 9
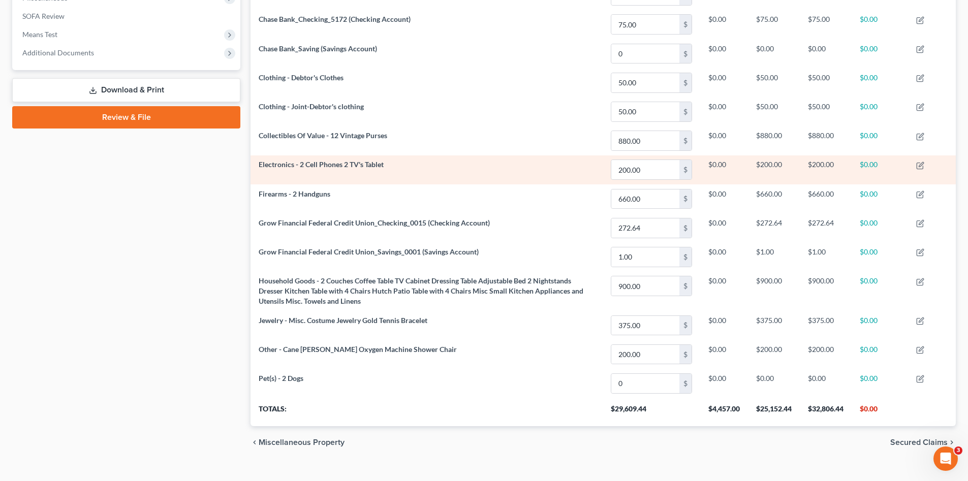
scroll to position [389, 0]
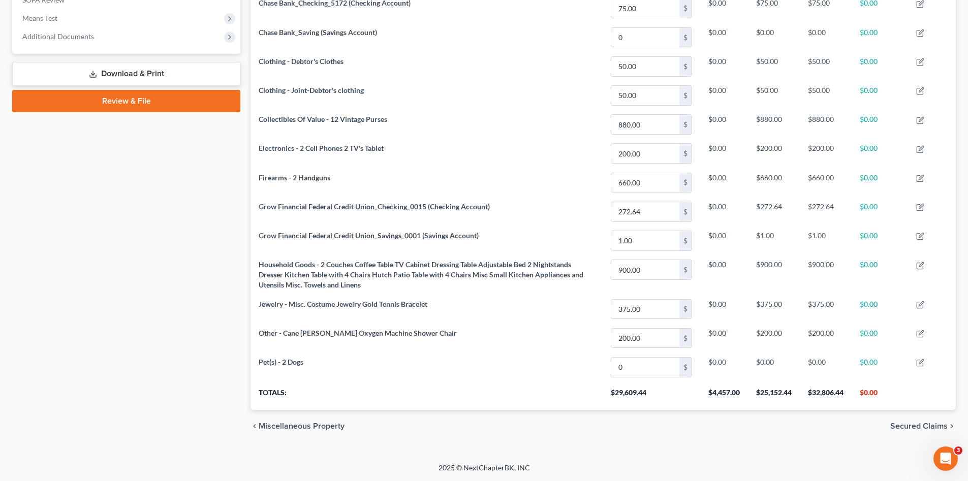
click at [83, 361] on div "Case Dashboard Payments Invoices Payments Payments Credit Report Client Profile" at bounding box center [126, 75] width 238 height 735
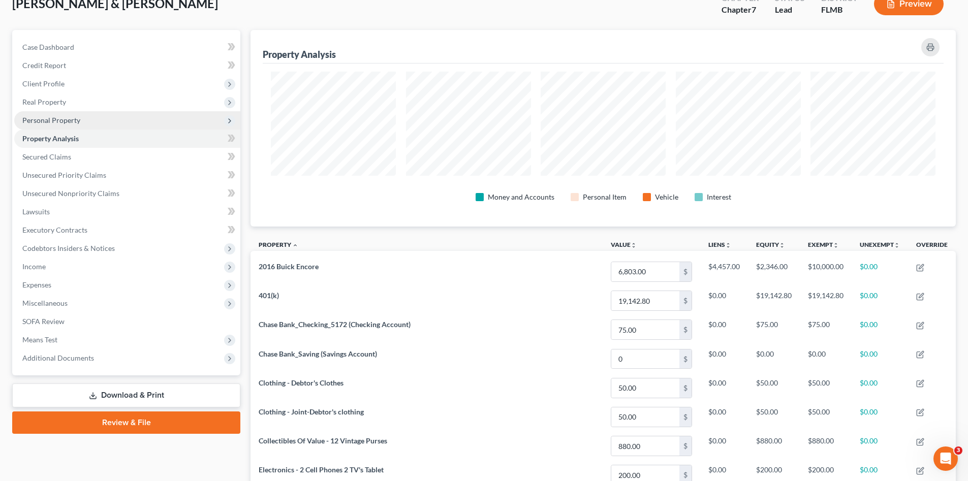
scroll to position [34, 0]
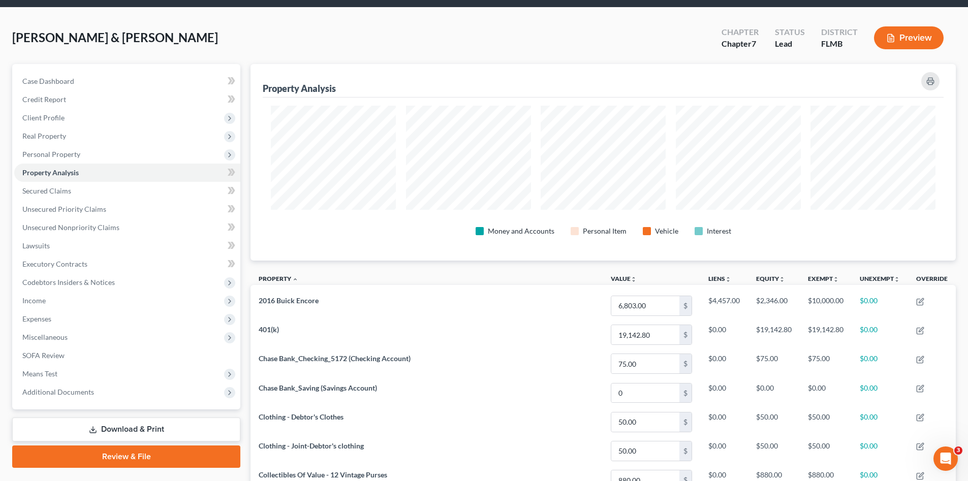
click at [254, 37] on div "[PERSON_NAME] & [PERSON_NAME] Upgraded Chapter Chapter 7 Status Lead District […" at bounding box center [484, 42] width 944 height 44
click at [56, 150] on span "Personal Property" at bounding box center [51, 154] width 58 height 9
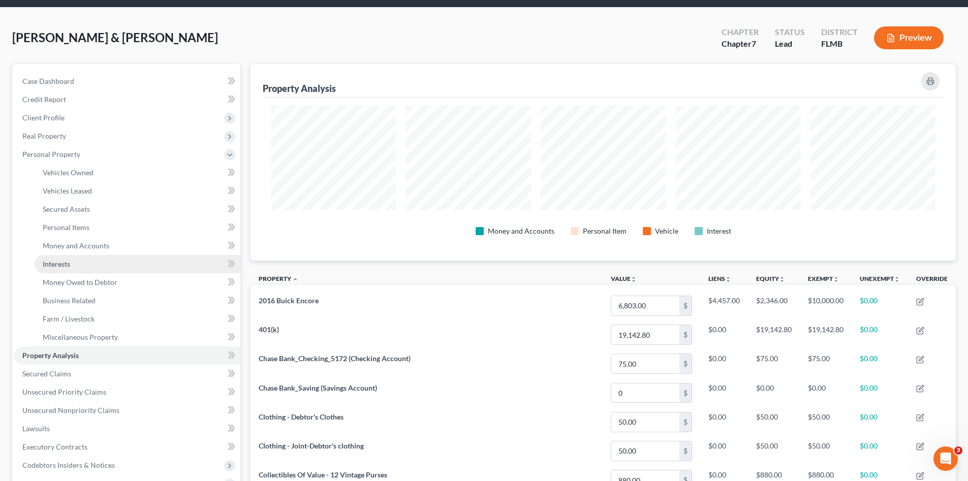
click at [92, 260] on link "Interests" at bounding box center [138, 264] width 206 height 18
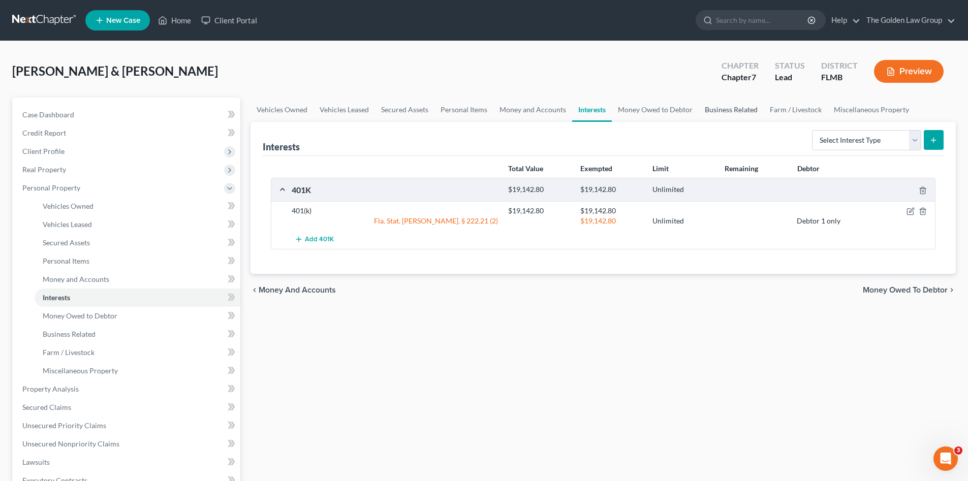
click at [744, 113] on link "Business Related" at bounding box center [731, 110] width 65 height 24
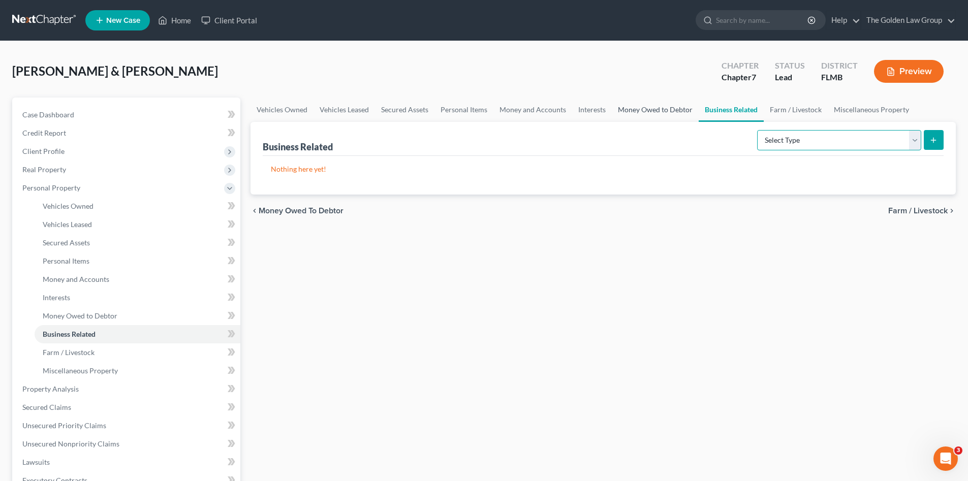
drag, startPoint x: 794, startPoint y: 136, endPoint x: 694, endPoint y: 119, distance: 101.5
click at [794, 136] on select "Select Type Customer Lists Franchises Inventory Licenses Machinery Office Equip…" at bounding box center [839, 140] width 164 height 20
click at [592, 109] on link "Interests" at bounding box center [592, 110] width 40 height 24
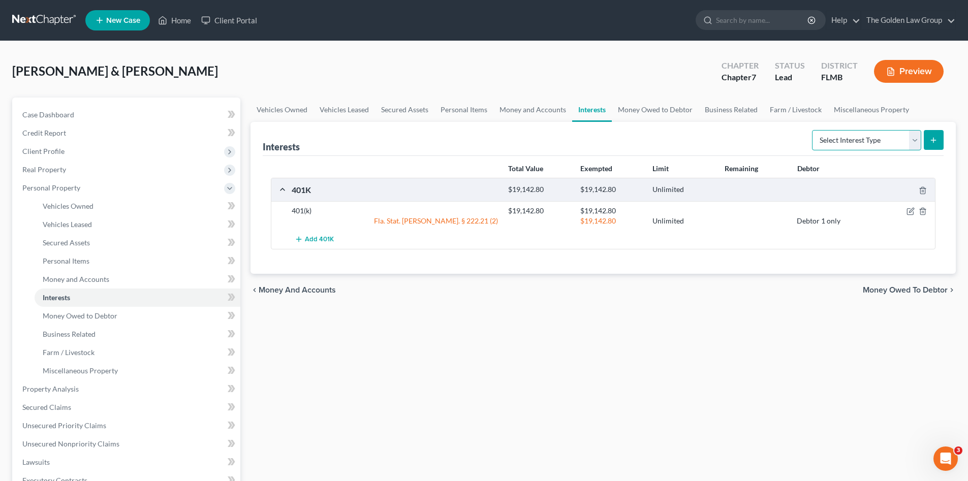
click at [847, 138] on select "Select Interest Type 401K Annuity Bond Education IRA Government Bond Government…" at bounding box center [866, 140] width 109 height 20
click at [645, 112] on link "Money Owed to Debtor" at bounding box center [655, 110] width 87 height 24
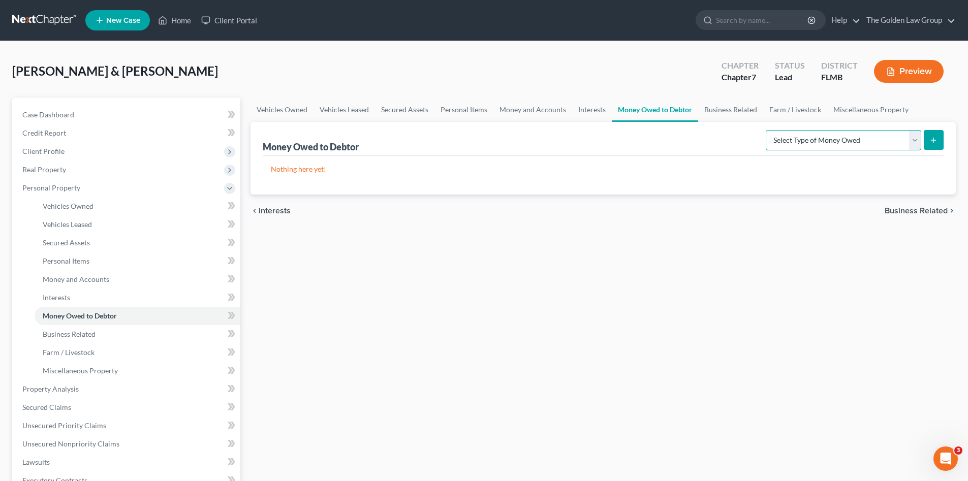
click at [804, 138] on select "Select Type of Money Owed Accounts Receivable Alimony Child Support Claims Agai…" at bounding box center [844, 140] width 156 height 20
click at [418, 377] on div "Vehicles Owned Vehicles Leased Secured Assets Personal Items Money and Accounts…" at bounding box center [603, 391] width 716 height 587
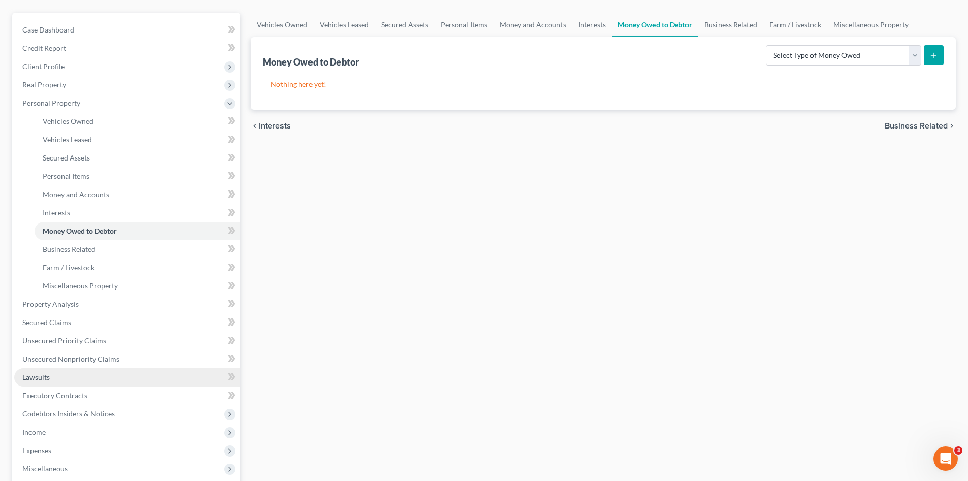
click at [66, 375] on link "Lawsuits" at bounding box center [127, 377] width 226 height 18
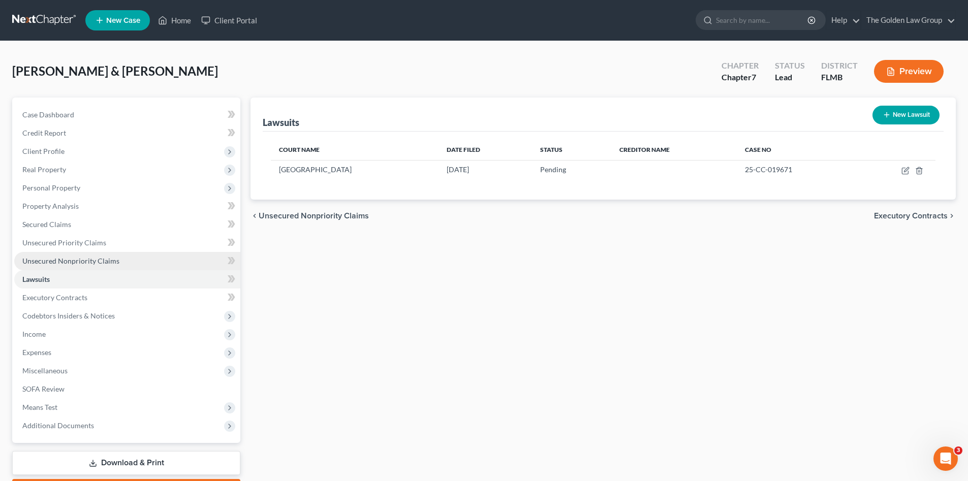
click at [92, 262] on span "Unsecured Nonpriority Claims" at bounding box center [70, 261] width 97 height 9
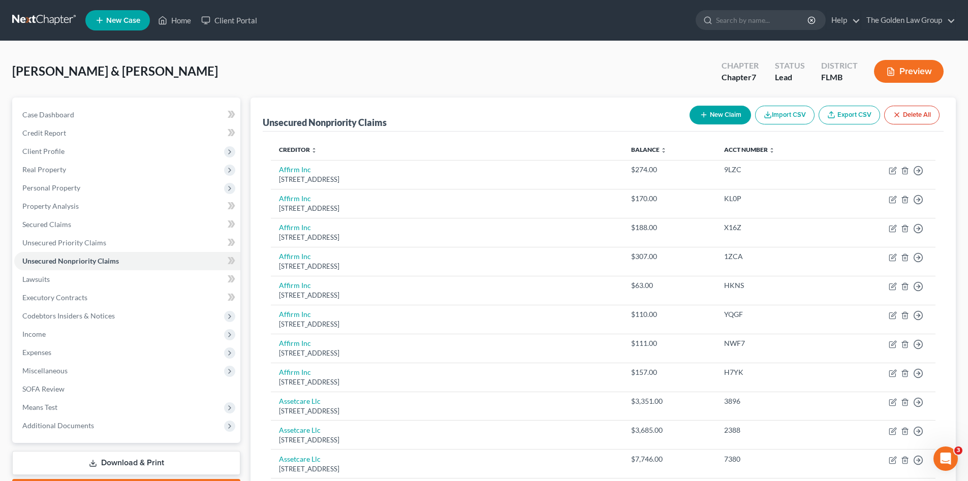
click at [712, 117] on button "New Claim" at bounding box center [720, 115] width 61 height 19
select select "2"
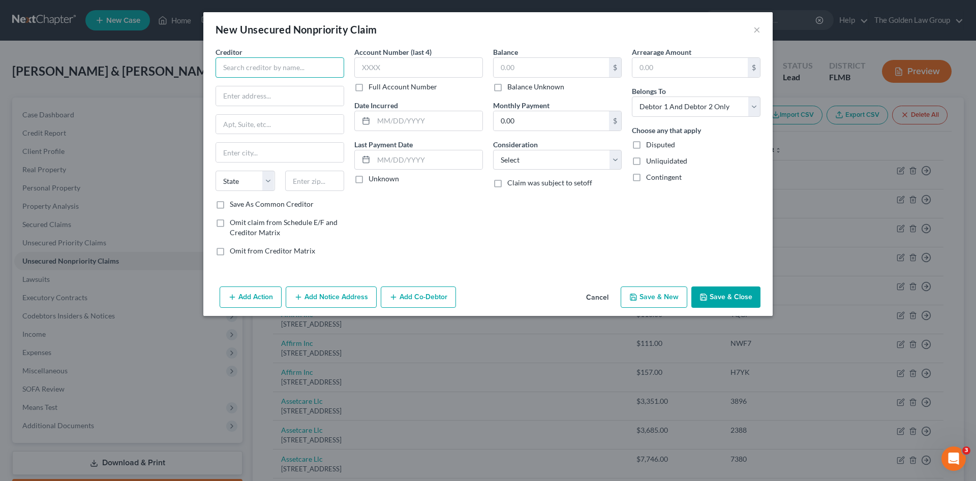
click at [286, 67] on input "text" at bounding box center [279, 67] width 129 height 20
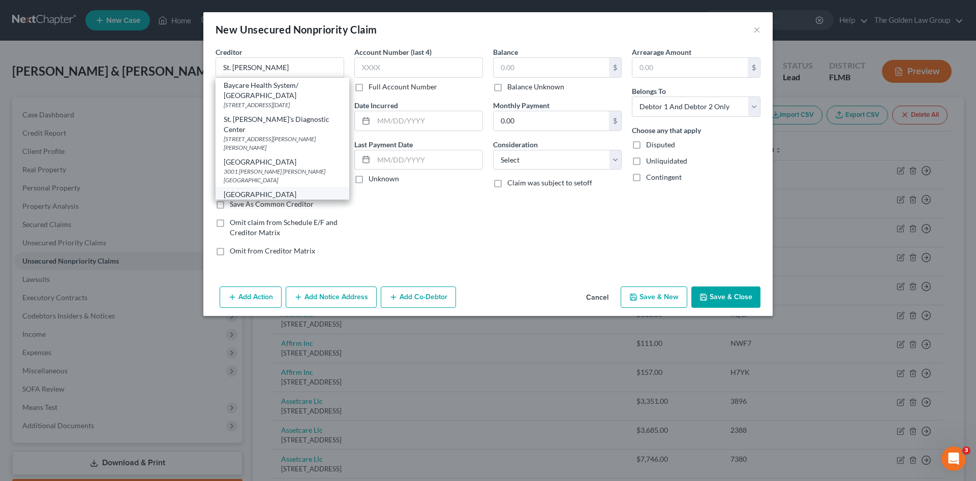
click at [304, 190] on div "[GEOGRAPHIC_DATA]" at bounding box center [282, 195] width 117 height 10
type input "[GEOGRAPHIC_DATA]"
type input "[STREET_ADDRESS][PERSON_NAME]"
type input "St. [PERSON_NAME]"
select select "9"
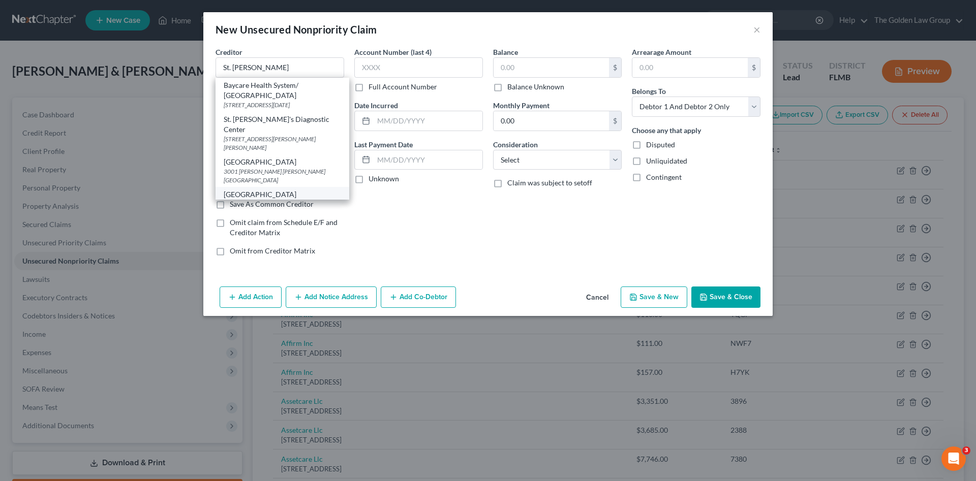
type input "33578"
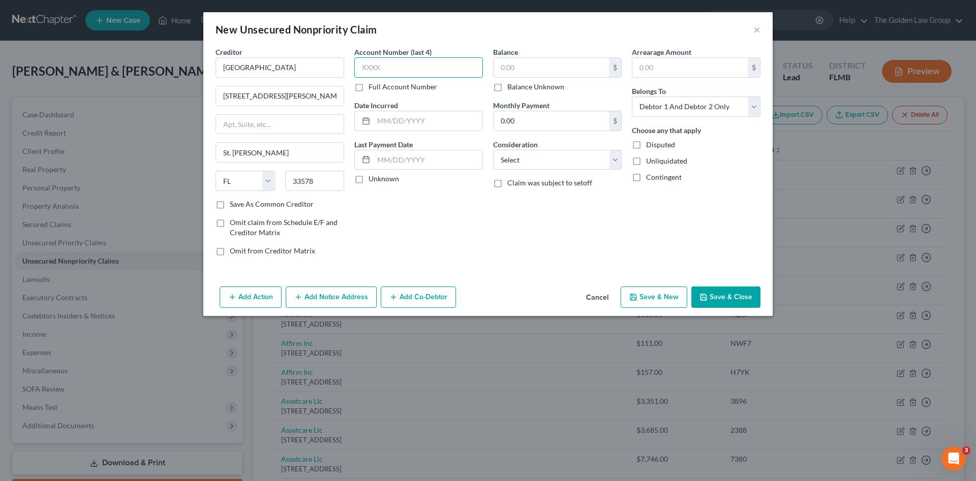
click at [386, 68] on input "text" at bounding box center [418, 67] width 129 height 20
click at [535, 156] on select "Select Cable / Satellite Services Collection Agency Credit Card Debt Debt Couns…" at bounding box center [557, 160] width 129 height 20
select select "9"
click at [493, 150] on select "Select Cable / Satellite Services Collection Agency Credit Card Debt Debt Couns…" at bounding box center [557, 160] width 129 height 20
click at [695, 106] on select "Select Debtor 1 Only Debtor 2 Only Debtor 1 And Debtor 2 Only At Least One Of T…" at bounding box center [696, 107] width 129 height 20
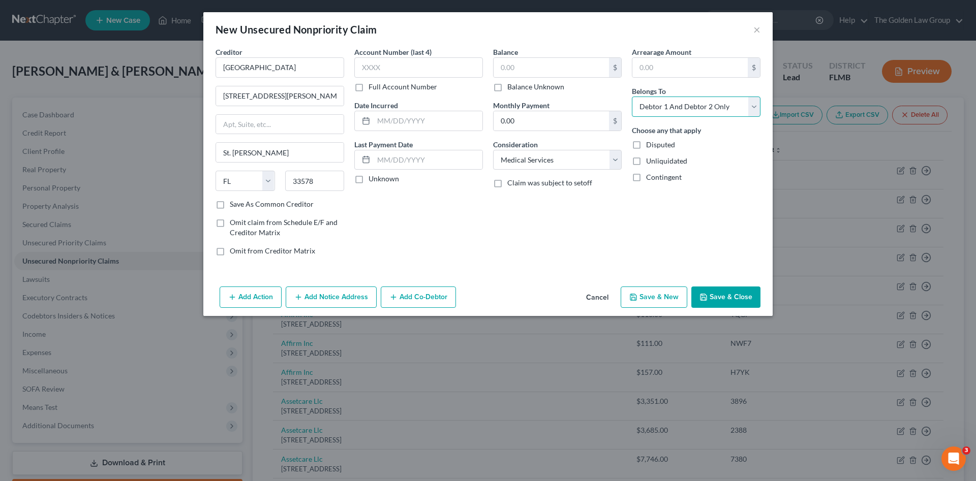
select select "1"
click at [632, 97] on select "Select Debtor 1 Only Debtor 2 Only Debtor 1 And Debtor 2 Only At Least One Of T…" at bounding box center [696, 107] width 129 height 20
click at [507, 89] on label "Balance Unknown" at bounding box center [535, 87] width 57 height 10
click at [511, 88] on input "Balance Unknown" at bounding box center [514, 85] width 7 height 7
checkbox input "true"
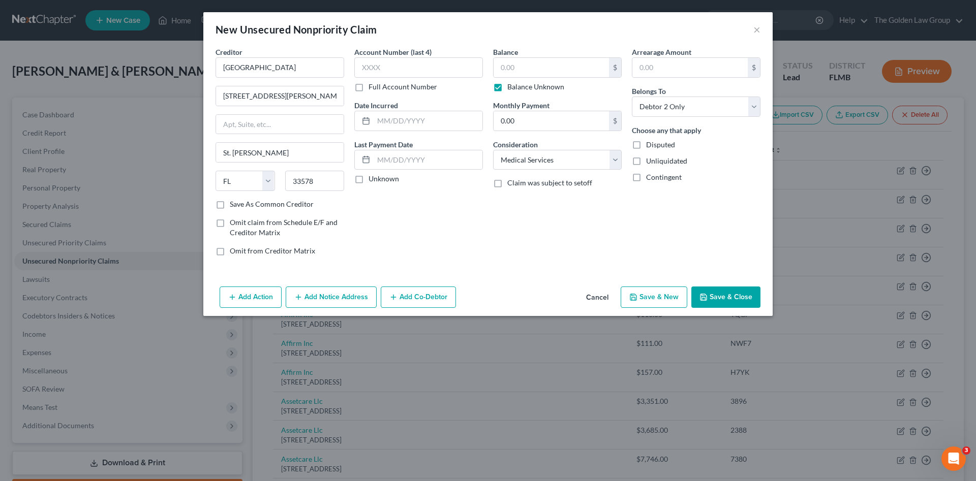
type input "0.00"
click at [446, 208] on div "Account Number (last 4) Full Account Number Date Incurred Last Payment Date Unk…" at bounding box center [418, 155] width 139 height 217
drag, startPoint x: 288, startPoint y: 144, endPoint x: 205, endPoint y: 154, distance: 83.4
click at [205, 154] on div "Creditor * [GEOGRAPHIC_DATA] [STREET_ADDRESS][PERSON_NAME] [PERSON_NAME] State …" at bounding box center [487, 165] width 569 height 236
type input "Riverview"
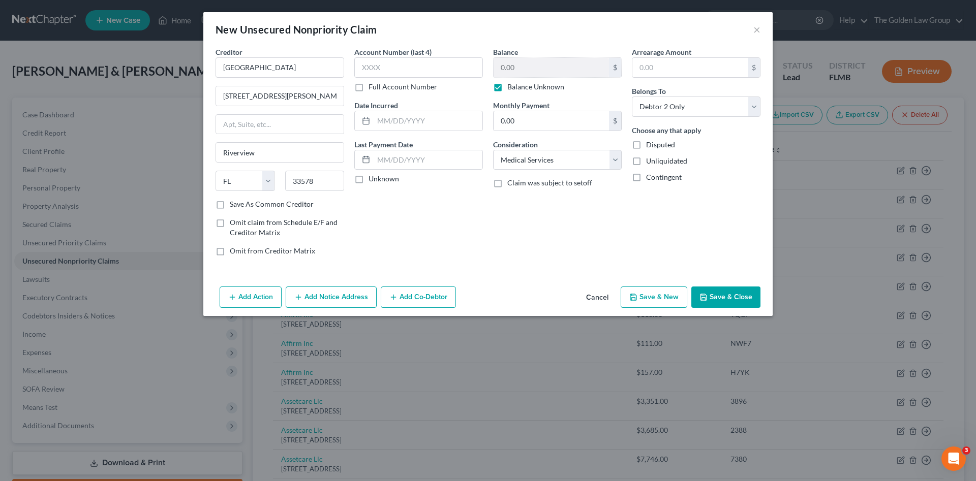
click at [527, 254] on div "Balance 0.00 $ Balance Unknown Balance Undetermined 0.00 $ Balance Unknown Mont…" at bounding box center [557, 155] width 139 height 217
click at [434, 233] on div "Account Number (last 4) Full Account Number Date Incurred Last Payment Date Unk…" at bounding box center [418, 155] width 139 height 217
click at [708, 299] on button "Save & Close" at bounding box center [725, 297] width 69 height 21
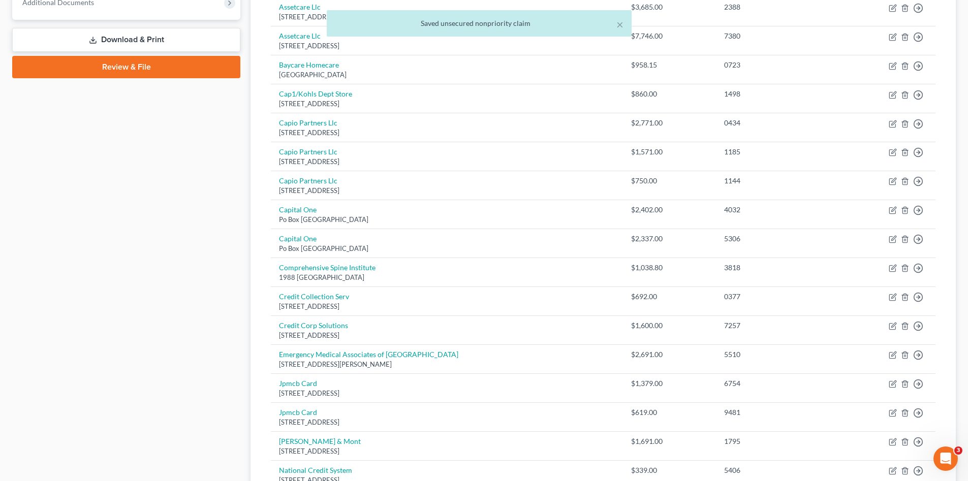
scroll to position [491, 0]
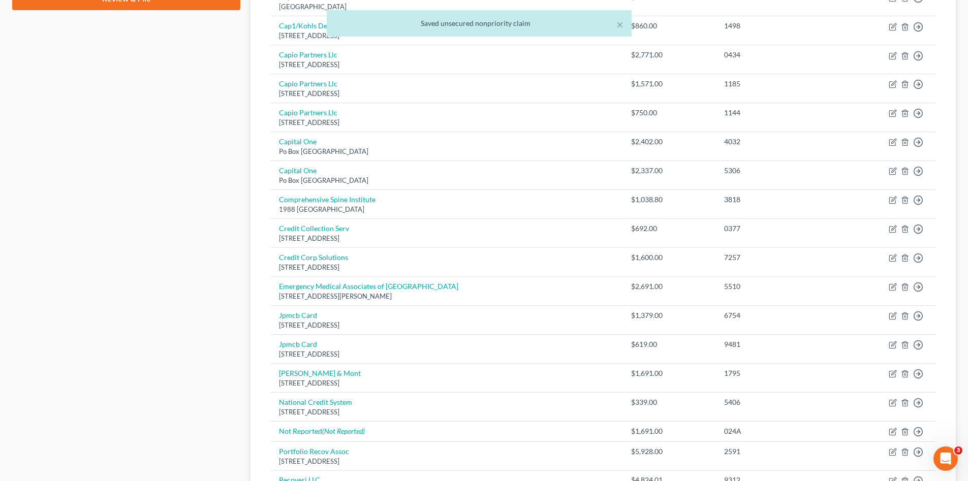
click at [209, 283] on div "Case Dashboard Payments Invoices Payments Payments Credit Report Client Profile" at bounding box center [126, 135] width 238 height 1058
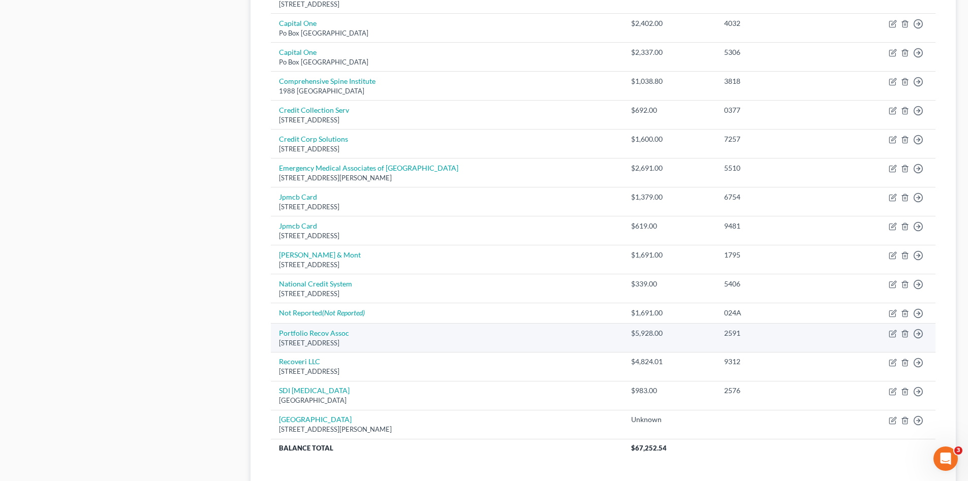
scroll to position [712, 0]
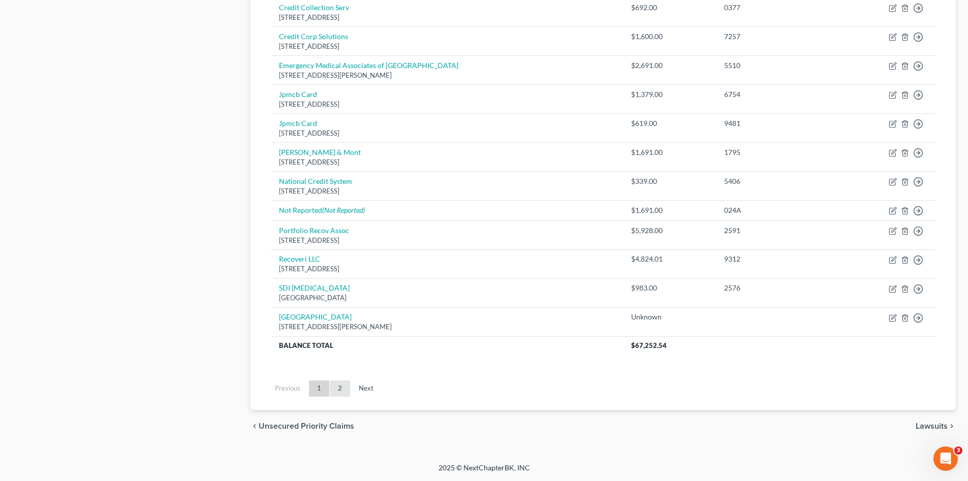
click at [340, 392] on link "2" at bounding box center [340, 389] width 20 height 16
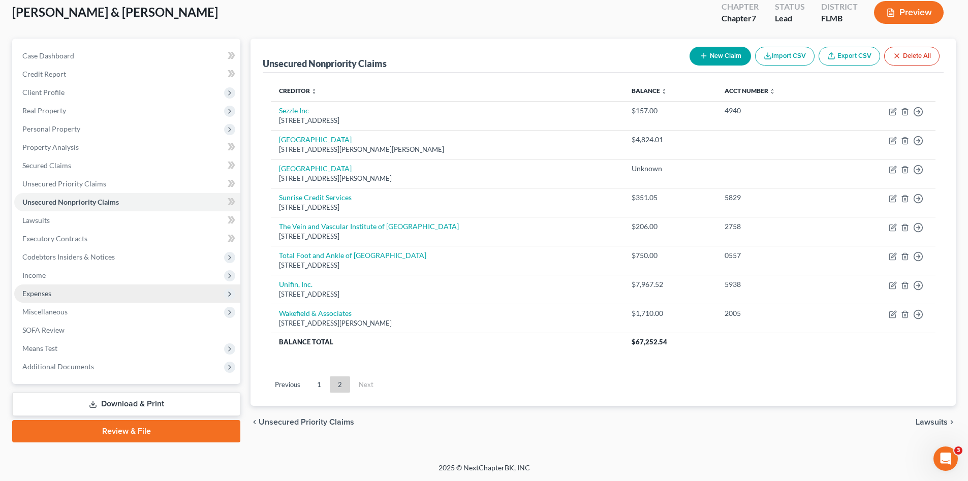
scroll to position [59, 0]
click at [725, 54] on button "New Claim" at bounding box center [720, 56] width 61 height 19
select select "2"
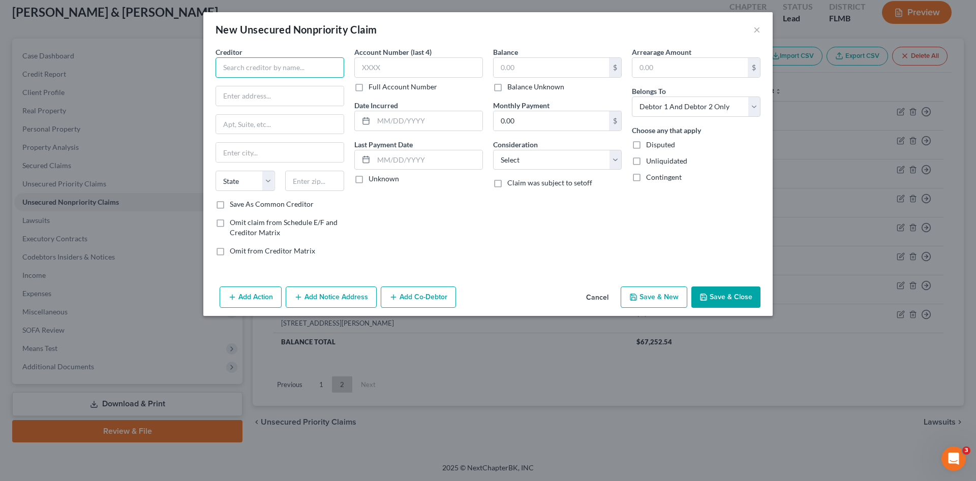
click at [318, 66] on input "text" at bounding box center [279, 67] width 129 height 20
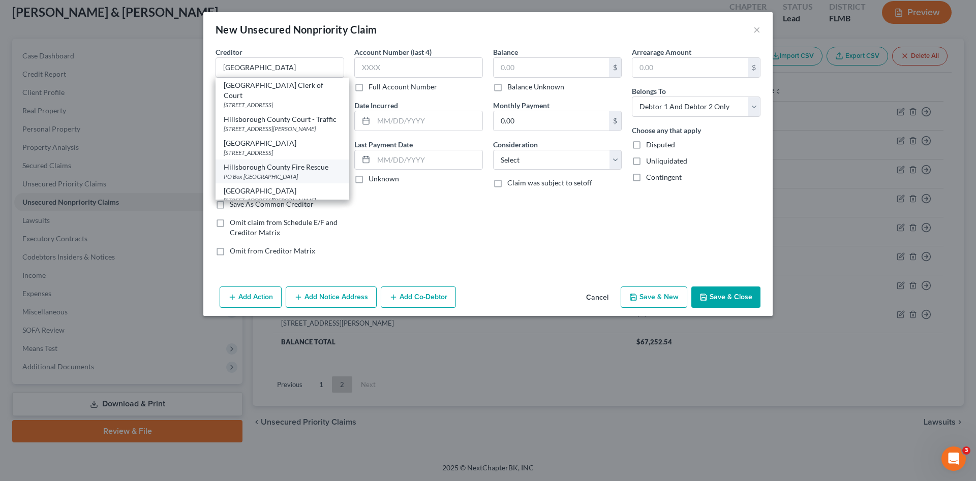
click at [307, 181] on div "PO Box [GEOGRAPHIC_DATA]" at bounding box center [282, 176] width 117 height 9
type input "Hillsborough County Fire Rescue"
type input "PO Box 310398"
type input "[GEOGRAPHIC_DATA]"
select select "9"
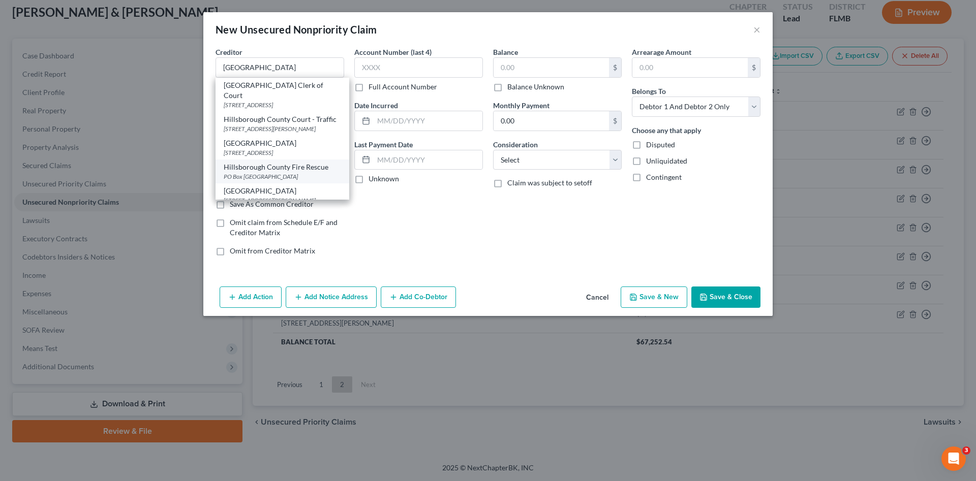
type input "33680"
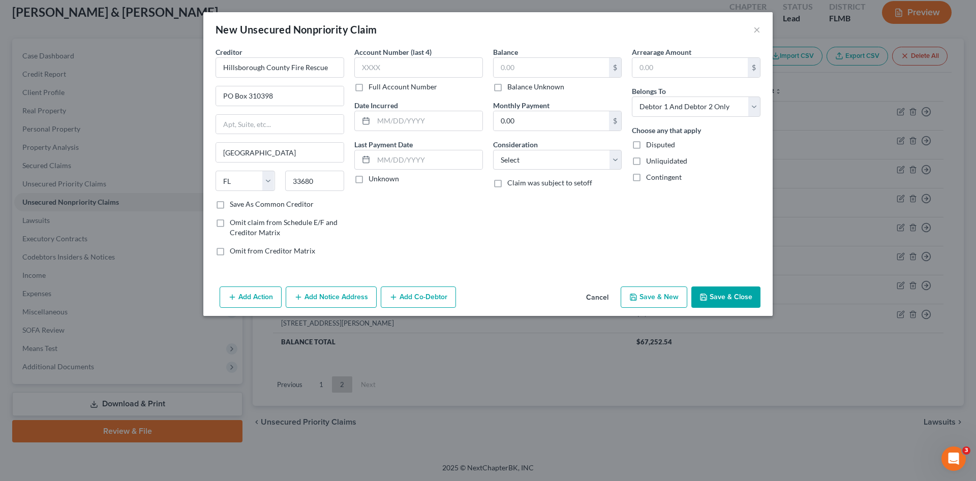
click at [507, 88] on label "Balance Unknown" at bounding box center [535, 87] width 57 height 10
click at [511, 88] on input "Balance Unknown" at bounding box center [514, 85] width 7 height 7
checkbox input "true"
type input "0.00"
click at [538, 162] on select "Select Cable / Satellite Services Collection Agency Credit Card Debt Debt Couns…" at bounding box center [557, 160] width 129 height 20
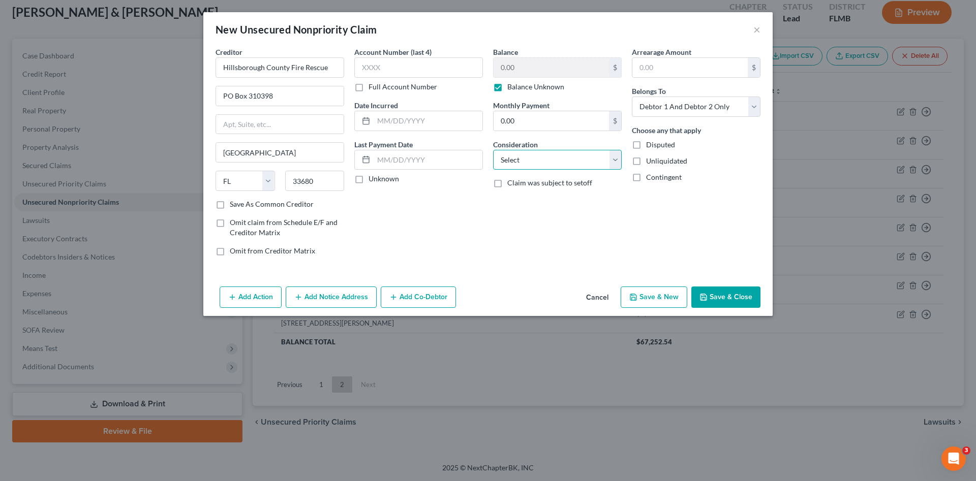
select select "9"
click at [493, 150] on select "Select Cable / Satellite Services Collection Agency Credit Card Debt Debt Couns…" at bounding box center [557, 160] width 129 height 20
click at [737, 298] on button "Save & Close" at bounding box center [725, 297] width 69 height 21
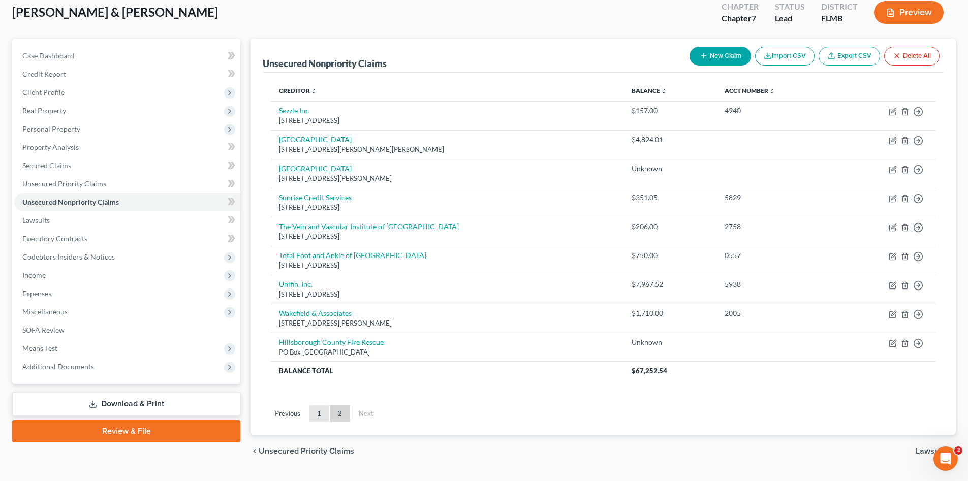
click at [316, 410] on link "1" at bounding box center [319, 414] width 20 height 16
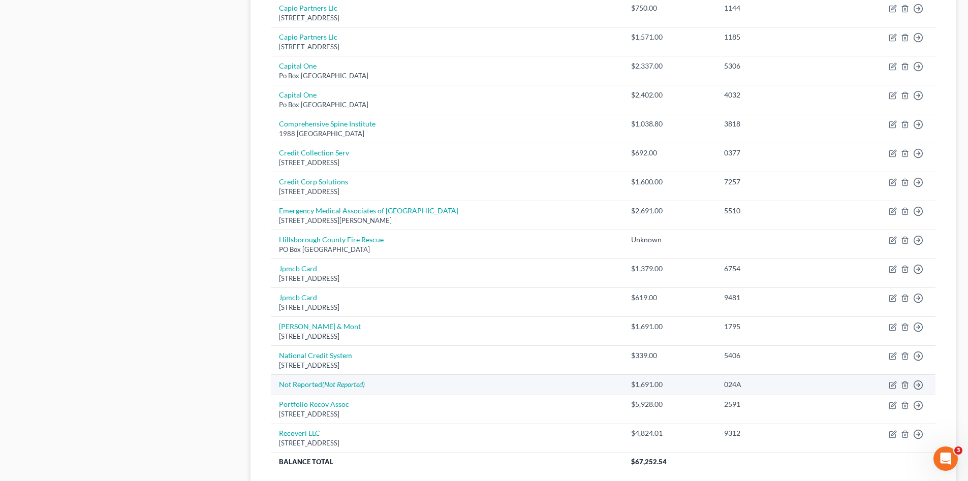
scroll to position [669, 0]
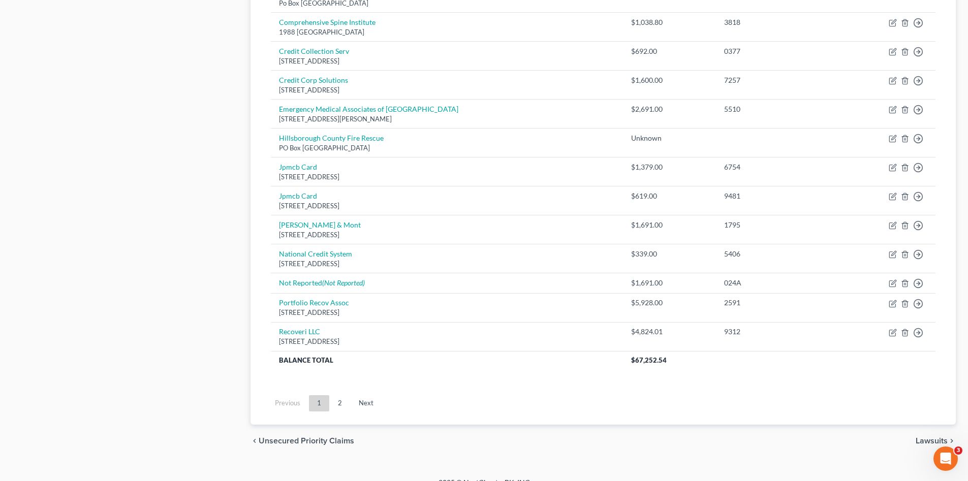
drag, startPoint x: 342, startPoint y: 407, endPoint x: 202, endPoint y: 314, distance: 167.6
click at [342, 407] on link "2" at bounding box center [340, 403] width 20 height 16
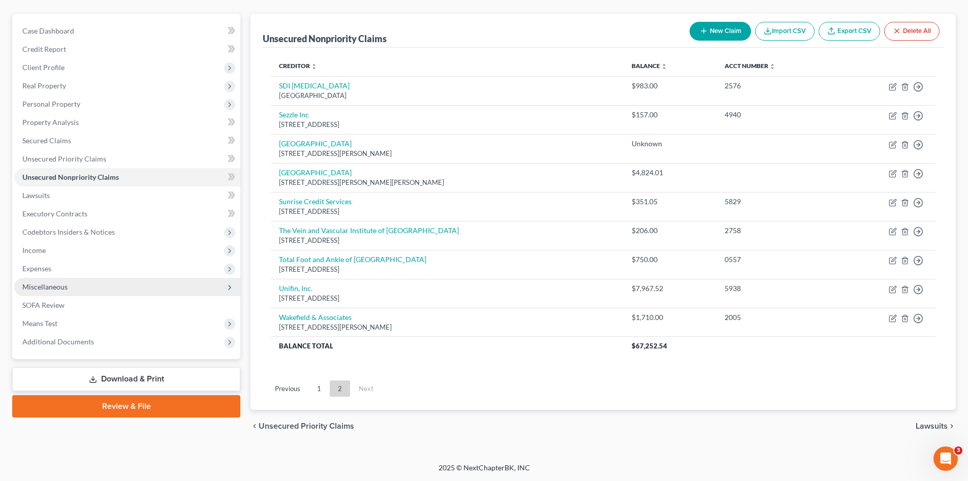
scroll to position [84, 0]
click at [321, 389] on link "1" at bounding box center [319, 389] width 20 height 16
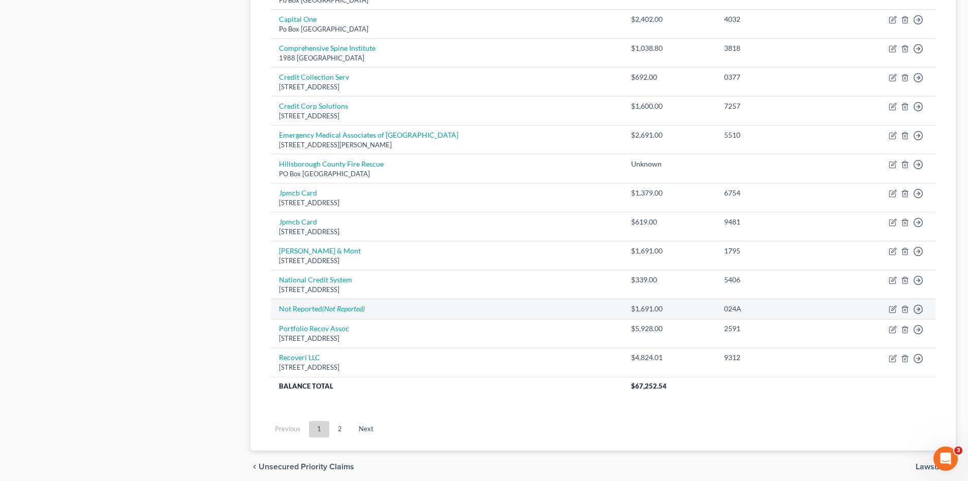
scroll to position [683, 0]
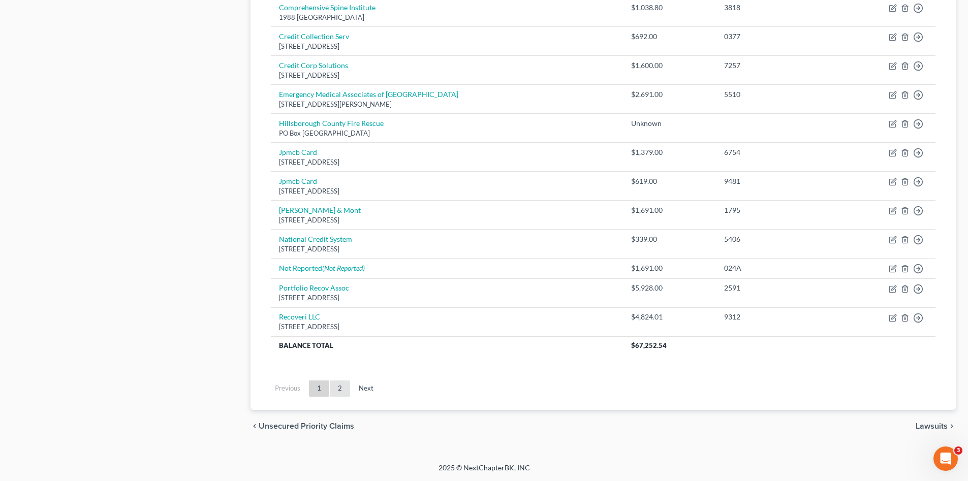
drag, startPoint x: 339, startPoint y: 391, endPoint x: 329, endPoint y: 384, distance: 12.0
click at [339, 391] on link "2" at bounding box center [340, 389] width 20 height 16
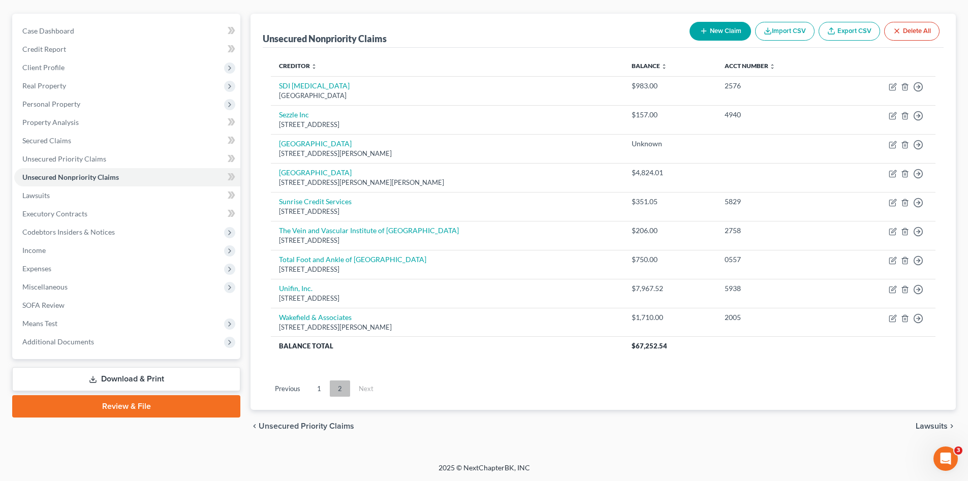
scroll to position [84, 0]
click at [723, 34] on button "New Claim" at bounding box center [720, 31] width 61 height 19
select select "2"
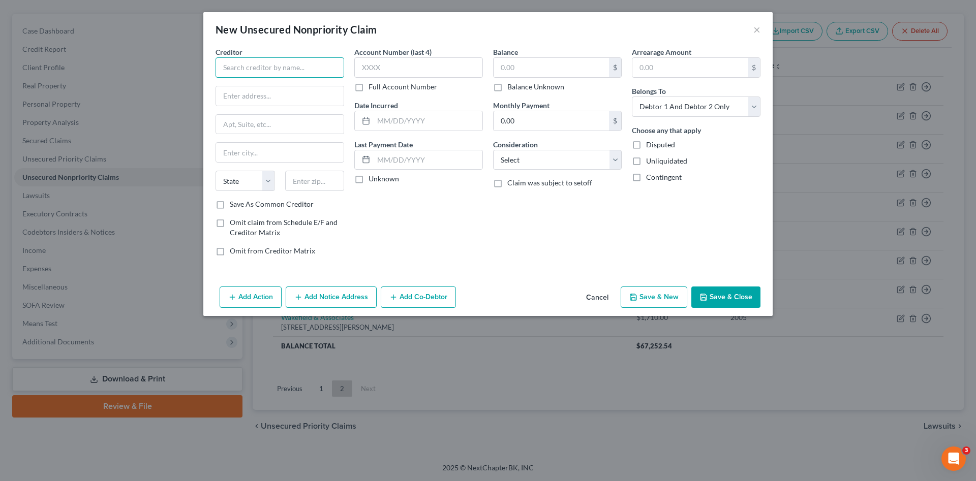
click at [289, 60] on input "text" at bounding box center [279, 67] width 129 height 20
drag, startPoint x: 304, startPoint y: 69, endPoint x: 213, endPoint y: 75, distance: 90.7
click at [213, 75] on div "Creditor * Southchore Car State [US_STATE] AK AR AZ CA CO [GEOGRAPHIC_DATA] DE …" at bounding box center [279, 155] width 139 height 217
click at [268, 69] on input "Southshore Cariolo" at bounding box center [279, 67] width 129 height 20
drag, startPoint x: 309, startPoint y: 72, endPoint x: 181, endPoint y: 67, distance: 127.7
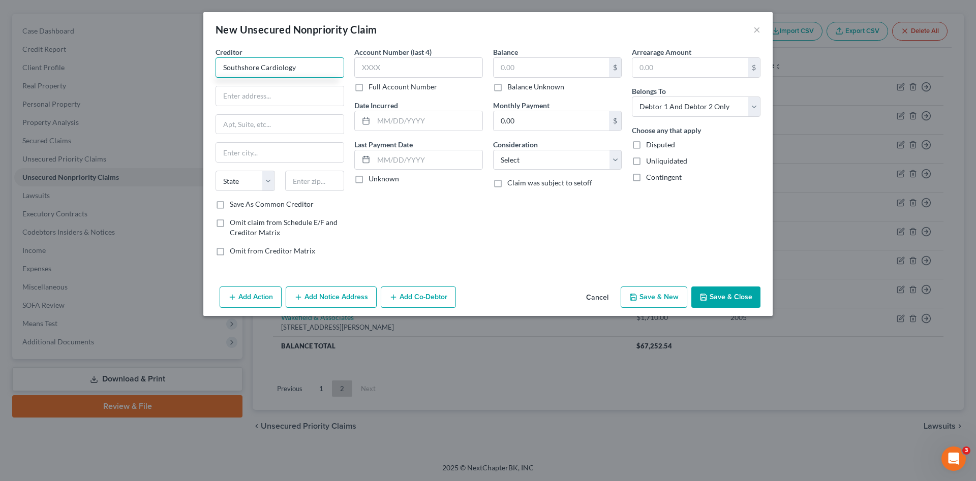
click at [181, 67] on div "New Unsecured Nonpriority Claim × Creditor * Southshore Cardiology State [US_ST…" at bounding box center [488, 240] width 976 height 481
type input "Southshore Cardiology"
click at [737, 299] on button "Save & Close" at bounding box center [725, 297] width 69 height 21
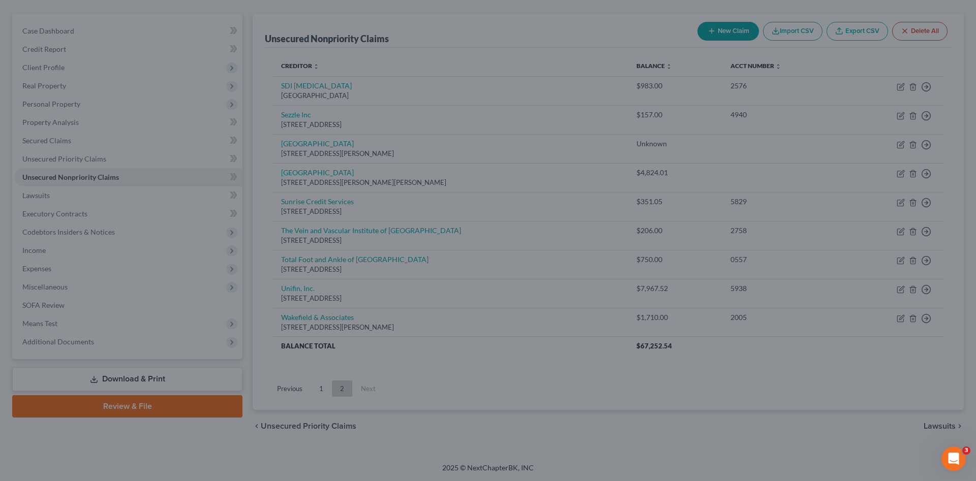
type input "0.00"
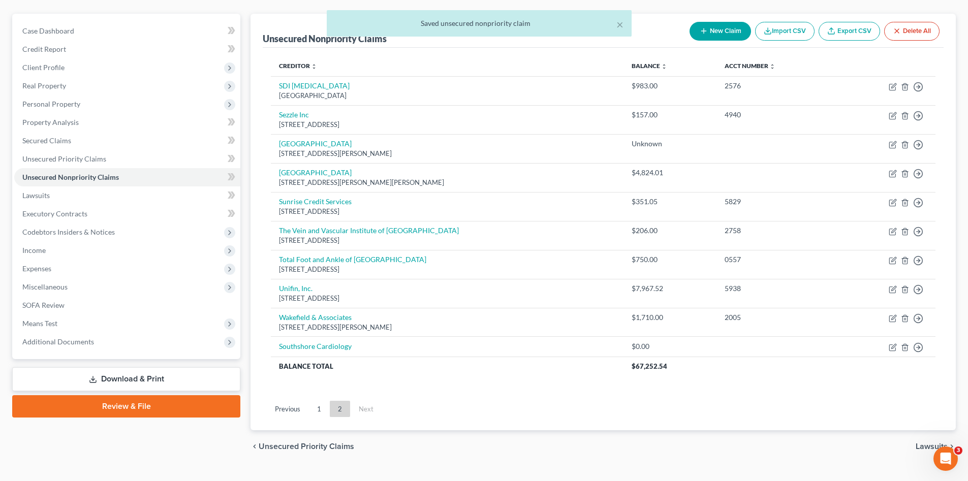
click at [732, 30] on div "× Saved unsecured nonpriority claim" at bounding box center [479, 26] width 968 height 32
click at [707, 35] on div "× Saved unsecured nonpriority claim" at bounding box center [479, 26] width 968 height 32
click at [701, 32] on div "× Saved unsecured nonpriority claim" at bounding box center [479, 26] width 968 height 32
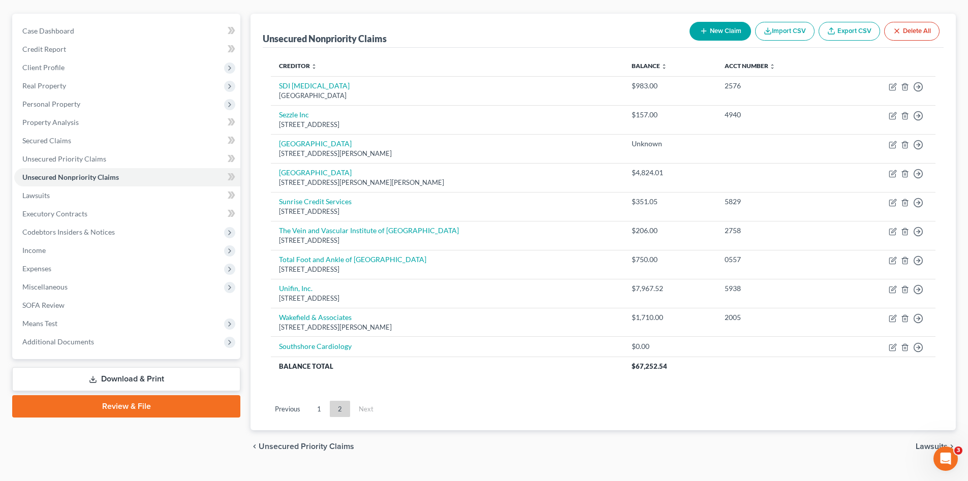
click at [734, 32] on button "New Claim" at bounding box center [720, 31] width 61 height 19
select select "2"
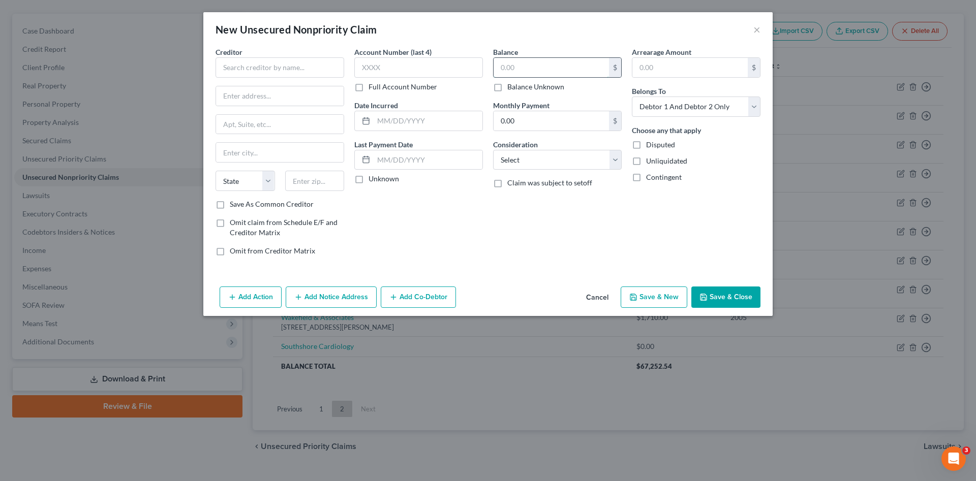
click at [508, 63] on input "text" at bounding box center [550, 67] width 115 height 19
type input "338.05"
click at [279, 69] on input "text" at bounding box center [279, 67] width 129 height 20
click at [275, 87] on div "National Credit Systems" at bounding box center [277, 85] width 106 height 10
type input "National Credit Systems"
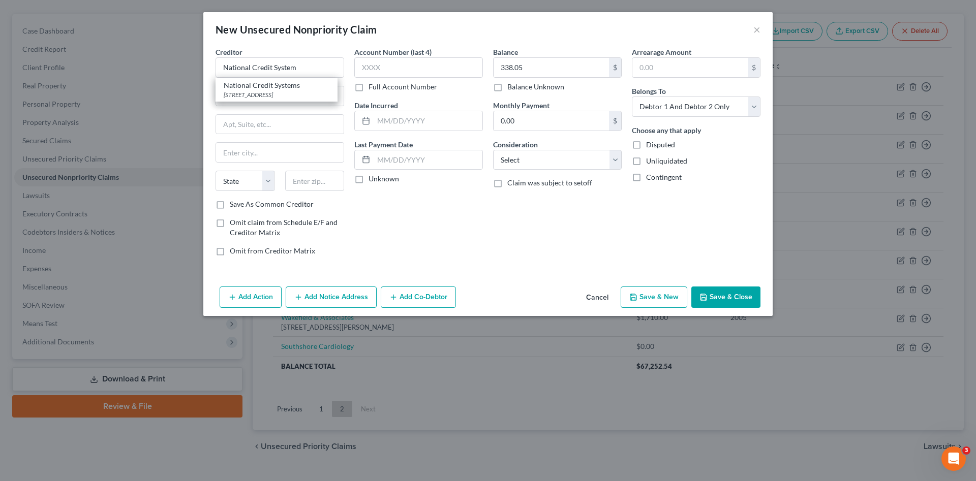
type input "[STREET_ADDRESS]"
type input "[GEOGRAPHIC_DATA]"
select select "10"
type input "30349"
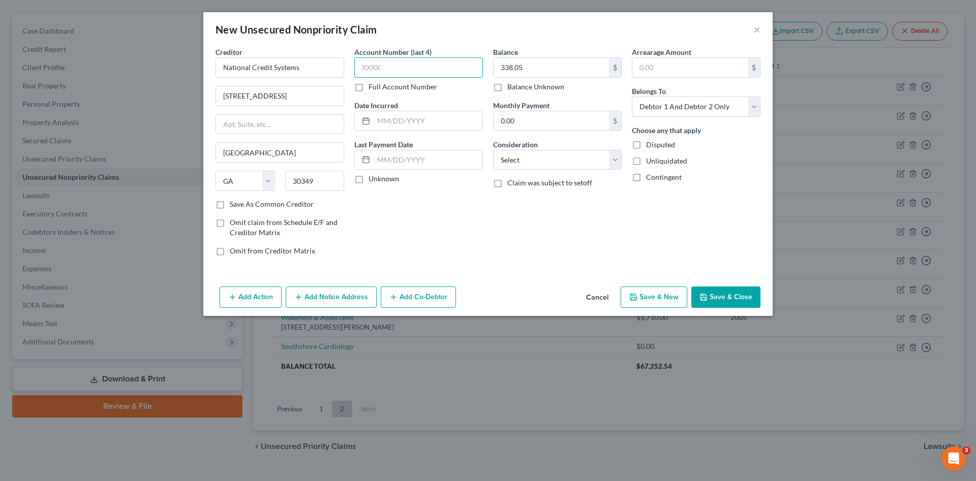
click at [393, 66] on input "text" at bounding box center [418, 67] width 129 height 20
click at [520, 160] on select "Select Cable / Satellite Services Collection Agency Credit Card Debt Debt Couns…" at bounding box center [557, 160] width 129 height 20
select select "4"
click at [493, 150] on select "Select Cable / Satellite Services Collection Agency Credit Card Debt Debt Couns…" at bounding box center [557, 160] width 129 height 20
click at [412, 76] on input "text" at bounding box center [418, 67] width 129 height 20
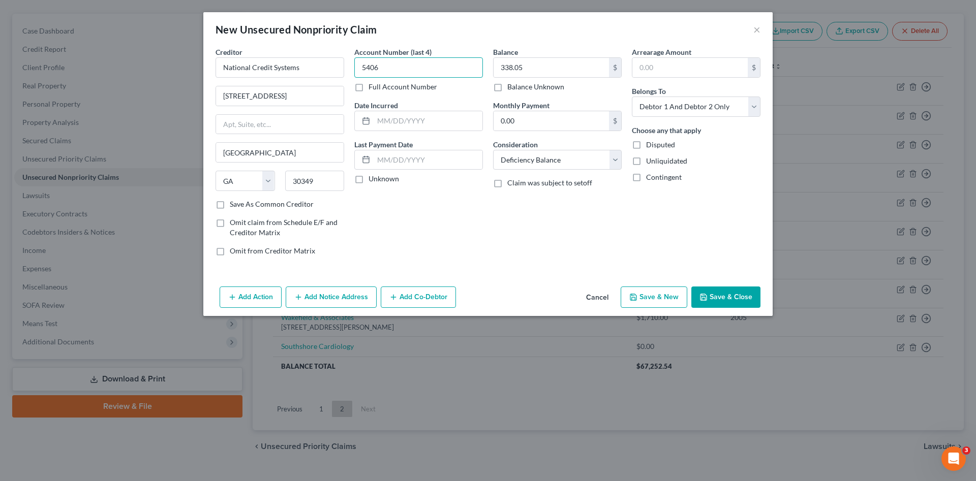
type input "5406"
drag, startPoint x: 710, startPoint y: 296, endPoint x: 581, endPoint y: 270, distance: 131.6
click at [581, 270] on div "New Unsecured Nonpriority Claim × Creditor * National Credit Systems 3750 Natur…" at bounding box center [487, 164] width 569 height 304
click at [371, 69] on input "5406" at bounding box center [418, 67] width 129 height 20
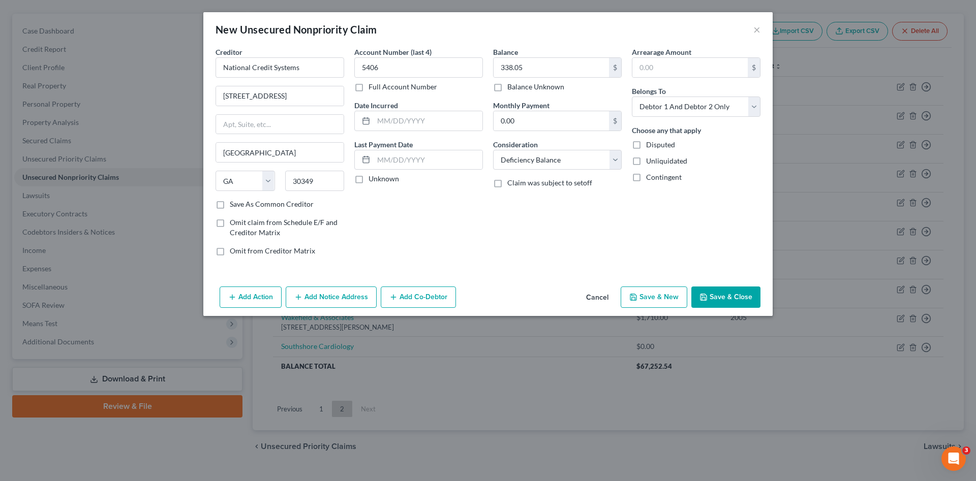
click at [726, 303] on button "Save & Close" at bounding box center [725, 297] width 69 height 21
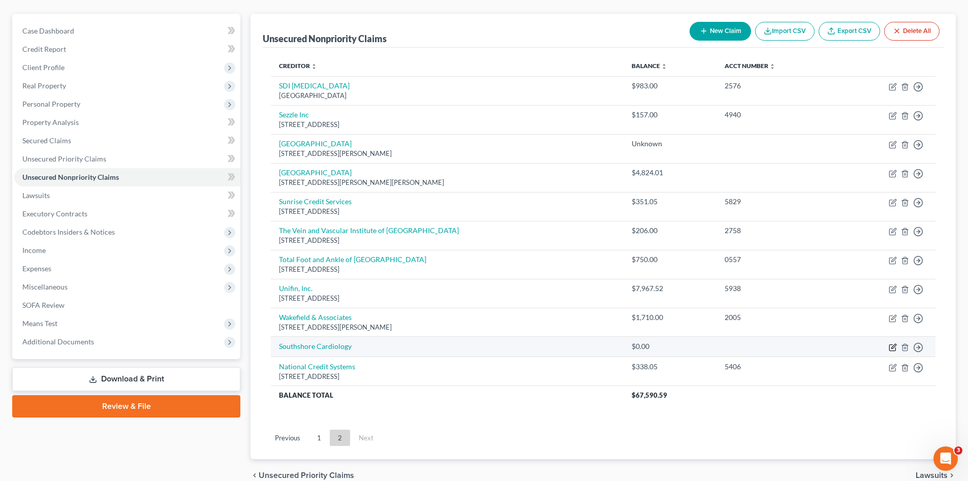
click at [892, 345] on icon "button" at bounding box center [893, 348] width 8 height 8
select select "2"
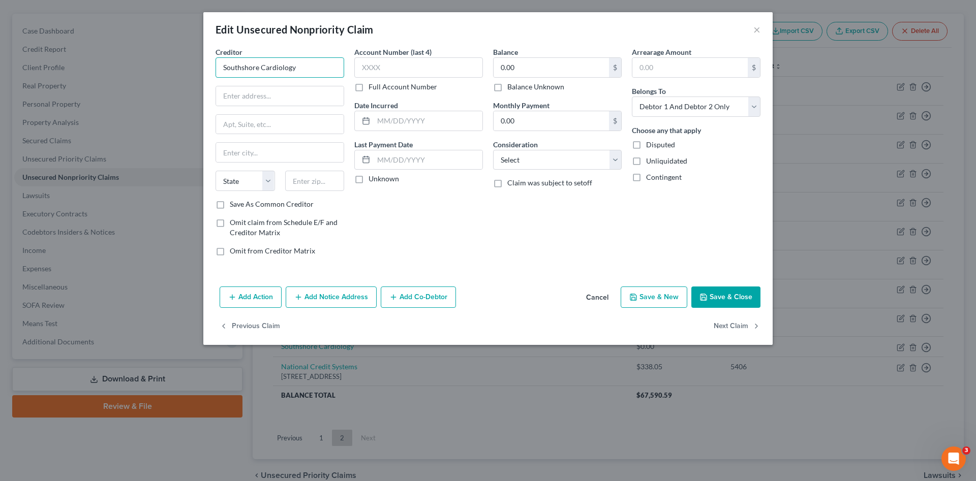
click at [241, 66] on input "Southshore Cardiology" at bounding box center [279, 67] width 129 height 20
click at [300, 68] on input "South Shore Cardiology" at bounding box center [279, 67] width 129 height 20
drag, startPoint x: 300, startPoint y: 68, endPoint x: 143, endPoint y: 72, distance: 157.1
click at [102, 69] on div "Edit Unsecured Nonpriority Claim × Creditor * South Shore Cardiology State [US_…" at bounding box center [488, 240] width 976 height 481
type input "South Shore Cardiology"
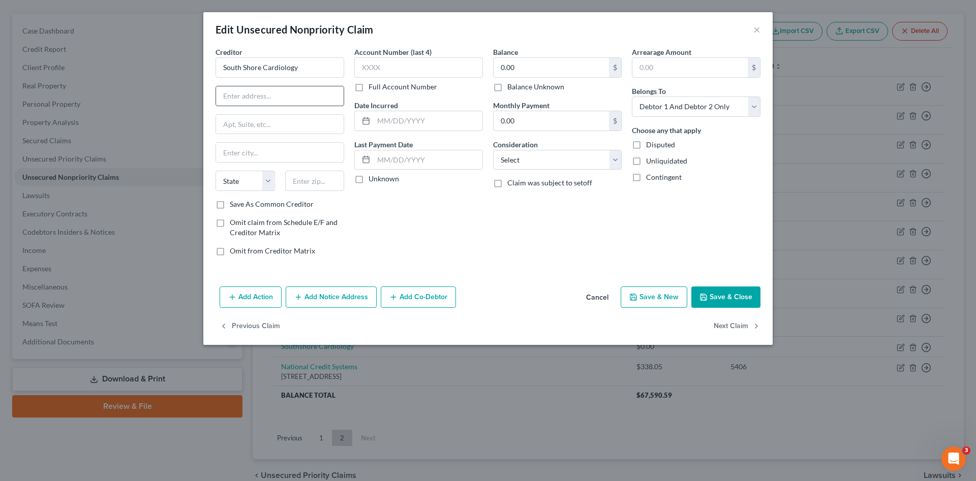
click at [283, 95] on input "text" at bounding box center [280, 95] width 128 height 19
paste input "[STREET_ADDRESS]"
type input "[STREET_ADDRESS]"
click at [733, 295] on button "Save & Close" at bounding box center [725, 297] width 69 height 21
type input "0"
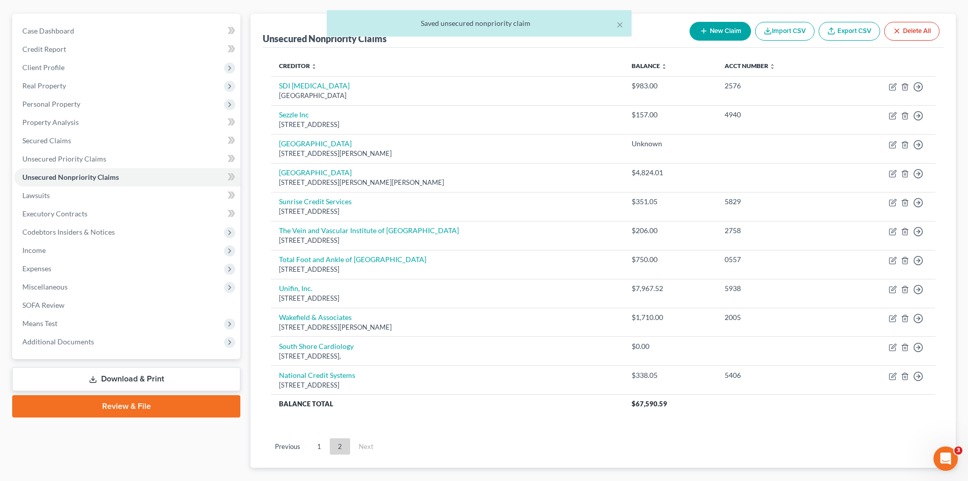
click at [723, 35] on div "× Saved unsecured nonpriority claim" at bounding box center [479, 26] width 968 height 32
click at [735, 32] on div "× Saved unsecured nonpriority claim" at bounding box center [479, 26] width 968 height 32
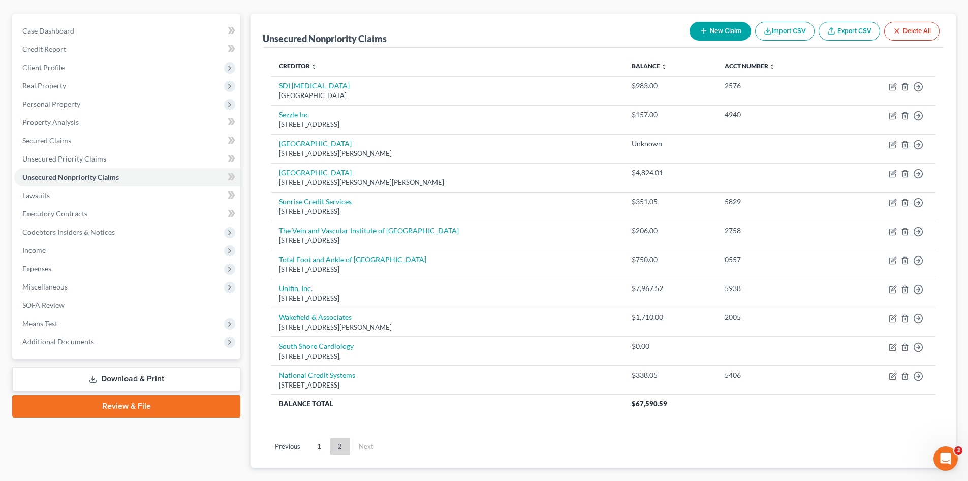
click at [704, 35] on icon "button" at bounding box center [704, 31] width 8 height 8
select select "2"
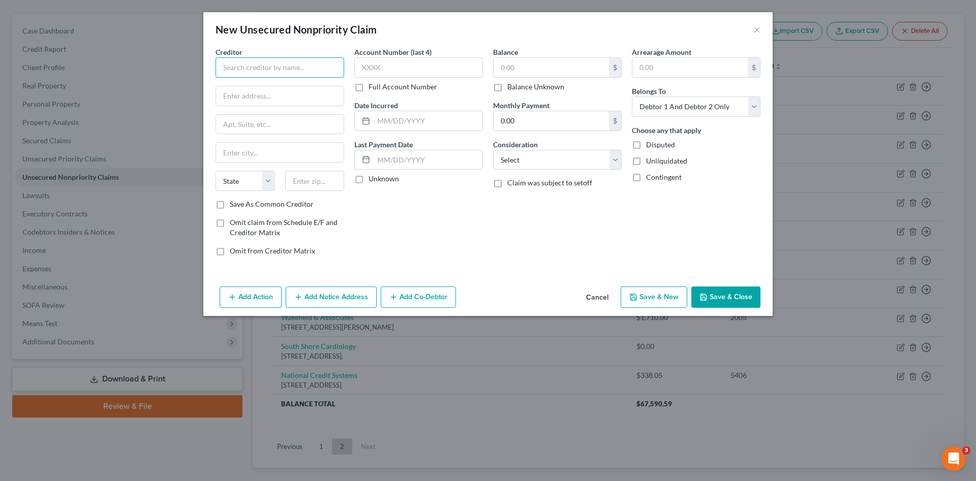
click at [251, 65] on input "text" at bounding box center [279, 67] width 129 height 20
type input "Spectrum"
drag, startPoint x: 266, startPoint y: 89, endPoint x: 402, endPoint y: 75, distance: 137.5
click at [274, 88] on div "Spectrum" at bounding box center [277, 85] width 106 height 10
type input "[STREET_ADDRESS]"
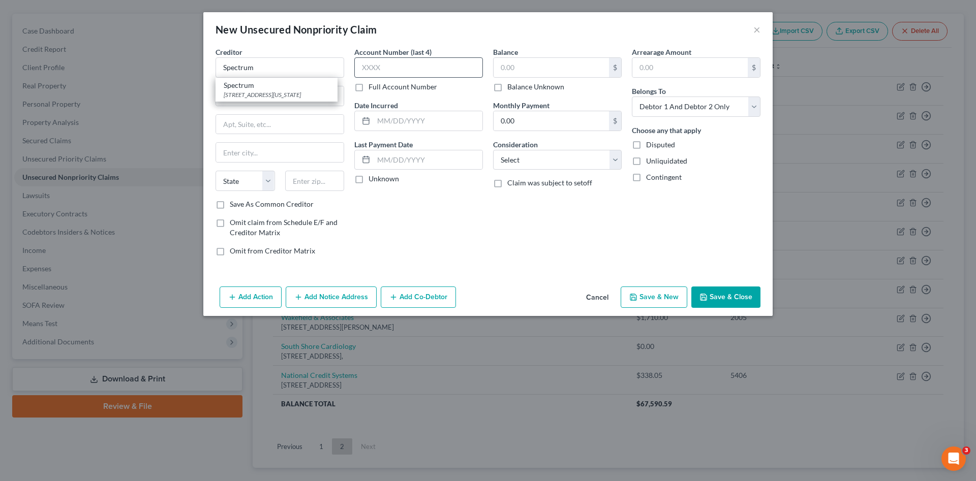
type input "[US_STATE]"
select select "35"
type input "10023"
click at [516, 68] on input "text" at bounding box center [550, 67] width 115 height 19
type input "600.00"
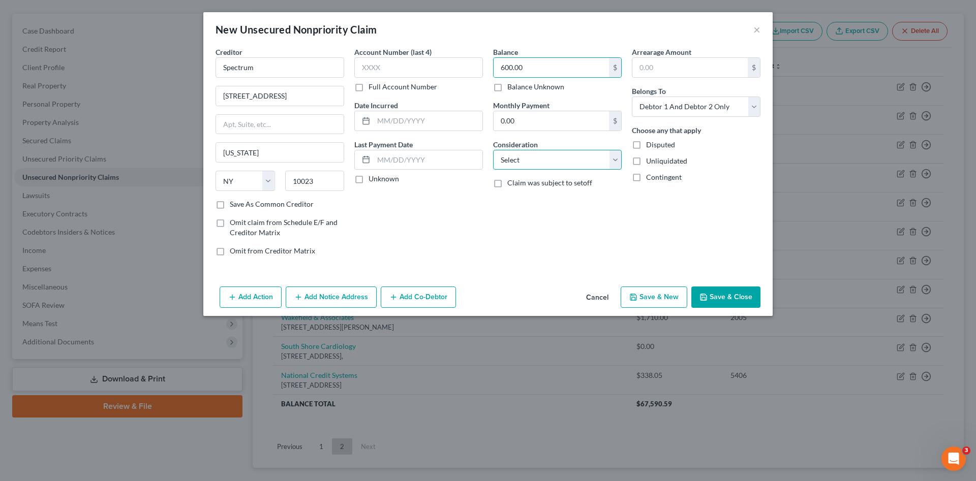
click at [545, 158] on select "Select Cable / Satellite Services Collection Agency Credit Card Debt Debt Couns…" at bounding box center [557, 160] width 129 height 20
select select "19"
click at [493, 150] on select "Select Cable / Satellite Services Collection Agency Credit Card Debt Debt Couns…" at bounding box center [557, 160] width 129 height 20
click at [456, 254] on div "Account Number (last 4) Full Account Number Date Incurred Last Payment Date Unk…" at bounding box center [418, 155] width 139 height 217
click at [719, 109] on select "Select Debtor 1 Only Debtor 2 Only Debtor 1 And Debtor 2 Only At Least One Of T…" at bounding box center [696, 107] width 129 height 20
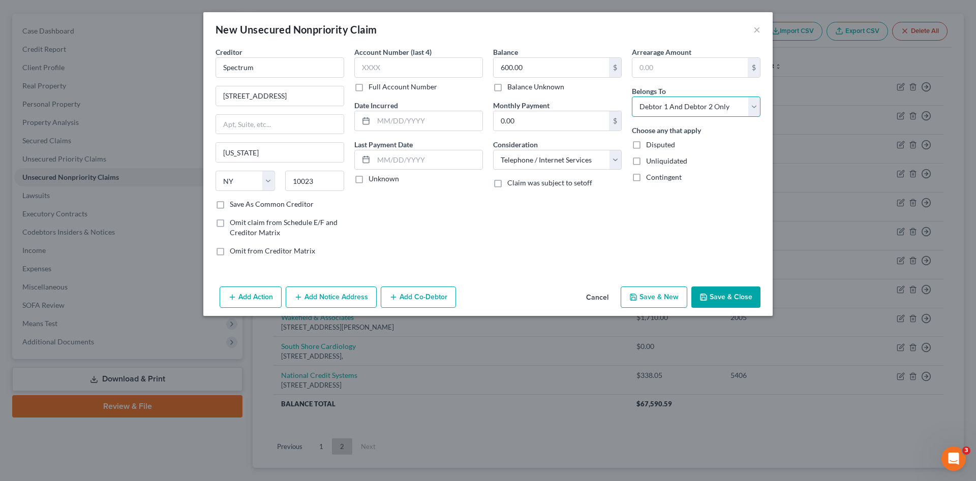
select select "0"
click at [632, 97] on select "Select Debtor 1 Only Debtor 2 Only Debtor 1 And Debtor 2 Only At Least One Of T…" at bounding box center [696, 107] width 129 height 20
click at [719, 289] on button "Save & Close" at bounding box center [725, 297] width 69 height 21
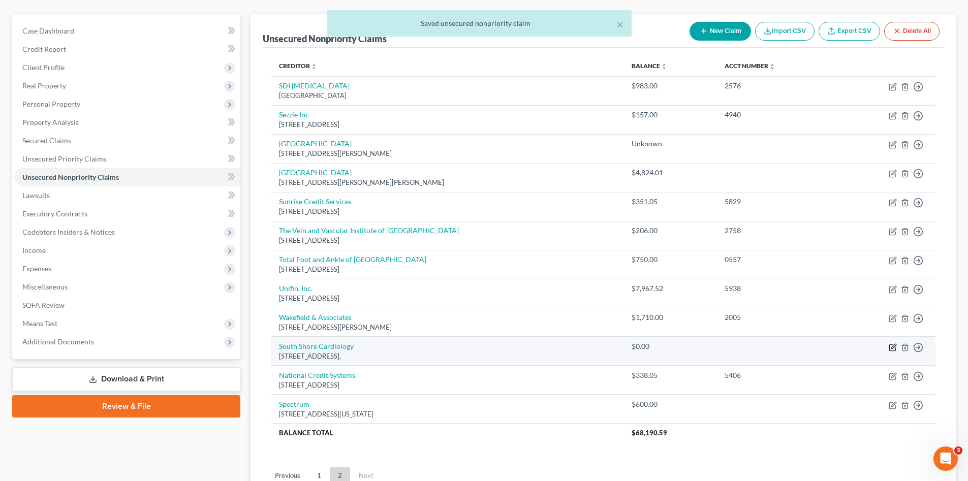
click at [889, 348] on icon "button" at bounding box center [892, 348] width 6 height 6
select select "2"
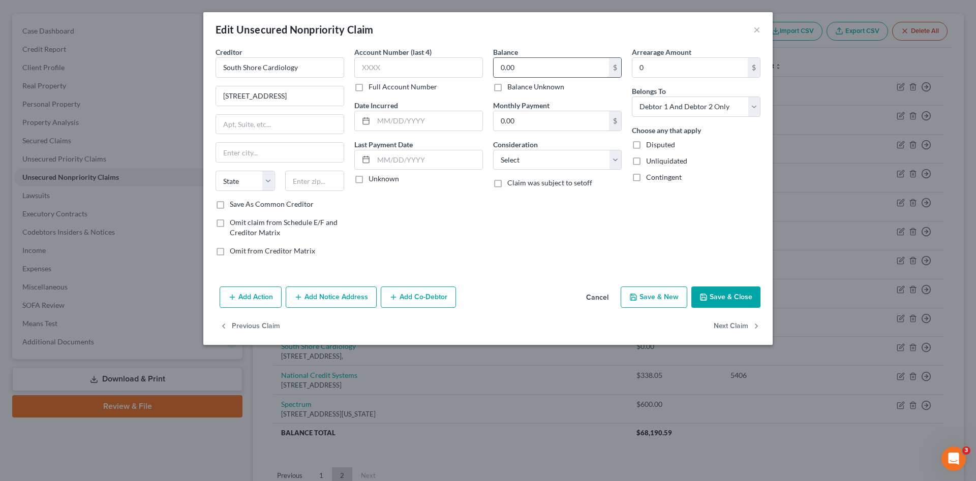
click at [518, 60] on input "0.00" at bounding box center [550, 67] width 115 height 19
click at [507, 84] on label "Balance Unknown" at bounding box center [535, 87] width 57 height 10
click at [511, 84] on input "Balance Unknown" at bounding box center [514, 85] width 7 height 7
checkbox input "true"
click at [565, 162] on select "Select Cable / Satellite Services Collection Agency Credit Card Debt Debt Couns…" at bounding box center [557, 160] width 129 height 20
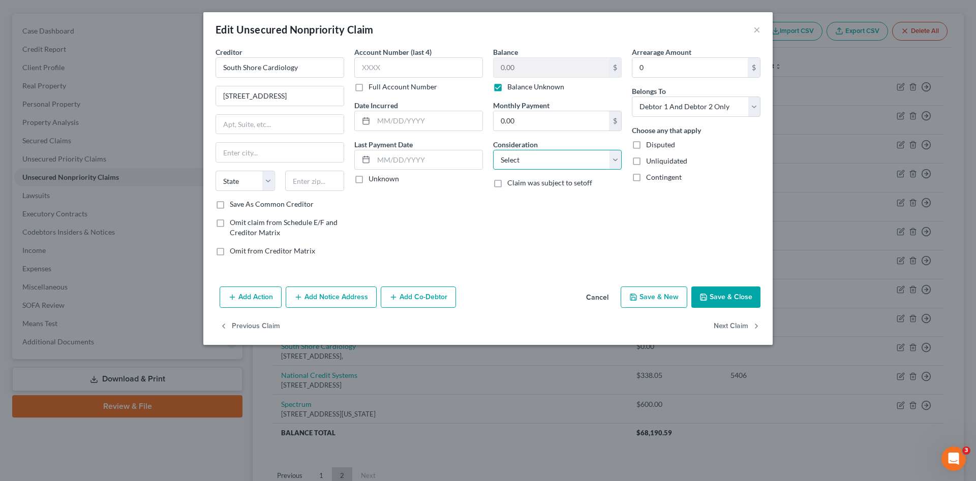
select select "9"
click at [493, 150] on select "Select Cable / Satellite Services Collection Agency Credit Card Debt Debt Couns…" at bounding box center [557, 160] width 129 height 20
click at [712, 299] on button "Save & Close" at bounding box center [725, 297] width 69 height 21
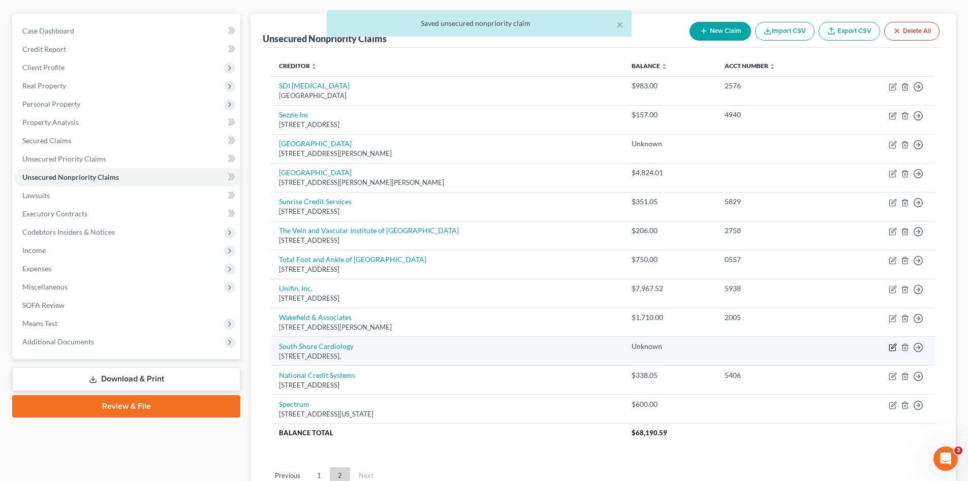
click at [890, 346] on icon "button" at bounding box center [892, 348] width 6 height 6
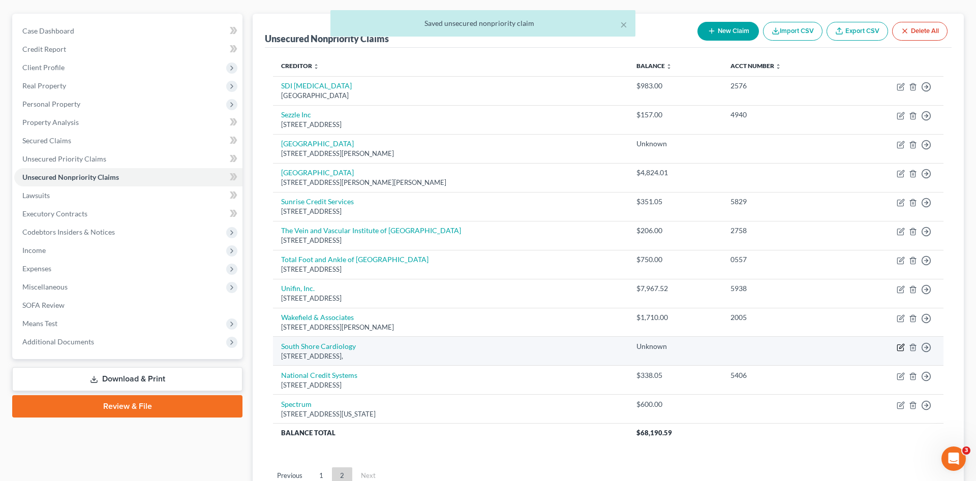
select select "9"
select select "2"
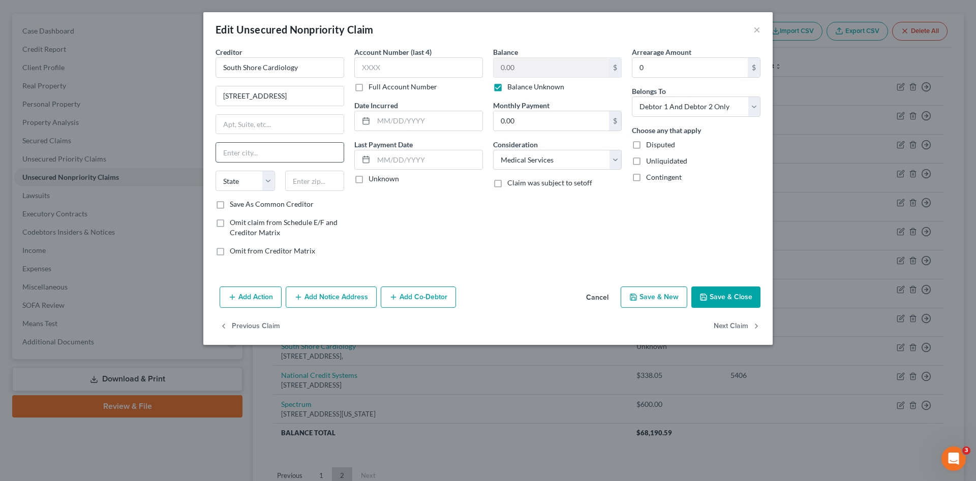
click at [272, 153] on input "text" at bounding box center [280, 152] width 128 height 19
type input "B"
type input "r"
type input "[PERSON_NAME]"
select select "9"
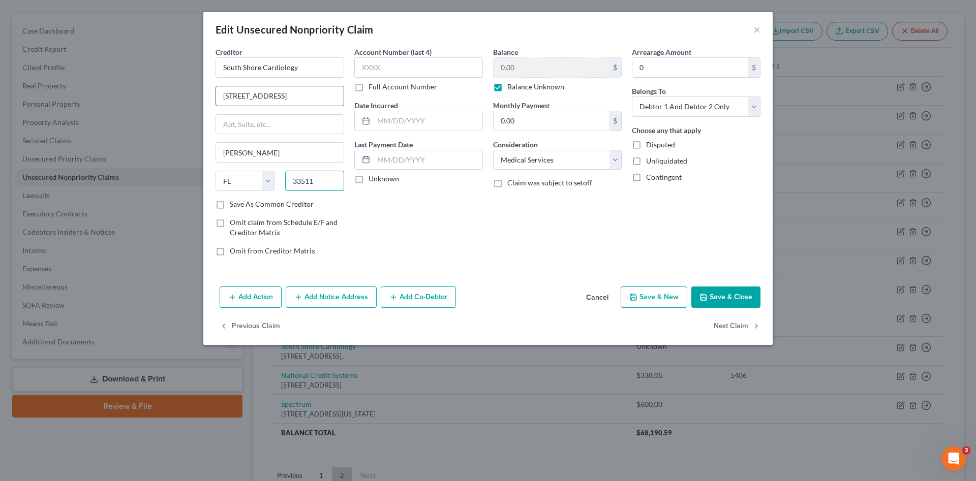
type input "33511"
drag, startPoint x: 276, startPoint y: 95, endPoint x: 368, endPoint y: 103, distance: 92.3
click at [368, 103] on div "Creditor * South Shore Cardiology [STREET_ADDRESS] [PERSON_NAME][GEOGRAPHIC_DAT…" at bounding box center [487, 155] width 555 height 217
type input "[STREET_ADDRESS]"
click at [706, 297] on icon "button" at bounding box center [703, 297] width 8 height 8
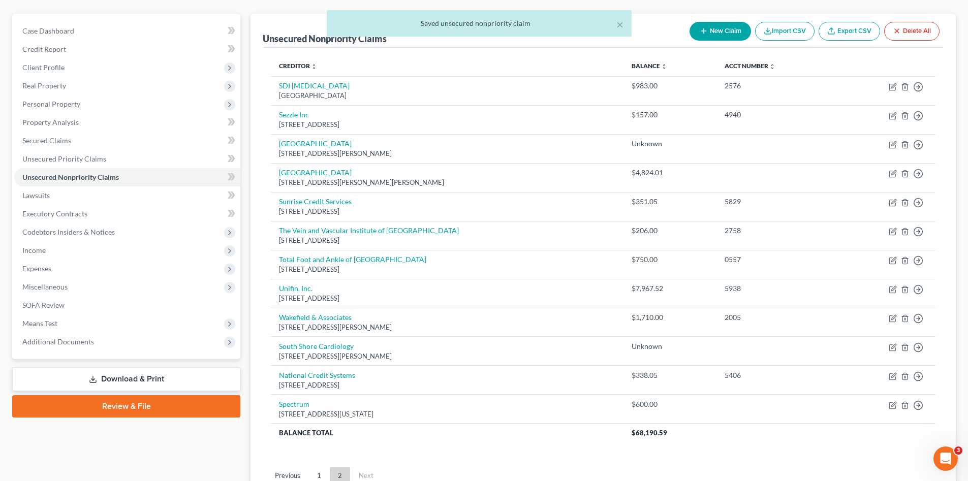
click at [706, 32] on div "× Saved unsecured nonpriority claim" at bounding box center [479, 26] width 968 height 32
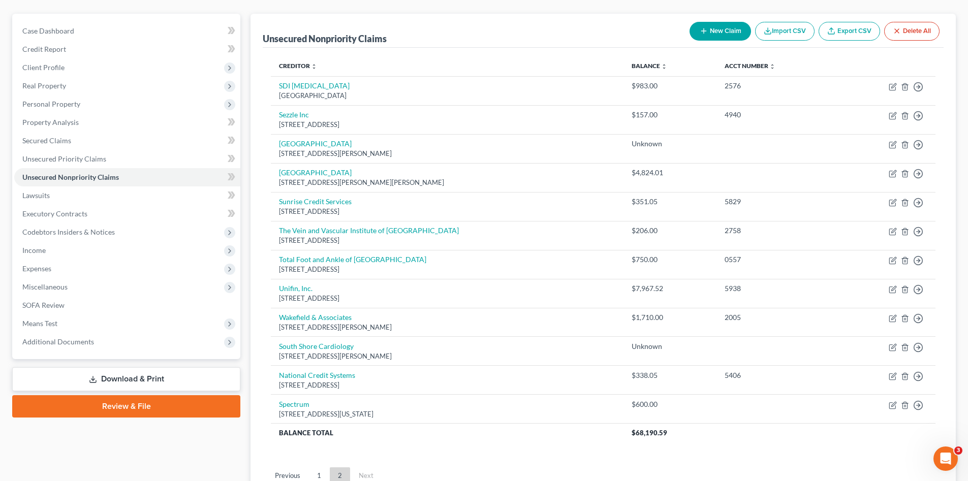
click at [738, 34] on button "New Claim" at bounding box center [720, 31] width 61 height 19
select select "2"
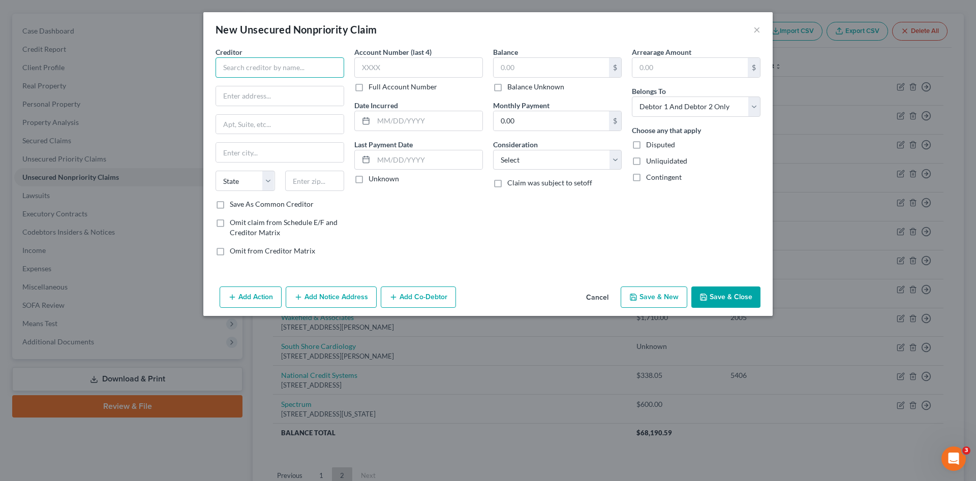
click at [286, 63] on input "text" at bounding box center [279, 67] width 129 height 20
click at [303, 123] on div "[STREET_ADDRESS]" at bounding box center [277, 118] width 106 height 9
type input "[GEOGRAPHIC_DATA]"
type input "[STREET_ADDRESS]"
type input "First Floor"
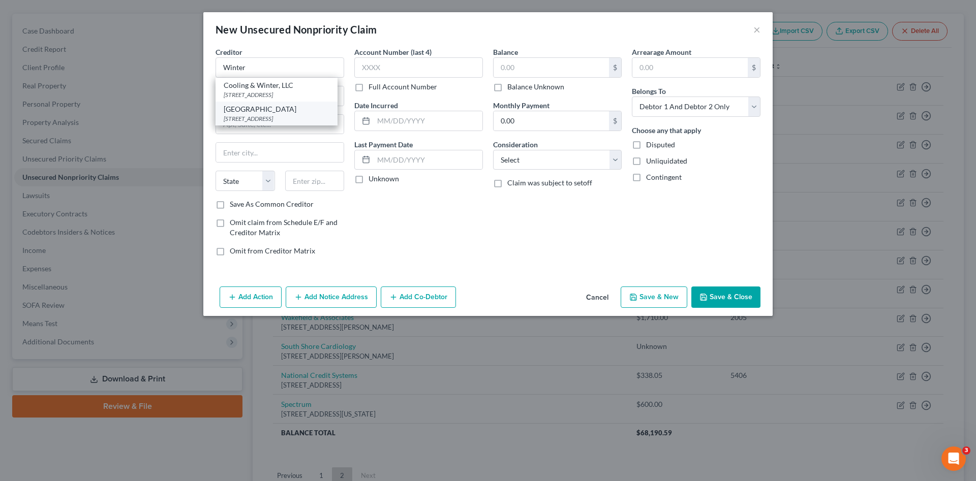
type input "[GEOGRAPHIC_DATA]"
select select "9"
type input "33881"
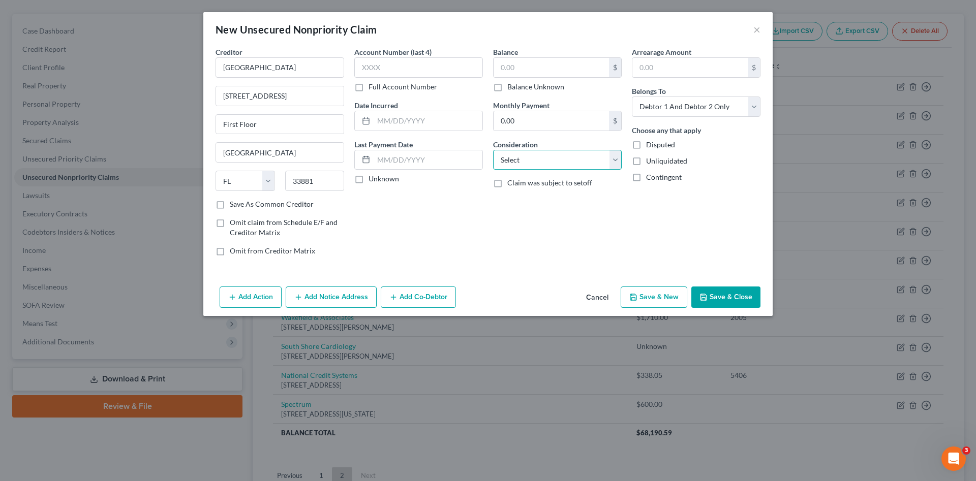
click at [546, 160] on select "Select Cable / Satellite Services Collection Agency Credit Card Debt Debt Couns…" at bounding box center [557, 160] width 129 height 20
select select "9"
click at [493, 150] on select "Select Cable / Satellite Services Collection Agency Credit Card Debt Debt Couns…" at bounding box center [557, 160] width 129 height 20
click at [530, 247] on div "Balance $ Balance Unknown Balance Undetermined $ Balance Unknown Monthly Paymen…" at bounding box center [557, 155] width 139 height 217
click at [547, 85] on label "Balance Unknown" at bounding box center [535, 87] width 57 height 10
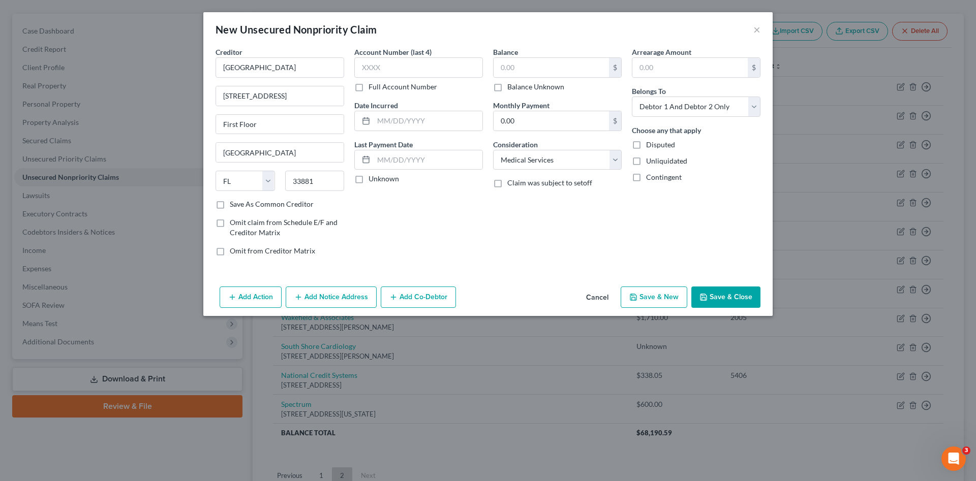
click at [518, 85] on input "Balance Unknown" at bounding box center [514, 85] width 7 height 7
checkbox input "true"
type input "0.00"
click at [720, 298] on button "Save & Close" at bounding box center [725, 297] width 69 height 21
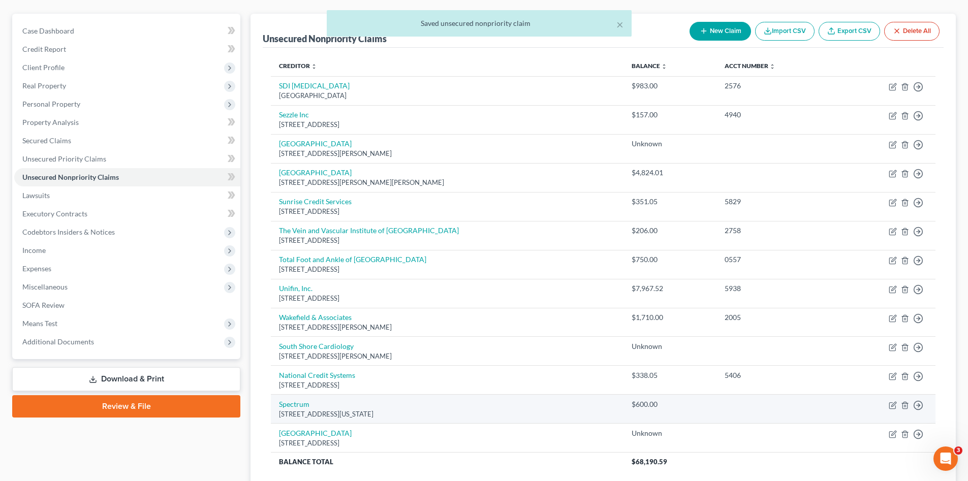
scroll to position [200, 0]
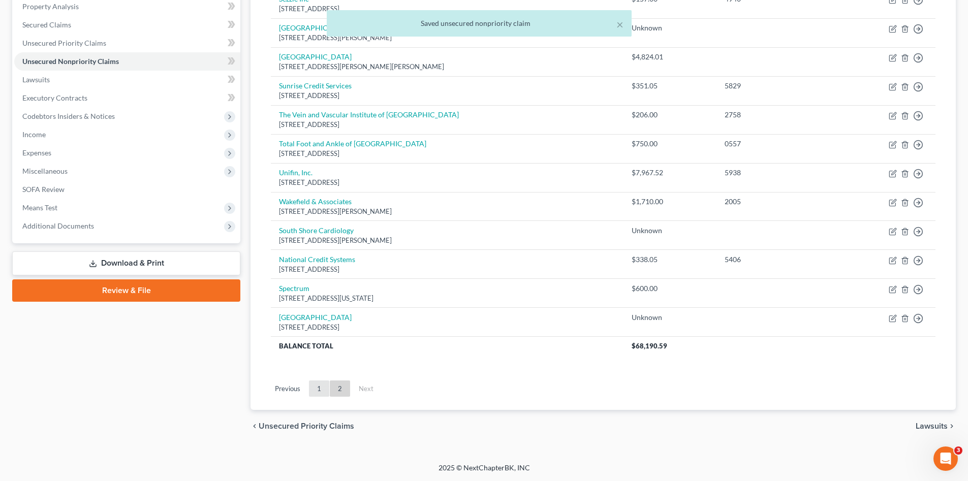
click at [317, 385] on link "1" at bounding box center [319, 389] width 20 height 16
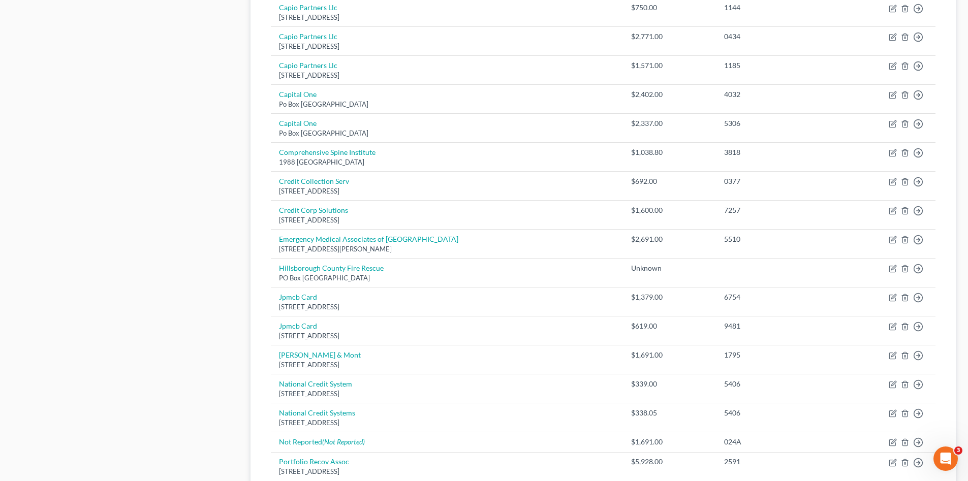
scroll to position [674, 0]
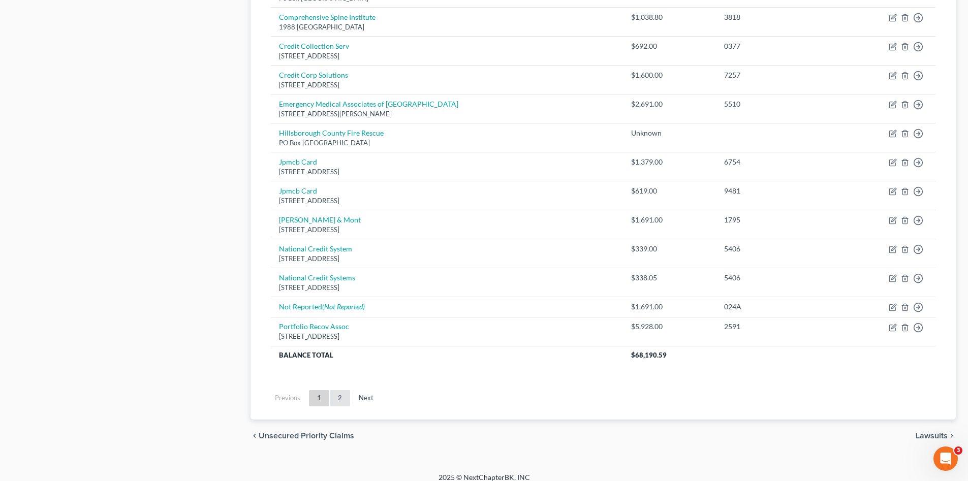
click at [340, 398] on link "2" at bounding box center [340, 398] width 20 height 16
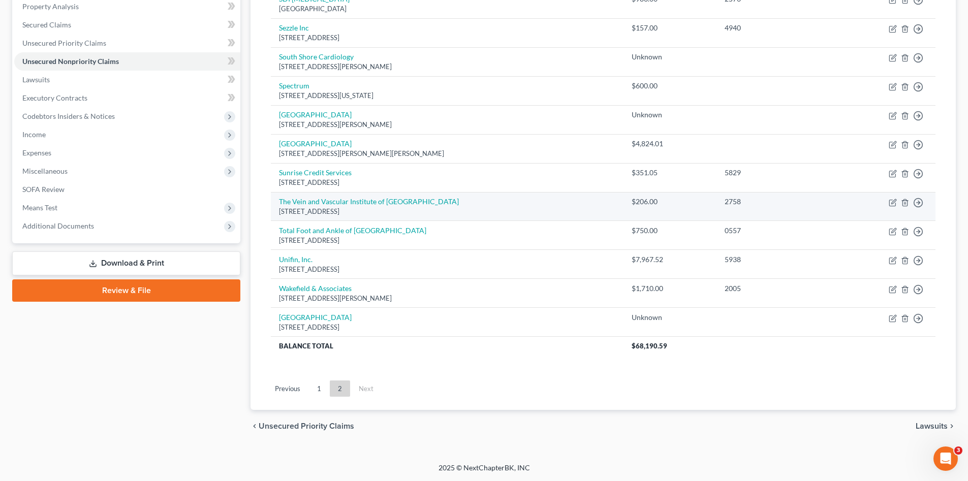
scroll to position [64, 0]
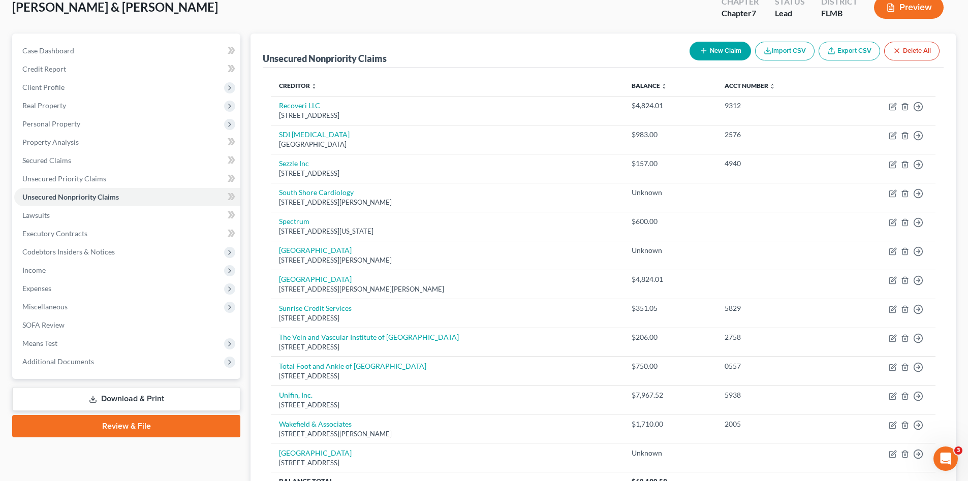
click at [722, 49] on button "New Claim" at bounding box center [720, 51] width 61 height 19
select select "2"
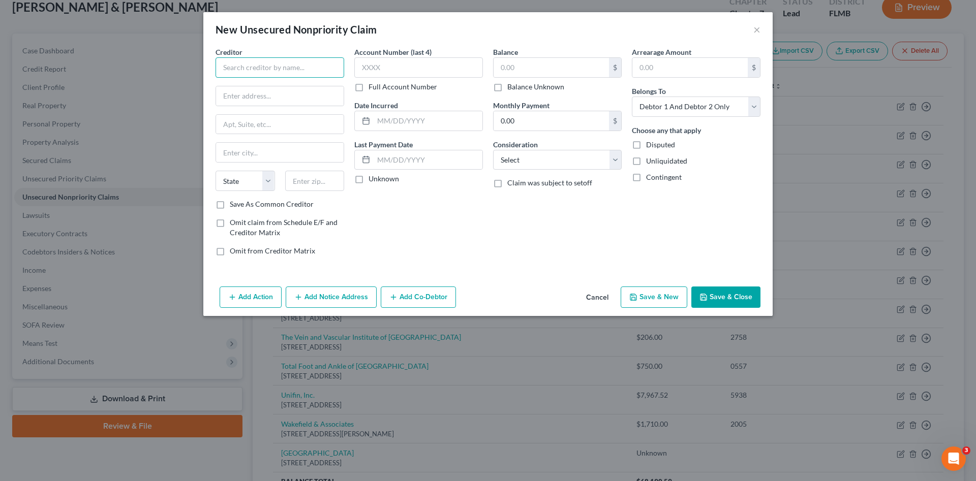
click at [324, 65] on input "text" at bounding box center [279, 67] width 129 height 20
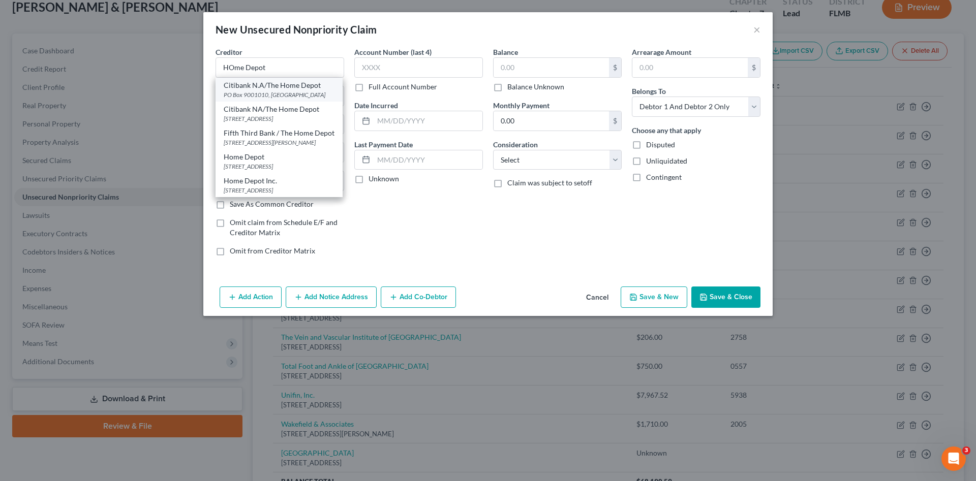
click at [275, 96] on div "PO Box 9001010, [GEOGRAPHIC_DATA]" at bounding box center [279, 94] width 111 height 9
type input "Citibank N.A/The Home Depot"
type input "PO Box 9001010"
type input "[GEOGRAPHIC_DATA]"
select select "18"
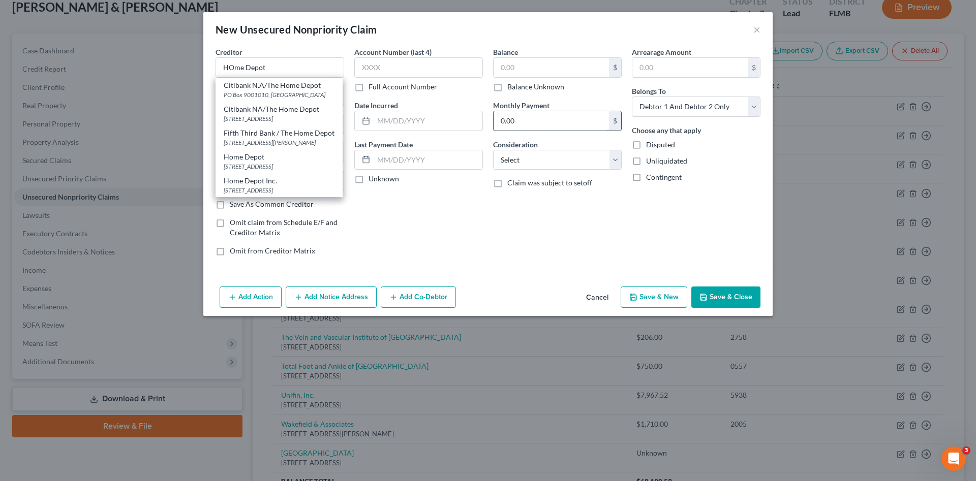
type input "40290"
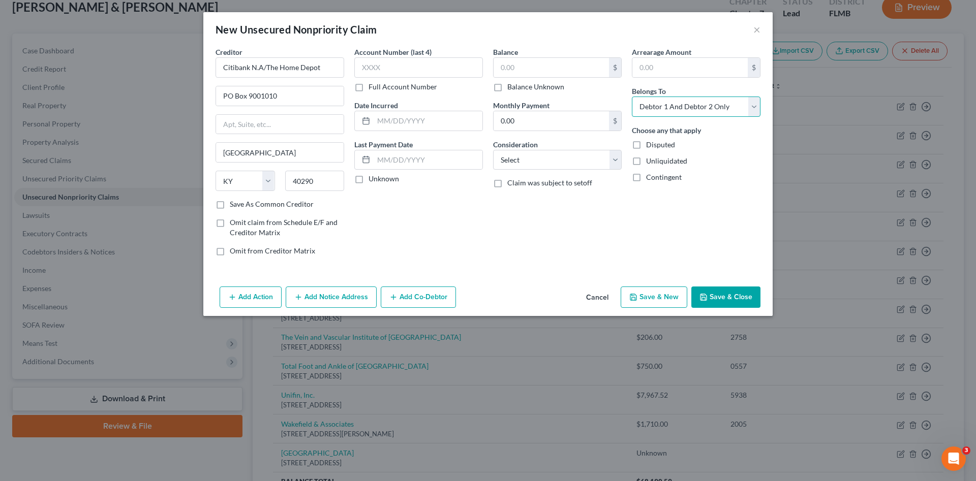
click at [670, 106] on select "Select Debtor 1 Only Debtor 2 Only Debtor 1 And Debtor 2 Only At Least One Of T…" at bounding box center [696, 107] width 129 height 20
select select "0"
click at [632, 97] on select "Select Debtor 1 Only Debtor 2 Only Debtor 1 And Debtor 2 Only At Least One Of T…" at bounding box center [696, 107] width 129 height 20
click at [514, 86] on label "Balance Unknown" at bounding box center [535, 87] width 57 height 10
click at [514, 86] on input "Balance Unknown" at bounding box center [514, 85] width 7 height 7
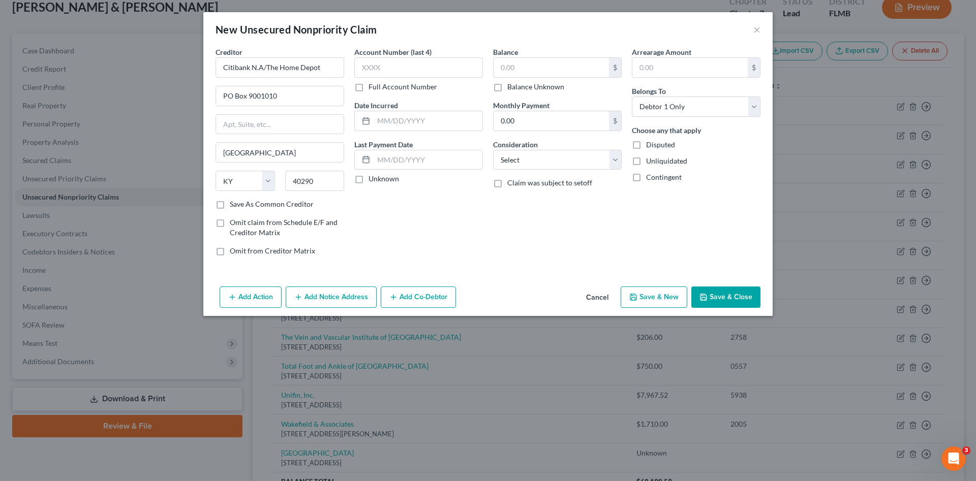
checkbox input "true"
type input "0.00"
click at [553, 155] on select "Select Cable / Satellite Services Collection Agency Credit Card Debt Debt Couns…" at bounding box center [557, 160] width 129 height 20
select select "2"
click at [493, 150] on select "Select Cable / Satellite Services Collection Agency Credit Card Debt Debt Couns…" at bounding box center [557, 160] width 129 height 20
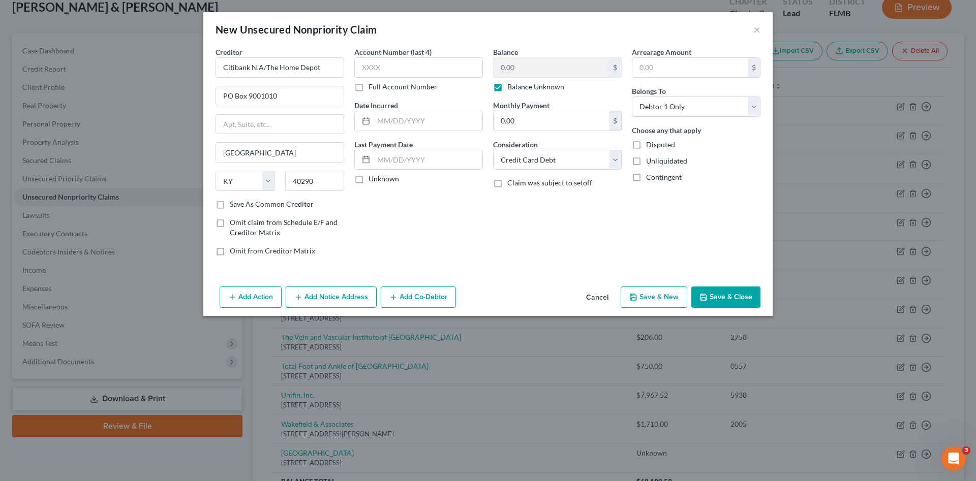
click at [728, 287] on button "Save & Close" at bounding box center [725, 297] width 69 height 21
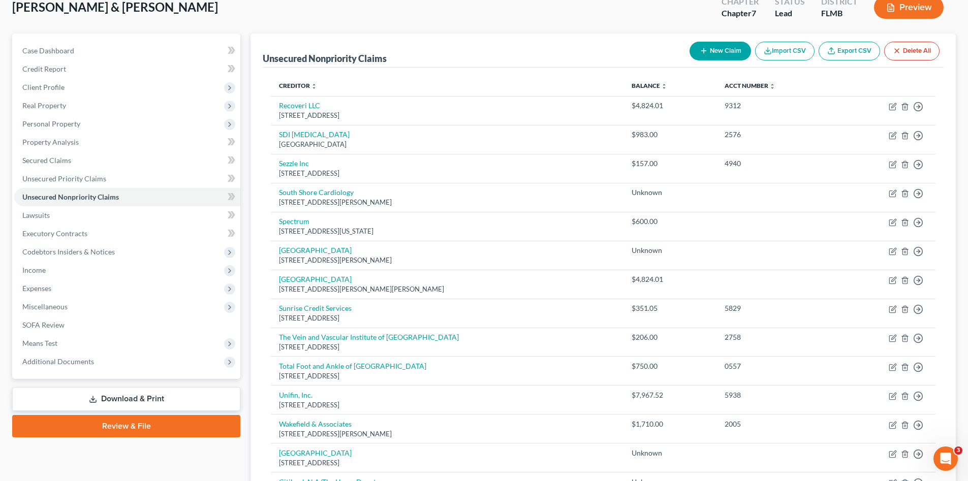
click at [192, 21] on div "[PERSON_NAME] & [PERSON_NAME] Upgraded Chapter Chapter 7 Status Lead District […" at bounding box center [484, 11] width 944 height 44
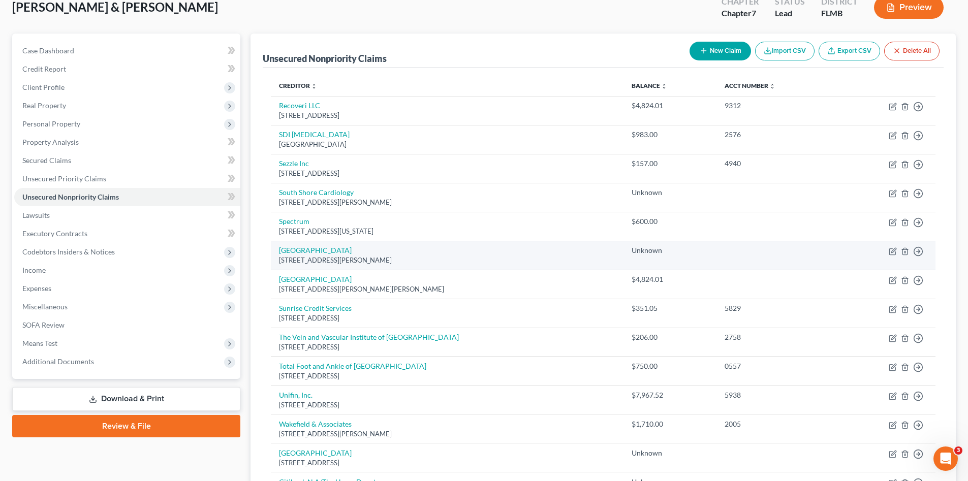
scroll to position [115, 0]
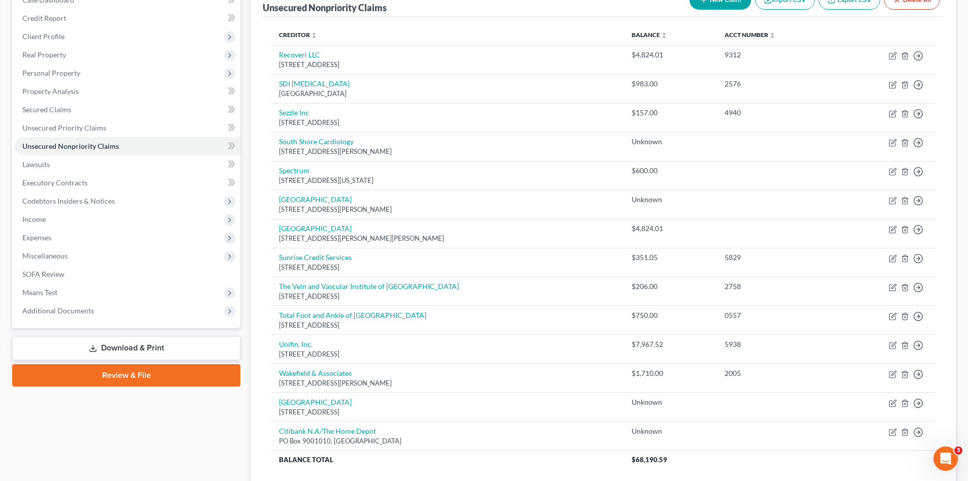
click at [138, 406] on div "Case Dashboard Payments Invoices Payments Payments Credit Report Client Profile" at bounding box center [126, 270] width 238 height 574
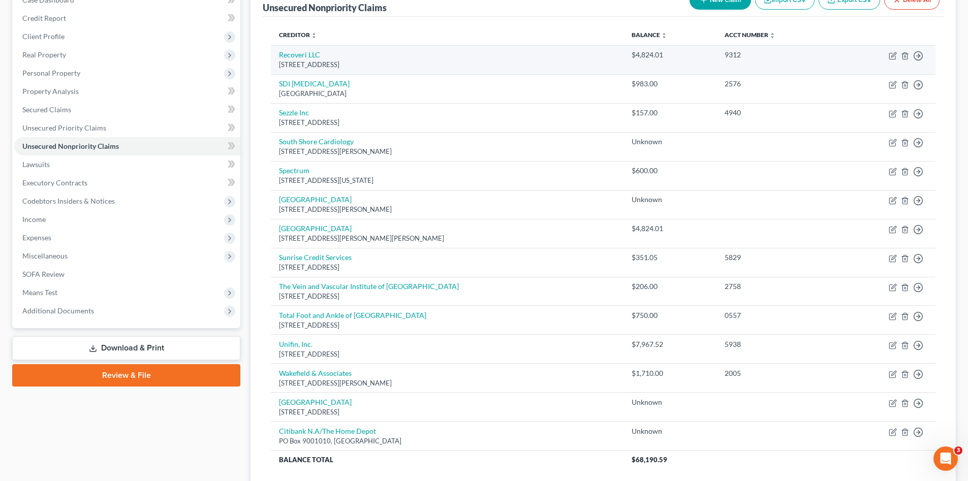
scroll to position [13, 0]
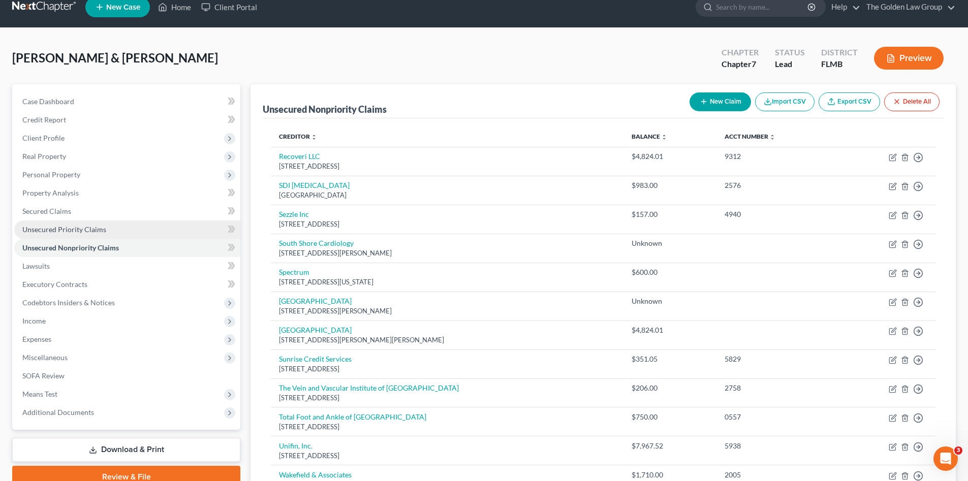
click at [80, 231] on span "Unsecured Priority Claims" at bounding box center [64, 229] width 84 height 9
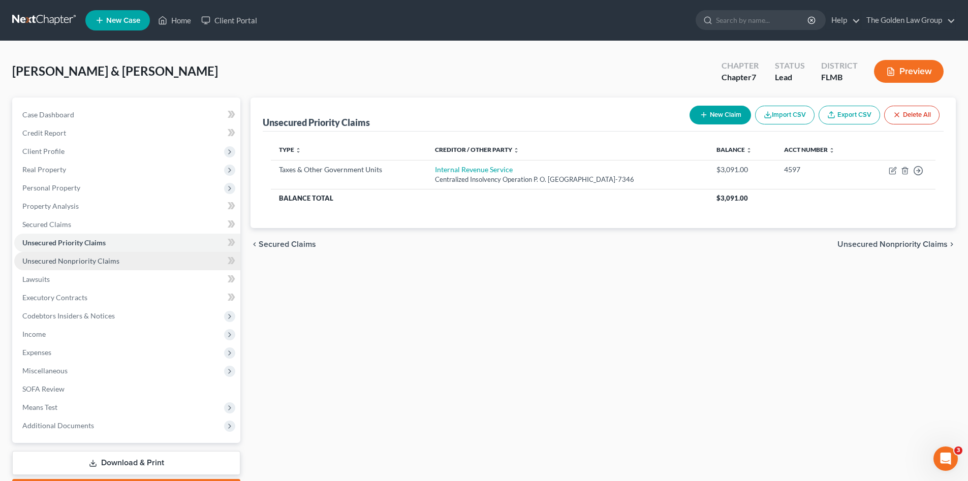
click at [84, 257] on span "Unsecured Nonpriority Claims" at bounding box center [70, 261] width 97 height 9
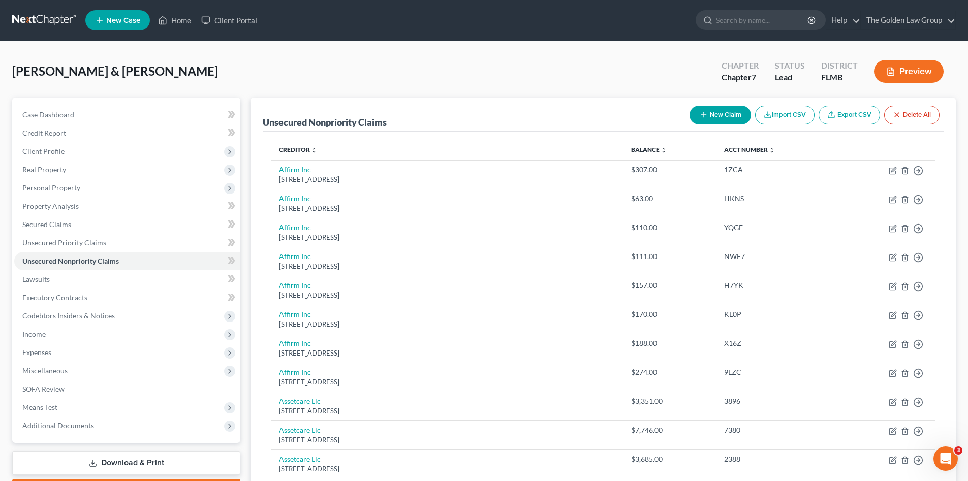
click at [205, 71] on div "[PERSON_NAME] & [PERSON_NAME] Upgraded Chapter Chapter 7 Status Lead District […" at bounding box center [484, 75] width 944 height 44
drag, startPoint x: 550, startPoint y: 65, endPoint x: 595, endPoint y: 31, distance: 56.6
click at [559, 61] on div "[PERSON_NAME] & [PERSON_NAME] Upgraded Chapter Chapter 7 Status Lead District […" at bounding box center [484, 75] width 944 height 44
click at [550, 68] on div "[PERSON_NAME] & [PERSON_NAME] Upgraded Chapter Chapter 7 Status Lead District […" at bounding box center [484, 75] width 944 height 44
click at [378, 60] on div "[PERSON_NAME] & [PERSON_NAME] Upgraded Chapter Chapter 7 Status Lead District […" at bounding box center [484, 75] width 944 height 44
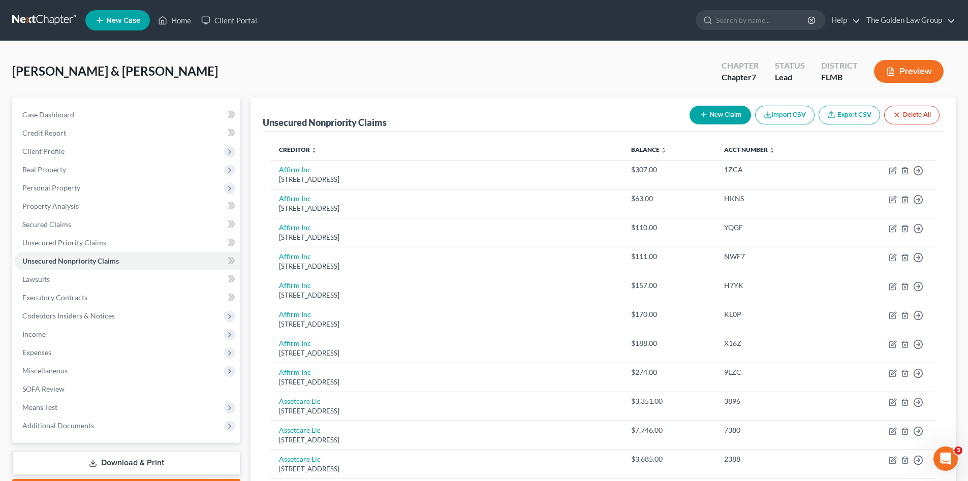
click at [480, 63] on div "[PERSON_NAME] & [PERSON_NAME] Upgraded Chapter Chapter 7 Status Lead District […" at bounding box center [484, 75] width 944 height 44
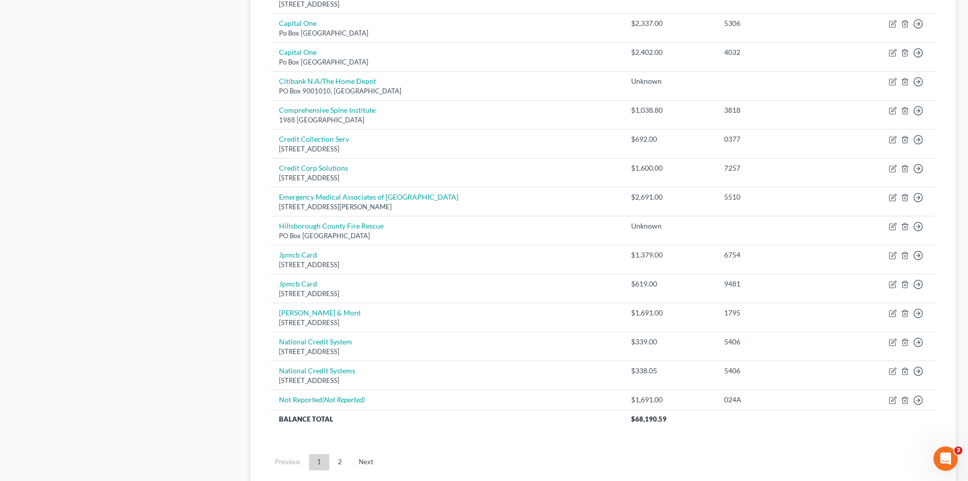
scroll to position [678, 0]
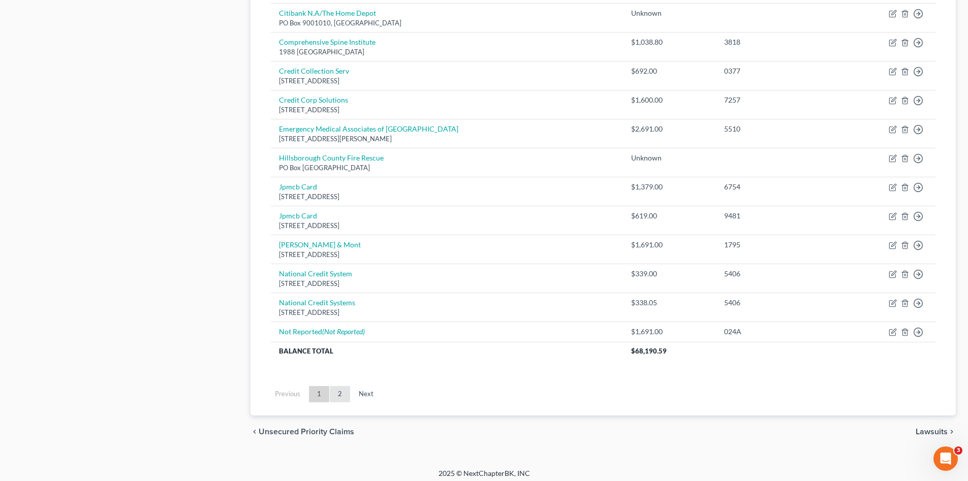
click at [337, 393] on link "2" at bounding box center [340, 394] width 20 height 16
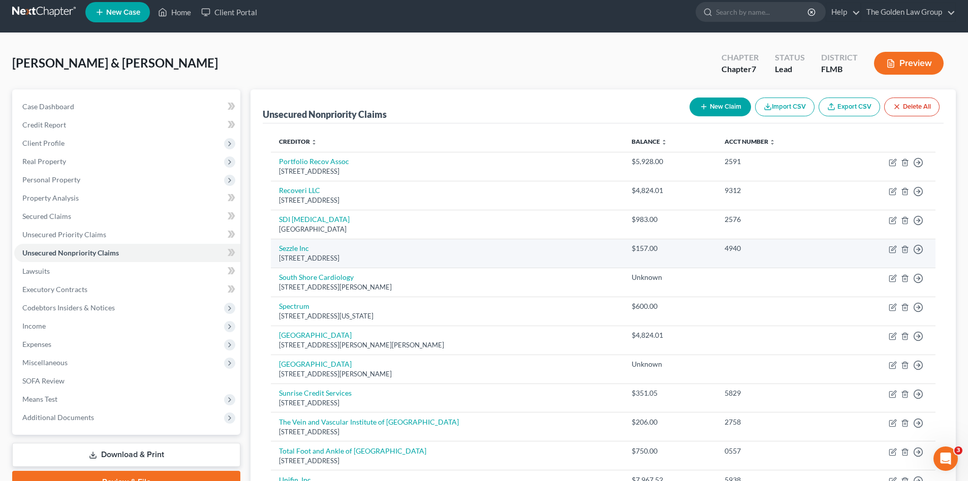
scroll to position [0, 0]
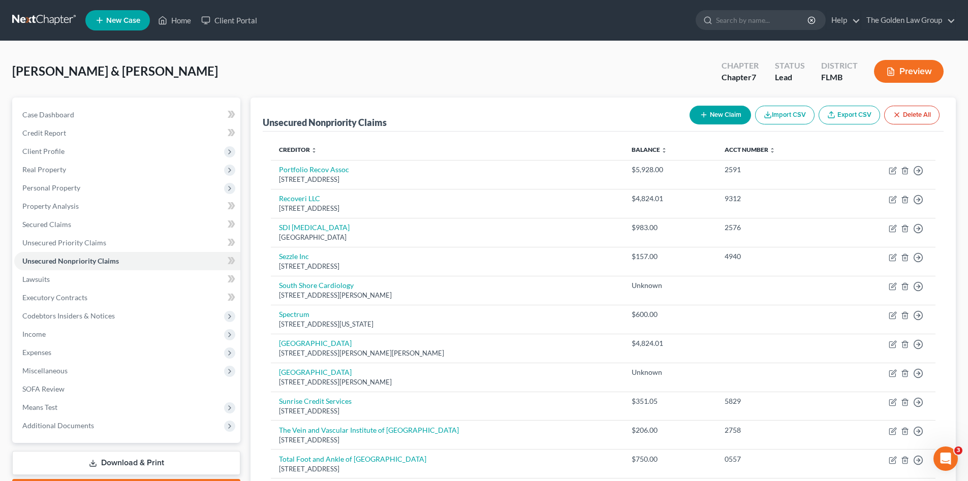
click at [716, 120] on button "New Claim" at bounding box center [720, 115] width 61 height 19
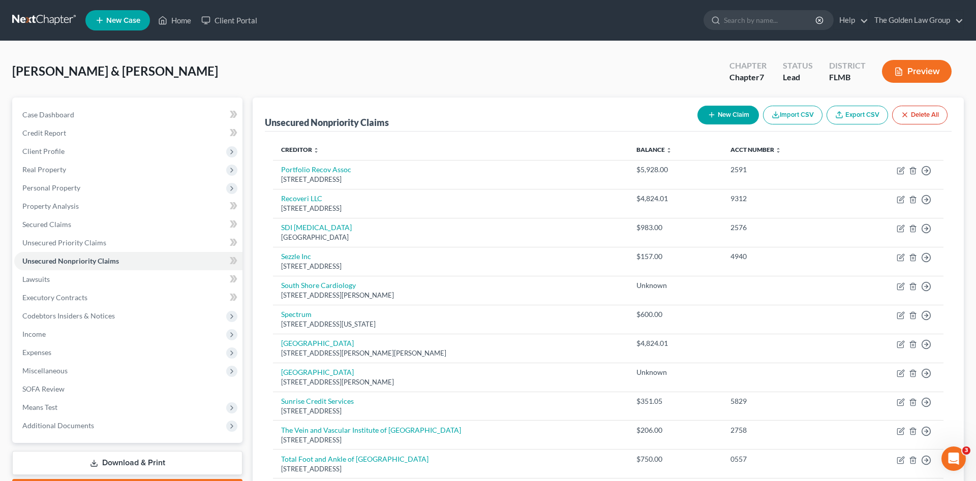
select select "2"
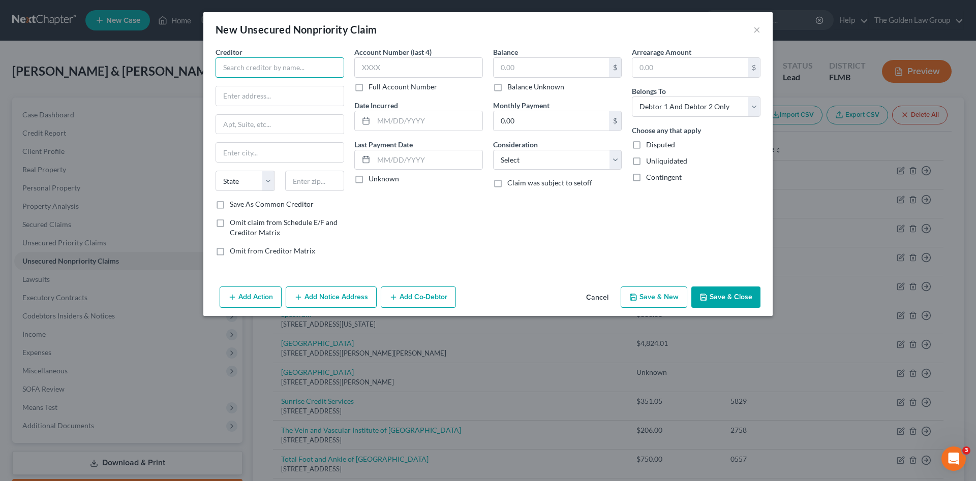
click at [269, 70] on input "text" at bounding box center [279, 67] width 129 height 20
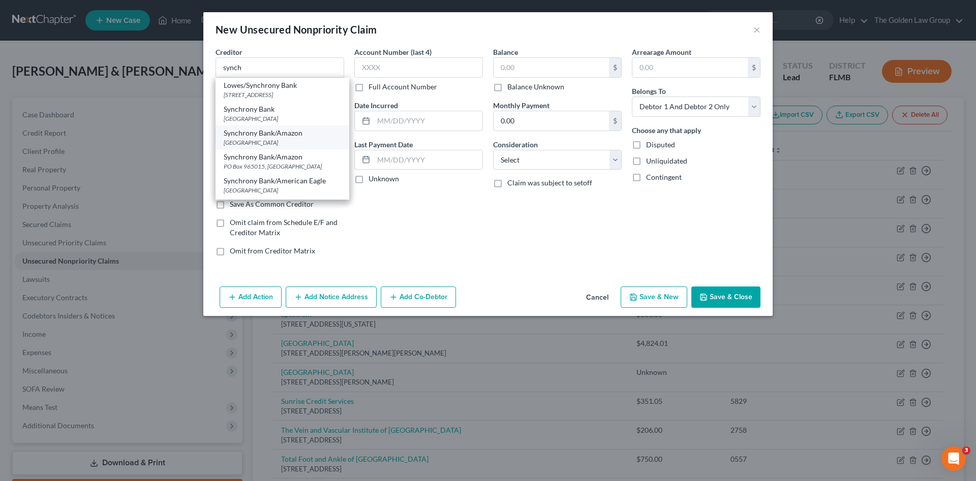
click at [290, 138] on div "Synchrony Bank/Amazon" at bounding box center [282, 133] width 117 height 10
type input "Synchrony Bank/Amazon"
type input "PO Box 960061"
type input "Orlando"
select select "9"
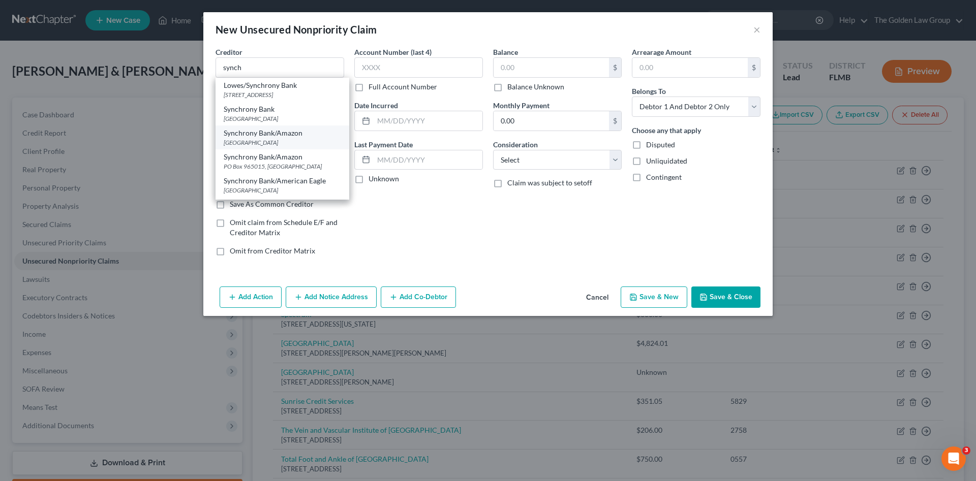
type input "32896"
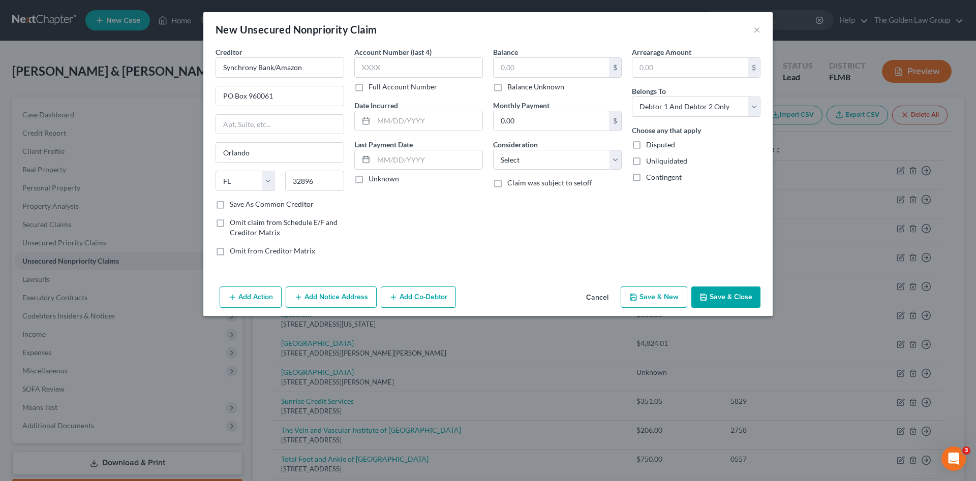
click at [507, 87] on label "Balance Unknown" at bounding box center [535, 87] width 57 height 10
click at [511, 87] on input "Balance Unknown" at bounding box center [514, 85] width 7 height 7
checkbox input "true"
type input "0.00"
click at [525, 165] on select "Select Cable / Satellite Services Collection Agency Credit Card Debt Debt Couns…" at bounding box center [557, 160] width 129 height 20
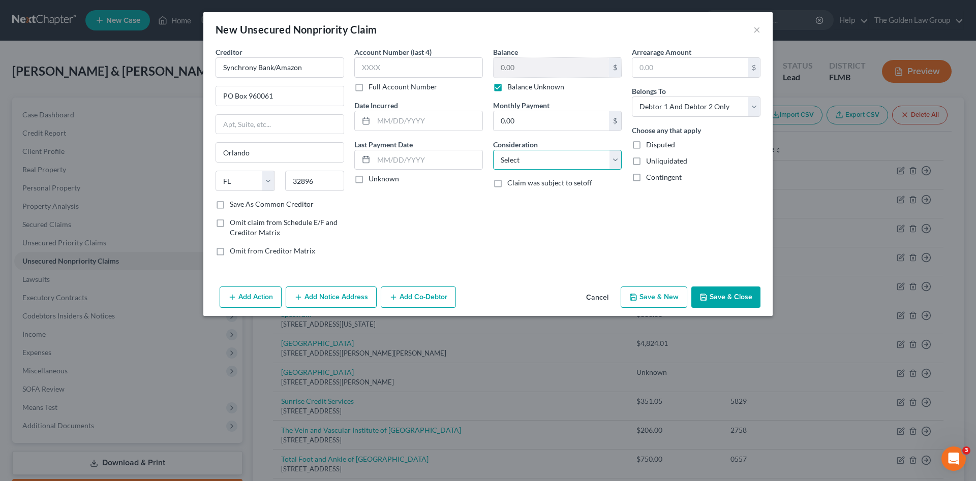
select select "2"
click at [493, 150] on select "Select Cable / Satellite Services Collection Agency Credit Card Debt Debt Couns…" at bounding box center [557, 160] width 129 height 20
click at [721, 294] on button "Save & Close" at bounding box center [725, 297] width 69 height 21
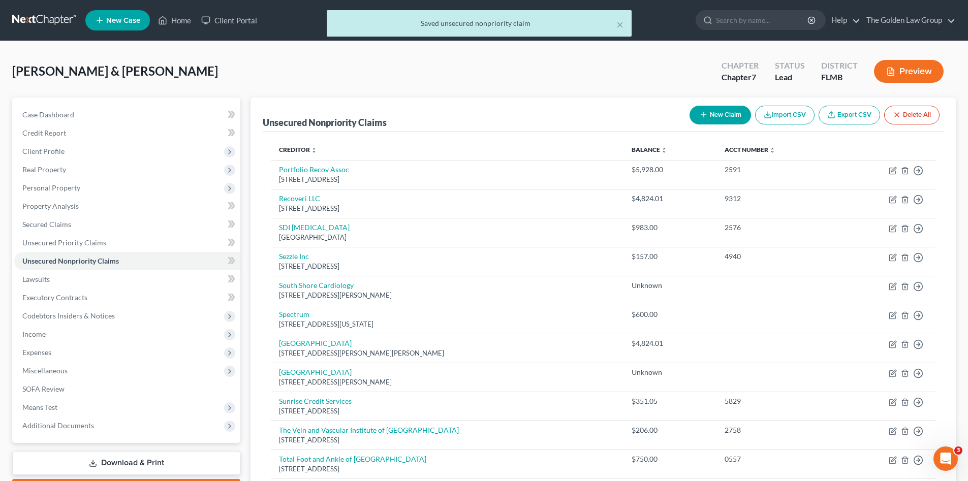
click at [698, 120] on button "New Claim" at bounding box center [720, 115] width 61 height 19
select select "2"
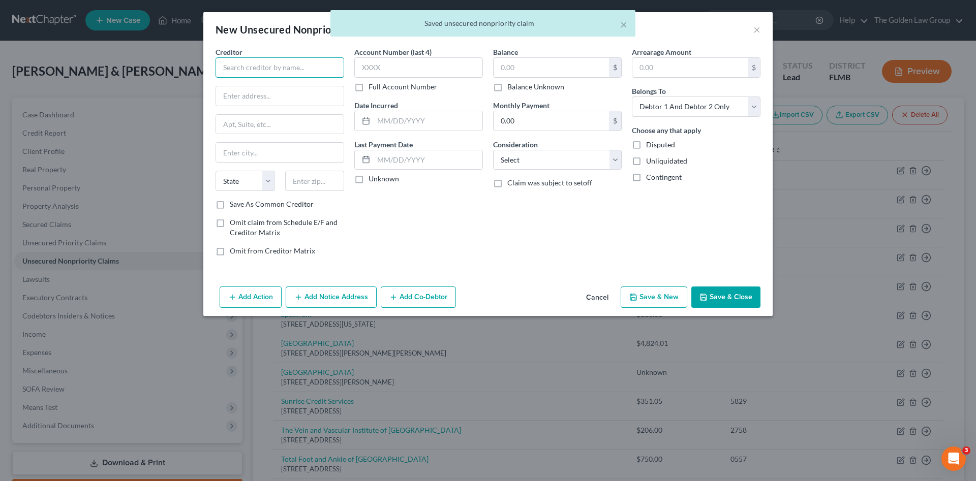
click at [296, 67] on input "text" at bounding box center [279, 67] width 129 height 20
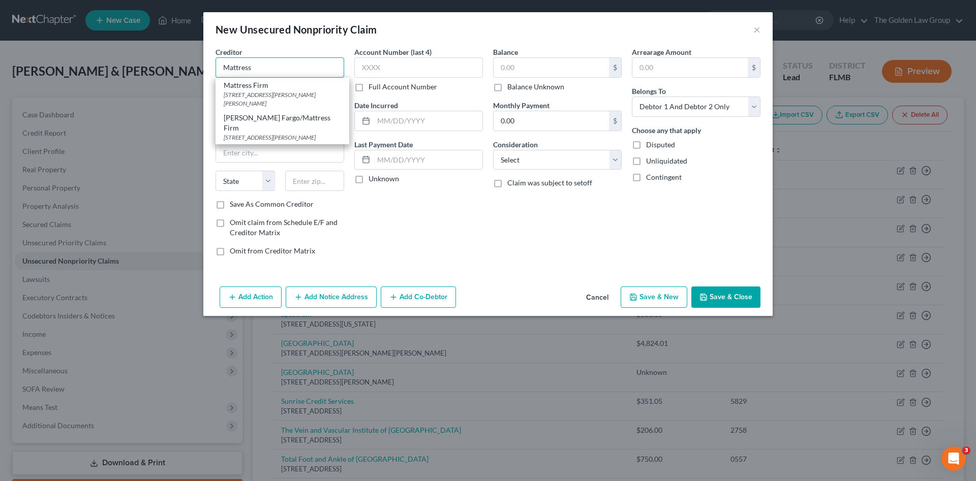
type input "Mattress"
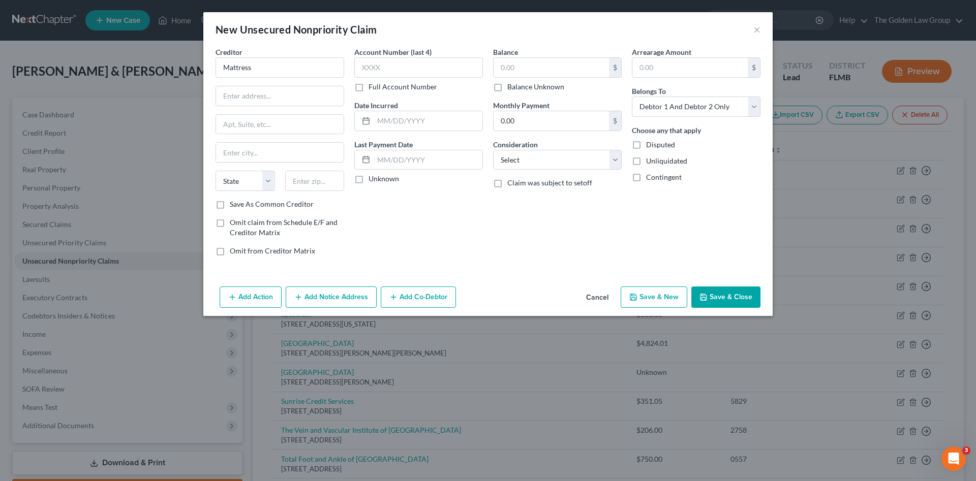
click at [591, 296] on button "Cancel" at bounding box center [597, 298] width 39 height 20
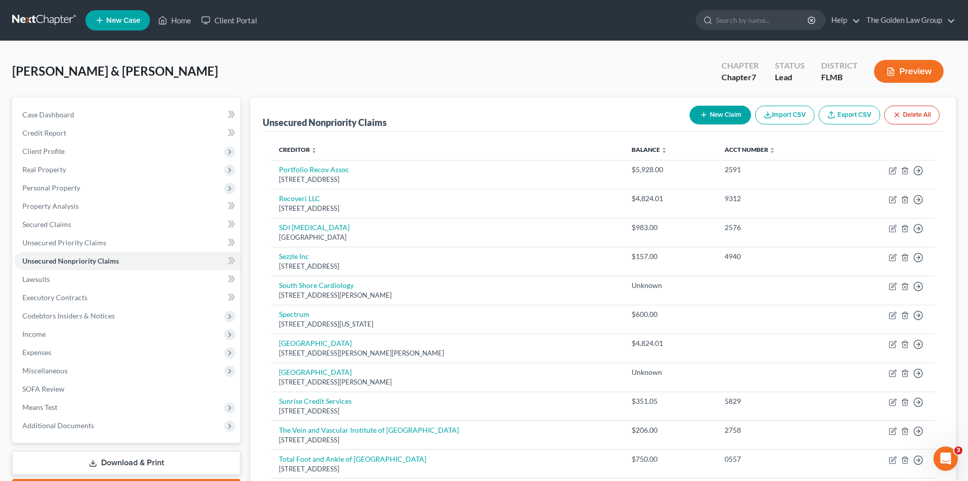
click at [306, 85] on div "[PERSON_NAME] & [PERSON_NAME] Upgraded Chapter Chapter 7 Status Lead District […" at bounding box center [484, 75] width 944 height 44
click at [73, 365] on span "Miscellaneous" at bounding box center [127, 371] width 226 height 18
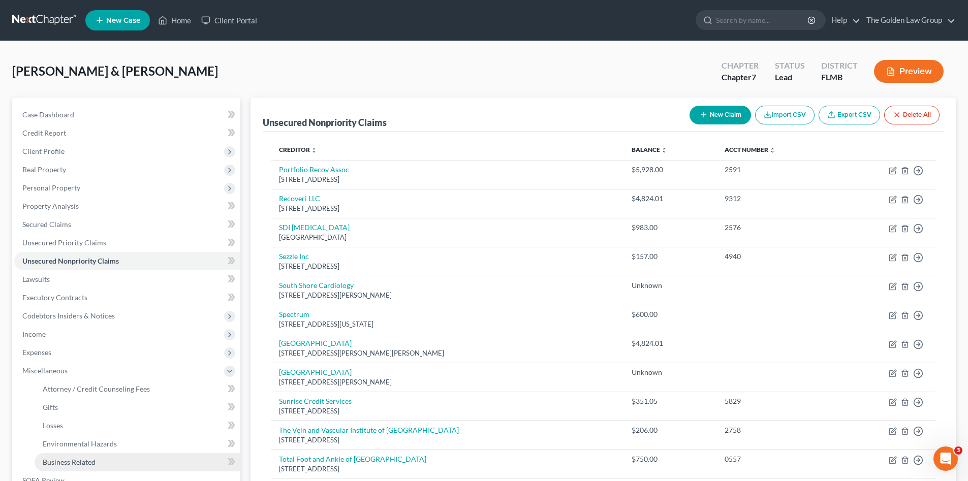
scroll to position [102, 0]
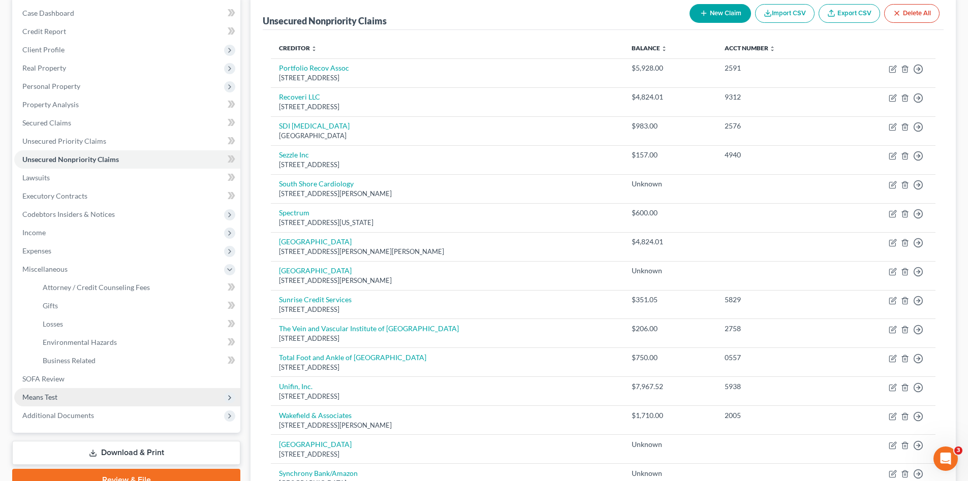
click at [69, 393] on span "Means Test" at bounding box center [127, 397] width 226 height 18
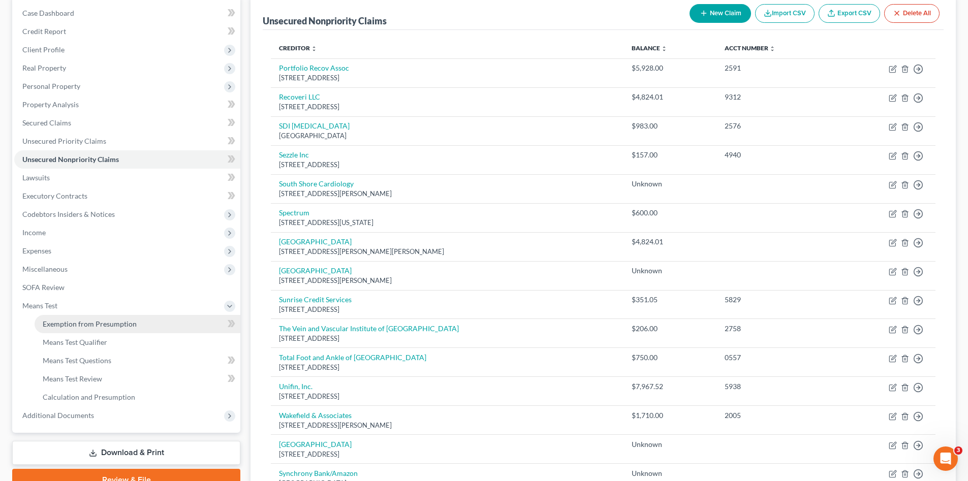
click at [108, 326] on span "Exemption from Presumption" at bounding box center [90, 324] width 94 height 9
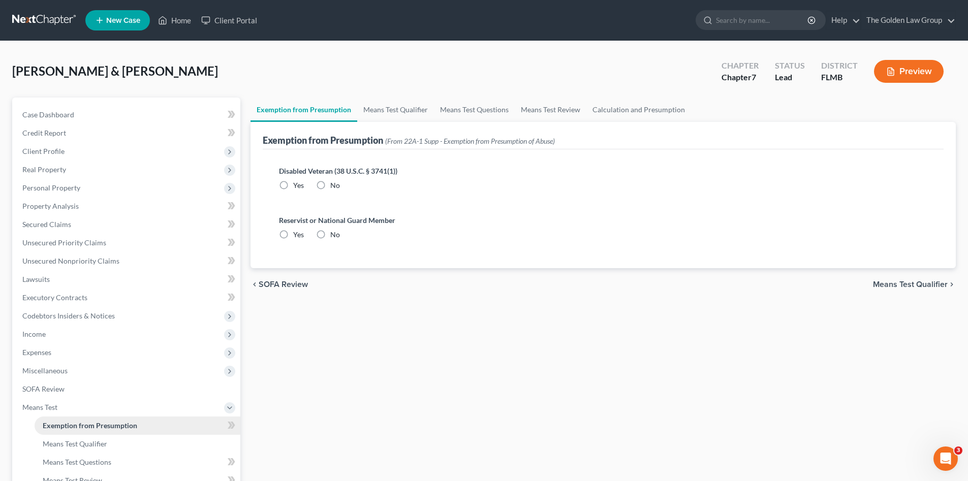
radio input "true"
click at [390, 111] on link "Means Test Qualifier" at bounding box center [395, 110] width 77 height 24
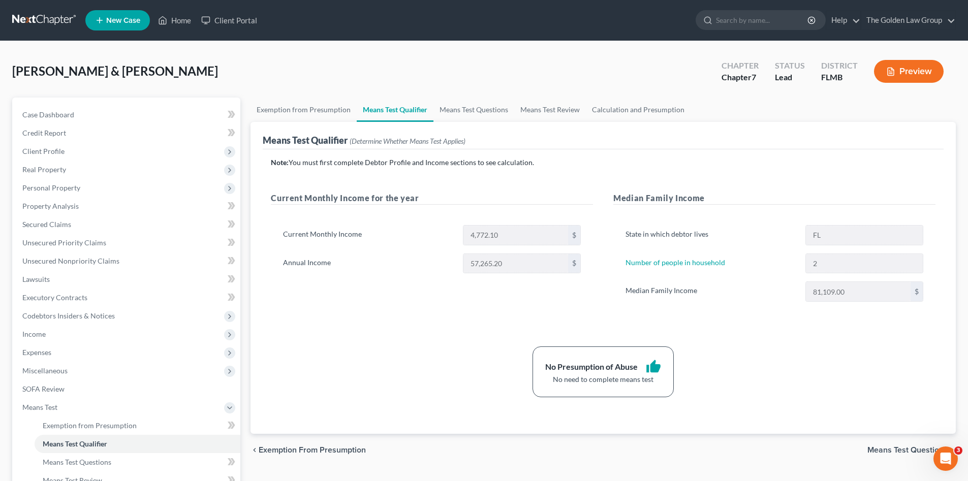
click at [457, 75] on div "[PERSON_NAME] & [PERSON_NAME] Upgraded Chapter Chapter 7 Status Lead District […" at bounding box center [484, 75] width 944 height 44
click at [379, 321] on div "Current Monthly Income for the year Current Monthly Income 4,772.10 $ Annual In…" at bounding box center [432, 257] width 343 height 130
click at [53, 186] on span "Personal Property" at bounding box center [51, 187] width 58 height 9
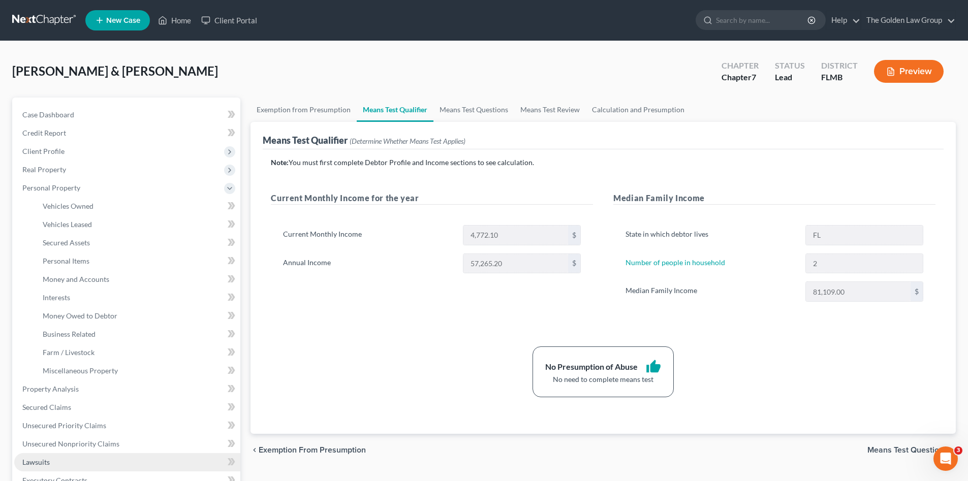
click at [44, 460] on span "Lawsuits" at bounding box center [35, 462] width 27 height 9
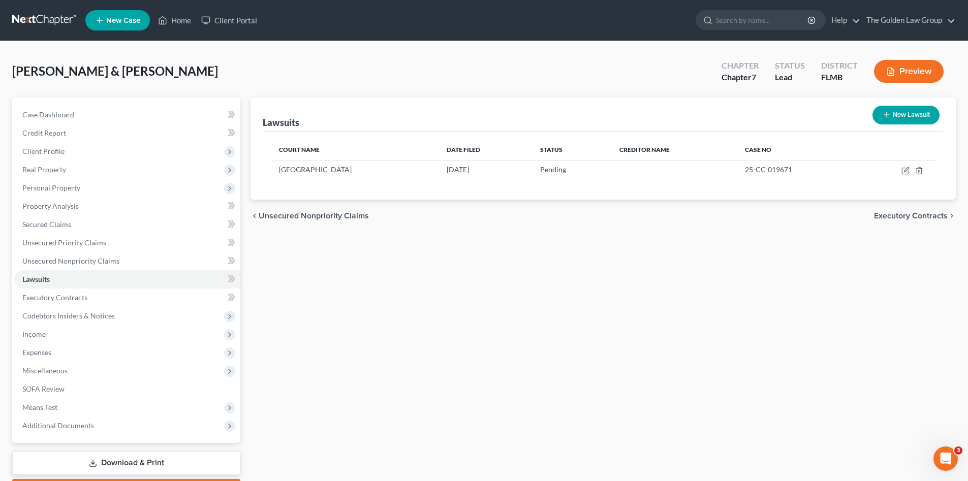
click at [905, 120] on button "New Lawsuit" at bounding box center [906, 115] width 67 height 19
select select "0"
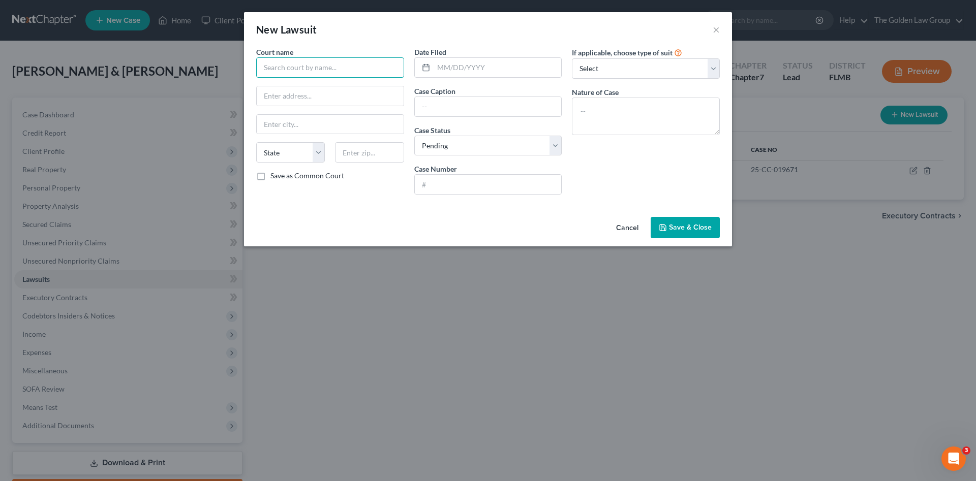
click at [361, 70] on input "text" at bounding box center [330, 67] width 148 height 20
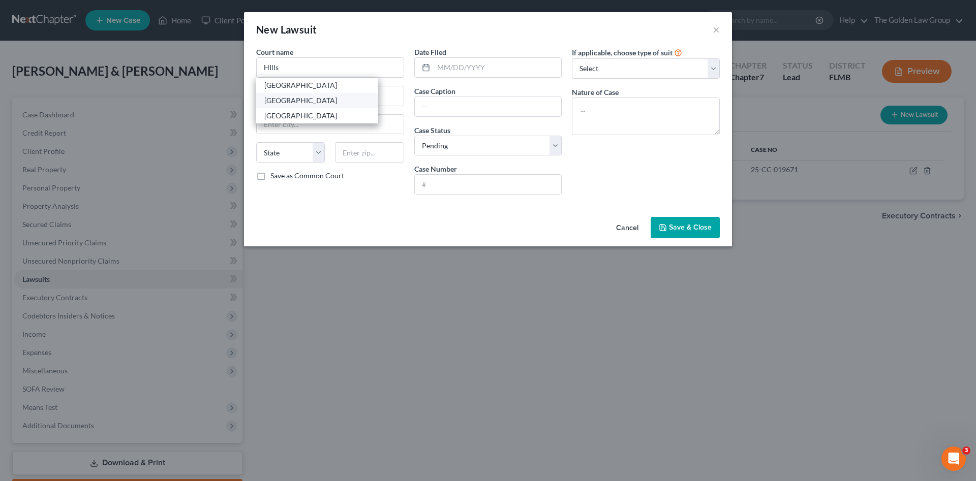
click at [329, 98] on div "[GEOGRAPHIC_DATA]" at bounding box center [317, 101] width 106 height 10
type input "[GEOGRAPHIC_DATA]"
type input "[STREET_ADDRESS][PERSON_NAME]"
type input "[GEOGRAPHIC_DATA]"
select select "9"
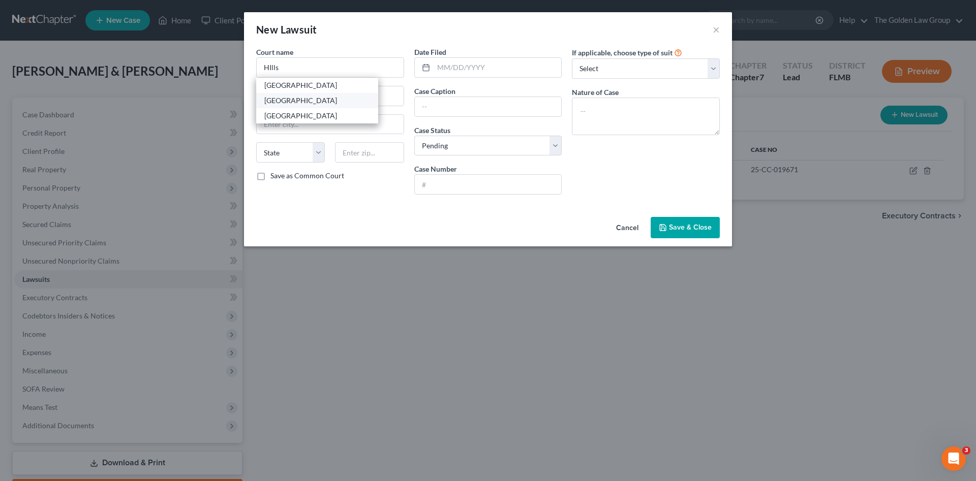
type input "33602"
click at [445, 106] on input "text" at bounding box center [488, 106] width 147 height 19
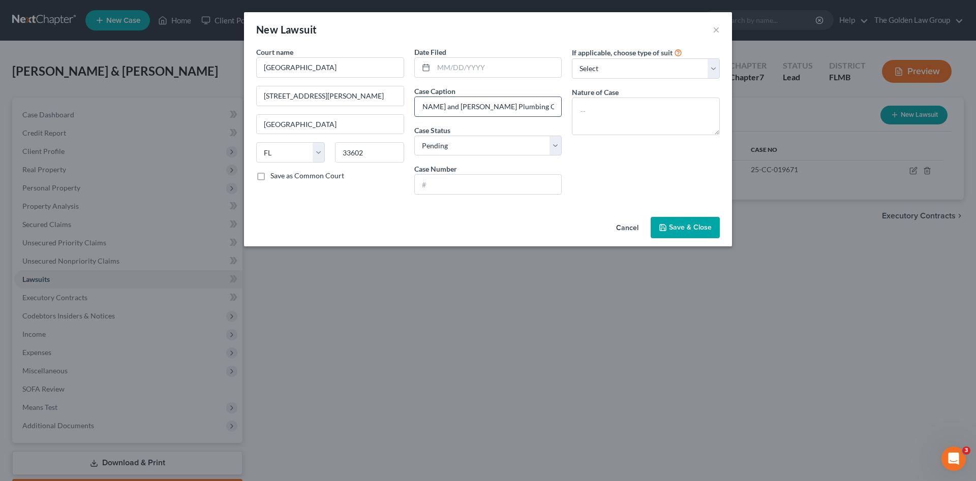
scroll to position [0, 104]
type input "[PERSON_NAME] vs. [PERSON_NAME] and [PERSON_NAME] Plumbing Company"
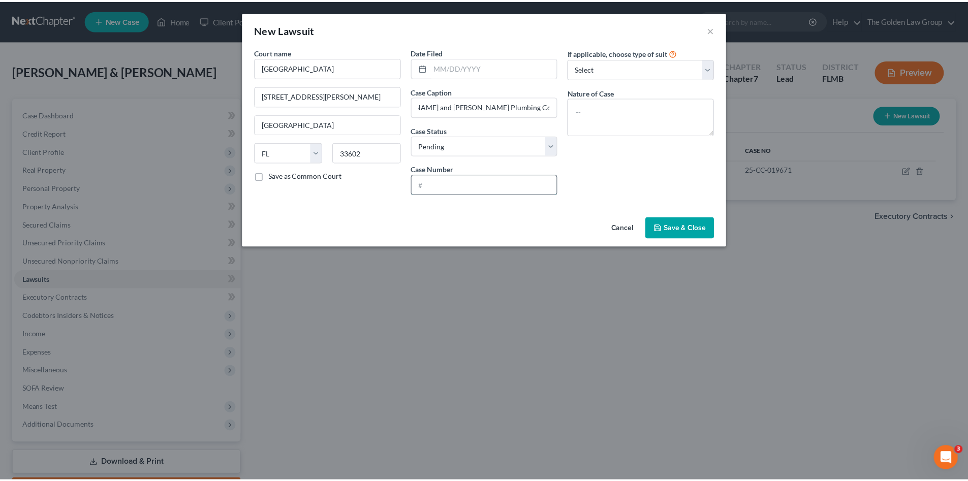
scroll to position [0, 0]
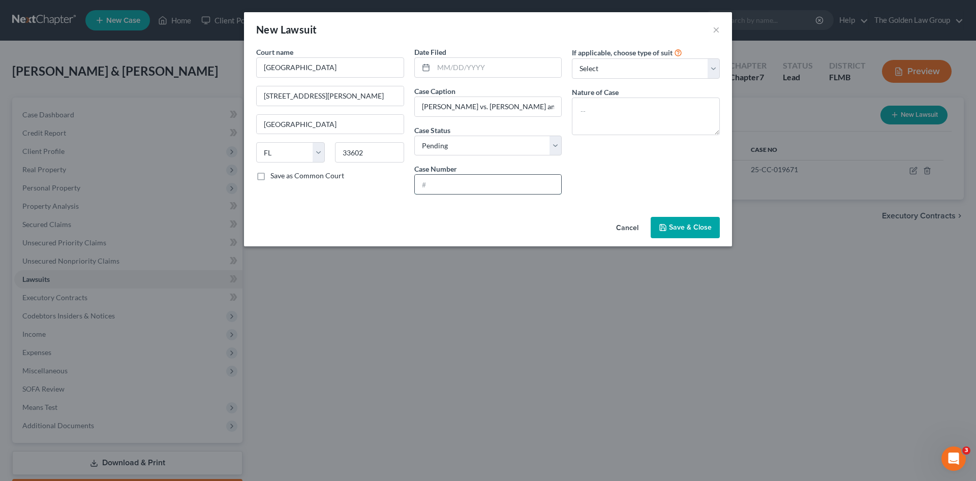
click at [478, 187] on input "text" at bounding box center [488, 184] width 147 height 19
type input "24-CA-002784"
click at [631, 109] on textarea at bounding box center [646, 117] width 148 height 38
paste textarea "Auto Negligence"
type textarea "Auto Negligence"
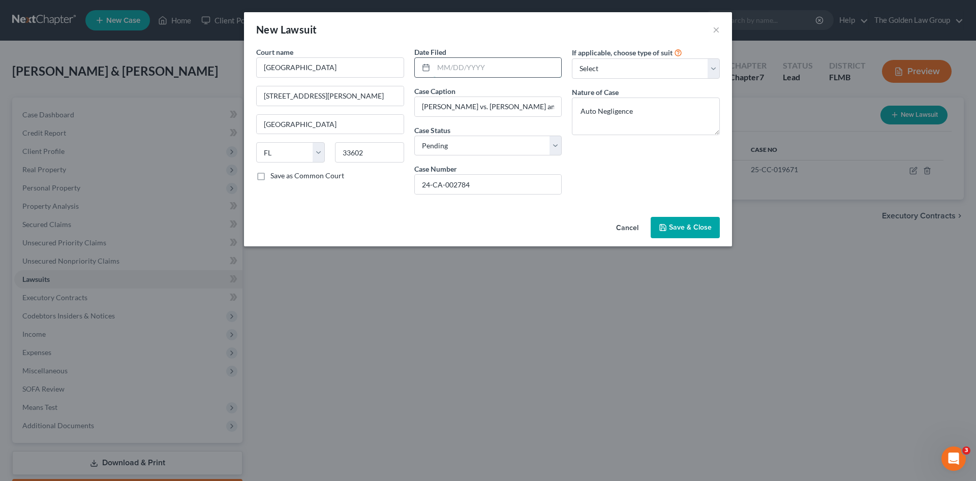
click at [444, 70] on input "text" at bounding box center [497, 67] width 128 height 19
paste input "[DATE]"
click at [610, 173] on div "If applicable, choose type of suit Select Repossession Garnishment Foreclosure …" at bounding box center [646, 125] width 158 height 156
click at [669, 229] on span "Save & Close" at bounding box center [690, 227] width 43 height 9
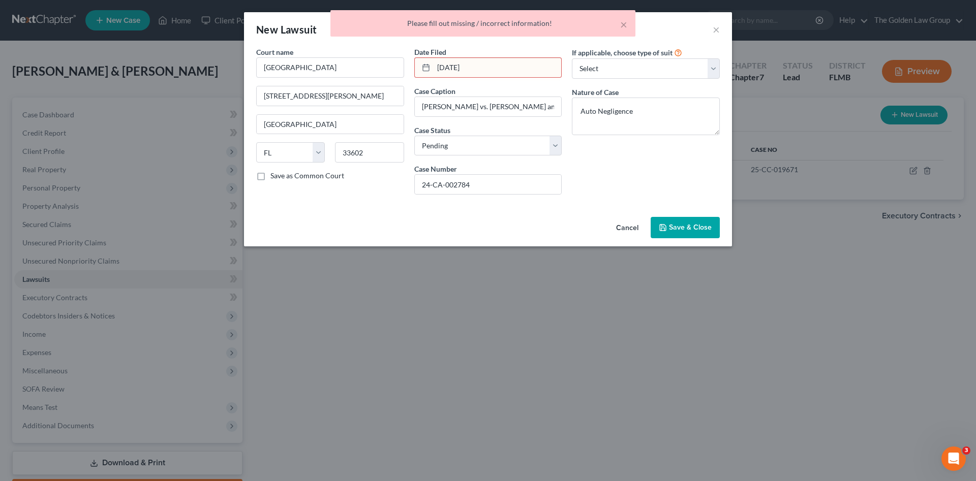
drag, startPoint x: 488, startPoint y: 62, endPoint x: 549, endPoint y: 91, distance: 67.5
click at [428, 66] on div "[DATE]" at bounding box center [488, 67] width 148 height 20
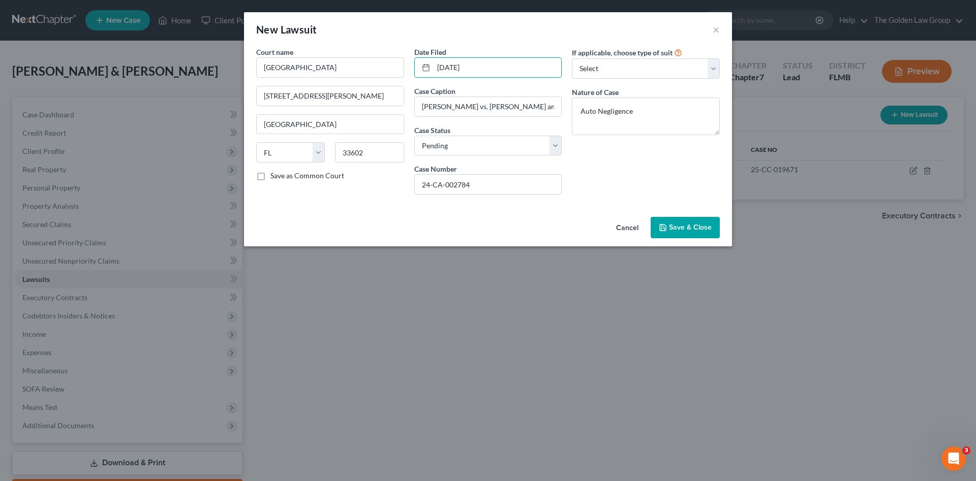
type input "[DATE]"
click at [612, 164] on div "If applicable, choose type of suit Select Repossession Garnishment Foreclosure …" at bounding box center [646, 125] width 158 height 156
click at [668, 231] on button "Save & Close" at bounding box center [684, 227] width 69 height 21
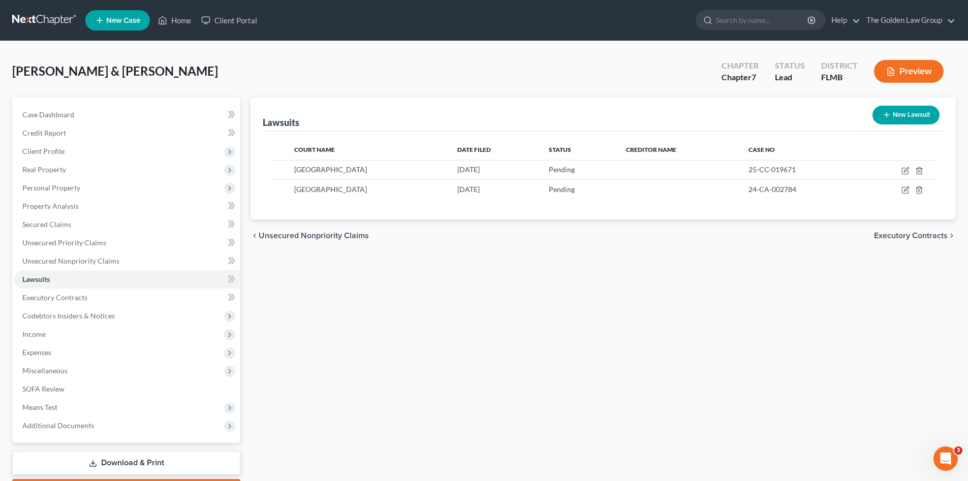
click at [552, 239] on div "chevron_left Unsecured Nonpriority Claims Executory Contracts chevron_right" at bounding box center [603, 236] width 705 height 33
